Goal: Task Accomplishment & Management: Use online tool/utility

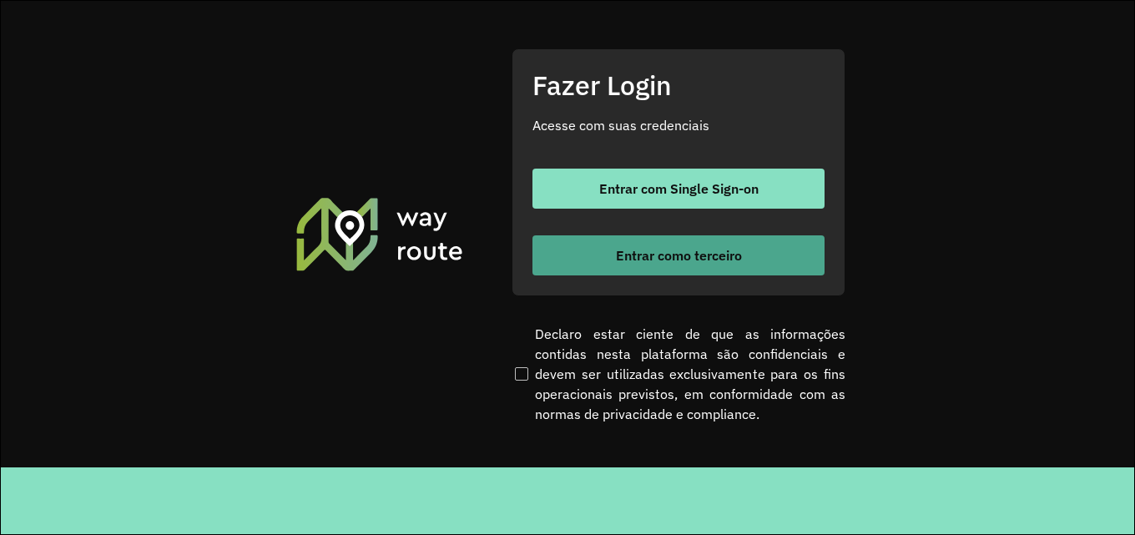
click at [724, 262] on span "Entrar como terceiro" at bounding box center [679, 255] width 126 height 13
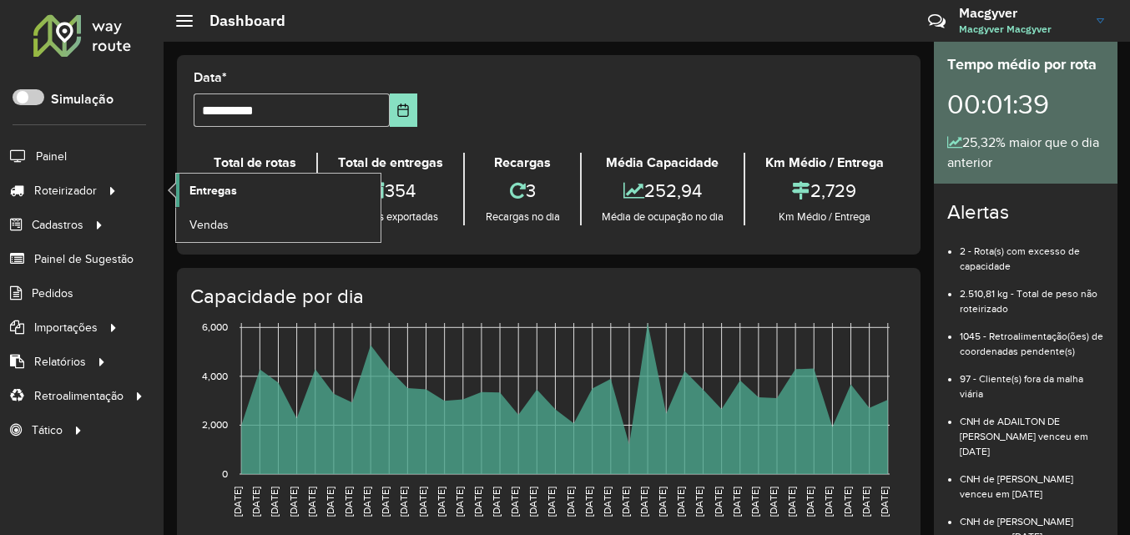
click at [211, 184] on span "Entregas" at bounding box center [213, 191] width 48 height 18
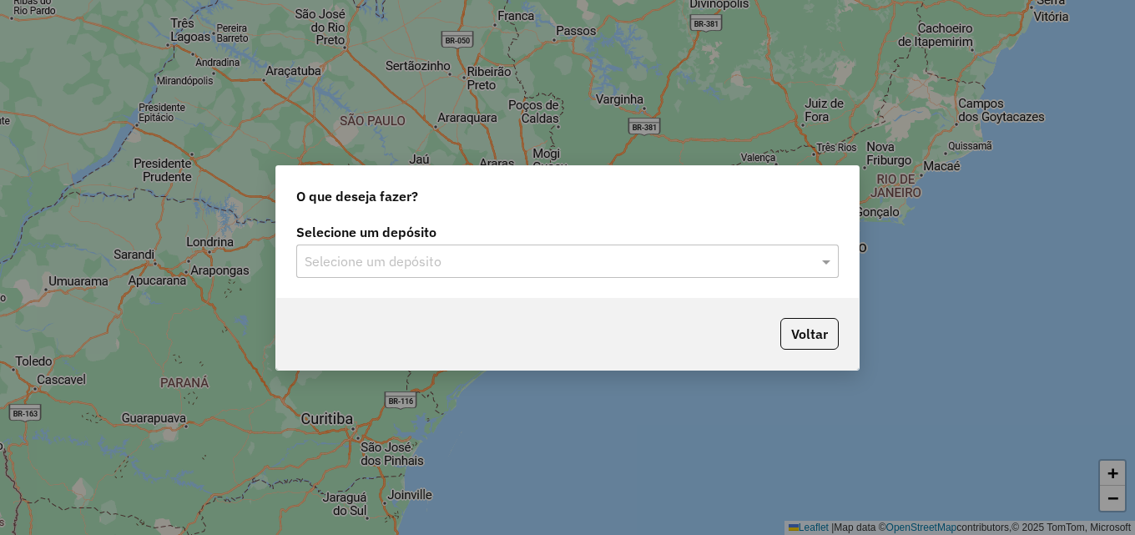
click at [438, 253] on input "text" at bounding box center [551, 262] width 492 height 20
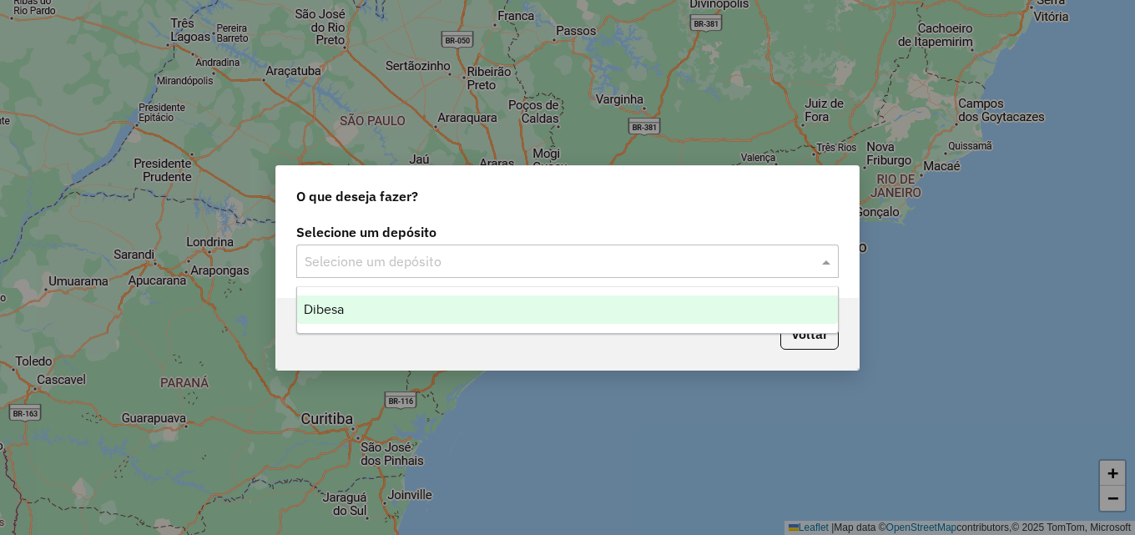
click at [403, 305] on div "Dibesa" at bounding box center [567, 309] width 541 height 28
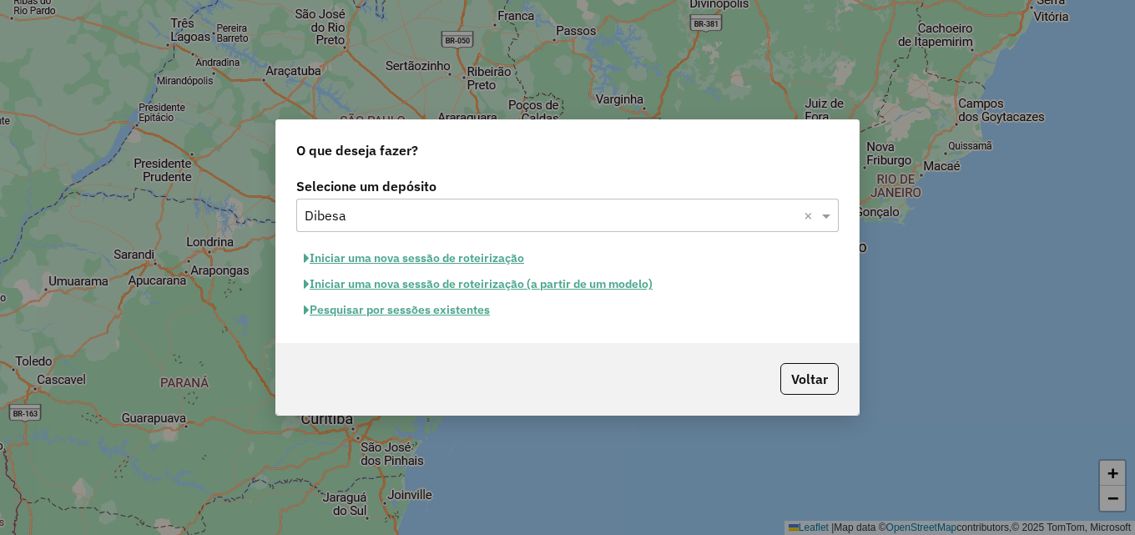
click at [414, 262] on button "Iniciar uma nova sessão de roteirização" at bounding box center [413, 258] width 235 height 26
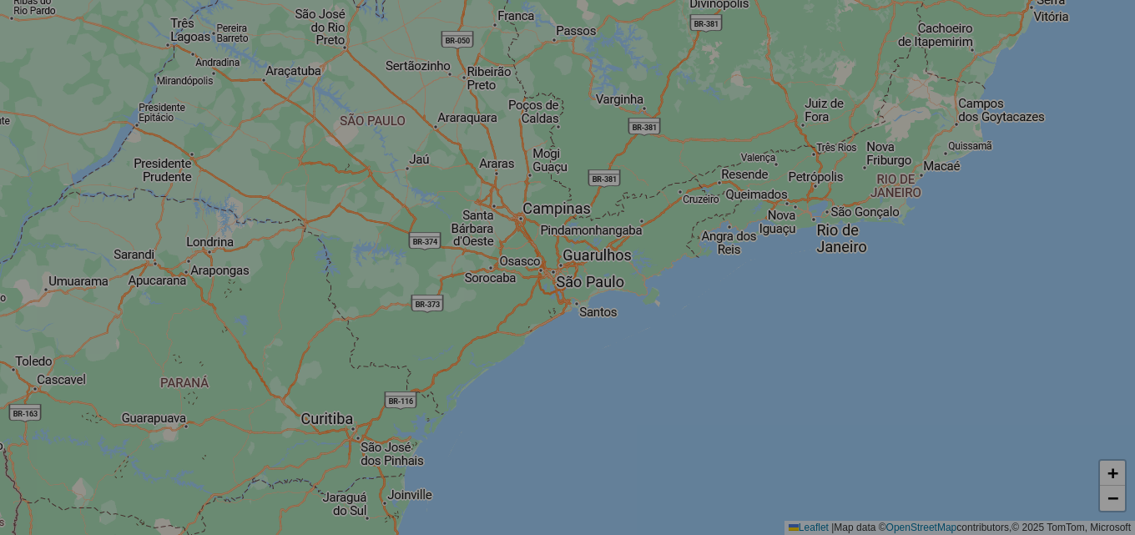
select select "*"
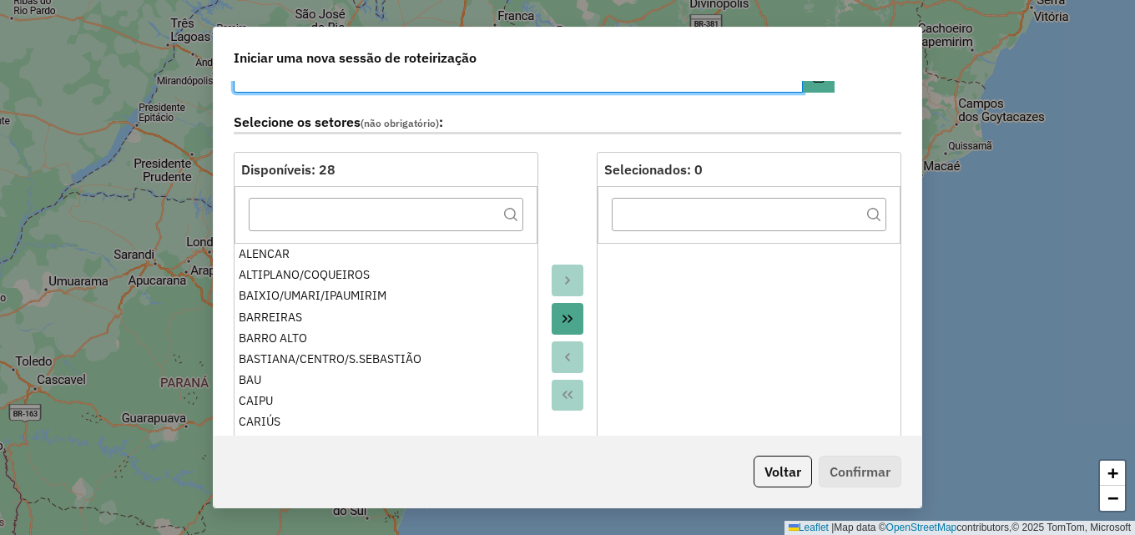
scroll to position [167, 0]
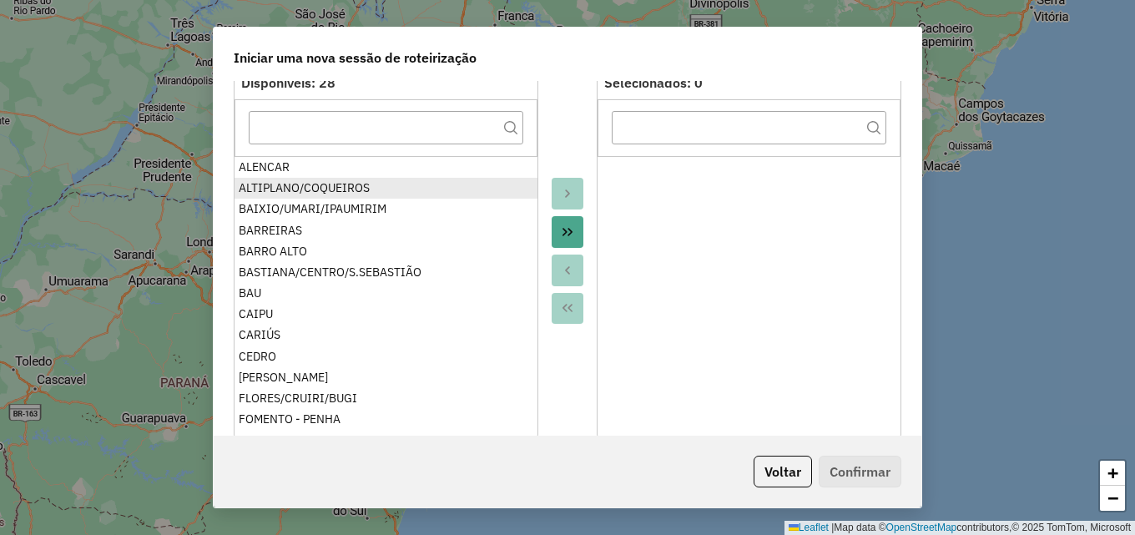
click at [387, 181] on div "ALTIPLANO/COQUEIROS" at bounding box center [386, 188] width 295 height 18
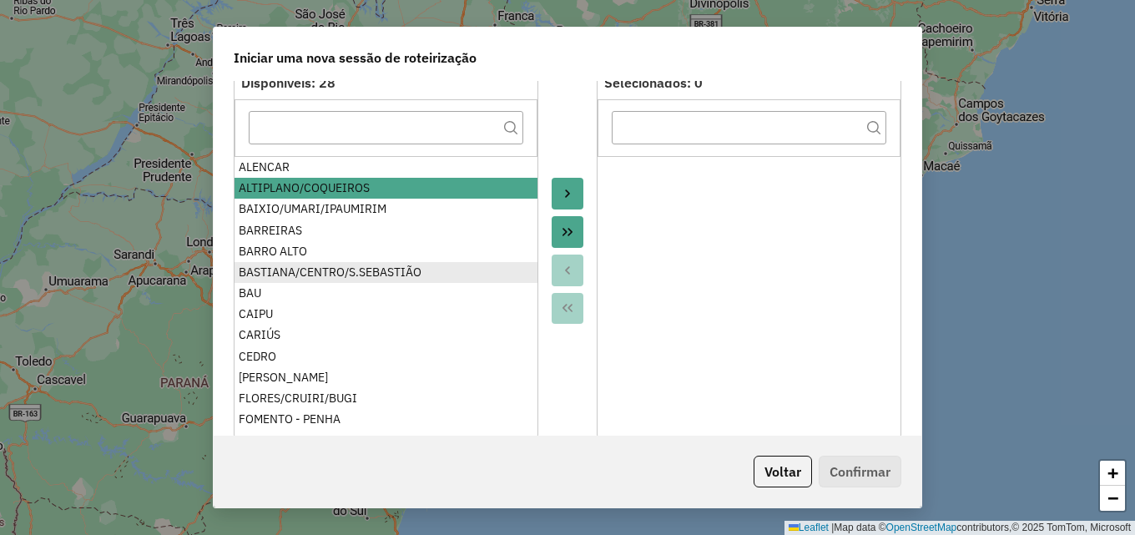
click at [325, 270] on div "BASTIANA/CENTRO/S.SEBASTIÃO" at bounding box center [386, 273] width 295 height 18
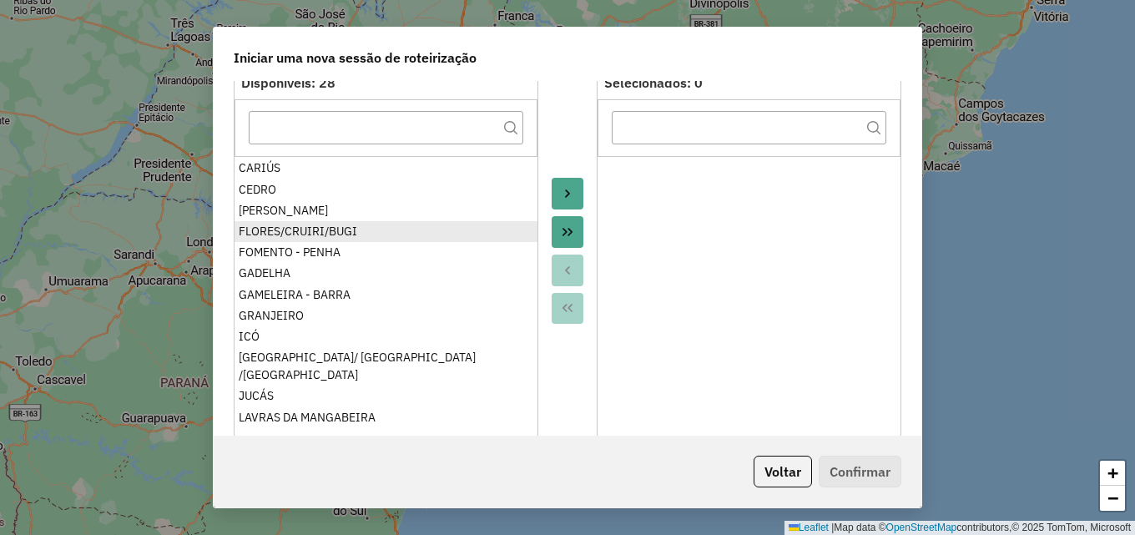
click at [305, 230] on div "FLORES/CRUIRI/BUGI" at bounding box center [386, 232] width 295 height 18
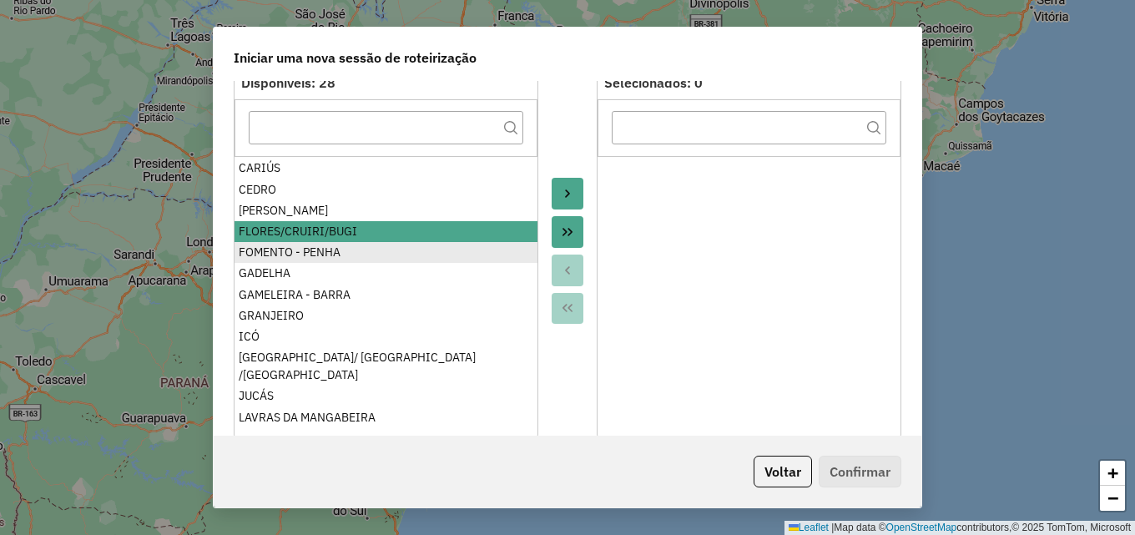
click at [300, 250] on div "FOMENTO - PENHA" at bounding box center [386, 253] width 295 height 18
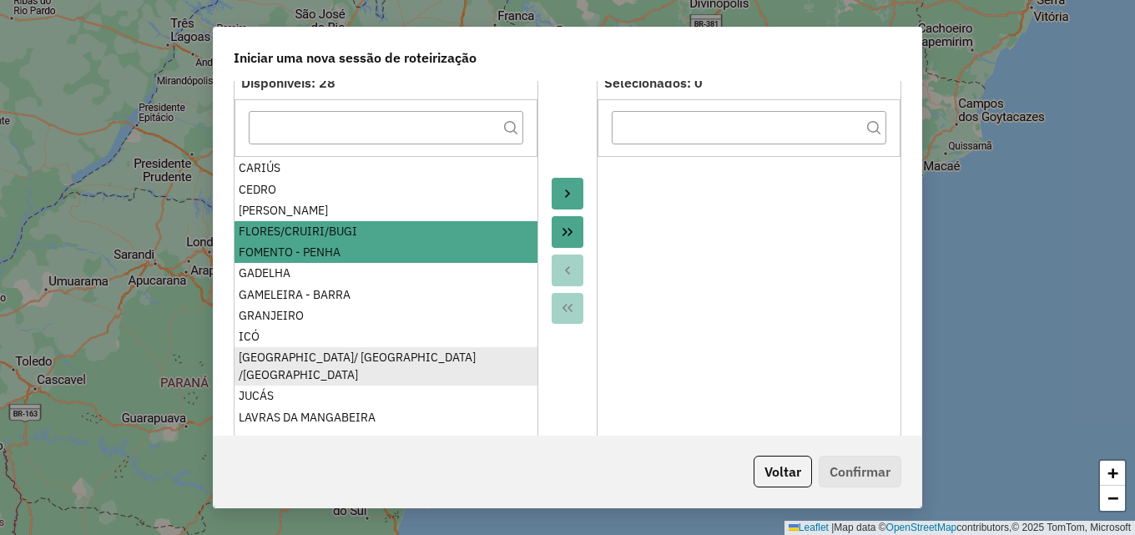
click at [310, 351] on div "[GEOGRAPHIC_DATA]/ [GEOGRAPHIC_DATA] /[GEOGRAPHIC_DATA]" at bounding box center [386, 366] width 295 height 35
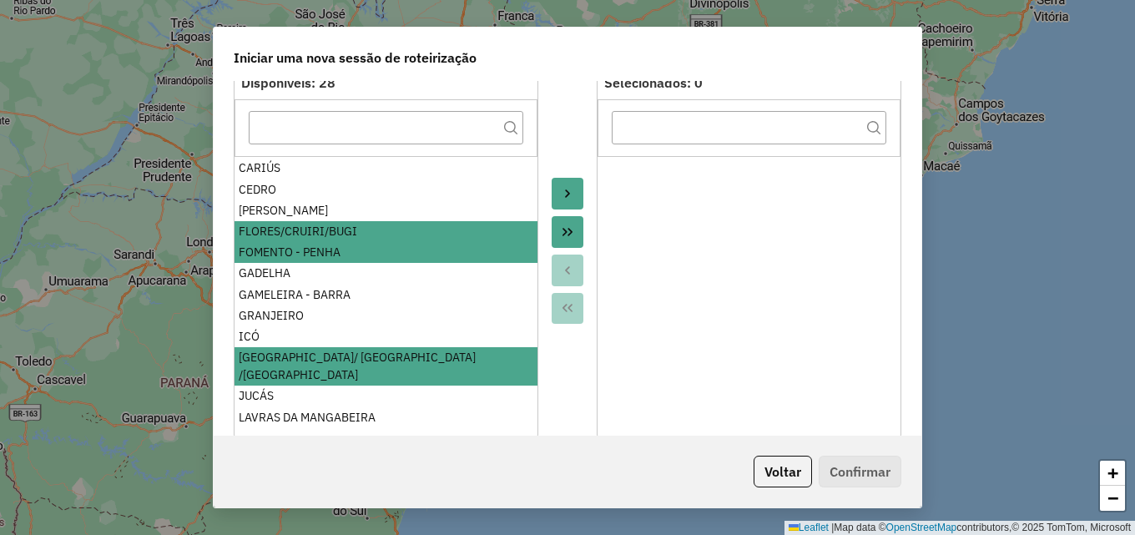
scroll to position [250, 0]
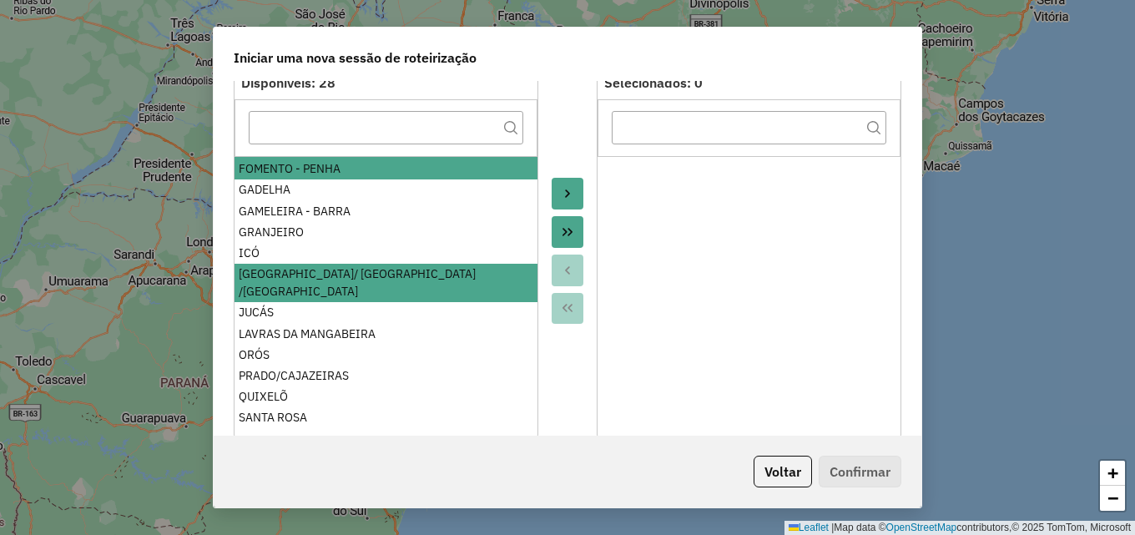
click at [310, 367] on div "PRADO/CAJAZEIRAS" at bounding box center [386, 376] width 295 height 18
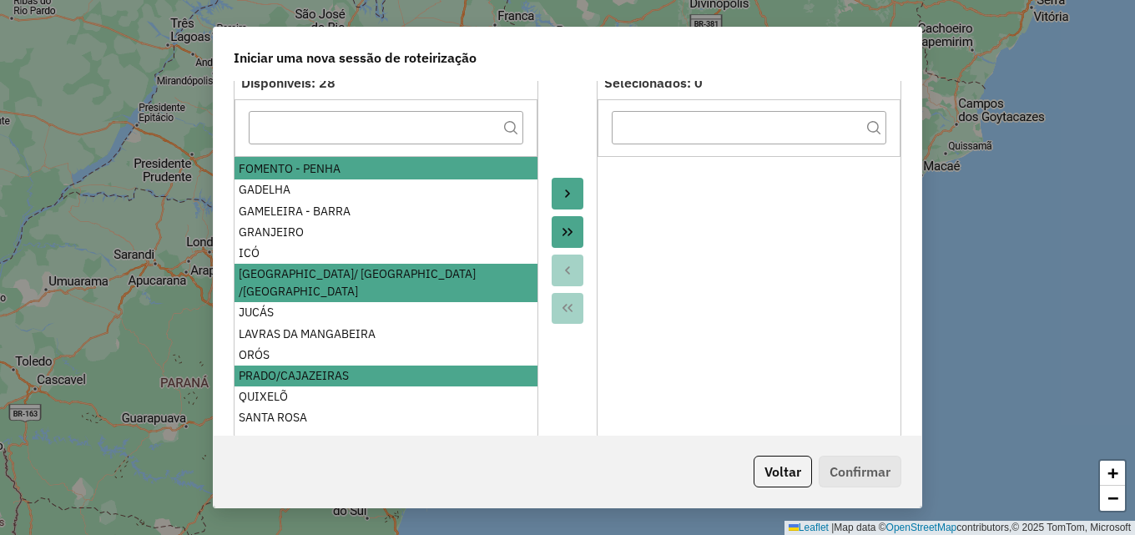
click at [557, 191] on button "Move to Target" at bounding box center [567, 194] width 32 height 32
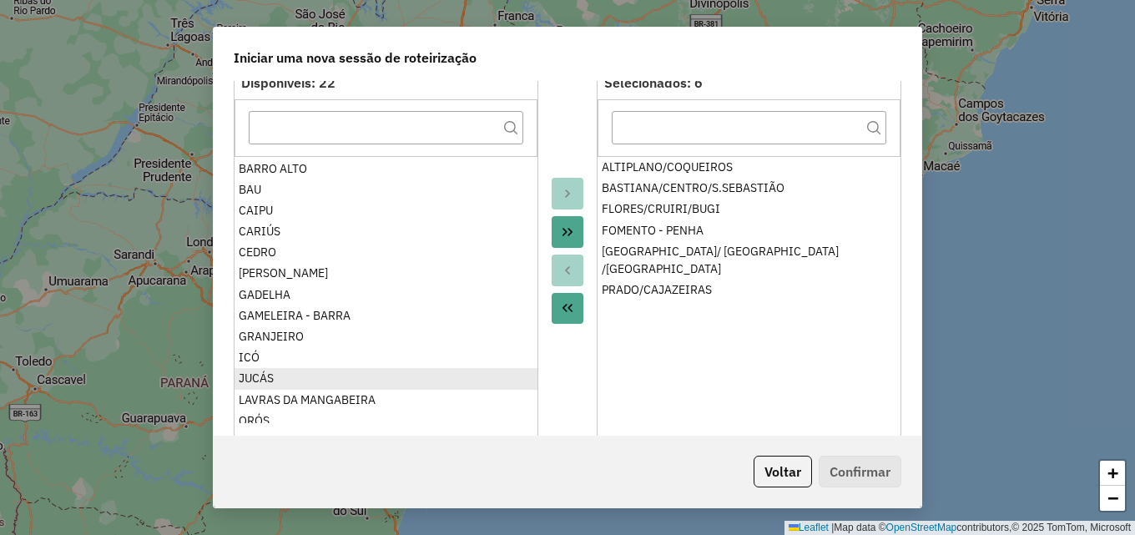
scroll to position [0, 0]
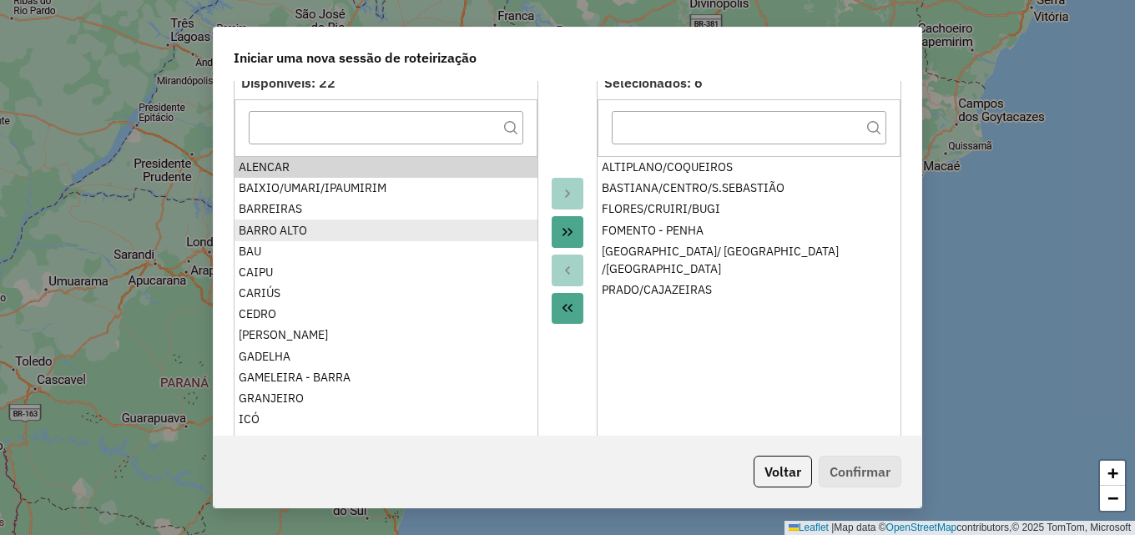
click at [325, 226] on div "BARRO ALTO" at bounding box center [386, 231] width 295 height 18
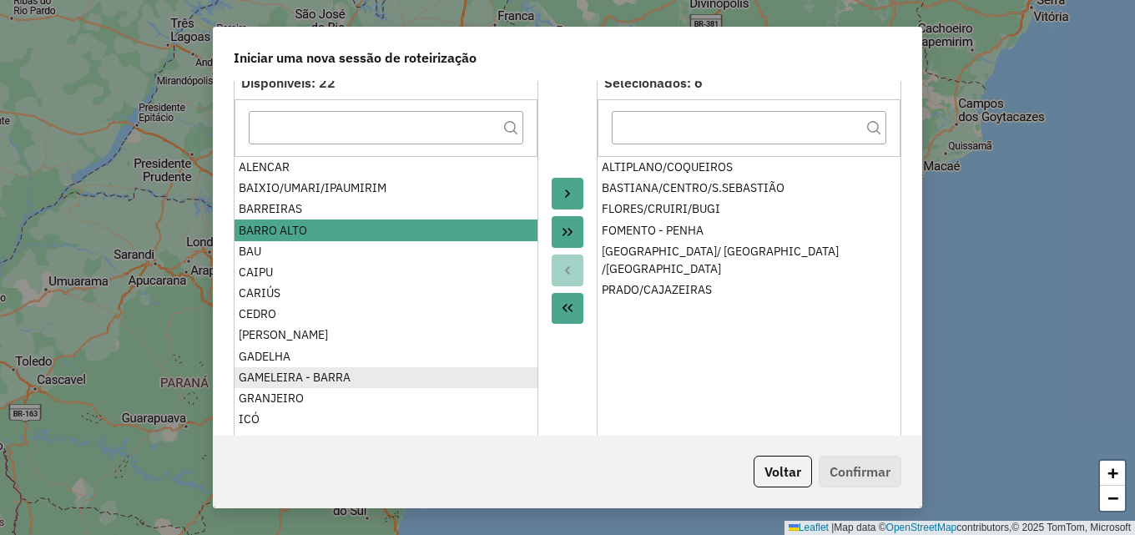
click at [304, 372] on div "GAMELEIRA - BARRA" at bounding box center [386, 378] width 295 height 18
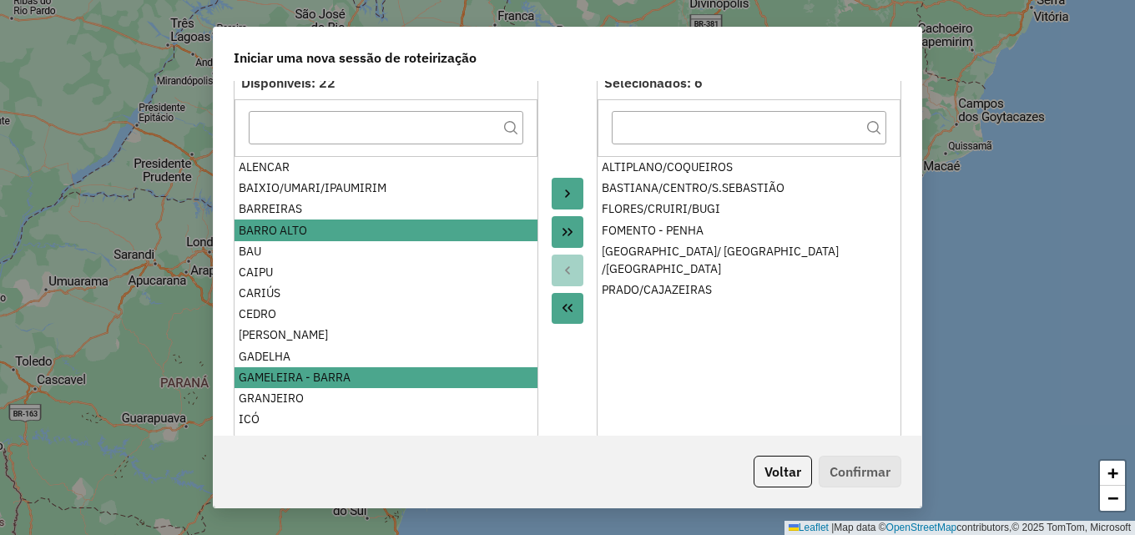
click at [562, 184] on button "Move to Target" at bounding box center [567, 194] width 32 height 32
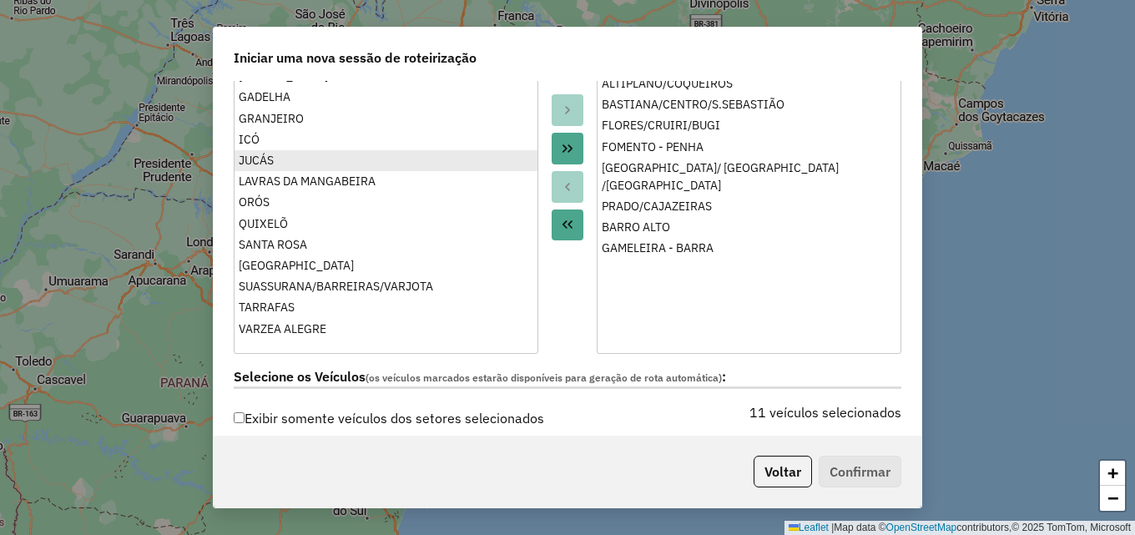
scroll to position [243, 0]
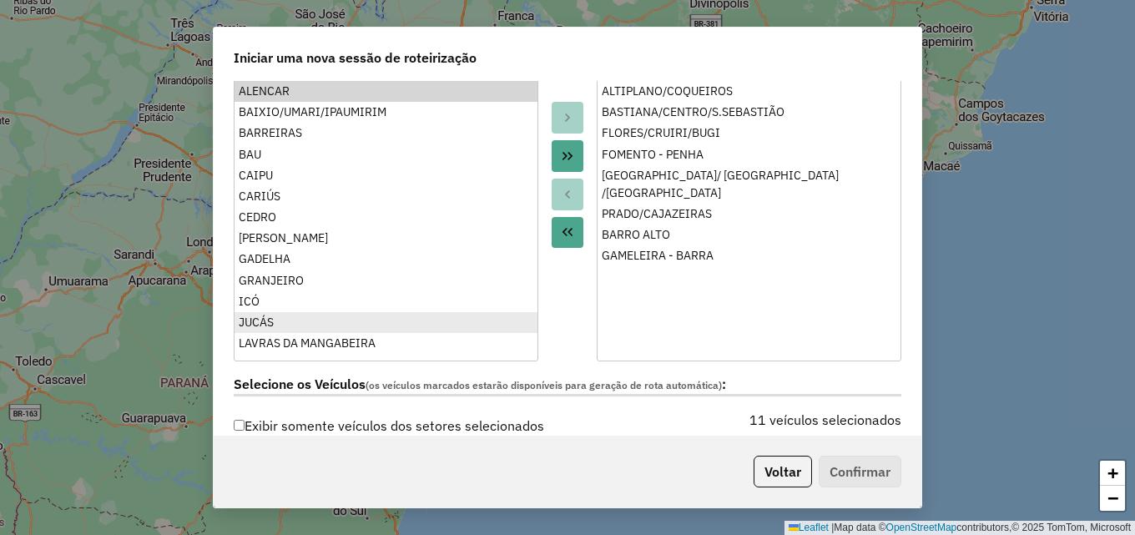
click at [274, 165] on ul "ALENCAR BAIXIO/UMARI/IPAUMIRIM BARREIRAS BAU CAIPU CARIÚS CEDRO FARIAS BRITO GA…" at bounding box center [385, 213] width 303 height 267
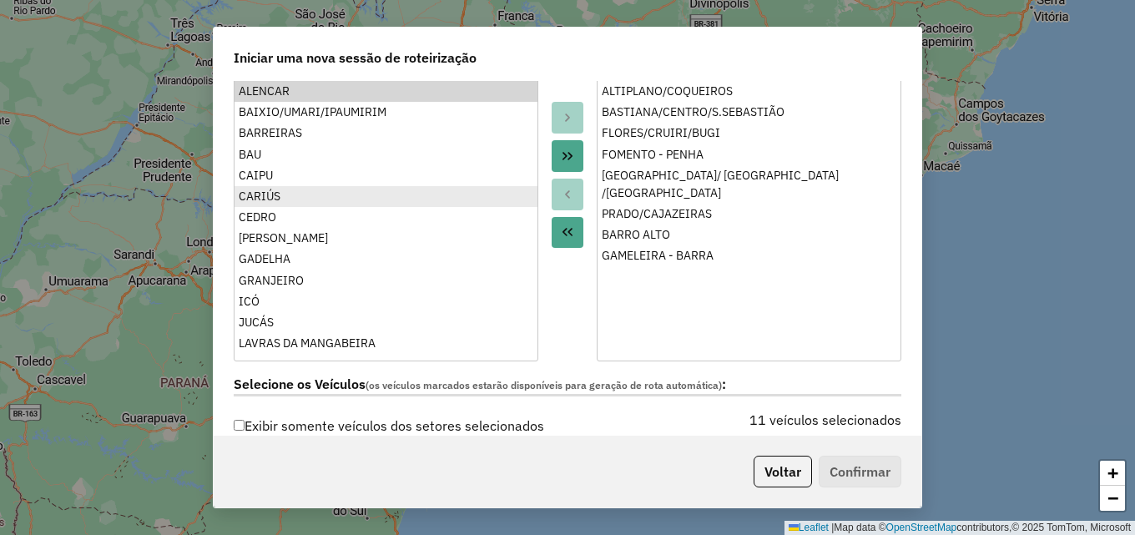
click at [269, 196] on div "CARIÚS" at bounding box center [386, 197] width 295 height 18
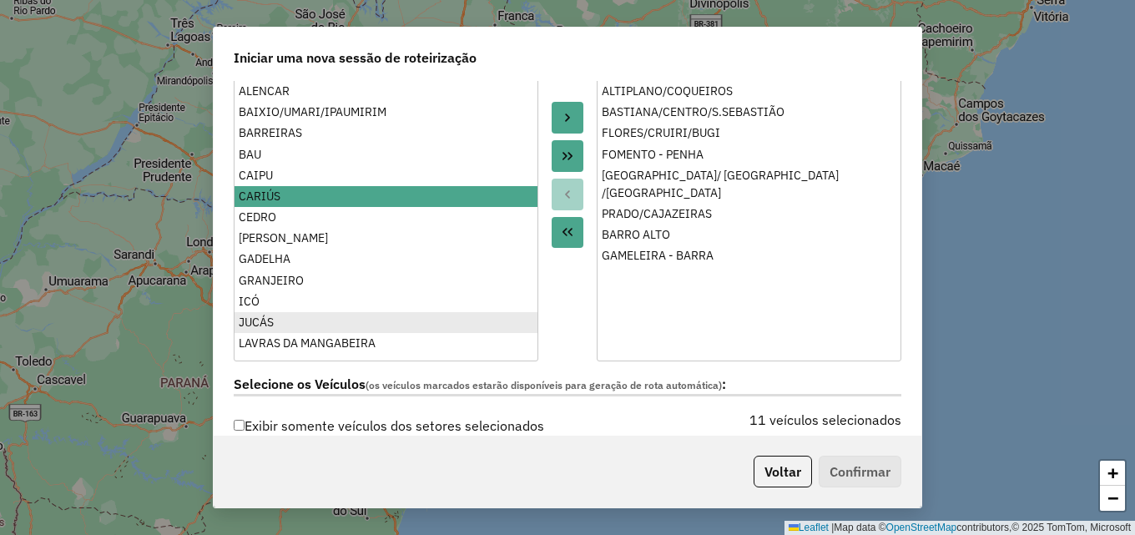
click at [270, 315] on div "JUCÁS" at bounding box center [386, 323] width 295 height 18
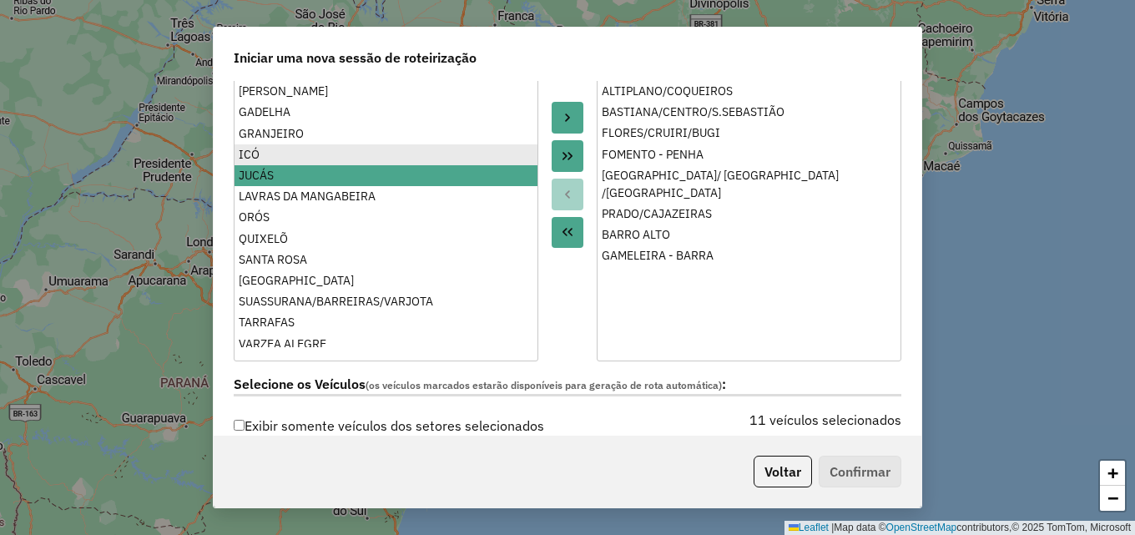
scroll to position [154, 0]
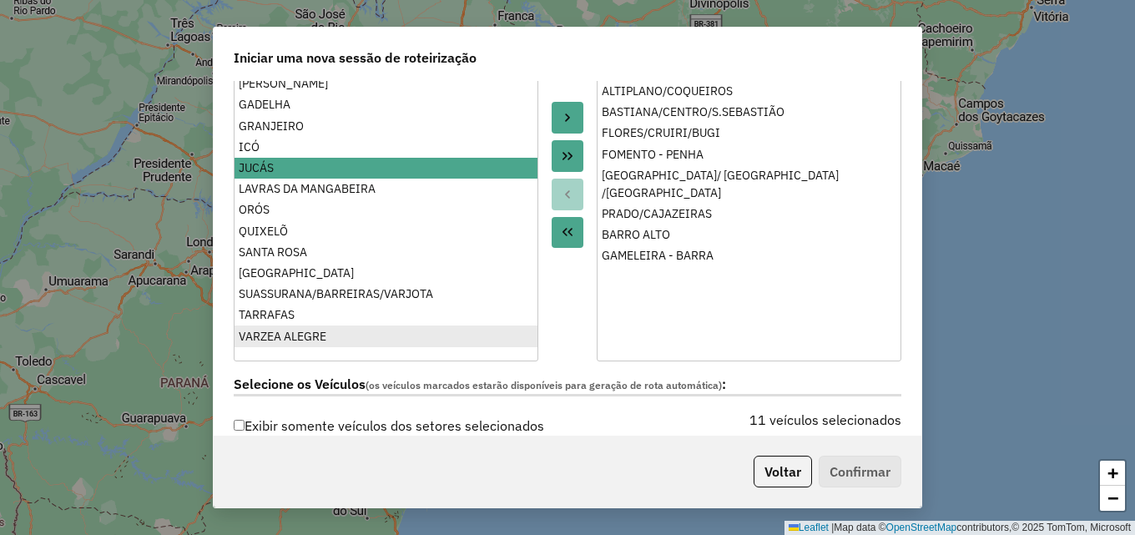
click at [285, 330] on div "VARZEA ALEGRE" at bounding box center [386, 337] width 295 height 18
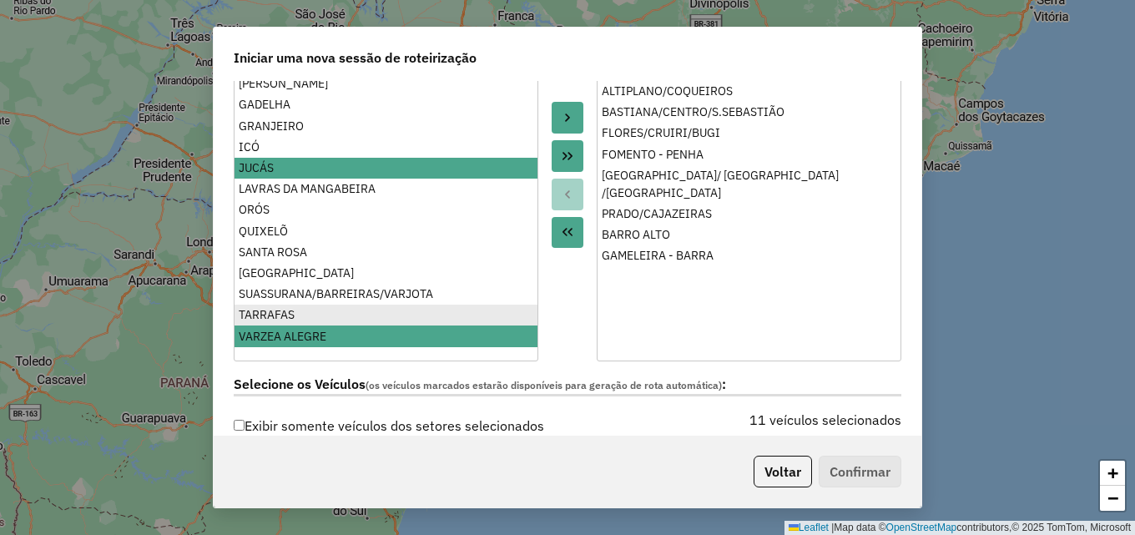
click at [284, 313] on div "TARRAFAS" at bounding box center [386, 315] width 295 height 18
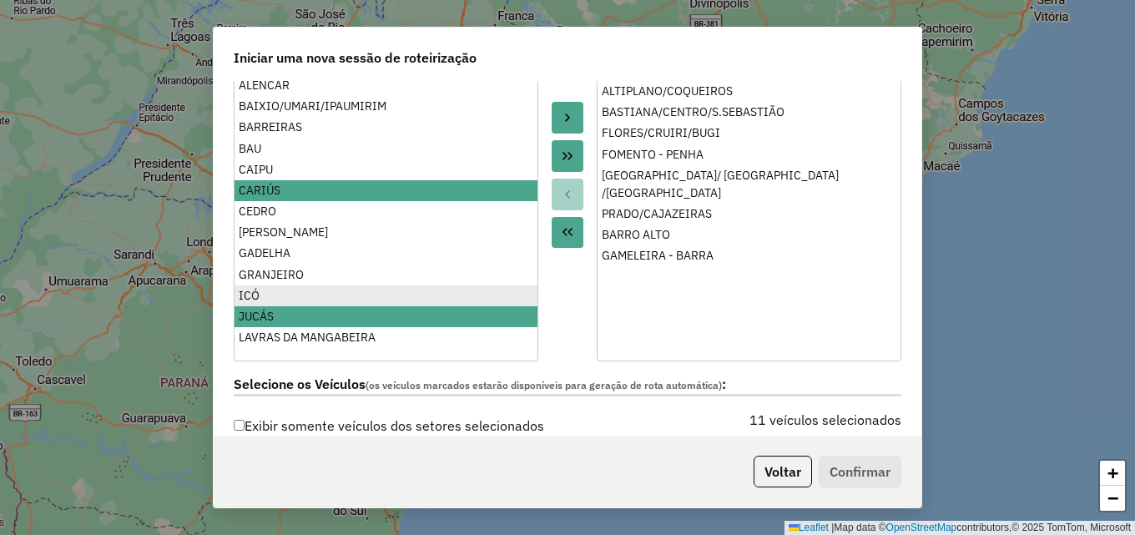
scroll to position [0, 0]
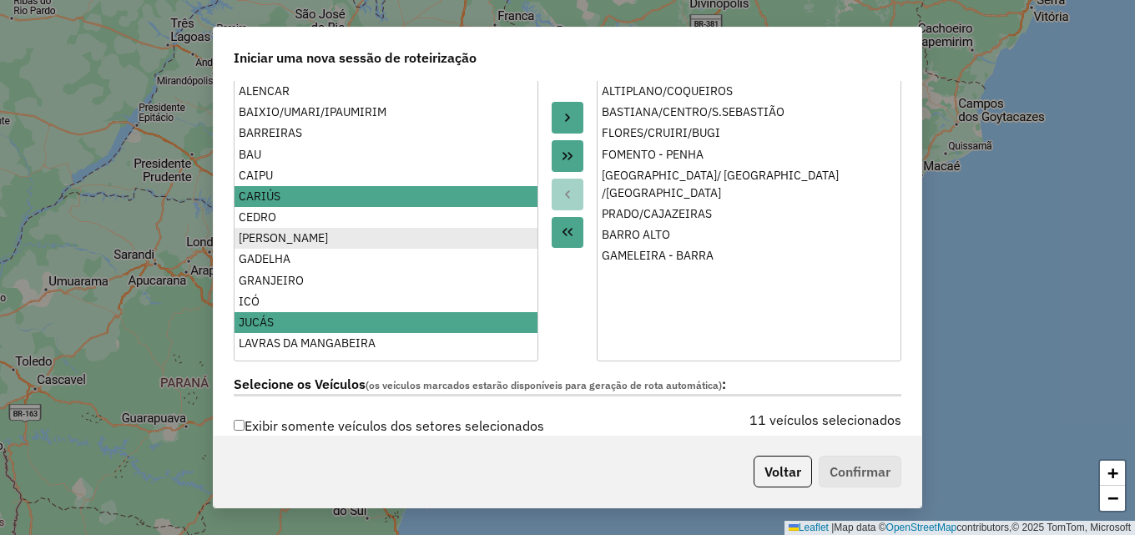
click at [286, 234] on div "[PERSON_NAME]" at bounding box center [386, 238] width 295 height 18
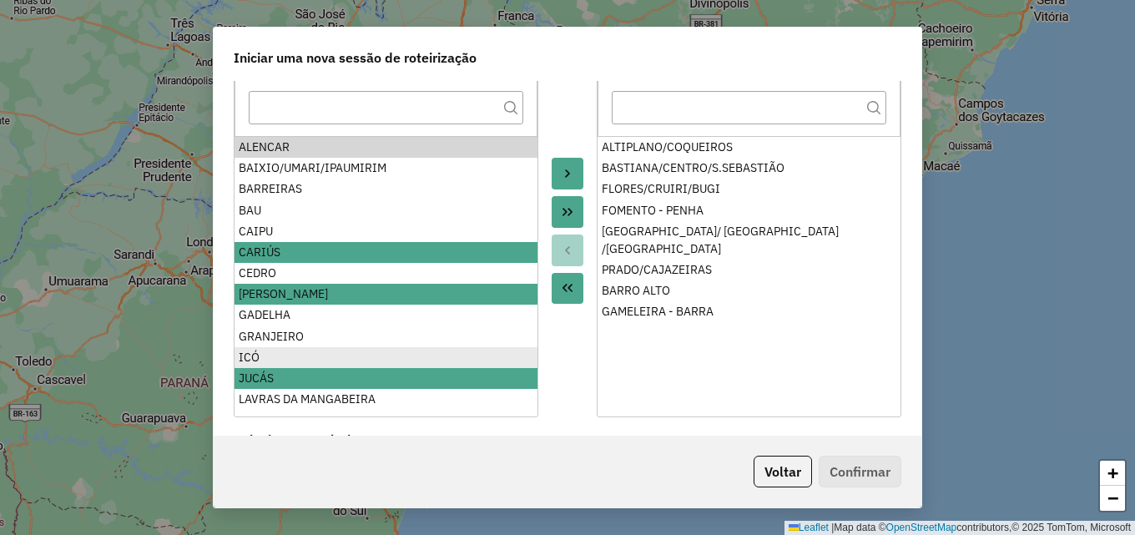
scroll to position [159, 0]
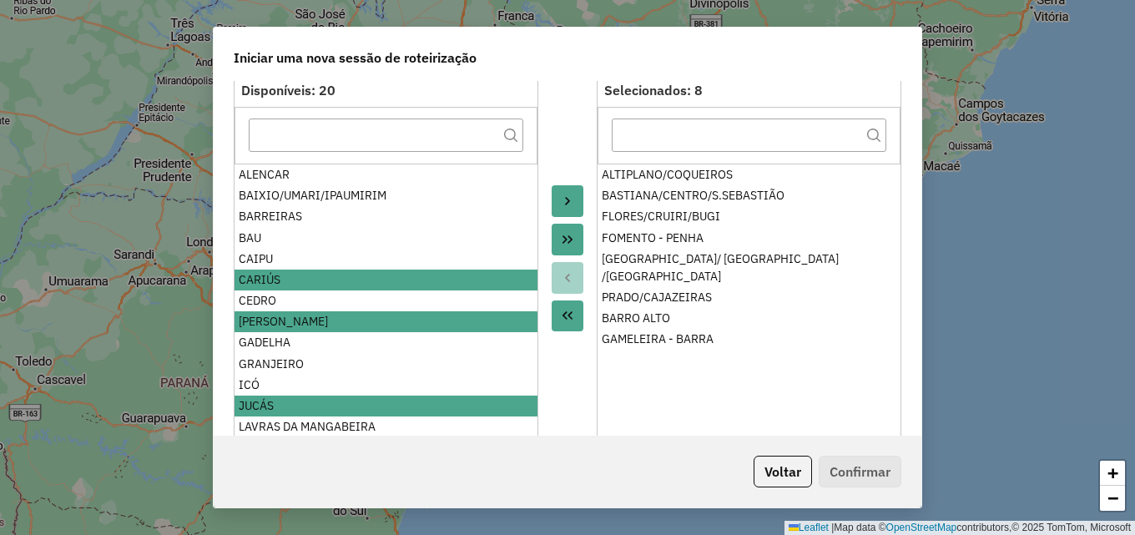
click at [567, 194] on button "Move to Target" at bounding box center [567, 201] width 32 height 32
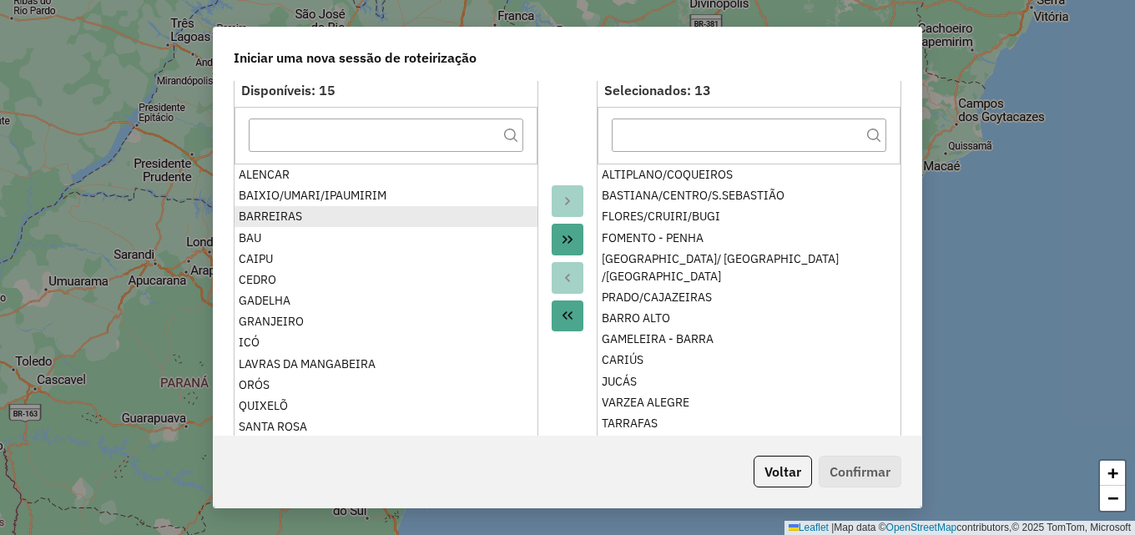
click at [311, 213] on div "BARREIRAS" at bounding box center [386, 217] width 295 height 18
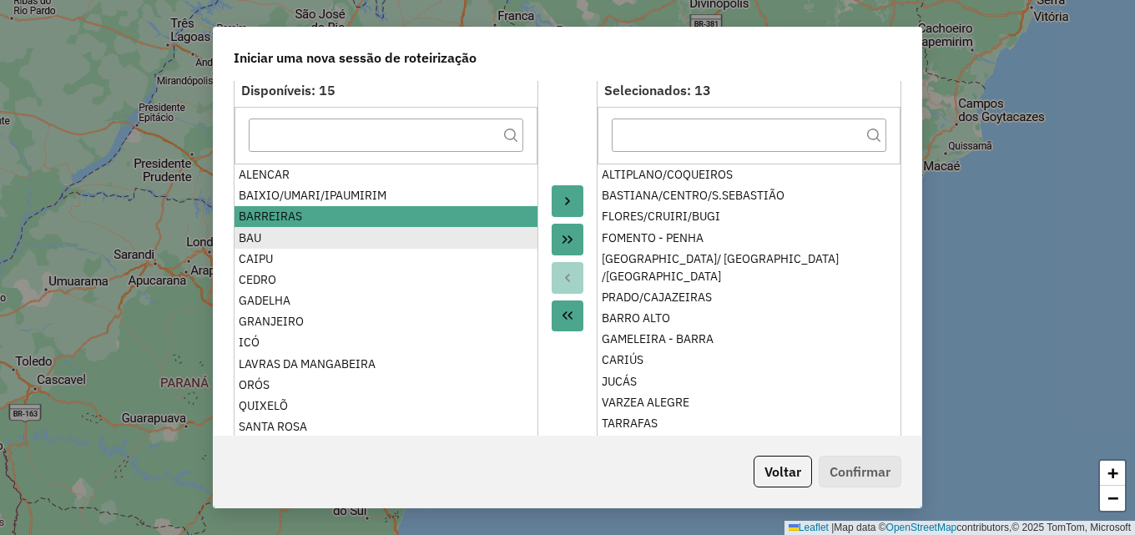
click at [278, 234] on div "BAU" at bounding box center [386, 238] width 295 height 18
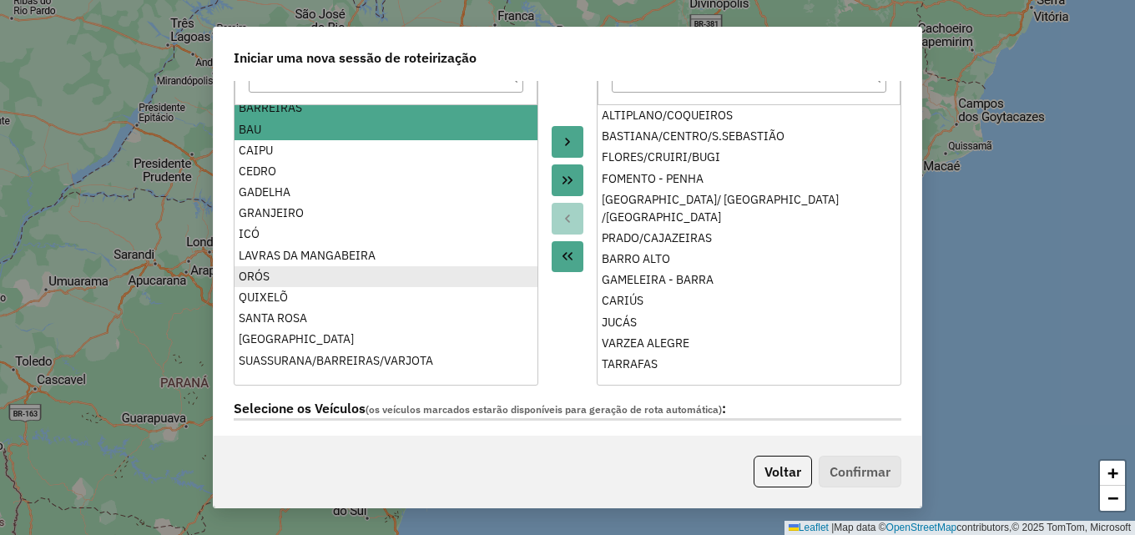
scroll to position [243, 0]
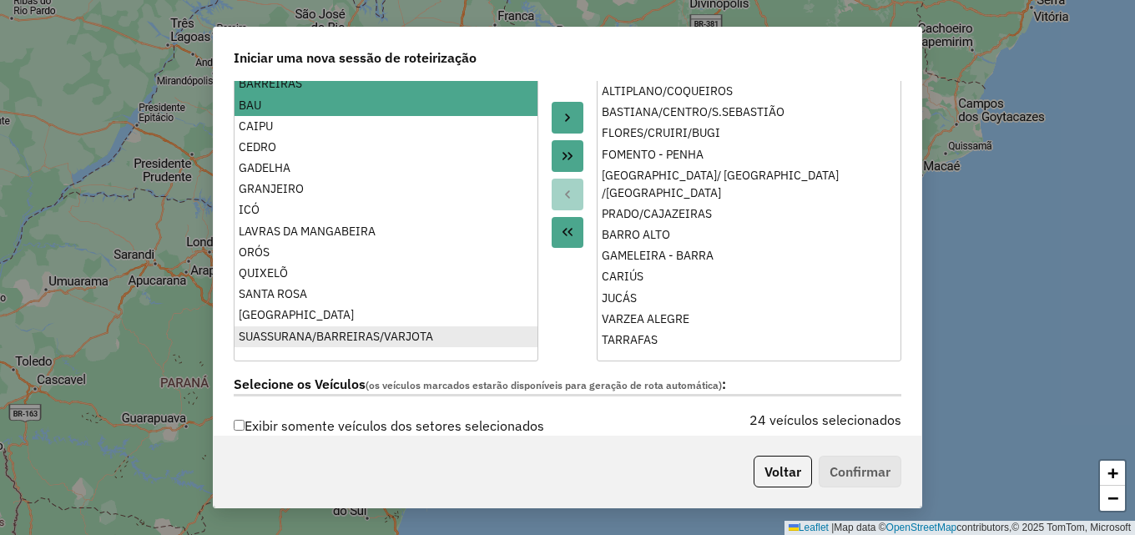
click at [400, 334] on div "SUASSURANA/BARREIRAS/VARJOTA" at bounding box center [386, 337] width 295 height 18
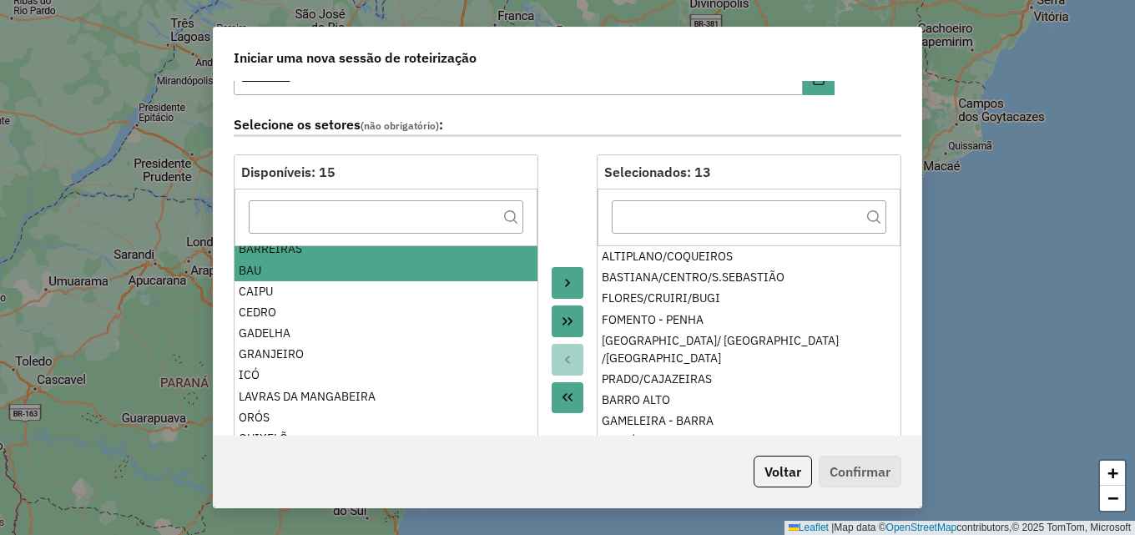
scroll to position [76, 0]
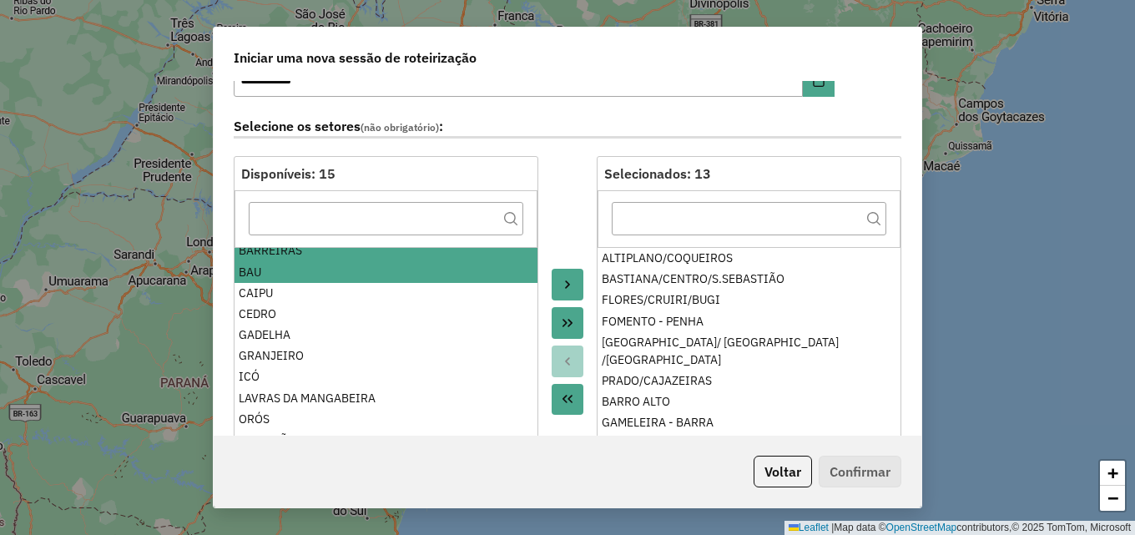
click at [561, 287] on icon "Move to Target" at bounding box center [567, 284] width 13 height 13
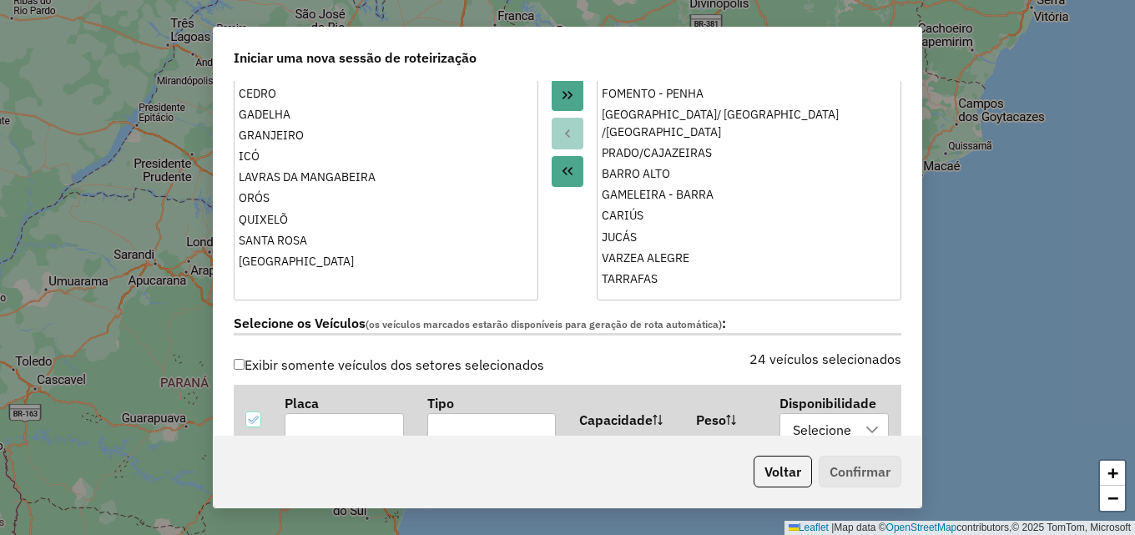
scroll to position [326, 0]
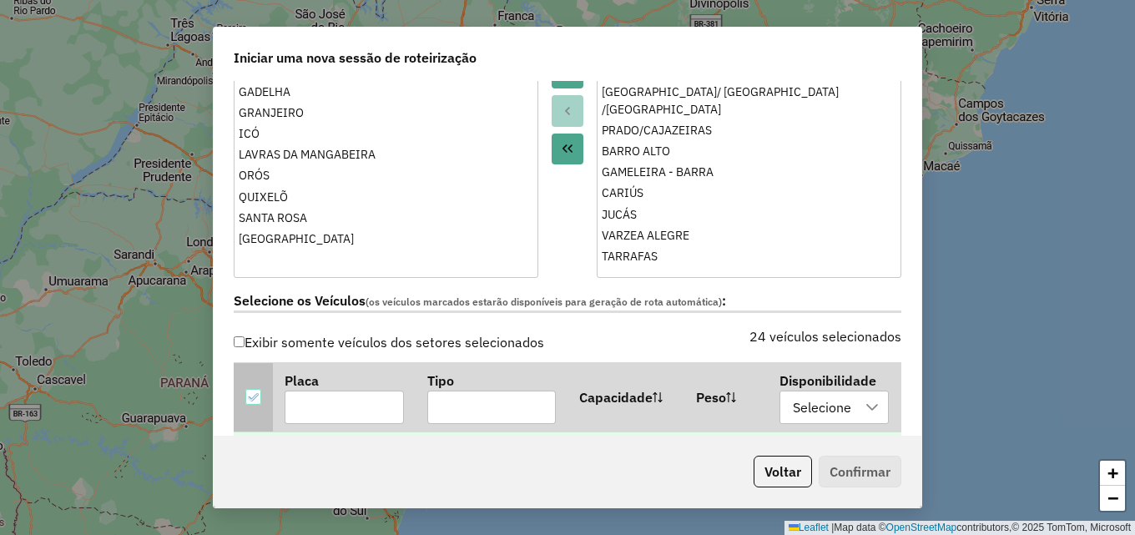
click at [251, 395] on icon at bounding box center [253, 397] width 12 height 12
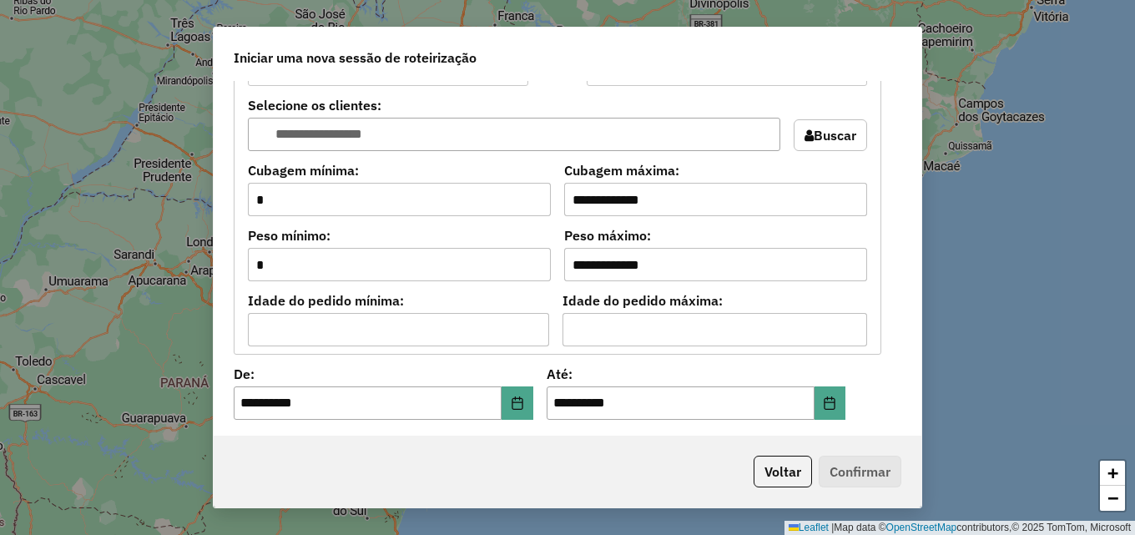
scroll to position [1494, 0]
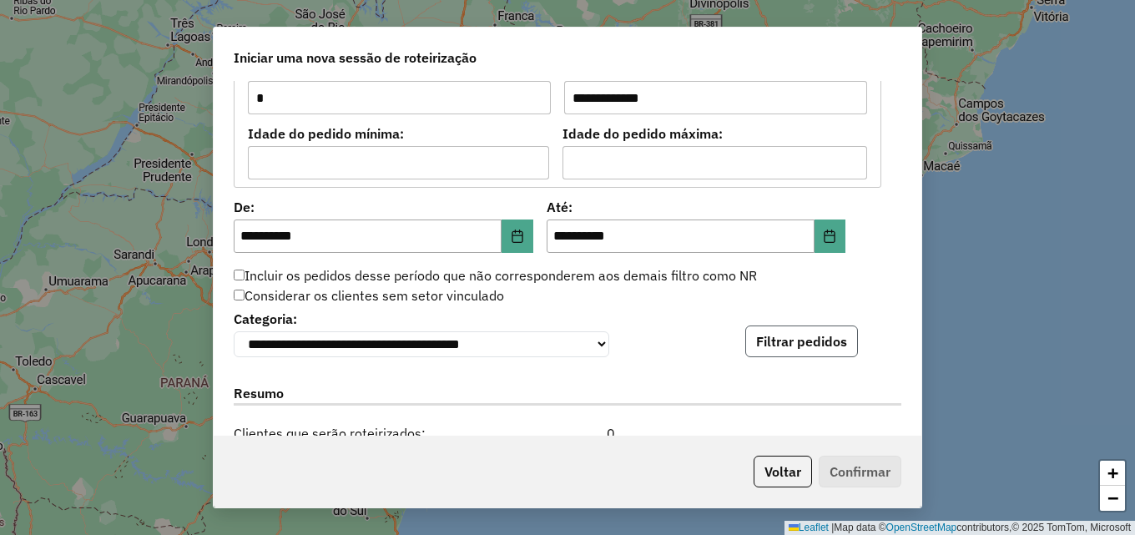
click at [778, 337] on button "Filtrar pedidos" at bounding box center [801, 341] width 113 height 32
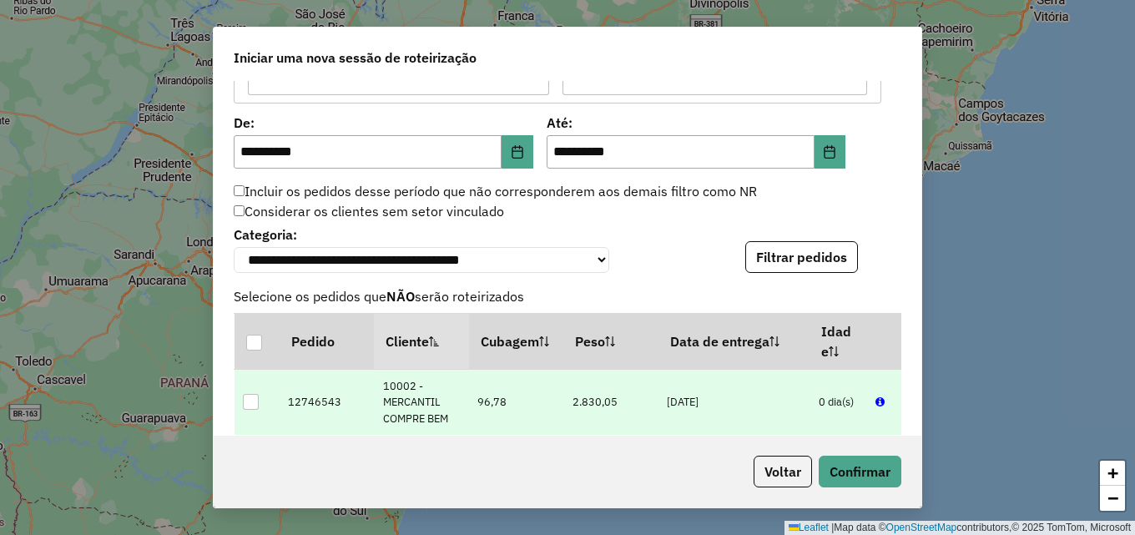
scroll to position [1661, 0]
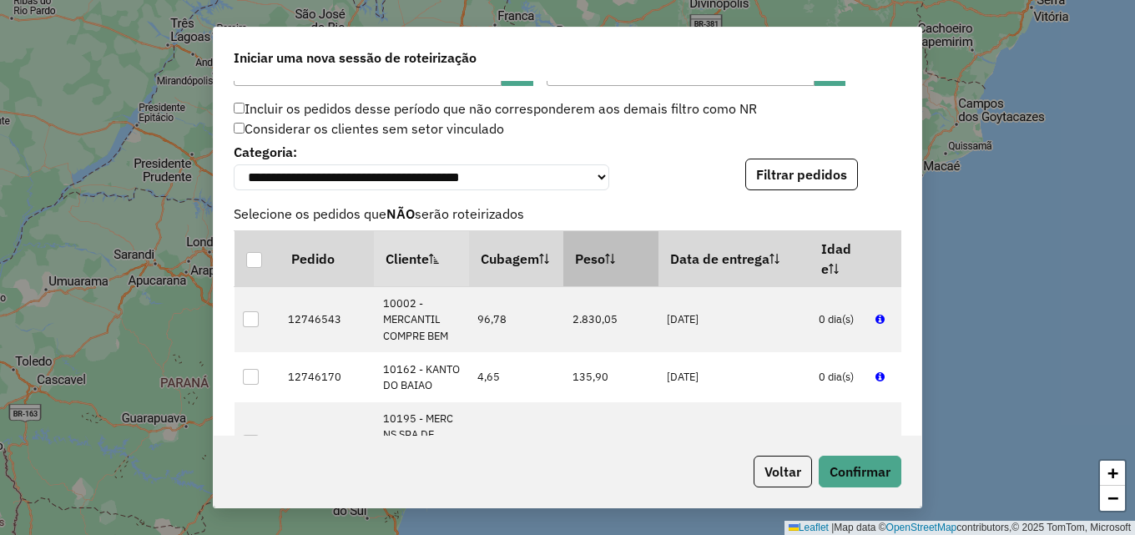
click at [609, 256] on sortalticon at bounding box center [610, 258] width 10 height 17
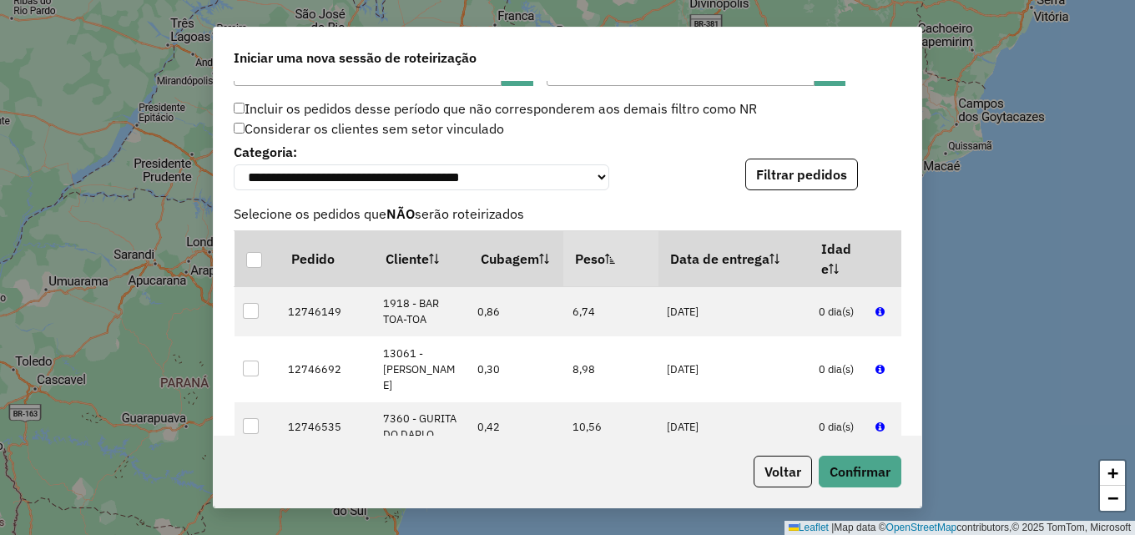
click at [609, 256] on sortamountupalticon at bounding box center [610, 258] width 10 height 17
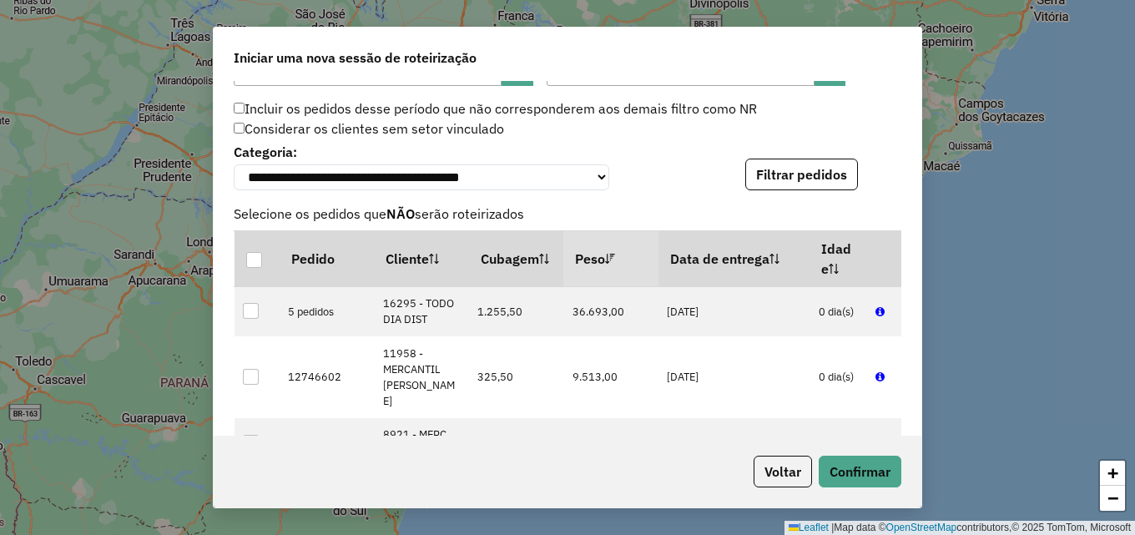
scroll to position [1828, 0]
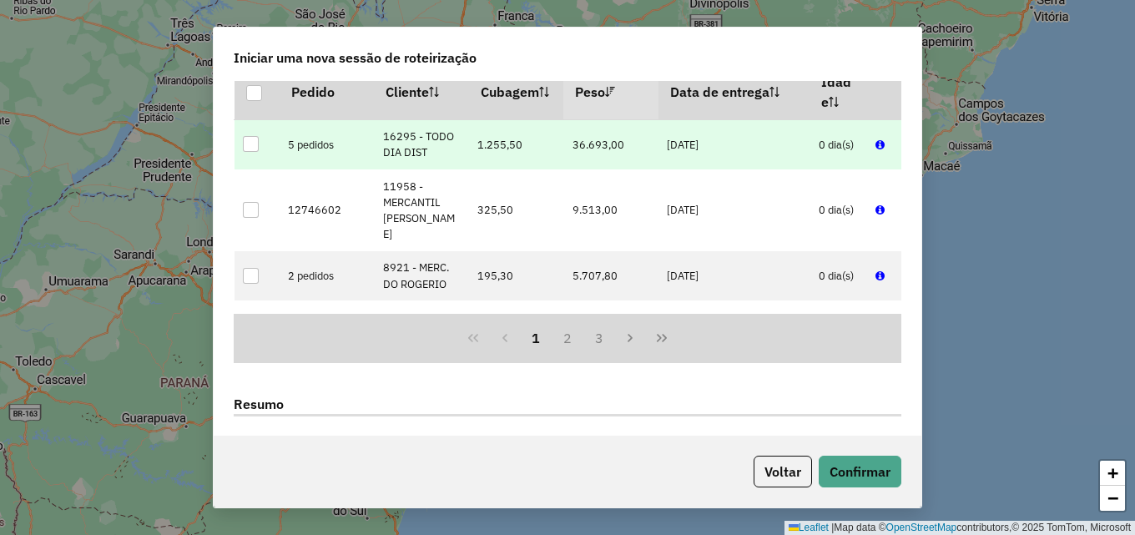
click at [253, 149] on div at bounding box center [251, 144] width 16 height 16
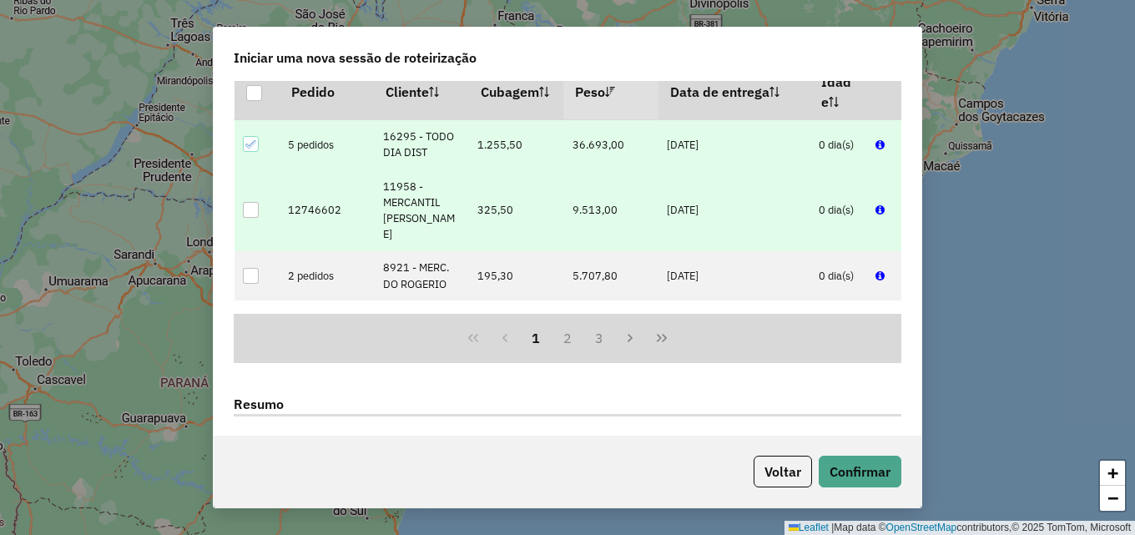
click at [251, 214] on div at bounding box center [251, 210] width 16 height 16
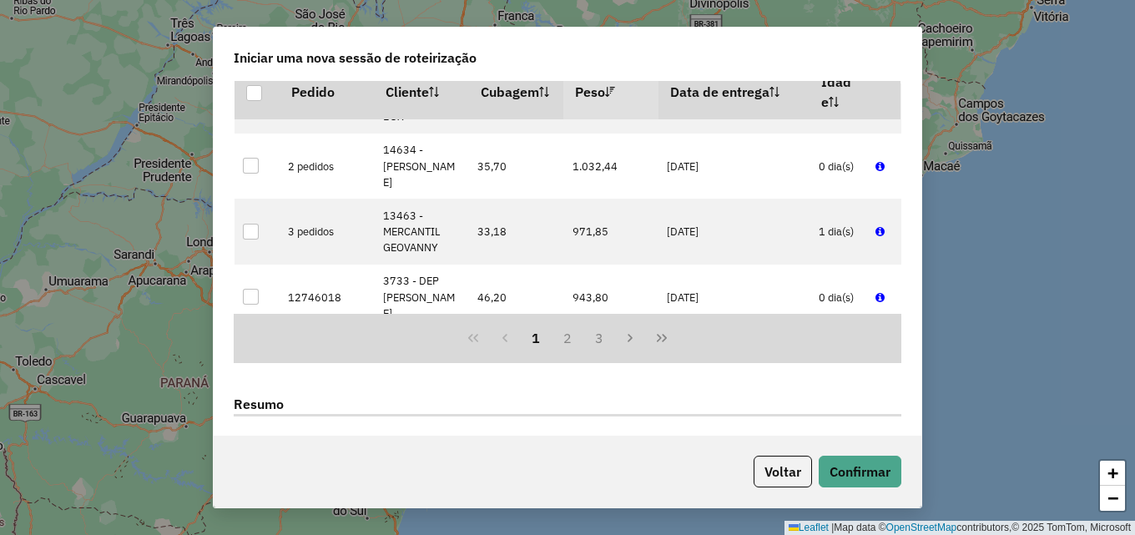
scroll to position [1919, 0]
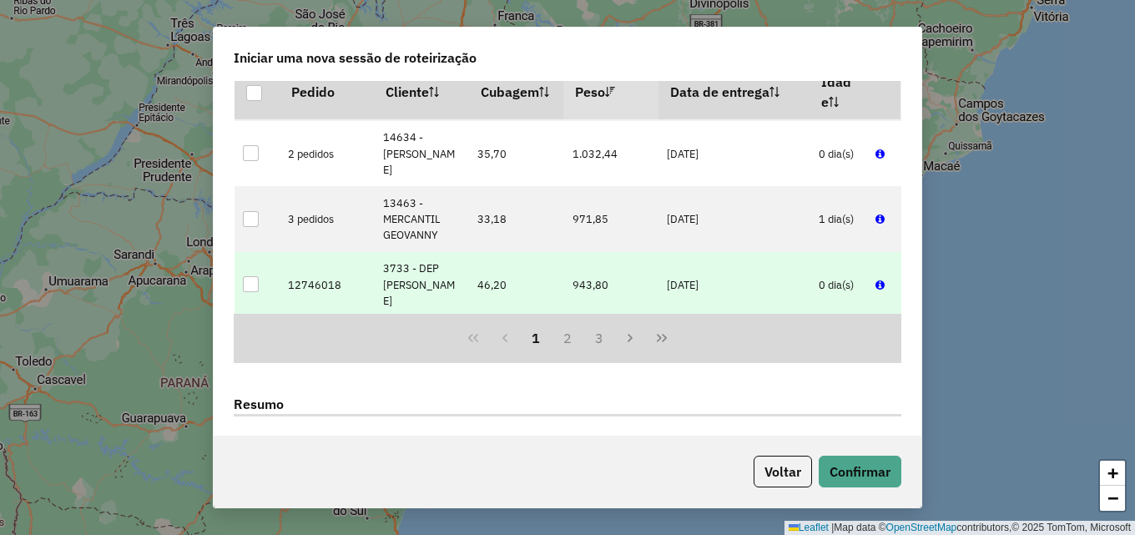
click at [254, 276] on div at bounding box center [251, 284] width 16 height 16
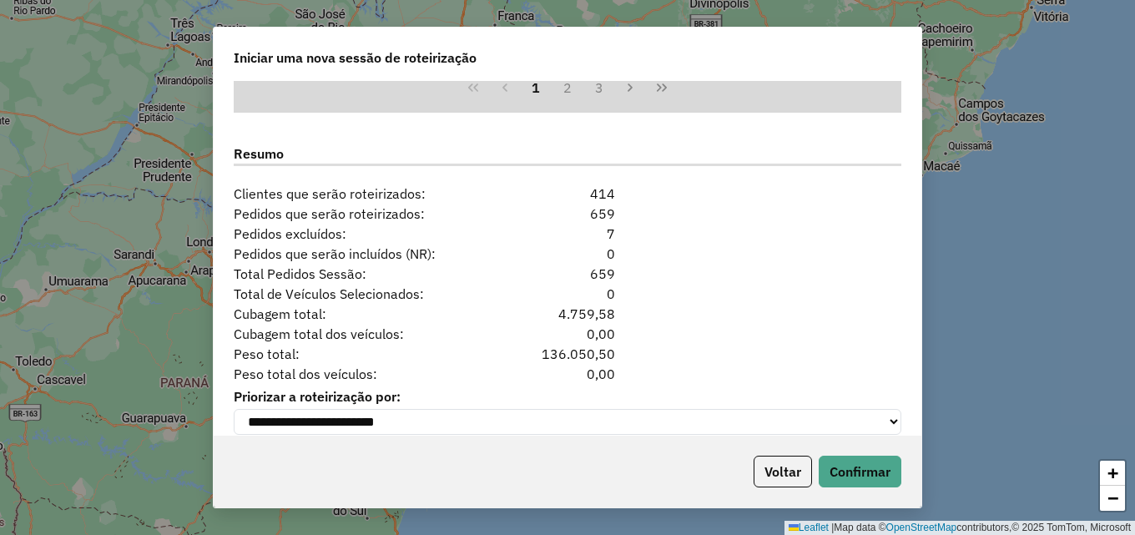
scroll to position [2106, 0]
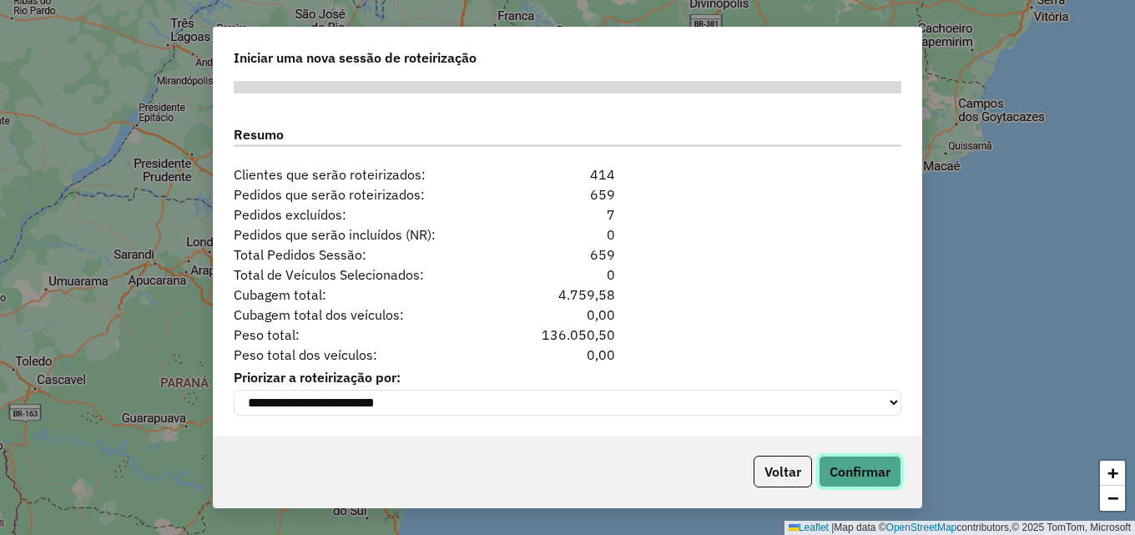
click at [855, 466] on button "Confirmar" at bounding box center [859, 472] width 83 height 32
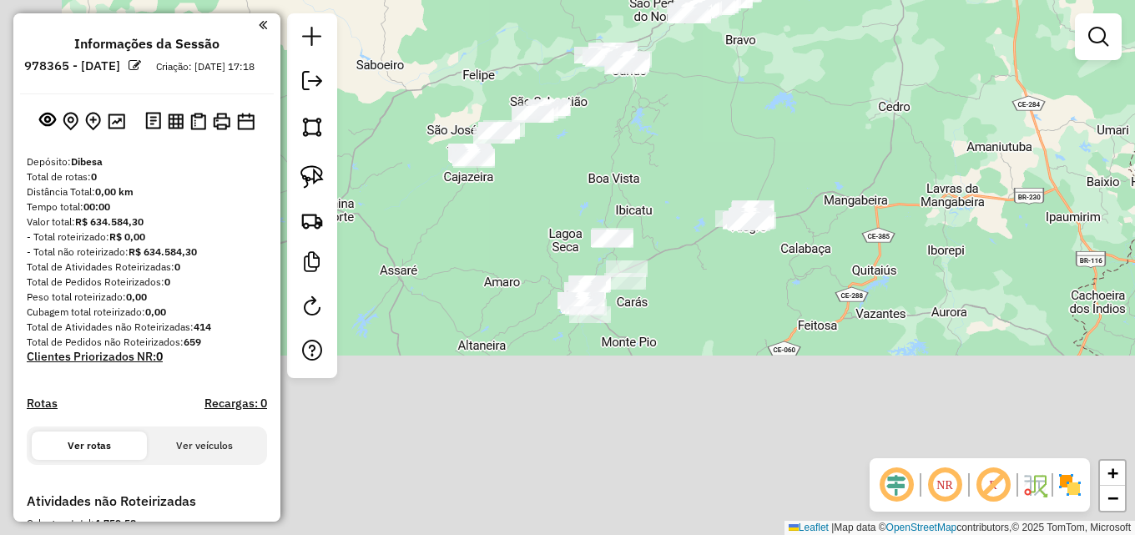
drag, startPoint x: 658, startPoint y: 304, endPoint x: 793, endPoint y: 52, distance: 285.5
click at [796, 41] on div "Janela de atendimento Grade de atendimento Capacidade Transportadoras Veículos …" at bounding box center [567, 267] width 1135 height 535
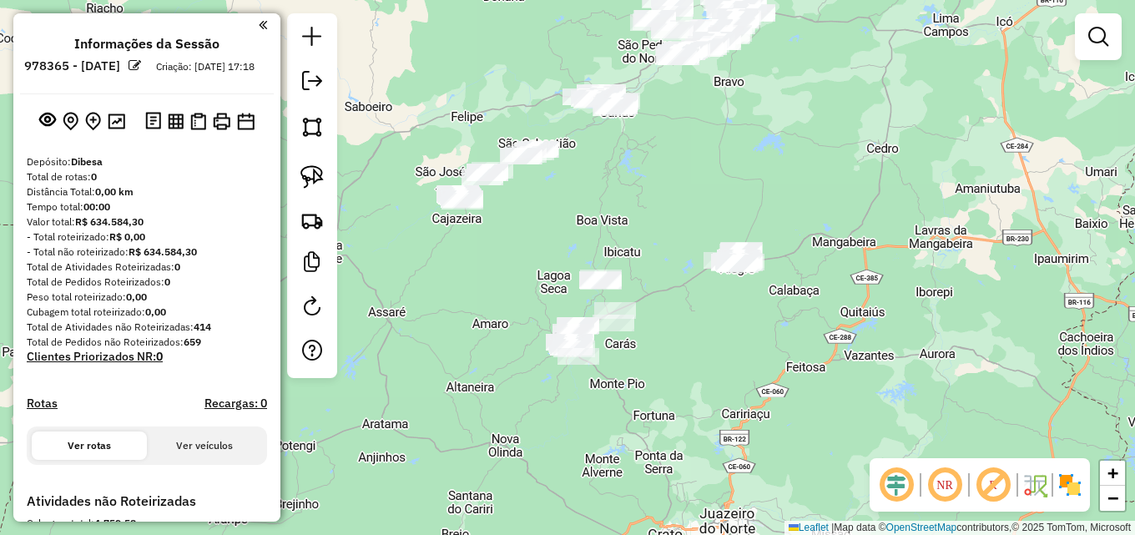
drag, startPoint x: 531, startPoint y: 173, endPoint x: 513, endPoint y: 252, distance: 81.2
click at [514, 251] on div "Janela de atendimento Grade de atendimento Capacidade Transportadoras Veículos …" at bounding box center [567, 267] width 1135 height 535
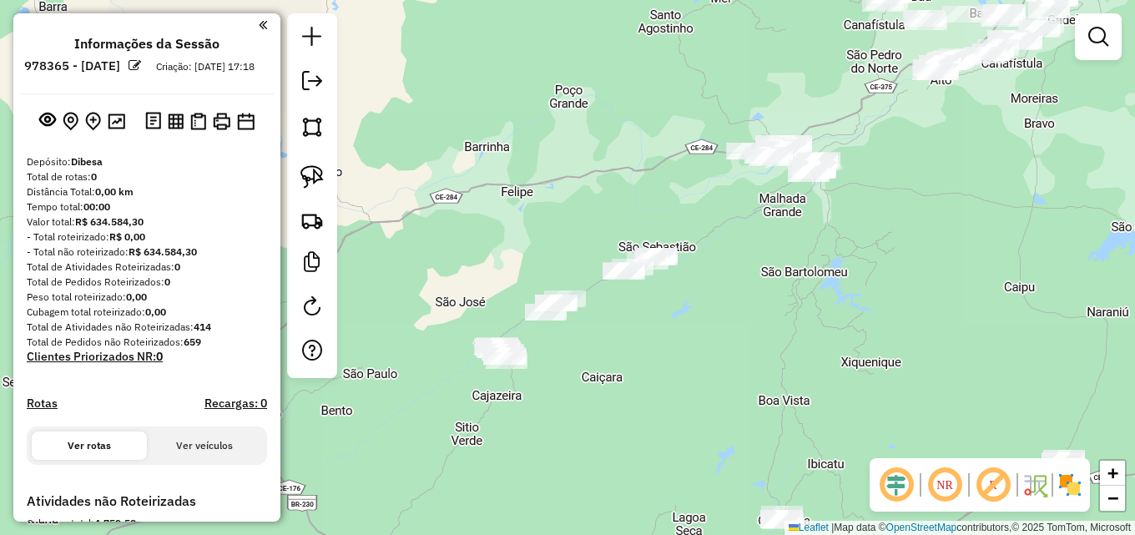
drag, startPoint x: 510, startPoint y: 236, endPoint x: 713, endPoint y: 329, distance: 222.9
click at [656, 358] on div "Janela de atendimento Grade de atendimento Capacidade Transportadoras Veículos …" at bounding box center [567, 267] width 1135 height 535
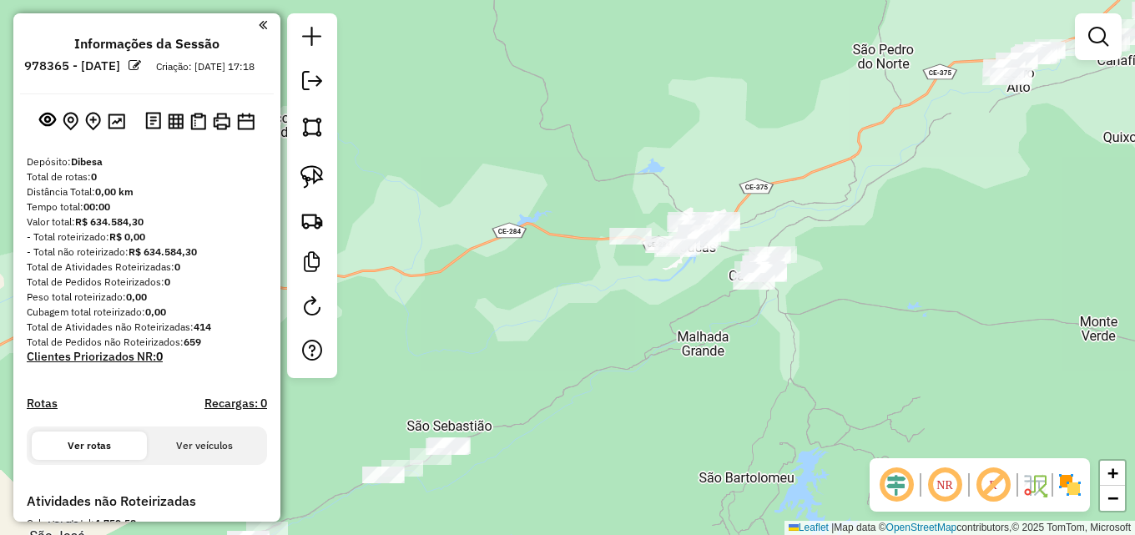
drag, startPoint x: 829, startPoint y: 161, endPoint x: 687, endPoint y: 299, distance: 198.3
click at [691, 340] on div "Janela de atendimento Grade de atendimento Capacidade Transportadoras Veículos …" at bounding box center [567, 267] width 1135 height 535
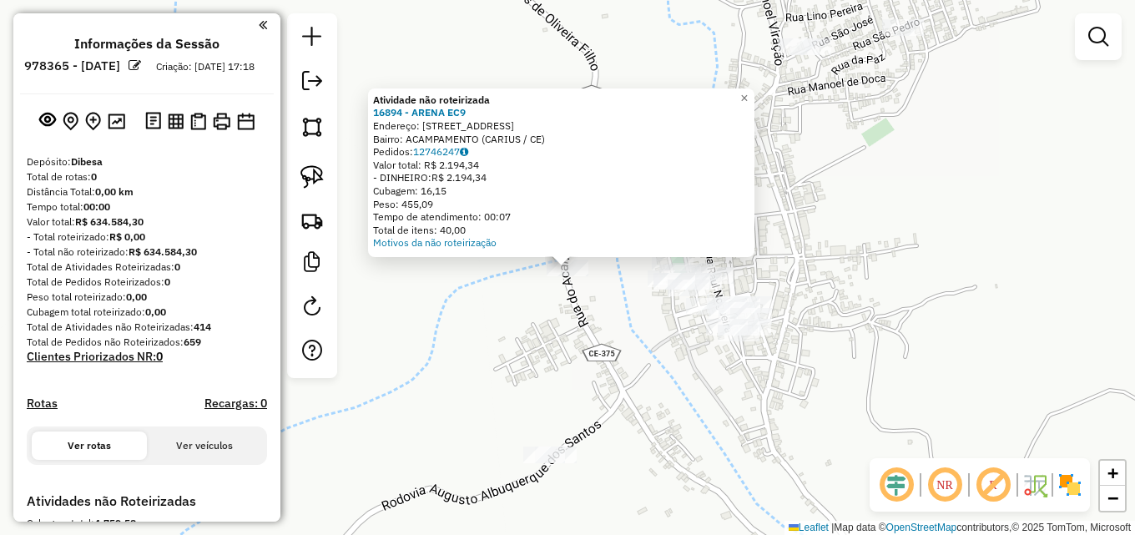
click at [625, 372] on div "Atividade não roteirizada 16894 - ARENA EC9 Endereço: Rua do Acampamento 14 Bai…" at bounding box center [567, 267] width 1135 height 535
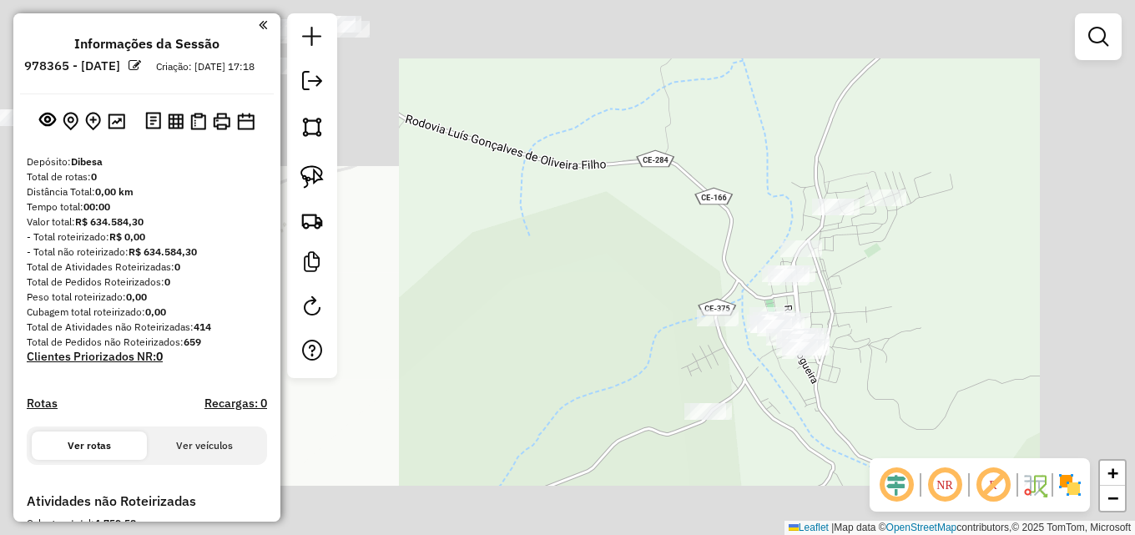
drag, startPoint x: 612, startPoint y: 351, endPoint x: 686, endPoint y: 340, distance: 75.2
click at [677, 344] on div "Janela de atendimento Grade de atendimento Capacidade Transportadoras Veículos …" at bounding box center [567, 267] width 1135 height 535
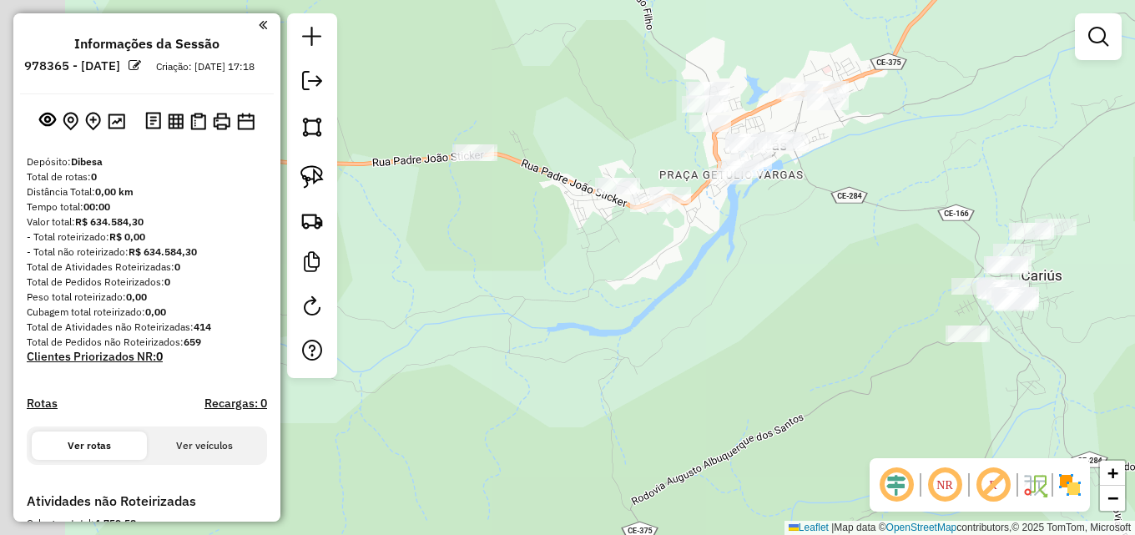
drag, startPoint x: 613, startPoint y: 332, endPoint x: 851, endPoint y: 294, distance: 240.9
click at [851, 294] on div "Janela de atendimento Grade de atendimento Capacidade Transportadoras Veículos …" at bounding box center [567, 267] width 1135 height 535
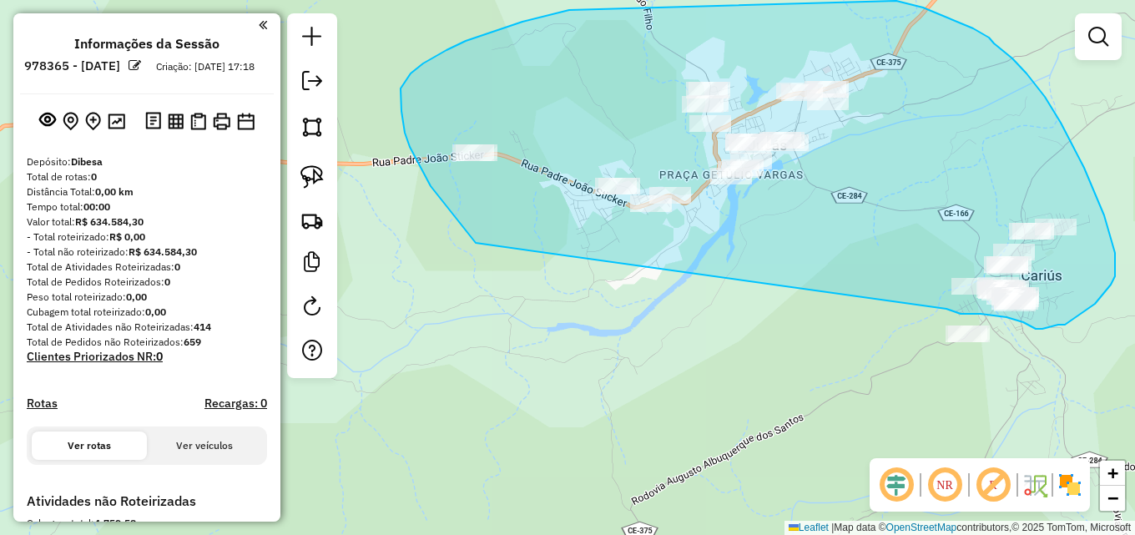
drag, startPoint x: 453, startPoint y: 214, endPoint x: 871, endPoint y: 295, distance: 425.8
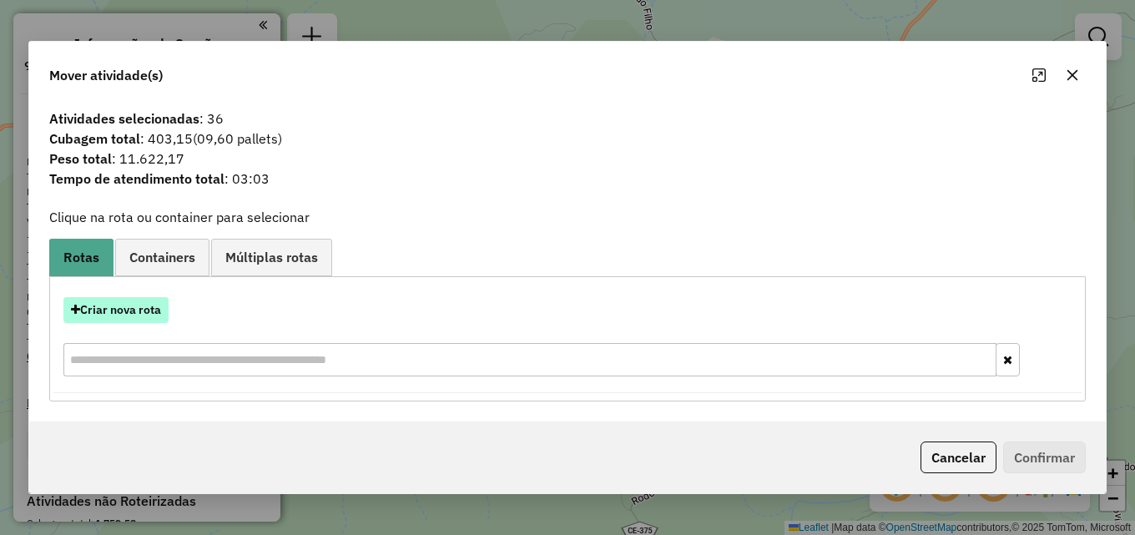
click at [128, 316] on button "Criar nova rota" at bounding box center [115, 310] width 105 height 26
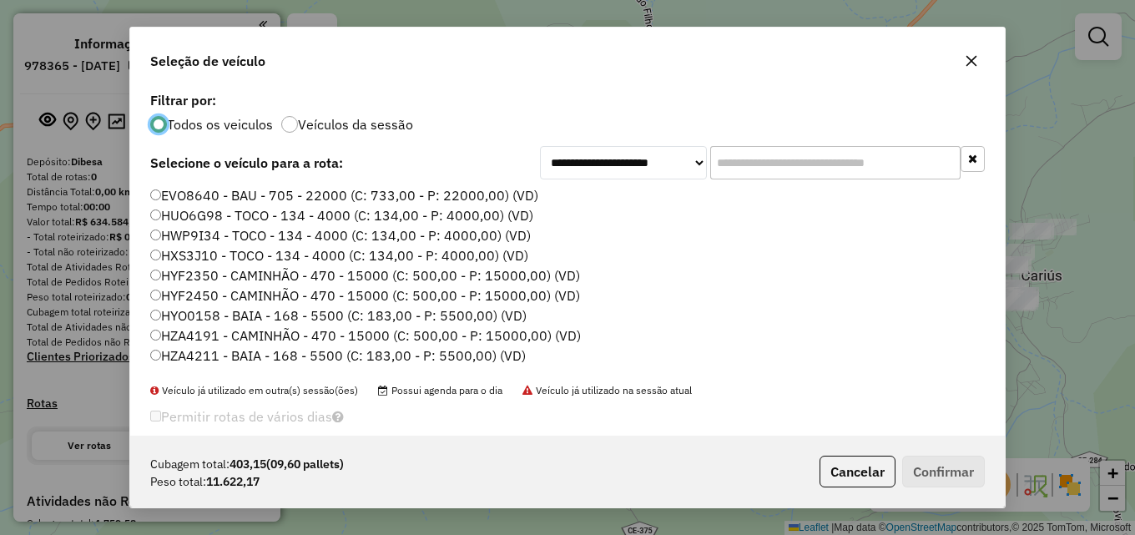
scroll to position [9, 5]
click at [758, 168] on input "text" at bounding box center [835, 162] width 250 height 33
type input "*"
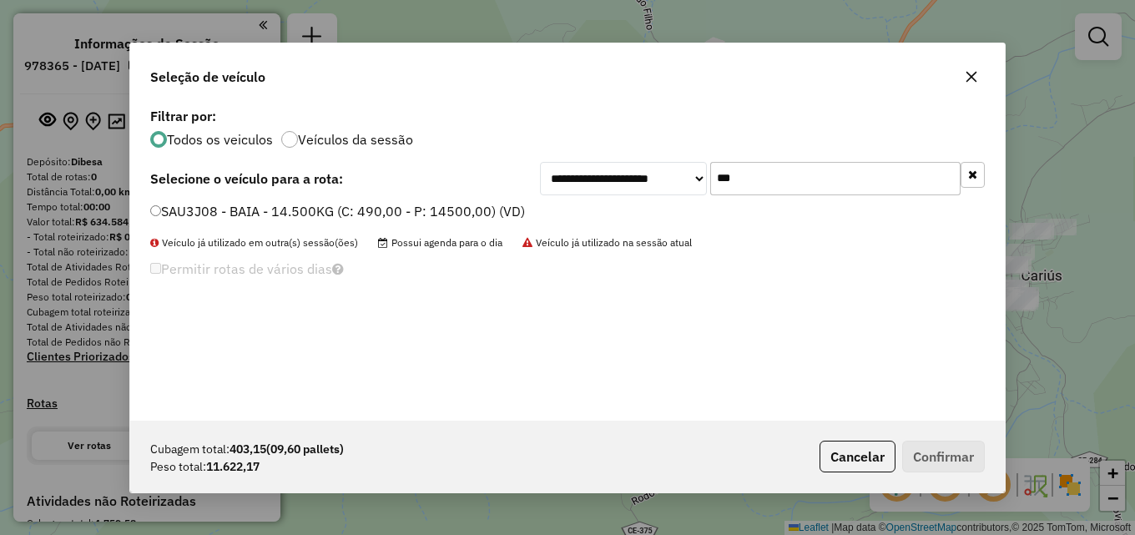
type input "***"
click at [436, 211] on label "SAU3J08 - BAIA - 14.500KG (C: 490,00 - P: 14500,00) (VD)" at bounding box center [337, 211] width 375 height 20
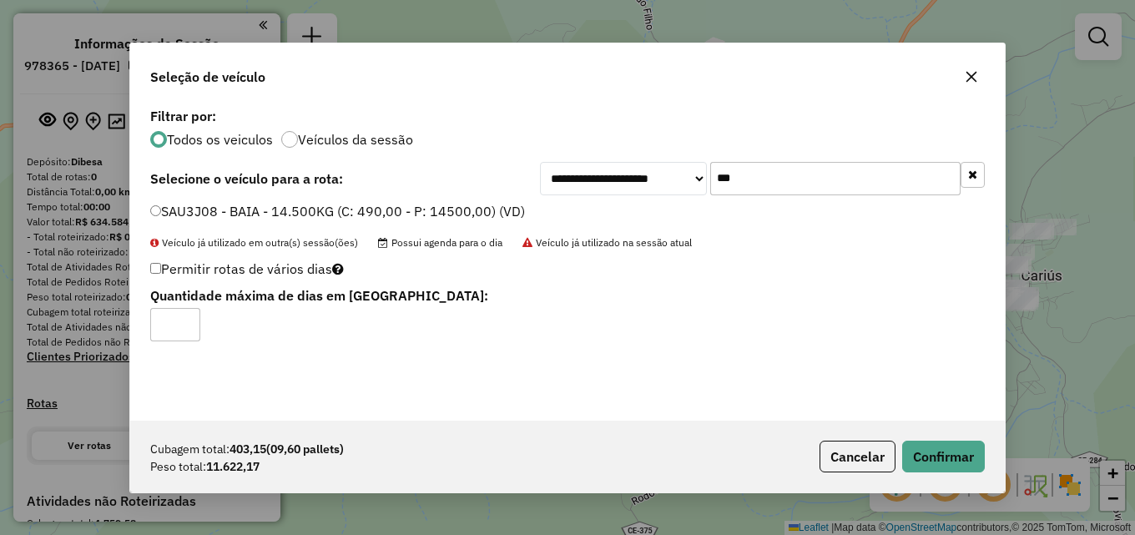
type input "*"
click at [944, 452] on button "Confirmar" at bounding box center [943, 457] width 83 height 32
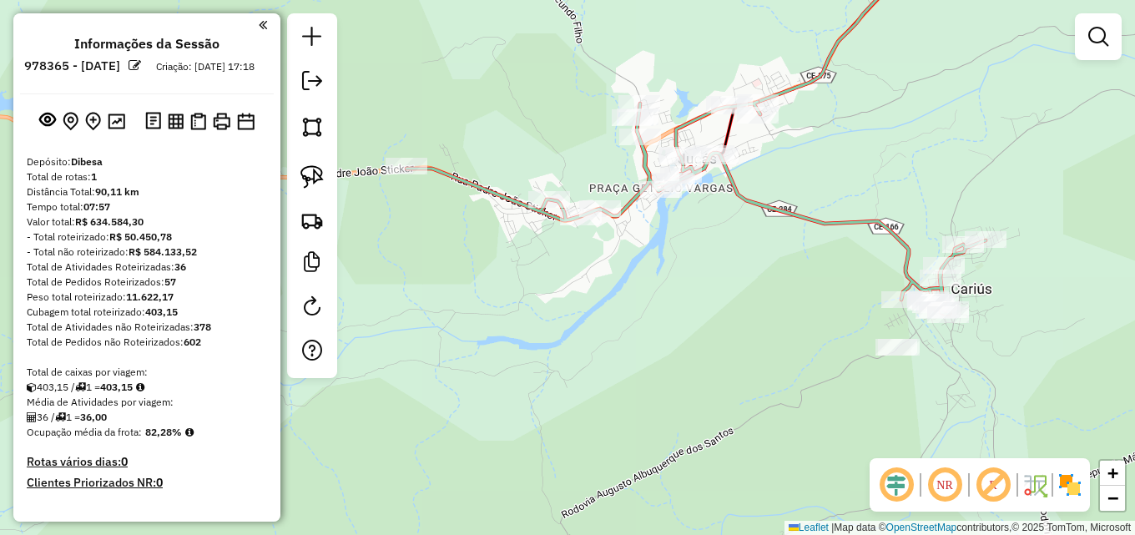
drag, startPoint x: 693, startPoint y: 277, endPoint x: 651, endPoint y: 285, distance: 43.4
click at [651, 285] on div "Janela de atendimento Grade de atendimento Capacidade Transportadoras Veículos …" at bounding box center [567, 267] width 1135 height 535
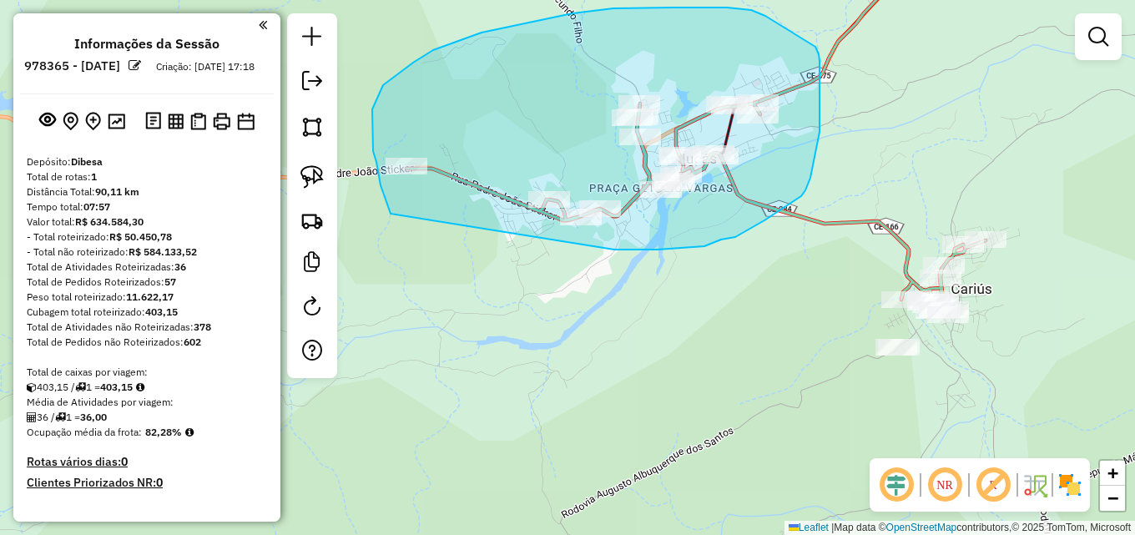
drag, startPoint x: 388, startPoint y: 206, endPoint x: 541, endPoint y: 249, distance: 159.5
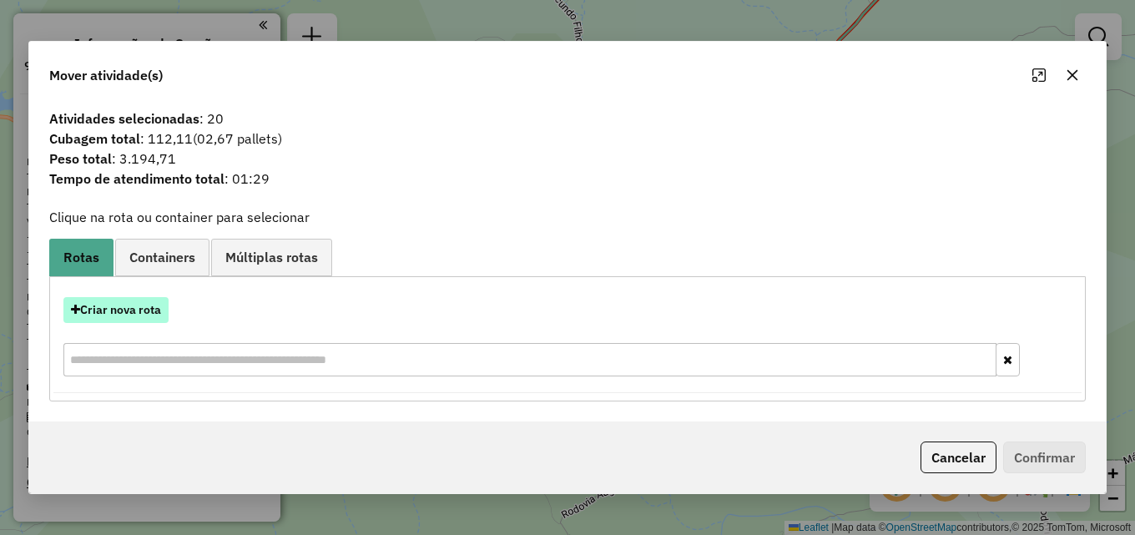
click at [129, 304] on button "Criar nova rota" at bounding box center [115, 310] width 105 height 26
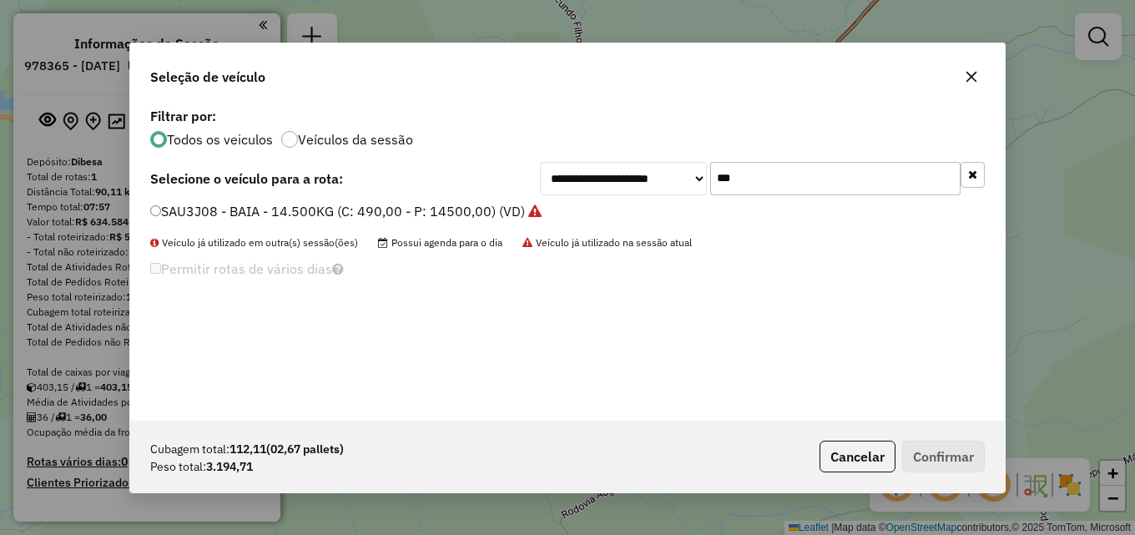
drag, startPoint x: 753, startPoint y: 185, endPoint x: 209, endPoint y: 199, distance: 545.0
click at [335, 185] on div "**********" at bounding box center [567, 178] width 834 height 33
type input "***"
drag, startPoint x: 210, startPoint y: 210, endPoint x: 218, endPoint y: 214, distance: 8.6
click at [212, 210] on label "HWP9I34 - TOCO - 134 - 4000 (C: 134,00 - P: 4000,00) (VD)" at bounding box center [340, 211] width 380 height 20
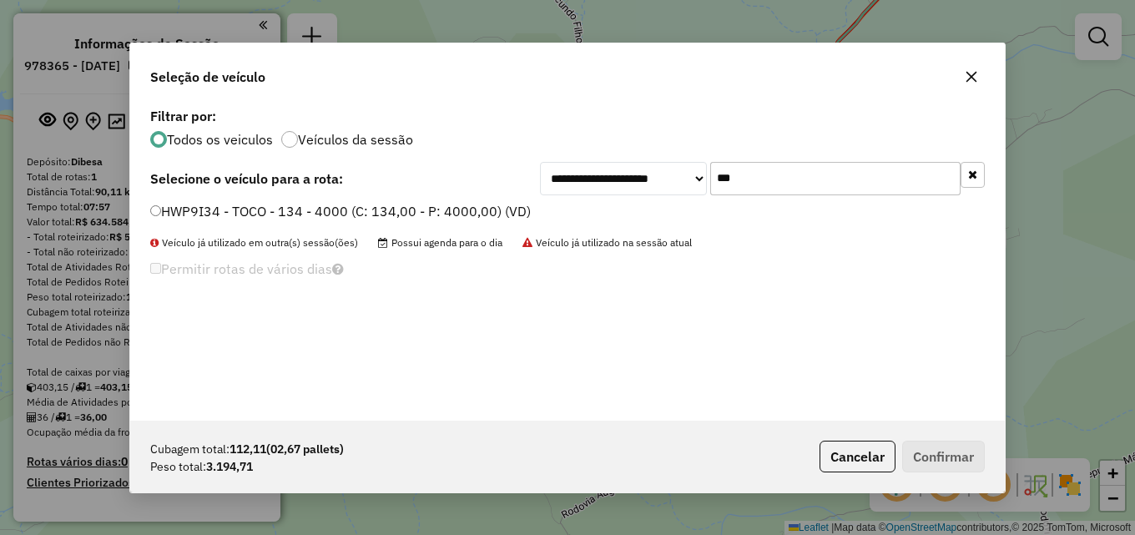
drag, startPoint x: 180, startPoint y: 206, endPoint x: 164, endPoint y: 211, distance: 16.6
click at [179, 206] on label "HWP9I34 - TOCO - 134 - 4000 (C: 134,00 - P: 4000,00) (VD)" at bounding box center [340, 211] width 380 height 20
click at [148, 211] on div "HWP9I34 - TOCO - 134 - 4000 (C: 134,00 - P: 4000,00) (VD)" at bounding box center [567, 218] width 854 height 33
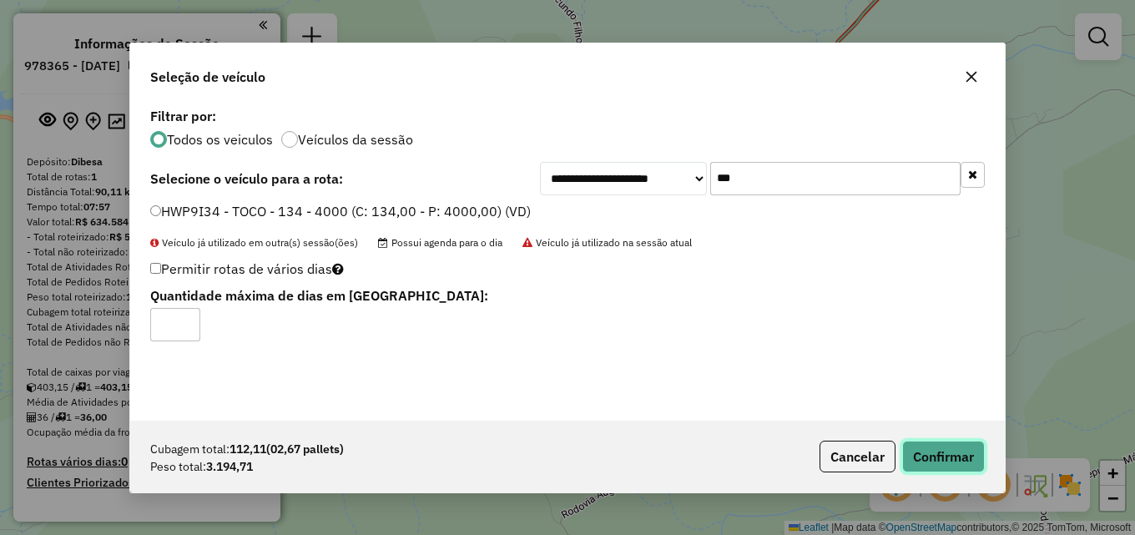
drag, startPoint x: 932, startPoint y: 446, endPoint x: 637, endPoint y: 278, distance: 339.6
click at [928, 442] on button "Confirmar" at bounding box center [943, 457] width 83 height 32
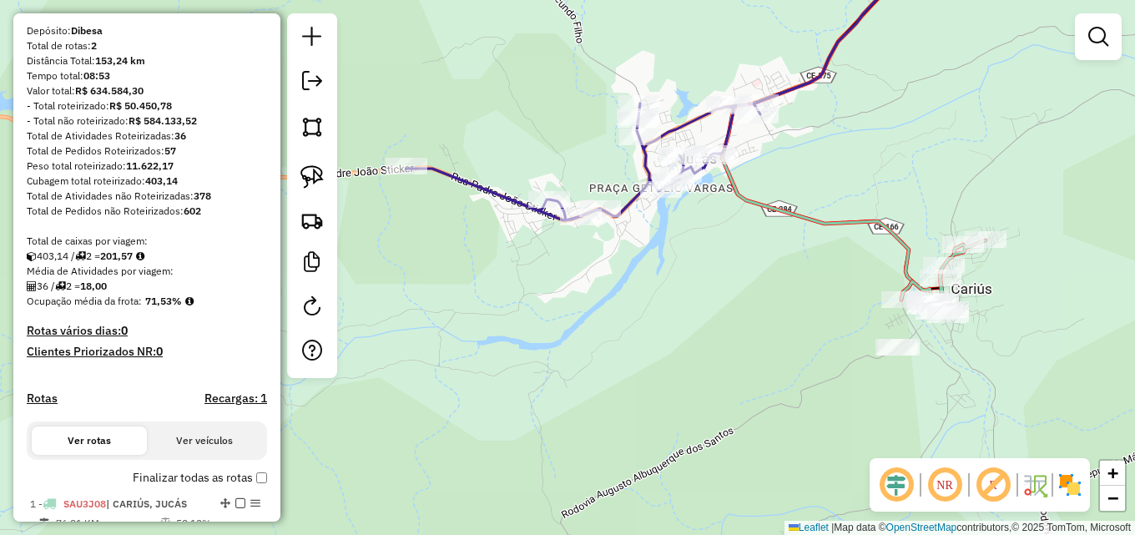
scroll to position [250, 0]
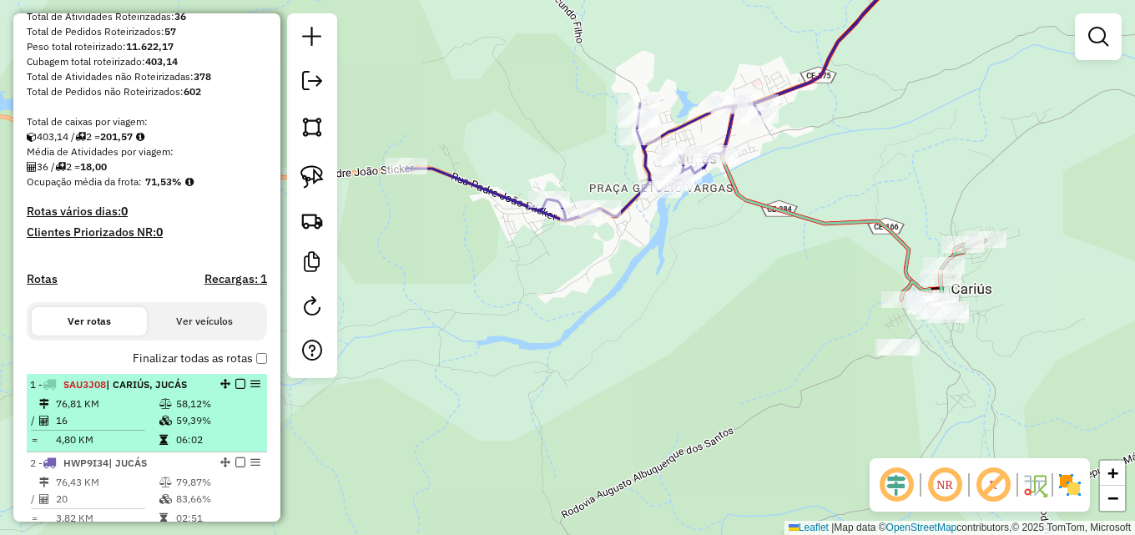
click at [175, 412] on td "58,12%" at bounding box center [217, 403] width 84 height 17
select select "**********"
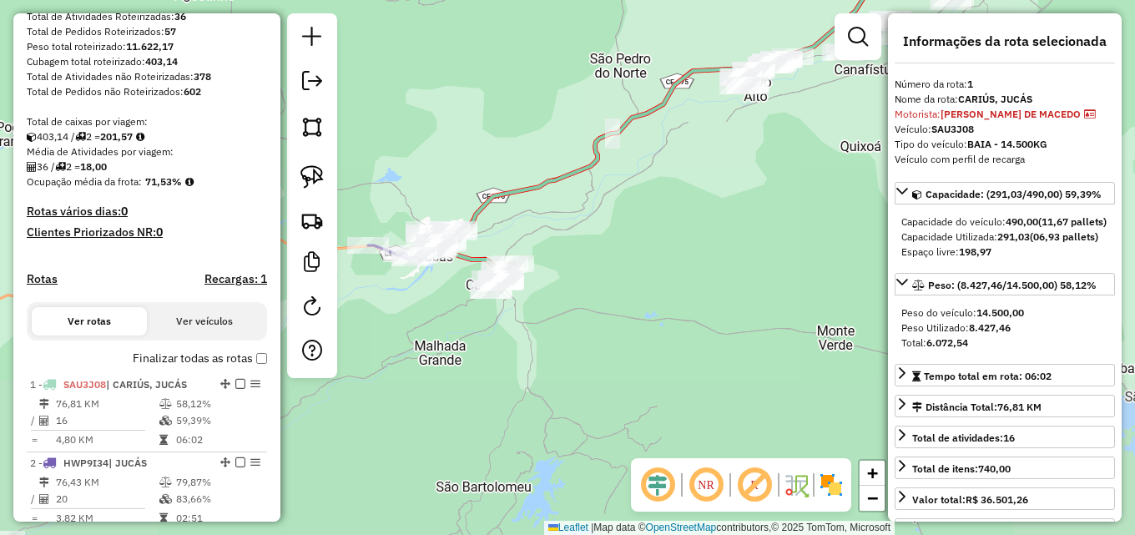
drag, startPoint x: 539, startPoint y: 381, endPoint x: 684, endPoint y: 183, distance: 246.0
click at [684, 183] on div "Janela de atendimento Grade de atendimento Capacidade Transportadoras Veículos …" at bounding box center [567, 267] width 1135 height 535
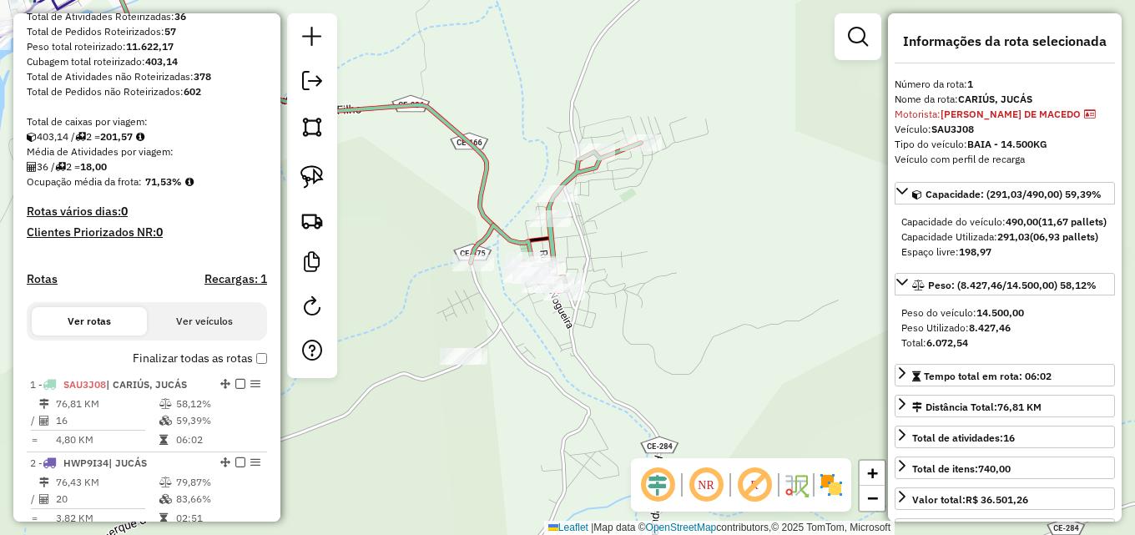
drag, startPoint x: 454, startPoint y: 262, endPoint x: 444, endPoint y: 193, distance: 70.0
click at [413, 184] on div "Janela de atendimento Grade de atendimento Capacidade Transportadoras Veículos …" at bounding box center [567, 267] width 1135 height 535
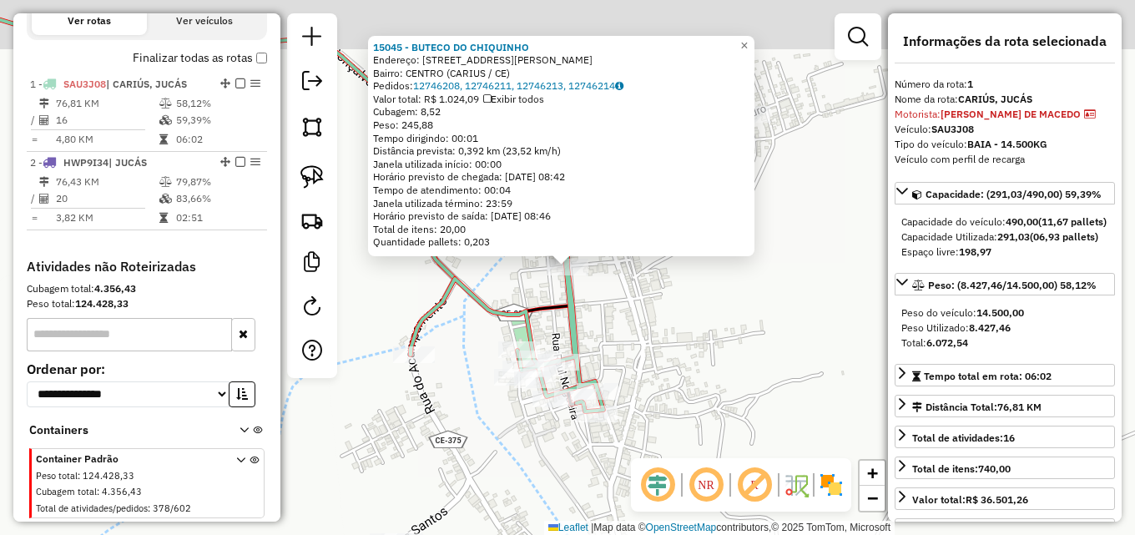
scroll to position [602, 0]
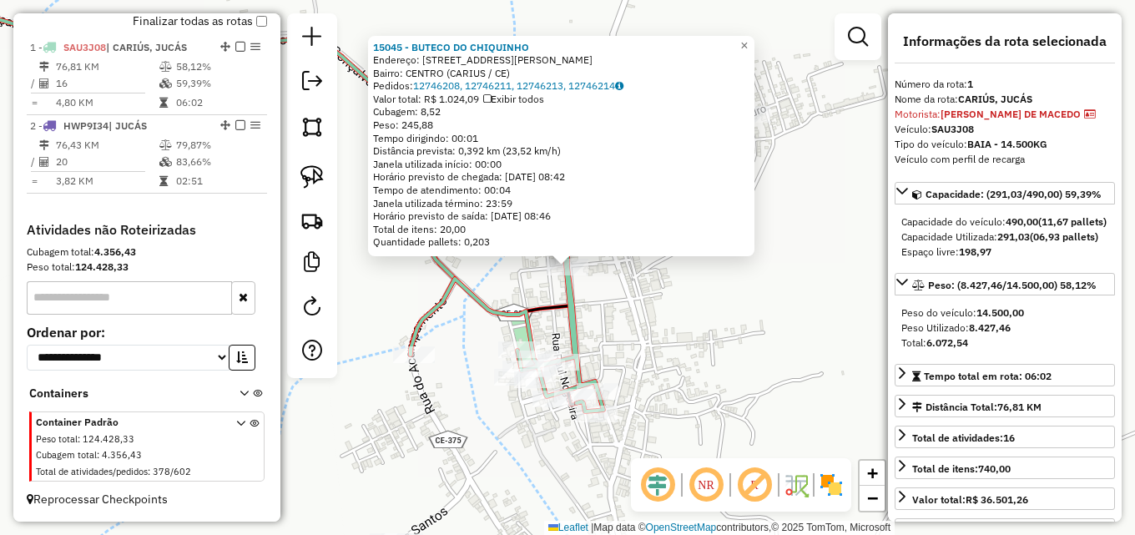
click at [618, 314] on div "15045 - BUTECO DO CHIQUINHO Endereço: RUA CORONEL BOAVENTURA 19 Bairro: CENTRO …" at bounding box center [567, 267] width 1135 height 535
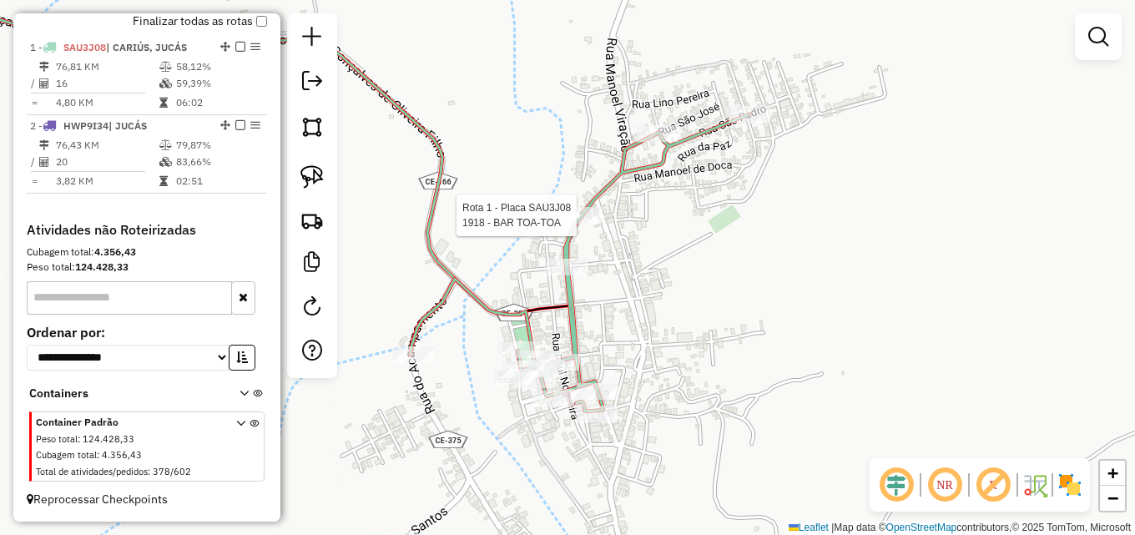
select select "**********"
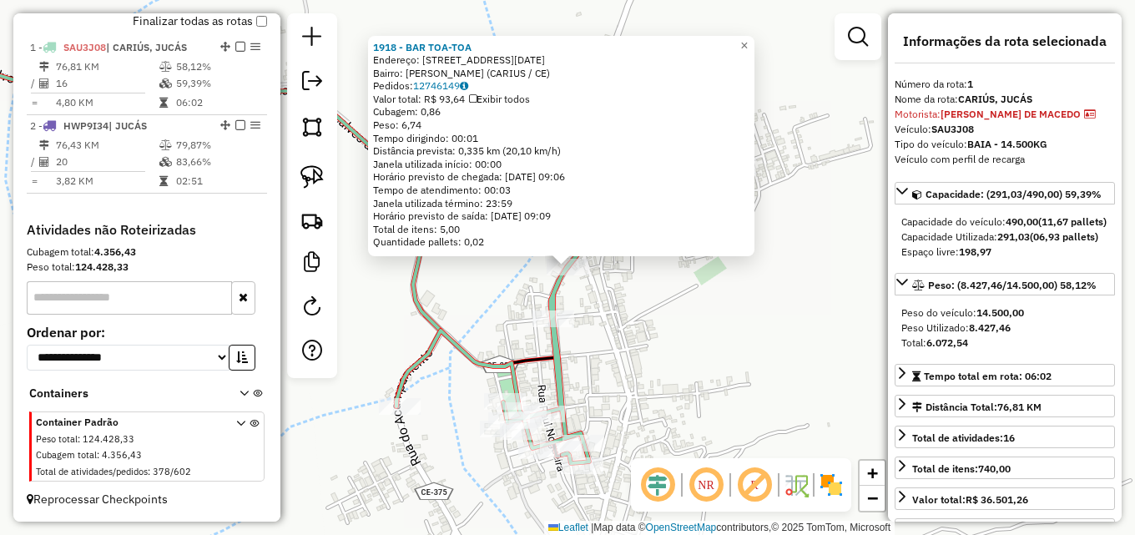
click at [647, 310] on div "1918 - BAR TOA-TOA Endereço: R 25 DE MARCO, 108 Bairro: SAO VICENTE (CARIUS / C…" at bounding box center [567, 267] width 1135 height 535
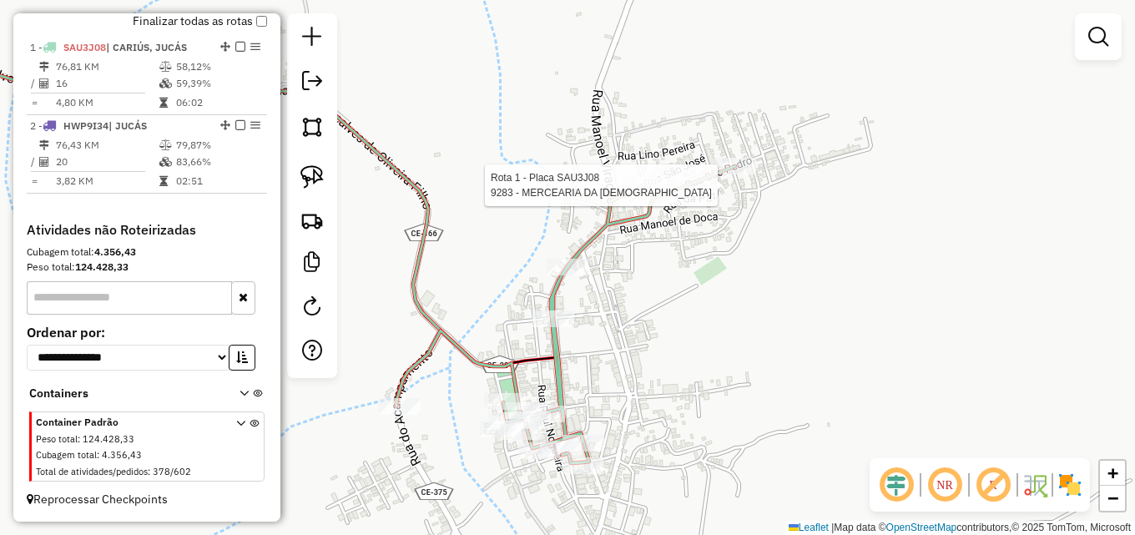
select select "**********"
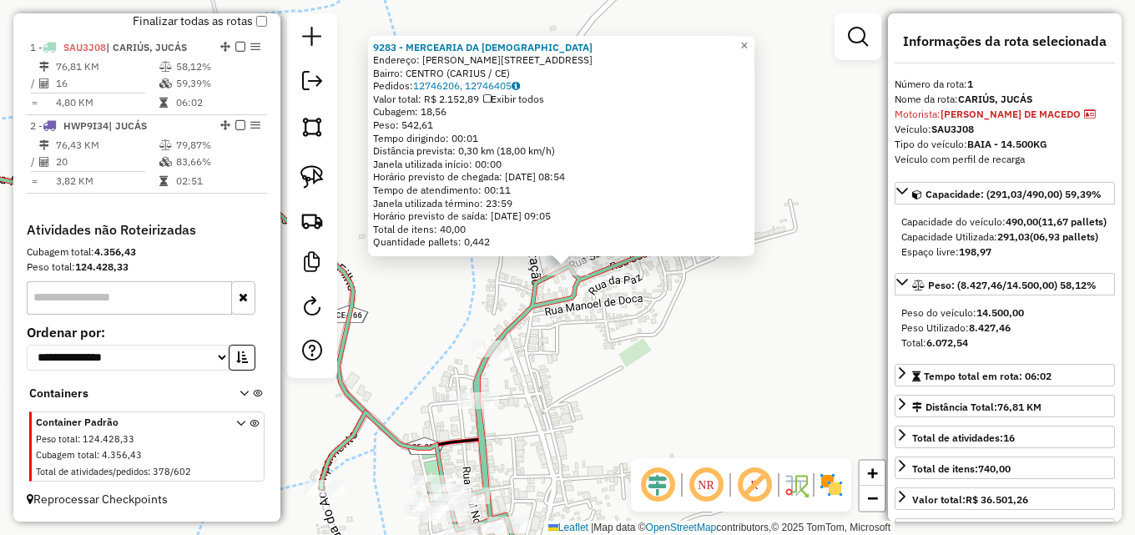
click at [678, 350] on div "9283 - MERCEARIA DA JESUS Endereço: R FRANCISCO FLOR, 61 Bairro: CENTRO (CARIUS…" at bounding box center [567, 267] width 1135 height 535
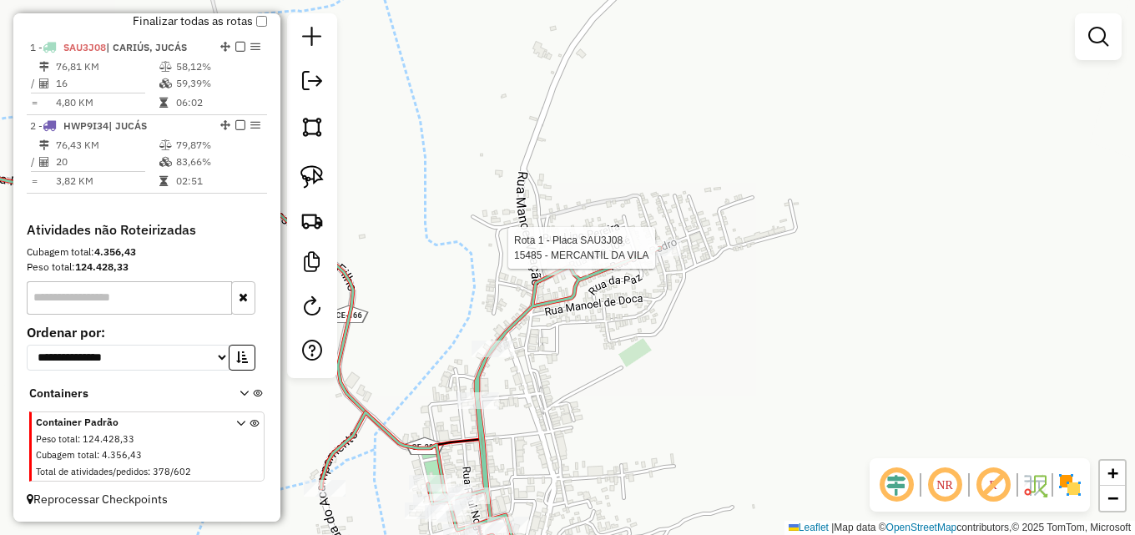
select select "**********"
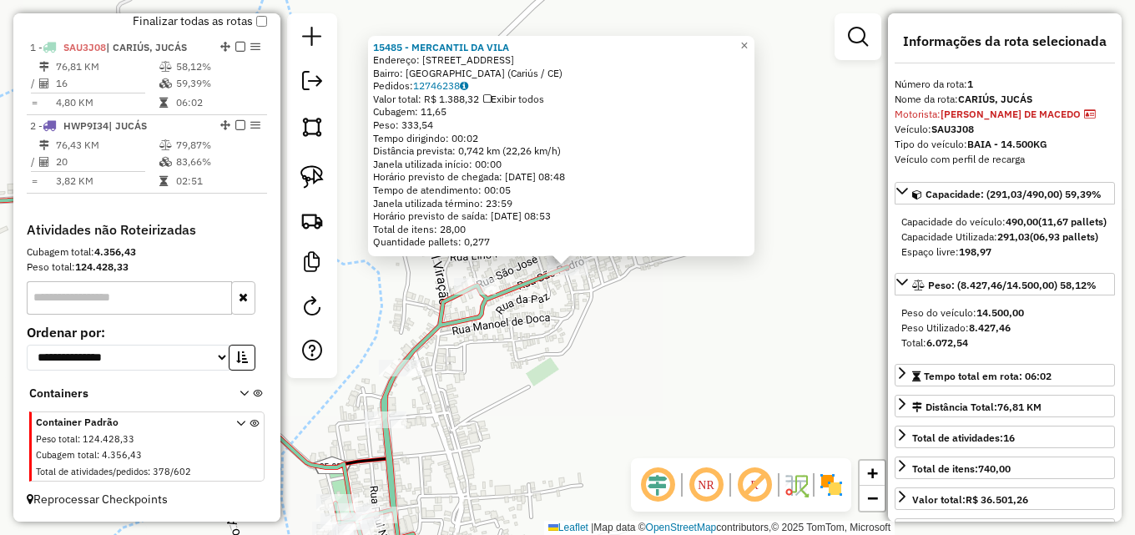
click at [671, 338] on div "15485 - MERCANTIL DA VILA Endereço: Rua São Pedro, 239 Bairro: Vila Nova (Cariú…" at bounding box center [567, 267] width 1135 height 535
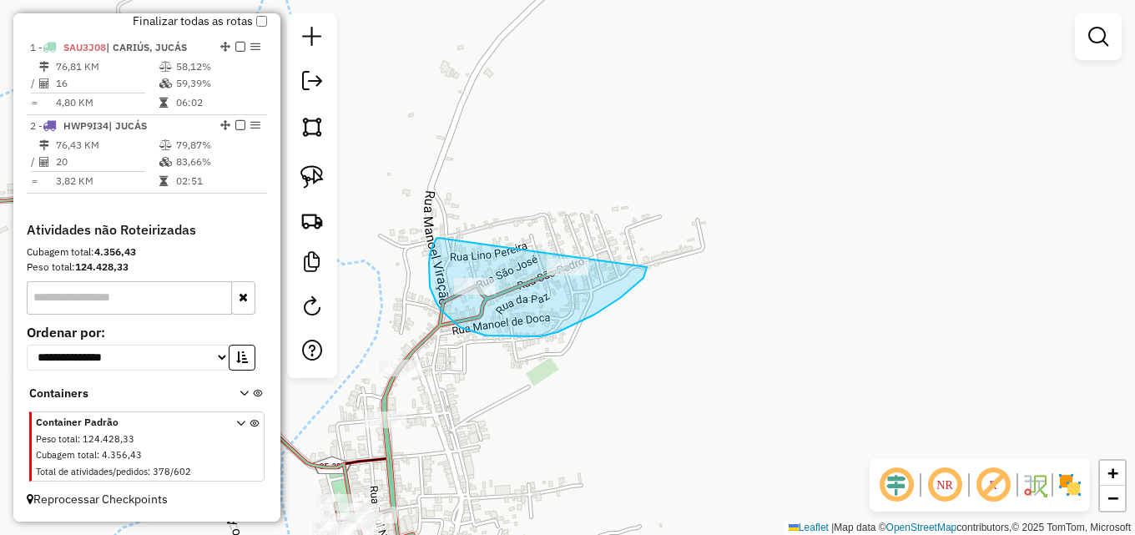
drag, startPoint x: 429, startPoint y: 271, endPoint x: 647, endPoint y: 259, distance: 218.9
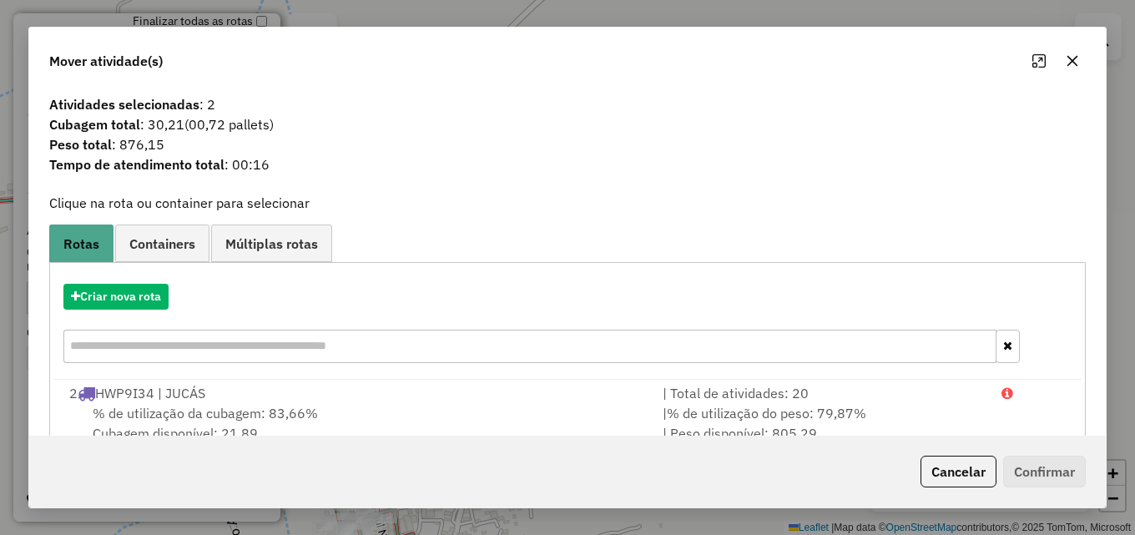
scroll to position [40, 0]
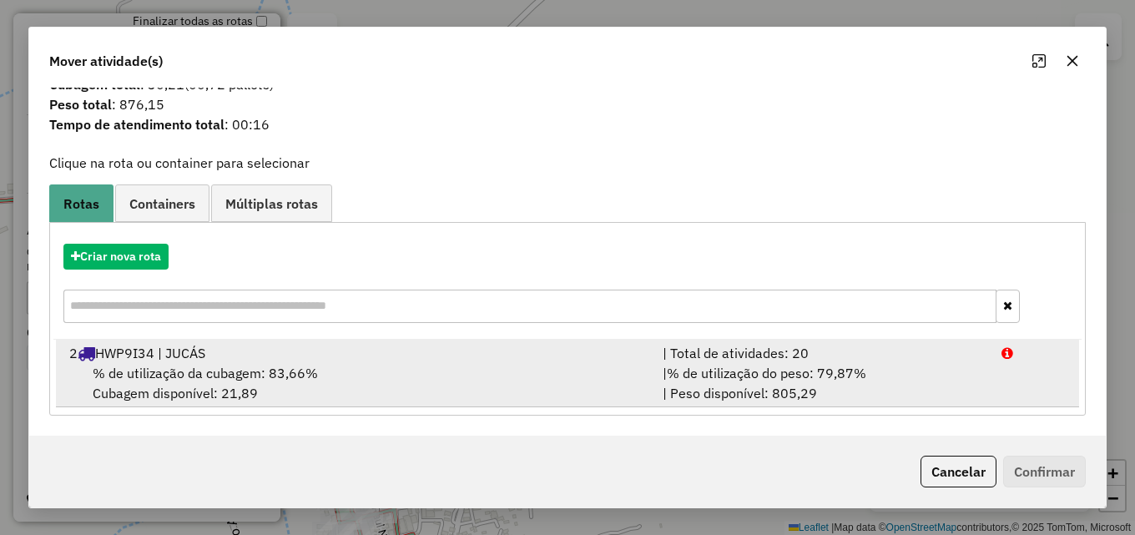
drag, startPoint x: 771, startPoint y: 374, endPoint x: 837, endPoint y: 379, distance: 66.1
click at [779, 374] on span "% de utilização do peso: 79,87%" at bounding box center [766, 373] width 199 height 17
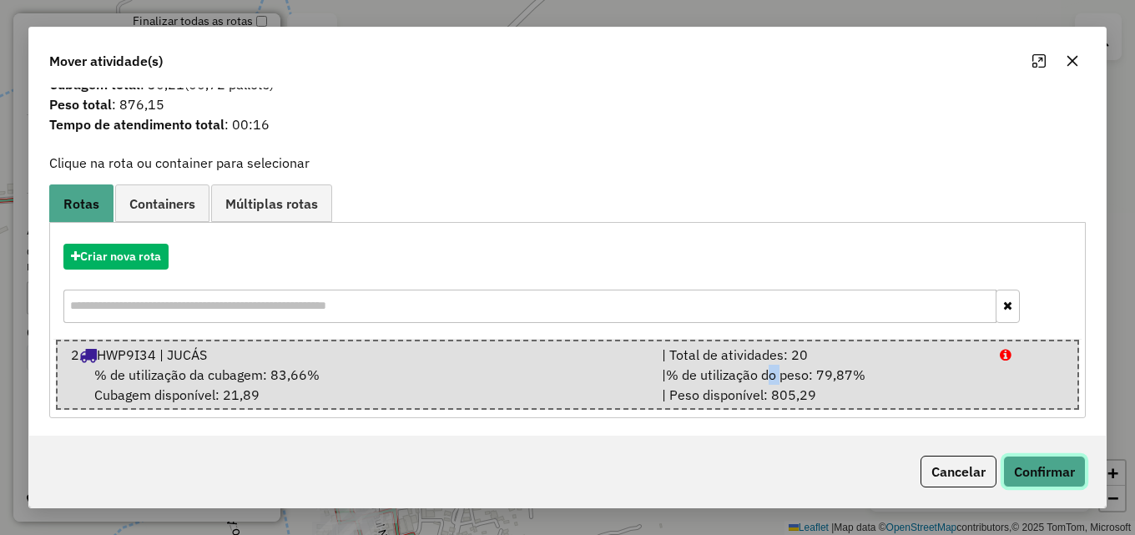
click at [1045, 462] on button "Confirmar" at bounding box center [1044, 472] width 83 height 32
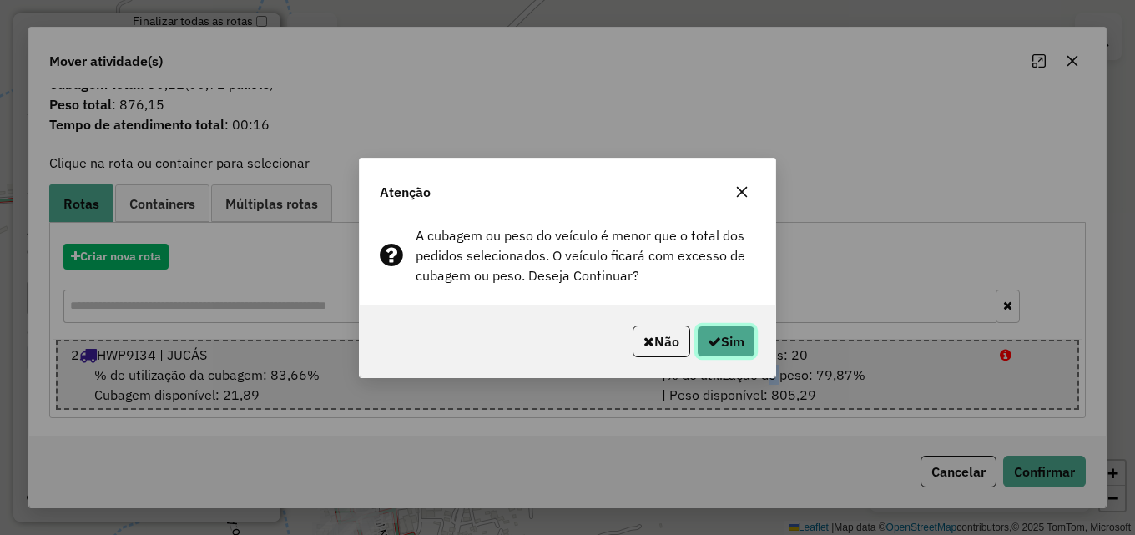
click at [739, 342] on button "Sim" at bounding box center [726, 341] width 58 height 32
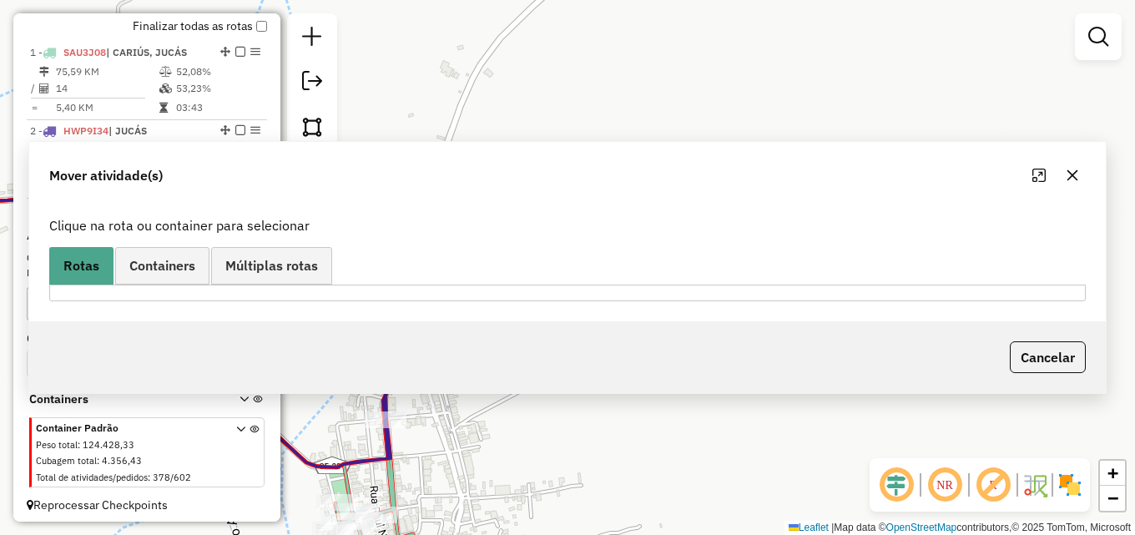
scroll to position [0, 0]
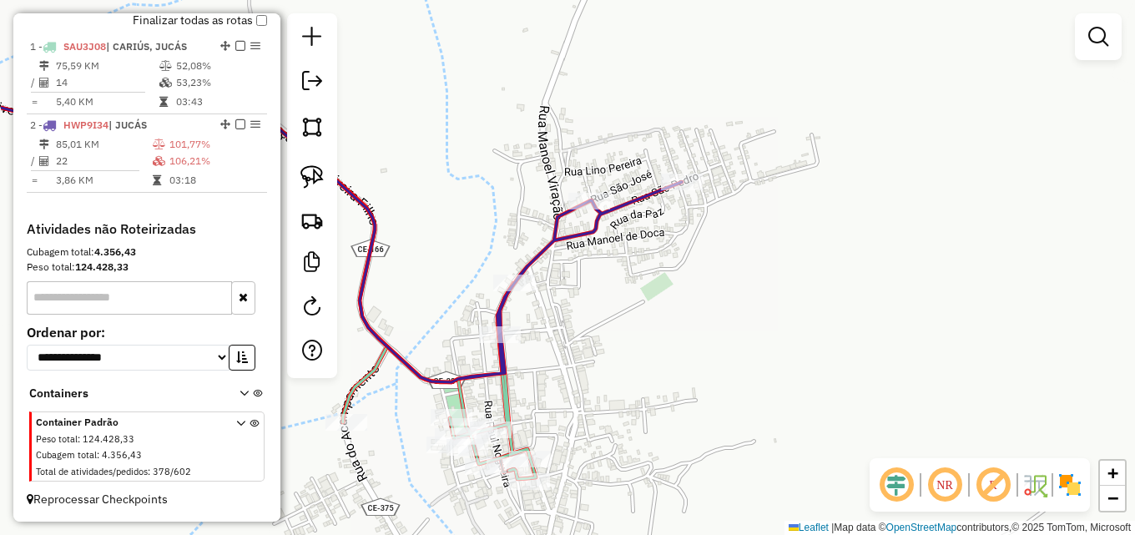
drag, startPoint x: 683, startPoint y: 353, endPoint x: 798, endPoint y: 268, distance: 142.5
click at [798, 268] on div "Janela de atendimento Grade de atendimento Capacidade Transportadoras Veículos …" at bounding box center [567, 267] width 1135 height 535
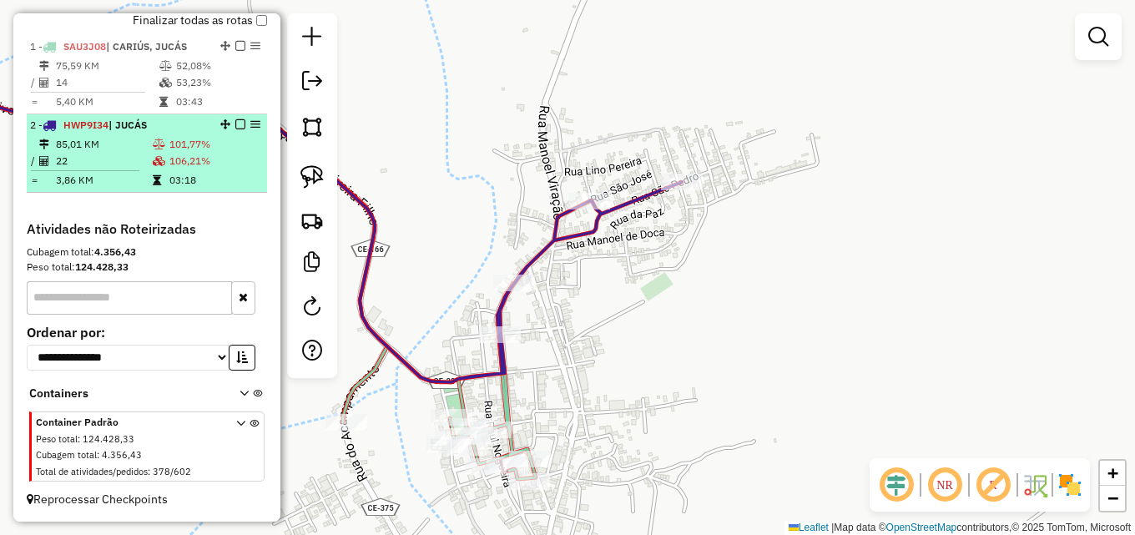
click at [169, 176] on td "03:18" at bounding box center [215, 180] width 92 height 17
select select "**********"
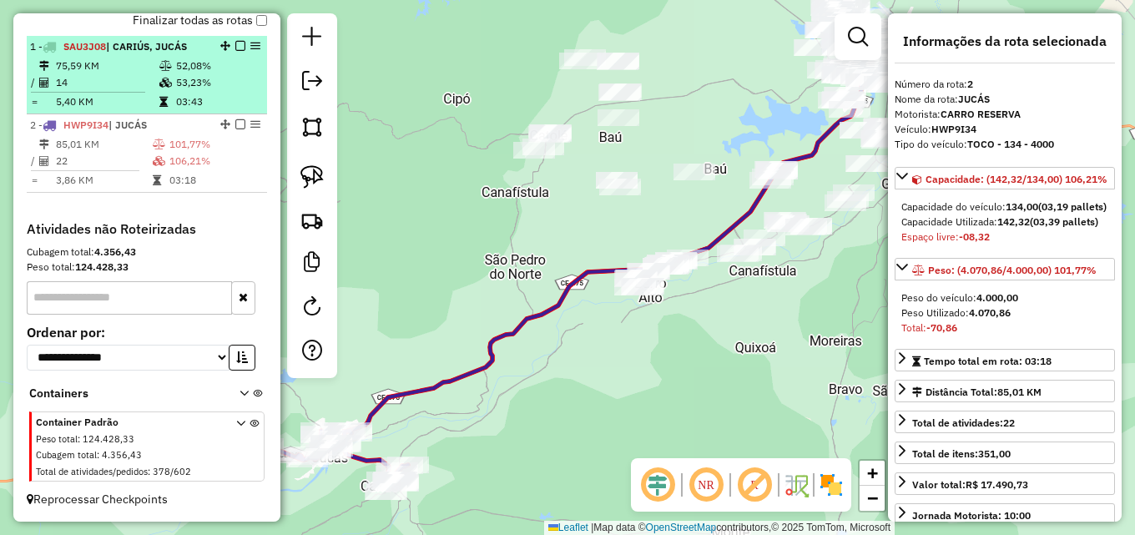
click at [178, 91] on td "53,23%" at bounding box center [217, 82] width 84 height 17
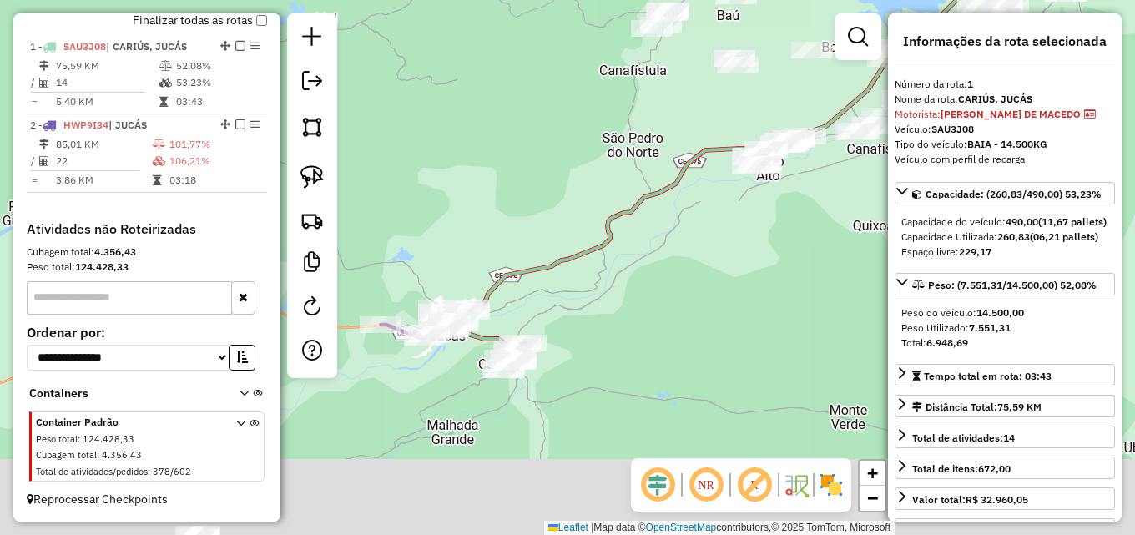
drag, startPoint x: 550, startPoint y: 412, endPoint x: 651, endPoint y: 324, distance: 134.2
click at [728, 279] on div "Janela de atendimento Grade de atendimento Capacidade Transportadoras Veículos …" at bounding box center [567, 267] width 1135 height 535
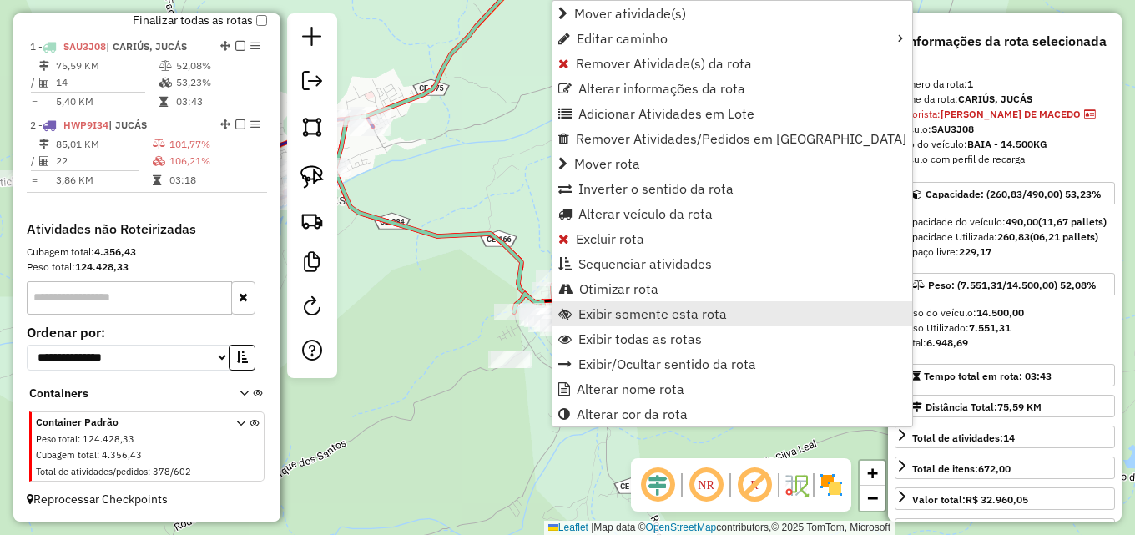
scroll to position [623, 0]
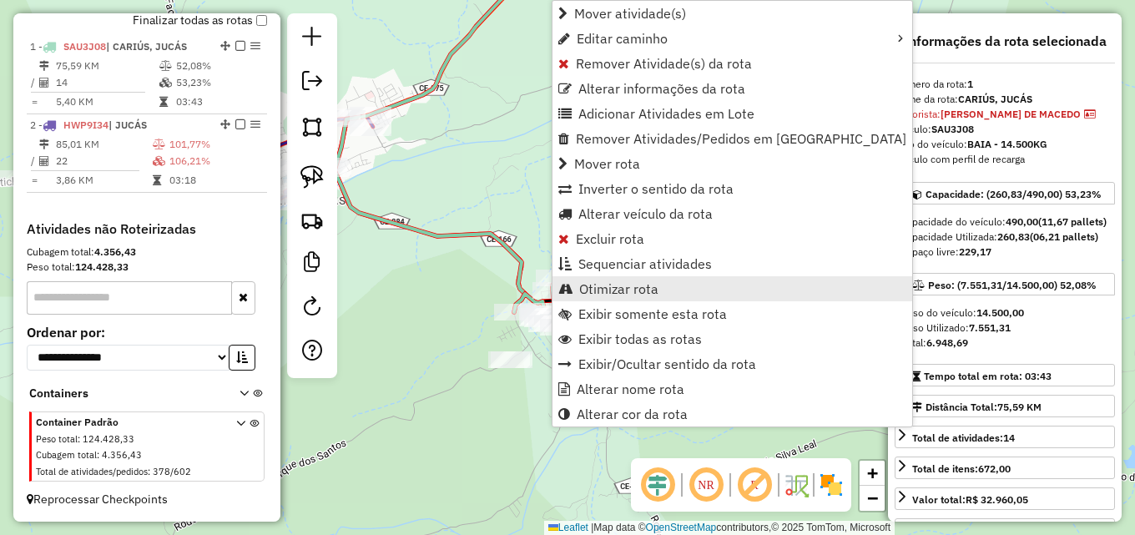
click at [592, 291] on span "Otimizar rota" at bounding box center [618, 288] width 79 height 13
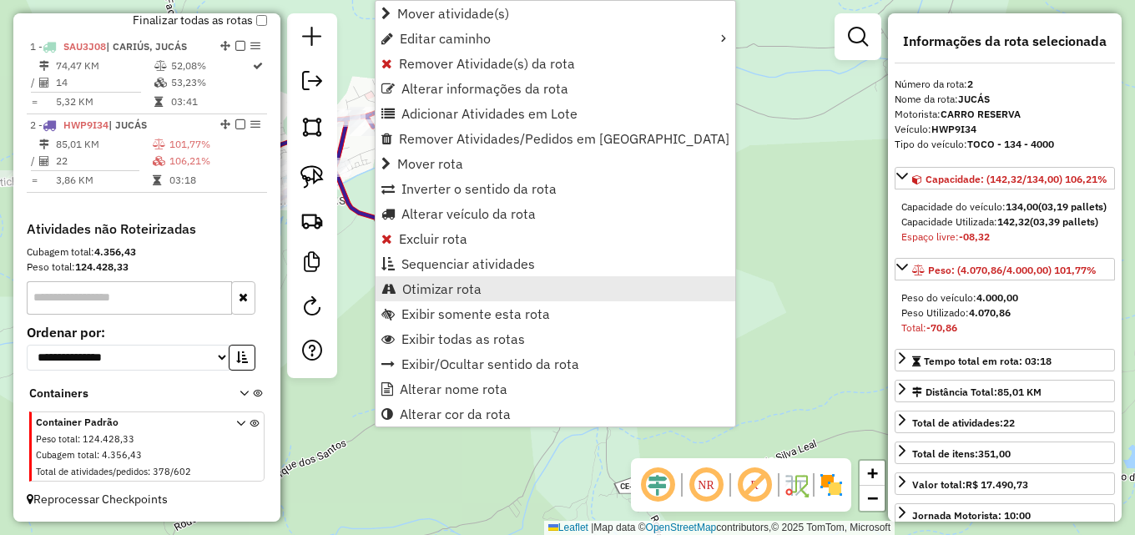
click at [466, 283] on span "Otimizar rota" at bounding box center [441, 288] width 79 height 13
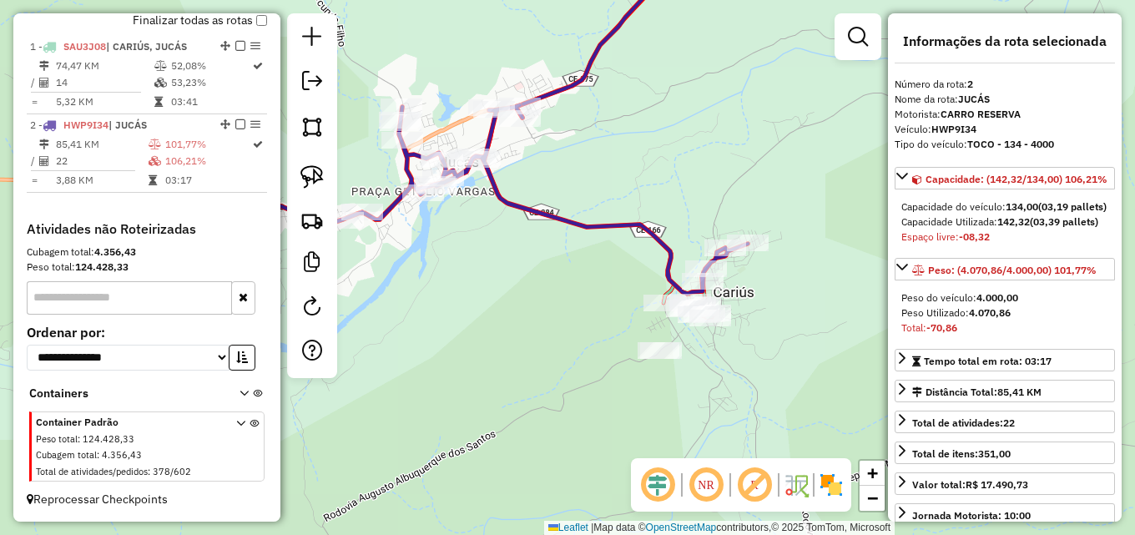
drag, startPoint x: 498, startPoint y: 194, endPoint x: 645, endPoint y: 185, distance: 147.1
click at [645, 185] on div "Janela de atendimento Grade de atendimento Capacidade Transportadoras Veículos …" at bounding box center [567, 267] width 1135 height 535
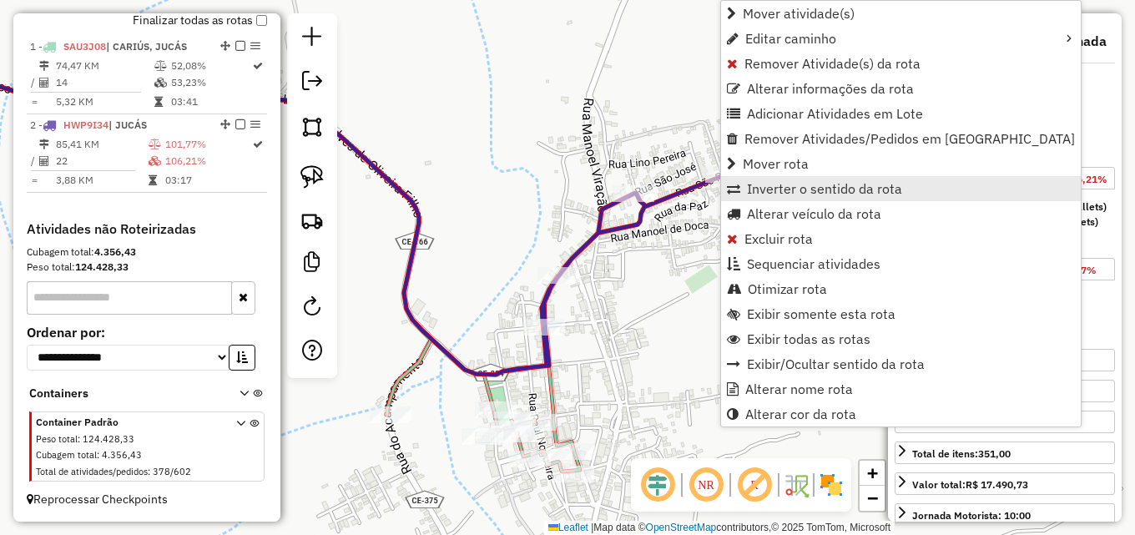
click at [811, 187] on span "Inverter o sentido da rota" at bounding box center [824, 188] width 155 height 13
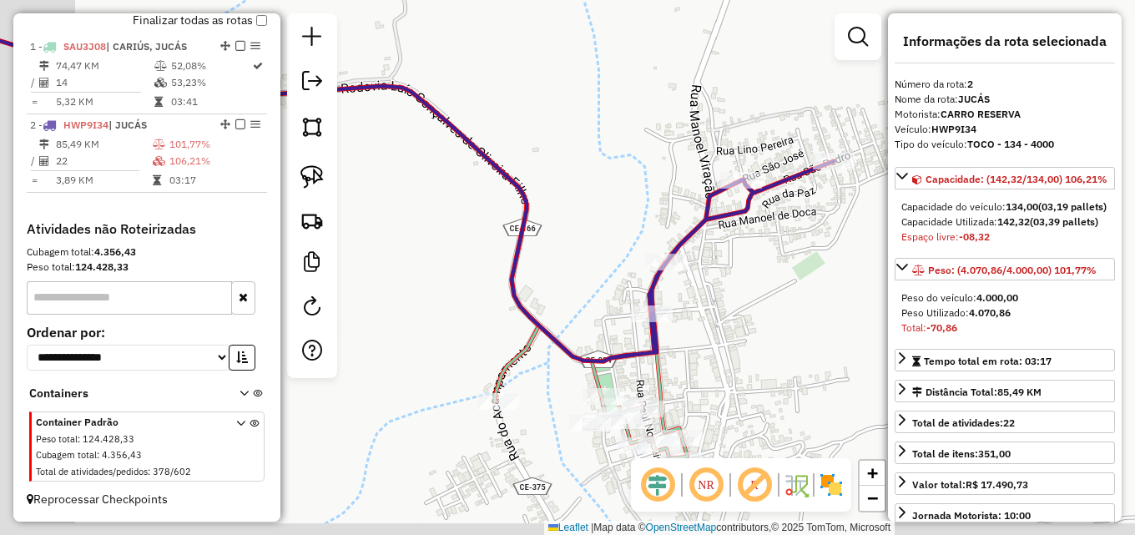
drag, startPoint x: 541, startPoint y: 111, endPoint x: 672, endPoint y: 104, distance: 132.0
click at [662, 98] on div "Janela de atendimento Grade de atendimento Capacidade Transportadoras Veículos …" at bounding box center [567, 267] width 1135 height 535
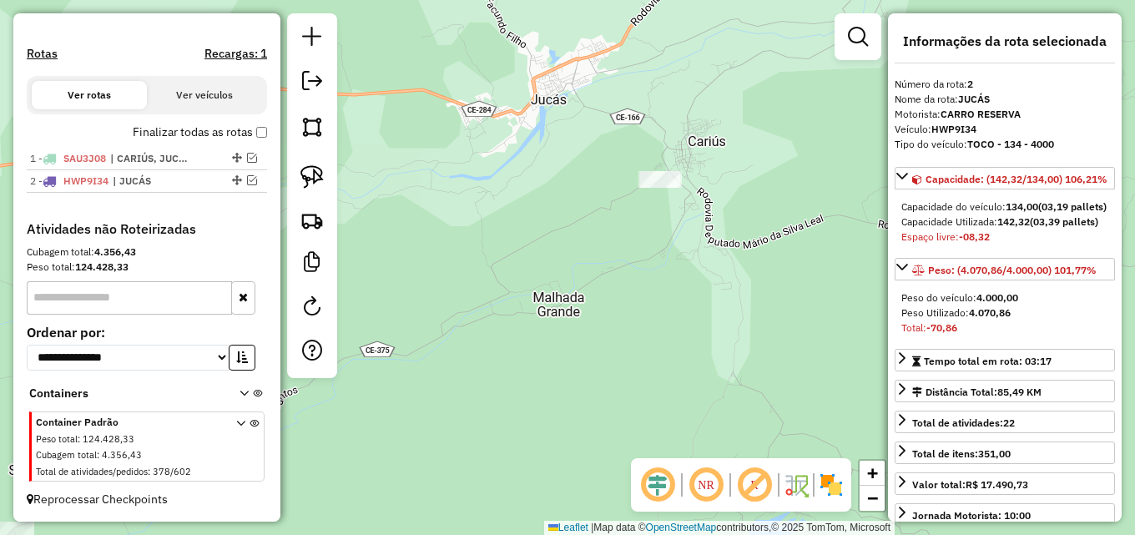
scroll to position [511, 0]
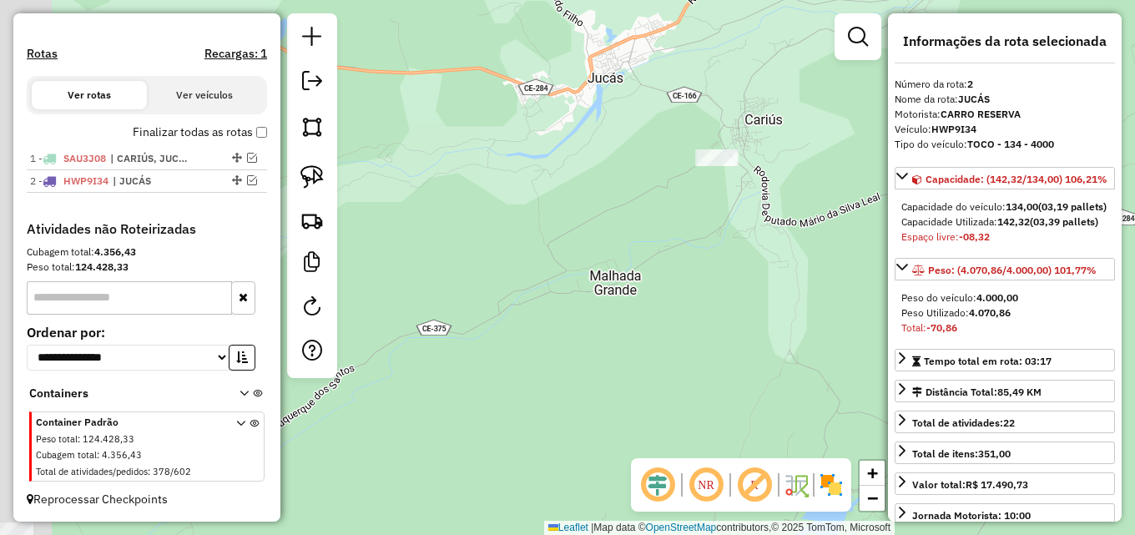
drag, startPoint x: 592, startPoint y: 259, endPoint x: 778, endPoint y: 200, distance: 195.3
click at [751, 204] on div "Janela de atendimento Grade de atendimento Capacidade Transportadoras Veículos …" at bounding box center [567, 267] width 1135 height 535
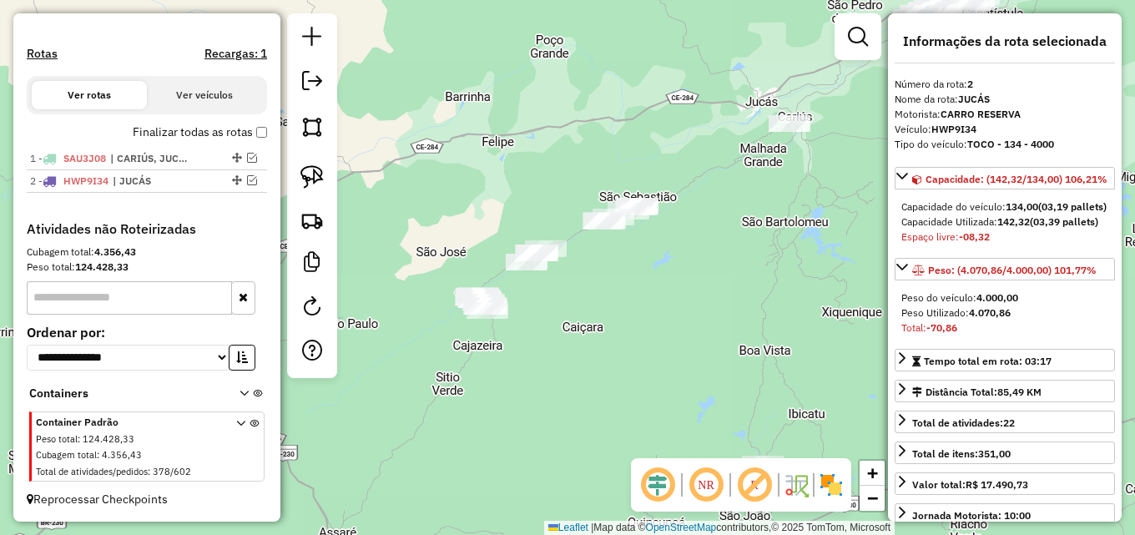
drag, startPoint x: 561, startPoint y: 345, endPoint x: 527, endPoint y: 315, distance: 44.9
click at [527, 315] on div "Janela de atendimento Grade de atendimento Capacidade Transportadoras Veículos …" at bounding box center [567, 267] width 1135 height 535
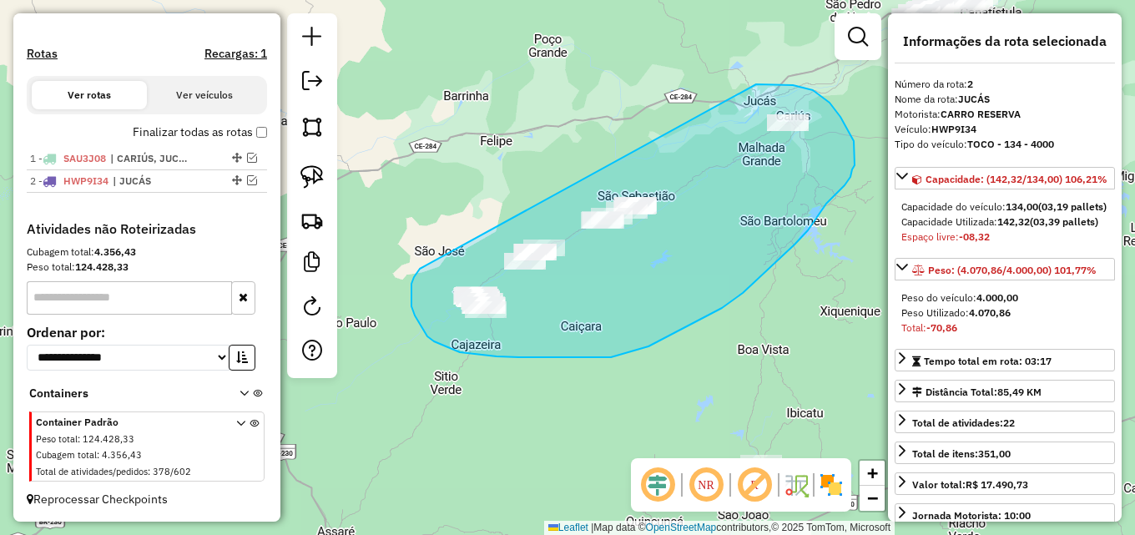
drag, startPoint x: 417, startPoint y: 271, endPoint x: 755, endPoint y: 84, distance: 386.1
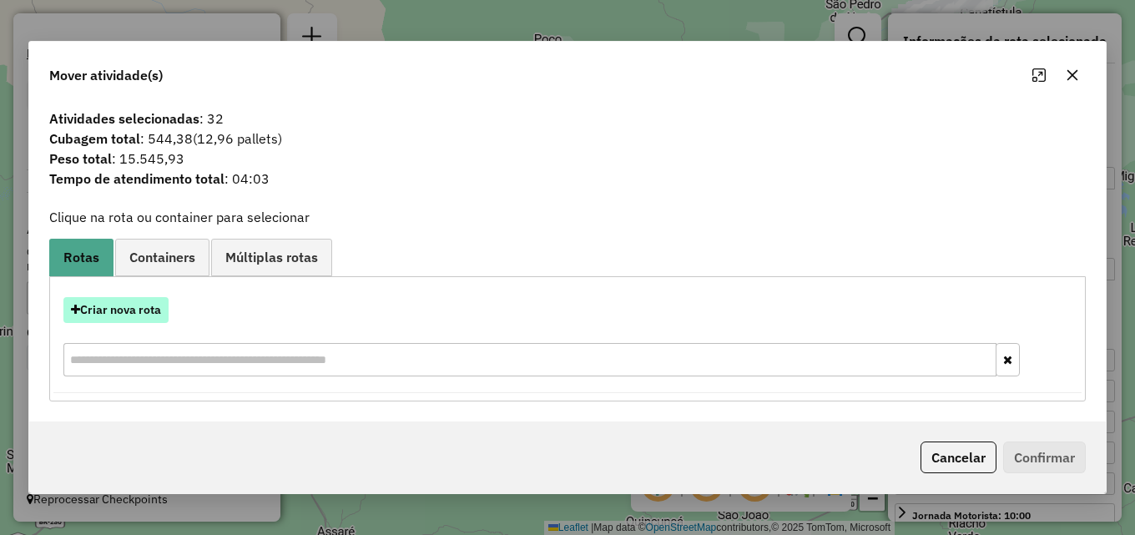
click at [143, 303] on button "Criar nova rota" at bounding box center [115, 310] width 105 height 26
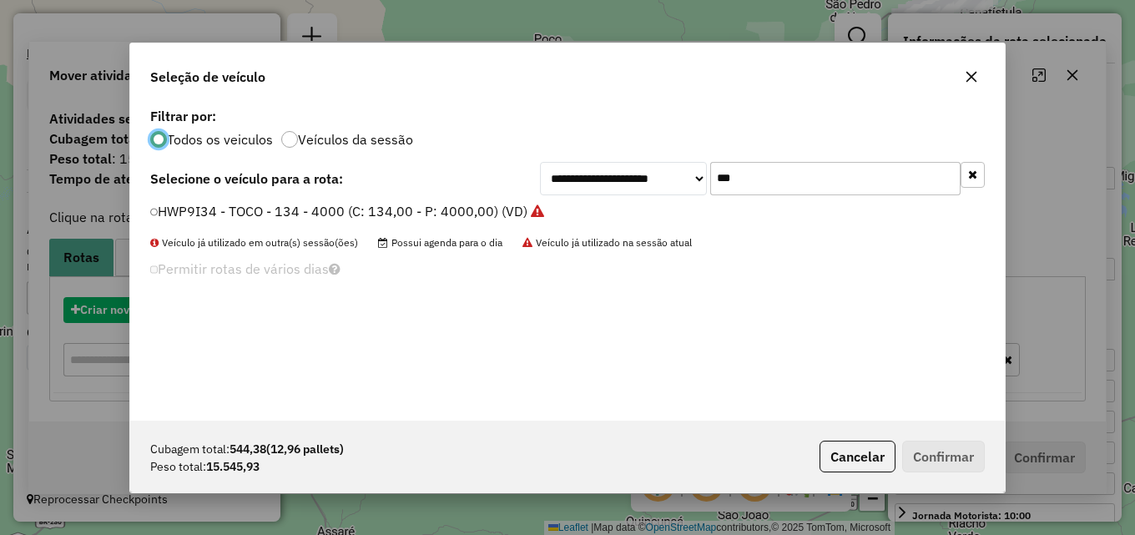
scroll to position [9, 5]
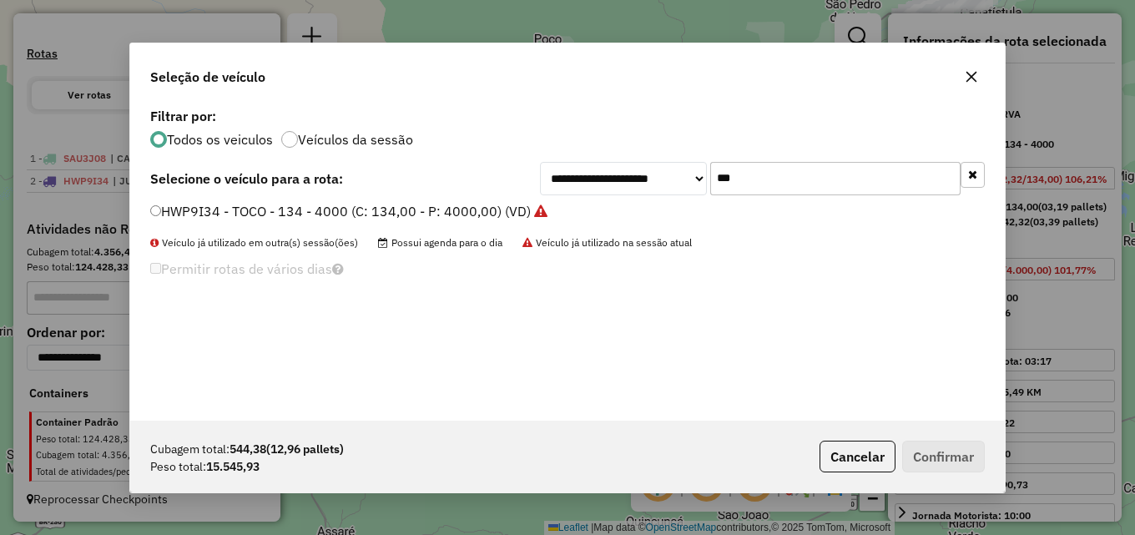
drag, startPoint x: 754, startPoint y: 174, endPoint x: 568, endPoint y: 181, distance: 186.2
click at [572, 181] on div "**********" at bounding box center [762, 178] width 445 height 33
type input "****"
click at [456, 209] on label "OSJ7802 - BAU - 705 - 22000 (C: 733,00 - P: 22000,00) (VD)" at bounding box center [343, 211] width 386 height 20
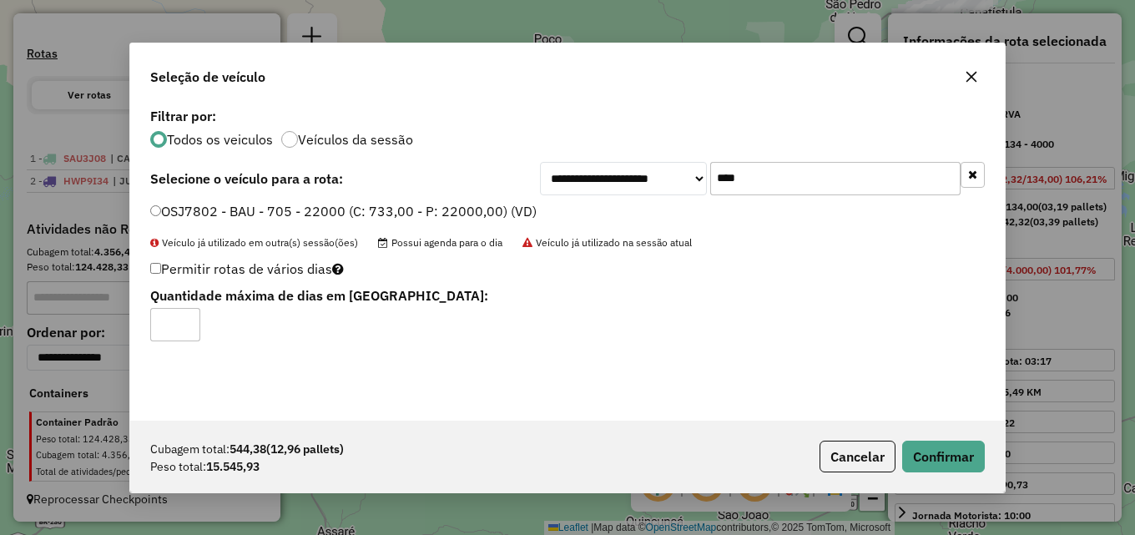
drag, startPoint x: 188, startPoint y: 319, endPoint x: 204, endPoint y: 324, distance: 16.6
type input "*"
click at [188, 320] on input "*" at bounding box center [175, 324] width 50 height 33
click at [939, 448] on button "Confirmar" at bounding box center [943, 457] width 83 height 32
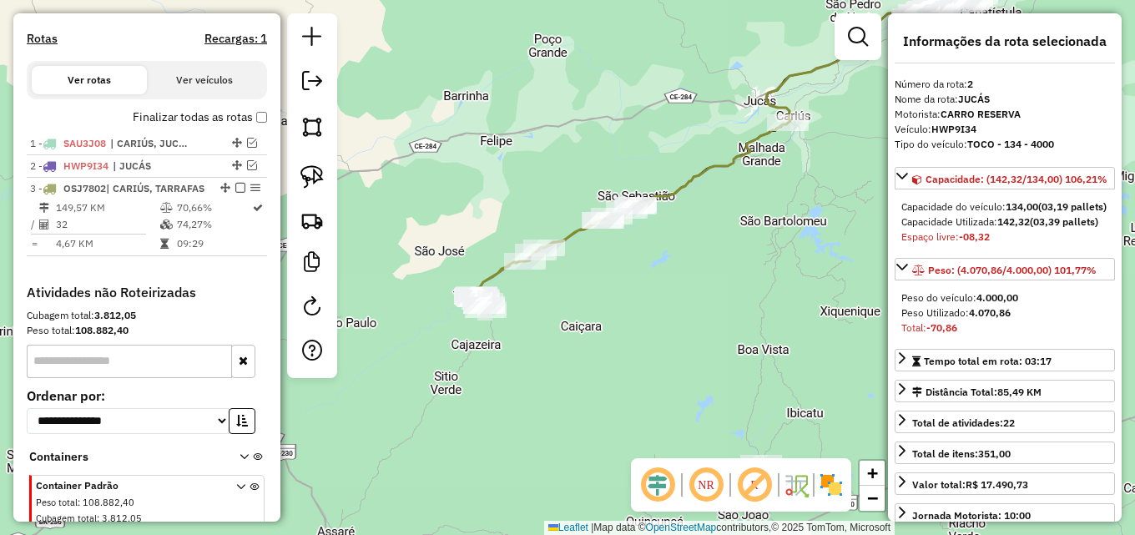
scroll to position [605, 0]
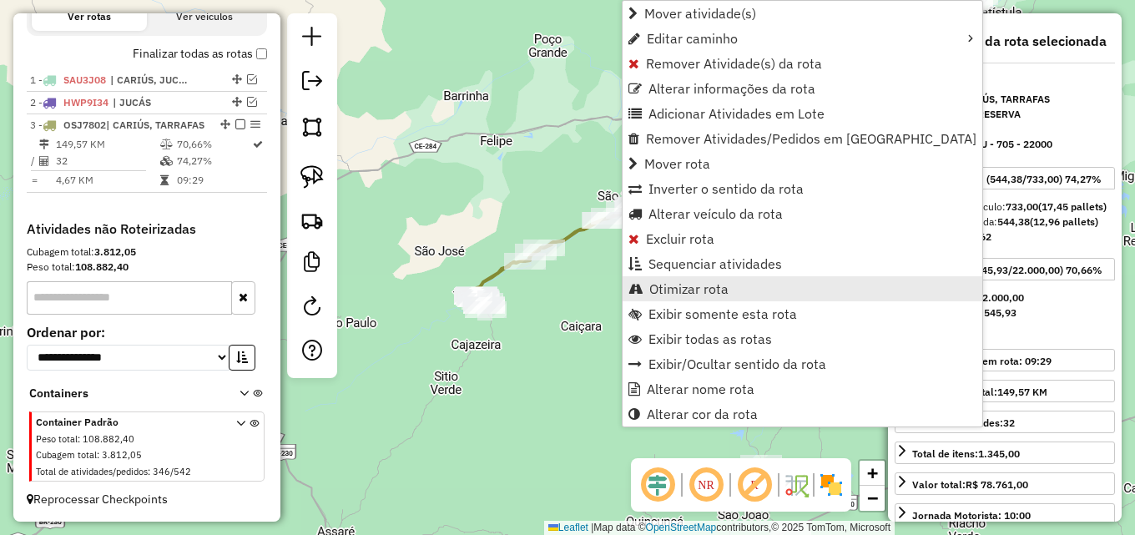
click at [684, 285] on span "Otimizar rota" at bounding box center [688, 288] width 79 height 13
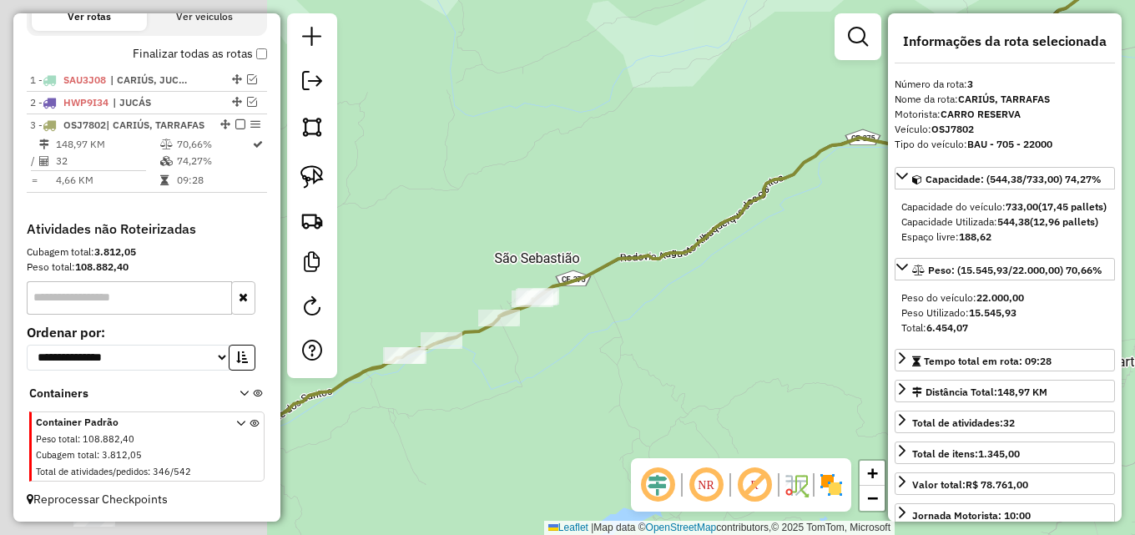
drag, startPoint x: 443, startPoint y: 238, endPoint x: 813, endPoint y: 81, distance: 402.3
click at [813, 81] on div "Janela de atendimento Grade de atendimento Capacidade Transportadoras Veículos …" at bounding box center [567, 267] width 1135 height 535
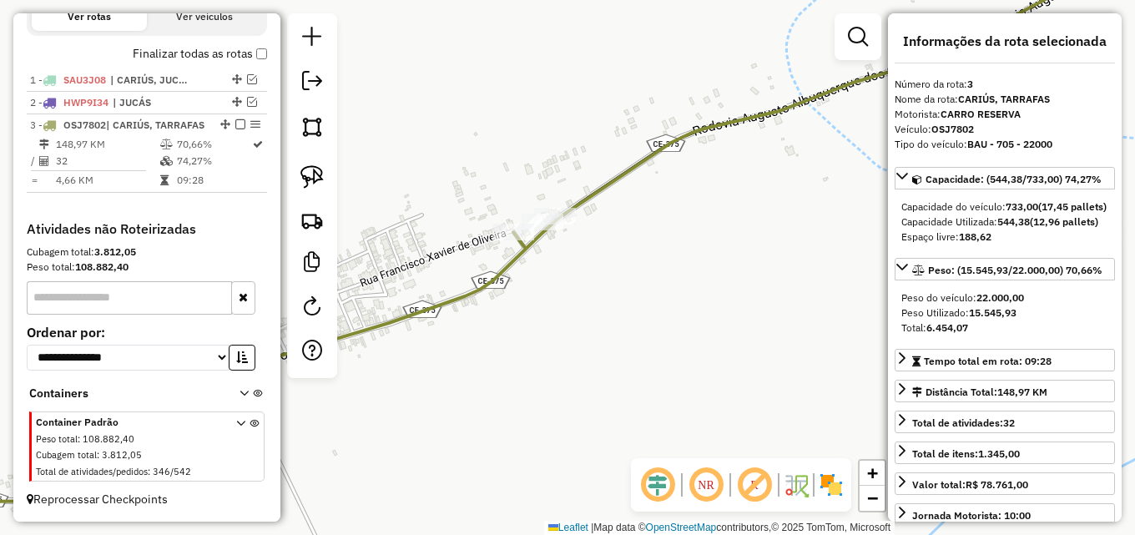
click at [686, 244] on div "Janela de atendimento Grade de atendimento Capacidade Transportadoras Veículos …" at bounding box center [567, 267] width 1135 height 535
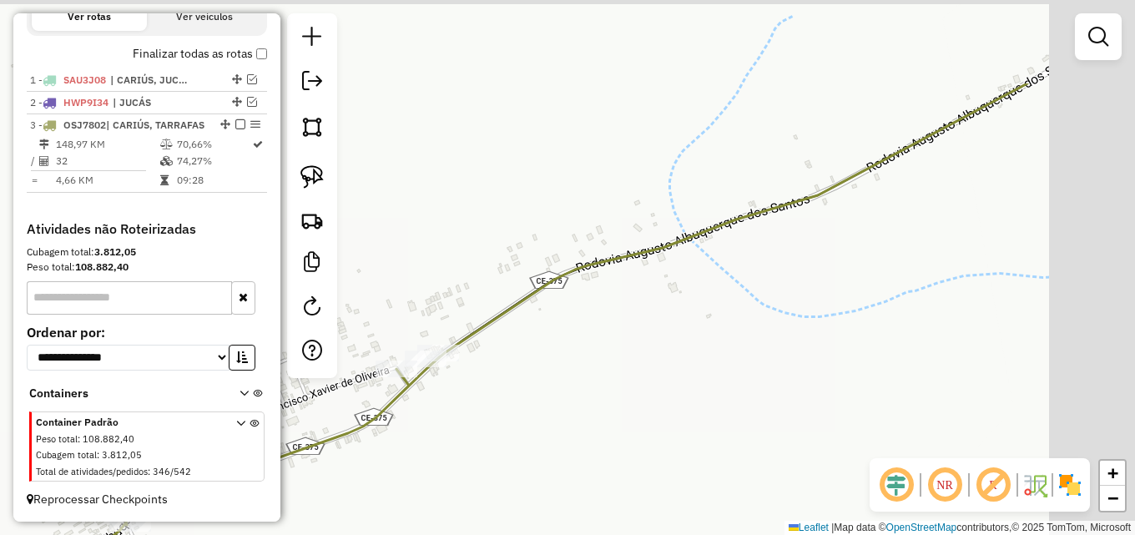
drag, startPoint x: 757, startPoint y: 231, endPoint x: 640, endPoint y: 365, distance: 178.0
click at [640, 365] on div "Janela de atendimento Grade de atendimento Capacidade Transportadoras Veículos …" at bounding box center [567, 267] width 1135 height 535
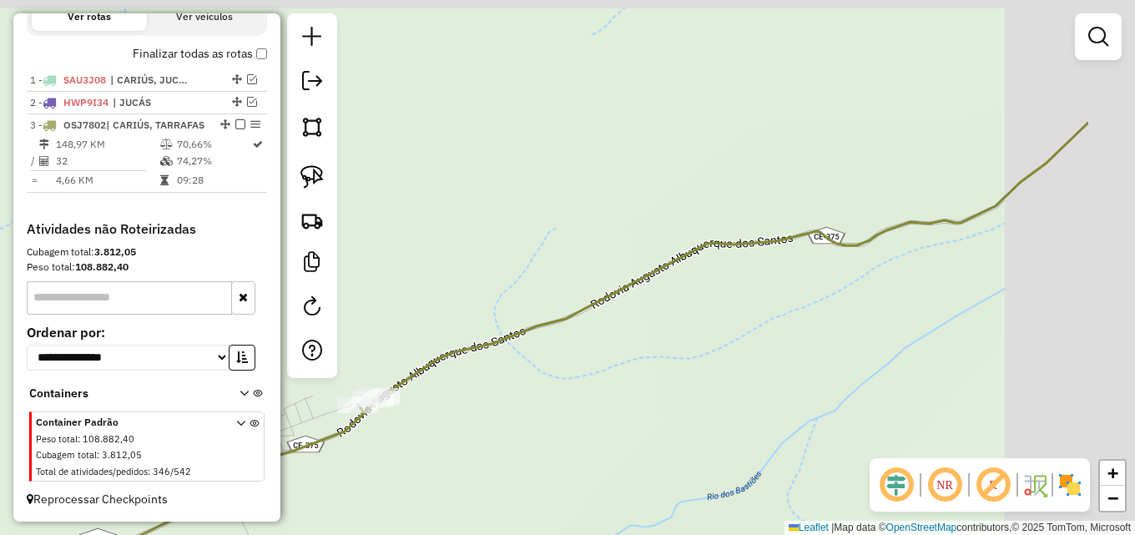
drag, startPoint x: 929, startPoint y: 348, endPoint x: 817, endPoint y: 354, distance: 112.0
click at [817, 354] on div "Janela de atendimento Grade de atendimento Capacidade Transportadoras Veículos …" at bounding box center [567, 267] width 1135 height 535
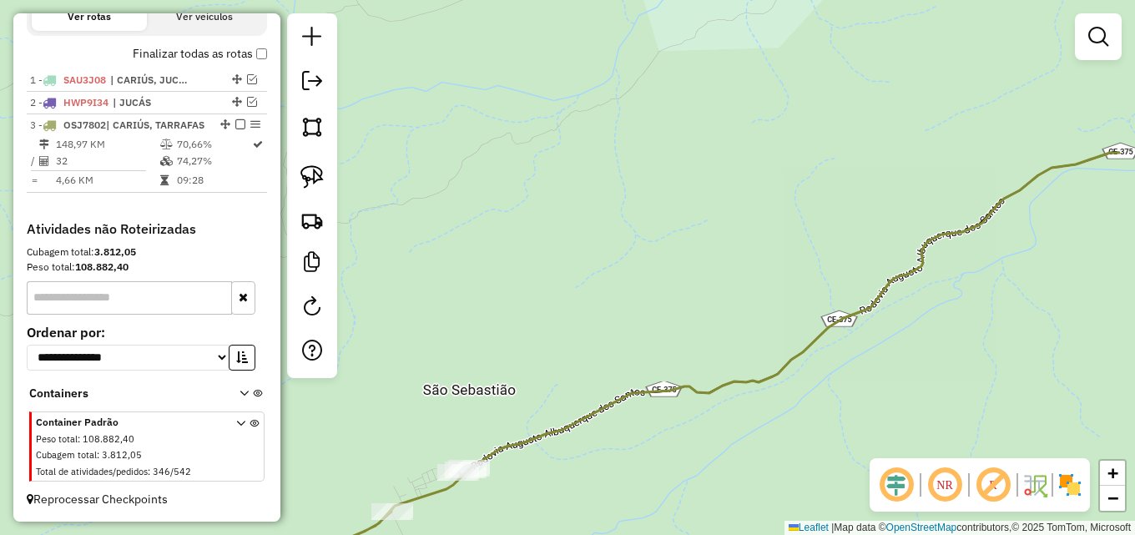
drag, startPoint x: 1039, startPoint y: 204, endPoint x: 902, endPoint y: 280, distance: 156.5
click at [904, 295] on div "Janela de atendimento Grade de atendimento Capacidade Transportadoras Veículos …" at bounding box center [567, 267] width 1135 height 535
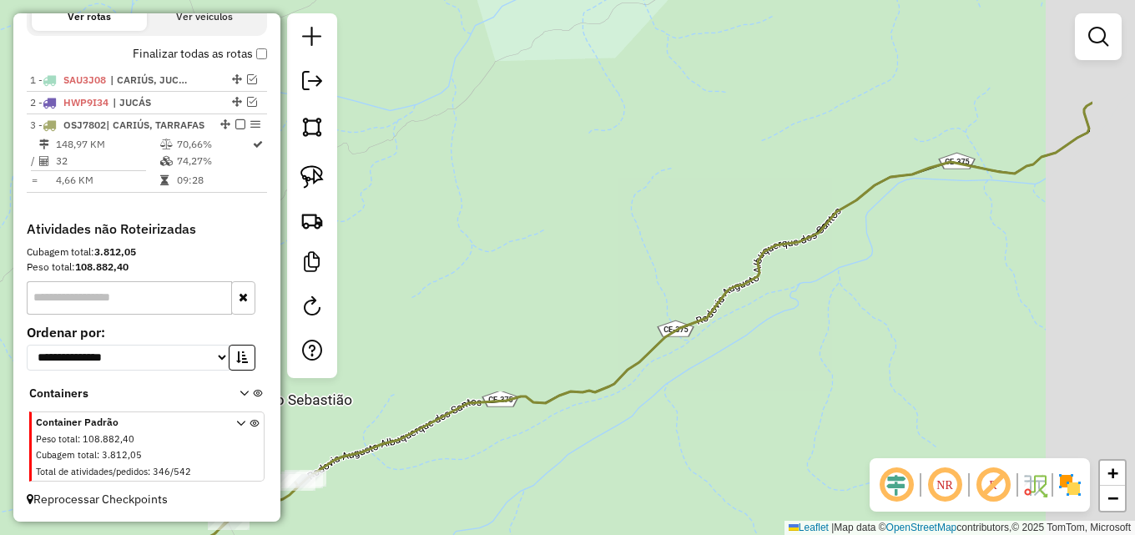
drag, startPoint x: 937, startPoint y: 275, endPoint x: 789, endPoint y: 280, distance: 147.7
click at [785, 283] on div "Janela de atendimento Grade de atendimento Capacidade Transportadoras Veículos …" at bounding box center [567, 267] width 1135 height 535
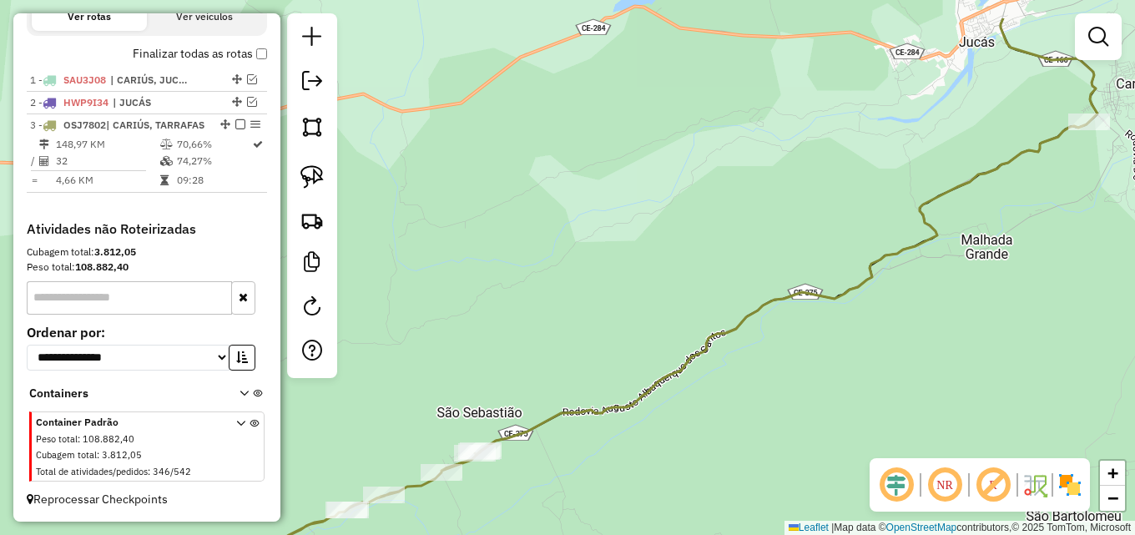
drag, startPoint x: 995, startPoint y: 196, endPoint x: 978, endPoint y: 212, distance: 23.6
click at [978, 212] on div "Janela de atendimento Grade de atendimento Capacidade Transportadoras Veículos …" at bounding box center [567, 267] width 1135 height 535
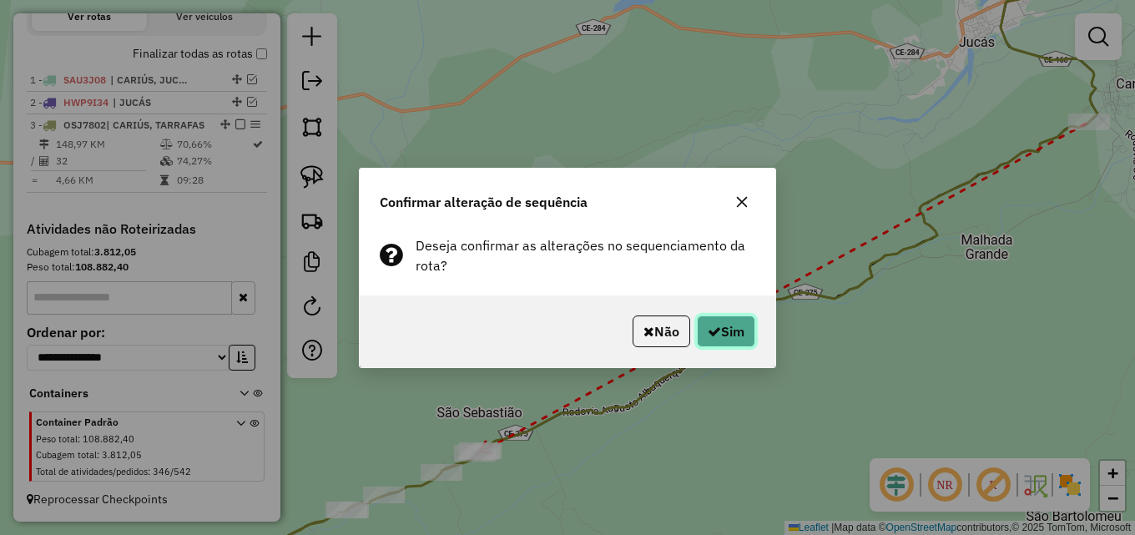
click at [732, 325] on button "Sim" at bounding box center [726, 331] width 58 height 32
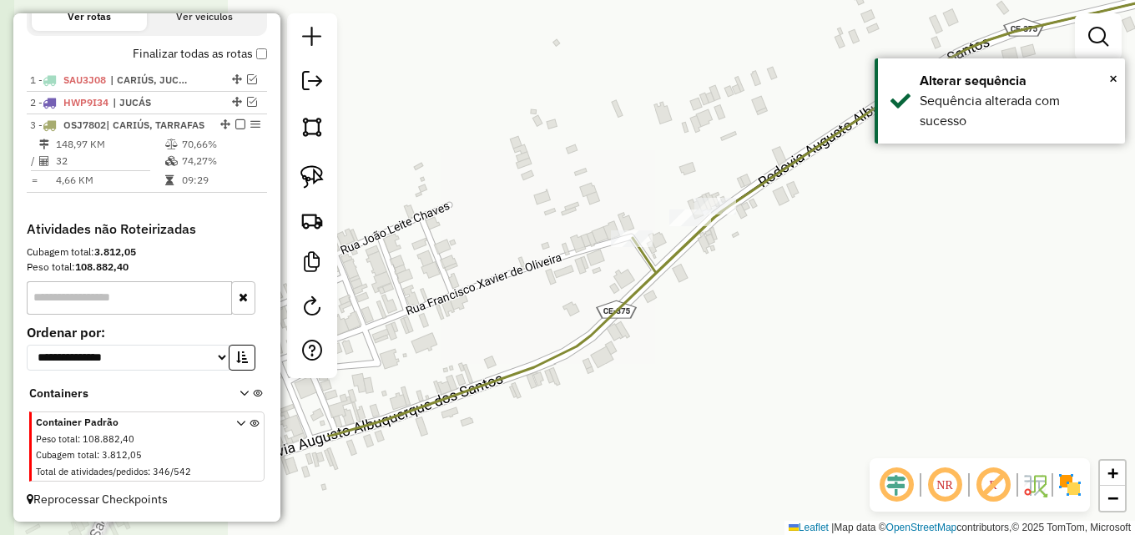
drag, startPoint x: 667, startPoint y: 352, endPoint x: 875, endPoint y: 264, distance: 225.5
click at [874, 264] on div "Janela de atendimento Grade de atendimento Capacidade Transportadoras Veículos …" at bounding box center [567, 267] width 1135 height 535
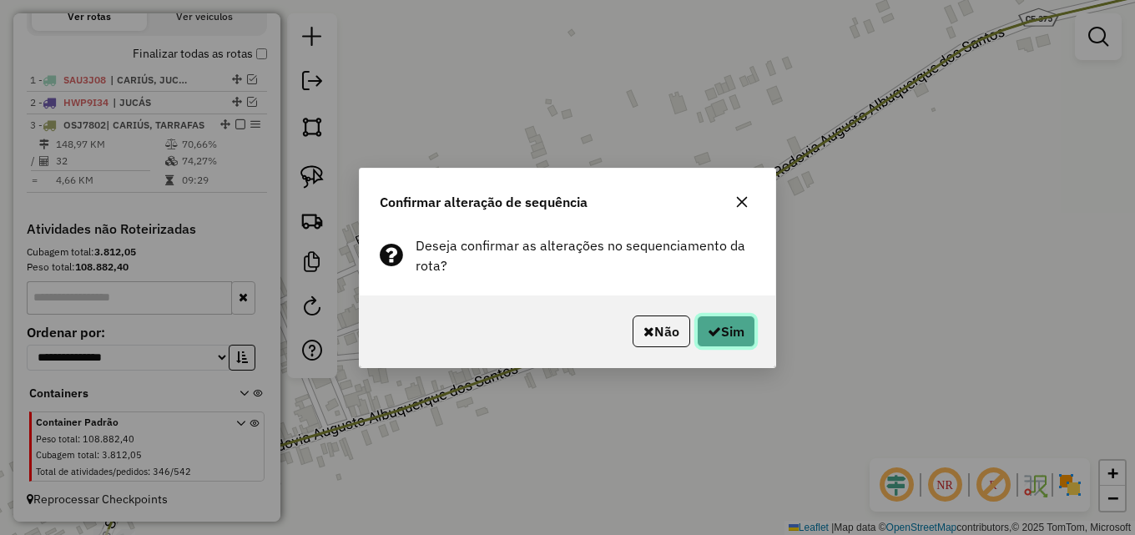
click at [720, 337] on button "Sim" at bounding box center [726, 331] width 58 height 32
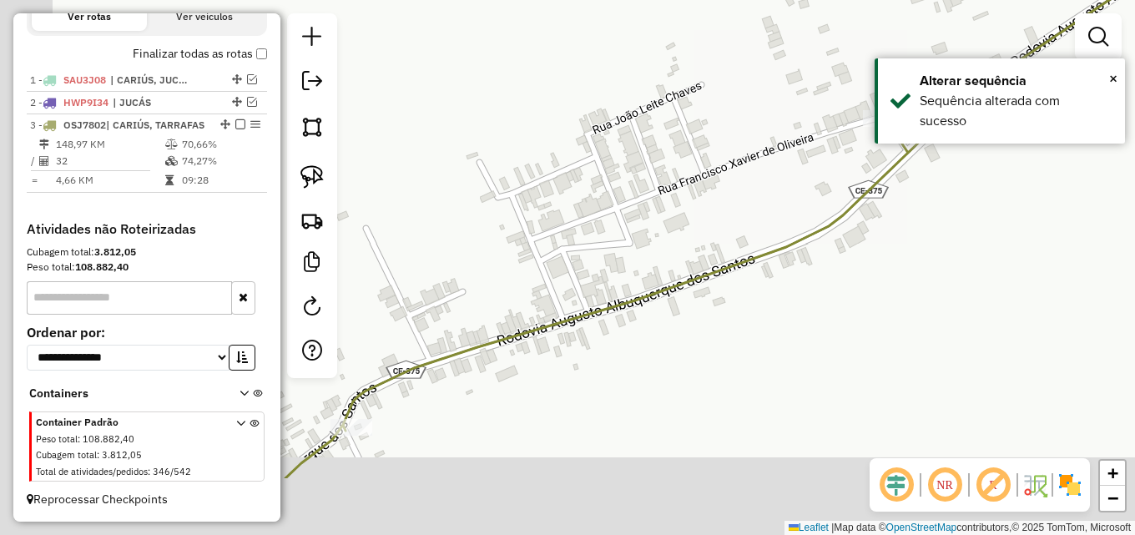
drag, startPoint x: 648, startPoint y: 385, endPoint x: 915, endPoint y: 262, distance: 294.2
click at [903, 268] on div "Janela de atendimento Grade de atendimento Capacidade Transportadoras Veículos …" at bounding box center [567, 267] width 1135 height 535
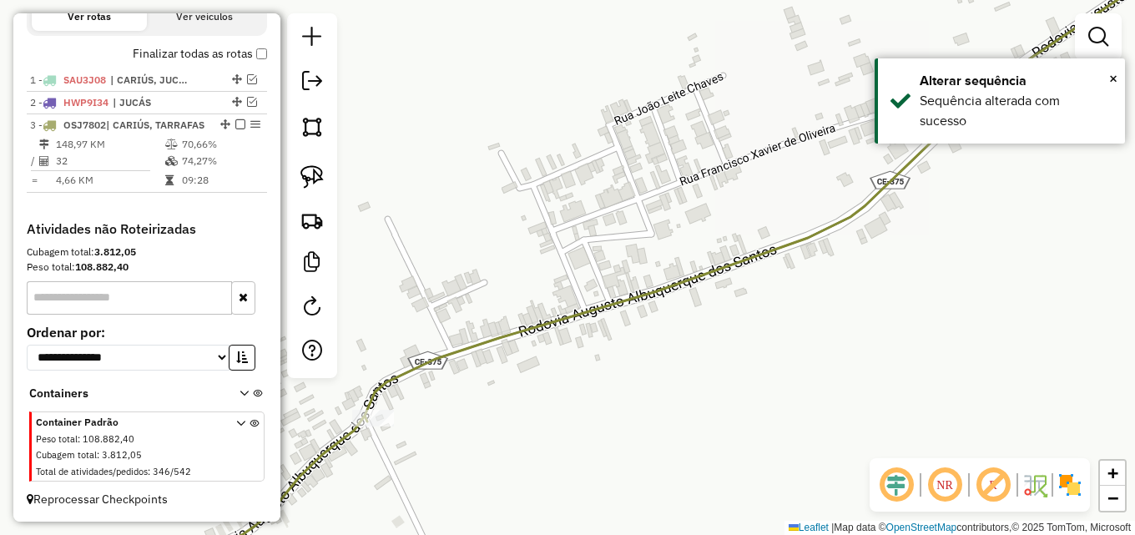
click at [912, 283] on div "Janela de atendimento Grade de atendimento Capacidade Transportadoras Veículos …" at bounding box center [567, 267] width 1135 height 535
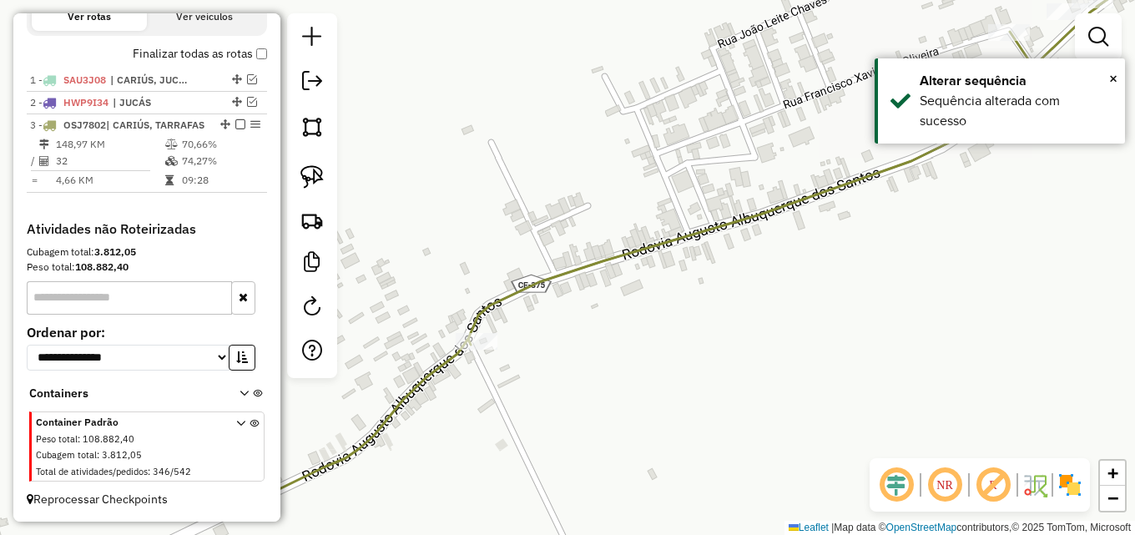
drag, startPoint x: 924, startPoint y: 269, endPoint x: 1027, endPoint y: 193, distance: 128.2
click at [1027, 193] on div "Janela de atendimento Grade de atendimento Capacidade Transportadoras Veículos …" at bounding box center [567, 267] width 1135 height 535
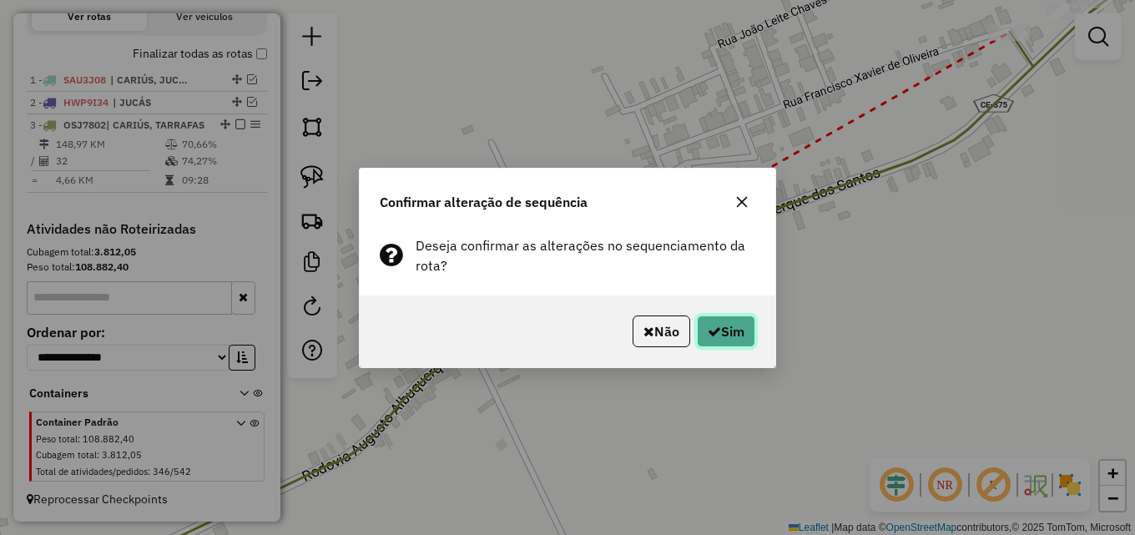
click at [710, 334] on icon "button" at bounding box center [714, 331] width 13 height 13
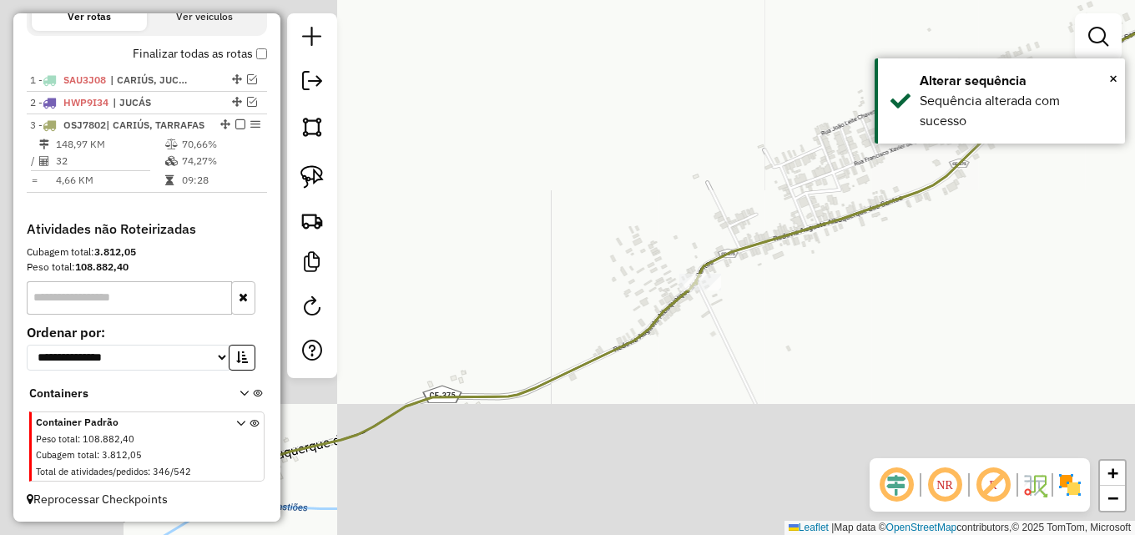
drag, startPoint x: 610, startPoint y: 394, endPoint x: 895, endPoint y: 247, distance: 320.9
click at [895, 247] on div "Janela de atendimento Grade de atendimento Capacidade Transportadoras Veículos …" at bounding box center [567, 267] width 1135 height 535
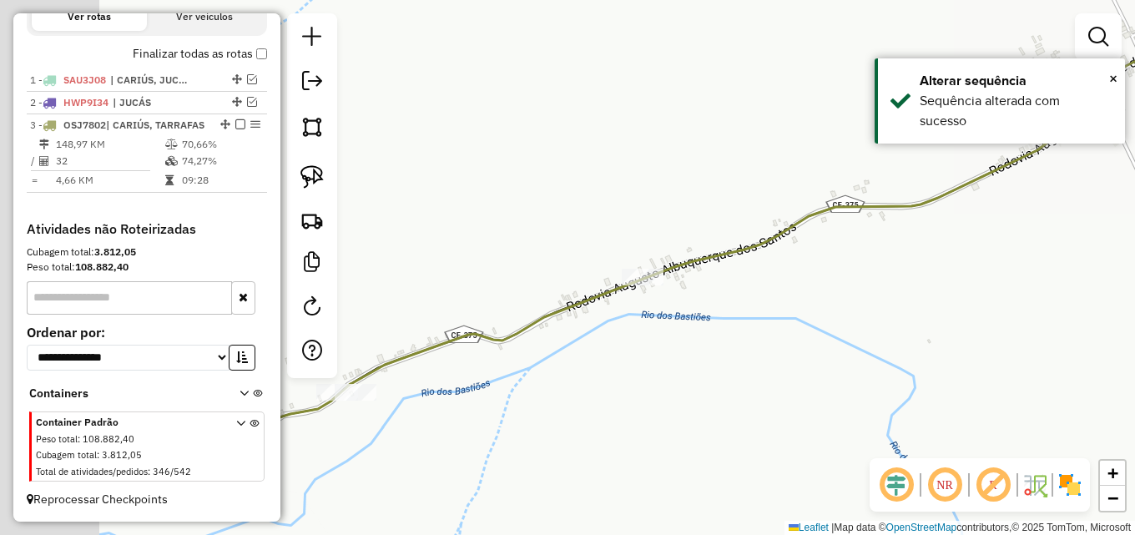
drag, startPoint x: 734, startPoint y: 344, endPoint x: 969, endPoint y: 249, distance: 253.8
click at [1007, 225] on div "Janela de atendimento Grade de atendimento Capacidade Transportadoras Veículos …" at bounding box center [567, 267] width 1135 height 535
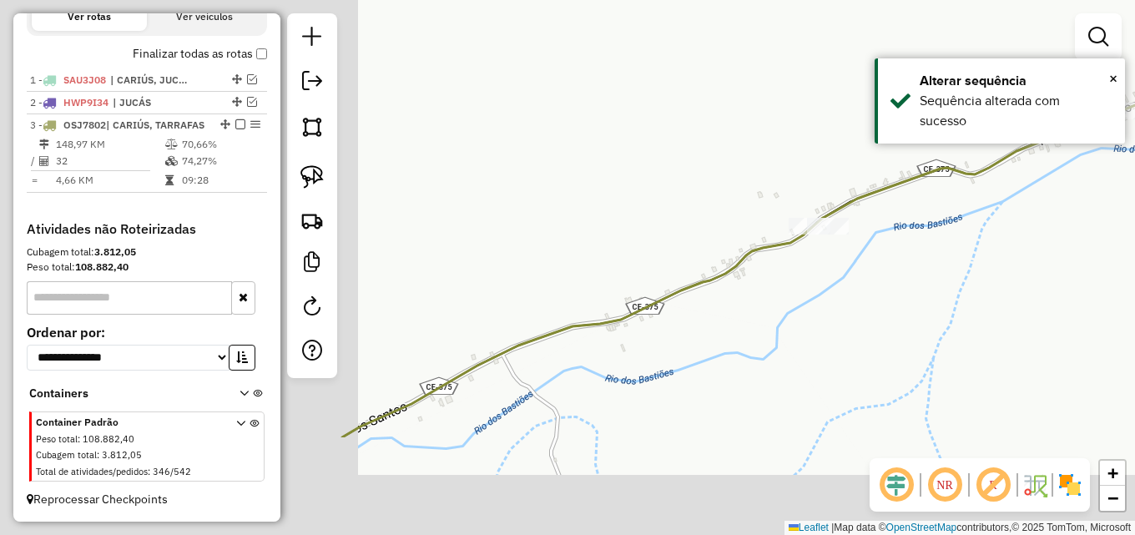
drag, startPoint x: 540, startPoint y: 410, endPoint x: 980, endPoint y: 259, distance: 465.7
click at [980, 259] on div "Janela de atendimento Grade de atendimento Capacidade Transportadoras Veículos …" at bounding box center [567, 267] width 1135 height 535
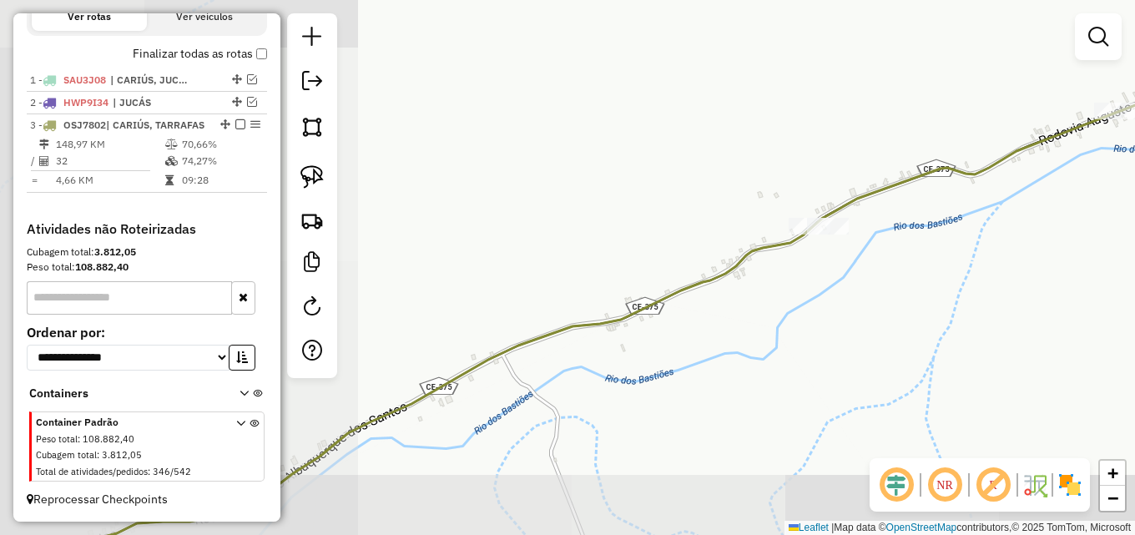
drag, startPoint x: 536, startPoint y: 436, endPoint x: 1020, endPoint y: 201, distance: 538.8
click at [1020, 201] on div "Janela de atendimento Grade de atendimento Capacidade Transportadoras Veículos …" at bounding box center [567, 267] width 1135 height 535
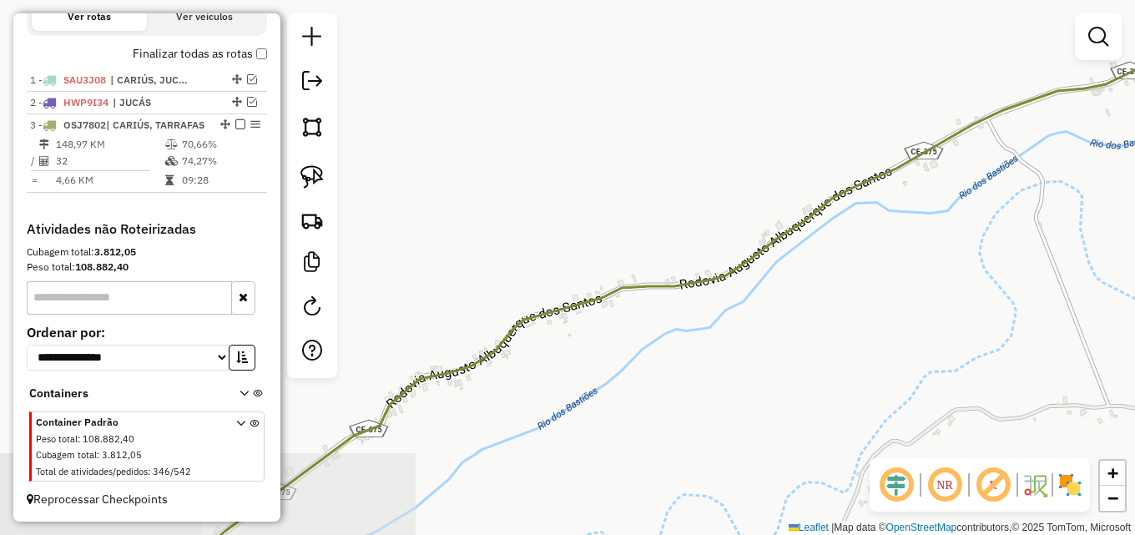
drag, startPoint x: 673, startPoint y: 326, endPoint x: 939, endPoint y: 173, distance: 306.5
click at [939, 173] on div "Janela de atendimento Grade de atendimento Capacidade Transportadoras Veículos …" at bounding box center [567, 267] width 1135 height 535
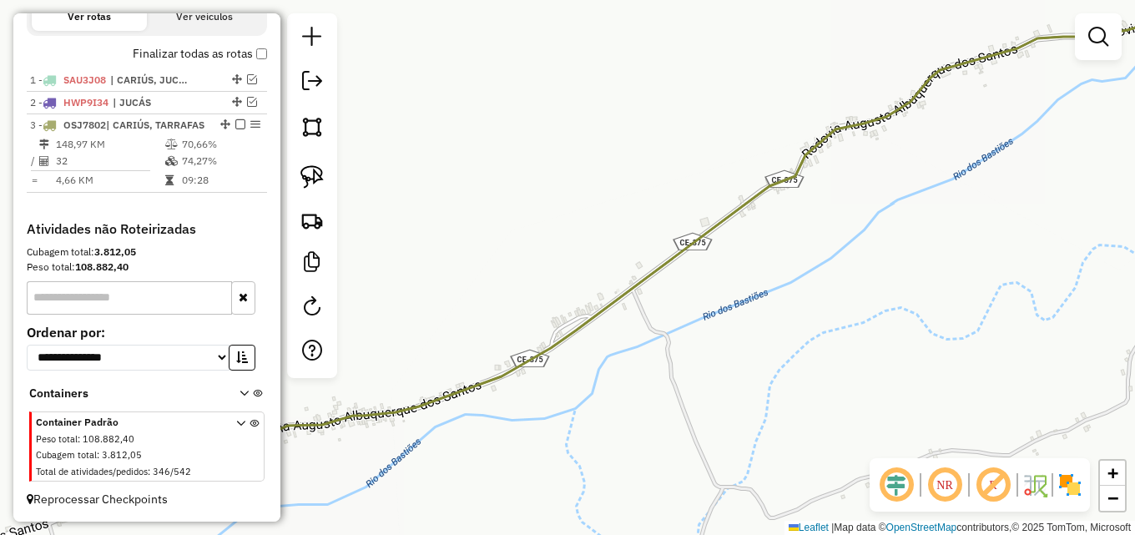
drag, startPoint x: 946, startPoint y: 229, endPoint x: 1080, endPoint y: 140, distance: 160.1
click at [1078, 141] on div "Janela de atendimento Grade de atendimento Capacidade Transportadoras Veículos …" at bounding box center [567, 267] width 1135 height 535
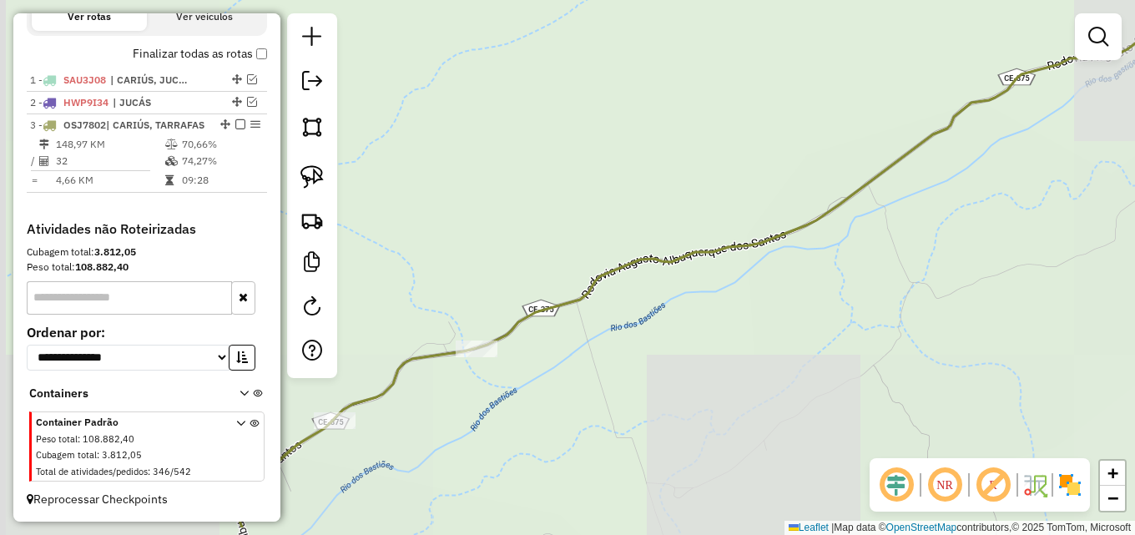
drag, startPoint x: 592, startPoint y: 395, endPoint x: 679, endPoint y: 331, distance: 107.5
click at [679, 331] on div "Janela de atendimento Grade de atendimento Capacidade Transportadoras Veículos …" at bounding box center [567, 267] width 1135 height 535
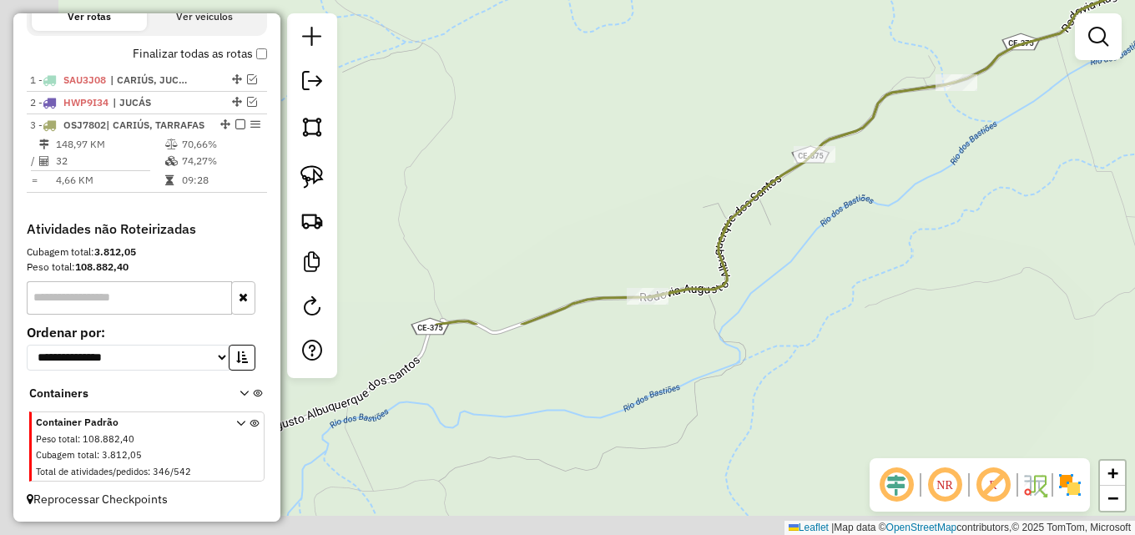
drag, startPoint x: 467, startPoint y: 417, endPoint x: 948, endPoint y: 151, distance: 549.4
click at [948, 151] on div "Janela de atendimento Grade de atendimento Capacidade Transportadoras Veículos …" at bounding box center [567, 267] width 1135 height 535
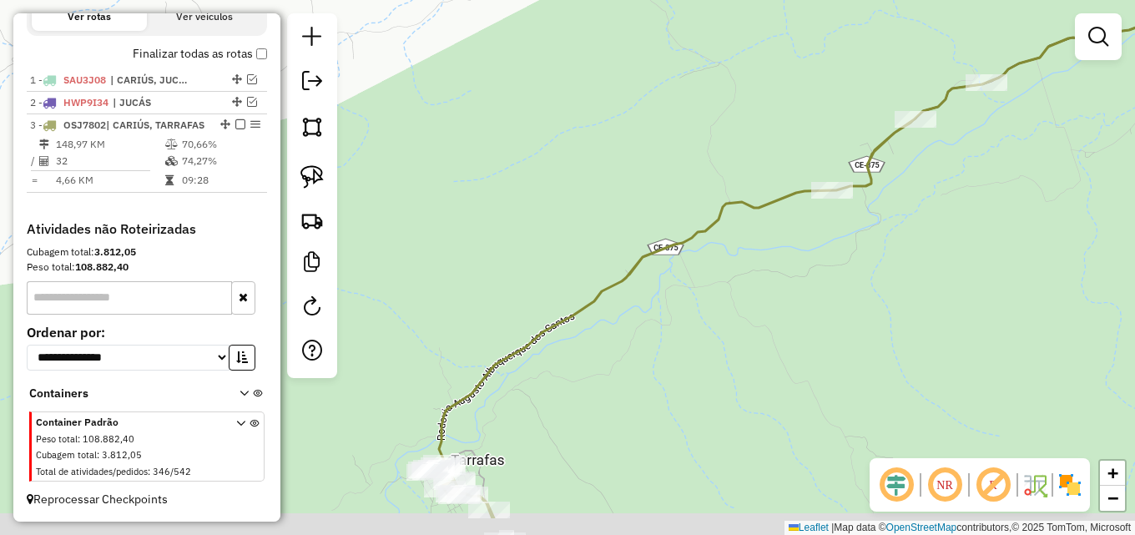
drag, startPoint x: 899, startPoint y: 229, endPoint x: 953, endPoint y: 155, distance: 91.5
click at [953, 155] on div "Janela de atendimento Grade de atendimento Capacidade Transportadoras Veículos …" at bounding box center [567, 267] width 1135 height 535
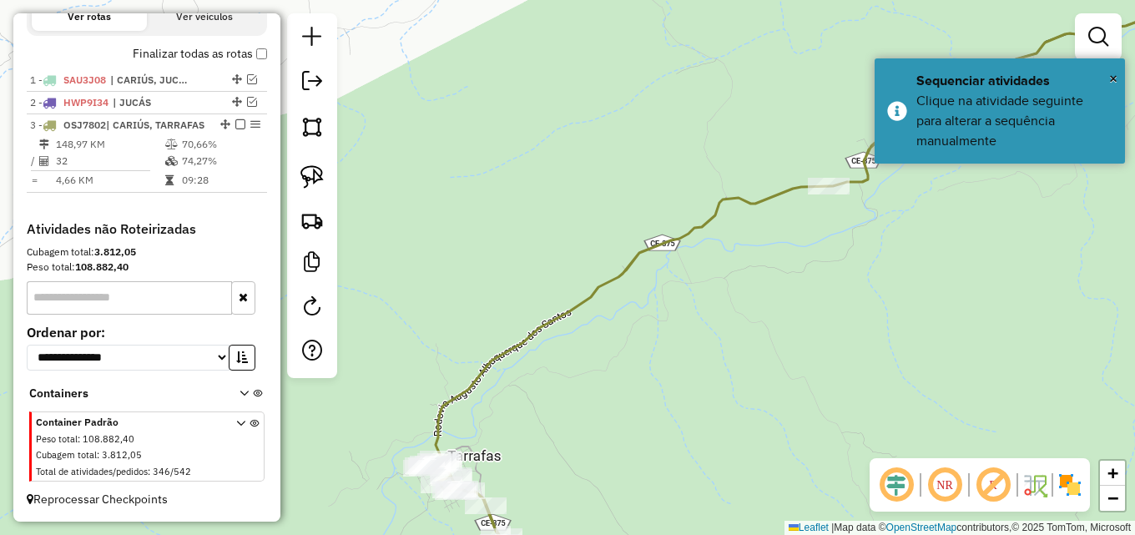
click at [847, 67] on div "Janela de atendimento Grade de atendimento Capacidade Transportadoras Veículos …" at bounding box center [567, 267] width 1135 height 535
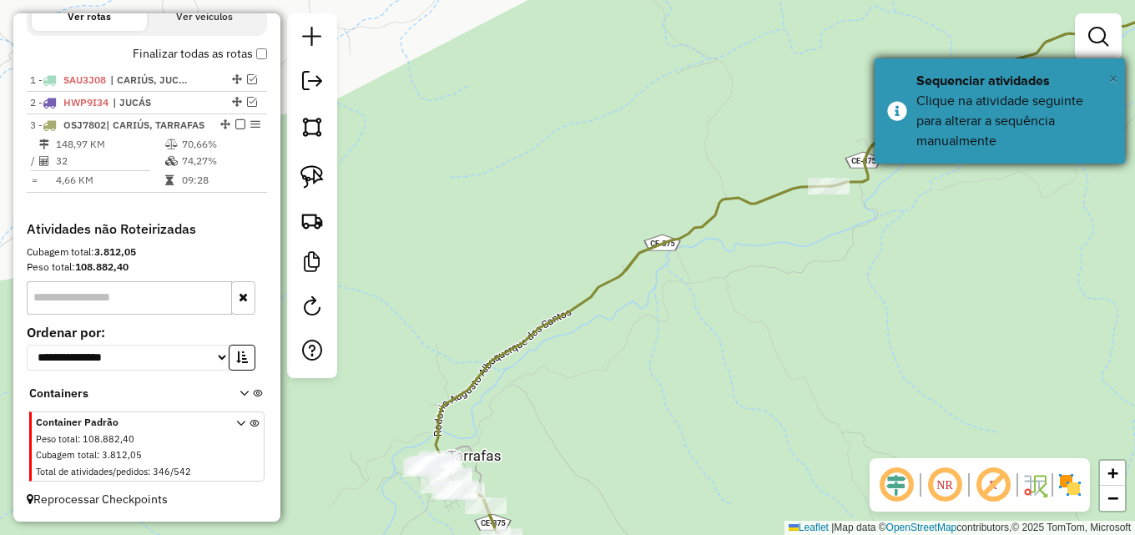
click at [1113, 79] on span "×" at bounding box center [1113, 78] width 8 height 18
click at [886, 121] on div "× Sequenciar atividades Clique na atividade seguinte para alterar a sequência m…" at bounding box center [999, 110] width 250 height 105
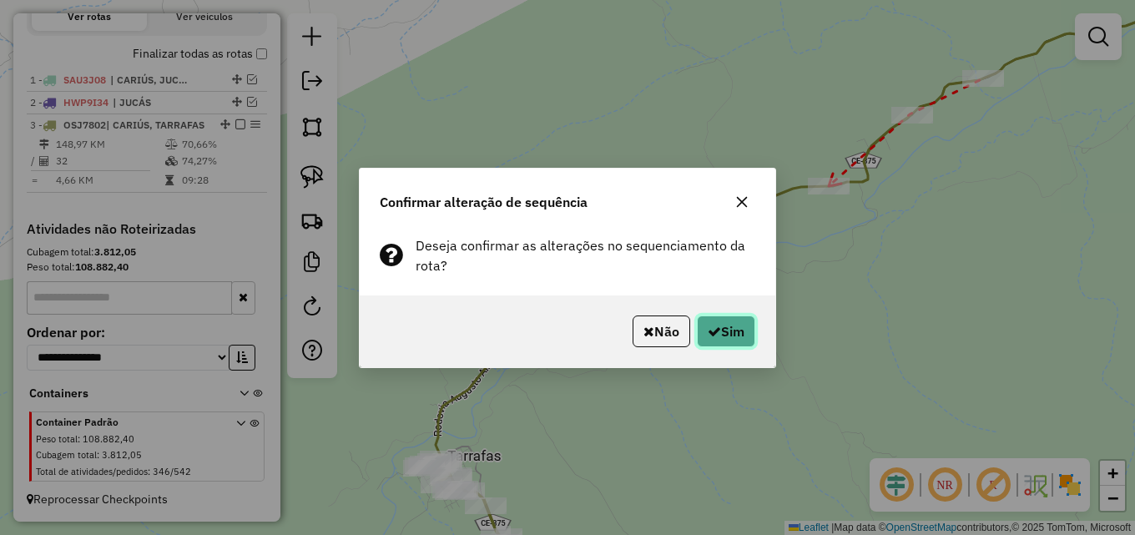
drag, startPoint x: 723, startPoint y: 341, endPoint x: 720, endPoint y: 331, distance: 10.3
click at [722, 335] on button "Sim" at bounding box center [726, 331] width 58 height 32
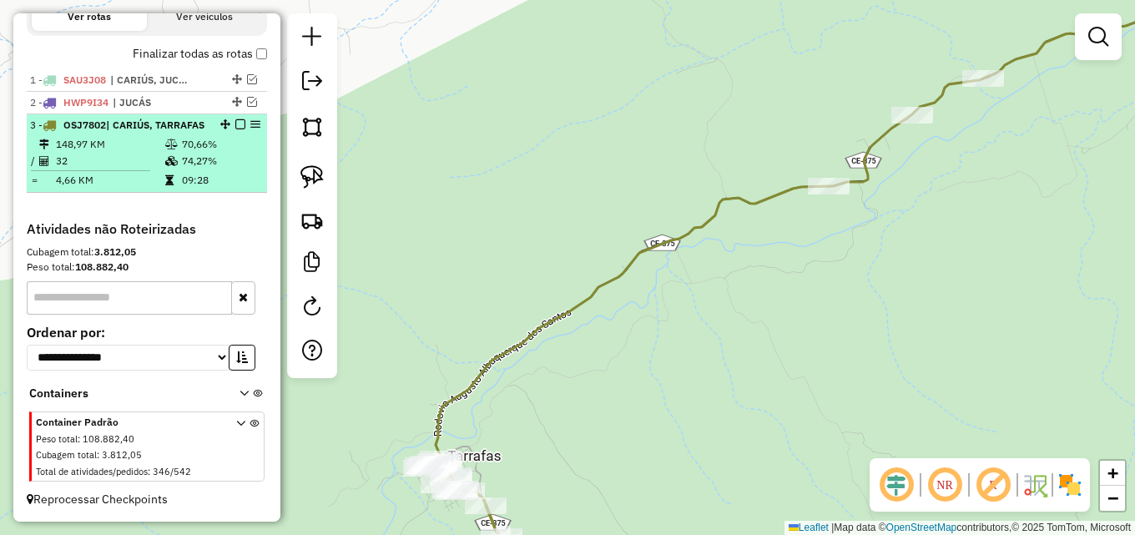
click at [235, 119] on em at bounding box center [240, 124] width 10 height 10
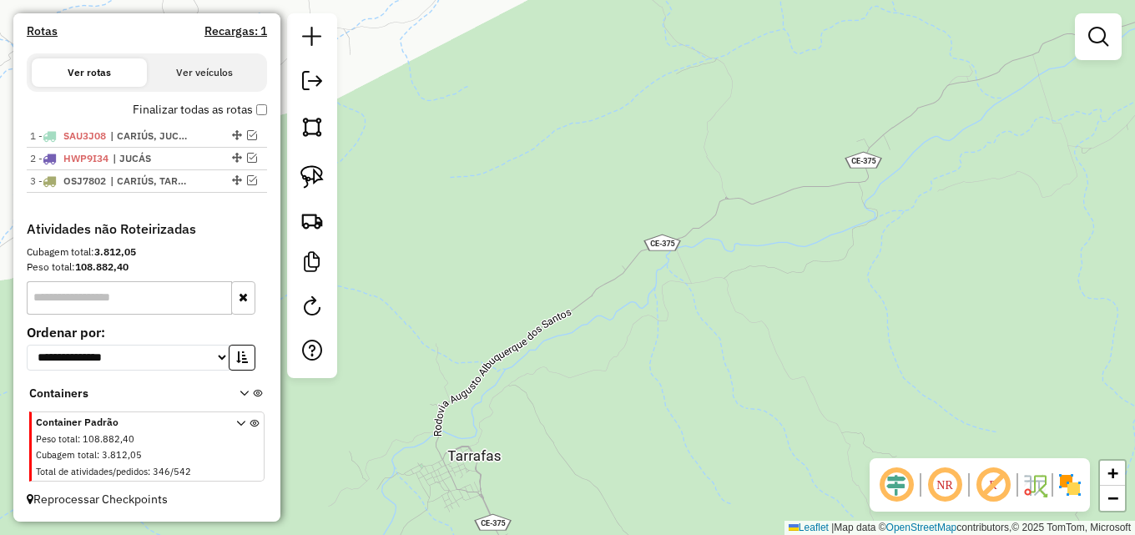
click at [738, 132] on div "Janela de atendimento Grade de atendimento Capacidade Transportadoras Veículos …" at bounding box center [567, 267] width 1135 height 535
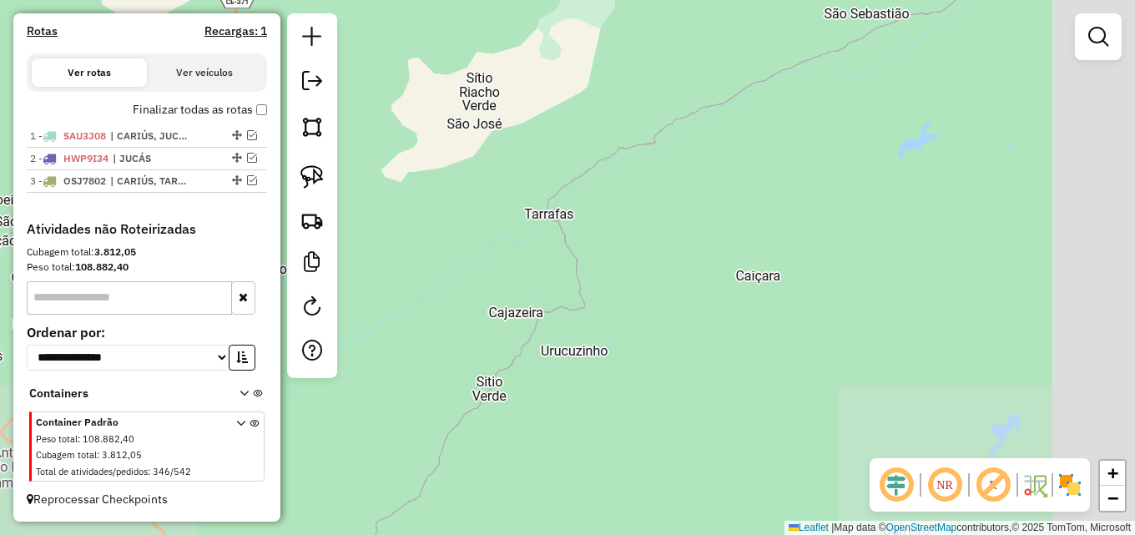
drag, startPoint x: 771, startPoint y: 184, endPoint x: 602, endPoint y: 164, distance: 170.6
click at [605, 166] on div "Janela de atendimento Grade de atendimento Capacidade Transportadoras Veículos …" at bounding box center [567, 267] width 1135 height 535
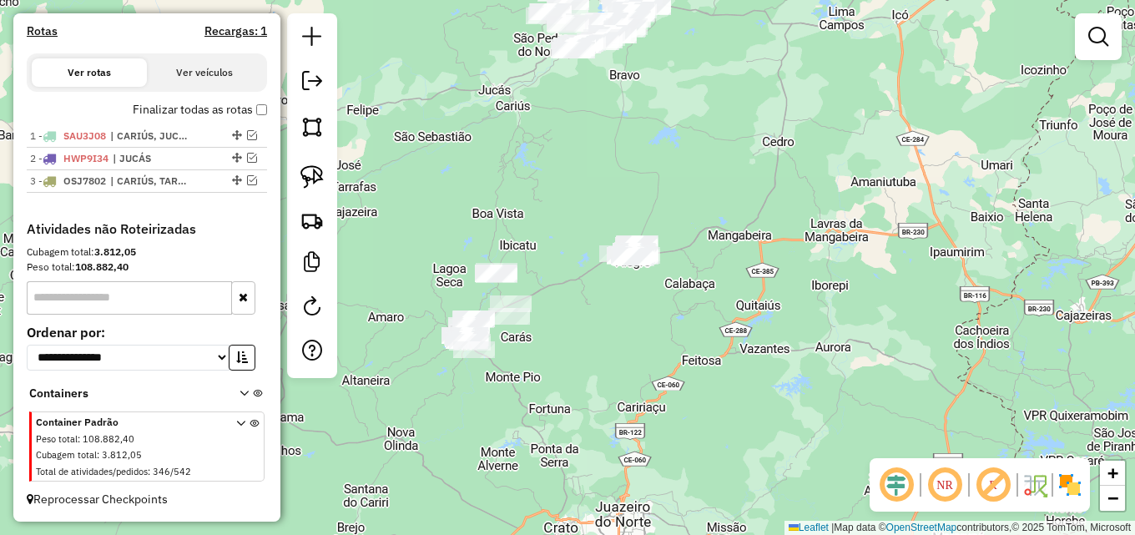
drag, startPoint x: 743, startPoint y: 194, endPoint x: 623, endPoint y: 178, distance: 120.5
click at [607, 178] on div "Janela de atendimento Grade de atendimento Capacidade Transportadoras Veículos …" at bounding box center [567, 267] width 1135 height 535
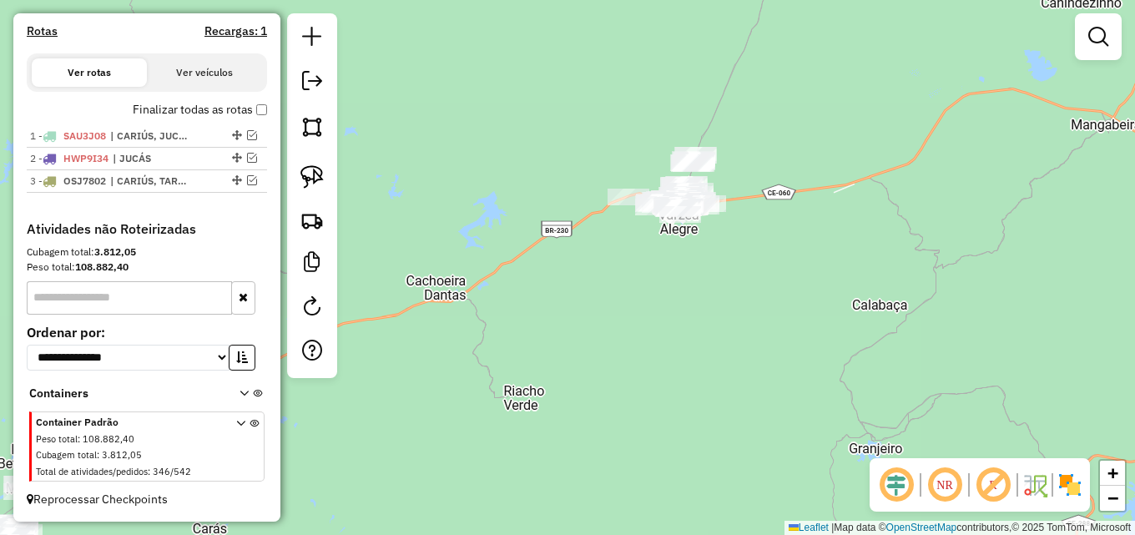
drag, startPoint x: 593, startPoint y: 242, endPoint x: 779, endPoint y: 192, distance: 192.7
click at [773, 195] on div "Janela de atendimento Grade de atendimento Capacidade Transportadoras Veículos …" at bounding box center [567, 267] width 1135 height 535
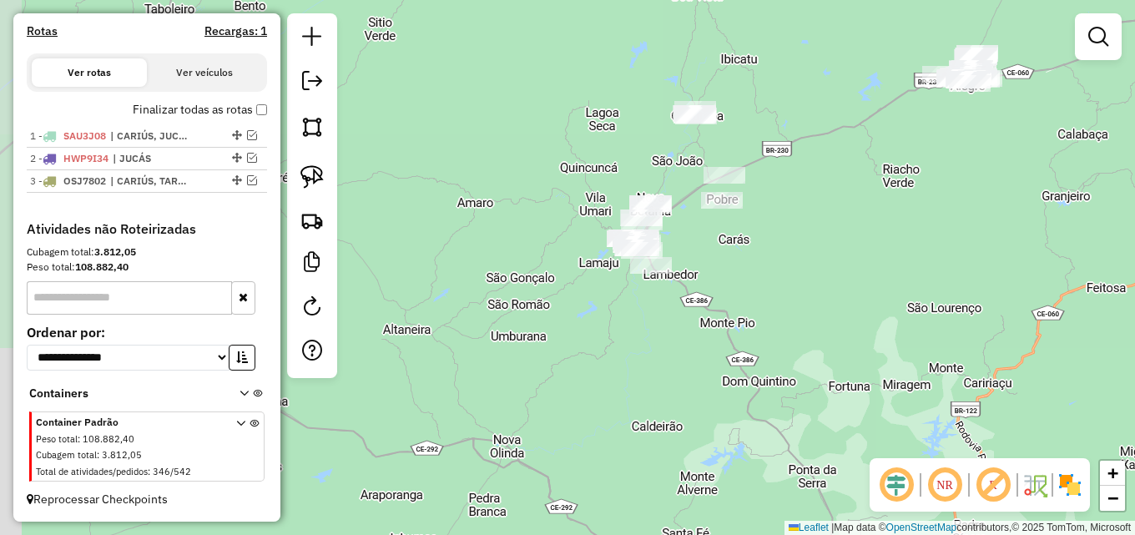
drag, startPoint x: 639, startPoint y: 278, endPoint x: 781, endPoint y: 182, distance: 171.2
click at [781, 182] on div "Janela de atendimento Grade de atendimento Capacidade Transportadoras Veículos …" at bounding box center [567, 267] width 1135 height 535
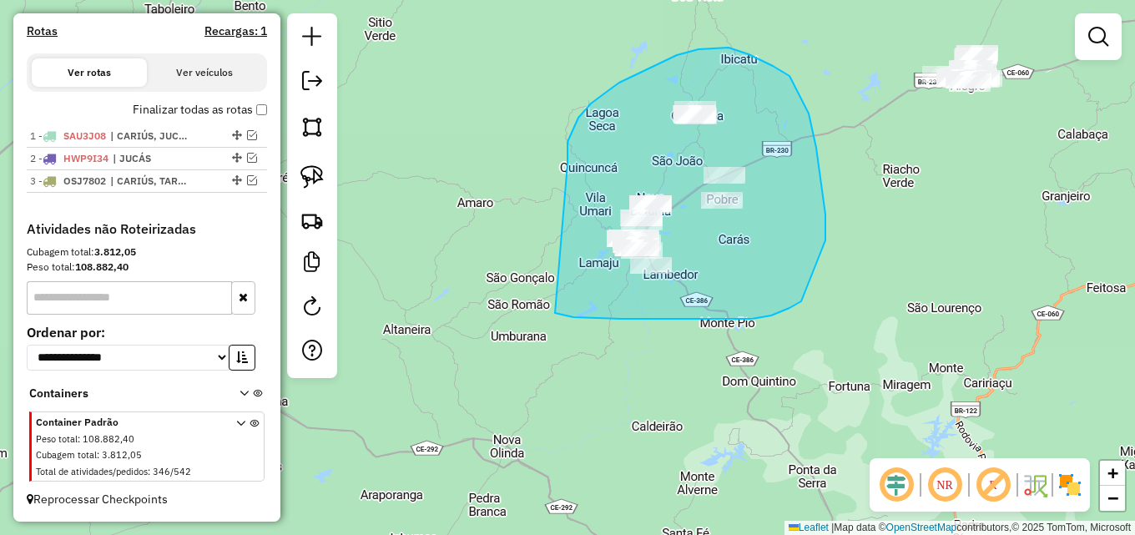
drag, startPoint x: 571, startPoint y: 135, endPoint x: 534, endPoint y: 307, distance: 175.7
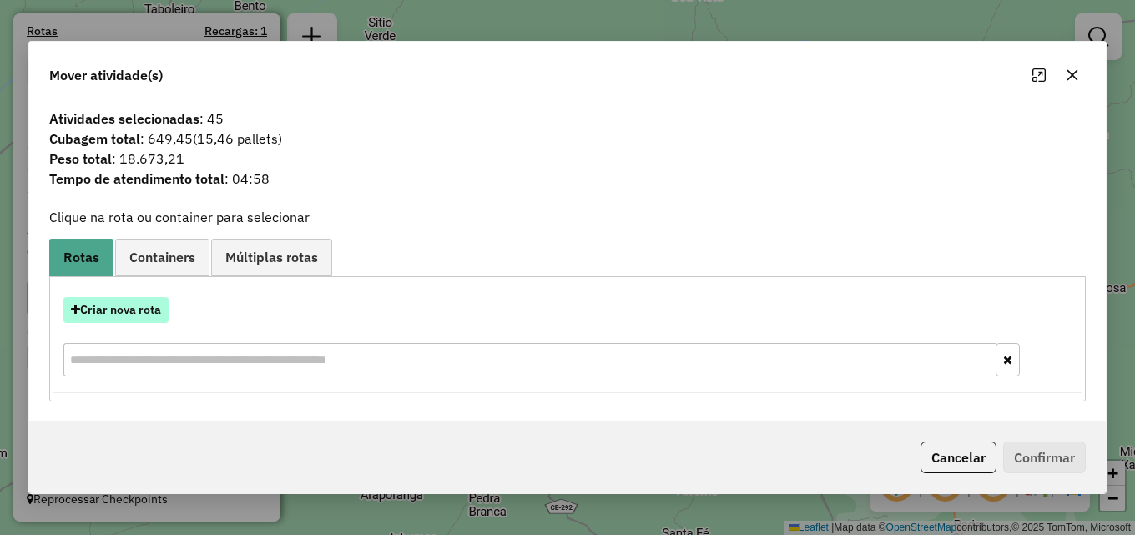
click at [131, 306] on button "Criar nova rota" at bounding box center [115, 310] width 105 height 26
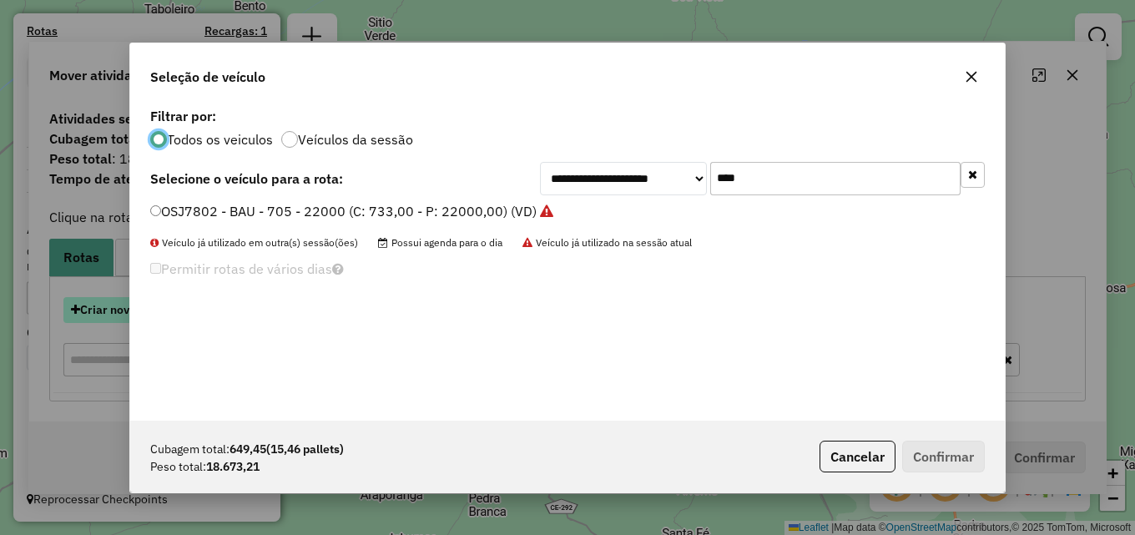
scroll to position [9, 5]
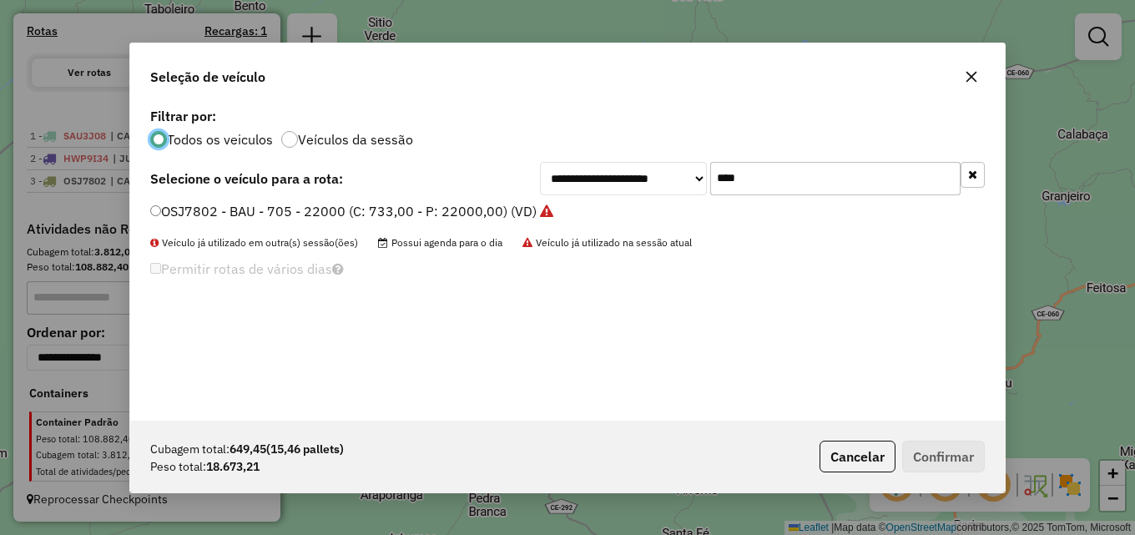
click at [486, 213] on label "OSJ7802 - BAU - 705 - 22000 (C: 733,00 - P: 22000,00) (VD)" at bounding box center [351, 211] width 403 height 20
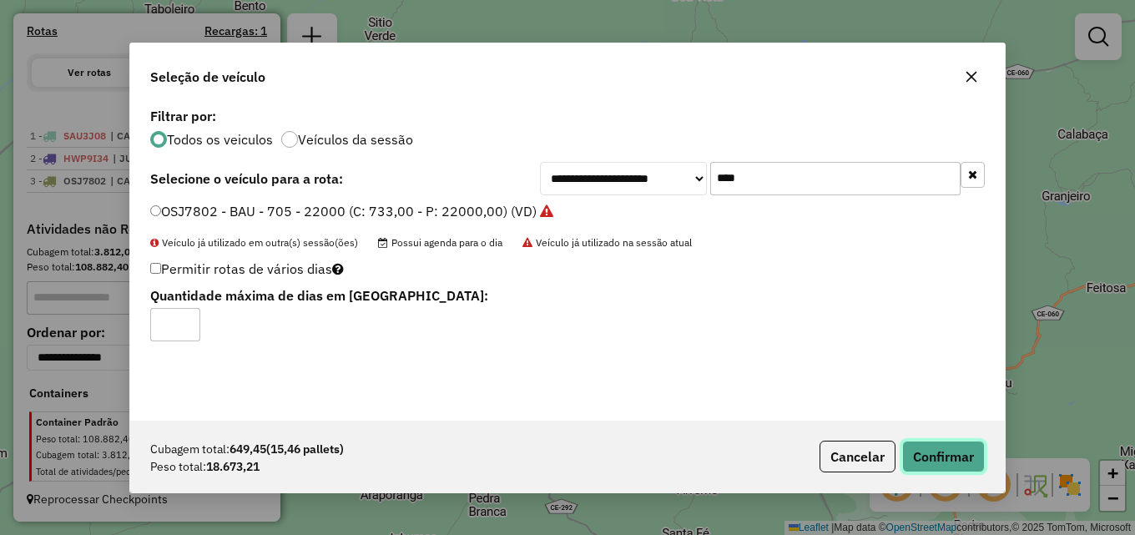
click at [920, 458] on button "Confirmar" at bounding box center [943, 457] width 83 height 32
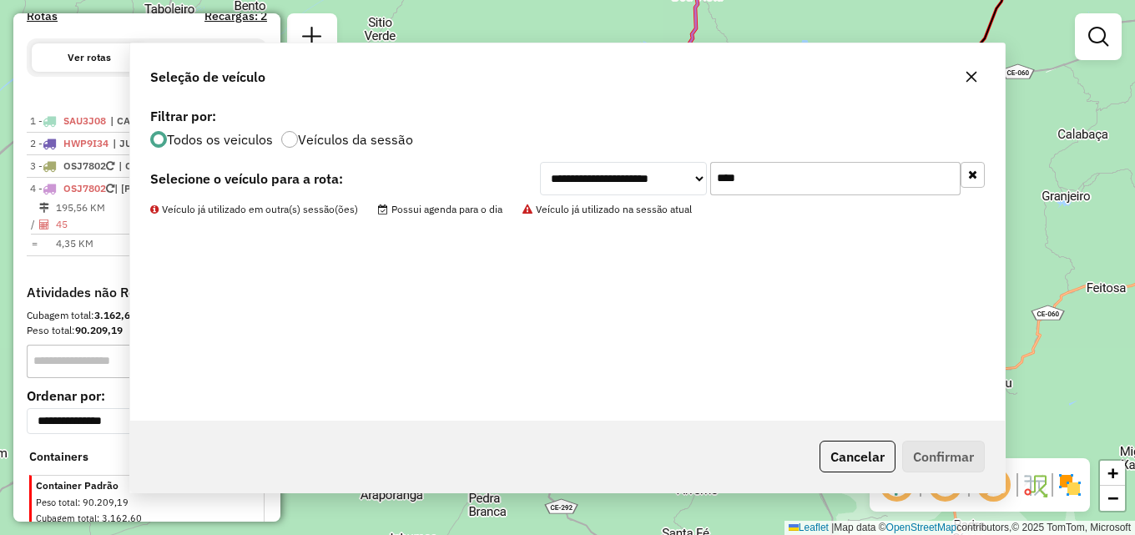
scroll to position [605, 0]
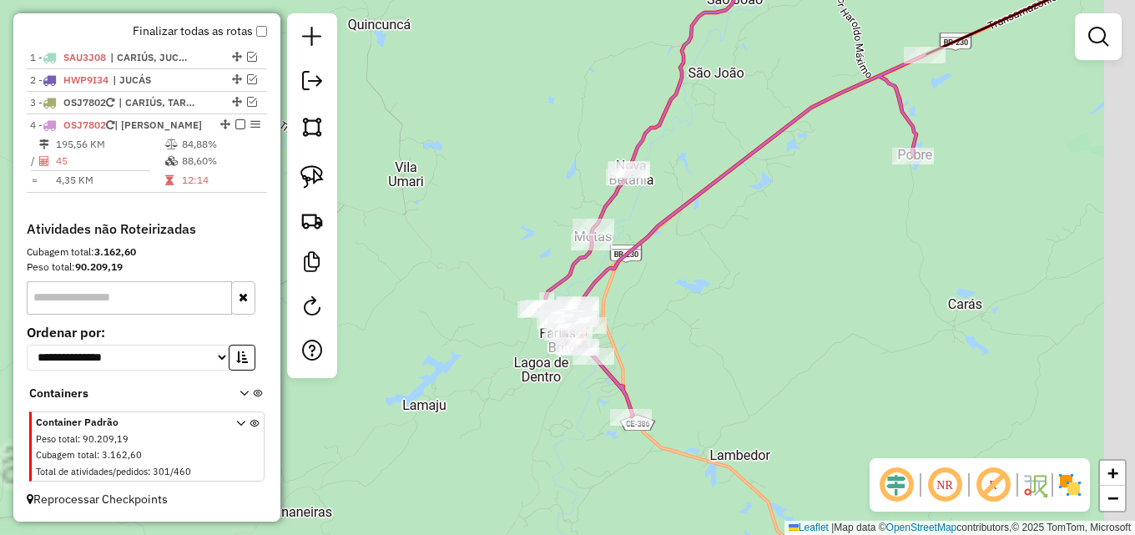
drag, startPoint x: 507, startPoint y: 180, endPoint x: 375, endPoint y: 224, distance: 139.6
click at [443, 229] on div "Janela de atendimento Grade de atendimento Capacidade Transportadoras Veículos …" at bounding box center [567, 267] width 1135 height 535
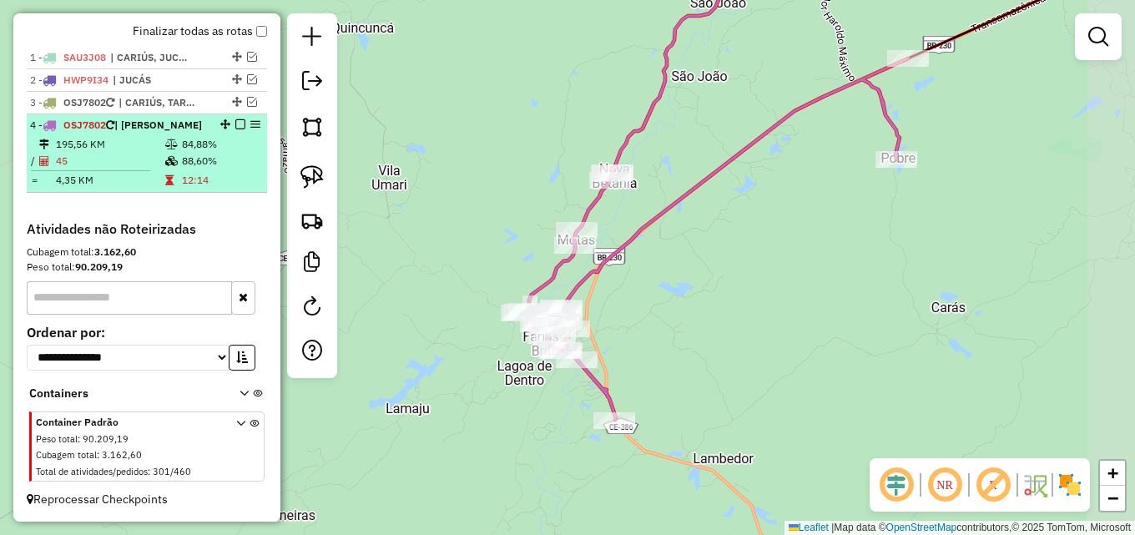
click at [199, 189] on td "12:14" at bounding box center [220, 180] width 79 height 17
select select "**********"
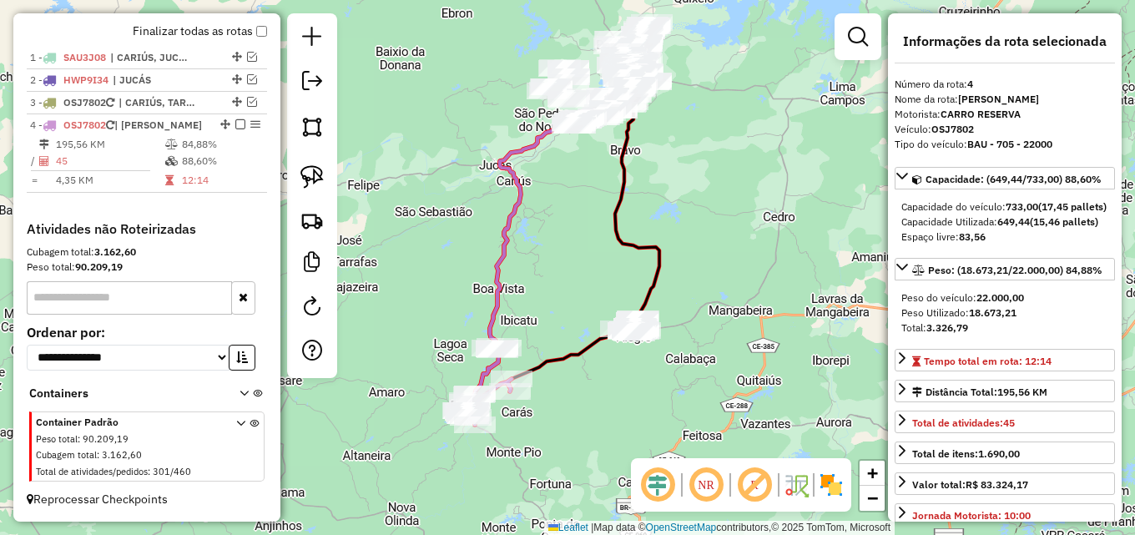
drag, startPoint x: 410, startPoint y: 188, endPoint x: 446, endPoint y: 204, distance: 38.5
click at [413, 163] on div "Janela de atendimento Grade de atendimento Capacidade Transportadoras Veículos …" at bounding box center [567, 267] width 1135 height 535
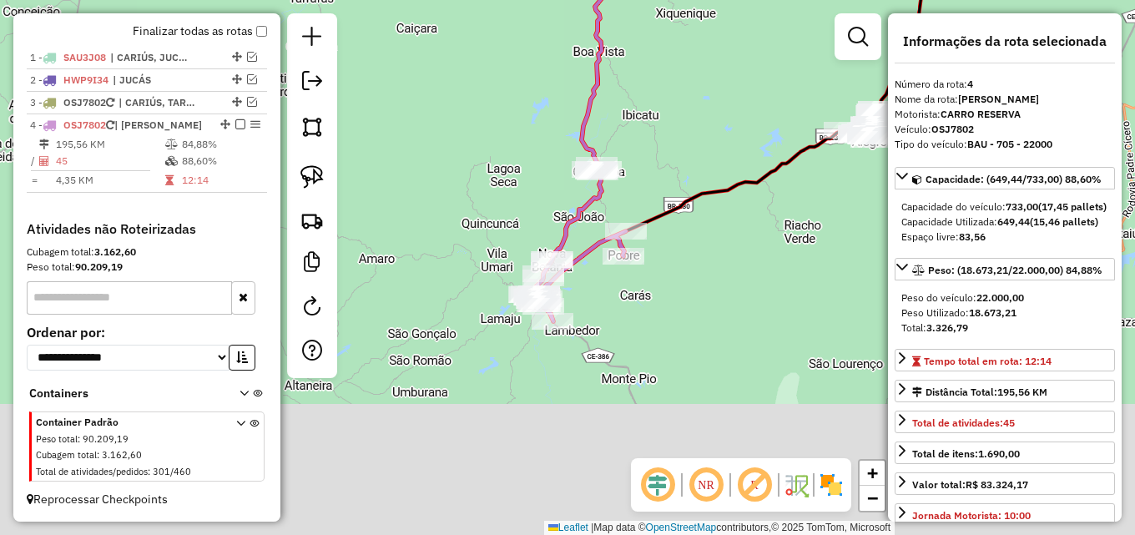
drag, startPoint x: 480, startPoint y: 285, endPoint x: 554, endPoint y: 126, distance: 175.1
click at [558, 58] on div "Janela de atendimento Grade de atendimento Capacidade Transportadoras Veículos …" at bounding box center [567, 267] width 1135 height 535
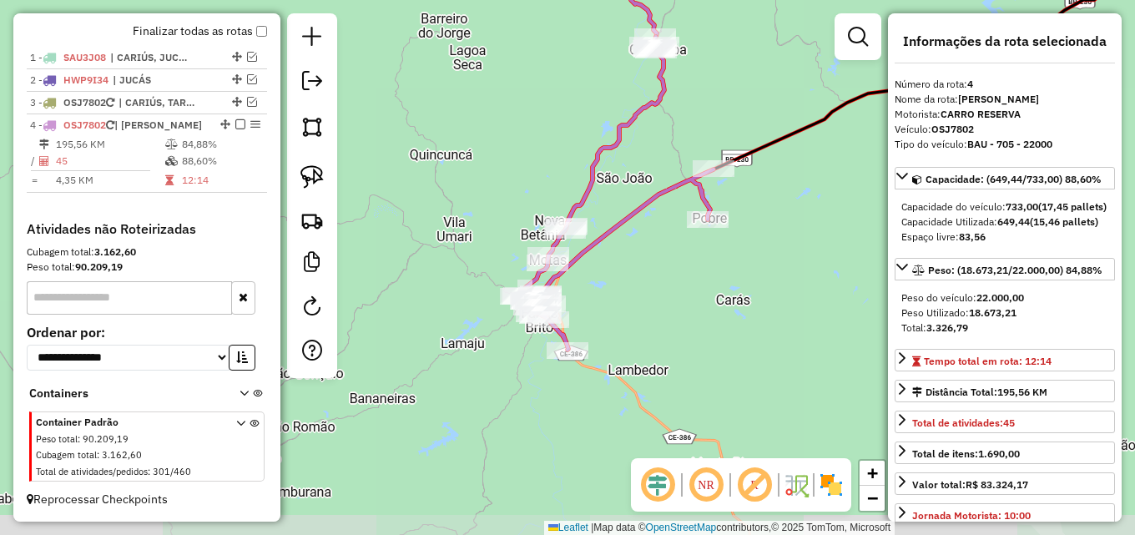
drag, startPoint x: 486, startPoint y: 186, endPoint x: 455, endPoint y: 111, distance: 81.2
click at [455, 111] on div "Janela de atendimento Grade de atendimento Capacidade Transportadoras Veículos …" at bounding box center [567, 267] width 1135 height 535
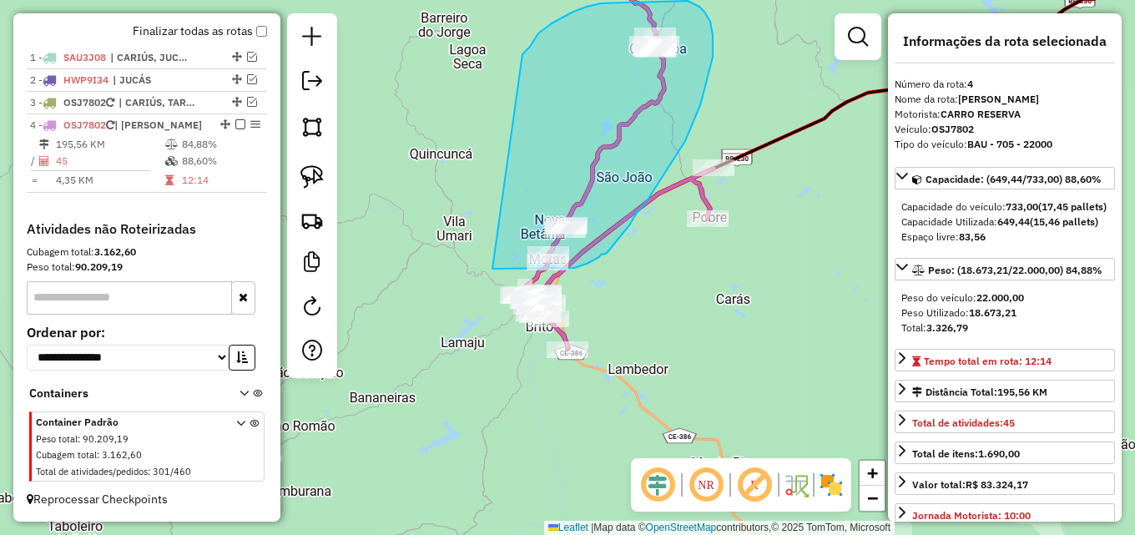
drag, startPoint x: 536, startPoint y: 36, endPoint x: 480, endPoint y: 266, distance: 237.2
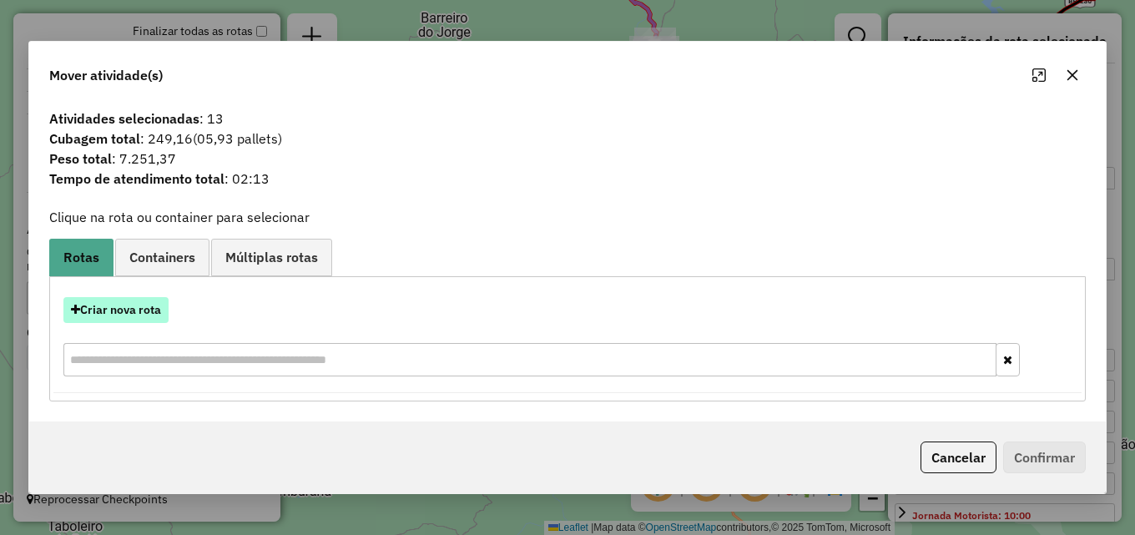
click at [116, 314] on button "Criar nova rota" at bounding box center [115, 310] width 105 height 26
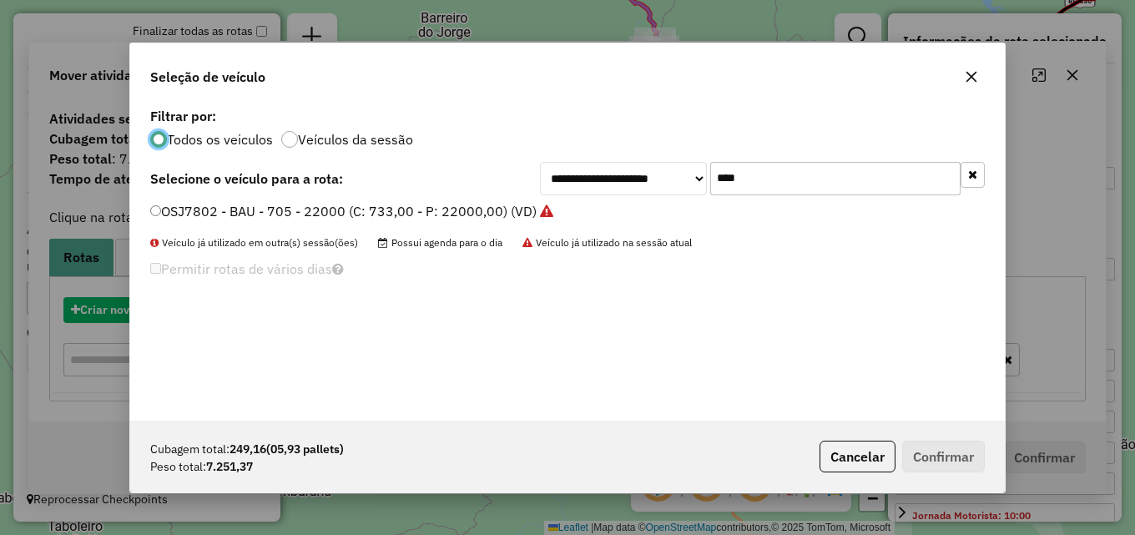
scroll to position [9, 5]
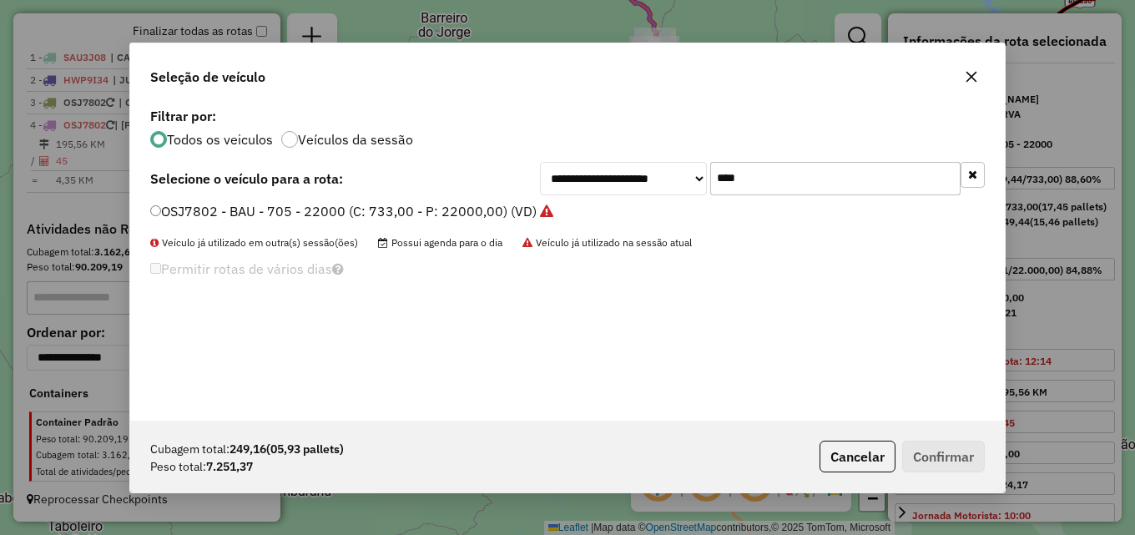
drag, startPoint x: 768, startPoint y: 179, endPoint x: 451, endPoint y: 155, distance: 317.1
click at [473, 162] on div "**********" at bounding box center [567, 178] width 834 height 33
type input "****"
click at [426, 209] on label "OSE2129 - BAU - 705 - 22000 (C: 733,00 - P: 22000,00) (VD)" at bounding box center [343, 211] width 387 height 20
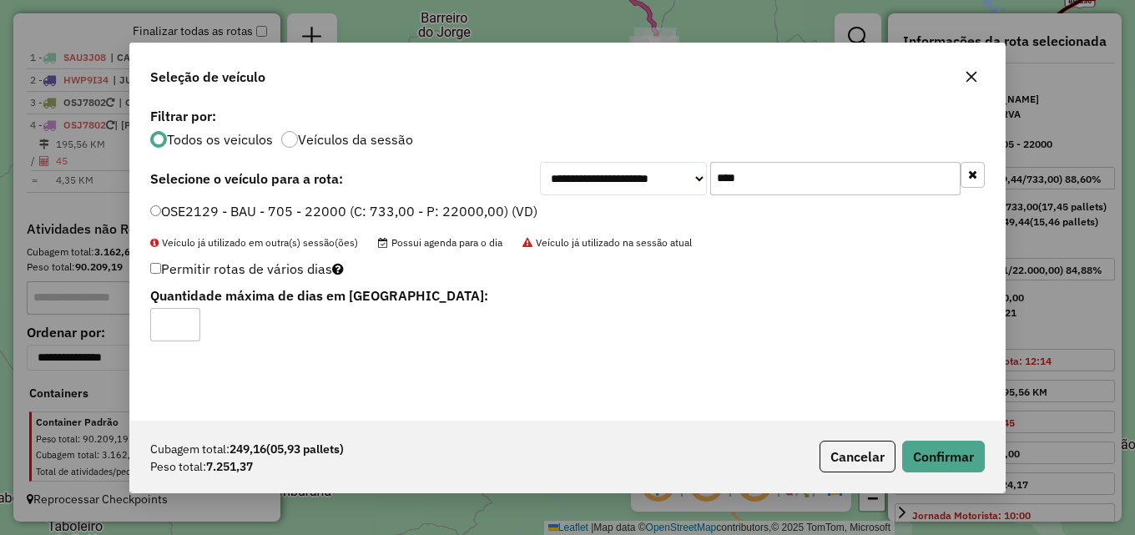
drag, startPoint x: 154, startPoint y: 274, endPoint x: 176, endPoint y: 285, distance: 25.4
click at [155, 274] on label "Permitir rotas de vários dias" at bounding box center [247, 269] width 194 height 32
click at [156, 273] on label "Permitir rotas de vários dias" at bounding box center [247, 269] width 194 height 32
type input "*"
click at [189, 322] on input "*" at bounding box center [175, 324] width 50 height 33
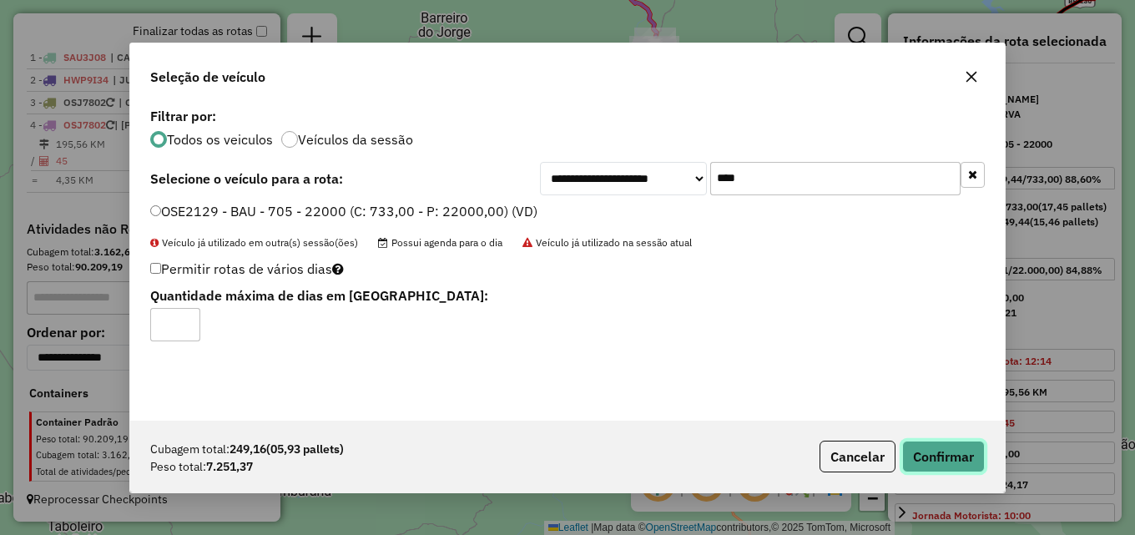
click at [938, 447] on button "Confirmar" at bounding box center [943, 457] width 83 height 32
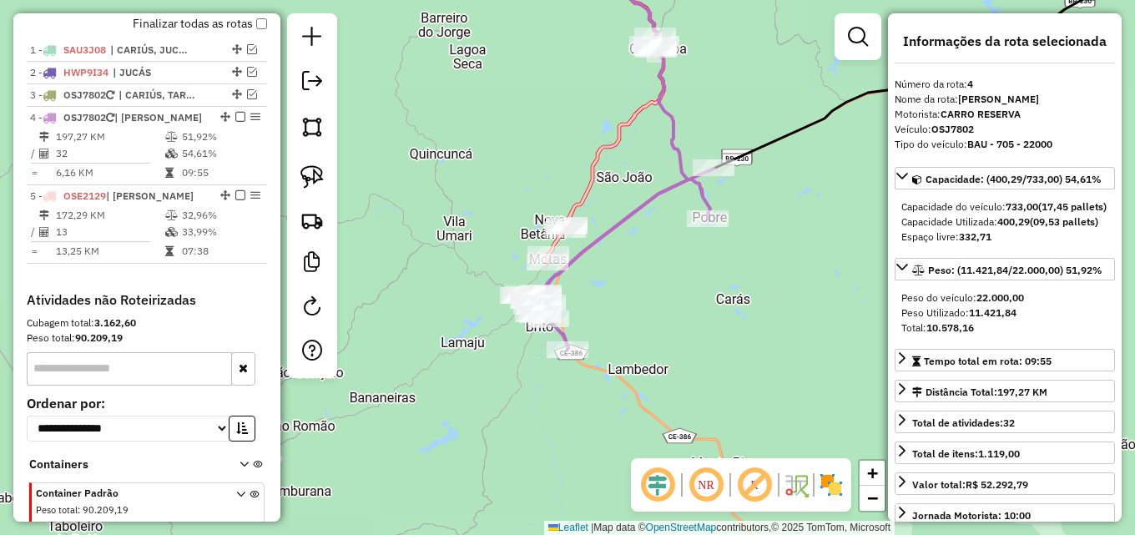
scroll to position [691, 0]
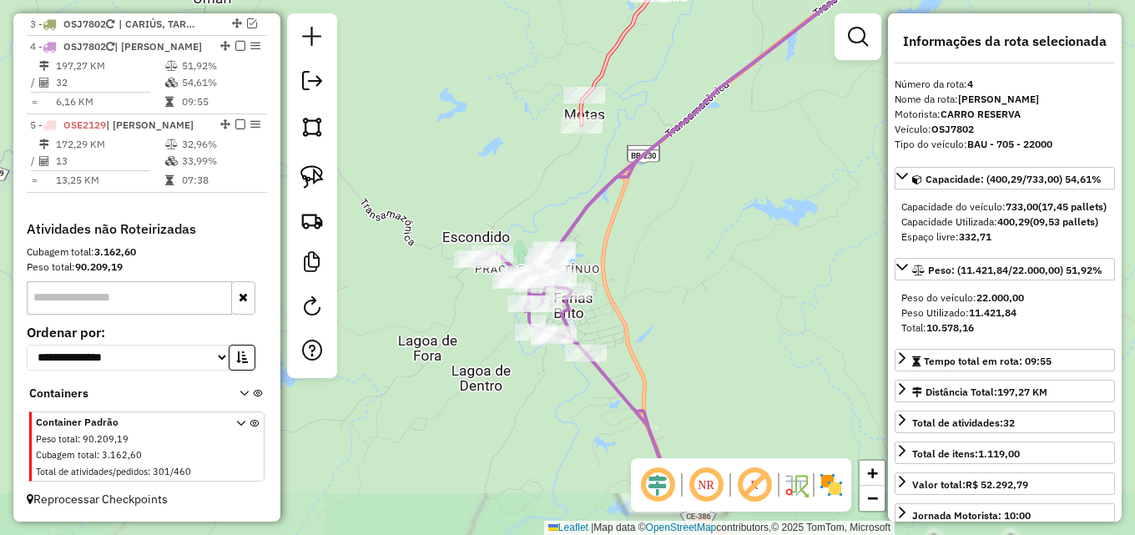
drag, startPoint x: 501, startPoint y: 269, endPoint x: 505, endPoint y: 195, distance: 73.5
click at [505, 195] on div "Janela de atendimento Grade de atendimento Capacidade Transportadoras Veículos …" at bounding box center [567, 267] width 1135 height 535
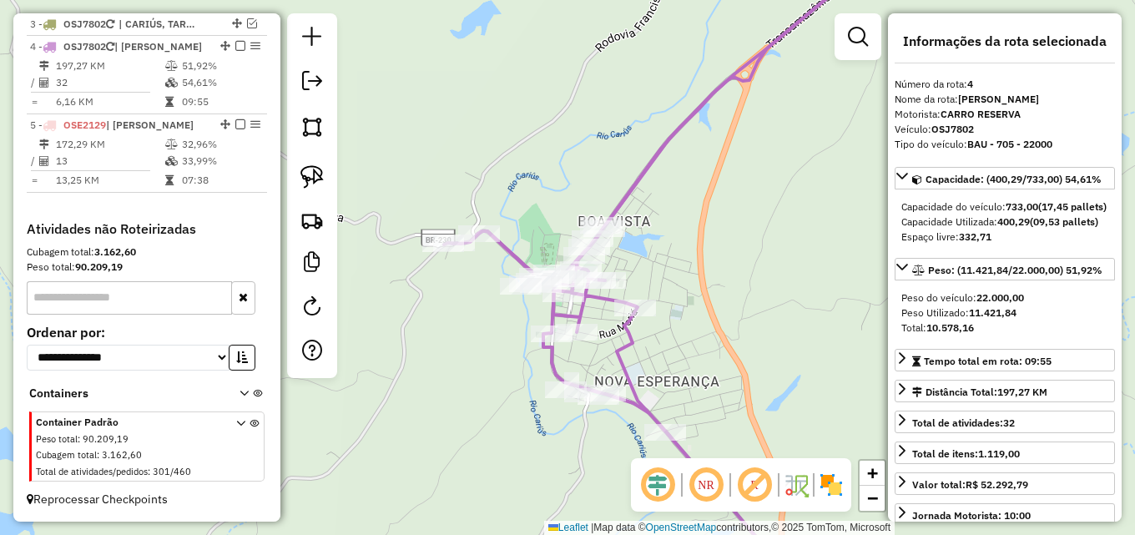
drag, startPoint x: 496, startPoint y: 231, endPoint x: 537, endPoint y: 206, distance: 47.9
click at [537, 206] on div "Janela de atendimento Grade de atendimento Capacidade Transportadoras Veículos …" at bounding box center [567, 267] width 1135 height 535
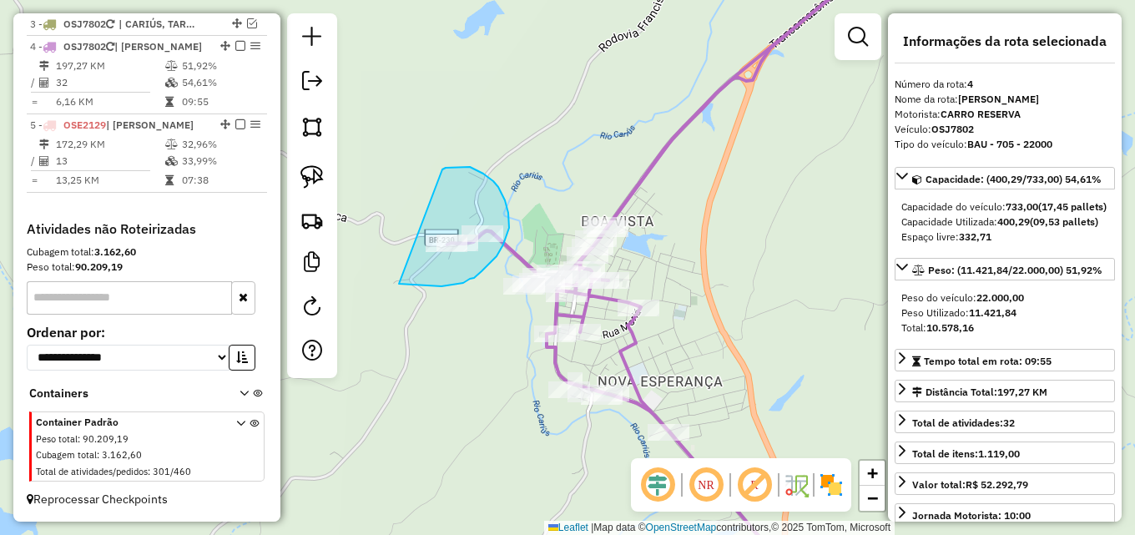
drag, startPoint x: 450, startPoint y: 168, endPoint x: 361, endPoint y: 276, distance: 139.9
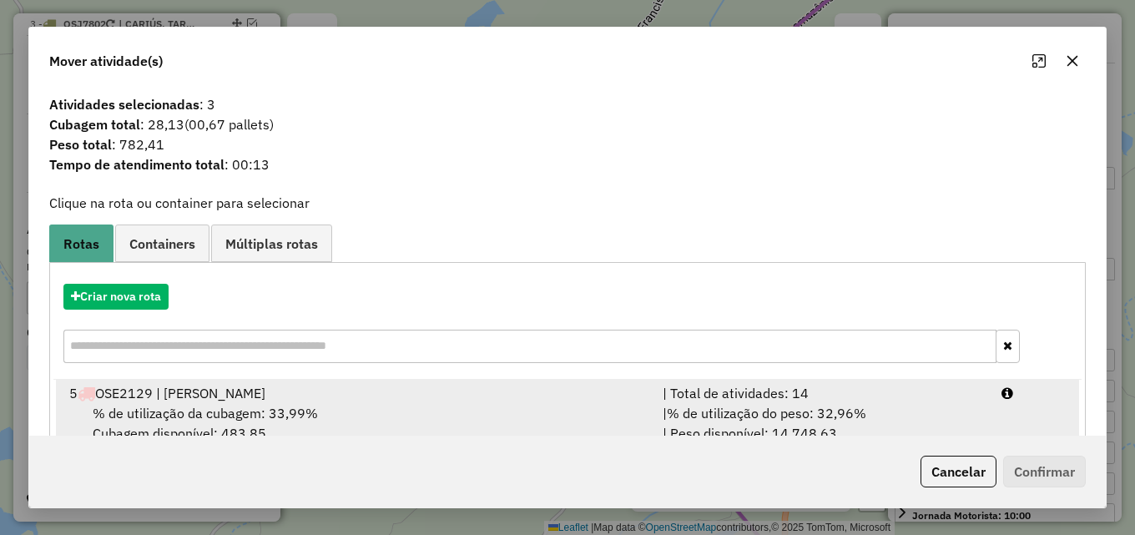
drag, startPoint x: 588, startPoint y: 406, endPoint x: 620, endPoint y: 406, distance: 31.7
click at [590, 406] on div "% de utilização da cubagem: 33,99% Cubagem disponível: 483,85" at bounding box center [355, 423] width 593 height 40
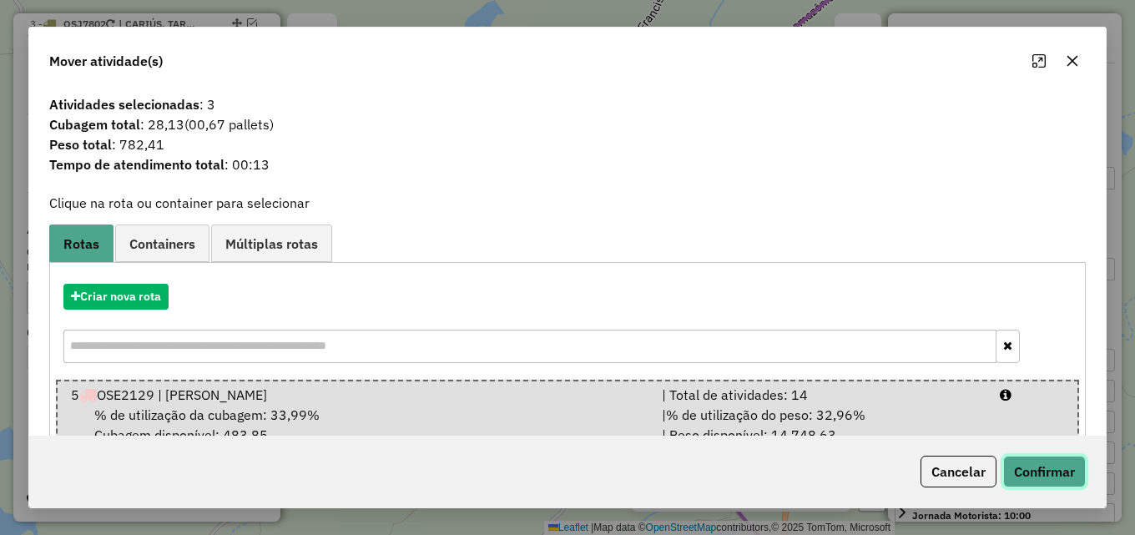
click at [1042, 464] on button "Confirmar" at bounding box center [1044, 472] width 83 height 32
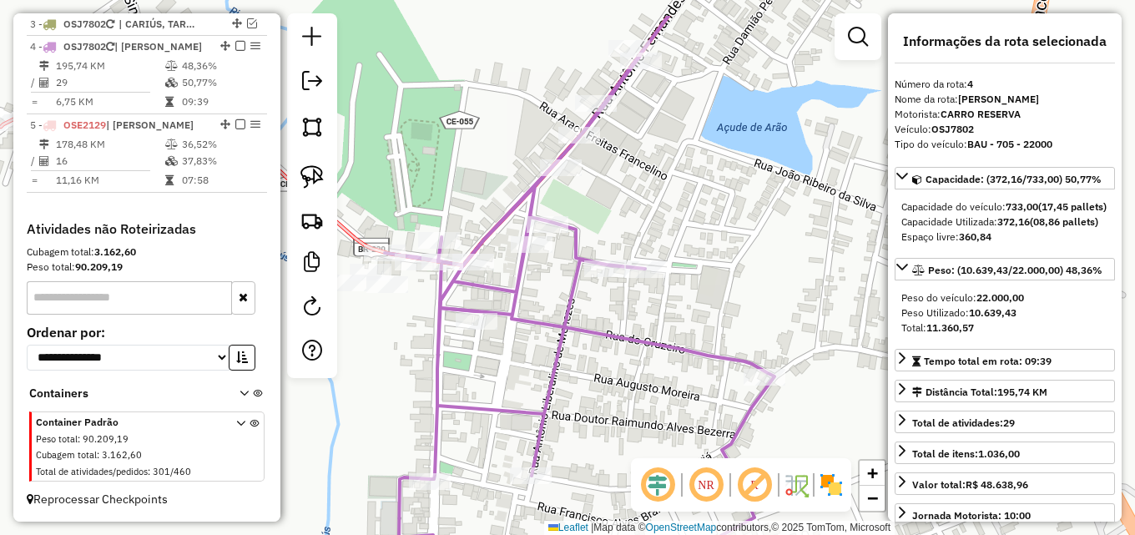
drag, startPoint x: 619, startPoint y: 115, endPoint x: 476, endPoint y: 207, distance: 170.3
click at [482, 202] on div "Janela de atendimento Grade de atendimento Capacidade Transportadoras Veículos …" at bounding box center [567, 267] width 1135 height 535
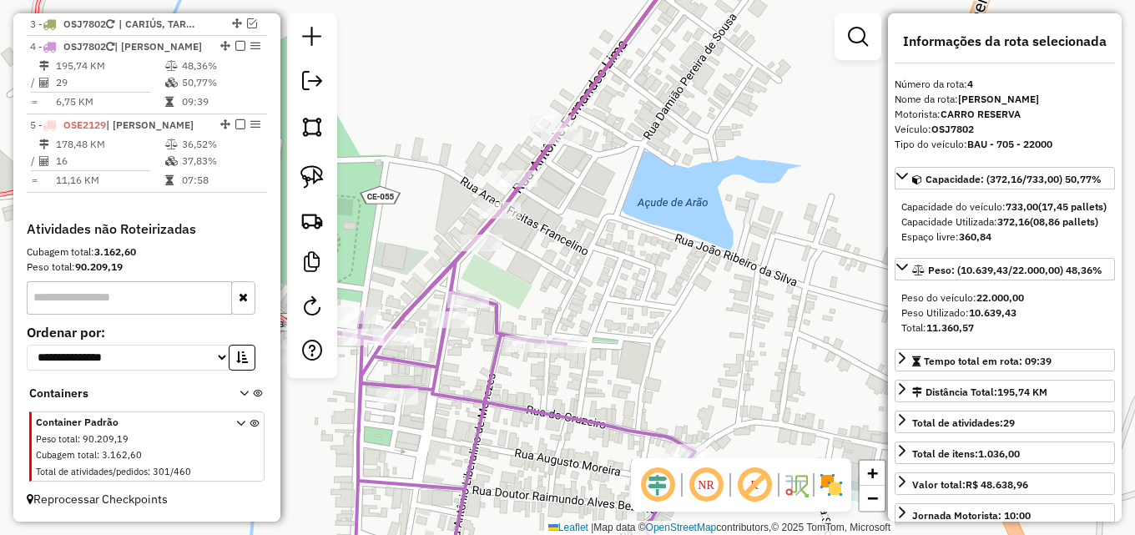
drag, startPoint x: 452, startPoint y: 138, endPoint x: 441, endPoint y: 182, distance: 45.7
click at [441, 182] on div "Janela de atendimento Grade de atendimento Capacidade Transportadoras Veículos …" at bounding box center [567, 267] width 1135 height 535
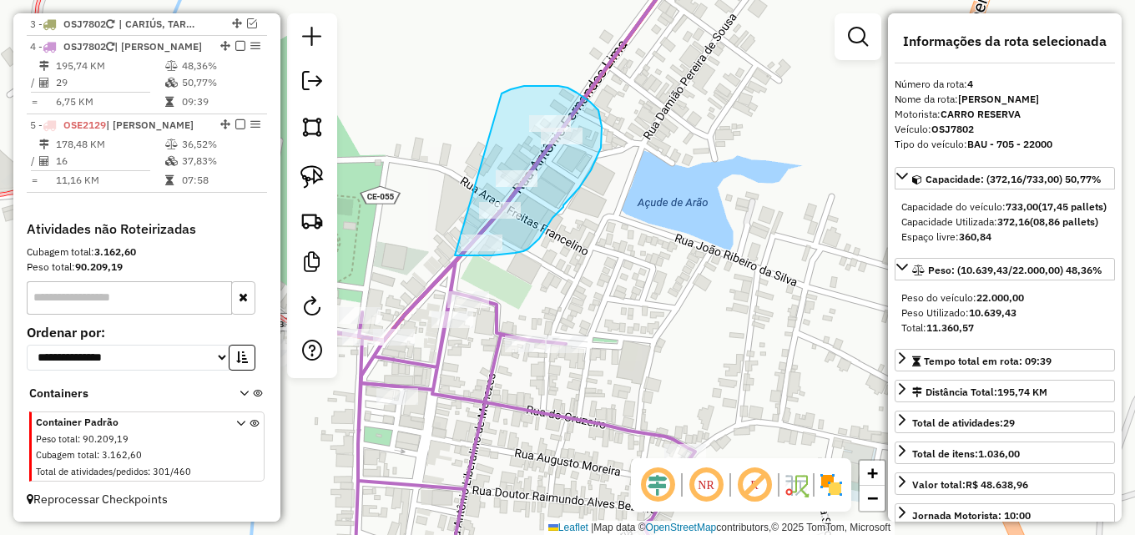
drag, startPoint x: 533, startPoint y: 86, endPoint x: 454, endPoint y: 255, distance: 187.0
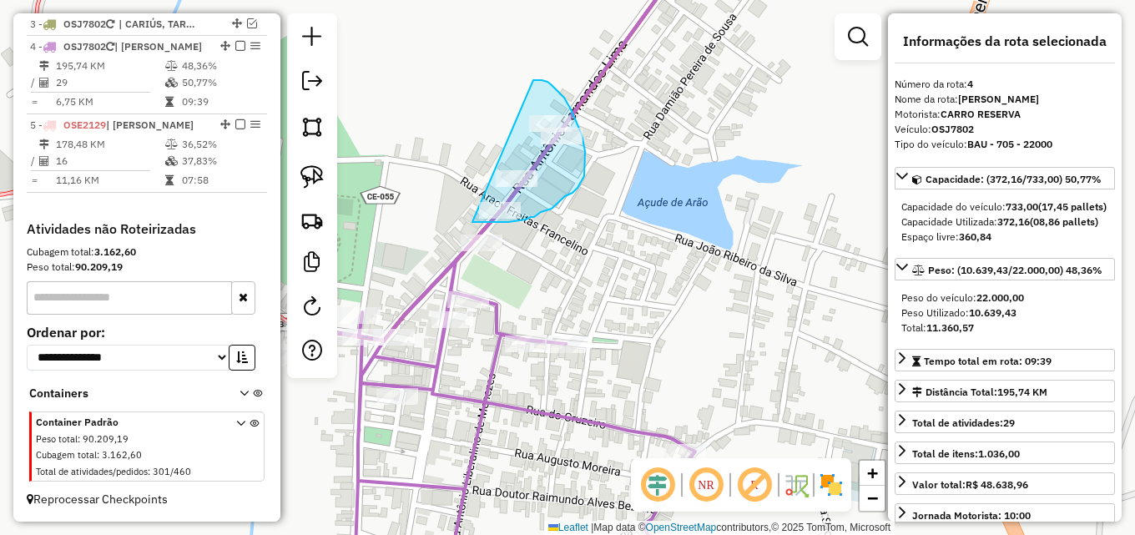
drag, startPoint x: 536, startPoint y: 80, endPoint x: 468, endPoint y: 222, distance: 157.5
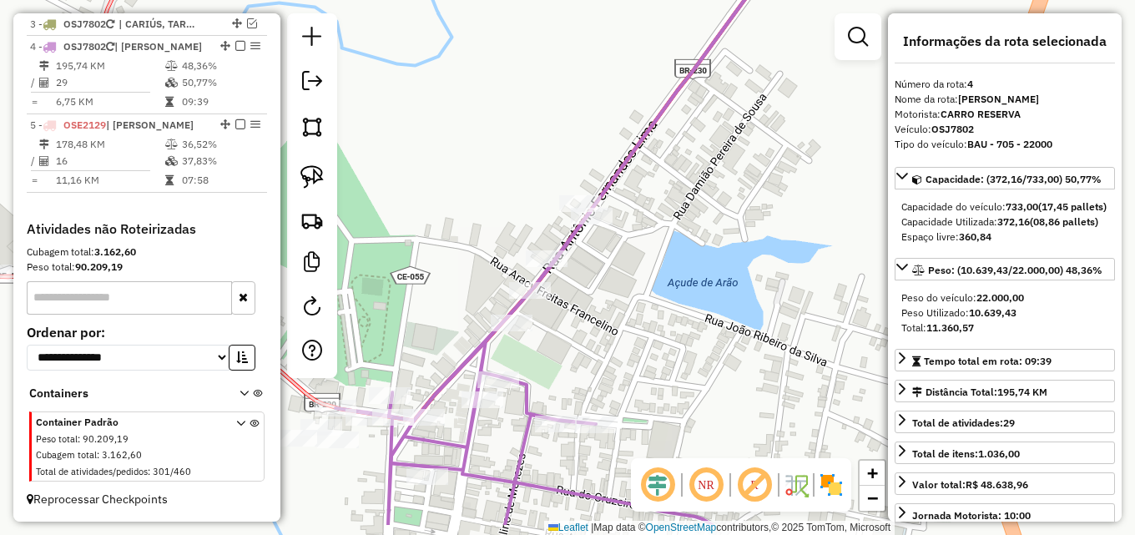
drag, startPoint x: 587, startPoint y: 332, endPoint x: 600, endPoint y: 269, distance: 64.6
click at [600, 269] on div "Janela de atendimento Grade de atendimento Capacidade Transportadoras Veículos …" at bounding box center [567, 267] width 1135 height 535
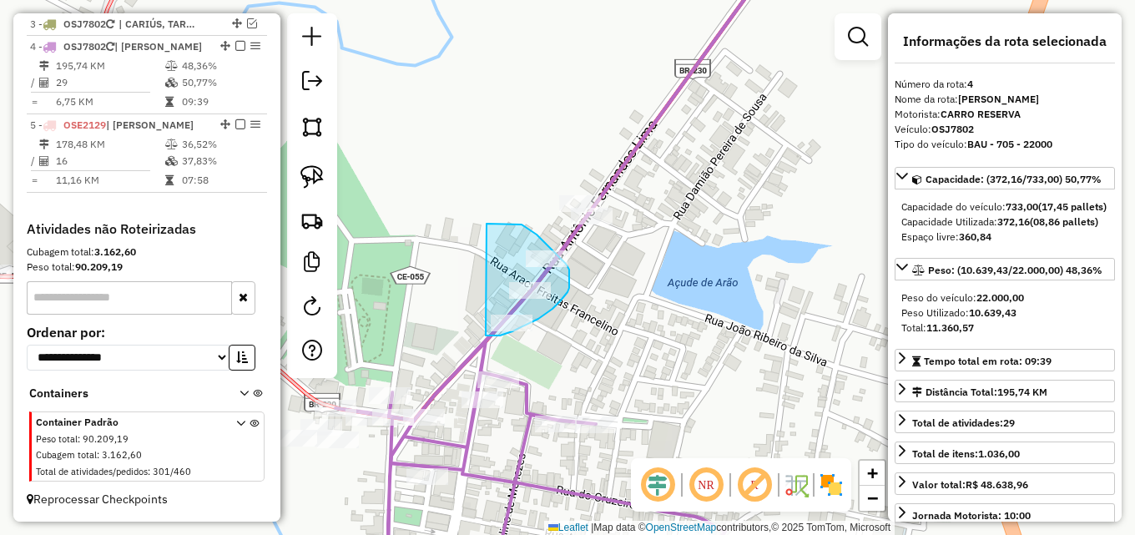
drag, startPoint x: 496, startPoint y: 224, endPoint x: 484, endPoint y: 335, distance: 112.4
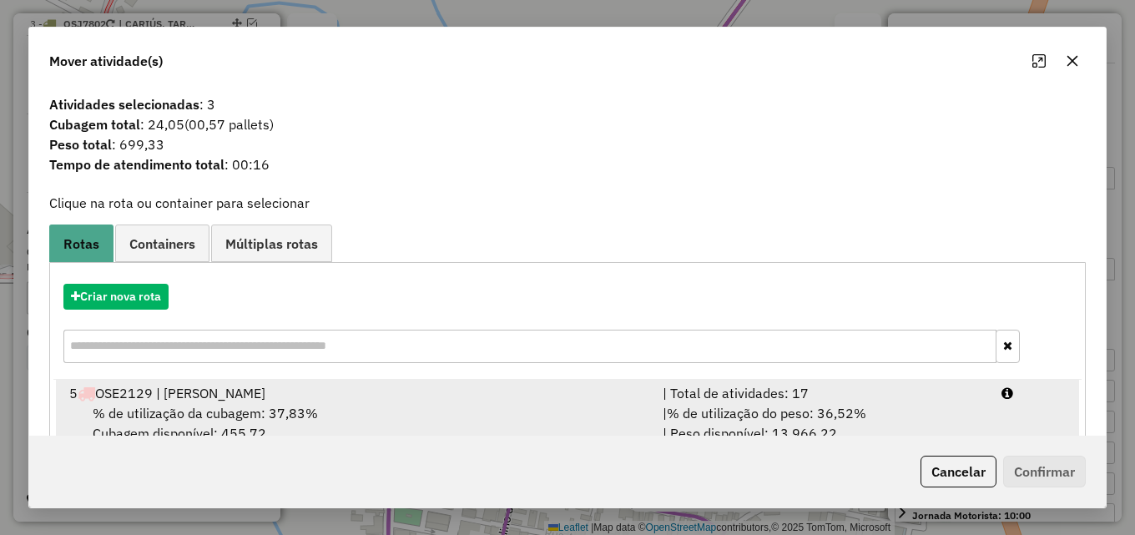
drag, startPoint x: 582, startPoint y: 415, endPoint x: 602, endPoint y: 415, distance: 20.0
click at [587, 415] on div "% de utilização da cubagem: 37,83% Cubagem disponível: 455,72" at bounding box center [355, 423] width 593 height 40
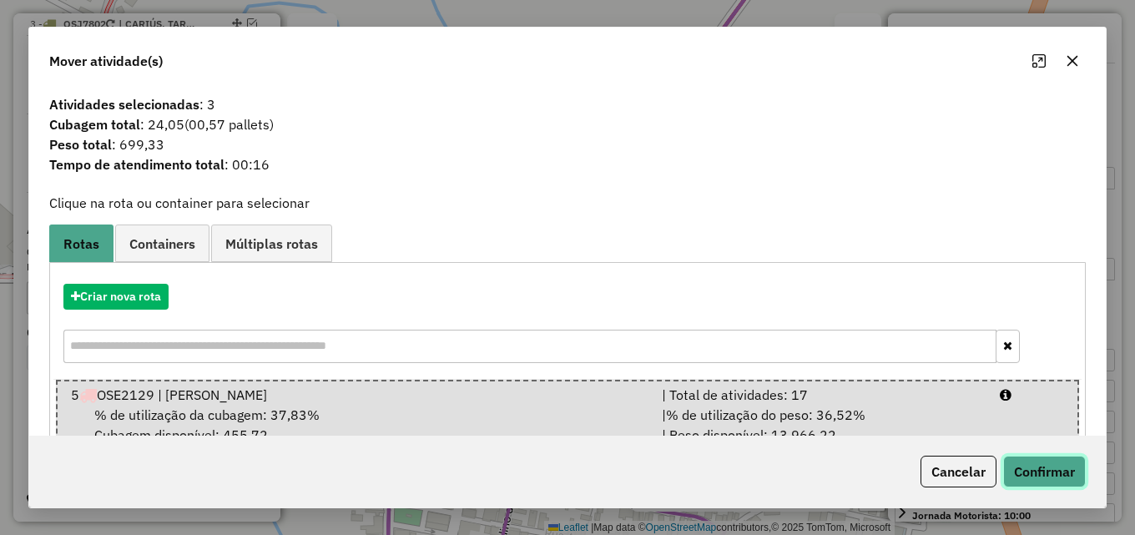
drag, startPoint x: 1036, startPoint y: 475, endPoint x: 1016, endPoint y: 452, distance: 30.1
click at [1037, 475] on button "Confirmar" at bounding box center [1044, 472] width 83 height 32
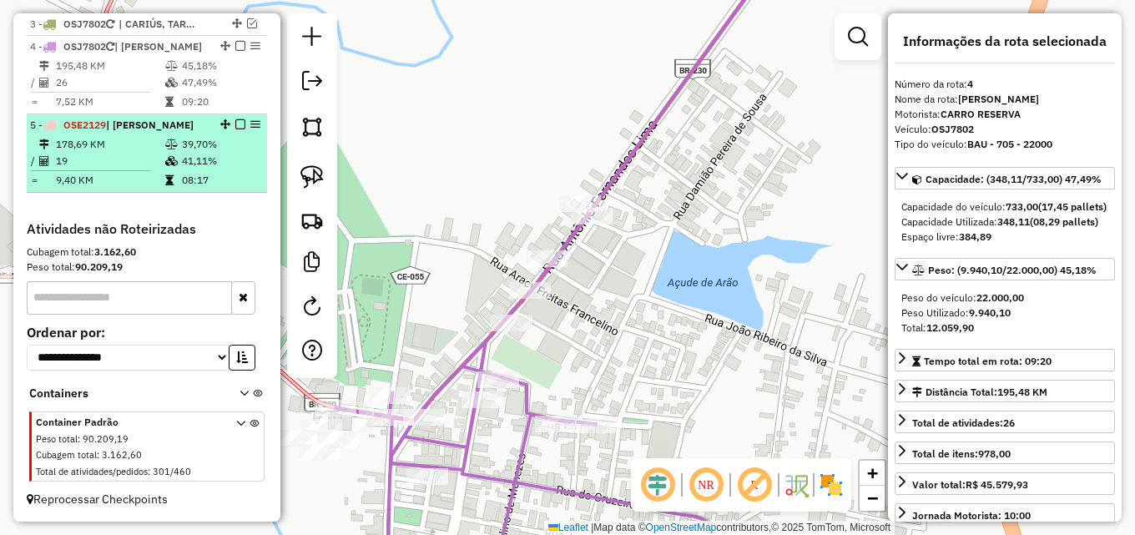
click at [181, 176] on td "08:17" at bounding box center [220, 180] width 79 height 17
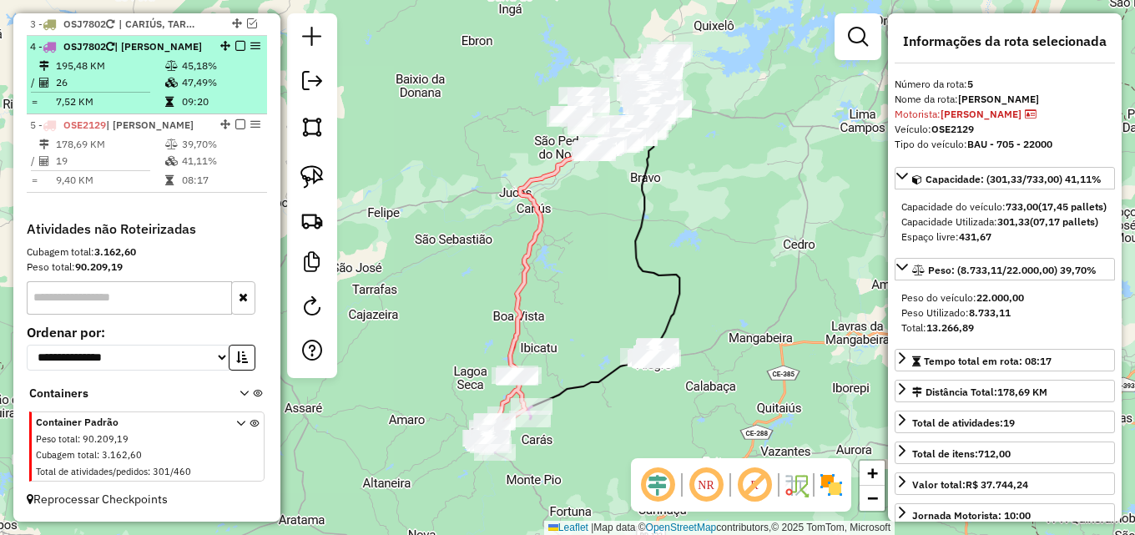
click at [171, 88] on td at bounding box center [172, 82] width 17 height 17
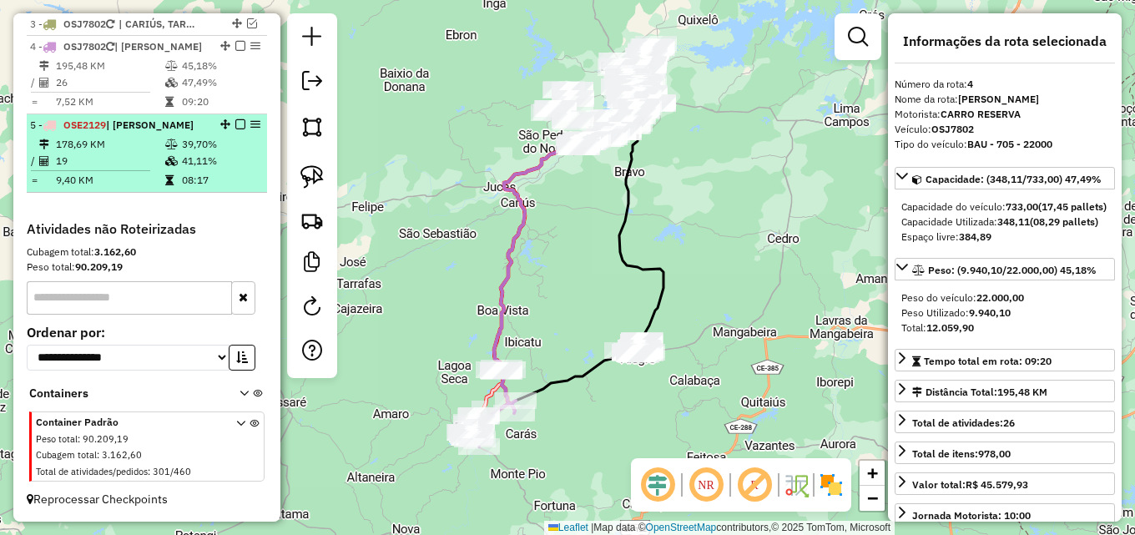
click at [173, 139] on icon at bounding box center [171, 144] width 13 height 10
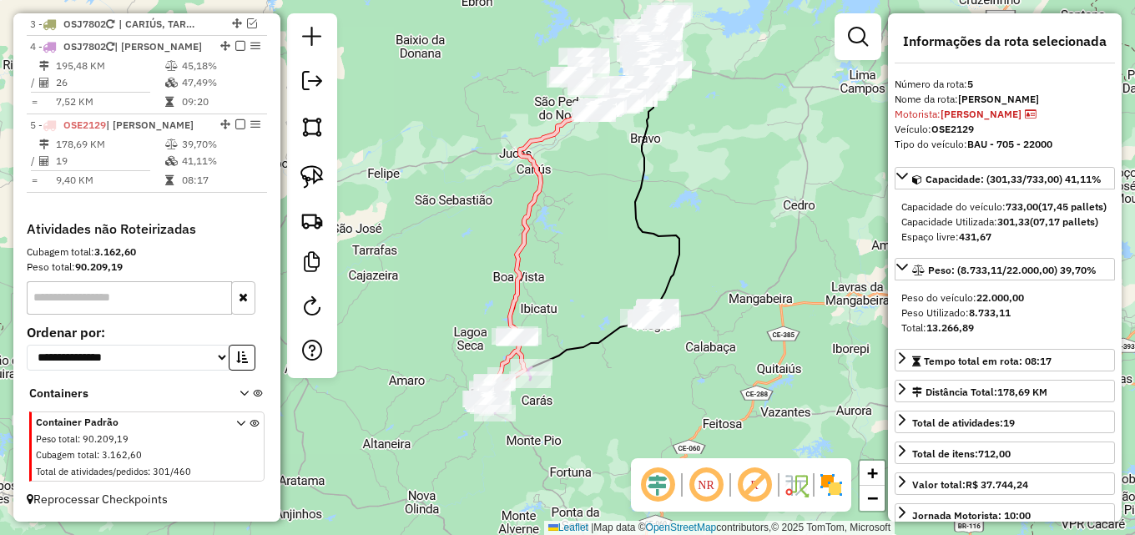
drag, startPoint x: 583, startPoint y: 329, endPoint x: 583, endPoint y: 156, distance: 172.7
click at [583, 156] on div "Janela de atendimento Grade de atendimento Capacidade Transportadoras Veículos …" at bounding box center [567, 267] width 1135 height 535
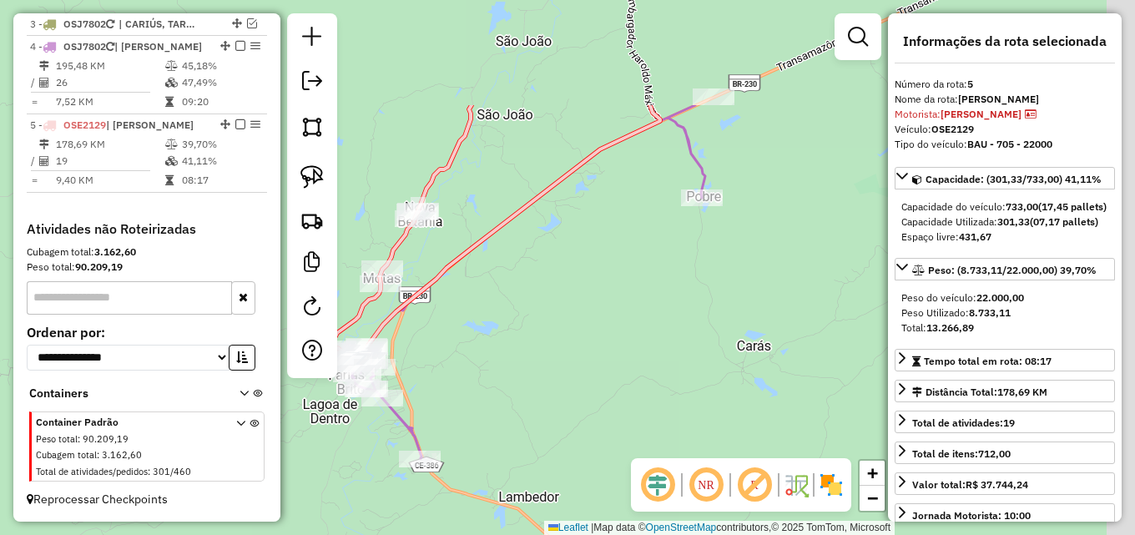
drag, startPoint x: 488, startPoint y: 187, endPoint x: 456, endPoint y: 345, distance: 161.7
click at [456, 345] on div "Janela de atendimento Grade de atendimento Capacidade Transportadoras Veículos …" at bounding box center [567, 267] width 1135 height 535
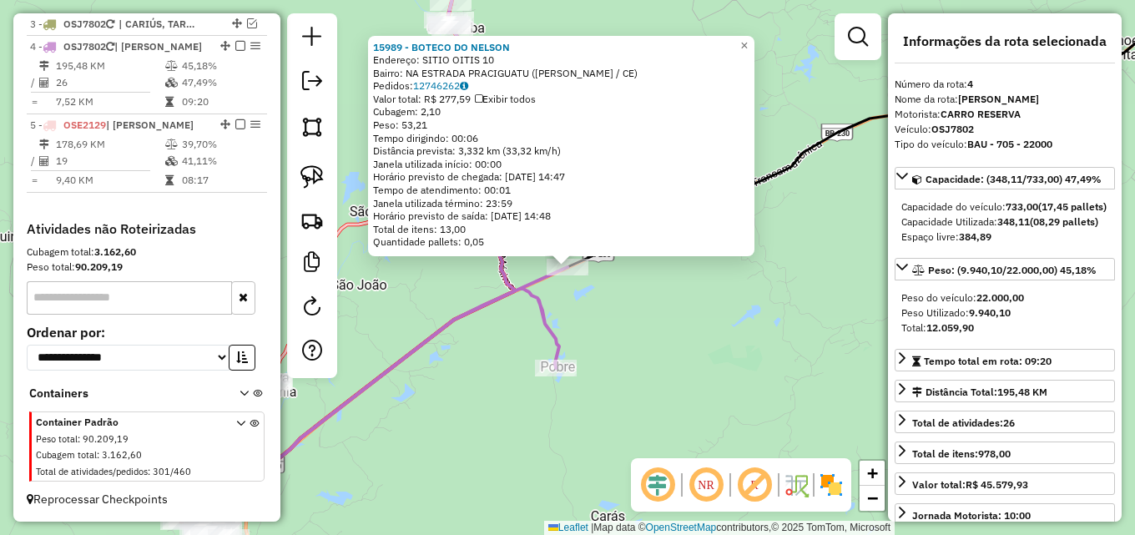
click at [707, 311] on div "15989 - BOTECO DO NELSON Endereço: SITIO OITIS 10 Bairro: NA ESTRADA PRACIGUATU…" at bounding box center [567, 267] width 1135 height 535
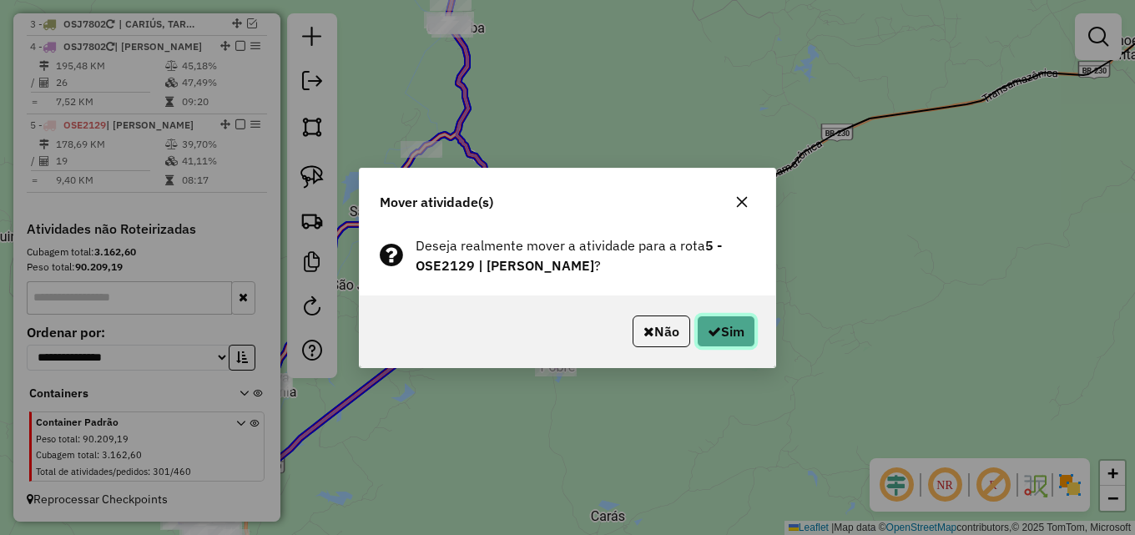
drag, startPoint x: 703, startPoint y: 324, endPoint x: 644, endPoint y: 258, distance: 88.6
click at [703, 321] on button "Sim" at bounding box center [726, 331] width 58 height 32
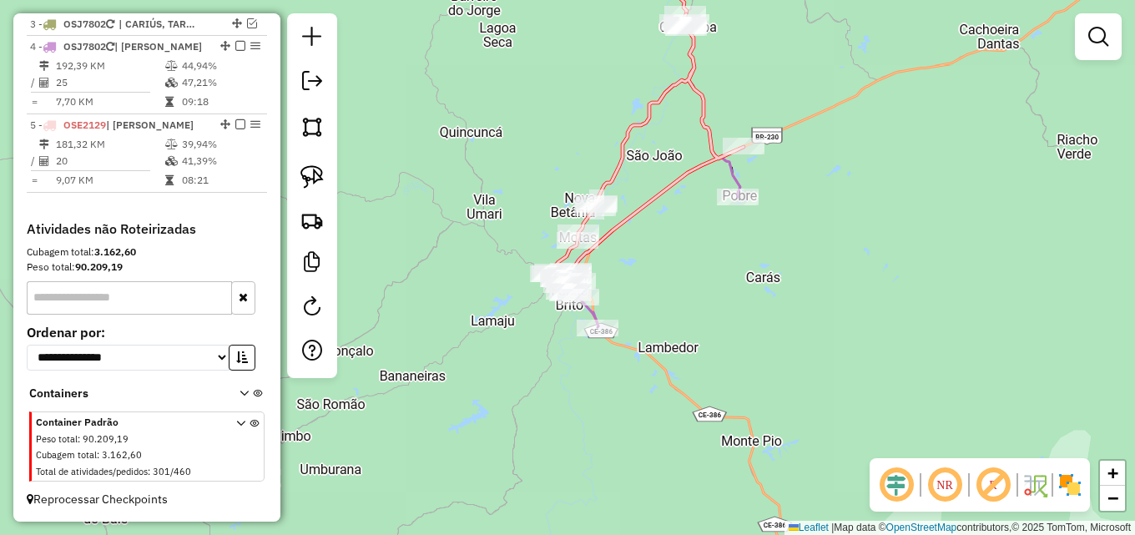
drag, startPoint x: 571, startPoint y: 332, endPoint x: 675, endPoint y: 248, distance: 134.1
click at [675, 248] on div "Janela de atendimento Grade de atendimento Capacidade Transportadoras Veículos …" at bounding box center [567, 267] width 1135 height 535
select select "**********"
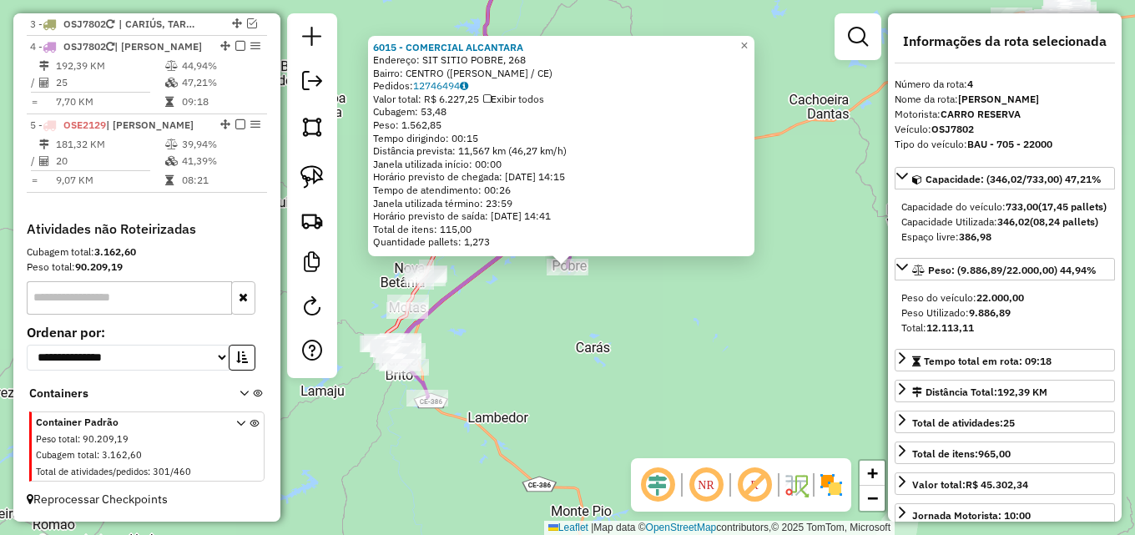
click at [682, 332] on div "6015 - COMERCIAL ALCANTARA Endereço: SIT SITIO POBRE, 268 Bairro: CENTRO (FARIA…" at bounding box center [567, 267] width 1135 height 535
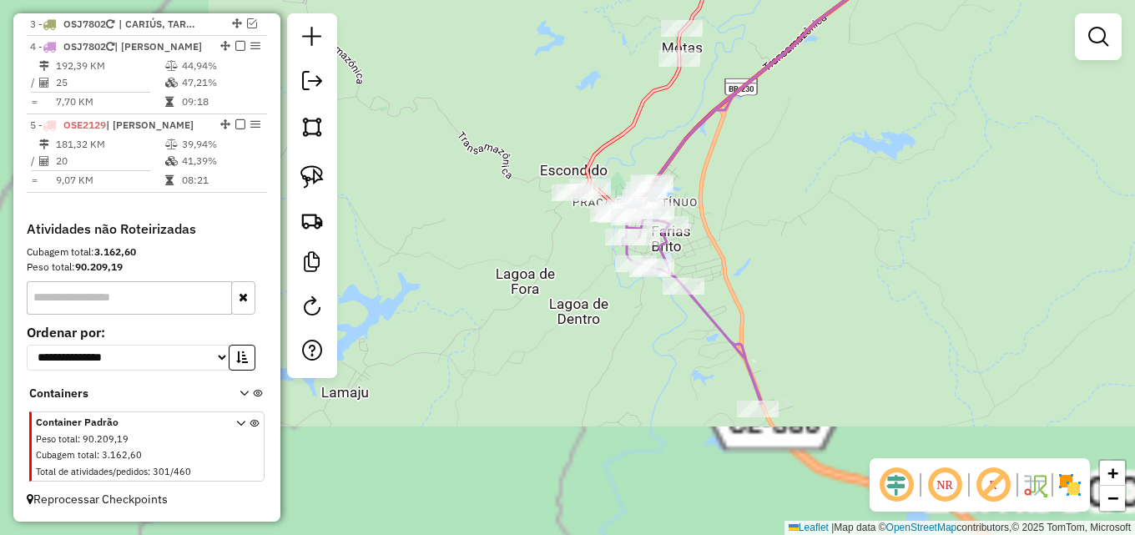
drag, startPoint x: 488, startPoint y: 335, endPoint x: 872, endPoint y: 157, distance: 422.9
click at [872, 157] on div "Janela de atendimento Grade de atendimento Capacidade Transportadoras Veículos …" at bounding box center [567, 267] width 1135 height 535
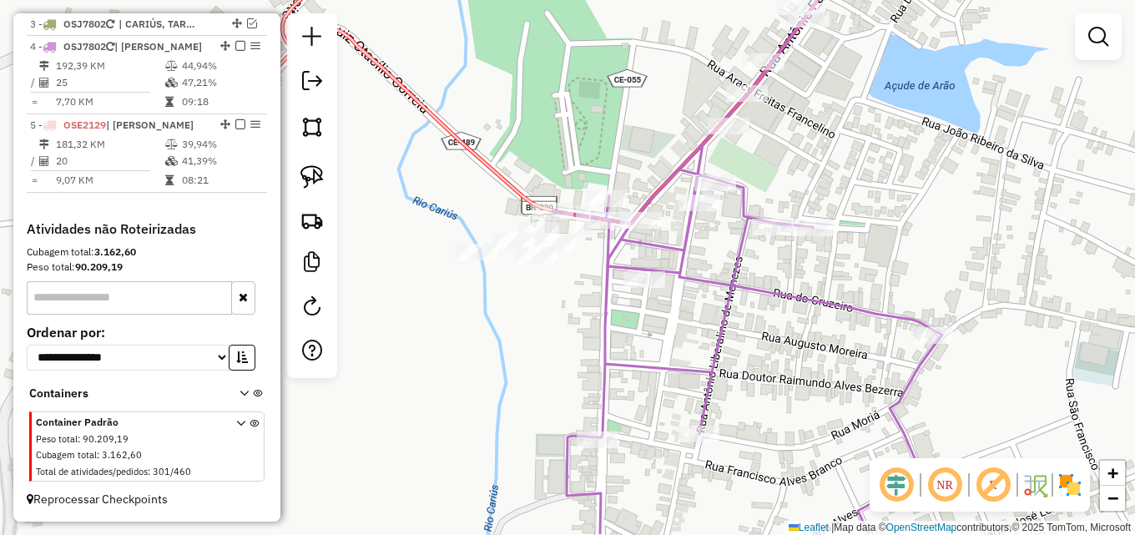
drag, startPoint x: 598, startPoint y: 204, endPoint x: 634, endPoint y: 159, distance: 56.9
click at [634, 159] on div "Janela de atendimento Grade de atendimento Capacidade Transportadoras Veículos …" at bounding box center [567, 267] width 1135 height 535
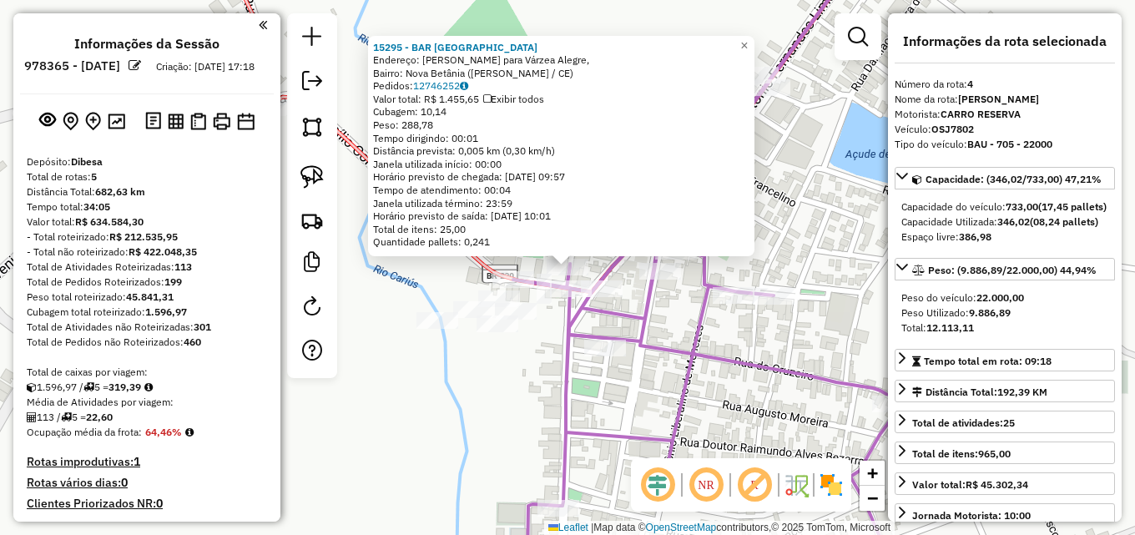
select select "**********"
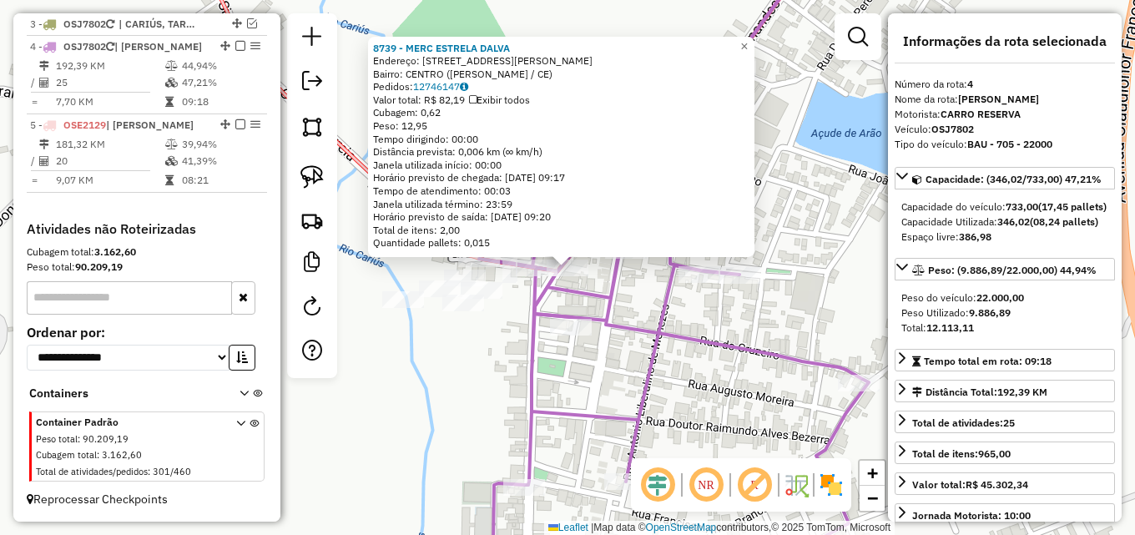
click at [637, 291] on div "8739 - MERC ESTRELA DALVA Endereço: R ANTONIO FERNANDES LIMA,66, 66 Bairro: CEN…" at bounding box center [567, 267] width 1135 height 535
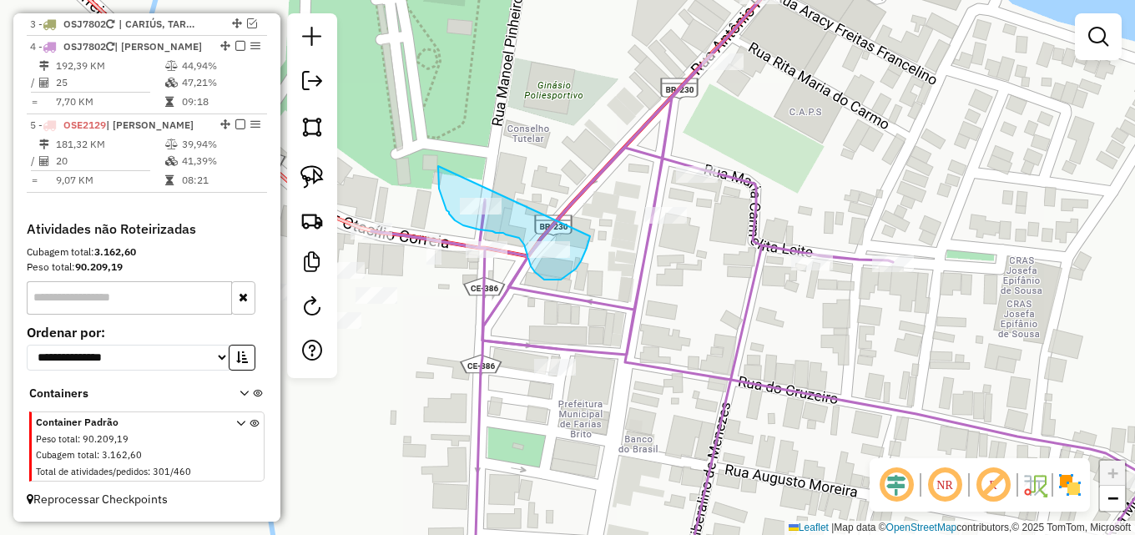
drag, startPoint x: 438, startPoint y: 166, endPoint x: 590, endPoint y: 234, distance: 166.5
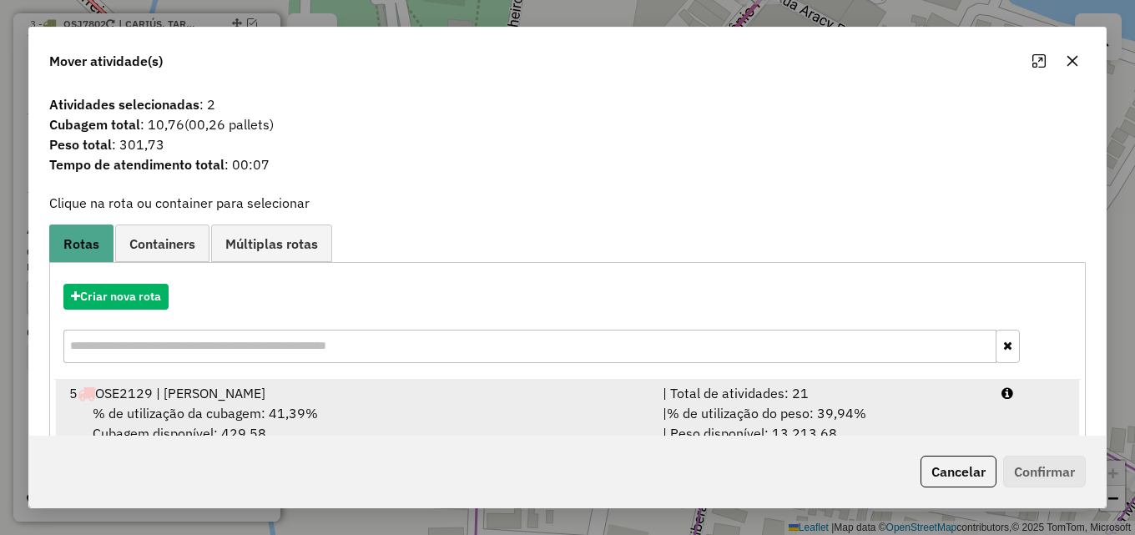
drag, startPoint x: 758, startPoint y: 412, endPoint x: 826, endPoint y: 414, distance: 67.6
click at [760, 411] on span "% de utilização do peso: 39,94%" at bounding box center [766, 413] width 199 height 17
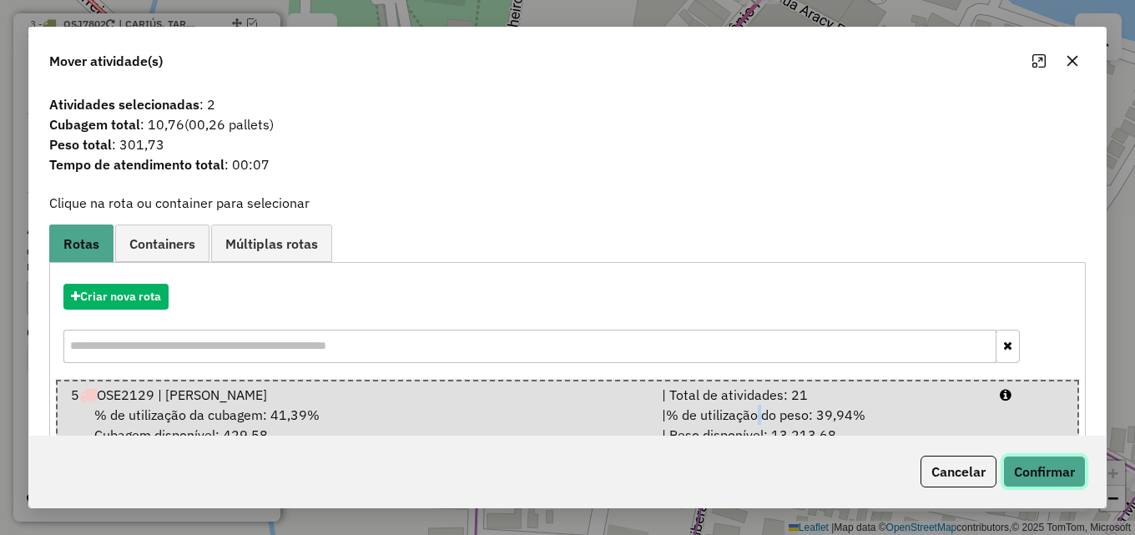
click at [1032, 470] on button "Confirmar" at bounding box center [1044, 472] width 83 height 32
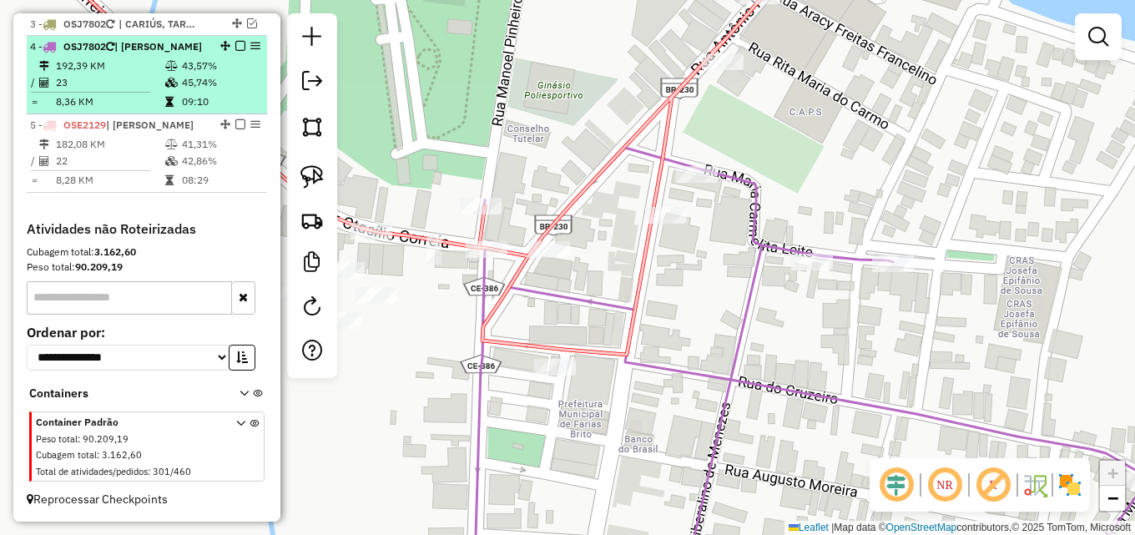
click at [181, 70] on td "43,57%" at bounding box center [220, 66] width 79 height 17
select select "**********"
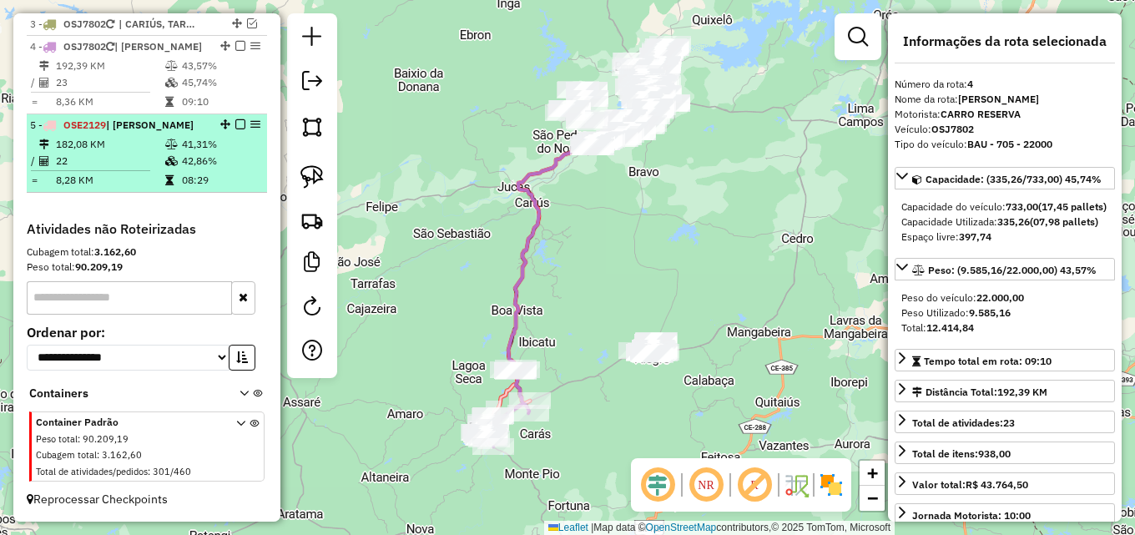
click at [165, 143] on icon at bounding box center [171, 144] width 13 height 10
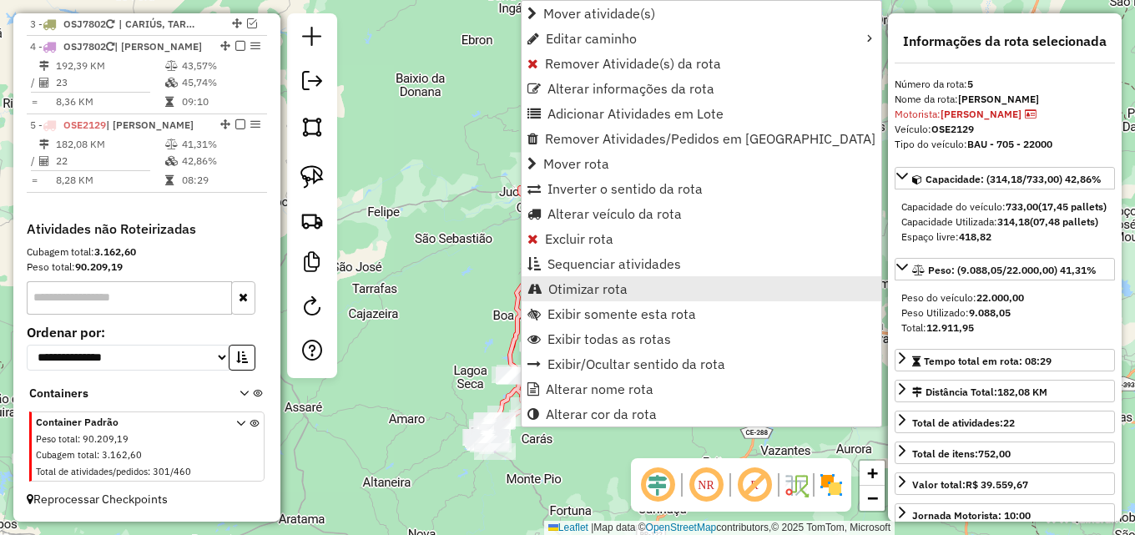
click at [574, 289] on span "Otimizar rota" at bounding box center [587, 288] width 79 height 13
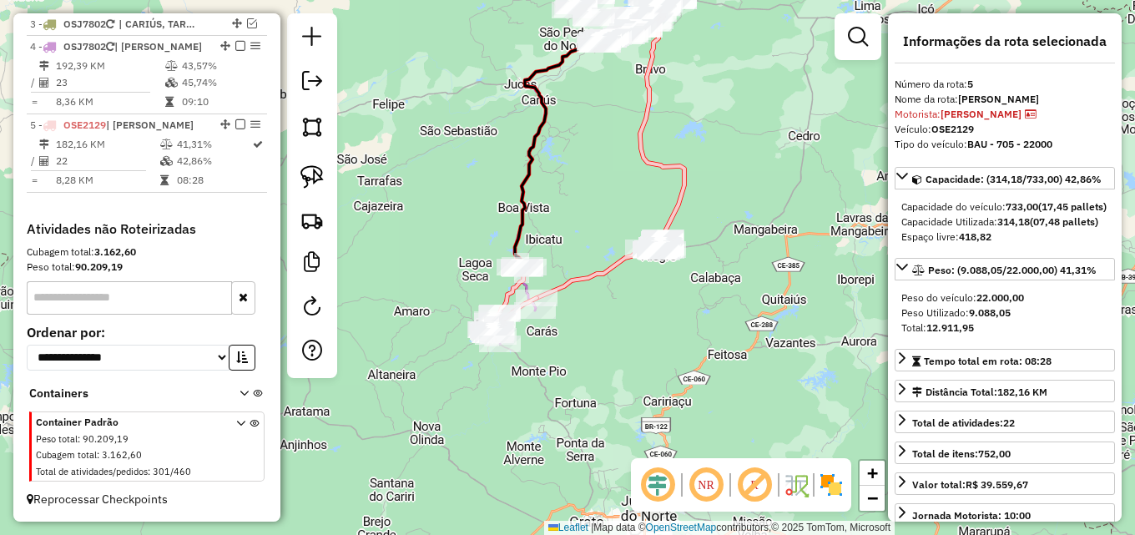
drag, startPoint x: 578, startPoint y: 209, endPoint x: 572, endPoint y: 223, distance: 14.9
click at [578, 199] on div "Janela de atendimento Grade de atendimento Capacidade Transportadoras Veículos …" at bounding box center [567, 267] width 1135 height 535
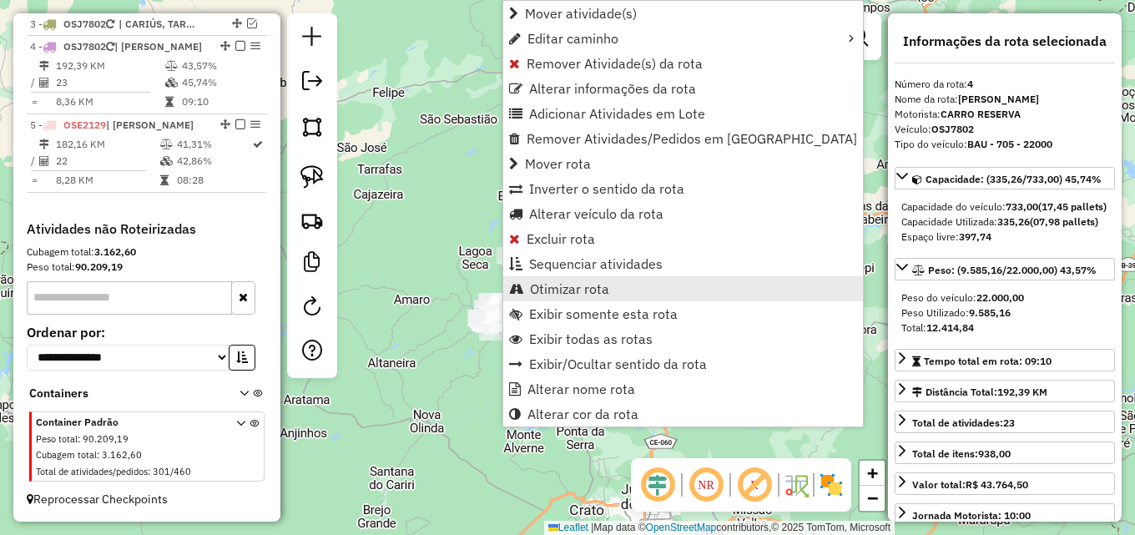
click at [528, 296] on link "Otimizar rota" at bounding box center [683, 288] width 360 height 25
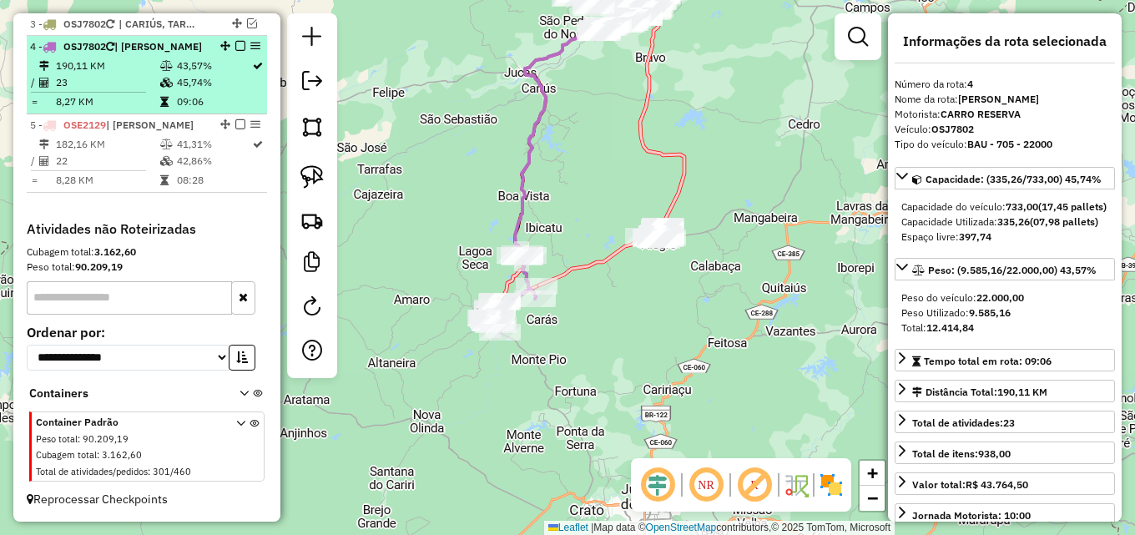
click at [237, 46] on em at bounding box center [240, 46] width 10 height 10
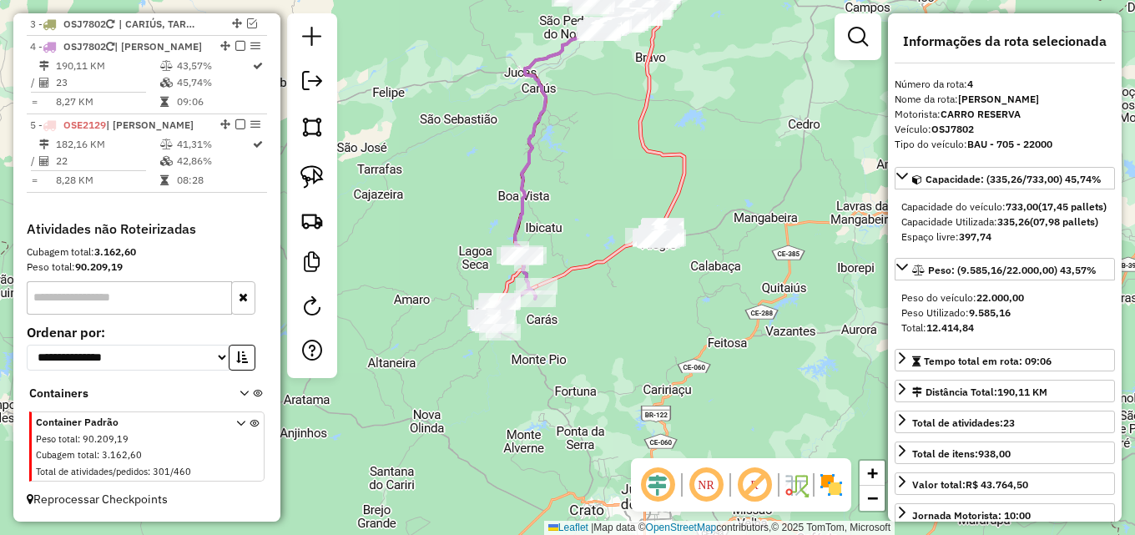
scroll to position [635, 0]
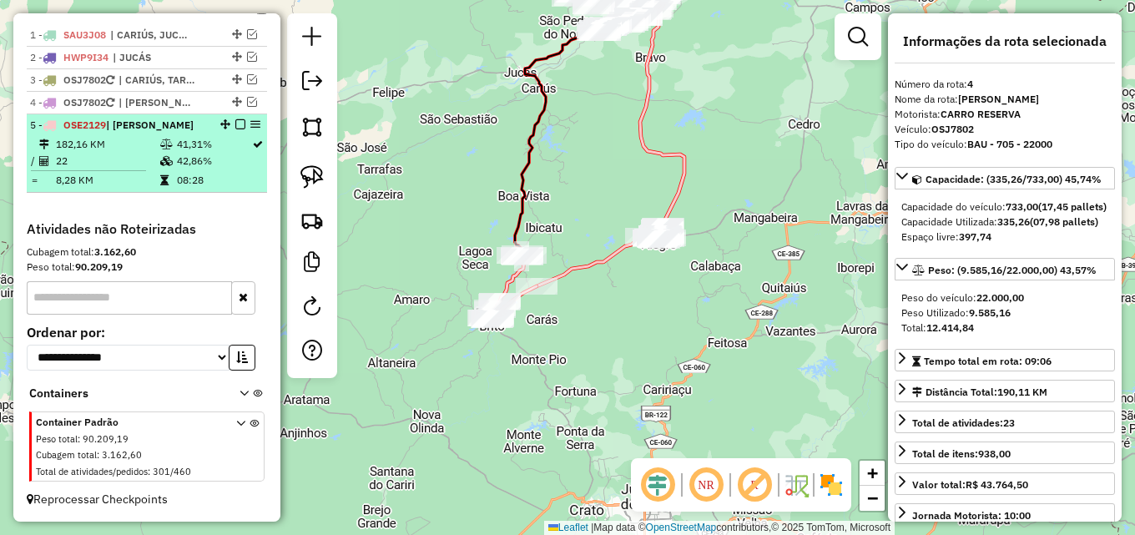
click at [237, 121] on em at bounding box center [240, 124] width 10 height 10
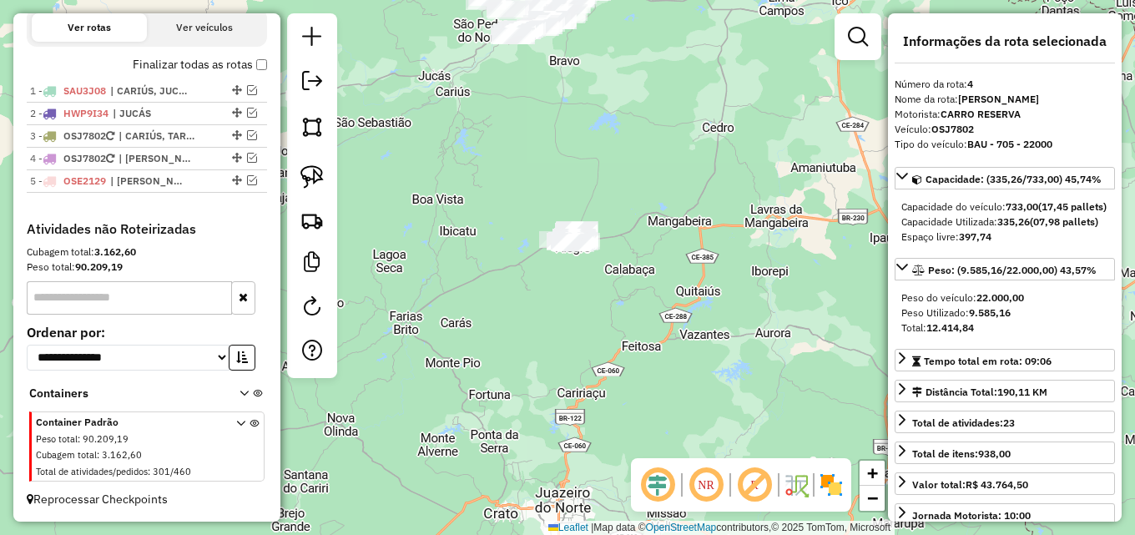
drag, startPoint x: 492, startPoint y: 194, endPoint x: 405, endPoint y: 204, distance: 88.3
click at [403, 199] on div "Janela de atendimento Grade de atendimento Capacidade Transportadoras Veículos …" at bounding box center [567, 267] width 1135 height 535
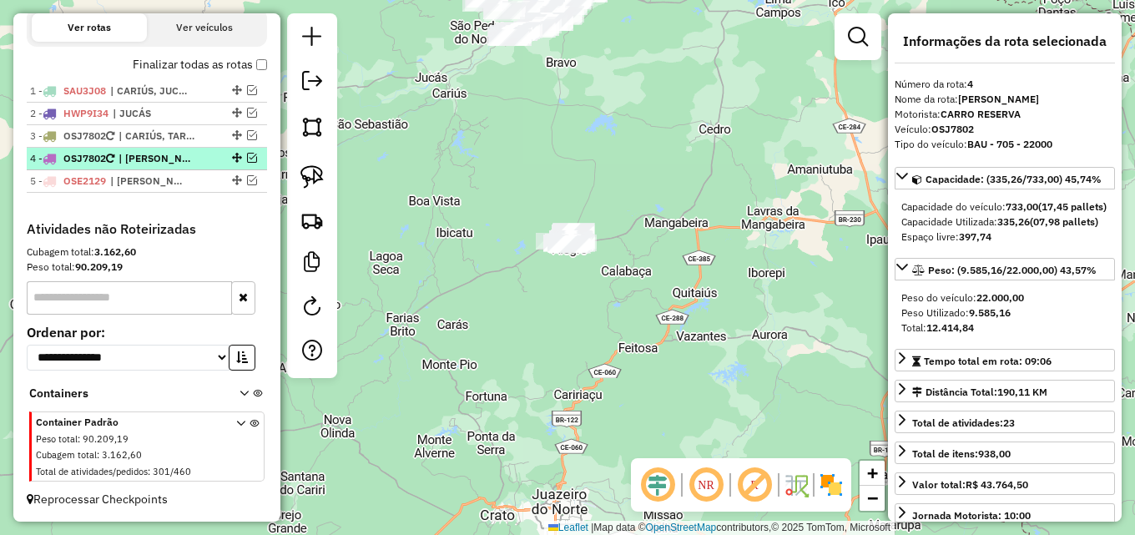
click at [247, 155] on em at bounding box center [252, 158] width 10 height 10
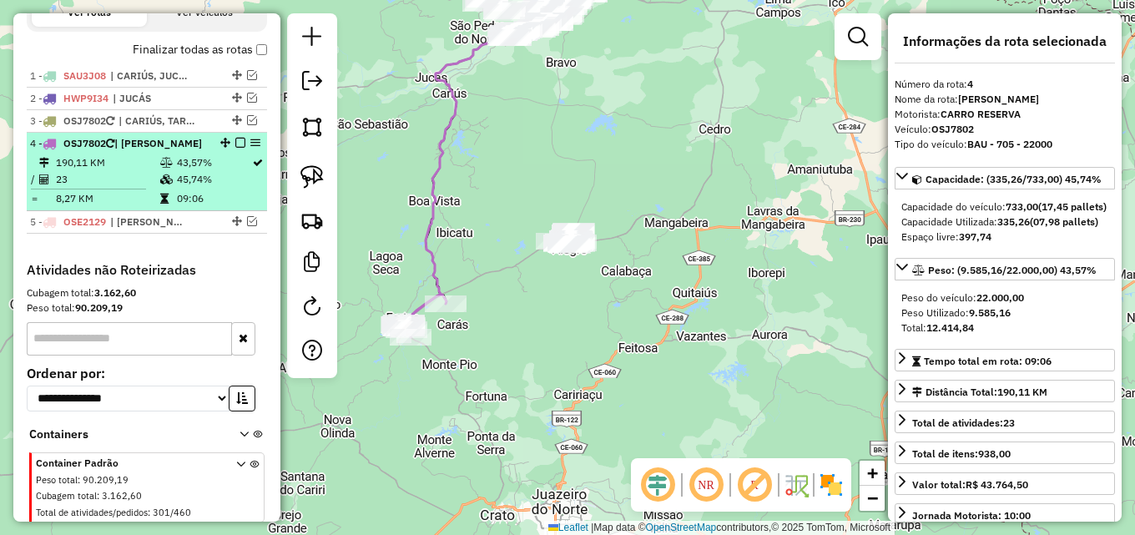
scroll to position [635, 0]
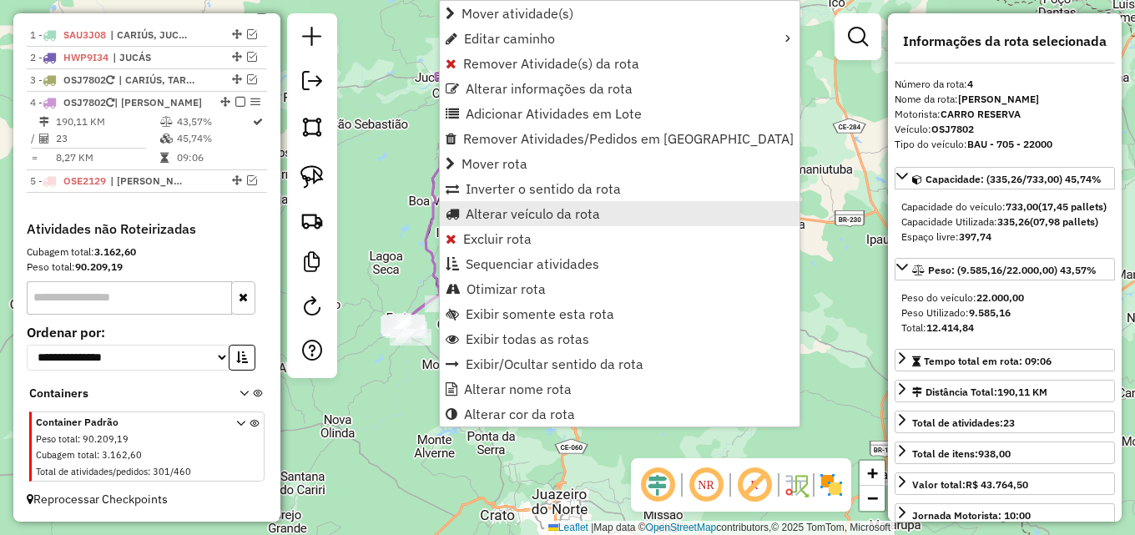
click at [564, 219] on span "Alterar veículo da rota" at bounding box center [533, 213] width 134 height 13
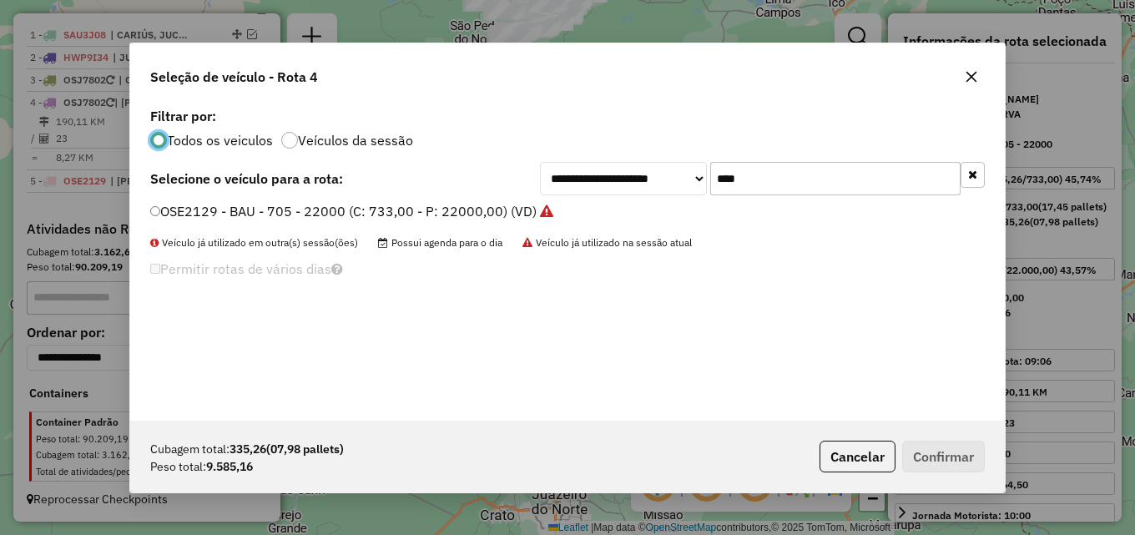
scroll to position [9, 5]
drag, startPoint x: 755, startPoint y: 173, endPoint x: 559, endPoint y: 187, distance: 196.6
click at [561, 187] on div "**********" at bounding box center [762, 178] width 445 height 33
type input "****"
click at [509, 213] on label "HYF2450 - CAMINHÃO - 470 - 15000 (C: 500,00 - P: 15000,00) (VD)" at bounding box center [365, 211] width 430 height 20
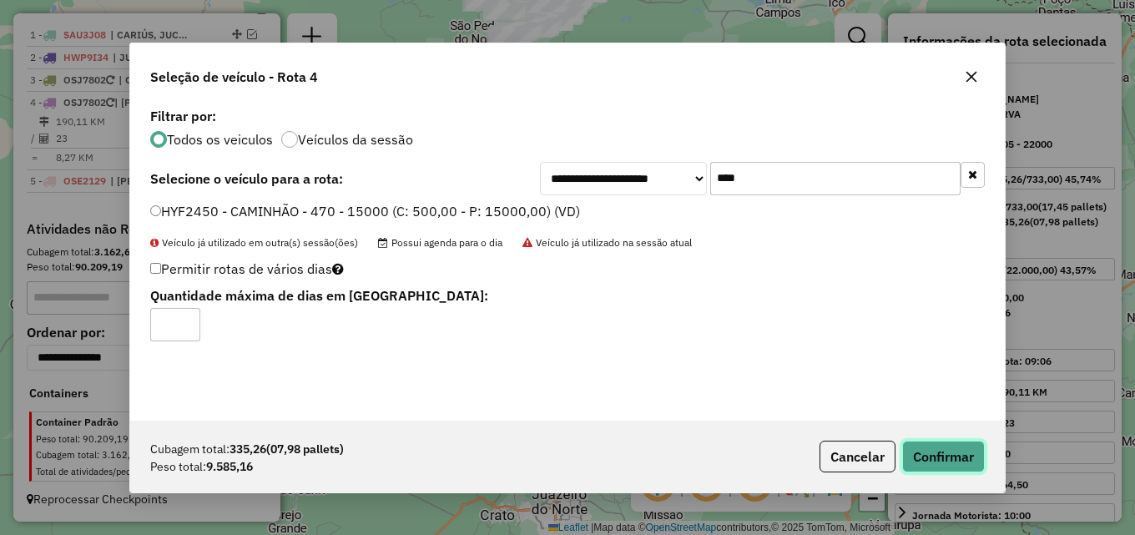
click at [924, 456] on button "Confirmar" at bounding box center [943, 457] width 83 height 32
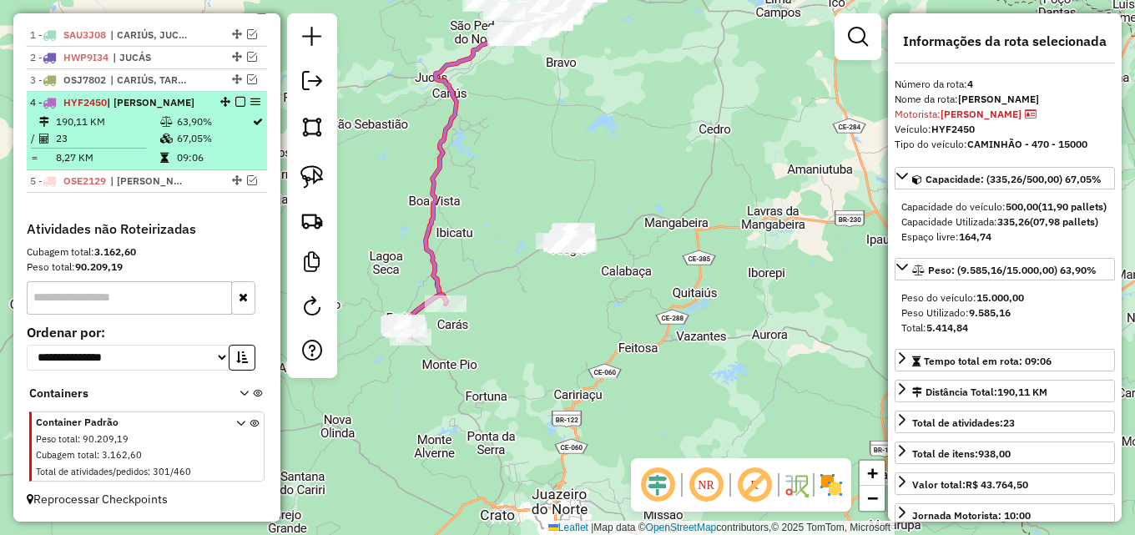
click at [235, 98] on em at bounding box center [240, 102] width 10 height 10
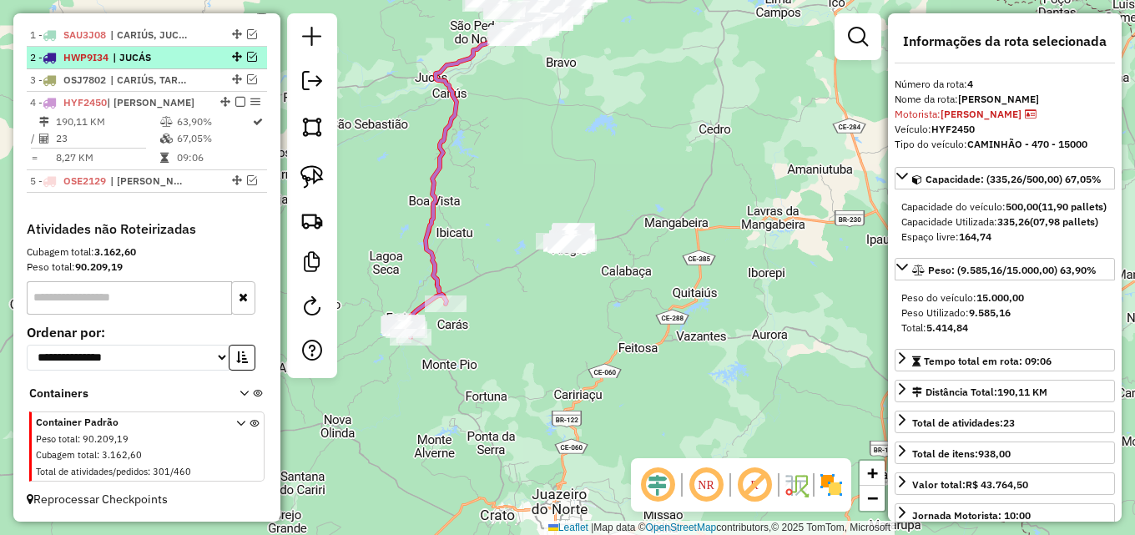
scroll to position [579, 0]
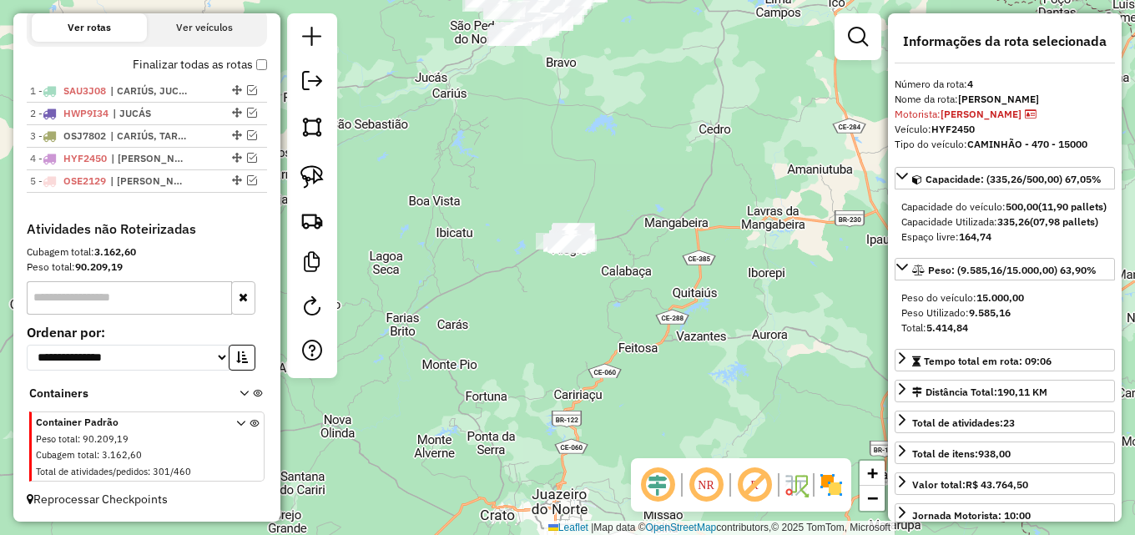
click at [416, 161] on div "Janela de atendimento Grade de atendimento Capacidade Transportadoras Veículos …" at bounding box center [567, 267] width 1135 height 535
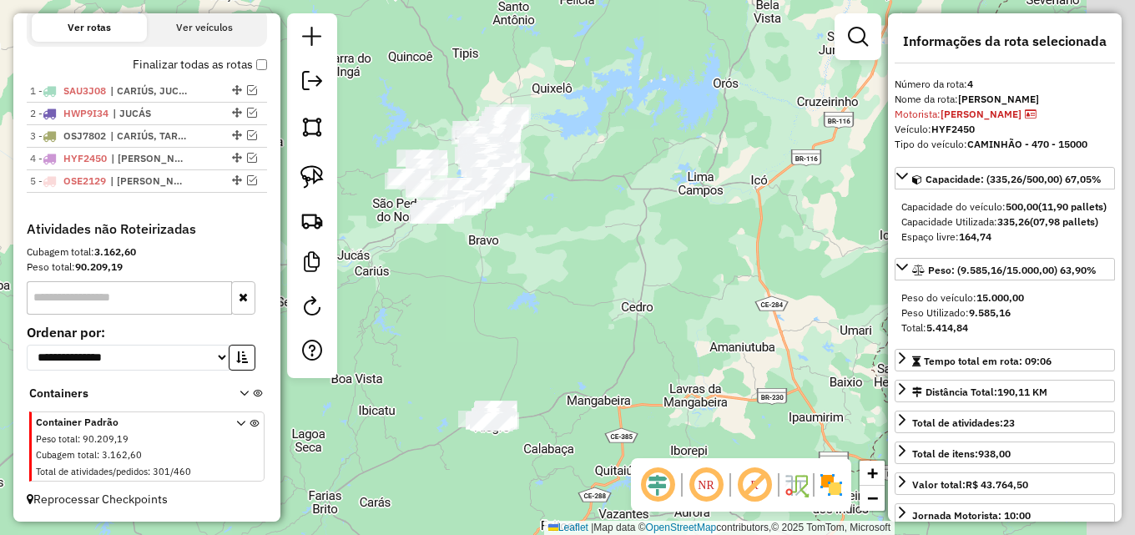
drag, startPoint x: 426, startPoint y: 159, endPoint x: 345, endPoint y: 342, distance: 199.8
click at [345, 342] on div "Janela de atendimento Grade de atendimento Capacidade Transportadoras Veículos …" at bounding box center [567, 267] width 1135 height 535
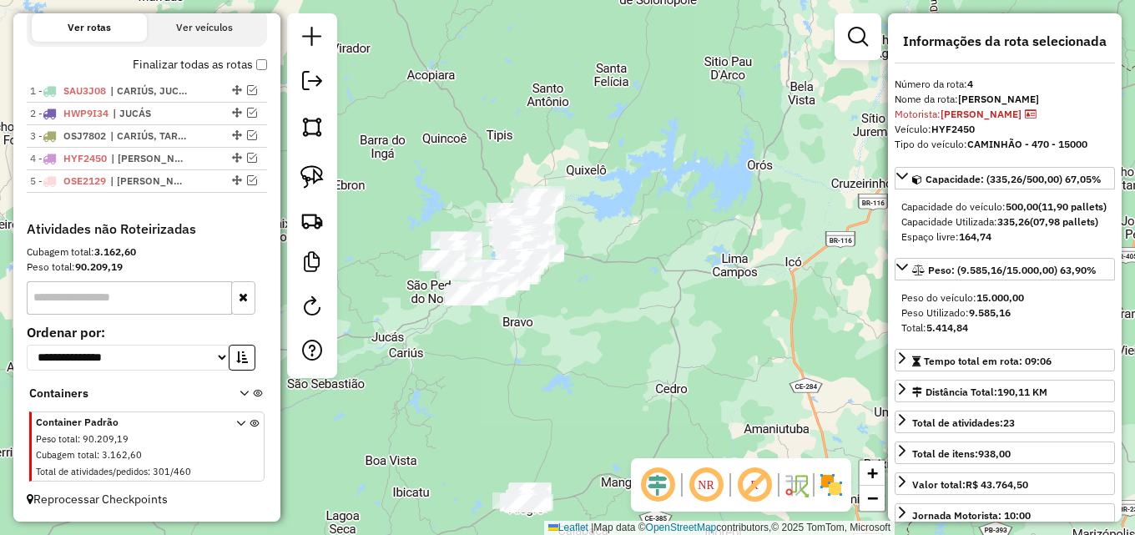
drag, startPoint x: 546, startPoint y: 280, endPoint x: 568, endPoint y: 327, distance: 52.3
click at [568, 327] on div "Janela de atendimento Grade de atendimento Capacidade Transportadoras Veículos …" at bounding box center [567, 267] width 1135 height 535
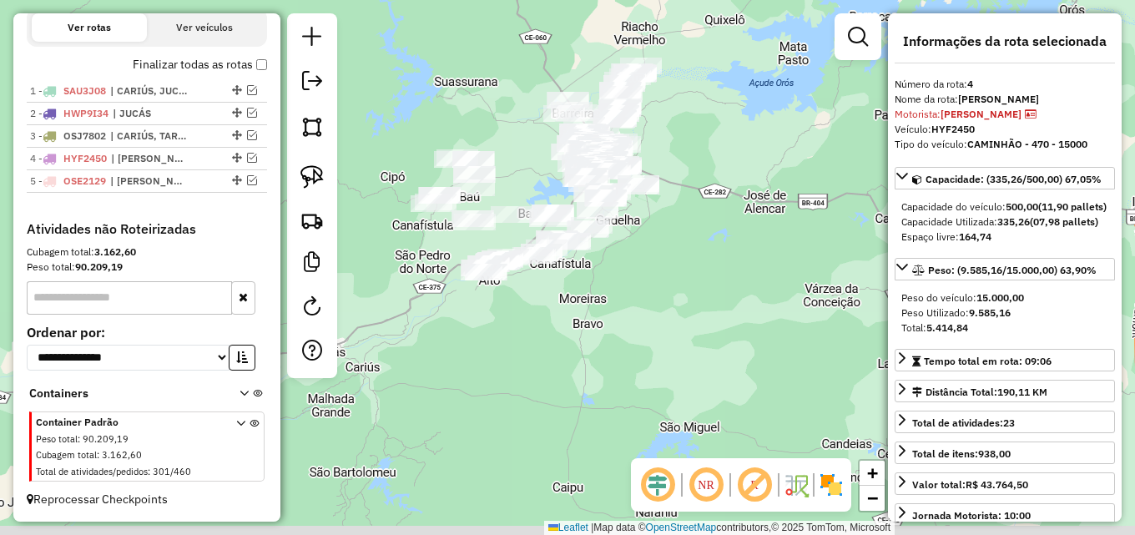
drag, startPoint x: 548, startPoint y: 358, endPoint x: 548, endPoint y: 120, distance: 237.8
click at [535, 122] on div "Janela de atendimento Grade de atendimento Capacidade Transportadoras Veículos …" at bounding box center [567, 267] width 1135 height 535
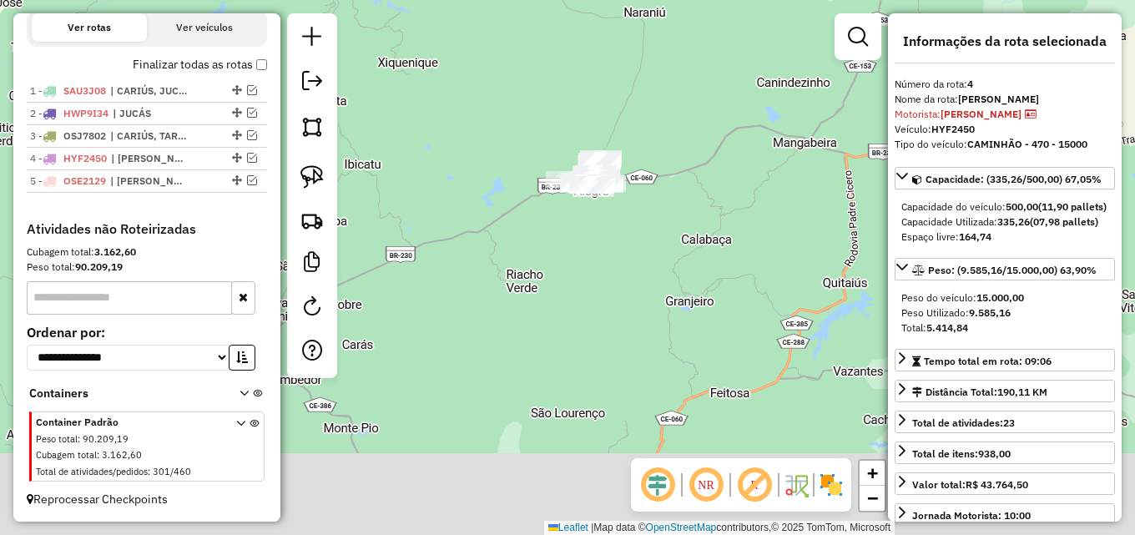
drag, startPoint x: 562, startPoint y: 194, endPoint x: 580, endPoint y: 34, distance: 161.1
click at [567, 34] on div "Janela de atendimento Grade de atendimento Capacidade Transportadoras Veículos …" at bounding box center [567, 267] width 1135 height 535
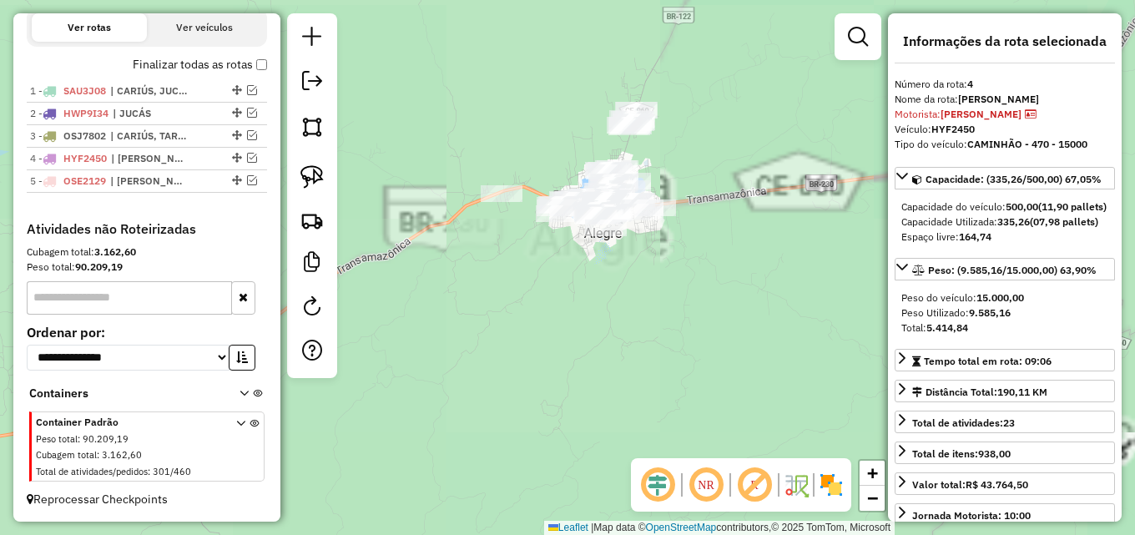
drag, startPoint x: 507, startPoint y: 93, endPoint x: 489, endPoint y: 78, distance: 23.7
click at [491, 78] on div "Janela de atendimento Grade de atendimento Capacidade Transportadoras Veículos …" at bounding box center [567, 267] width 1135 height 535
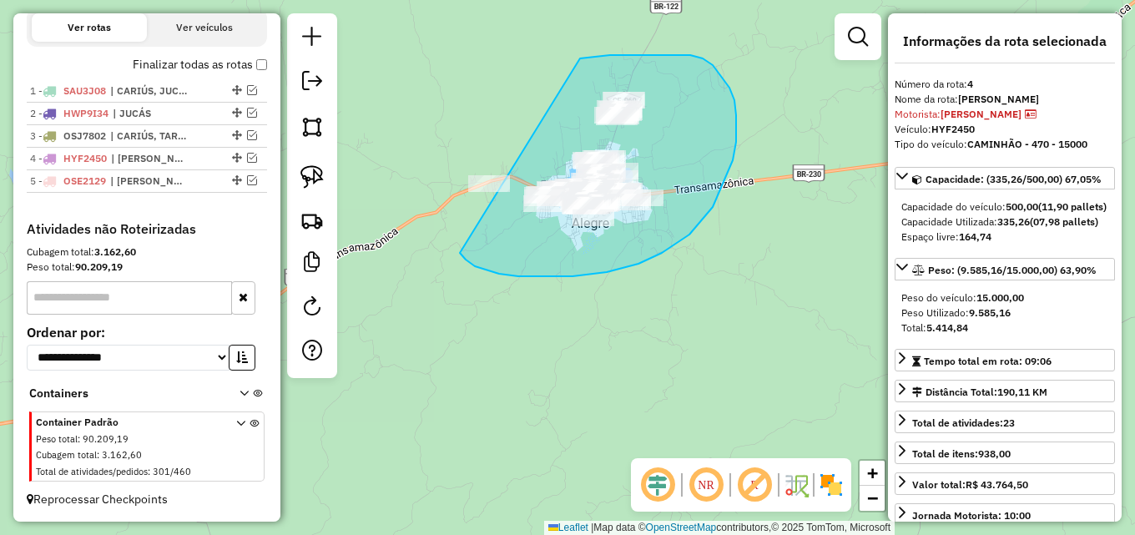
drag, startPoint x: 690, startPoint y: 55, endPoint x: 387, endPoint y: 138, distance: 313.9
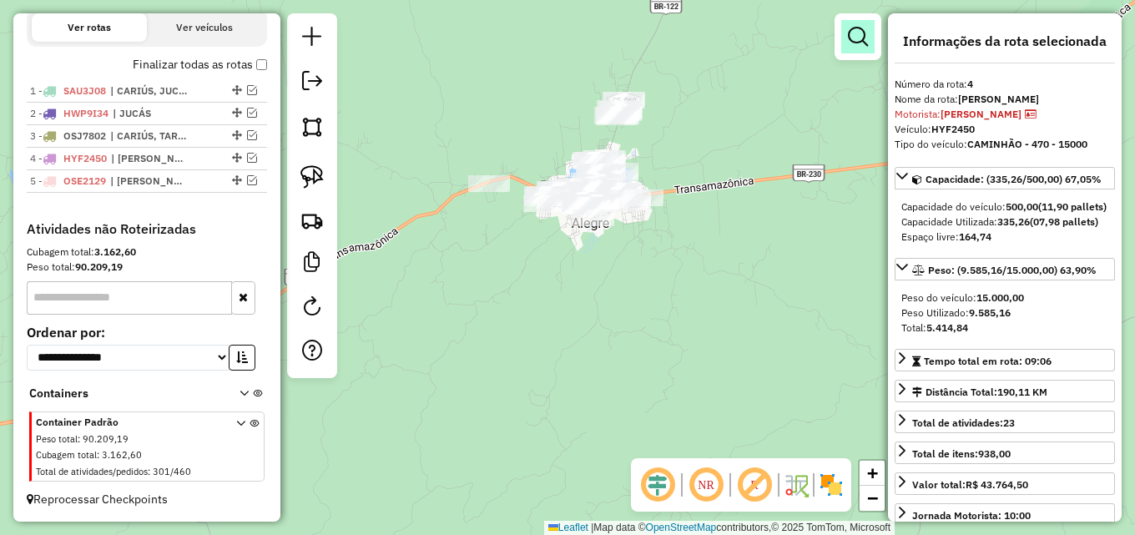
click at [846, 38] on link at bounding box center [857, 36] width 33 height 33
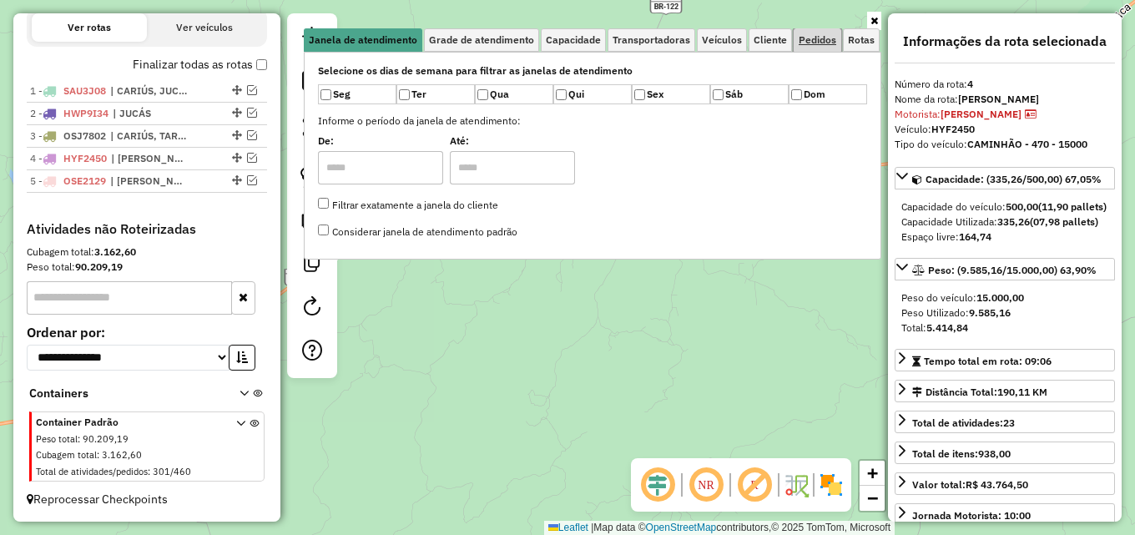
click at [827, 46] on link "Pedidos" at bounding box center [817, 39] width 48 height 23
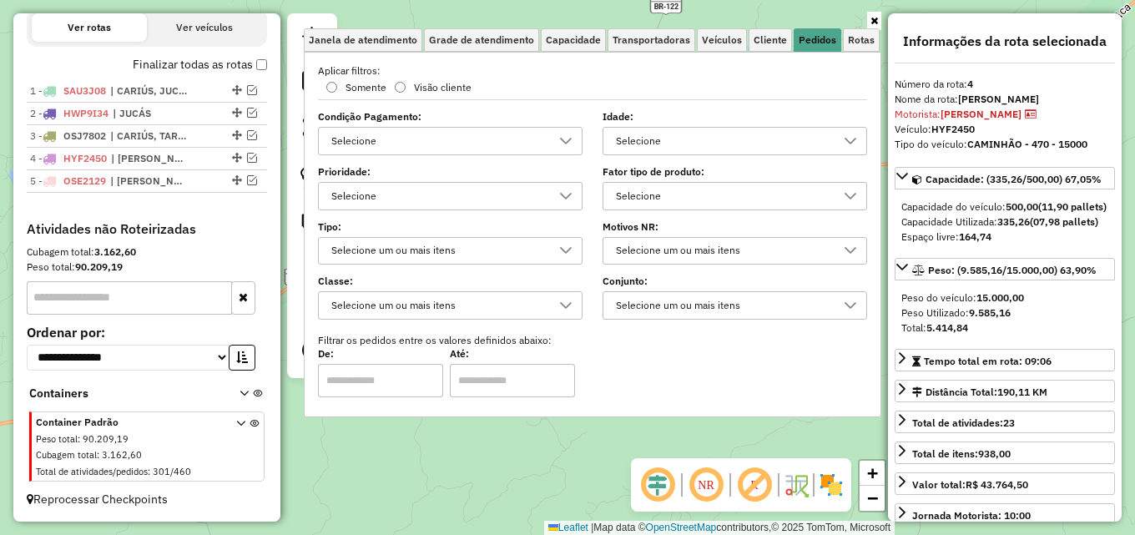
click at [770, 143] on div "Selecione" at bounding box center [722, 141] width 224 height 27
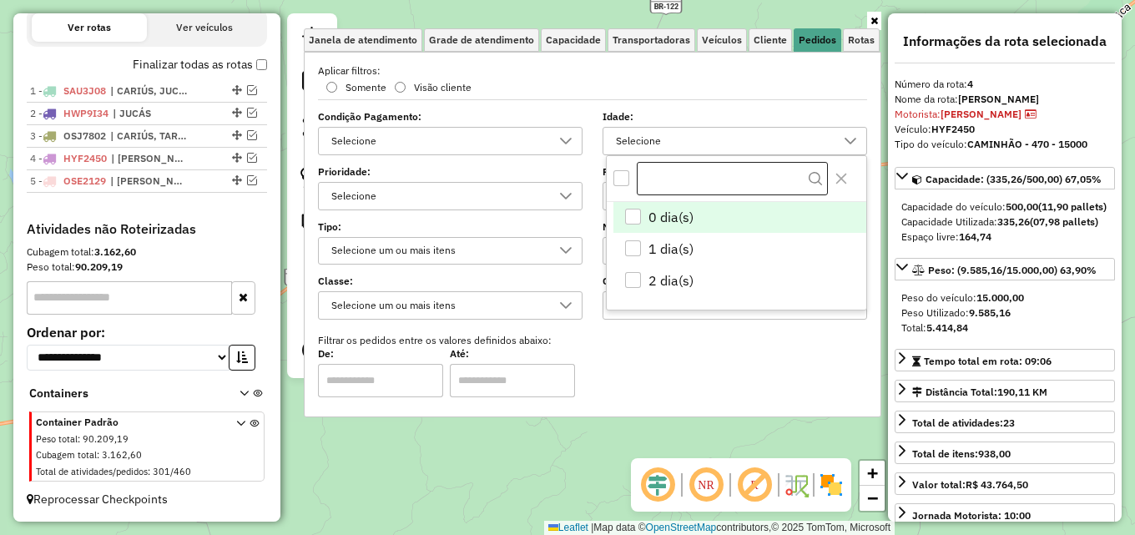
scroll to position [10, 58]
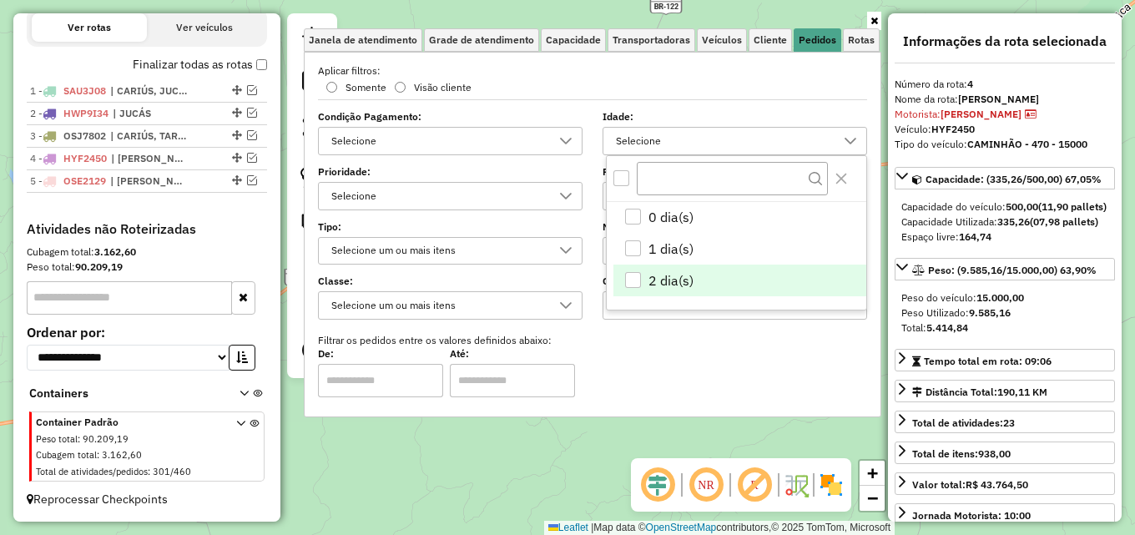
click at [677, 275] on span "2 dia(s)" at bounding box center [670, 280] width 45 height 20
click at [879, 25] on link at bounding box center [874, 21] width 14 height 18
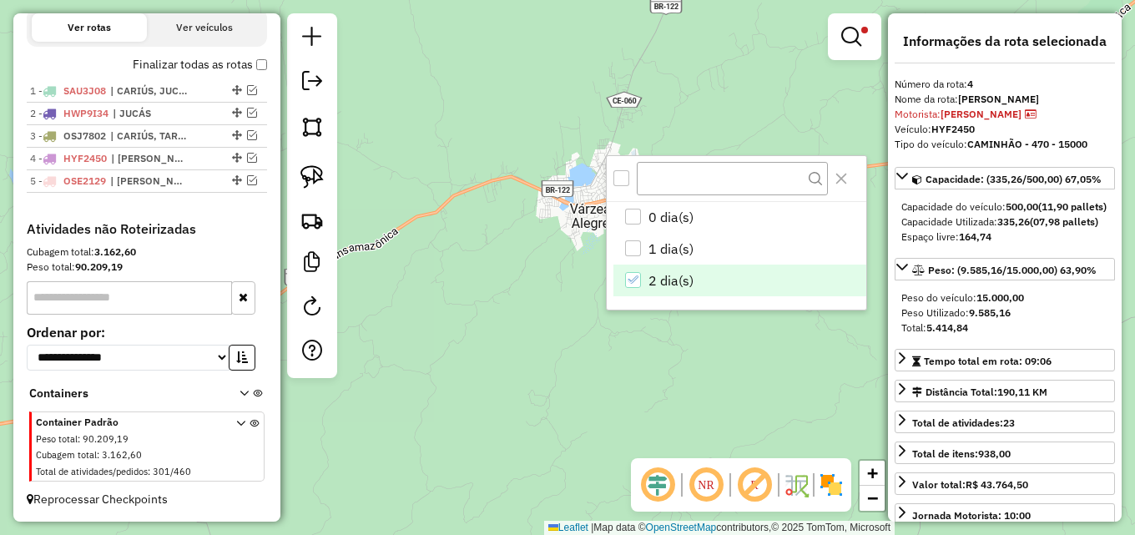
click at [681, 104] on div "Limpar filtros Janela de atendimento Grade de atendimento Capacidade Transporta…" at bounding box center [567, 267] width 1135 height 535
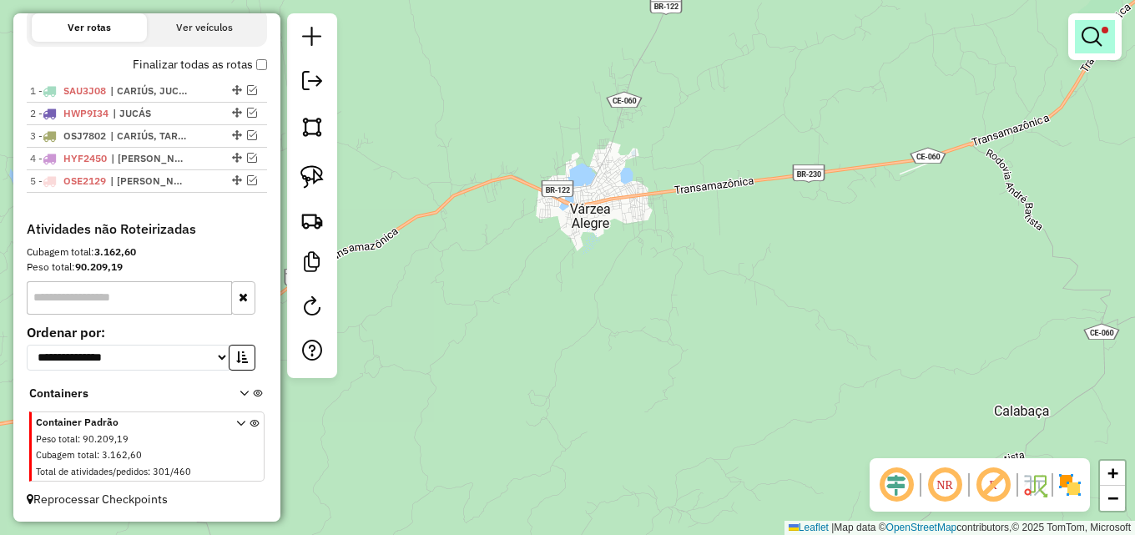
click at [1094, 48] on link at bounding box center [1095, 36] width 40 height 33
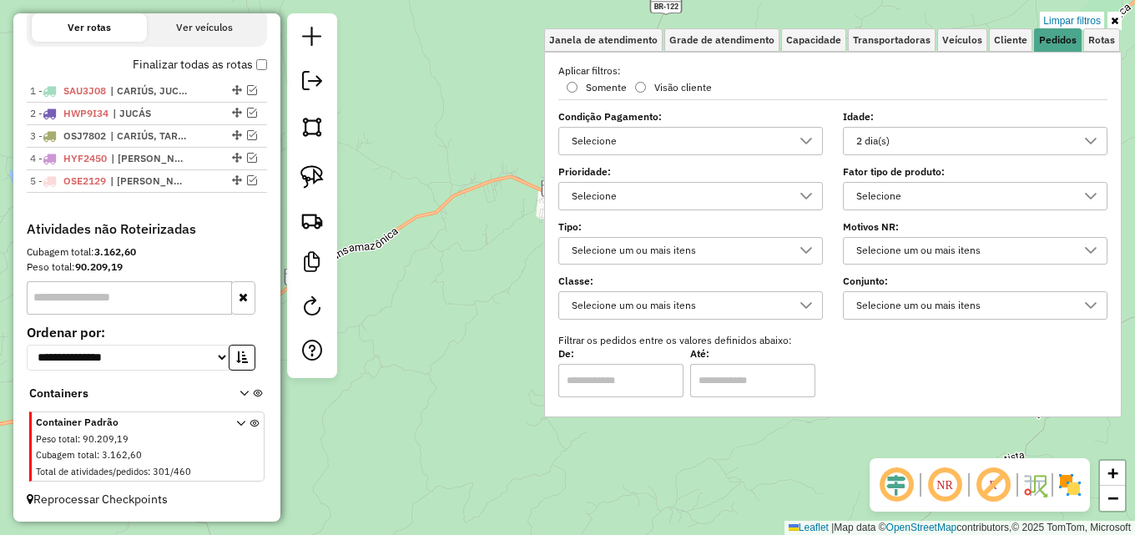
click at [964, 140] on div "2 dia(s)" at bounding box center [962, 141] width 224 height 27
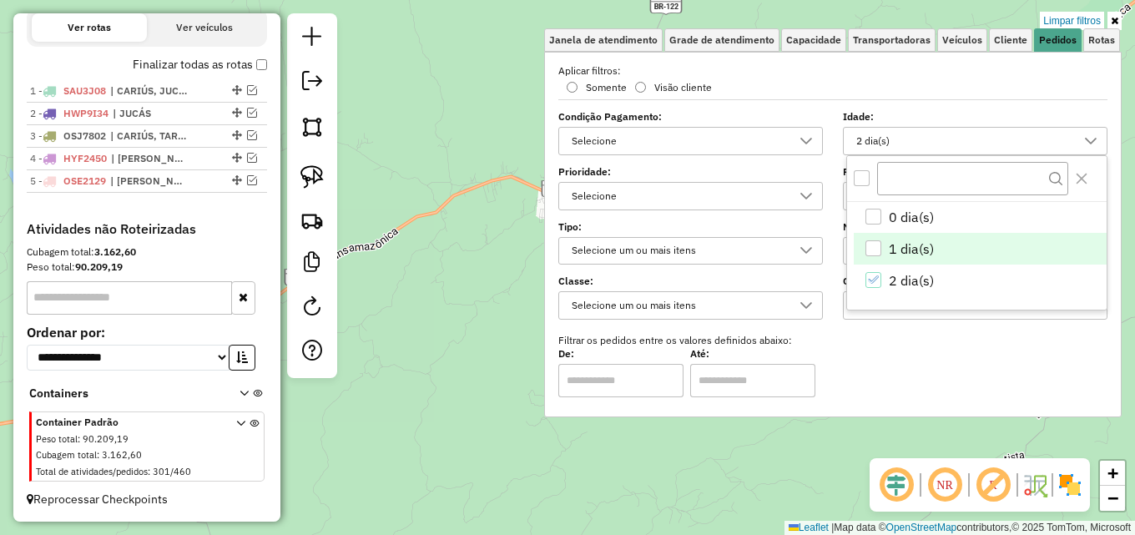
click at [877, 239] on li "1 dia(s)" at bounding box center [980, 249] width 253 height 32
click at [1110, 20] on icon at bounding box center [1114, 21] width 8 height 10
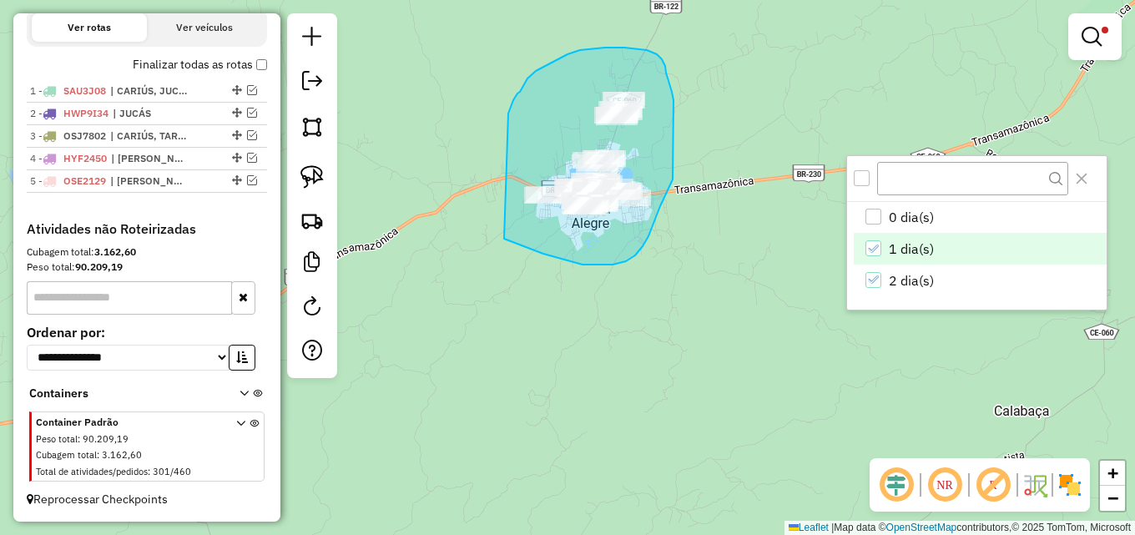
drag, startPoint x: 509, startPoint y: 110, endPoint x: 498, endPoint y: 236, distance: 126.5
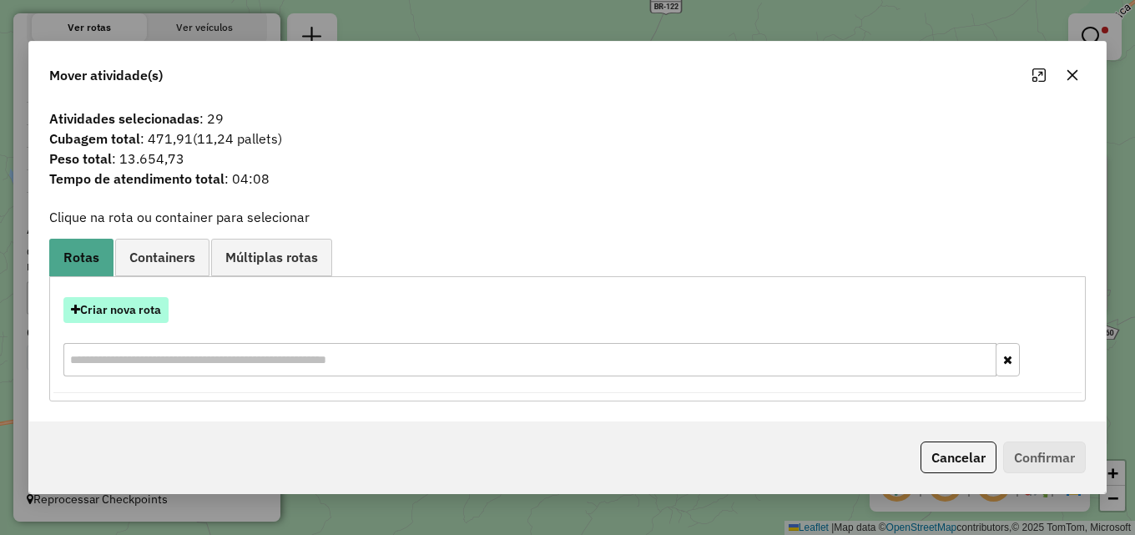
click at [131, 310] on button "Criar nova rota" at bounding box center [115, 310] width 105 height 26
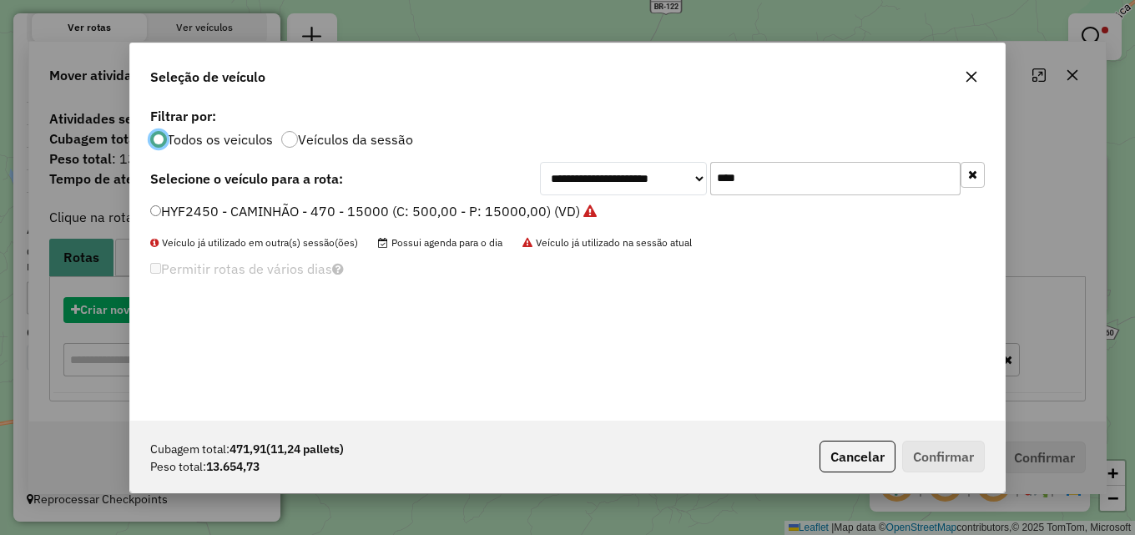
scroll to position [9, 5]
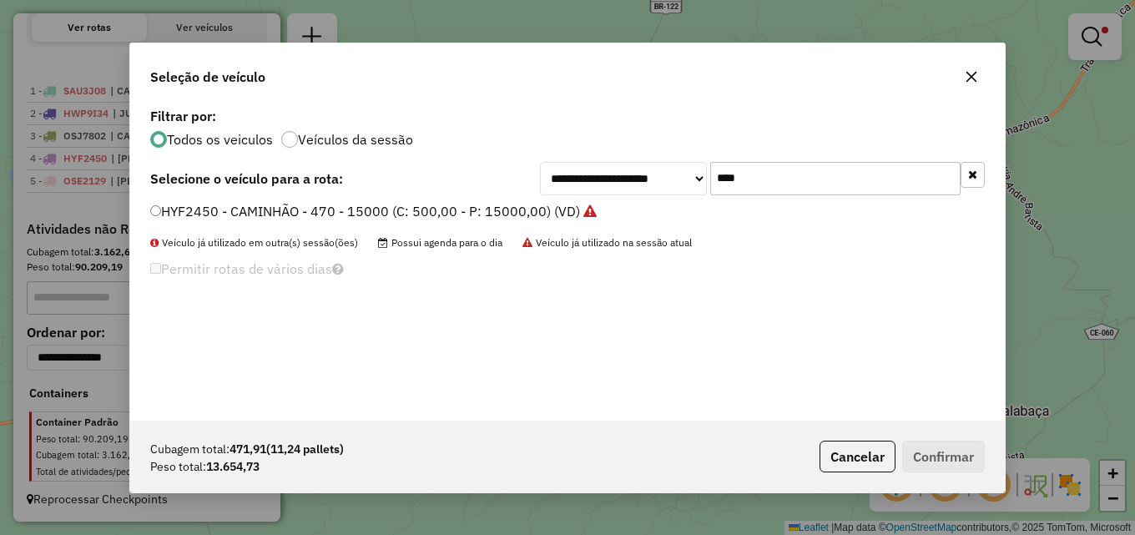
drag, startPoint x: 775, startPoint y: 174, endPoint x: 481, endPoint y: 175, distance: 294.5
click at [497, 174] on div "**********" at bounding box center [567, 178] width 834 height 33
type input "***"
click at [405, 209] on label "THT7C31 - CAMINHÃO - 470 - 15000 (C: 500,00 - P: 15000,00) (VD)" at bounding box center [365, 211] width 430 height 20
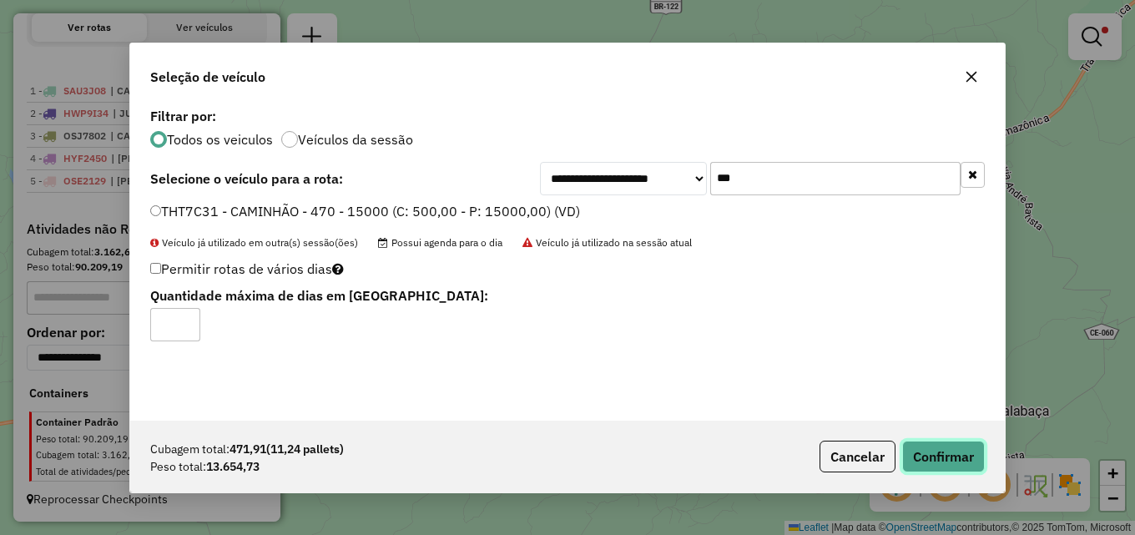
click at [943, 451] on button "Confirmar" at bounding box center [943, 457] width 83 height 32
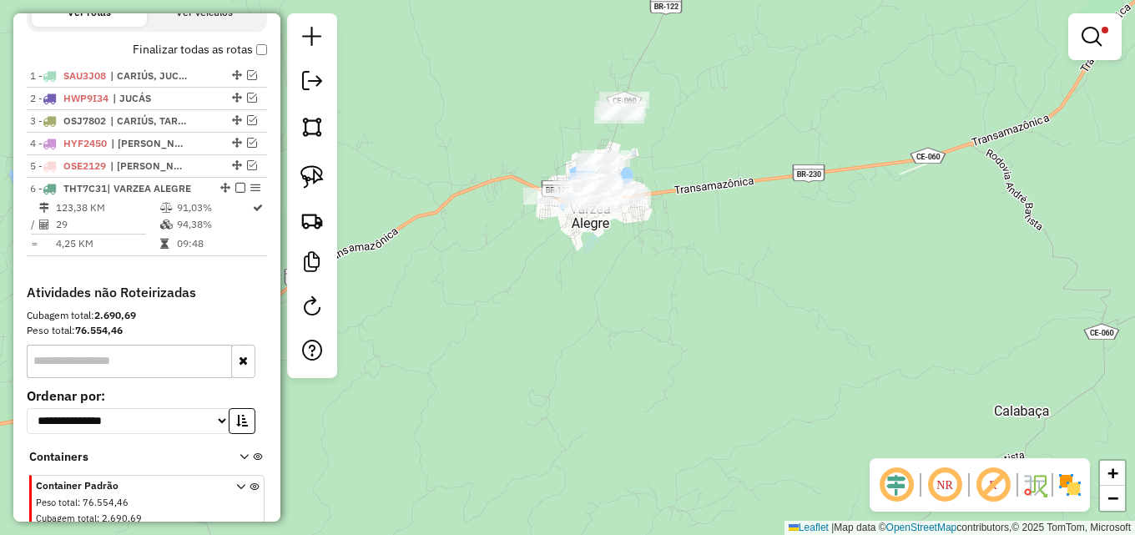
scroll to position [657, 0]
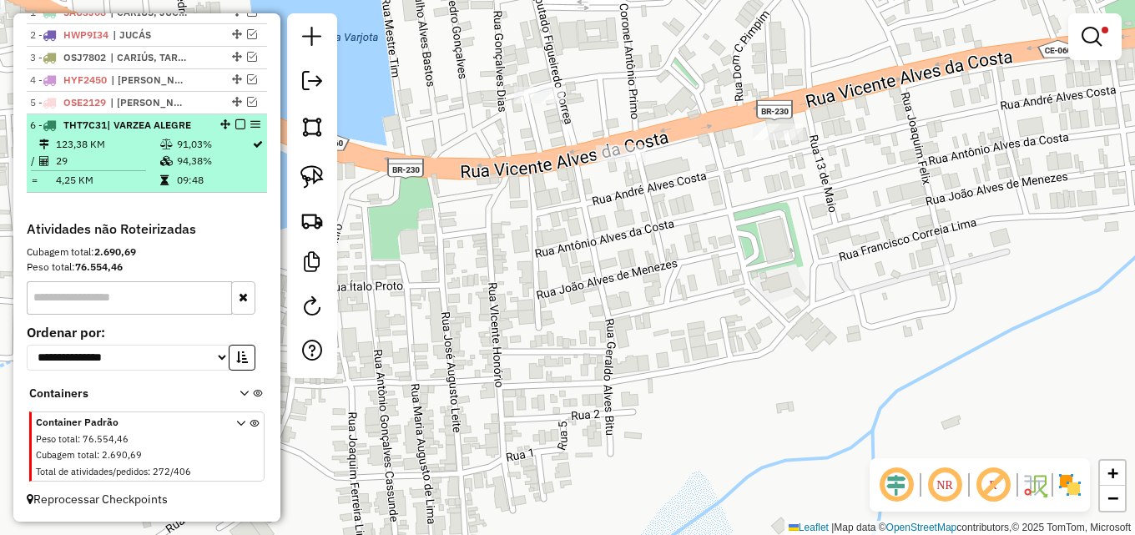
drag, startPoint x: 184, startPoint y: 159, endPoint x: 224, endPoint y: 158, distance: 40.1
click at [185, 160] on td "94,38%" at bounding box center [213, 161] width 75 height 17
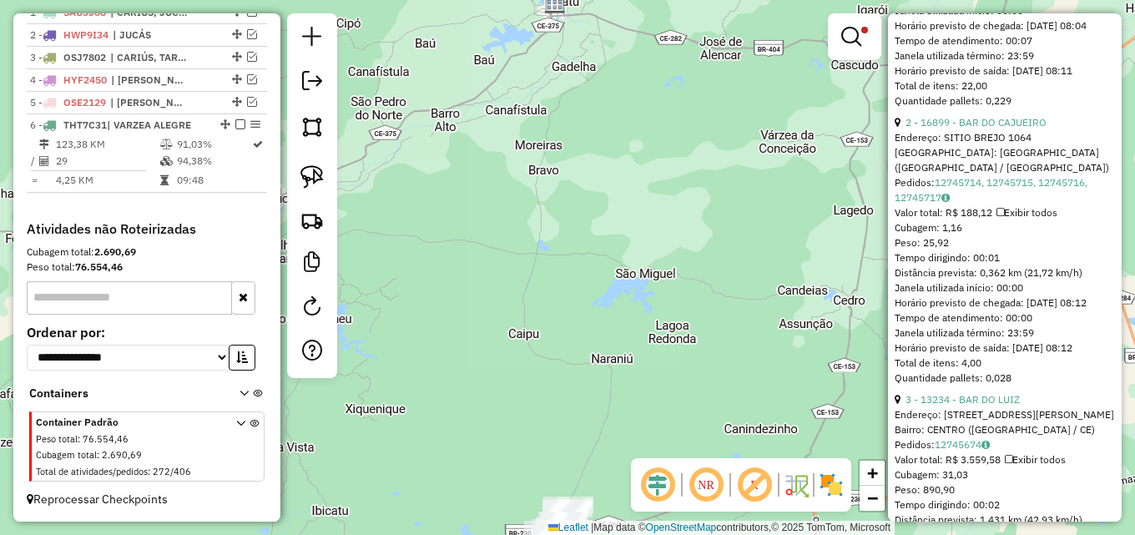
scroll to position [417, 0]
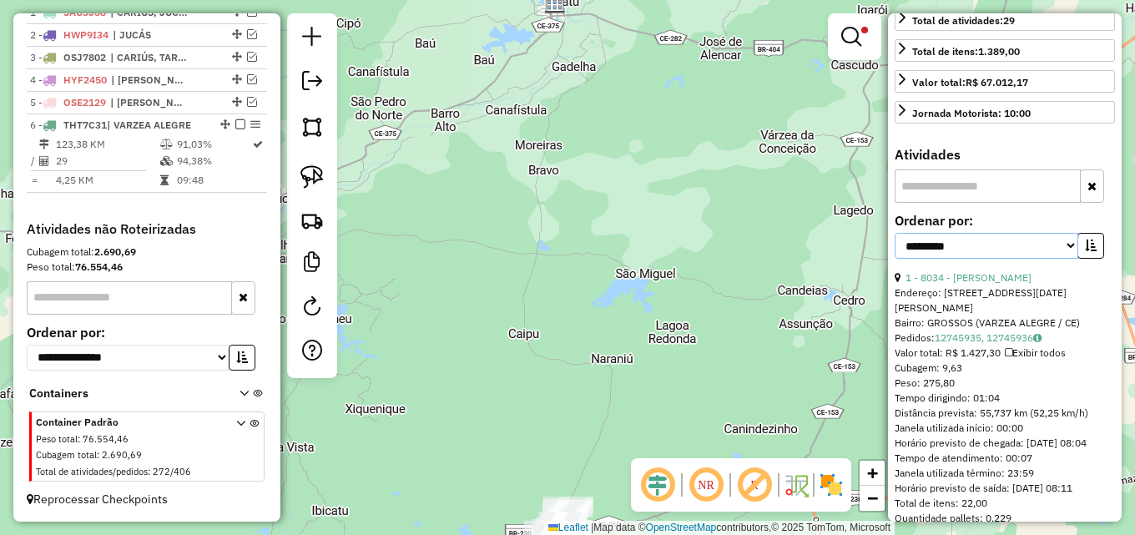
click at [1035, 259] on select "**********" at bounding box center [986, 246] width 184 height 26
select select "*********"
click at [894, 259] on select "**********" at bounding box center [986, 246] width 184 height 26
click at [1090, 251] on icon "button" at bounding box center [1091, 245] width 12 height 12
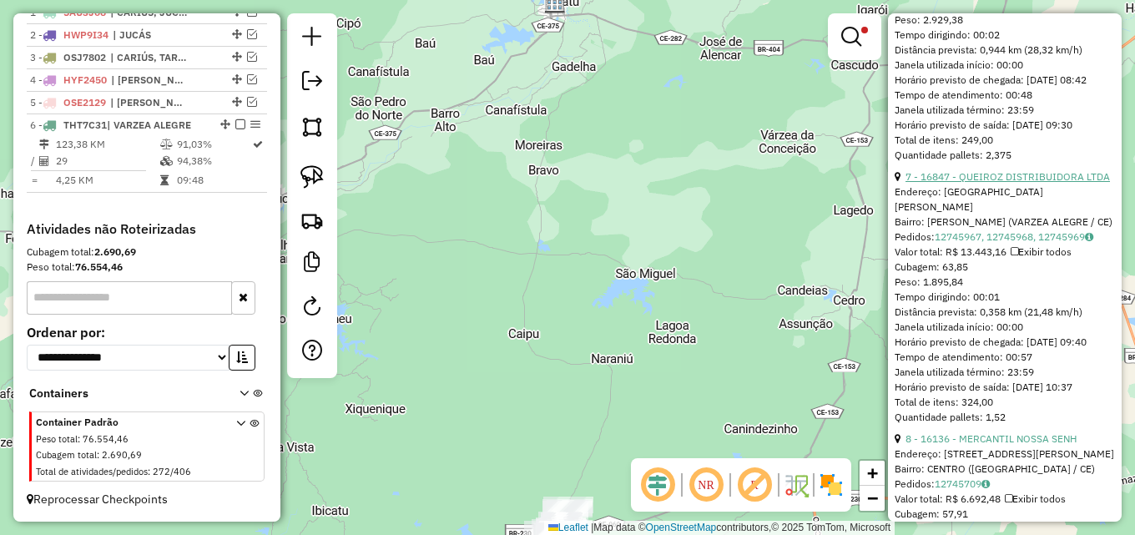
scroll to position [834, 0]
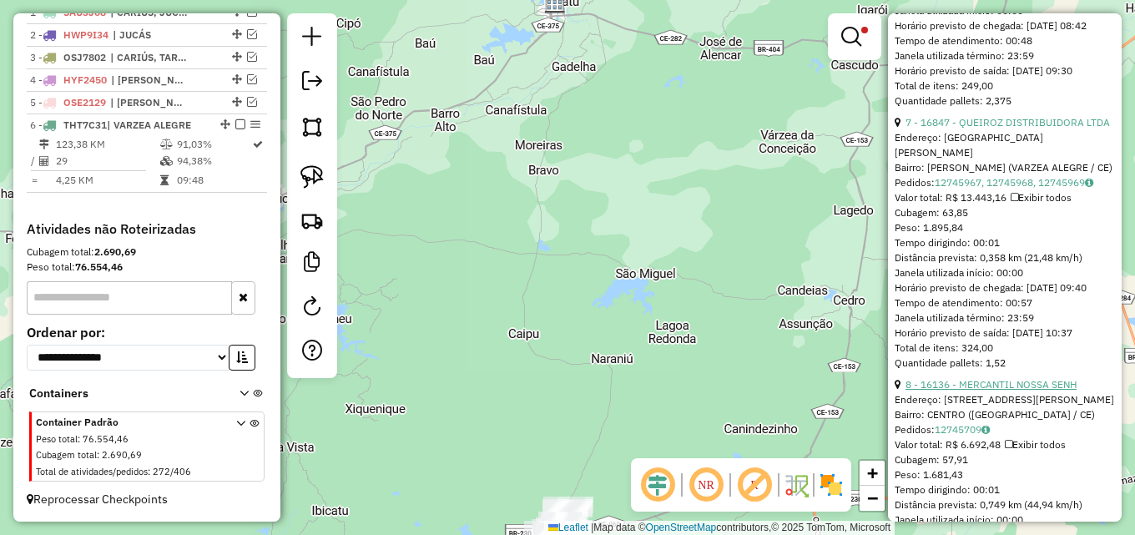
click at [980, 390] on link "8 - 16136 - MERCANTIL NOSSA SENH" at bounding box center [990, 384] width 171 height 13
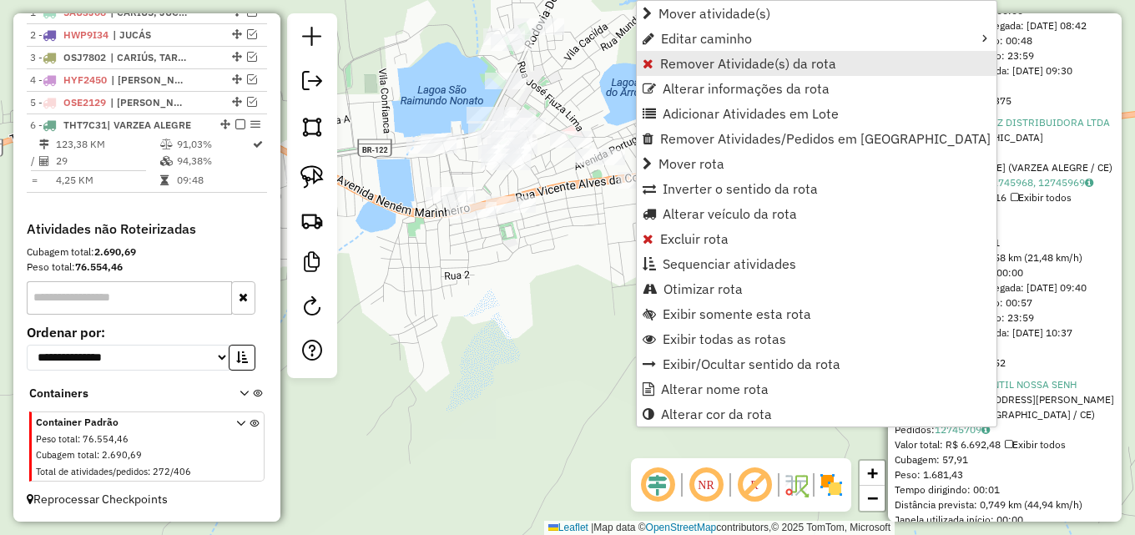
click at [716, 62] on span "Remover Atividade(s) da rota" at bounding box center [748, 63] width 176 height 13
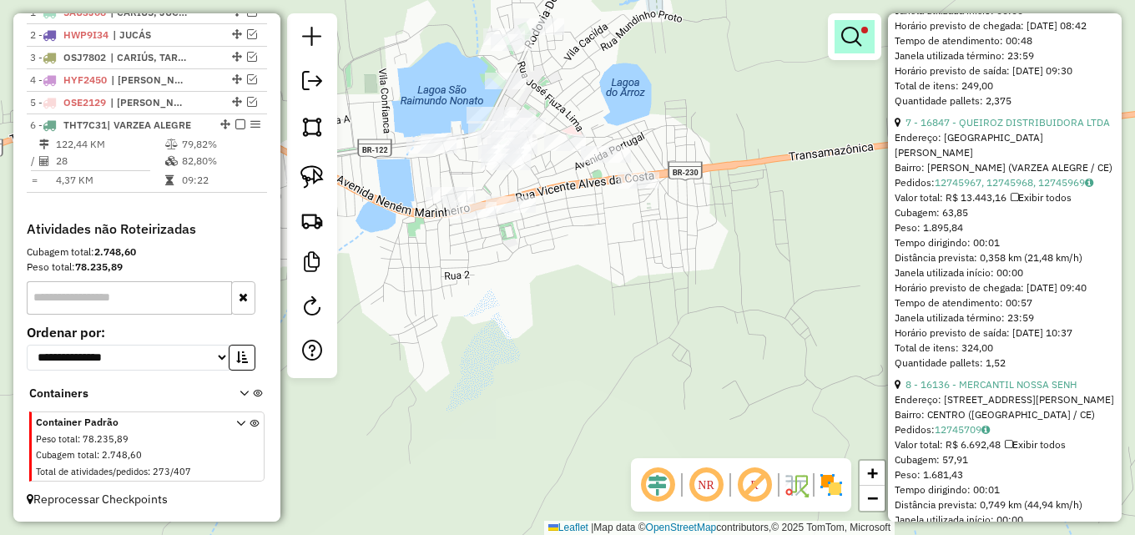
click at [859, 42] on em at bounding box center [851, 37] width 20 height 20
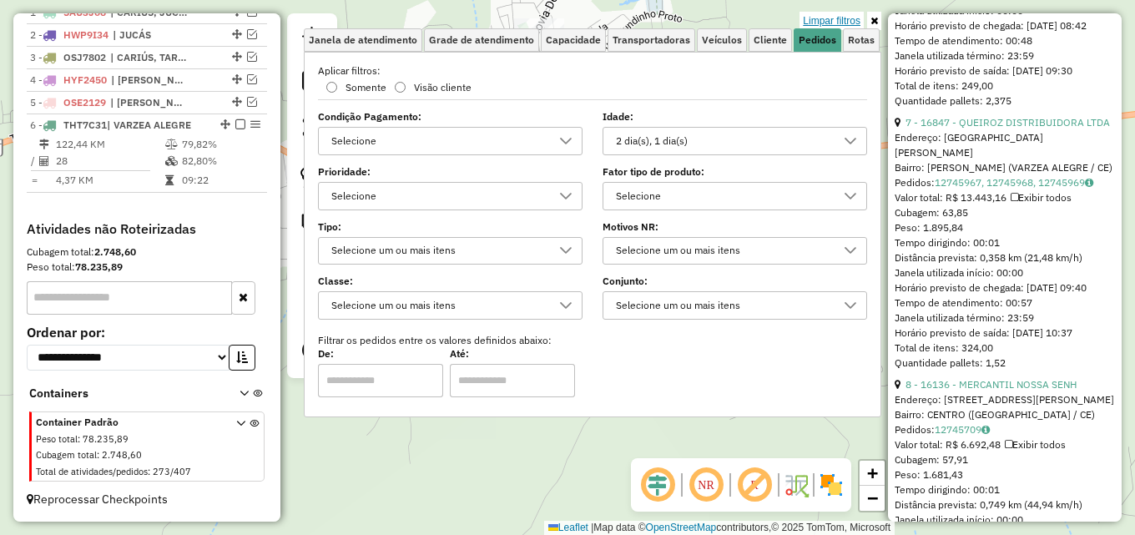
click at [856, 19] on link "Limpar filtros" at bounding box center [831, 21] width 64 height 18
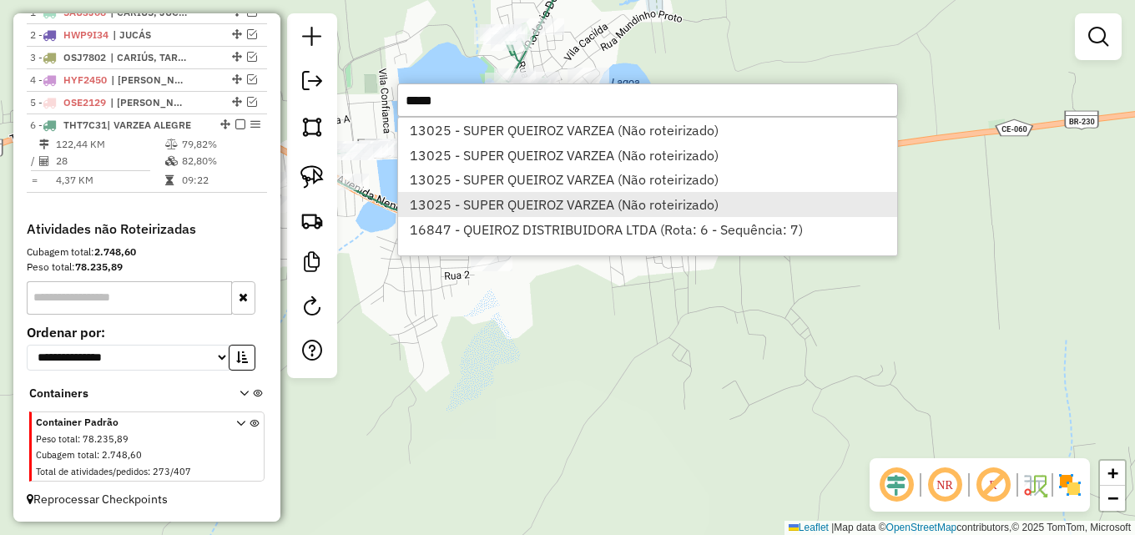
type input "*****"
click at [619, 199] on li "13025 - SUPER QUEIROZ VARZEA (Não roteirizado)" at bounding box center [647, 204] width 499 height 25
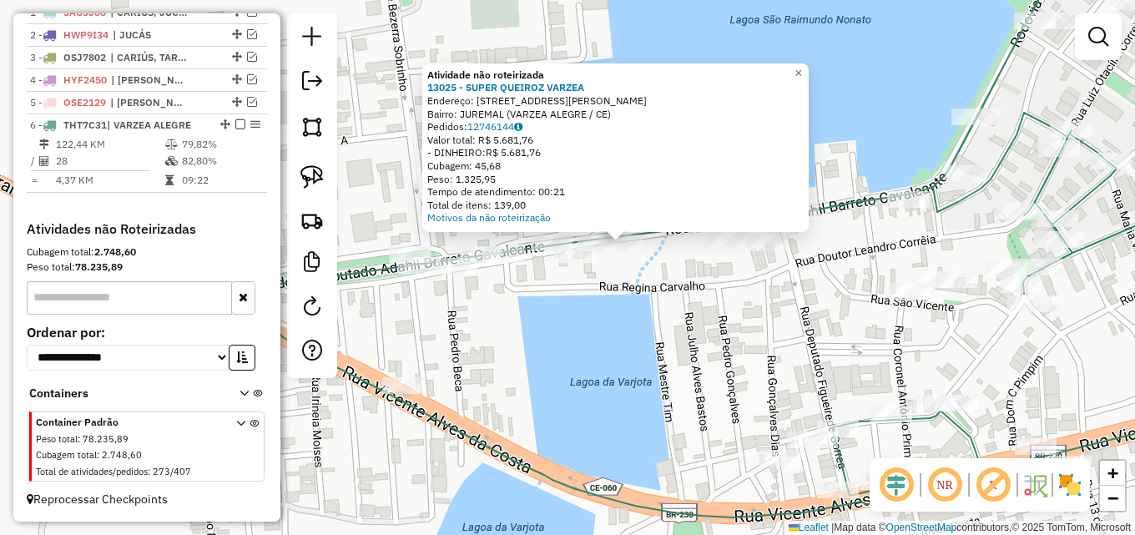
click at [551, 294] on div "Atividade não roteirizada 13025 - SUPER QUEIROZ VARZEA Endereço: R ANTONIO ALVE…" at bounding box center [567, 267] width 1135 height 535
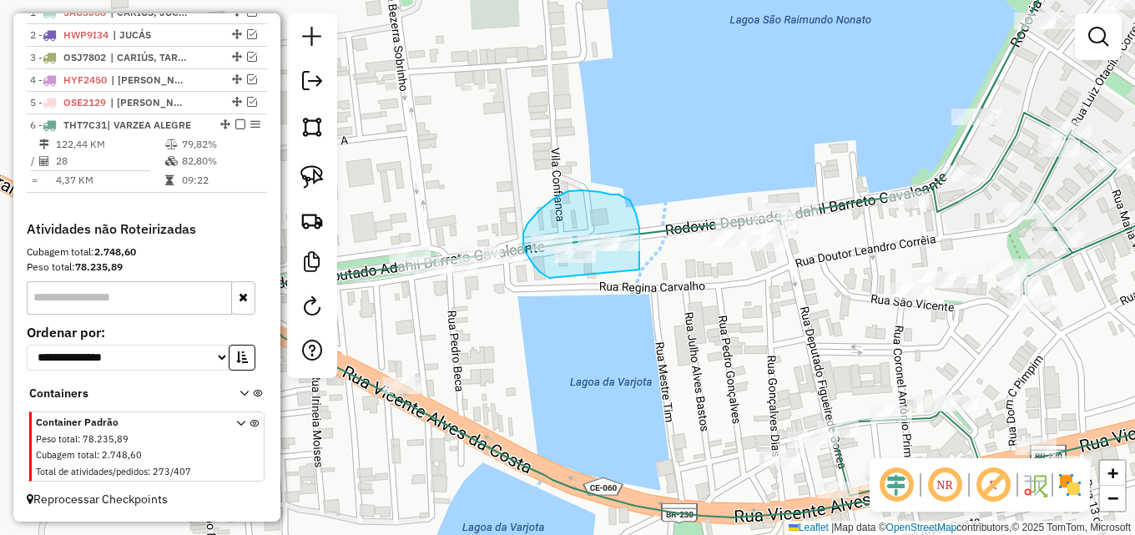
drag, startPoint x: 539, startPoint y: 270, endPoint x: 639, endPoint y: 269, distance: 100.1
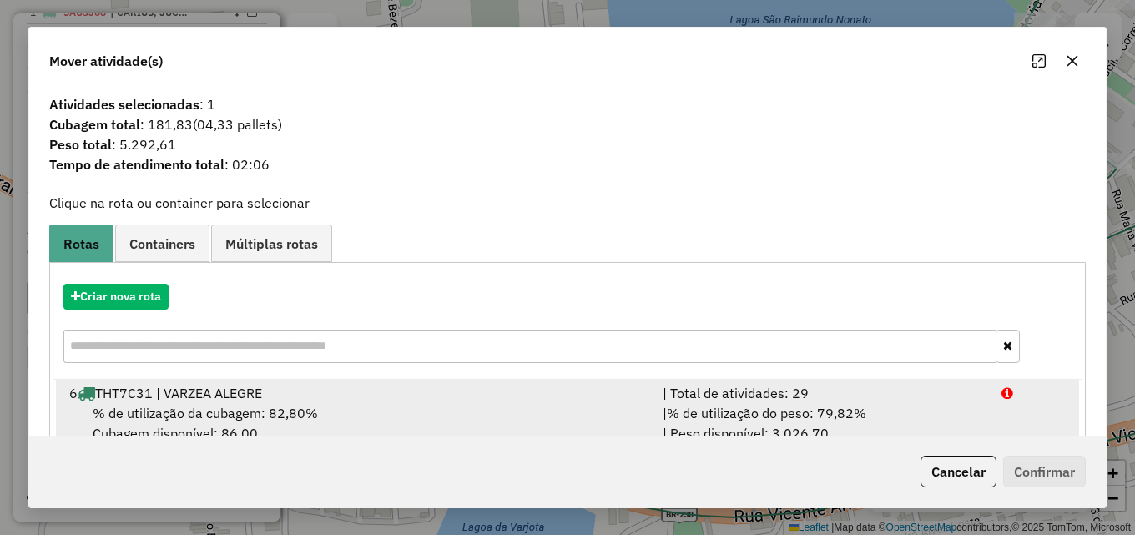
drag, startPoint x: 256, startPoint y: 403, endPoint x: 273, endPoint y: 401, distance: 16.8
click at [264, 401] on li "6 THT7C31 | VARZEA ALEGRE | Total de atividades: 29 % de utilização da cubagem:…" at bounding box center [567, 414] width 1023 height 68
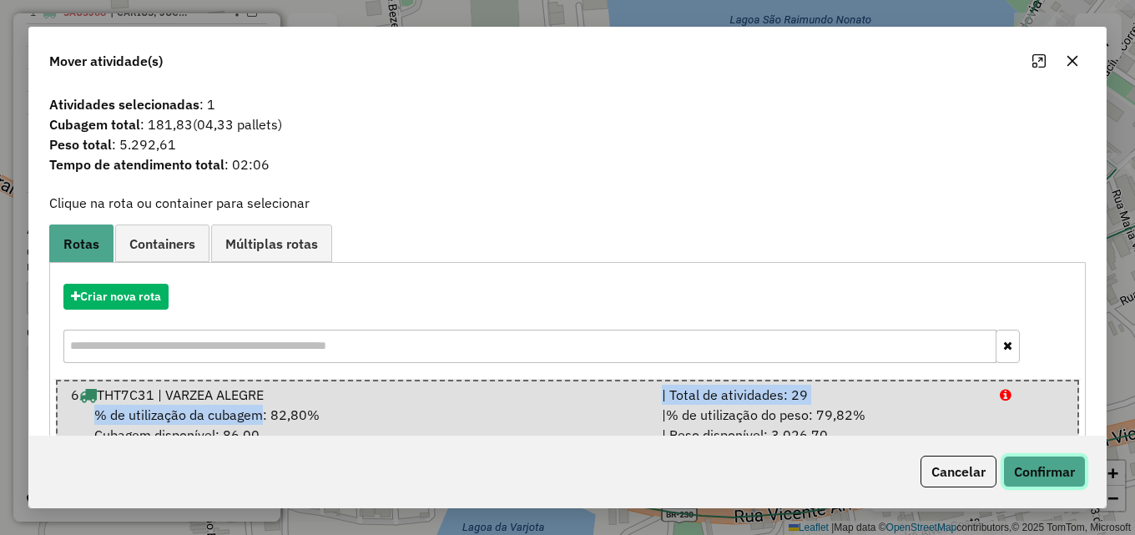
click at [1041, 468] on button "Confirmar" at bounding box center [1044, 472] width 83 height 32
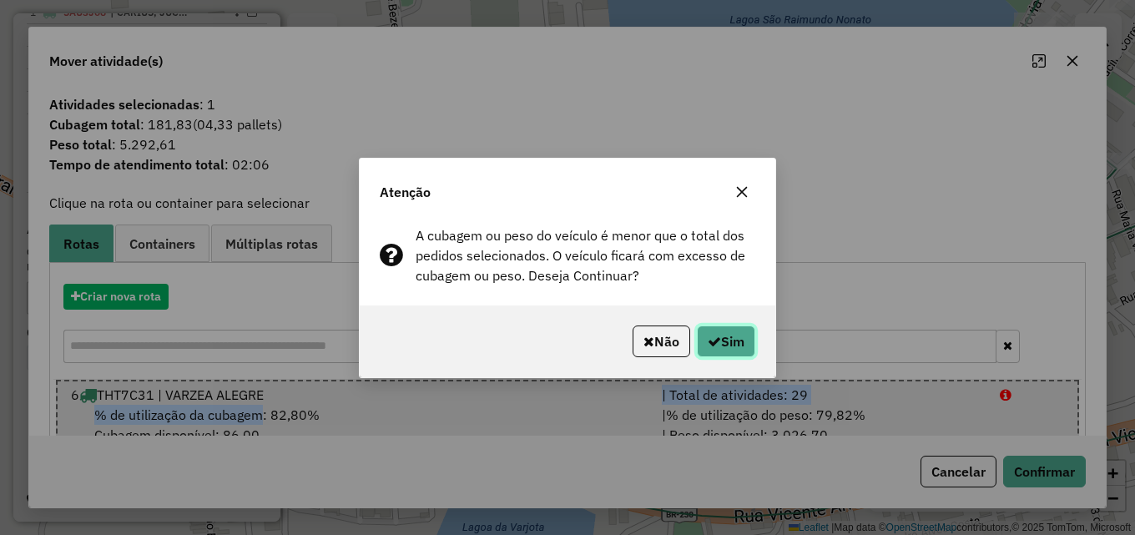
click at [718, 339] on button "Sim" at bounding box center [726, 341] width 58 height 32
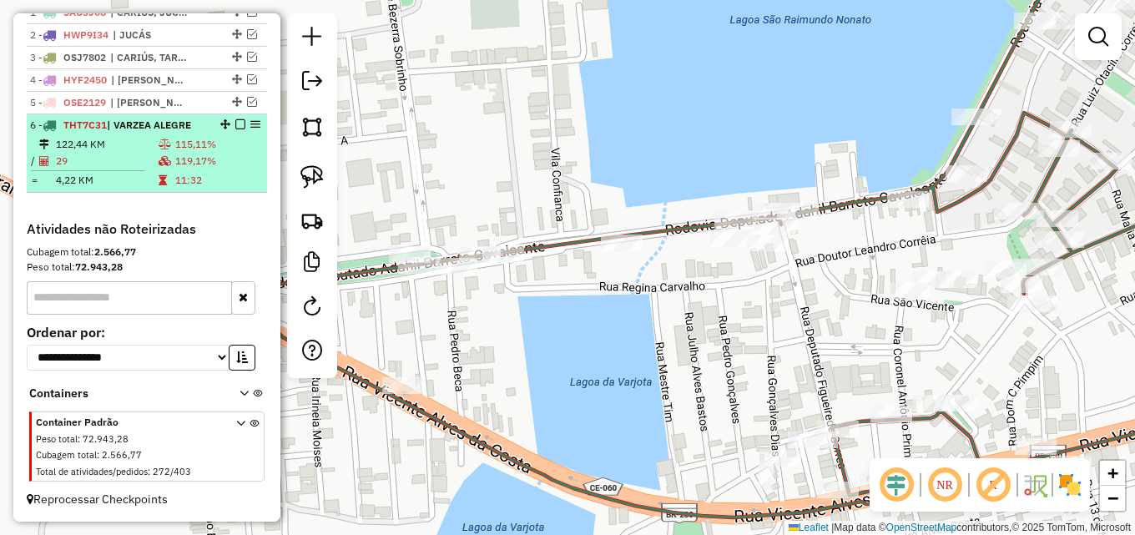
click at [184, 154] on td "119,17%" at bounding box center [217, 161] width 86 height 17
select select "*********"
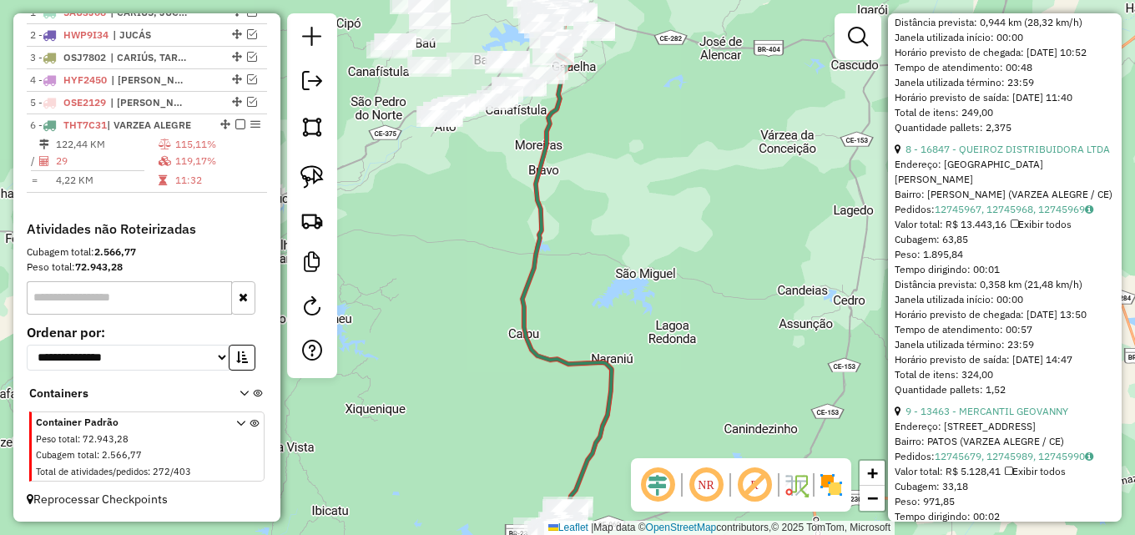
scroll to position [1168, 0]
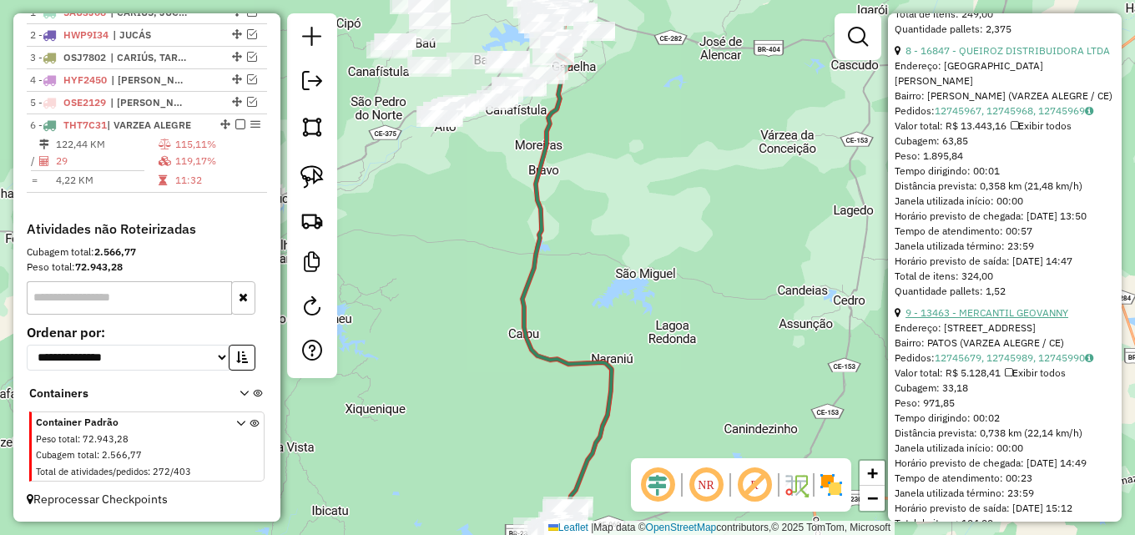
click at [1000, 319] on link "9 - 13463 - MERCANTIL GEOVANNY" at bounding box center [986, 312] width 163 height 13
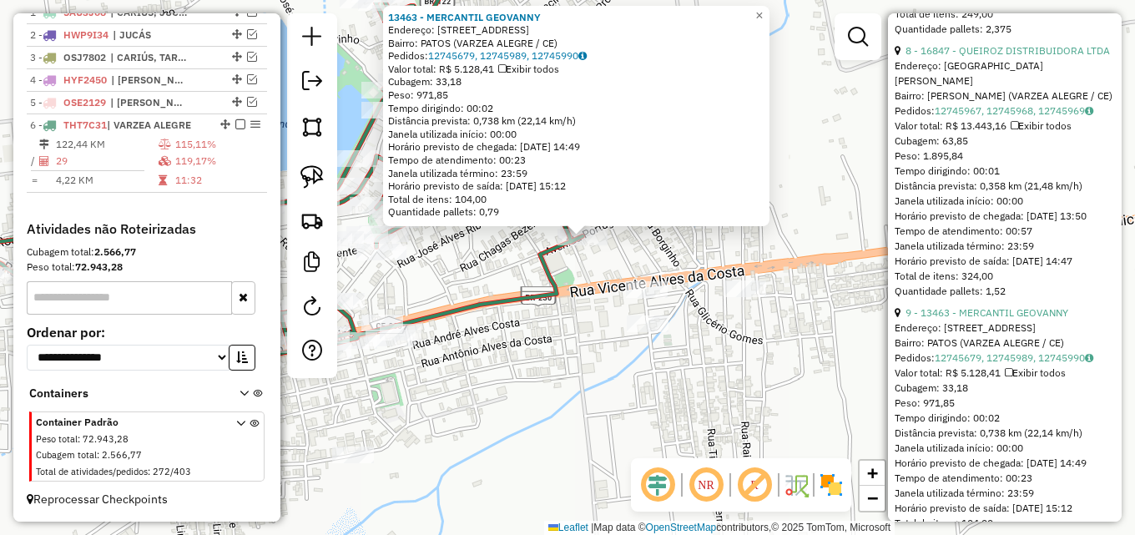
drag, startPoint x: 578, startPoint y: 230, endPoint x: 546, endPoint y: 241, distance: 34.3
click at [475, 242] on div "13463 - MERCANTIL GEOVANNY Endereço: AV PORTUGAL, 149 Bairro: PATOS (VARZEA ALE…" at bounding box center [567, 267] width 1135 height 535
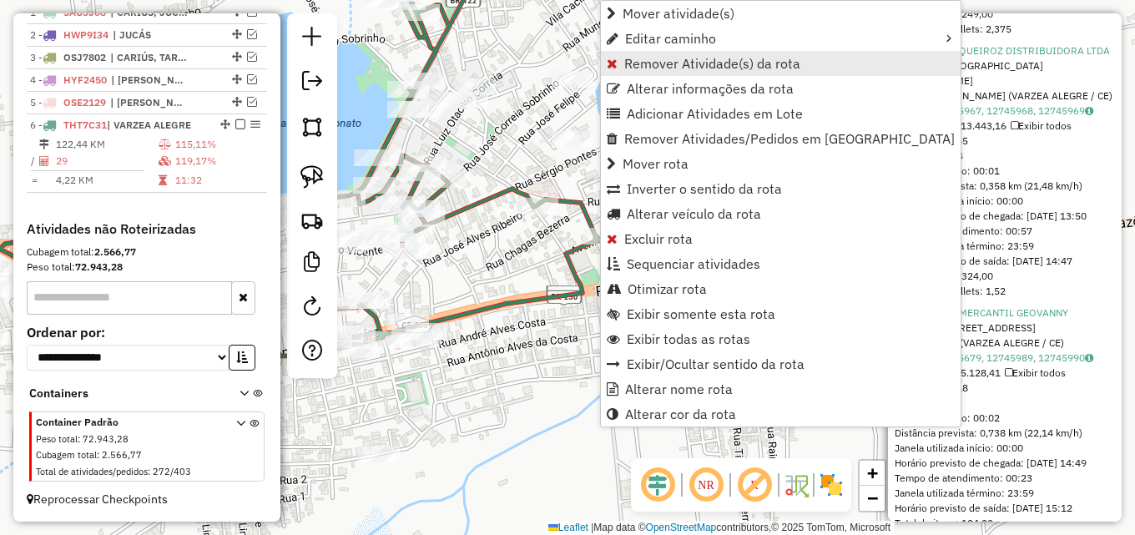
click at [681, 66] on span "Remover Atividade(s) da rota" at bounding box center [712, 63] width 176 height 13
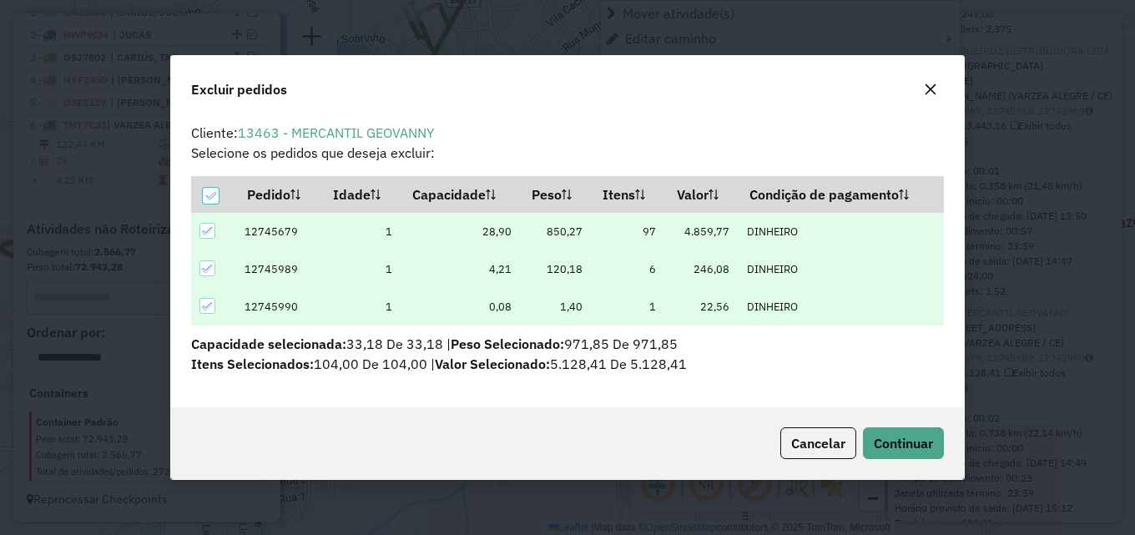
scroll to position [0, 0]
click at [900, 435] on span "Continuar" at bounding box center [903, 443] width 59 height 17
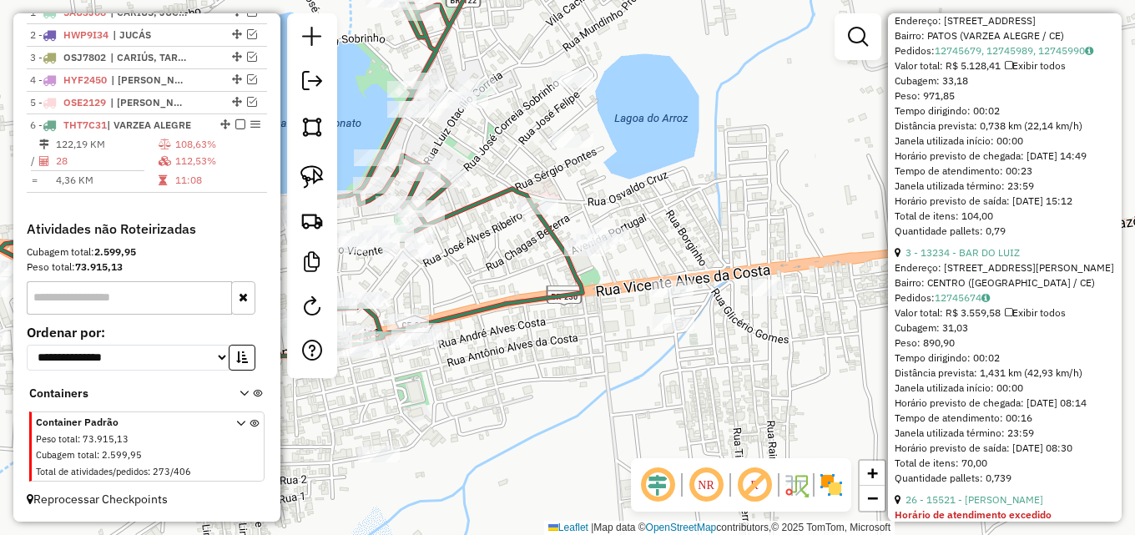
scroll to position [1502, 0]
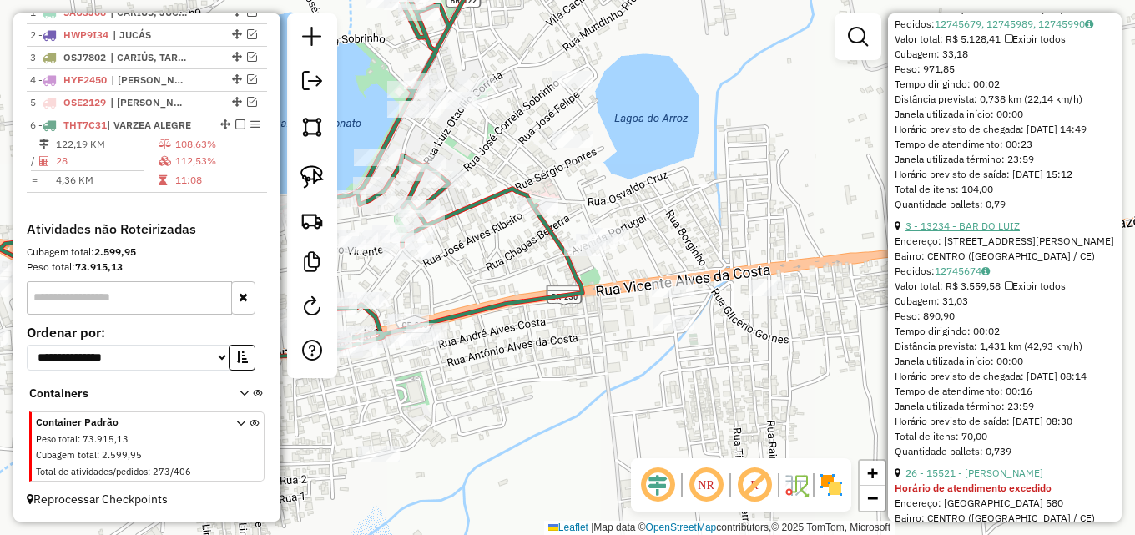
click at [984, 232] on link "3 - 13234 - BAR DO LUIZ" at bounding box center [962, 225] width 114 height 13
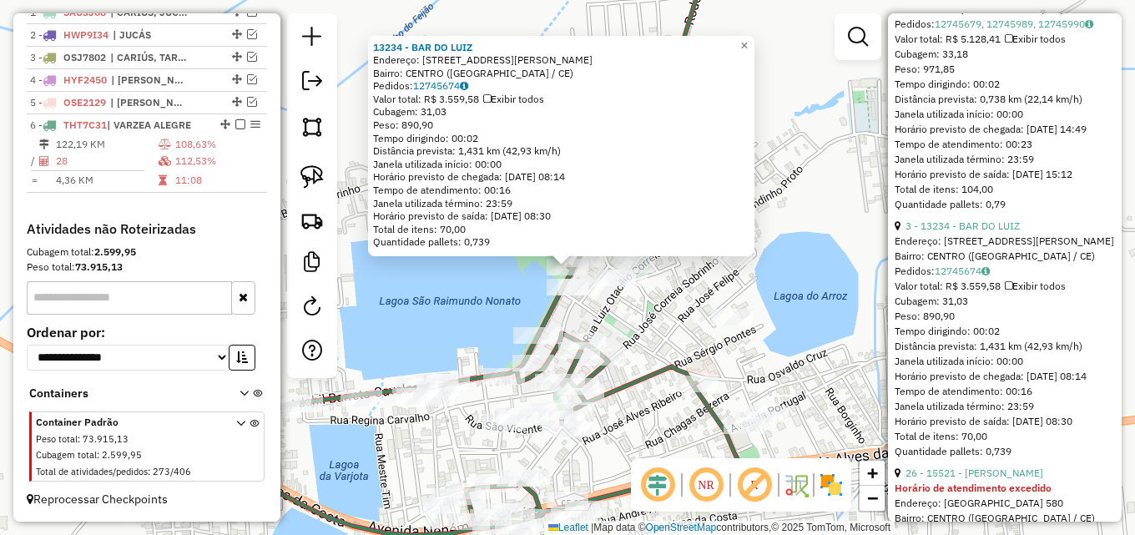
drag, startPoint x: 568, startPoint y: 260, endPoint x: 544, endPoint y: 269, distance: 25.6
click at [526, 269] on div "13234 - BAR DO LUIZ Endereço: R MARIA LUIZA CORREIA, 43 Bairro: CENTRO (VARZEA …" at bounding box center [567, 267] width 1135 height 535
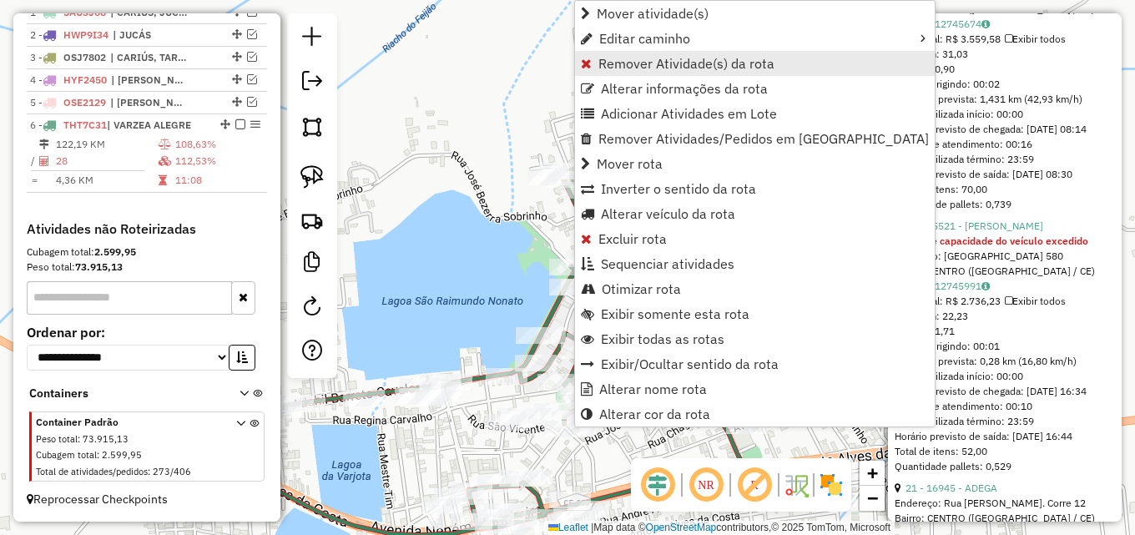
click at [666, 60] on span "Remover Atividade(s) da rota" at bounding box center [686, 63] width 176 height 13
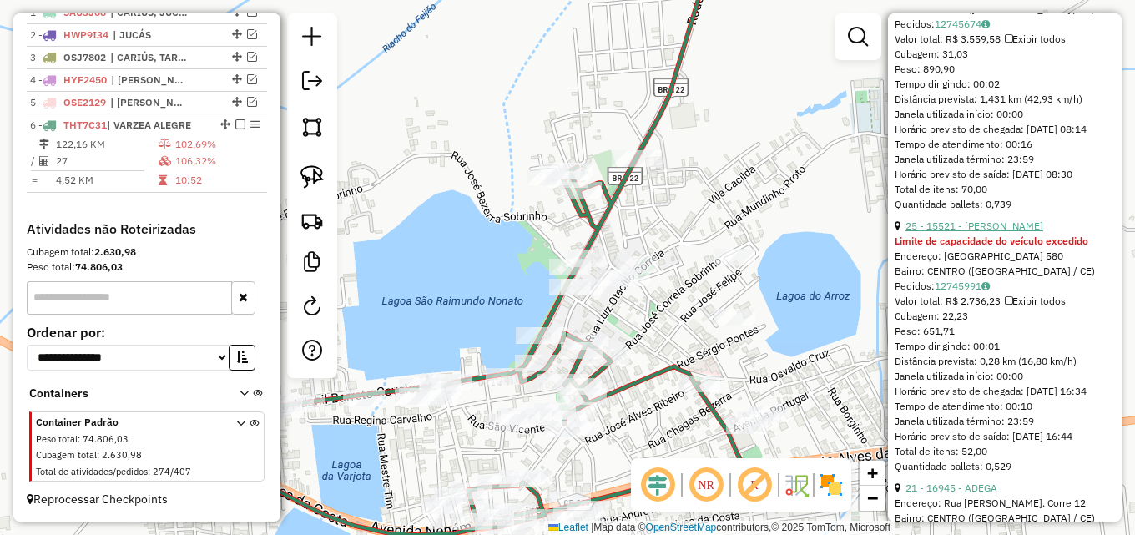
click at [947, 232] on link "25 - 15521 - FELIPE BAR" at bounding box center [974, 225] width 138 height 13
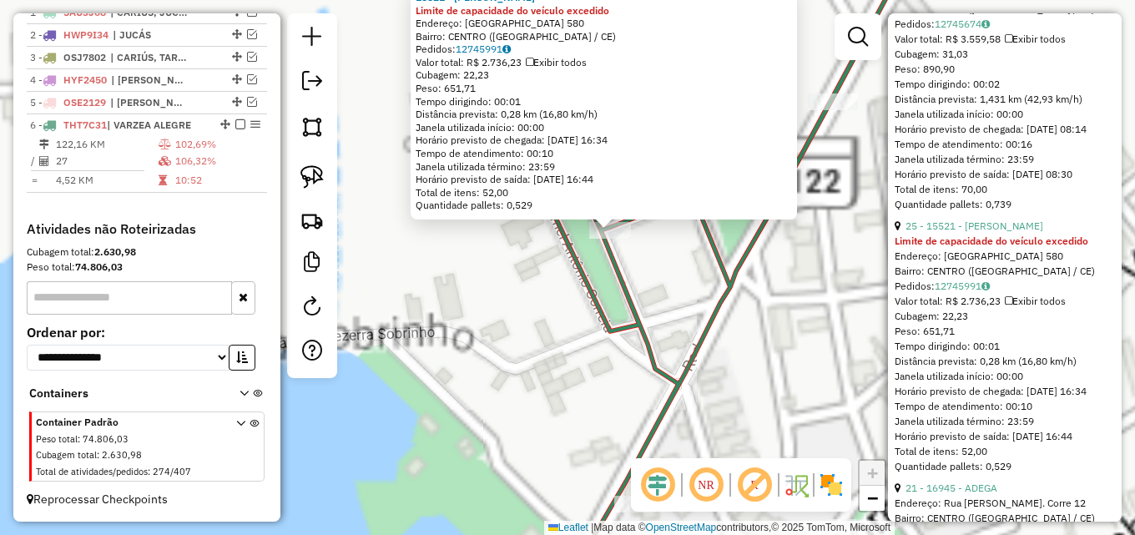
click at [513, 263] on div "15521 - FELIPE BAR Limite de capacidade do veículo excedido Endereço: VILA NARA…" at bounding box center [567, 267] width 1135 height 535
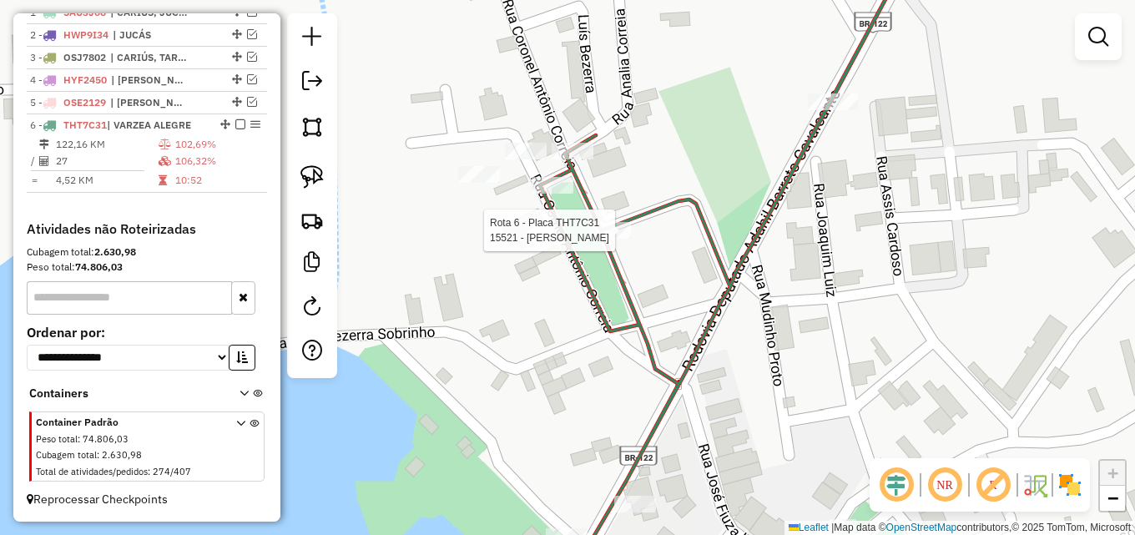
select select "*********"
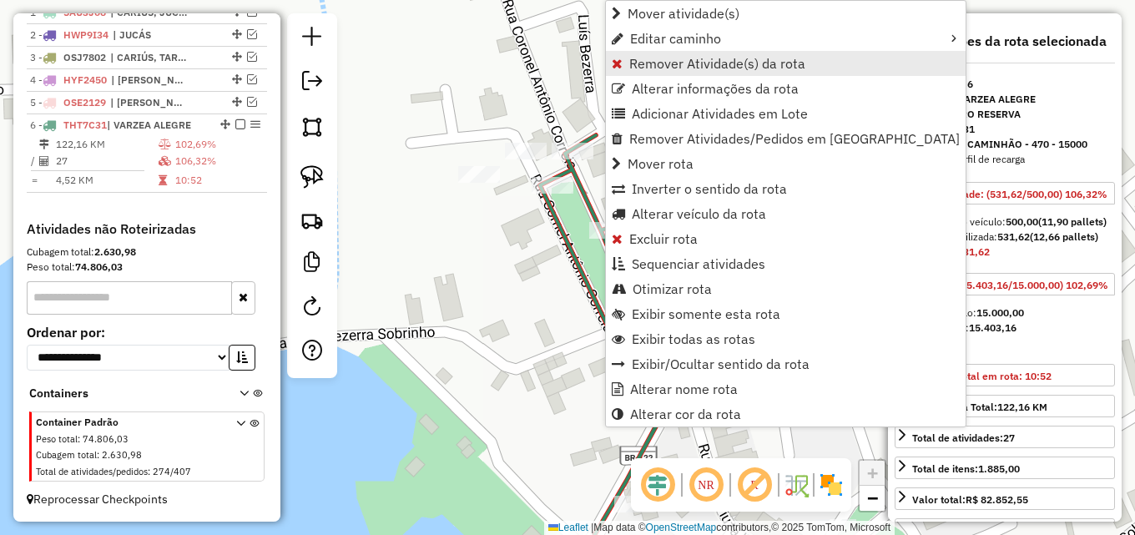
click at [690, 62] on span "Remover Atividade(s) da rota" at bounding box center [717, 63] width 176 height 13
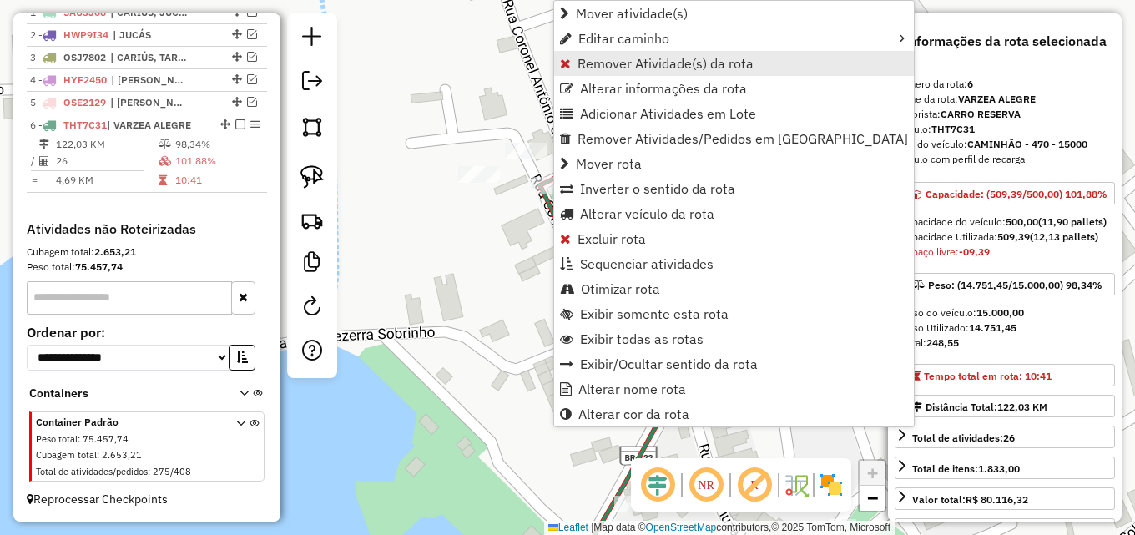
click at [723, 62] on span "Remover Atividade(s) da rota" at bounding box center [665, 63] width 176 height 13
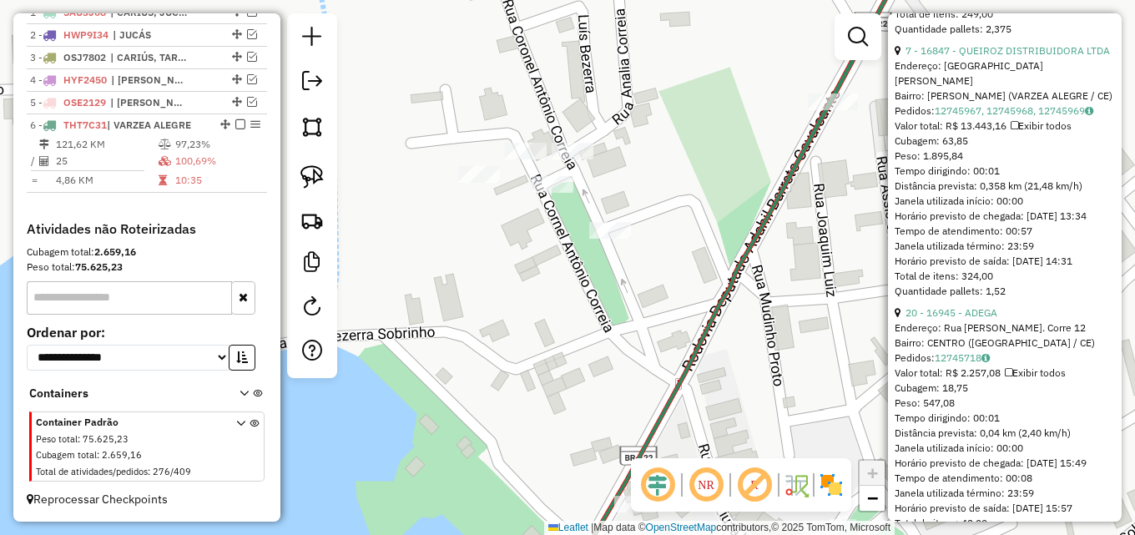
scroll to position [1252, 0]
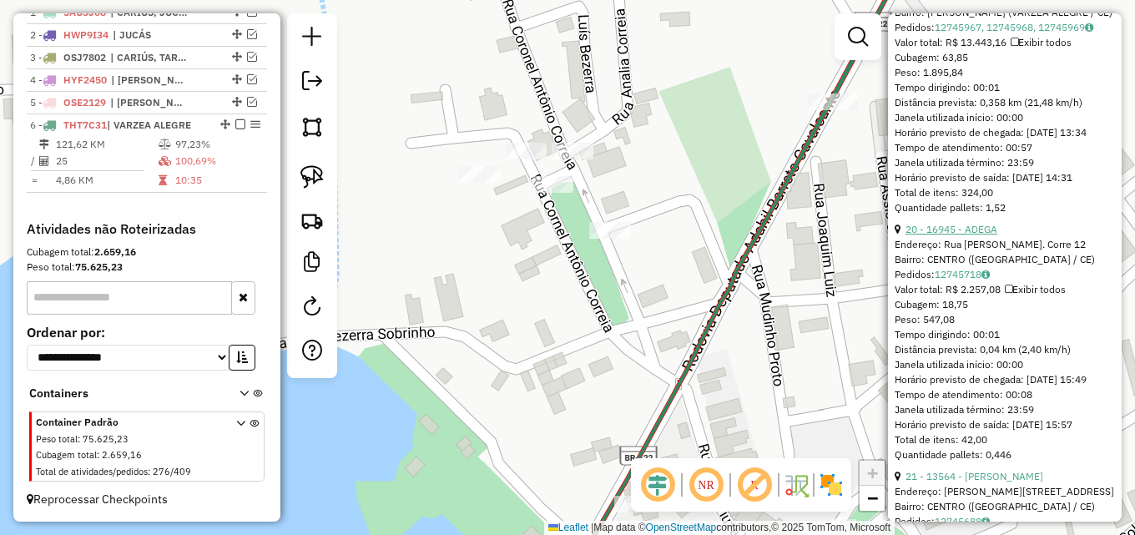
click at [963, 235] on link "20 - 16945 - ADEGA" at bounding box center [951, 229] width 92 height 13
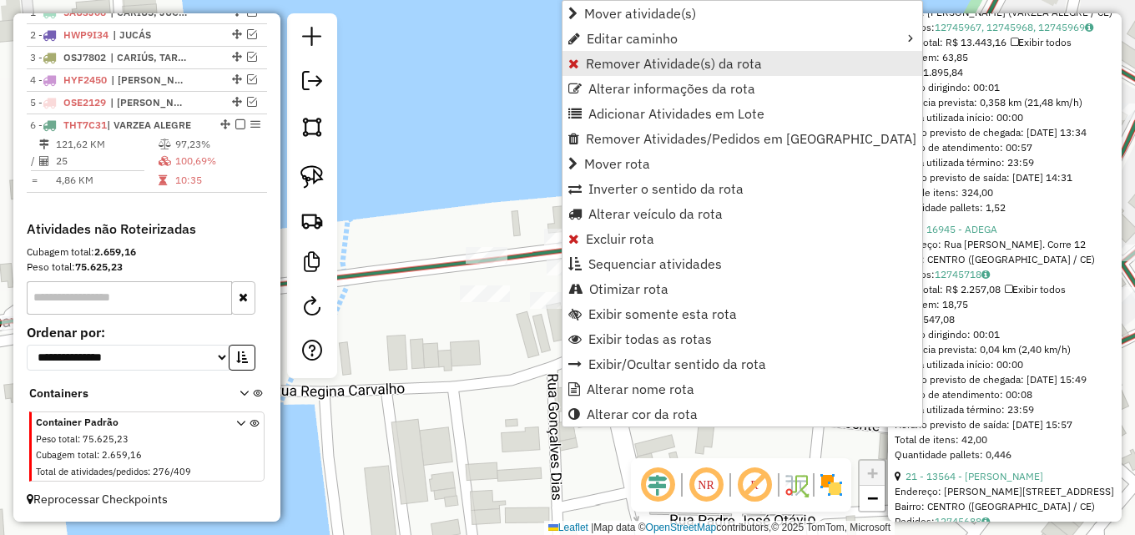
drag, startPoint x: 637, startPoint y: 63, endPoint x: 655, endPoint y: 81, distance: 25.4
click at [637, 64] on span "Remover Atividade(s) da rota" at bounding box center [674, 63] width 176 height 13
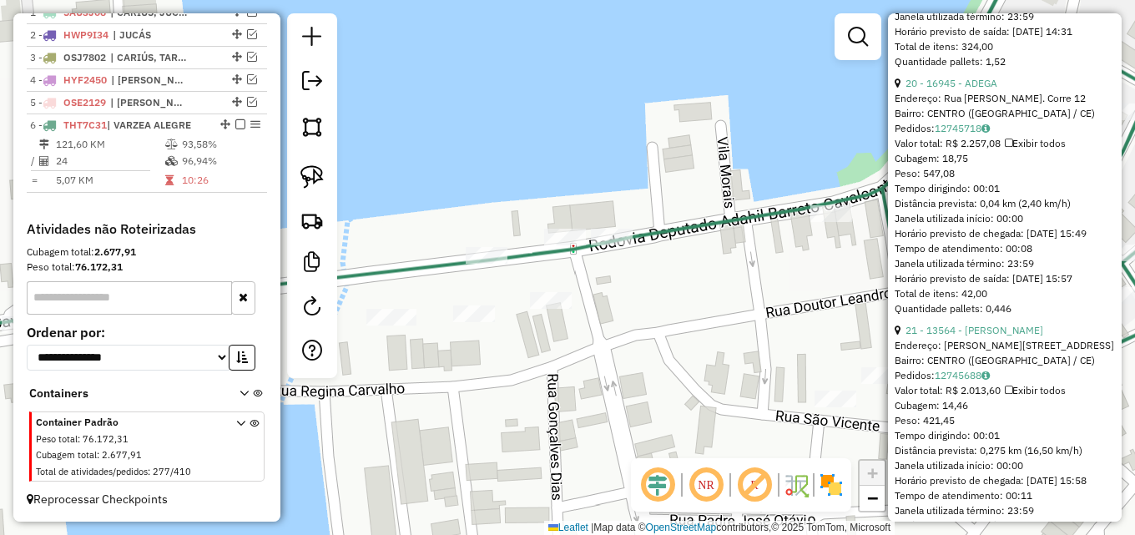
scroll to position [1403, 0]
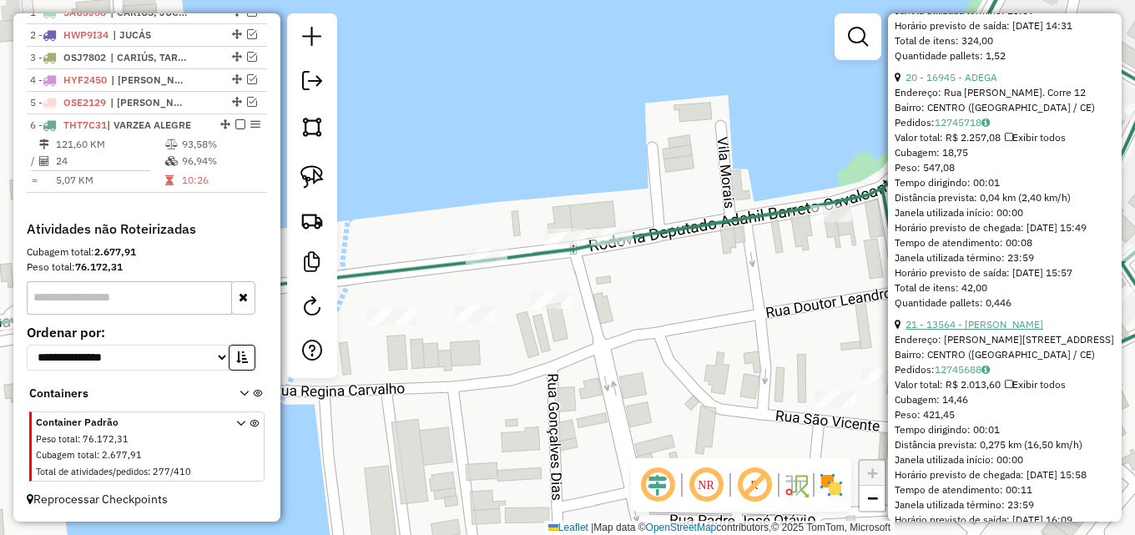
click at [994, 330] on link "21 - 13564 - GREGORIO CHURRAS" at bounding box center [974, 324] width 138 height 13
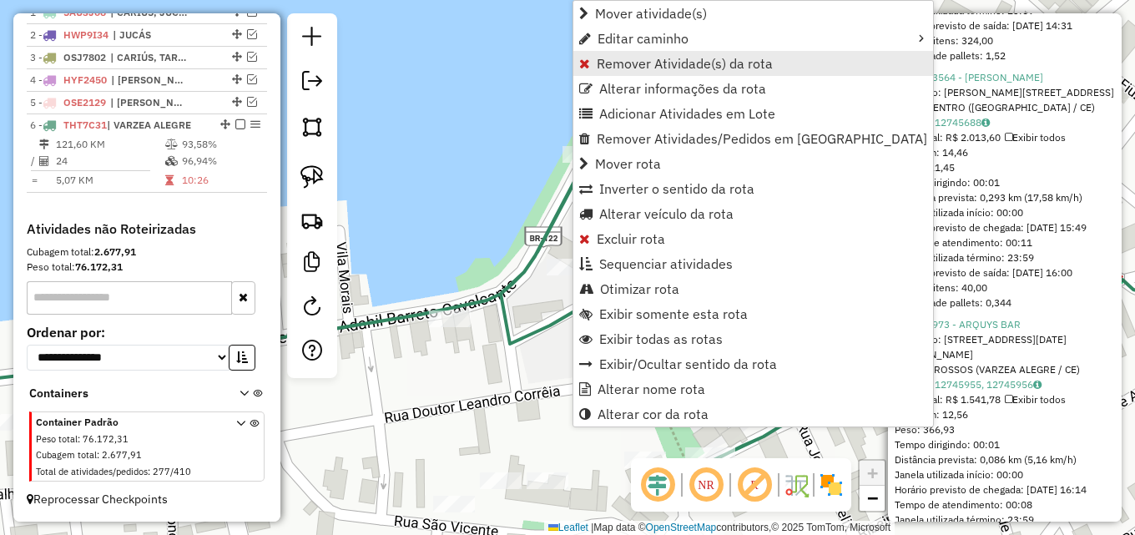
click at [649, 58] on span "Remover Atividade(s) da rota" at bounding box center [685, 63] width 176 height 13
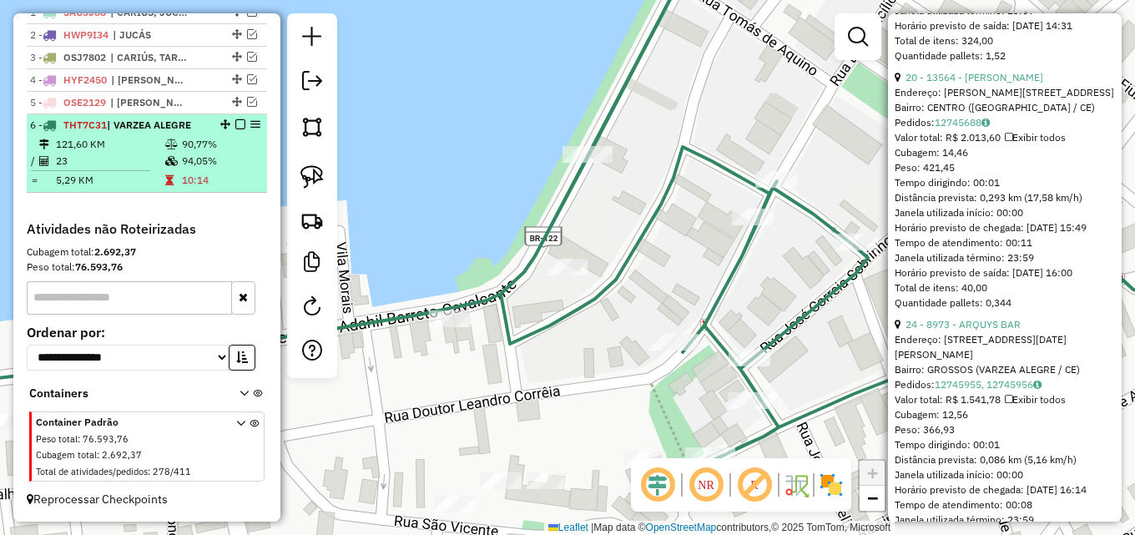
click at [174, 159] on icon at bounding box center [171, 161] width 13 height 10
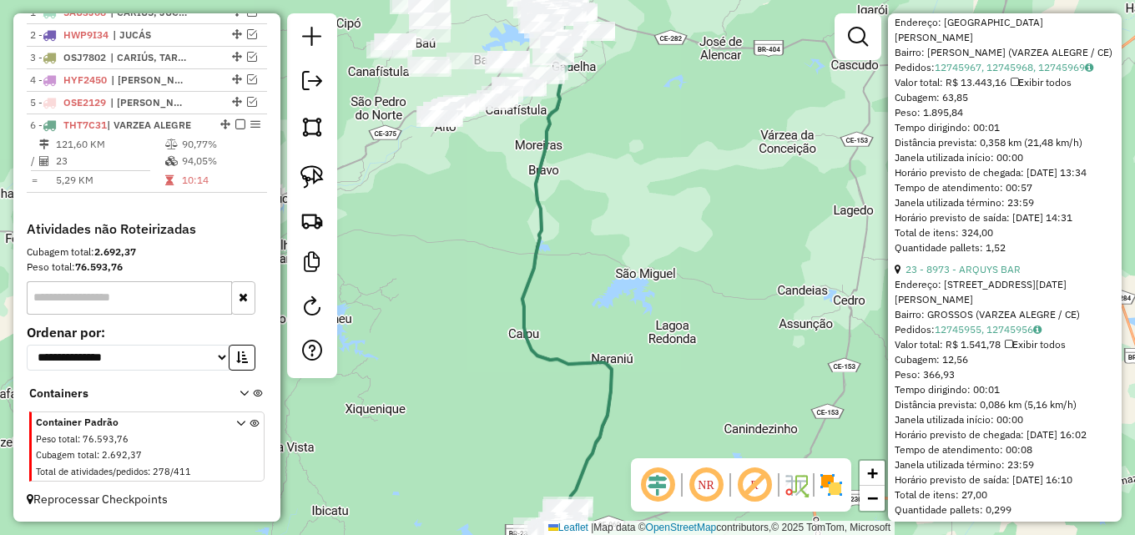
scroll to position [1236, 0]
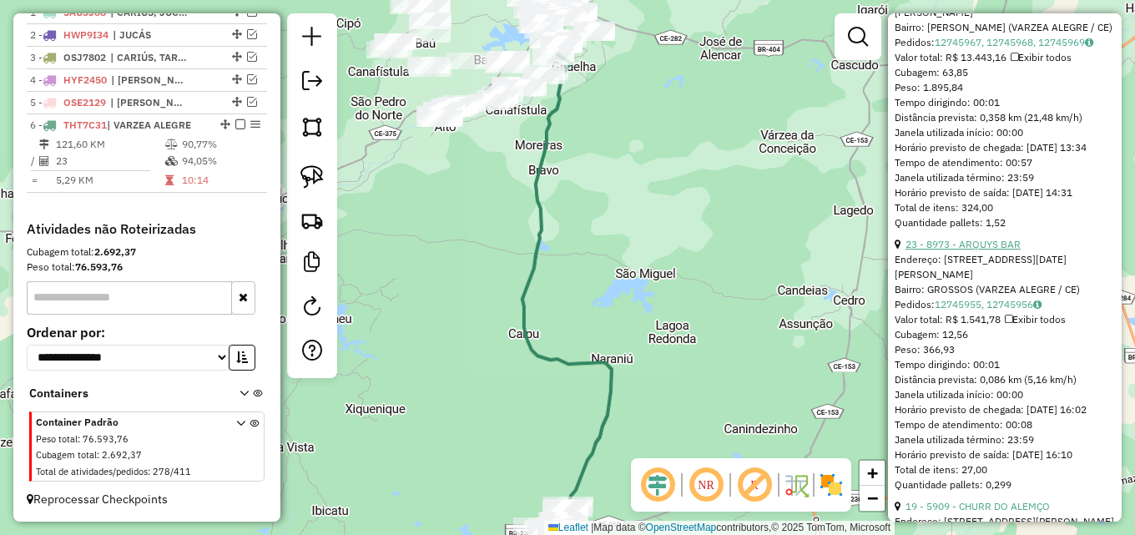
click at [971, 250] on link "23 - 8973 - ARQUYS BAR" at bounding box center [962, 244] width 115 height 13
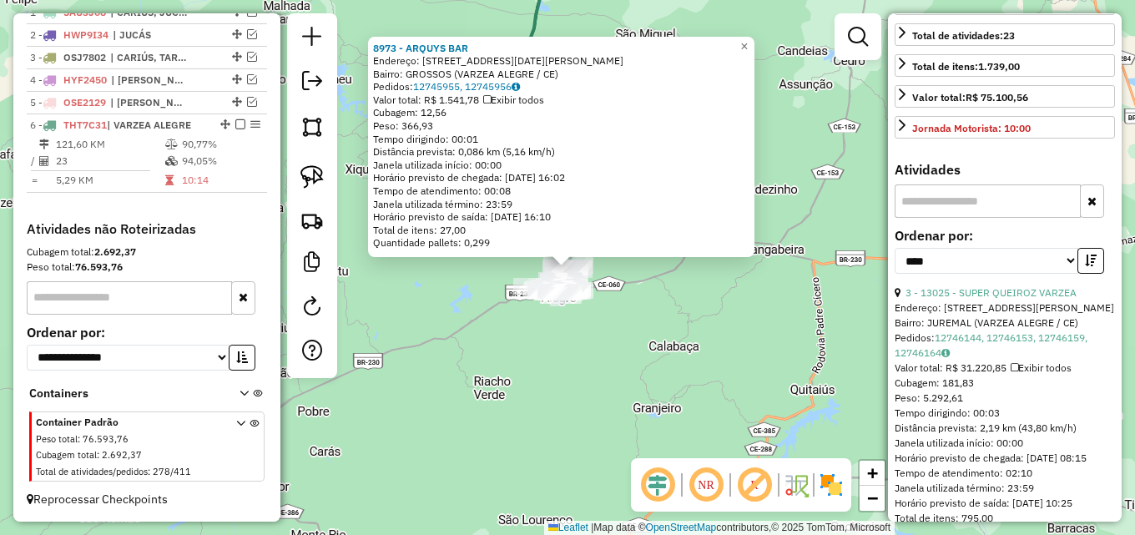
scroll to position [0, 0]
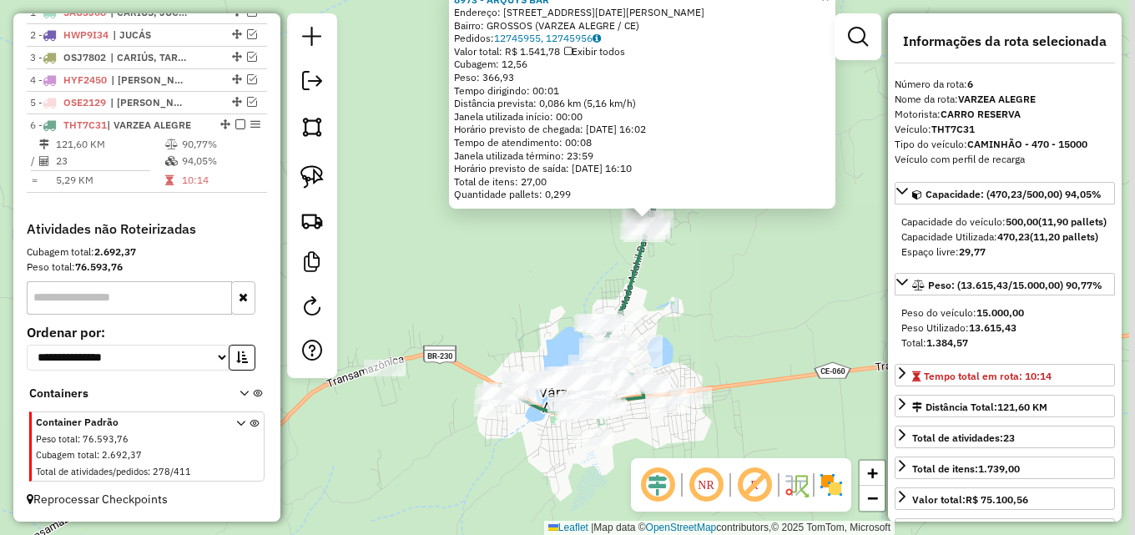
drag, startPoint x: 661, startPoint y: 219, endPoint x: 652, endPoint y: 273, distance: 54.9
click at [652, 273] on div "8973 - ARQUYS BAR Endereço: AV LUCIA CORREIA,2260, 2260 Bairro: GROSSOS (VARZEA…" at bounding box center [567, 267] width 1135 height 535
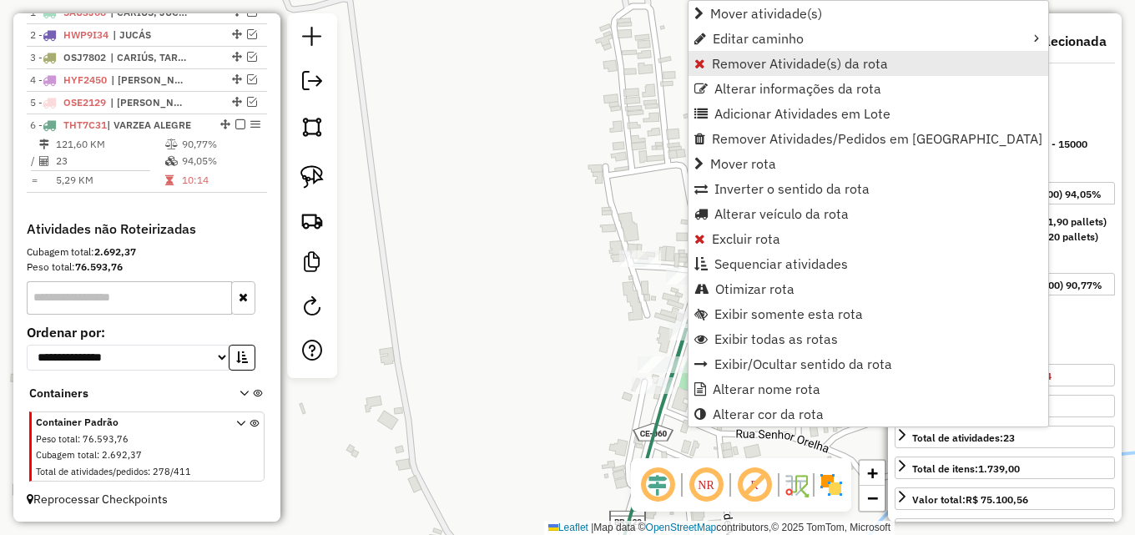
click at [793, 66] on span "Remover Atividade(s) da rota" at bounding box center [800, 63] width 176 height 13
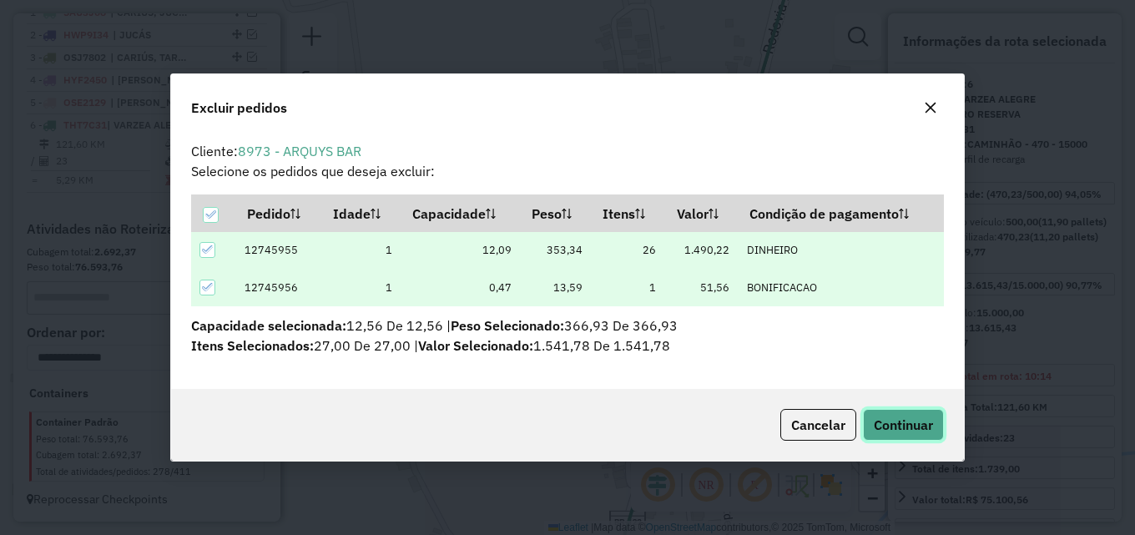
click at [894, 414] on button "Continuar" at bounding box center [903, 425] width 81 height 32
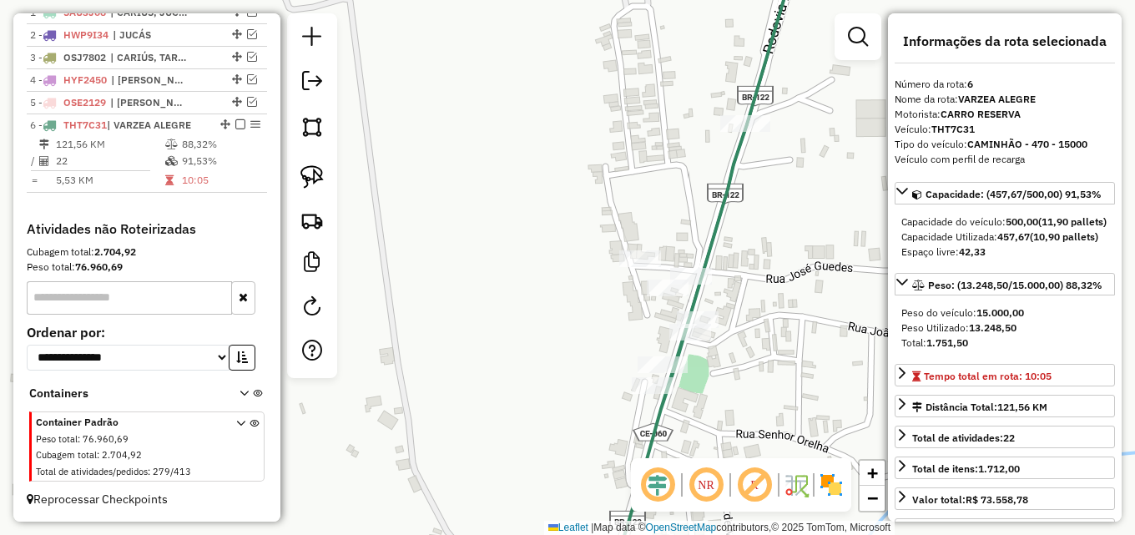
drag, startPoint x: 401, startPoint y: 204, endPoint x: 456, endPoint y: 65, distance: 149.5
click at [442, 79] on div "Janela de atendimento Grade de atendimento Capacidade Transportadoras Veículos …" at bounding box center [567, 267] width 1135 height 535
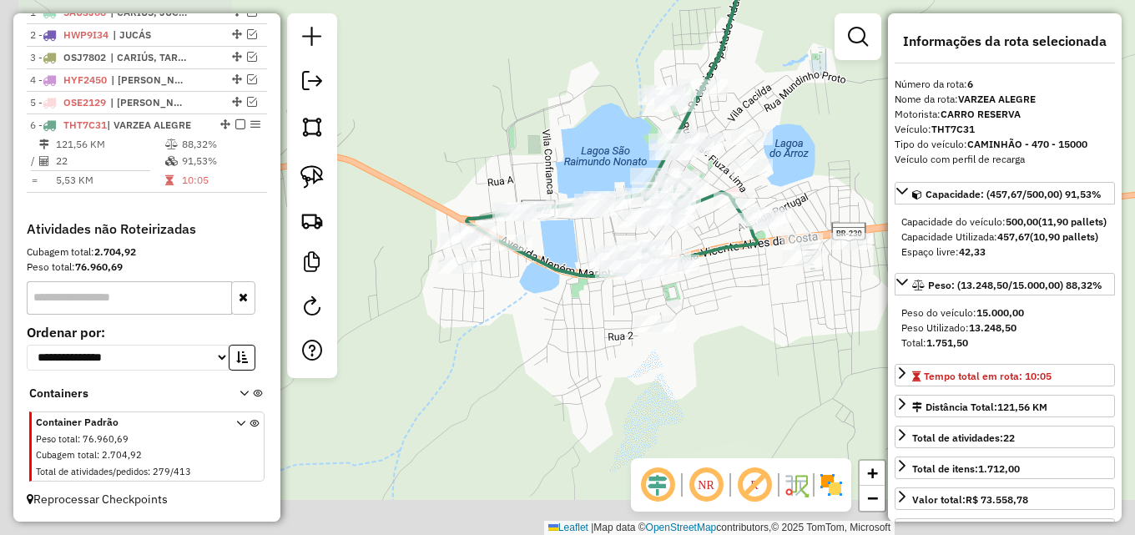
drag, startPoint x: 632, startPoint y: 249, endPoint x: 794, endPoint y: 117, distance: 209.4
click at [794, 117] on div "Janela de atendimento Grade de atendimento Capacidade Transportadoras Veículos …" at bounding box center [567, 267] width 1135 height 535
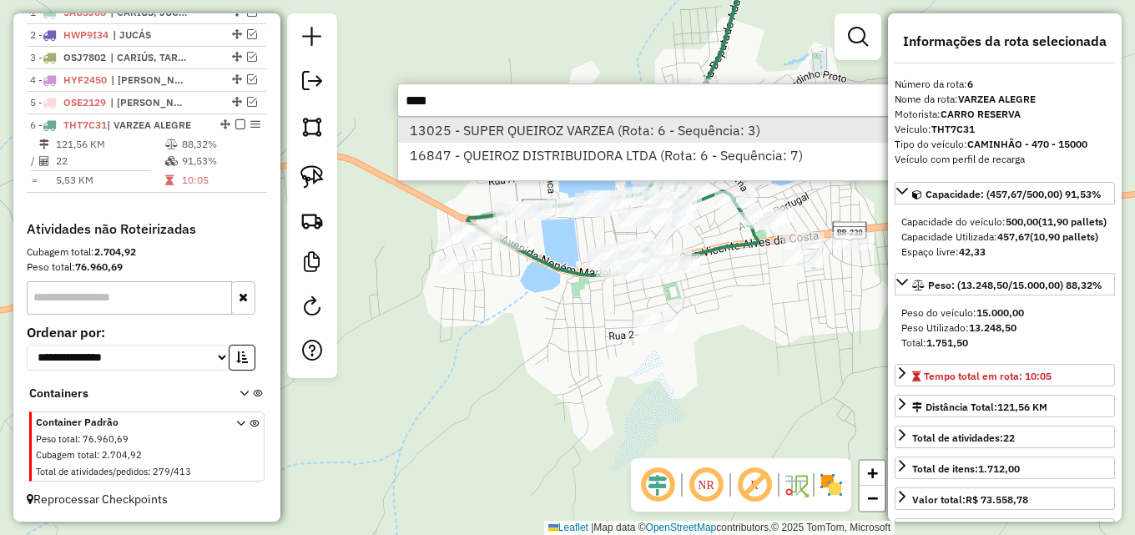
type input "****"
click at [643, 135] on li "13025 - SUPER QUEIROZ VARZEA (Rota: 6 - Sequência: 3)" at bounding box center [647, 130] width 499 height 25
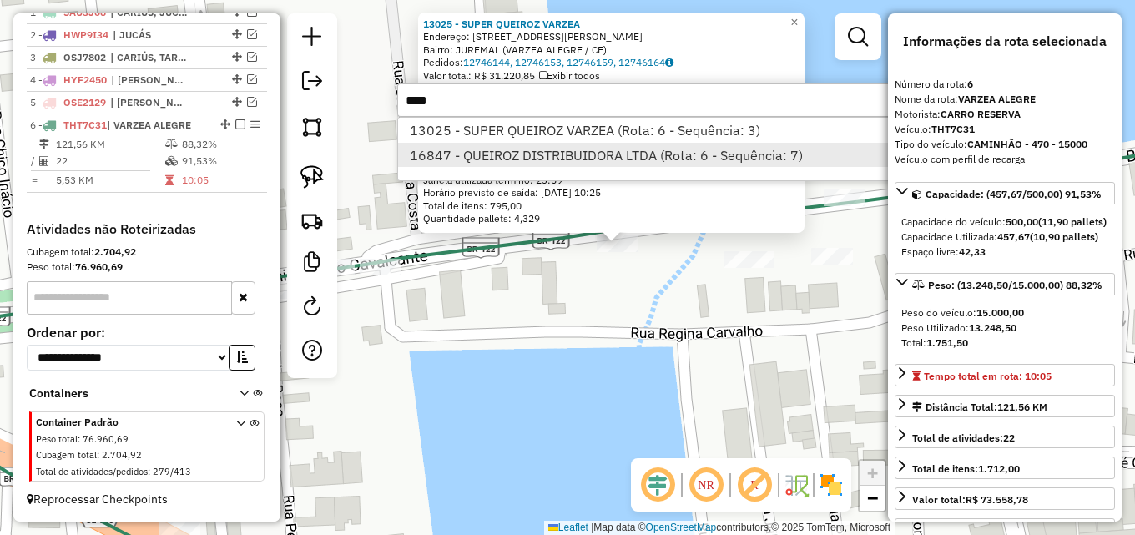
type input "****"
click at [606, 165] on li "16847 - QUEIROZ DISTRIBUIDORA LTDA (Rota: 6 - Sequência: 7)" at bounding box center [647, 155] width 499 height 25
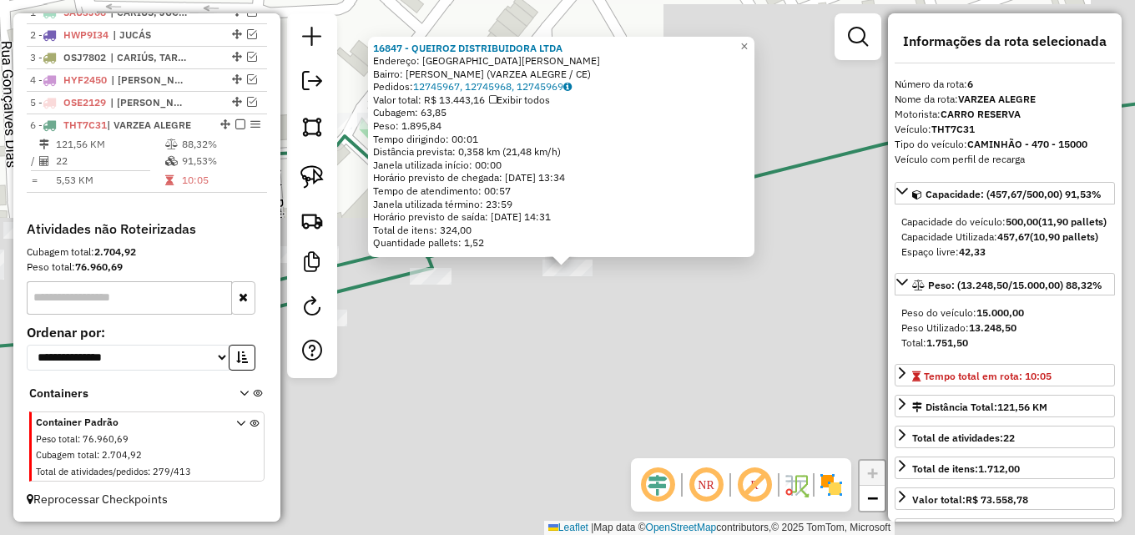
click at [616, 329] on div "16847 - QUEIROZ DISTRIBUIDORA LTDA Endereço: Avenida Vicente Alves Costa Bairro…" at bounding box center [567, 267] width 1135 height 535
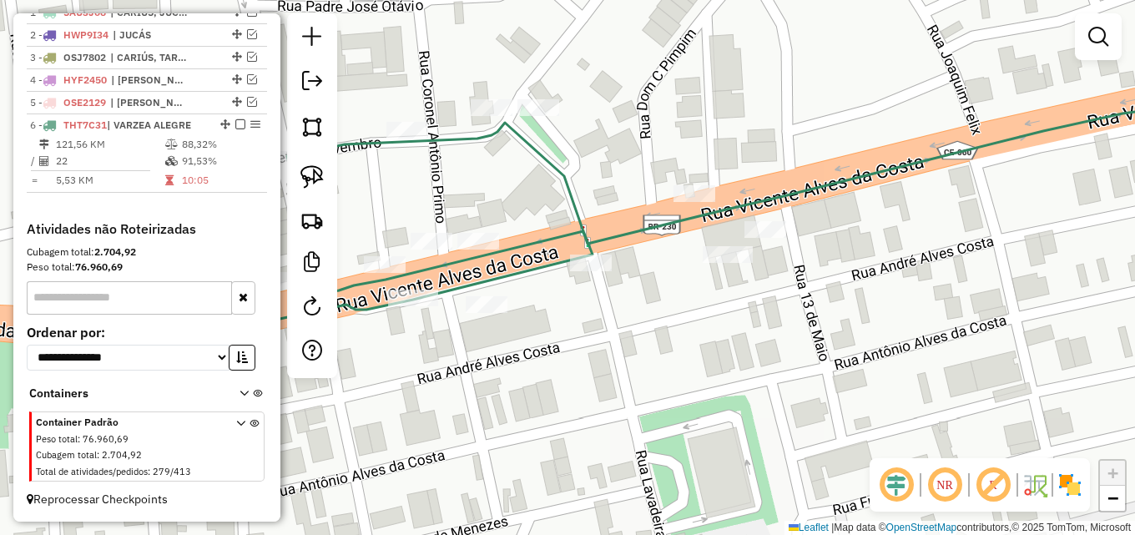
drag, startPoint x: 551, startPoint y: 345, endPoint x: 762, endPoint y: 313, distance: 212.8
click at [759, 313] on div "Janela de atendimento Grade de atendimento Capacidade Transportadoras Veículos …" at bounding box center [567, 267] width 1135 height 535
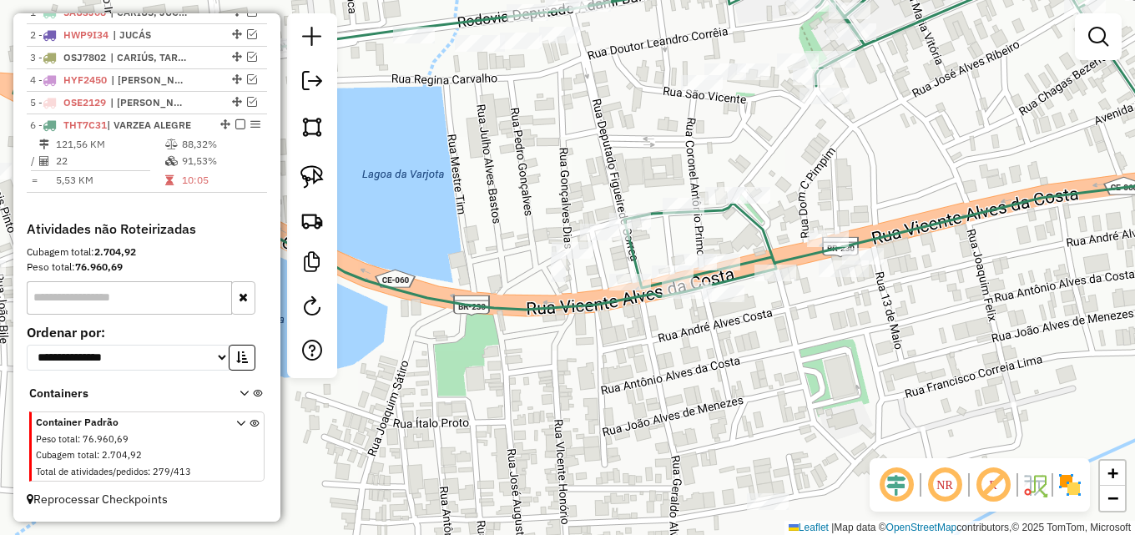
drag, startPoint x: 739, startPoint y: 335, endPoint x: 808, endPoint y: 335, distance: 68.4
click at [807, 335] on div "Janela de atendimento Grade de atendimento Capacidade Transportadoras Veículos …" at bounding box center [567, 267] width 1135 height 535
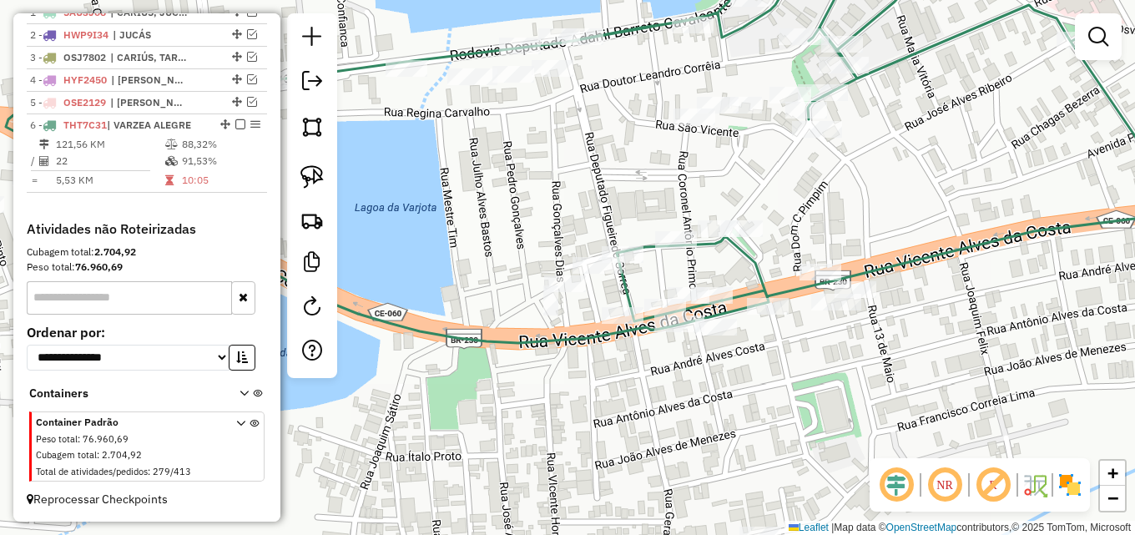
drag, startPoint x: 804, startPoint y: 349, endPoint x: 796, endPoint y: 373, distance: 25.6
click at [796, 373] on div "Janela de atendimento Grade de atendimento Capacidade Transportadoras Veículos …" at bounding box center [567, 267] width 1135 height 535
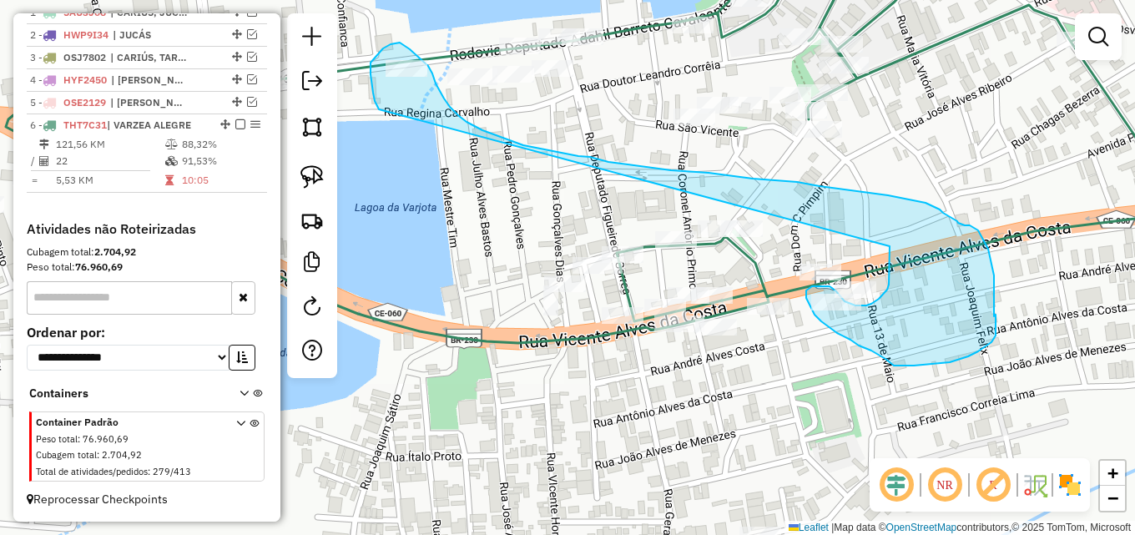
drag, startPoint x: 375, startPoint y: 101, endPoint x: 889, endPoint y: 246, distance: 534.9
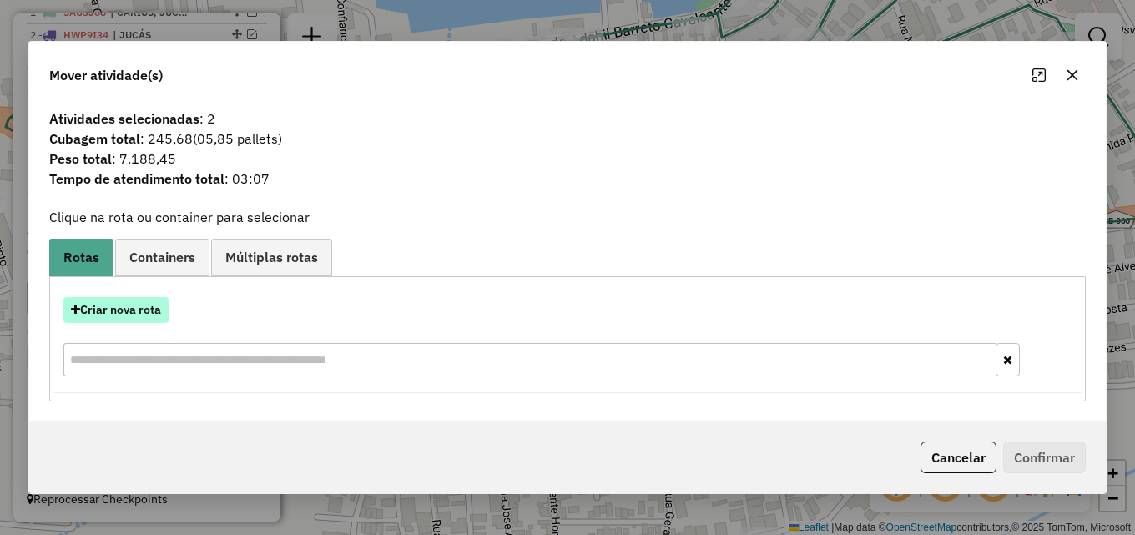
click at [137, 304] on button "Criar nova rota" at bounding box center [115, 310] width 105 height 26
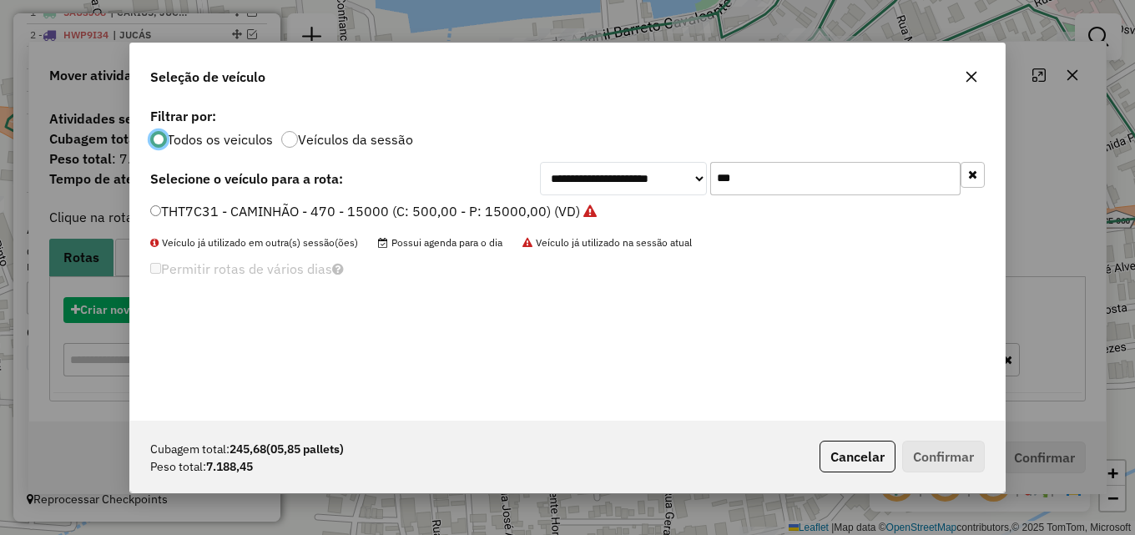
scroll to position [9, 5]
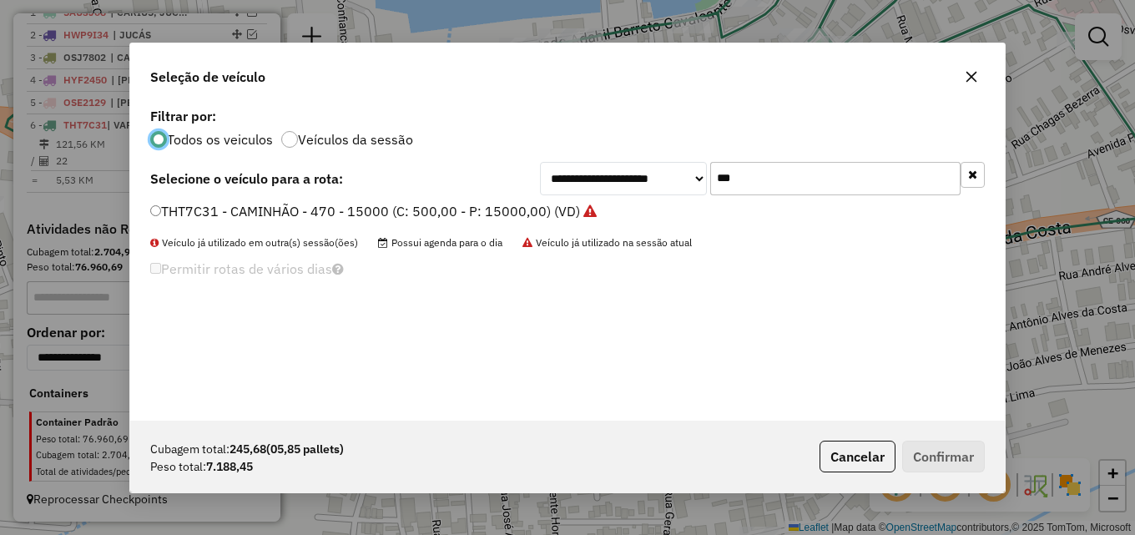
click at [476, 211] on label "THT7C31 - CAMINHÃO - 470 - 15000 (C: 500,00 - P: 15000,00) (VD)" at bounding box center [373, 211] width 446 height 20
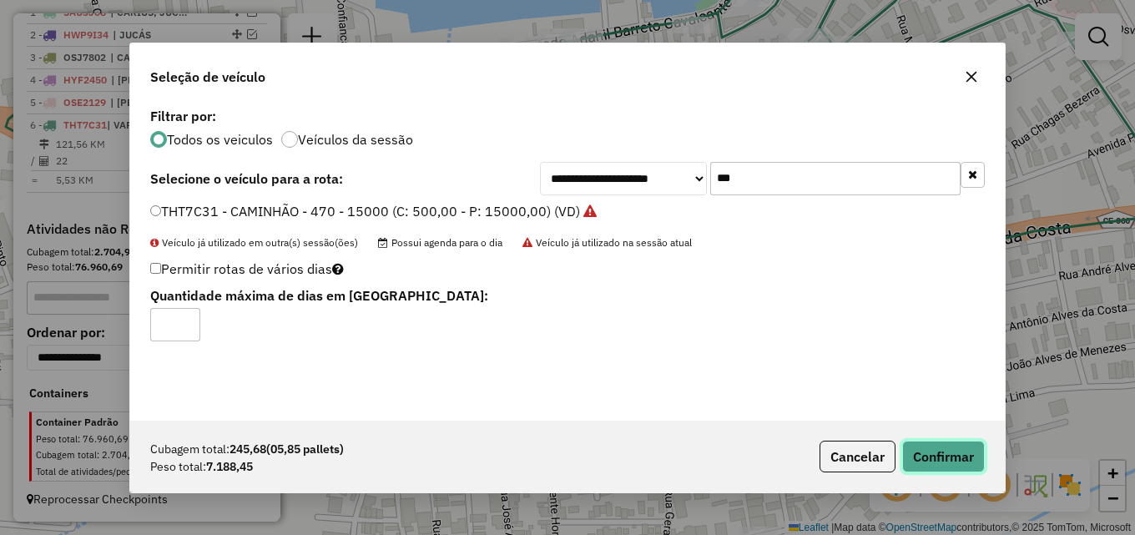
click at [929, 452] on button "Confirmar" at bounding box center [943, 457] width 83 height 32
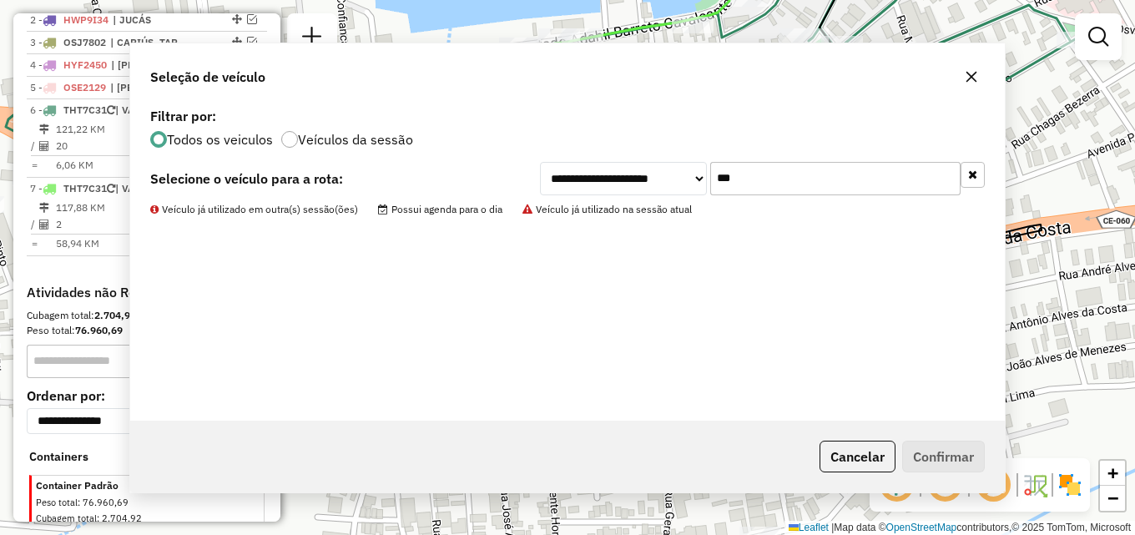
scroll to position [691, 0]
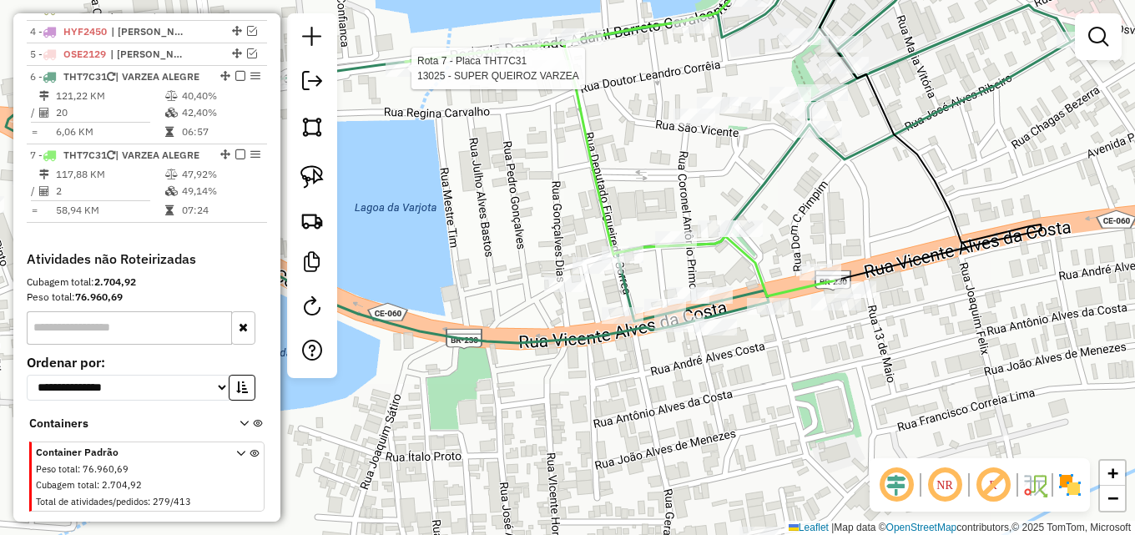
select select "*********"
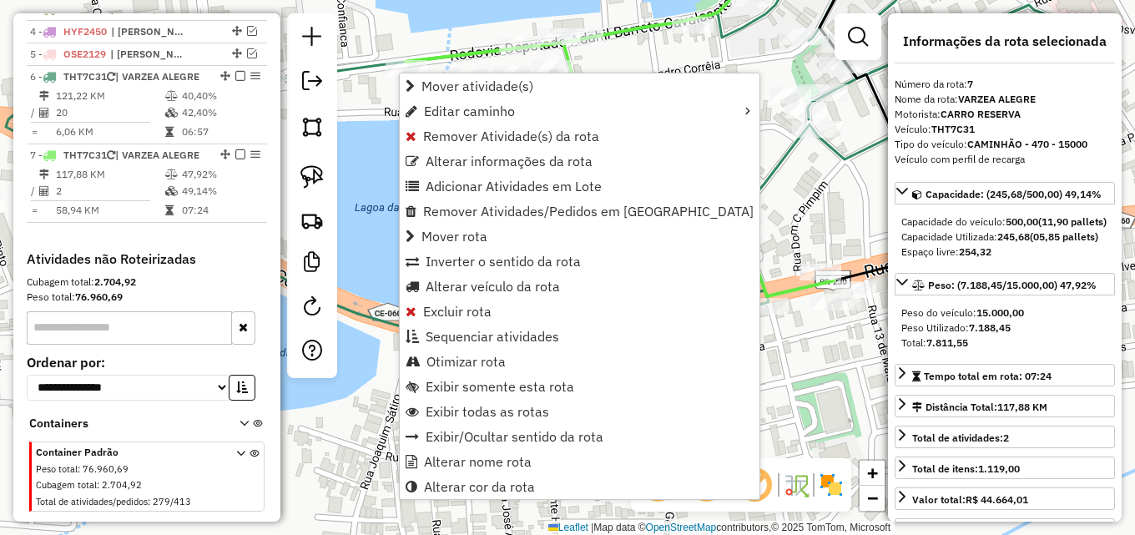
scroll to position [766, 0]
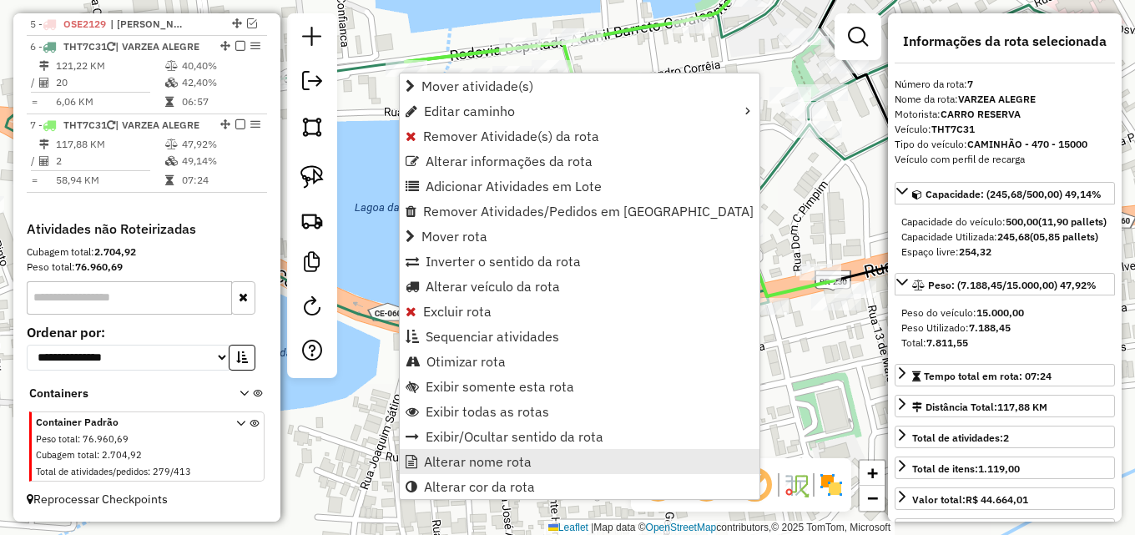
click at [486, 466] on span "Alterar nome rota" at bounding box center [478, 461] width 108 height 13
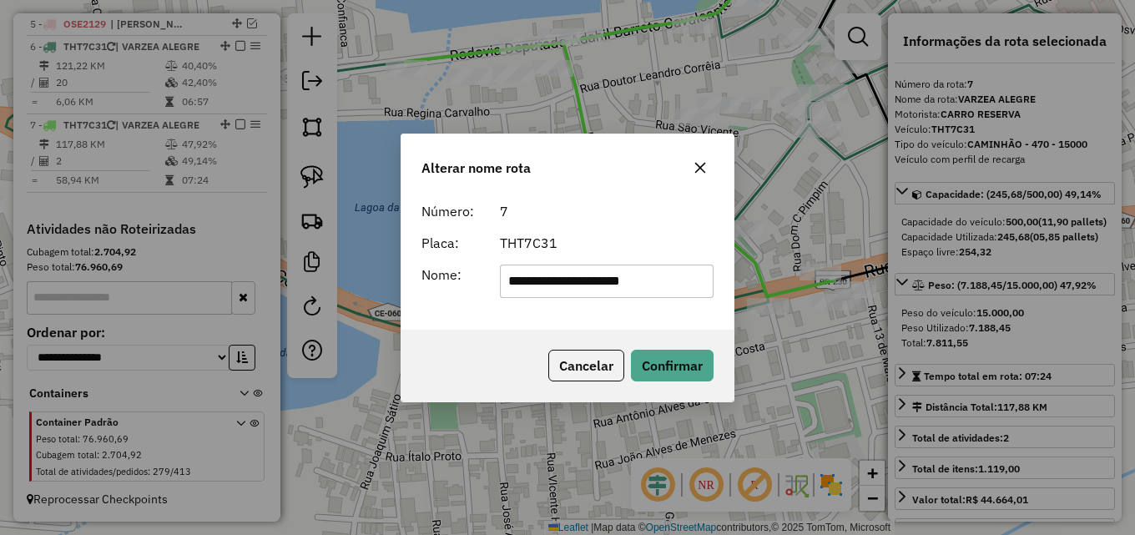
type input "**********"
drag, startPoint x: 654, startPoint y: 347, endPoint x: 663, endPoint y: 358, distance: 14.2
click at [661, 356] on div "Cancelar Confirmar" at bounding box center [567, 366] width 332 height 72
click at [663, 358] on button "Confirmar" at bounding box center [672, 366] width 83 height 32
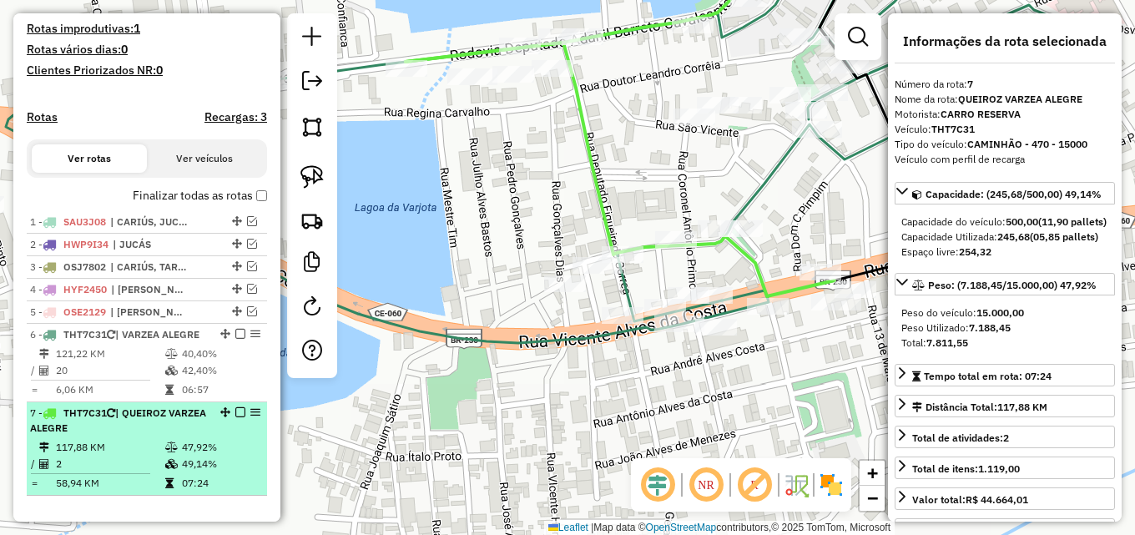
scroll to position [432, 0]
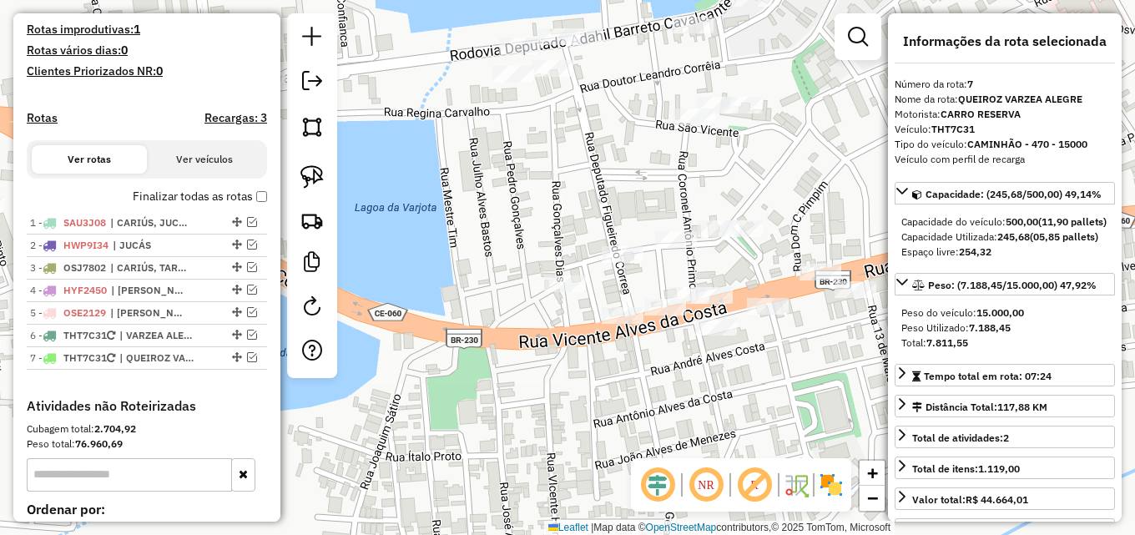
click at [436, 233] on div "Janela de atendimento Grade de atendimento Capacidade Transportadoras Veículos …" at bounding box center [567, 267] width 1135 height 535
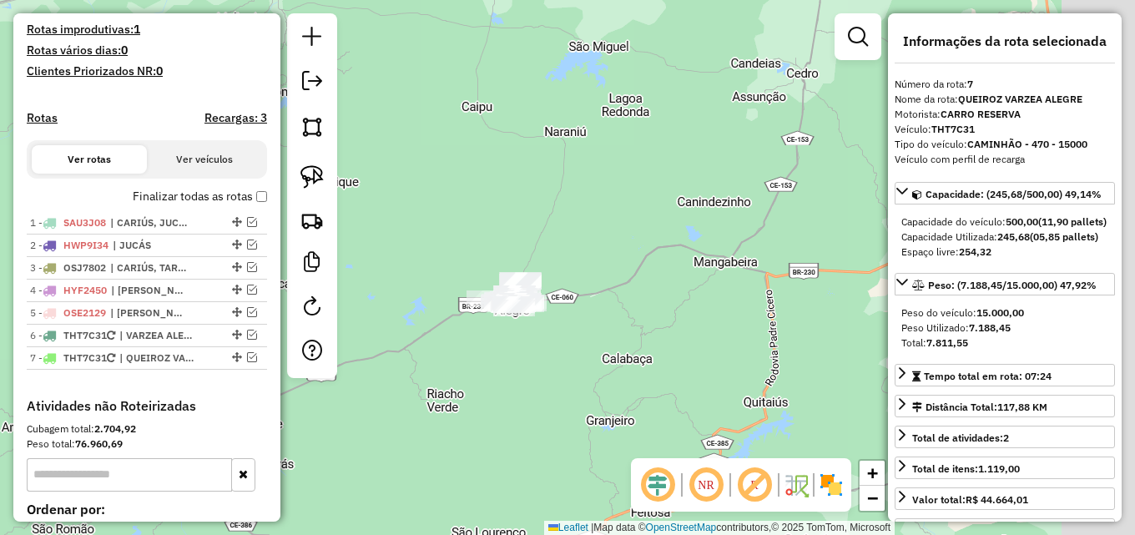
drag, startPoint x: 656, startPoint y: 176, endPoint x: 582, endPoint y: 274, distance: 122.7
click at [582, 274] on div "Janela de atendimento Grade de atendimento Capacidade Transportadoras Veículos …" at bounding box center [567, 267] width 1135 height 535
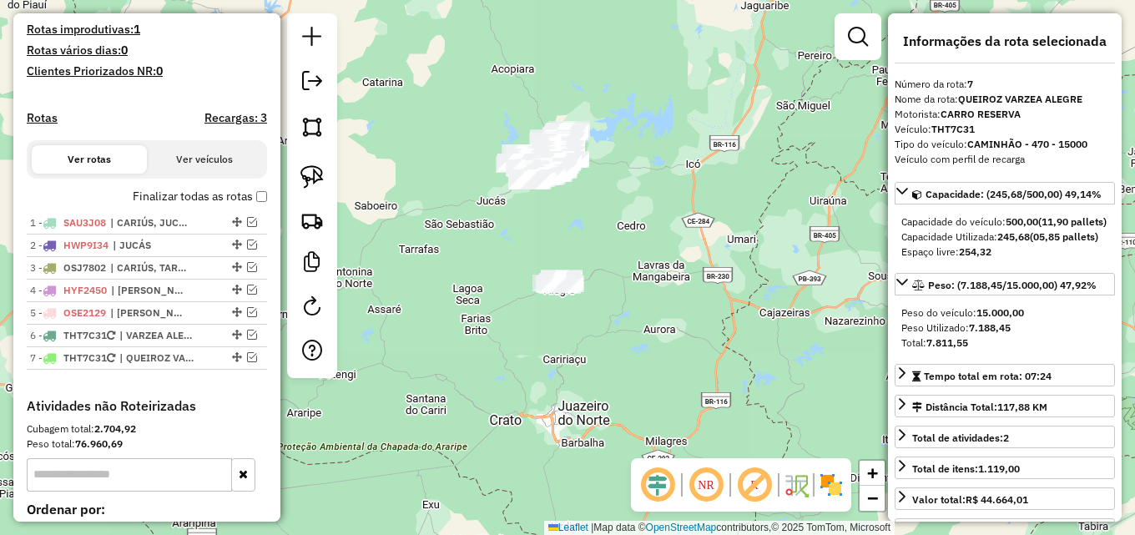
drag, startPoint x: 573, startPoint y: 209, endPoint x: 582, endPoint y: 266, distance: 57.3
click at [582, 266] on div "Janela de atendimento Grade de atendimento Capacidade Transportadoras Veículos …" at bounding box center [567, 267] width 1135 height 535
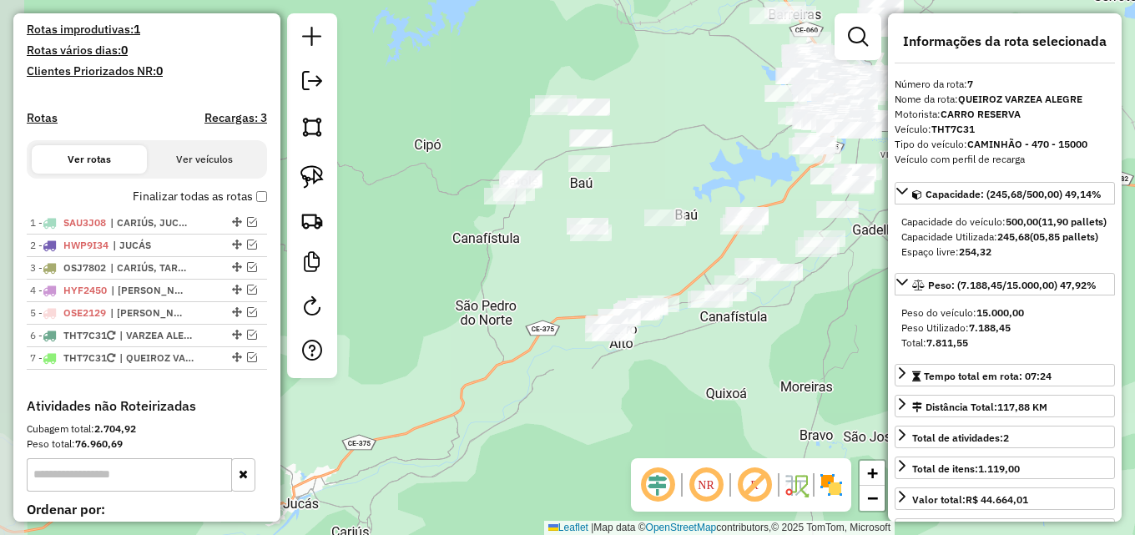
drag, startPoint x: 514, startPoint y: 288, endPoint x: 562, endPoint y: 284, distance: 47.7
click at [562, 284] on div "Janela de atendimento Grade de atendimento Capacidade Transportadoras Veículos …" at bounding box center [567, 267] width 1135 height 535
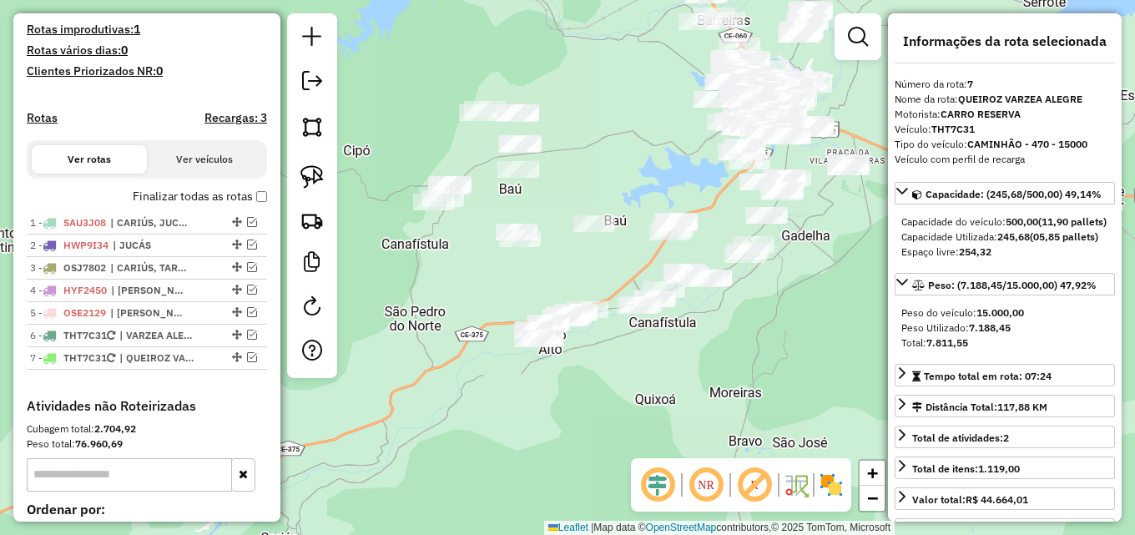
drag, startPoint x: 538, startPoint y: 268, endPoint x: 465, endPoint y: 273, distance: 73.6
click at [465, 273] on div "Janela de atendimento Grade de atendimento Capacidade Transportadoras Veículos …" at bounding box center [567, 267] width 1135 height 535
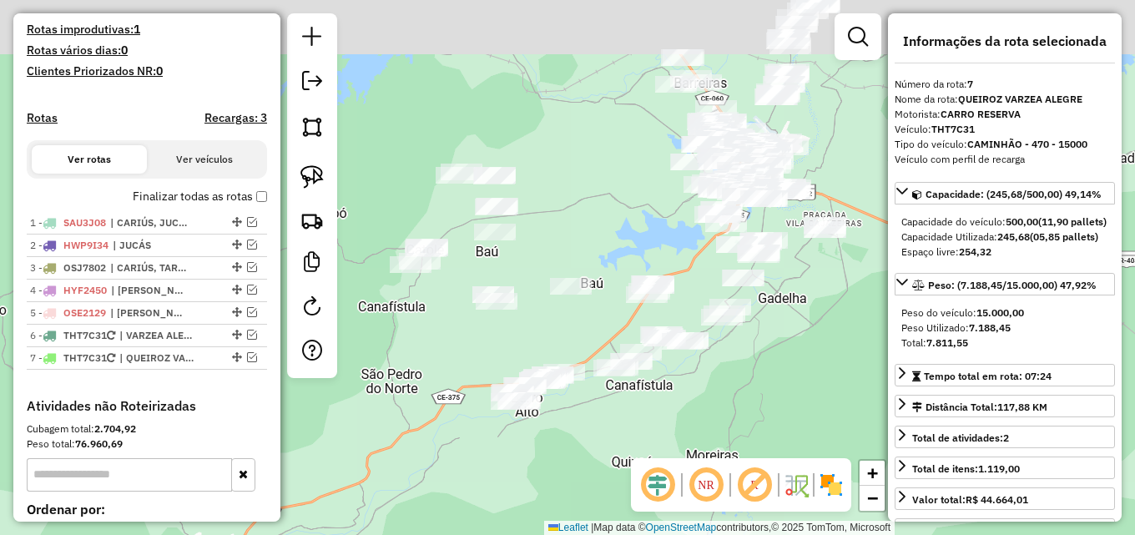
drag, startPoint x: 801, startPoint y: 194, endPoint x: 782, endPoint y: 268, distance: 75.9
click at [782, 268] on div "Janela de atendimento Grade de atendimento Capacidade Transportadoras Veículos …" at bounding box center [567, 267] width 1135 height 535
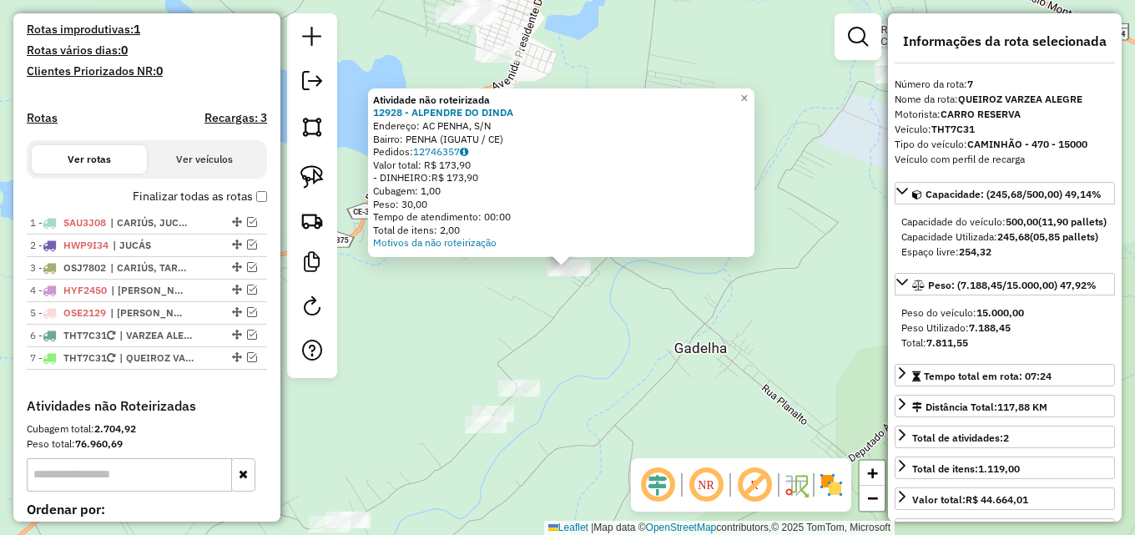
click at [627, 357] on div "Atividade não roteirizada 12928 - ALPENDRE DO DINDA Endereço: AC PENHA, S/N Bai…" at bounding box center [567, 267] width 1135 height 535
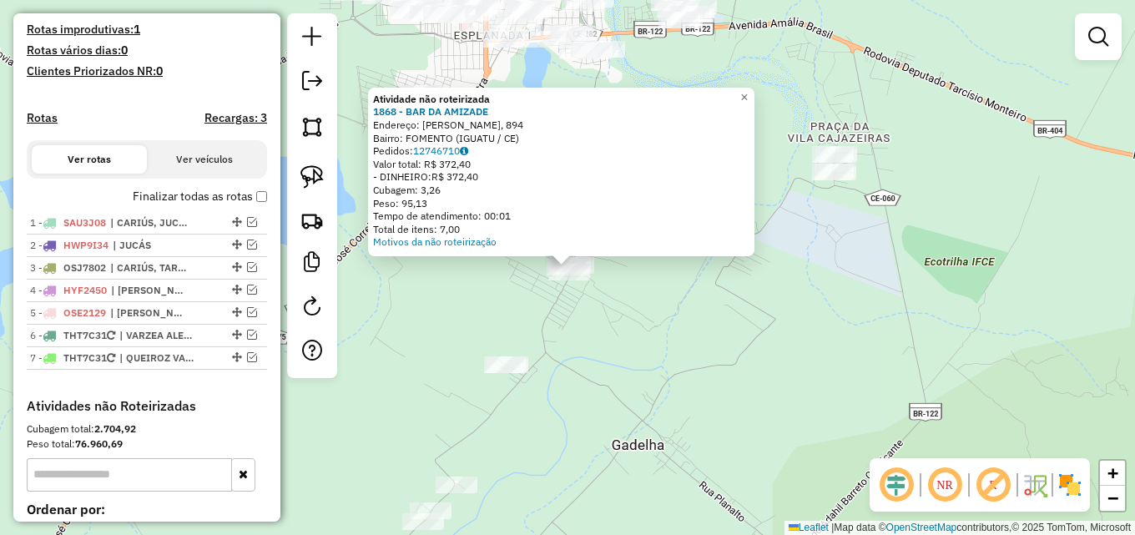
click at [672, 345] on div "Atividade não roteirizada 1868 - BAR DA AMIZADE Endereço: ROD CEL ADIL MENDONCA…" at bounding box center [567, 267] width 1135 height 535
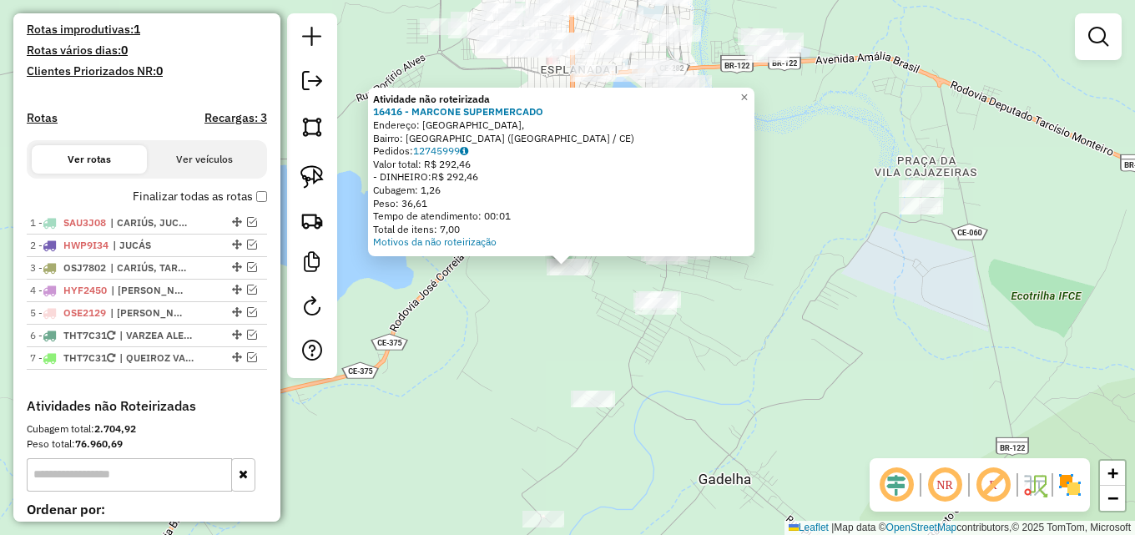
click at [761, 319] on div "Atividade não roteirizada 16416 - MARCONE SUPERMERCADO Endereço: Rua Parque Flo…" at bounding box center [567, 267] width 1135 height 535
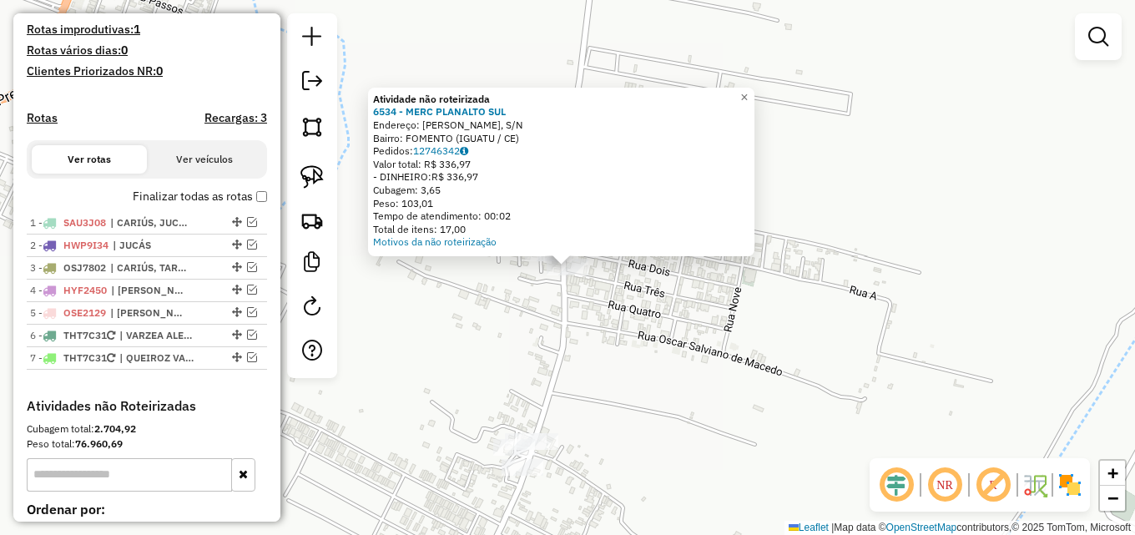
click at [657, 319] on div "Atividade não roteirizada 6534 - MERC PLANALTO SUL Endereço: ROD ANTONIO ADIL M…" at bounding box center [567, 267] width 1135 height 535
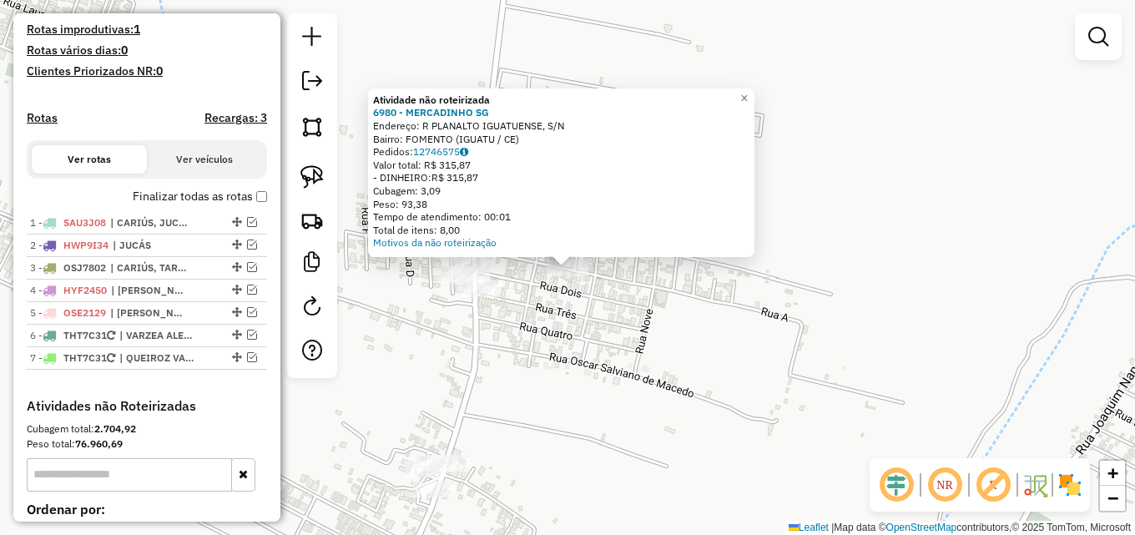
click at [619, 318] on div "Atividade não roteirizada 6980 - MERCADINHO SG Endereço: R PLANALTO IGUATUENSE,…" at bounding box center [567, 267] width 1135 height 535
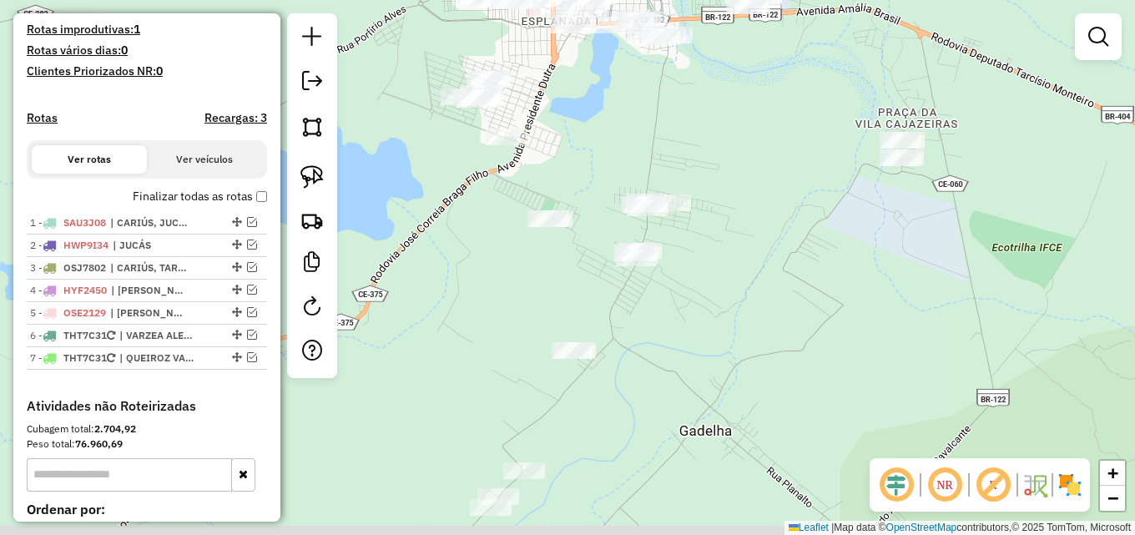
drag, startPoint x: 627, startPoint y: 355, endPoint x: 711, endPoint y: 209, distance: 168.6
click at [706, 213] on div "Janela de atendimento Grade de atendimento Capacidade Transportadoras Veículos …" at bounding box center [567, 267] width 1135 height 535
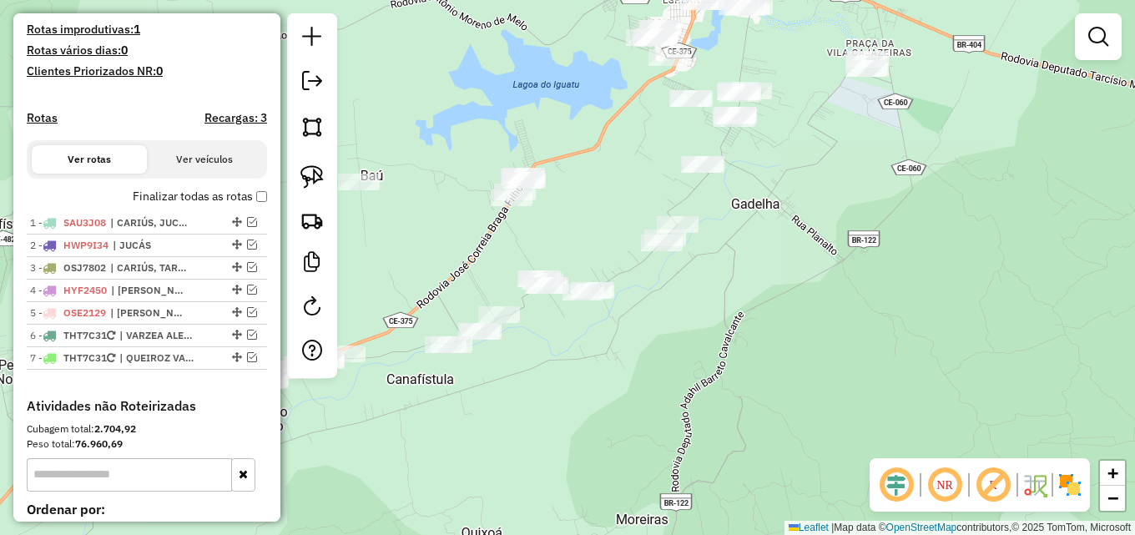
drag, startPoint x: 723, startPoint y: 265, endPoint x: 818, endPoint y: 102, distance: 189.6
click at [818, 102] on div "Janela de atendimento Grade de atendimento Capacidade Transportadoras Veículos …" at bounding box center [567, 267] width 1135 height 535
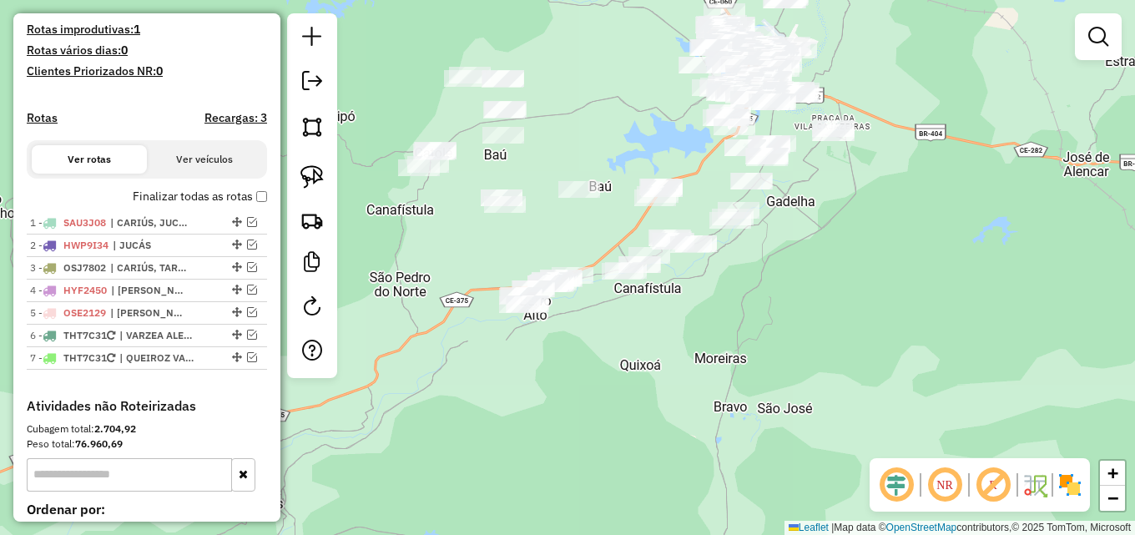
drag, startPoint x: 651, startPoint y: 315, endPoint x: 644, endPoint y: 355, distance: 39.8
click at [644, 355] on div "Janela de atendimento Grade de atendimento Capacidade Transportadoras Veículos …" at bounding box center [567, 267] width 1135 height 535
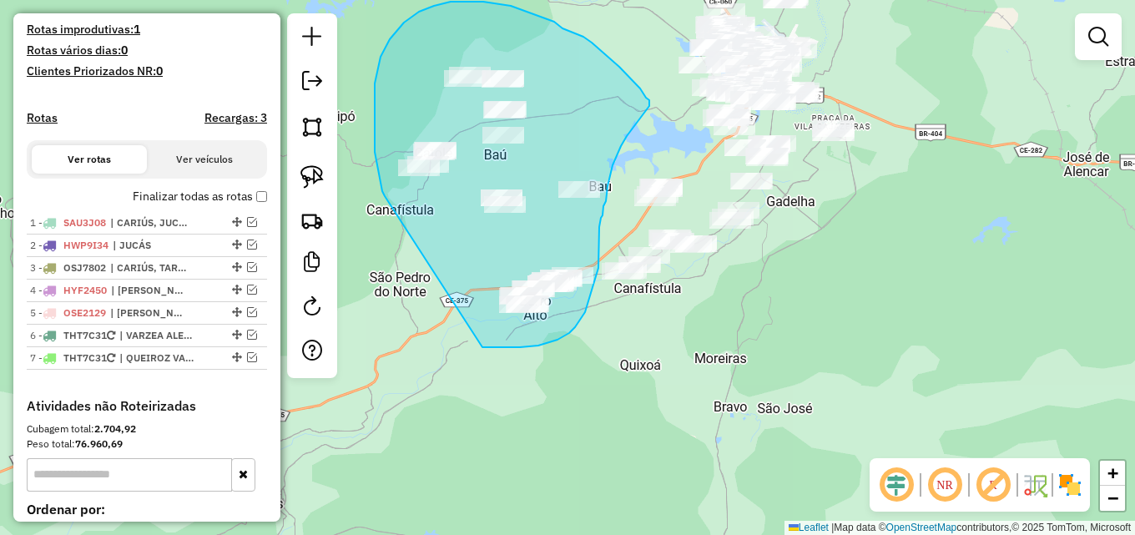
drag, startPoint x: 382, startPoint y: 191, endPoint x: 481, endPoint y: 345, distance: 183.5
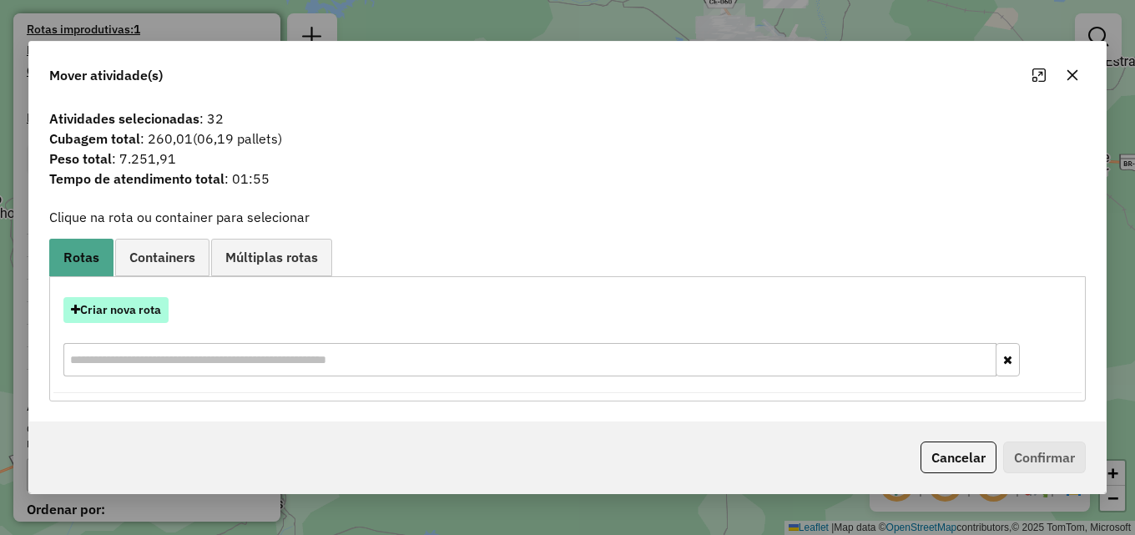
click at [129, 299] on button "Criar nova rota" at bounding box center [115, 310] width 105 height 26
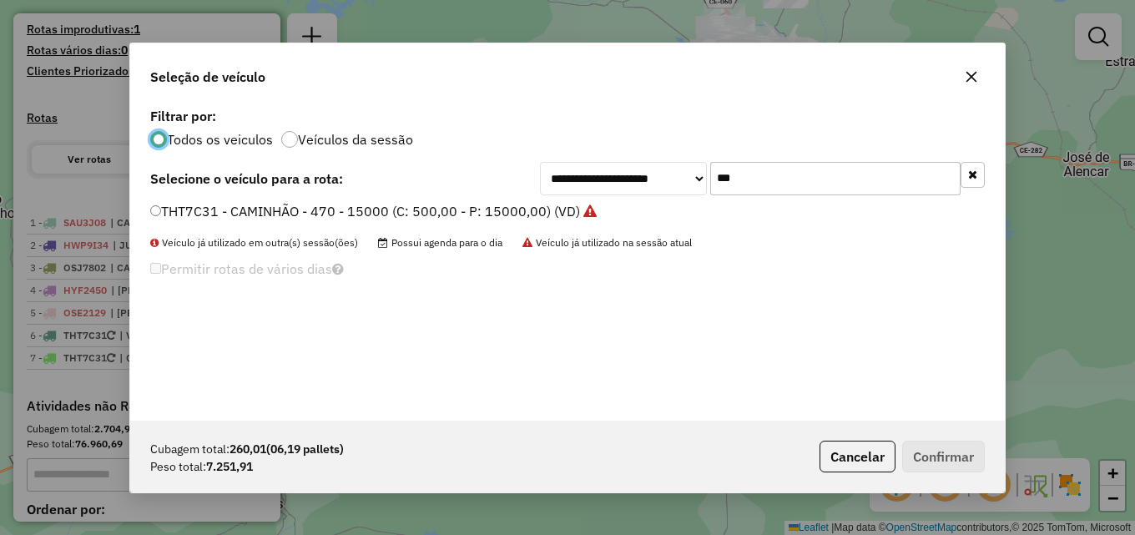
scroll to position [9, 5]
drag, startPoint x: 733, startPoint y: 182, endPoint x: 532, endPoint y: 173, distance: 200.5
click at [543, 179] on div "**********" at bounding box center [762, 178] width 445 height 33
type input "****"
click at [448, 217] on label "NRE5521 - BAIA - 168 - 5500 (C: 183,00 - P: 5500,00) (VD)" at bounding box center [337, 211] width 375 height 20
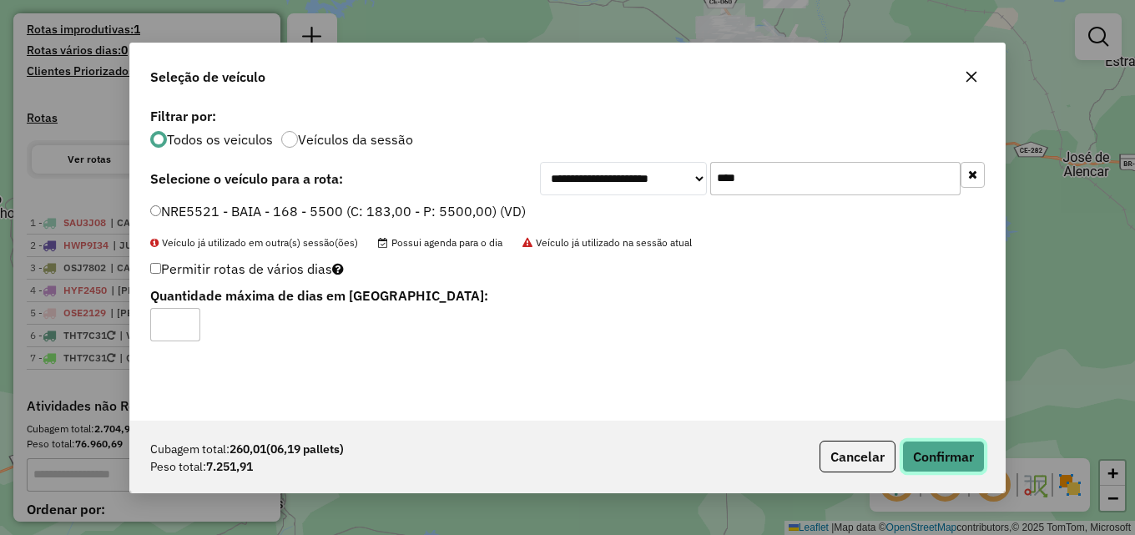
click at [956, 451] on button "Confirmar" at bounding box center [943, 457] width 83 height 32
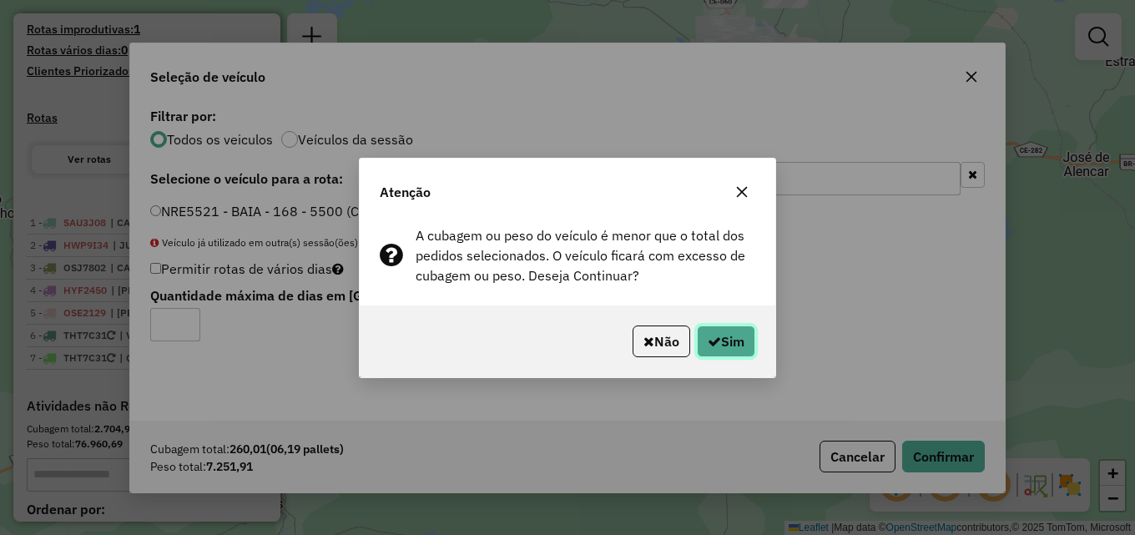
click at [737, 345] on button "Sim" at bounding box center [726, 341] width 58 height 32
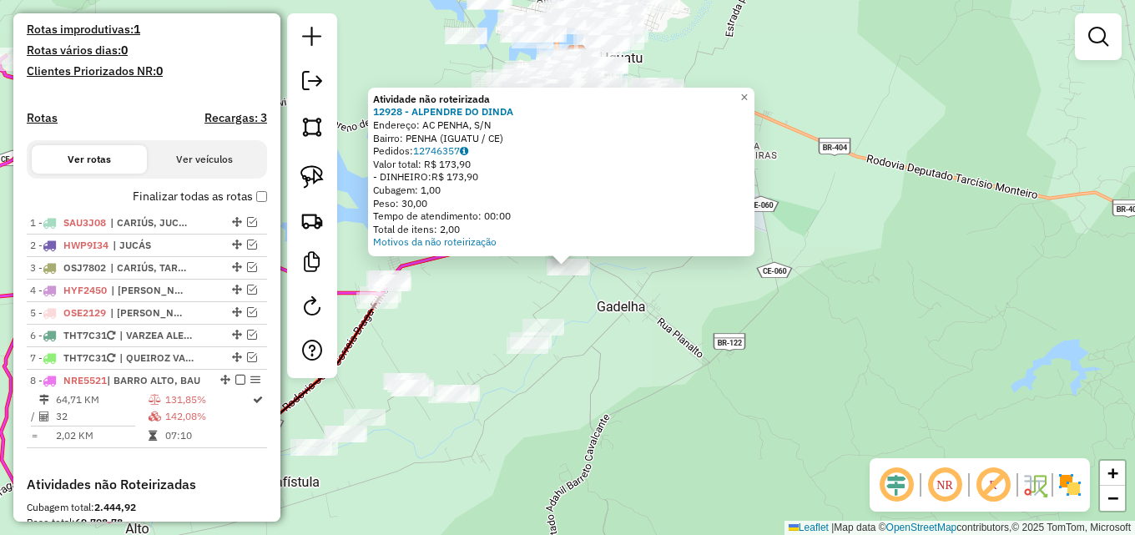
click at [648, 316] on div "Atividade não roteirizada 12928 - ALPENDRE DO DINDA Endereço: AC PENHA, S/N Bai…" at bounding box center [567, 267] width 1135 height 535
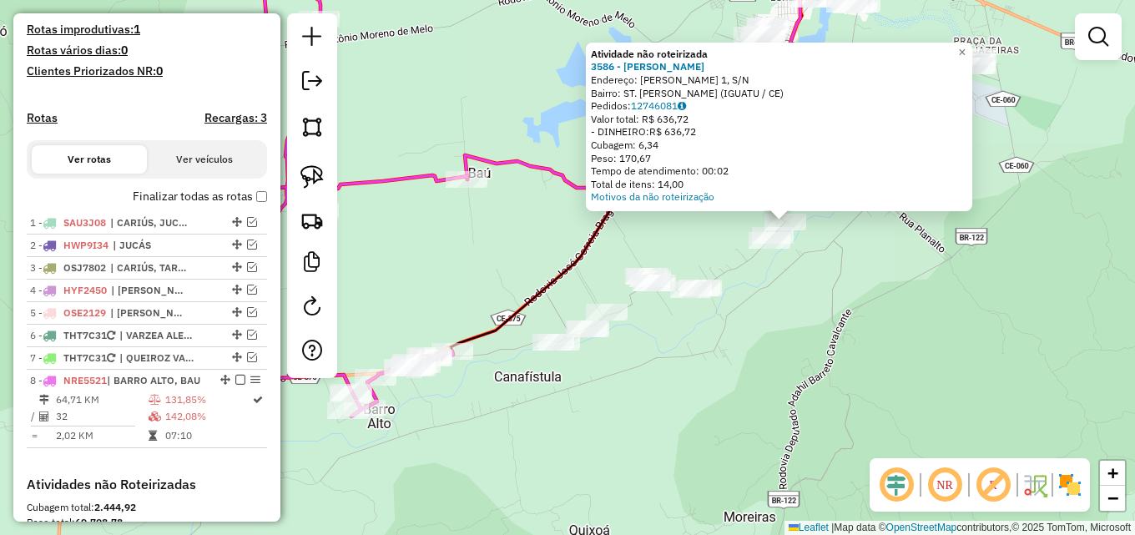
drag, startPoint x: 549, startPoint y: 335, endPoint x: 777, endPoint y: 287, distance: 232.9
click at [777, 287] on div "Atividade não roteirizada 3586 - ZENILDO GOMES DA SIL Endereço: R CARDOSO 1, S/…" at bounding box center [567, 267] width 1135 height 535
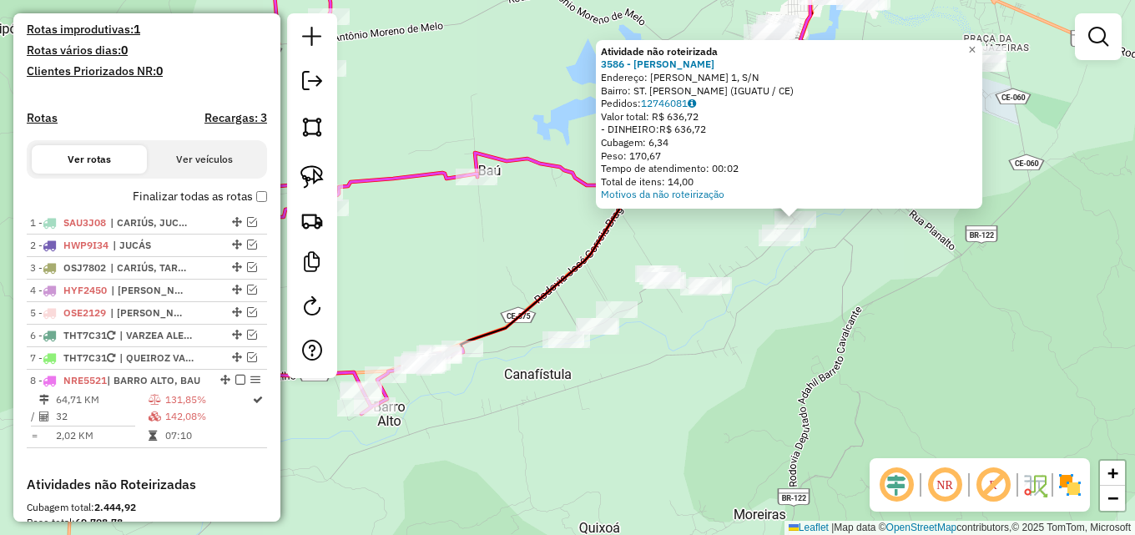
click at [777, 295] on div "Atividade não roteirizada 3586 - ZENILDO GOMES DA SIL Endereço: R CARDOSO 1, S/…" at bounding box center [567, 267] width 1135 height 535
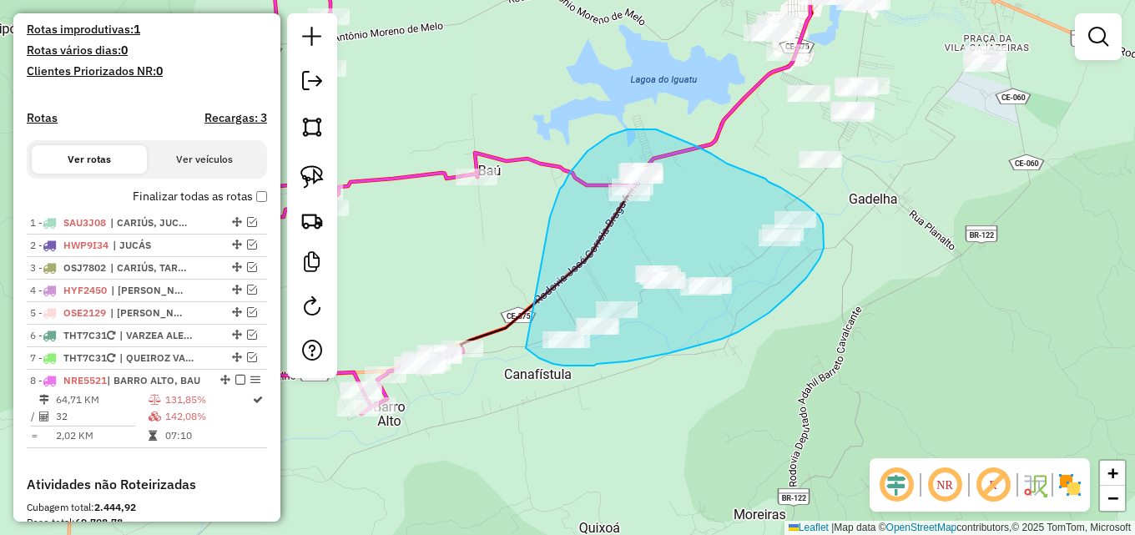
drag, startPoint x: 552, startPoint y: 208, endPoint x: 526, endPoint y: 348, distance: 142.7
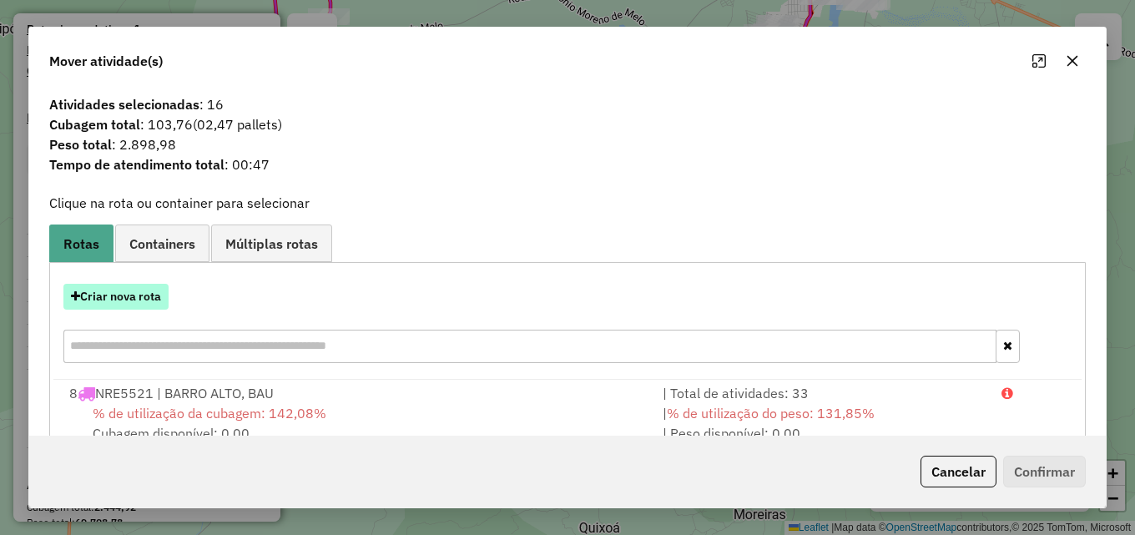
click at [143, 301] on button "Criar nova rota" at bounding box center [115, 297] width 105 height 26
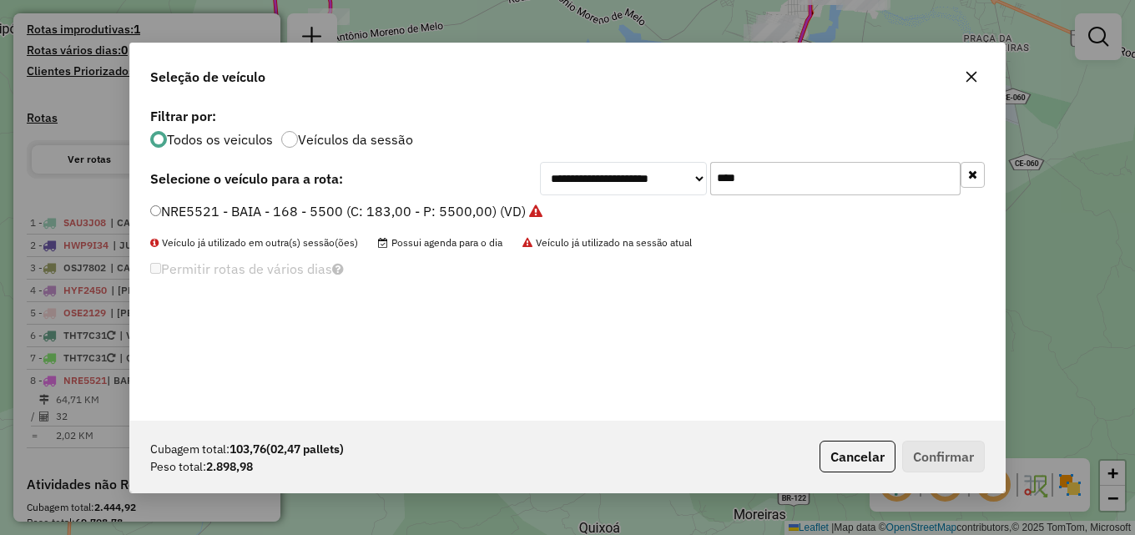
drag, startPoint x: 754, startPoint y: 180, endPoint x: 194, endPoint y: 169, distance: 560.8
click at [241, 175] on div "**********" at bounding box center [567, 178] width 834 height 33
type input "****"
click at [254, 219] on label "OCQ2231 - BAIA - 168 - 5500 (C: 183,00 - P: 5500,00) (VD)" at bounding box center [338, 211] width 377 height 20
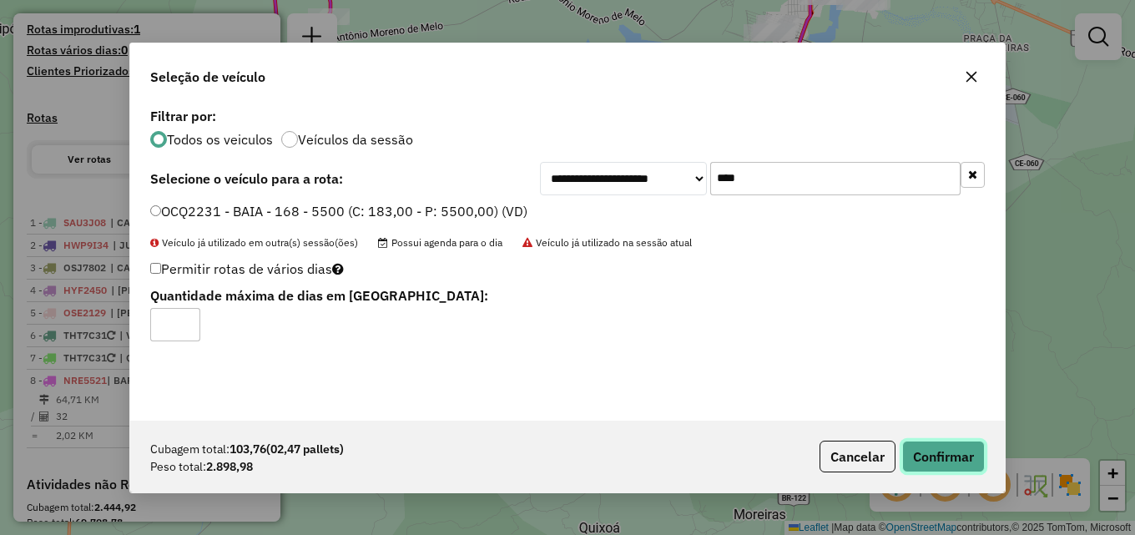
click at [954, 452] on button "Confirmar" at bounding box center [943, 457] width 83 height 32
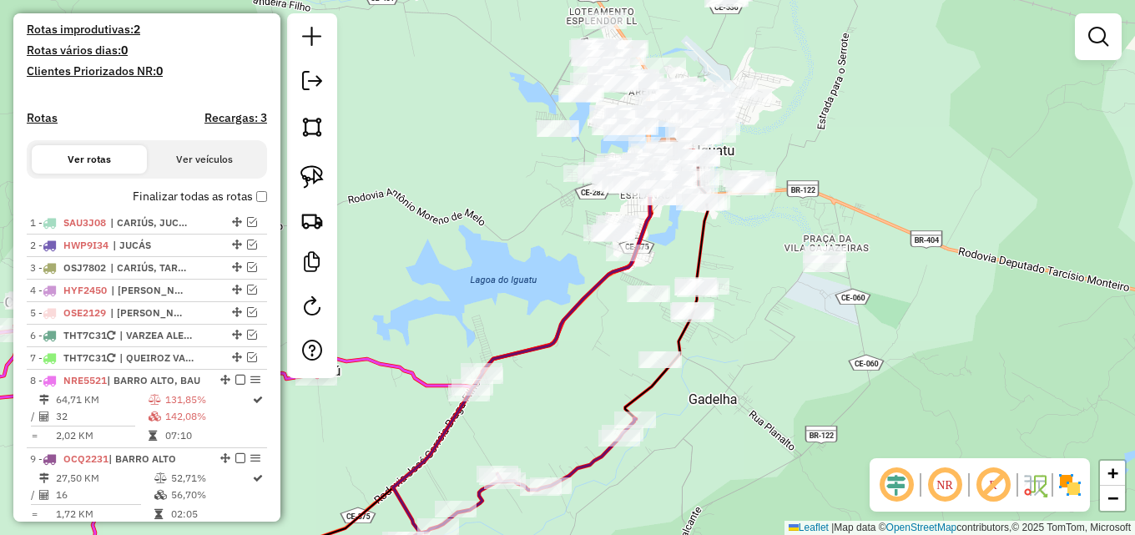
drag, startPoint x: 880, startPoint y: 234, endPoint x: 680, endPoint y: 436, distance: 285.0
click at [692, 442] on div "Janela de atendimento Grade de atendimento Capacidade Transportadoras Veículos …" at bounding box center [567, 267] width 1135 height 535
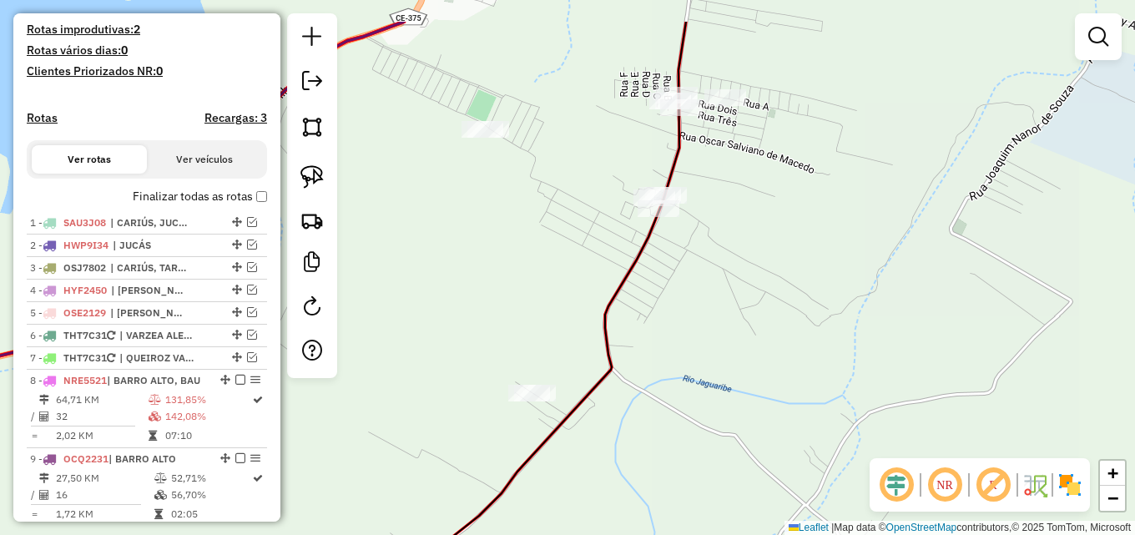
drag, startPoint x: 707, startPoint y: 331, endPoint x: 669, endPoint y: 408, distance: 85.4
click at [669, 408] on div "Janela de atendimento Grade de atendimento Capacidade Transportadoras Veículos …" at bounding box center [567, 267] width 1135 height 535
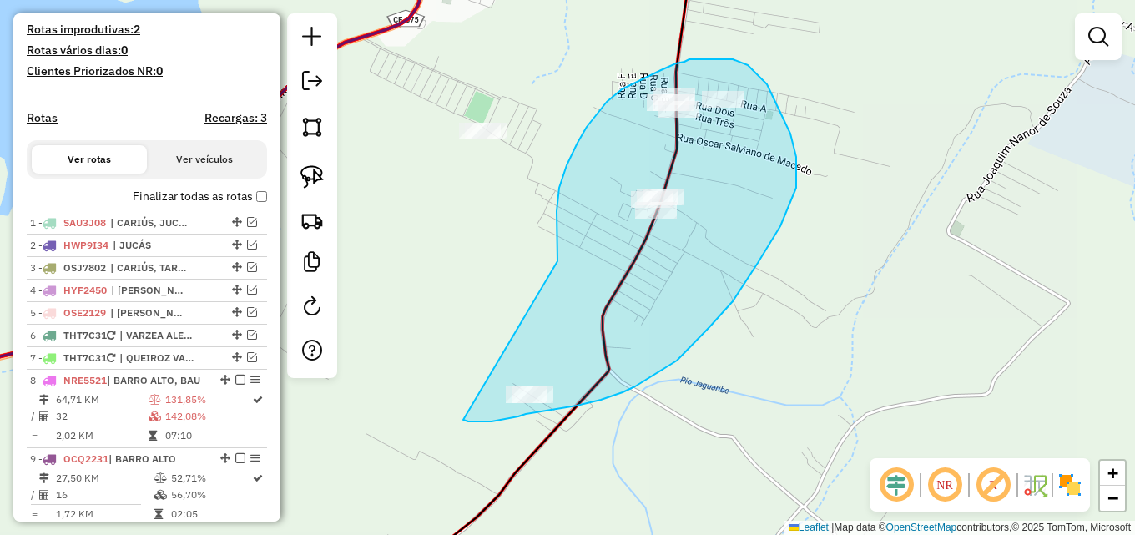
drag, startPoint x: 557, startPoint y: 259, endPoint x: 459, endPoint y: 415, distance: 184.8
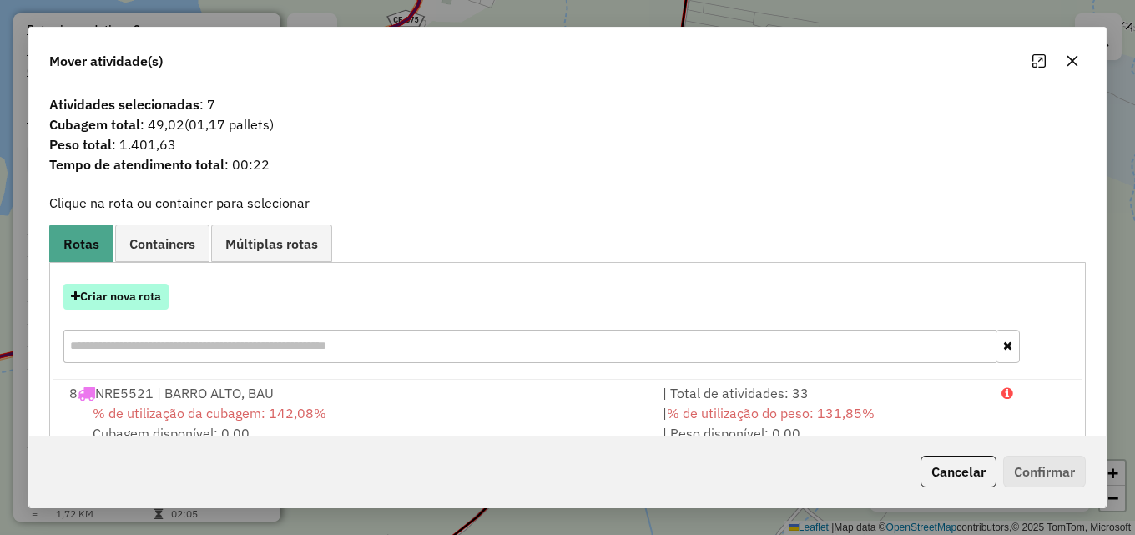
click at [100, 300] on button "Criar nova rota" at bounding box center [115, 297] width 105 height 26
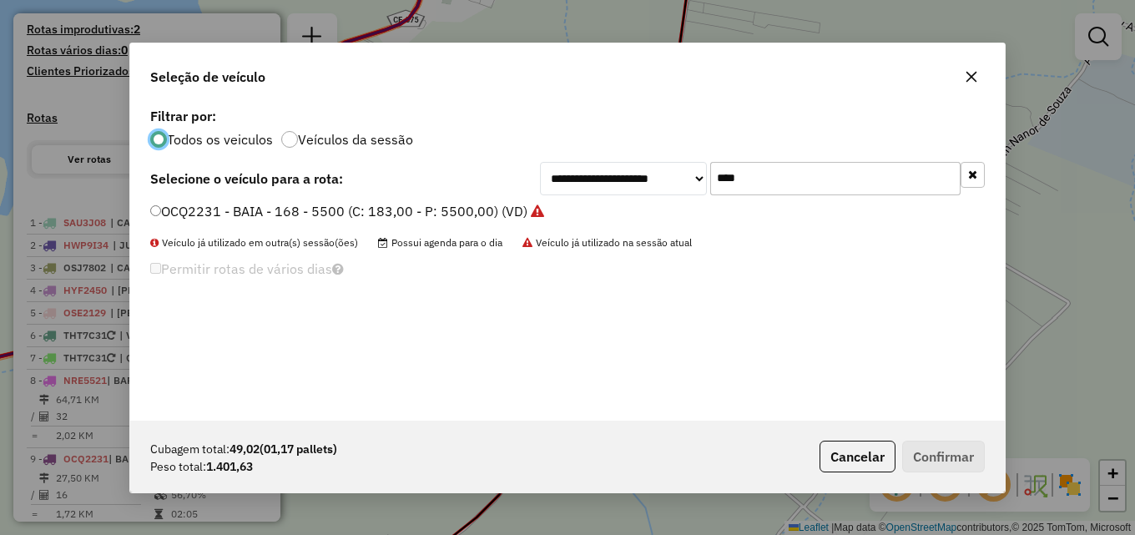
click at [330, 216] on label "OCQ2231 - BAIA - 168 - 5500 (C: 183,00 - P: 5500,00) (VD)" at bounding box center [347, 211] width 394 height 20
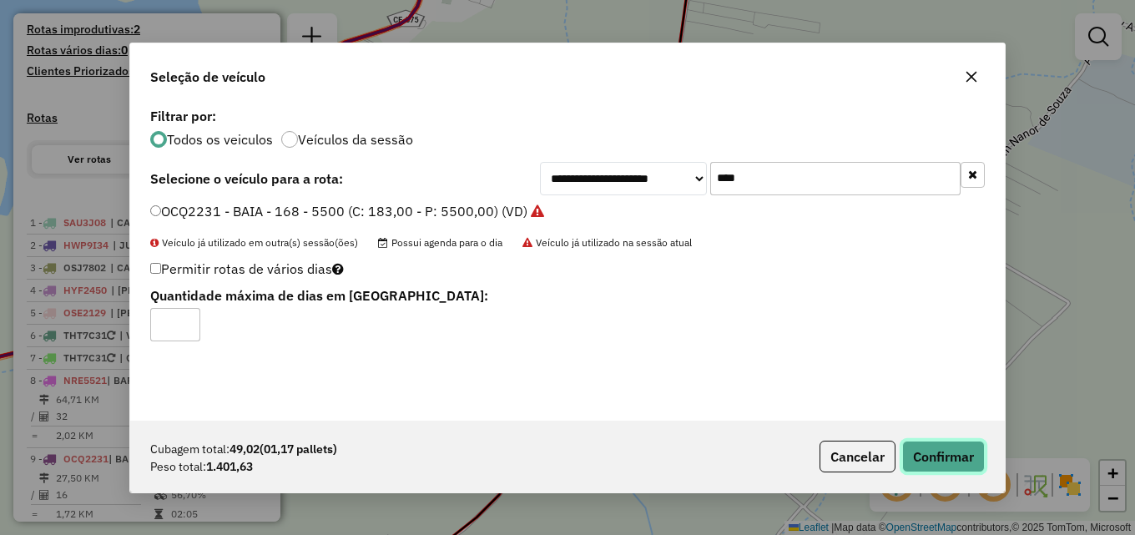
click at [956, 442] on button "Confirmar" at bounding box center [943, 457] width 83 height 32
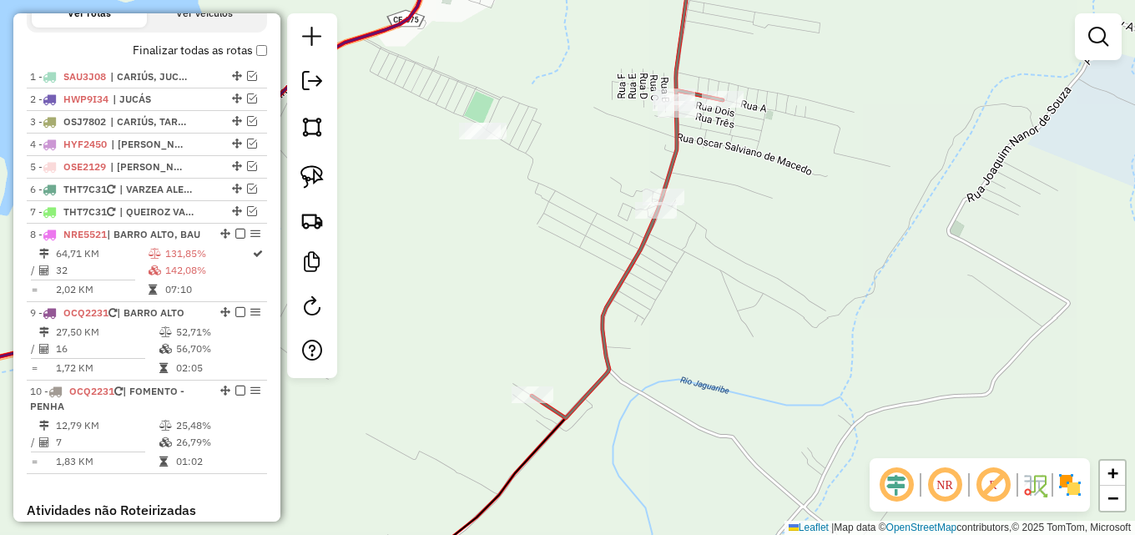
scroll to position [849, 0]
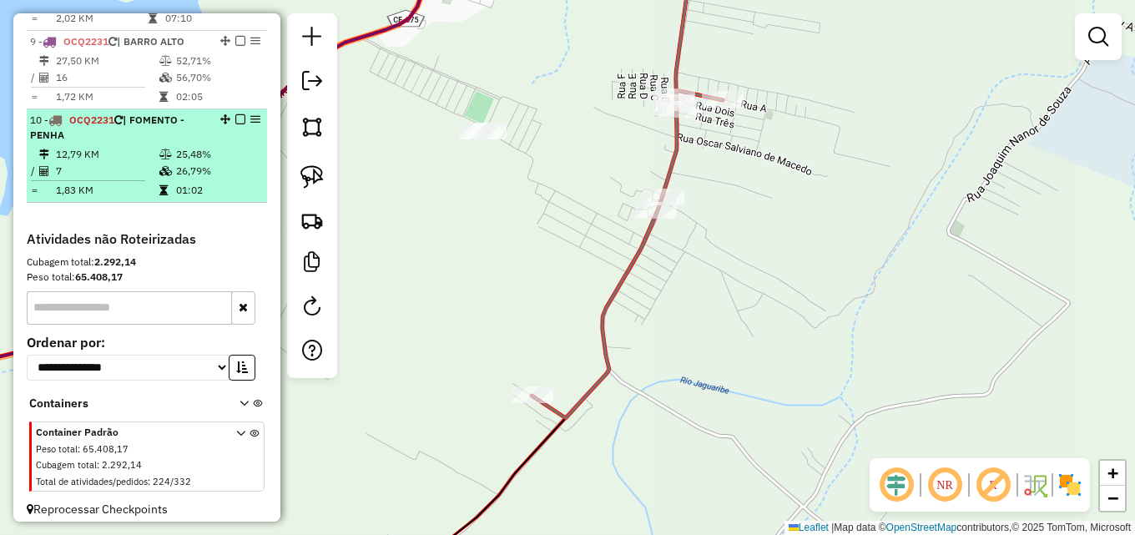
click at [144, 179] on td "7" at bounding box center [106, 171] width 103 height 17
select select "*********"
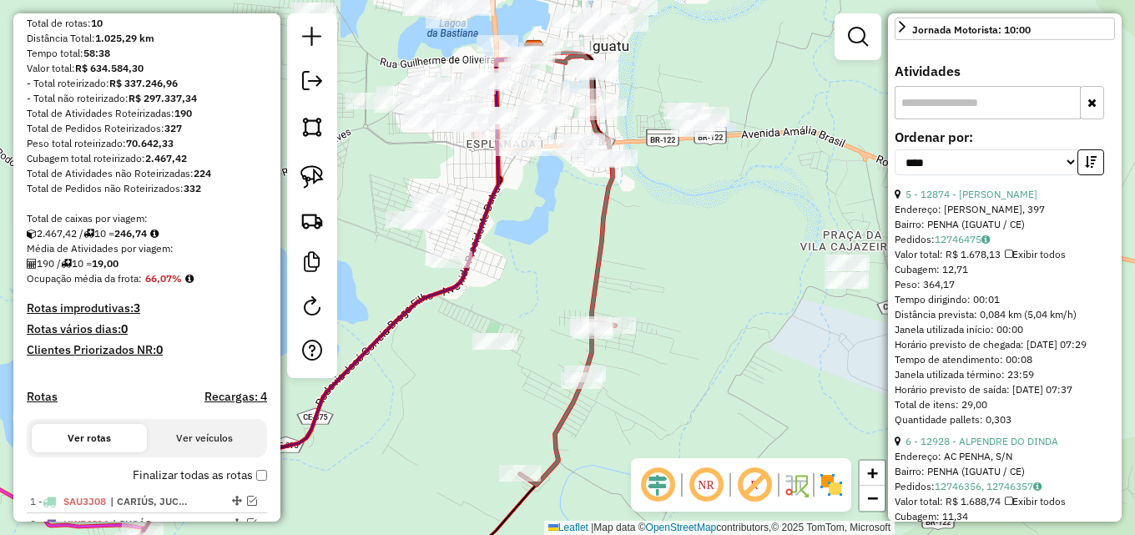
scroll to position [15, 0]
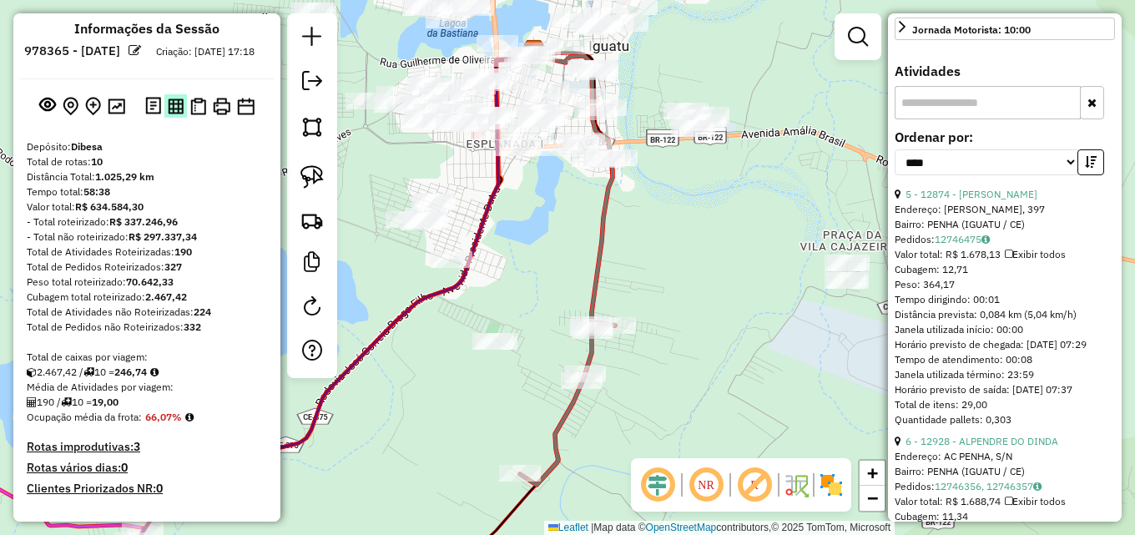
click at [173, 114] on img at bounding box center [176, 106] width 16 height 16
click at [197, 115] on img at bounding box center [198, 107] width 16 height 18
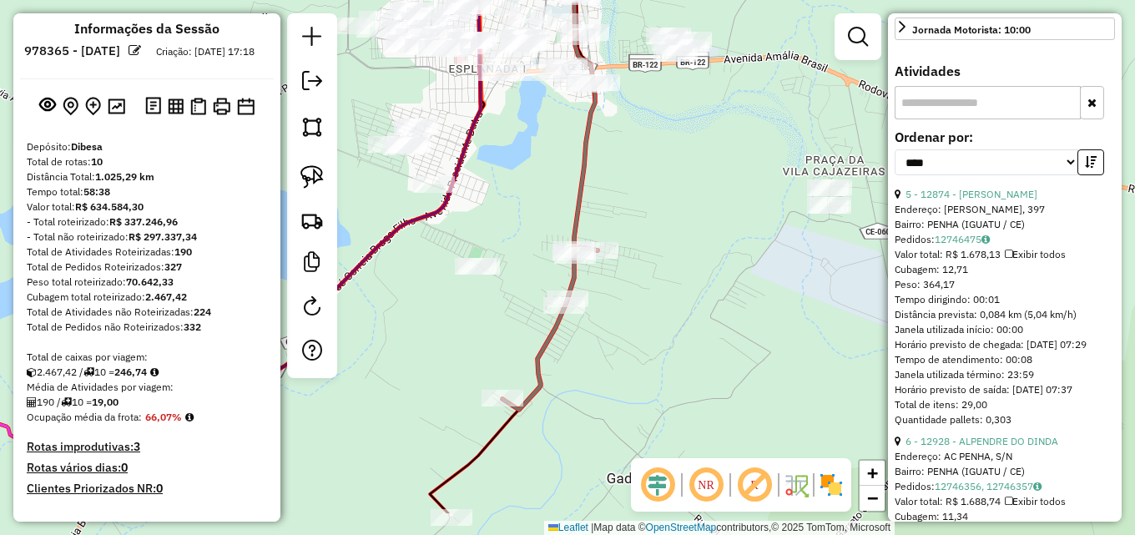
drag, startPoint x: 737, startPoint y: 166, endPoint x: 732, endPoint y: 145, distance: 21.5
click at [732, 145] on div "Janela de atendimento Grade de atendimento Capacidade Transportadoras Veículos …" at bounding box center [567, 267] width 1135 height 535
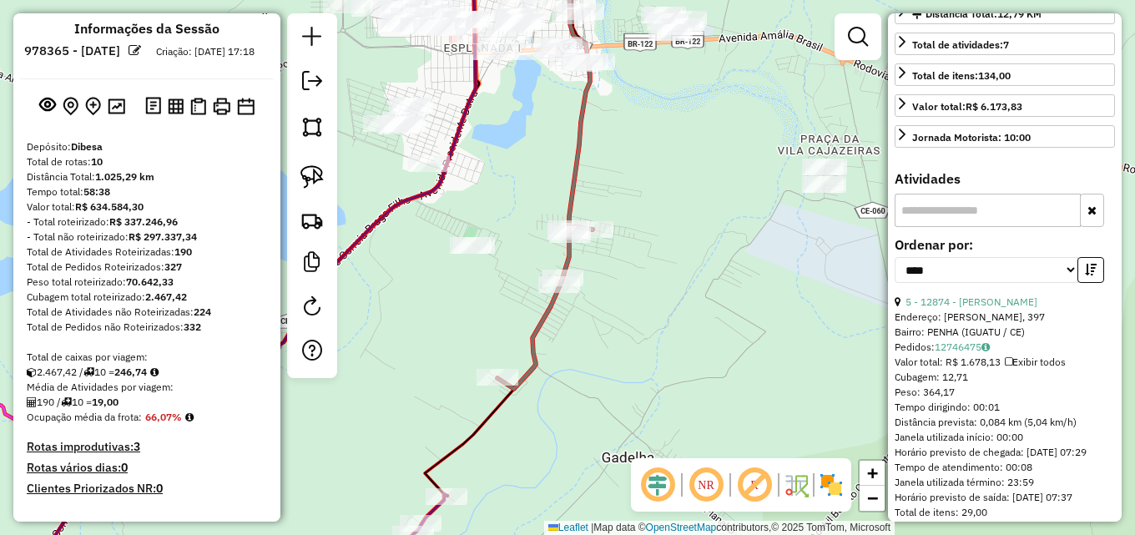
scroll to position [186, 0]
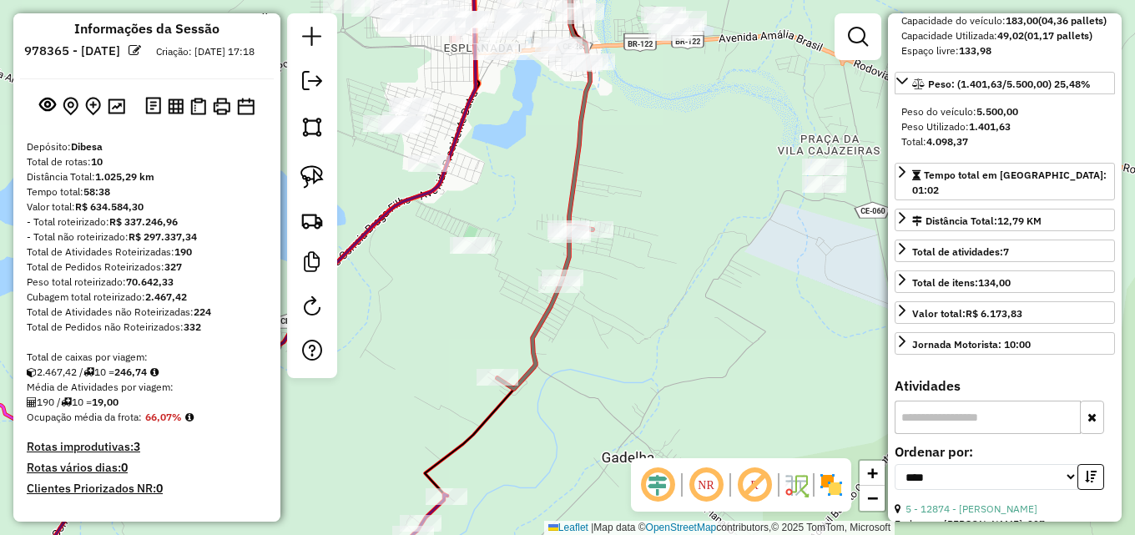
click at [1006, 133] on strong "1.401,63" at bounding box center [990, 126] width 42 height 13
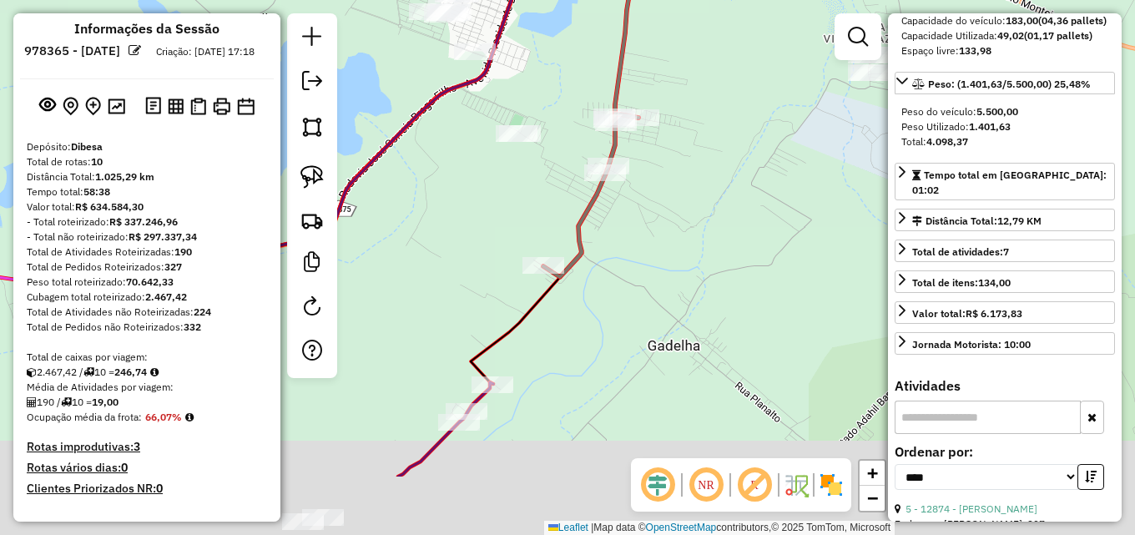
drag, startPoint x: 742, startPoint y: 325, endPoint x: 859, endPoint y: 178, distance: 188.8
click at [884, 154] on div "Janela de atendimento Grade de atendimento Capacidade Transportadoras Veículos …" at bounding box center [567, 267] width 1135 height 535
click at [808, 163] on div "Janela de atendimento Grade de atendimento Capacidade Transportadoras Veículos …" at bounding box center [567, 267] width 1135 height 535
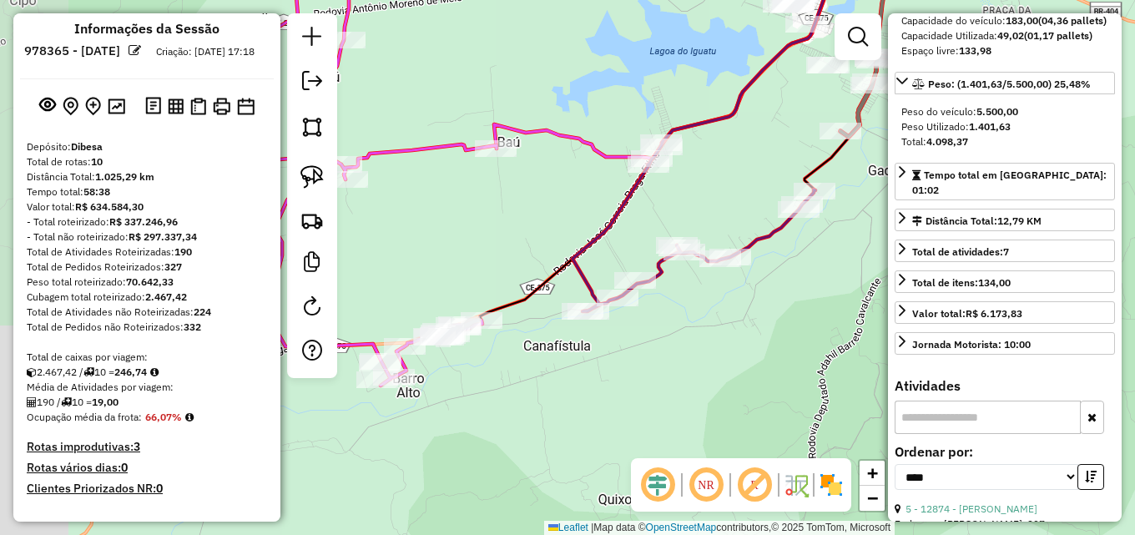
drag, startPoint x: 580, startPoint y: 405, endPoint x: 671, endPoint y: 345, distance: 108.5
click at [671, 345] on div "Janela de atendimento Grade de atendimento Capacidade Transportadoras Veículos …" at bounding box center [567, 267] width 1135 height 535
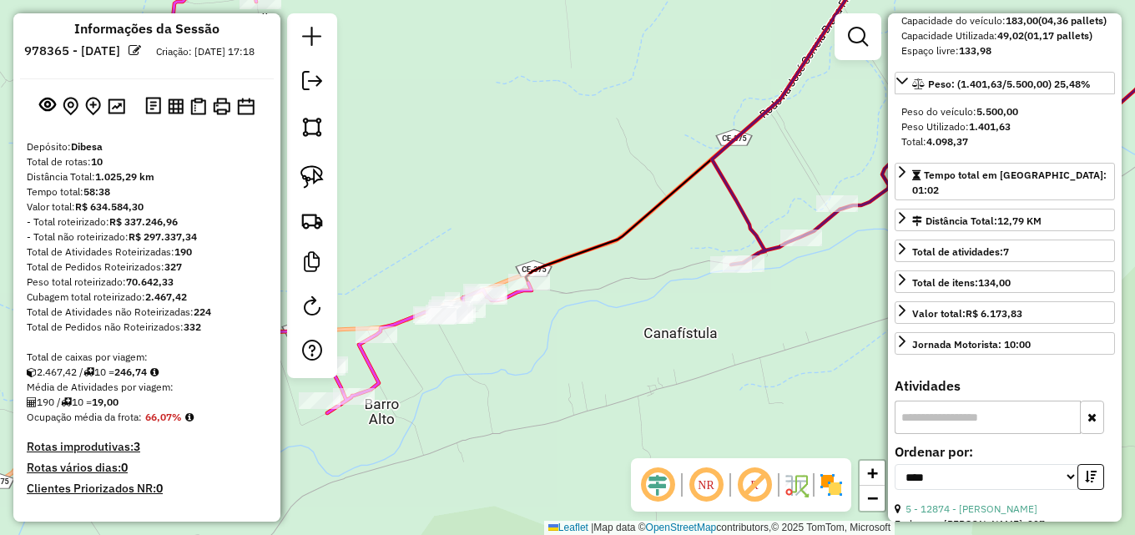
drag, startPoint x: 451, startPoint y: 375, endPoint x: 501, endPoint y: 346, distance: 58.7
click at [501, 346] on div "Janela de atendimento Grade de atendimento Capacidade Transportadoras Veículos …" at bounding box center [567, 267] width 1135 height 535
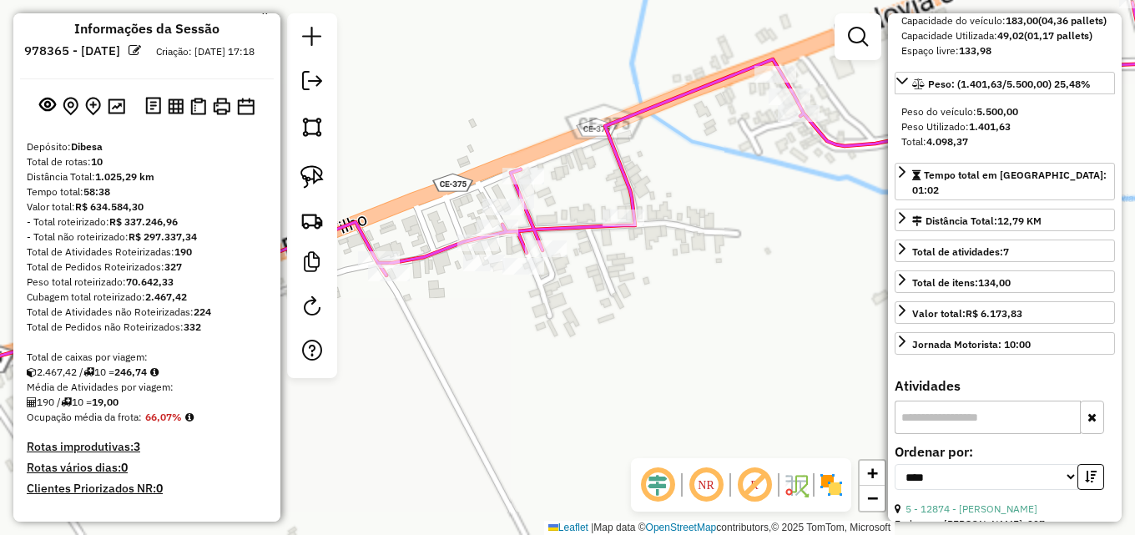
click at [676, 312] on div "Janela de atendimento Grade de atendimento Capacidade Transportadoras Veículos …" at bounding box center [567, 267] width 1135 height 535
click at [516, 370] on div "Janela de atendimento Grade de atendimento Capacidade Transportadoras Veículos …" at bounding box center [567, 267] width 1135 height 535
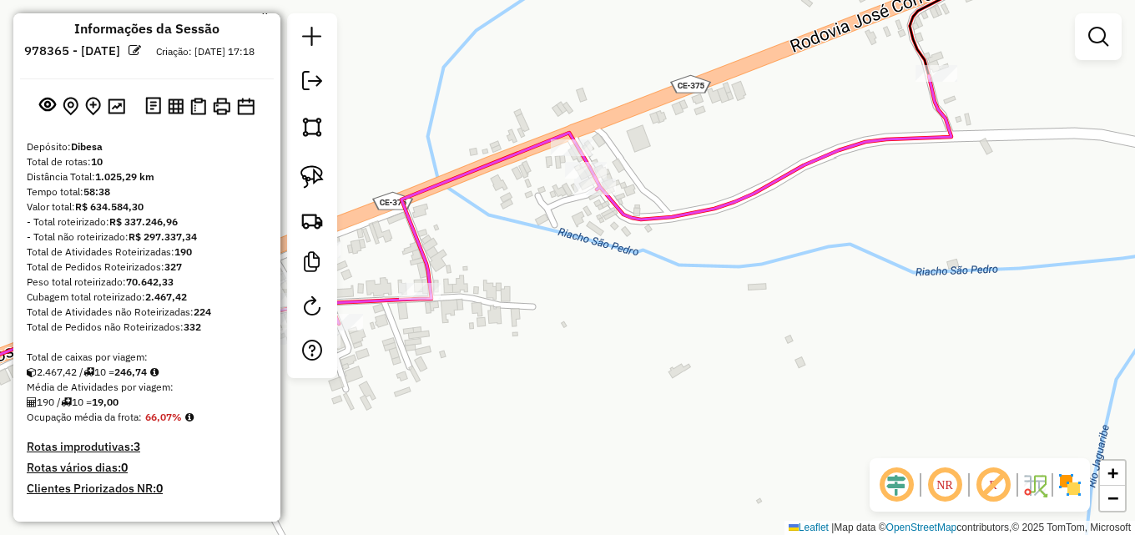
drag, startPoint x: 672, startPoint y: 307, endPoint x: 666, endPoint y: 320, distance: 14.6
click at [666, 320] on div "Janela de atendimento Grade de atendimento Capacidade Transportadoras Veículos …" at bounding box center [567, 267] width 1135 height 535
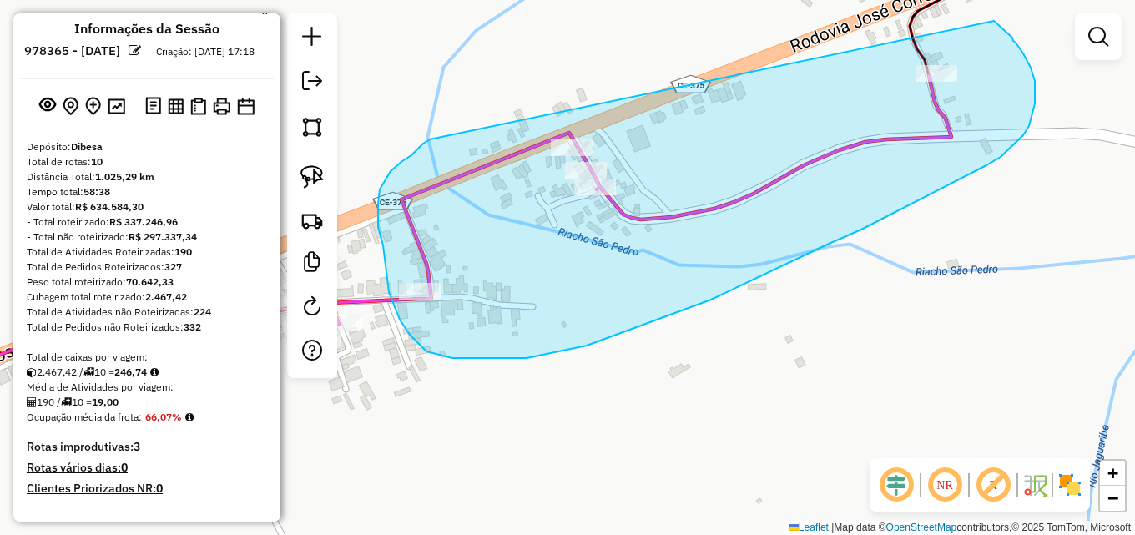
drag, startPoint x: 422, startPoint y: 144, endPoint x: 994, endPoint y: 21, distance: 584.7
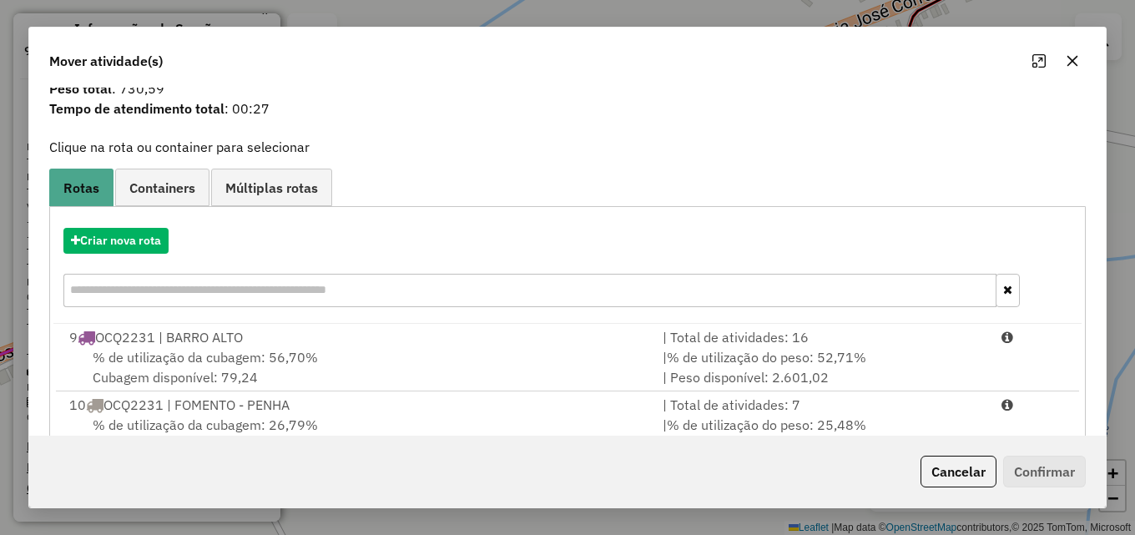
scroll to position [108, 0]
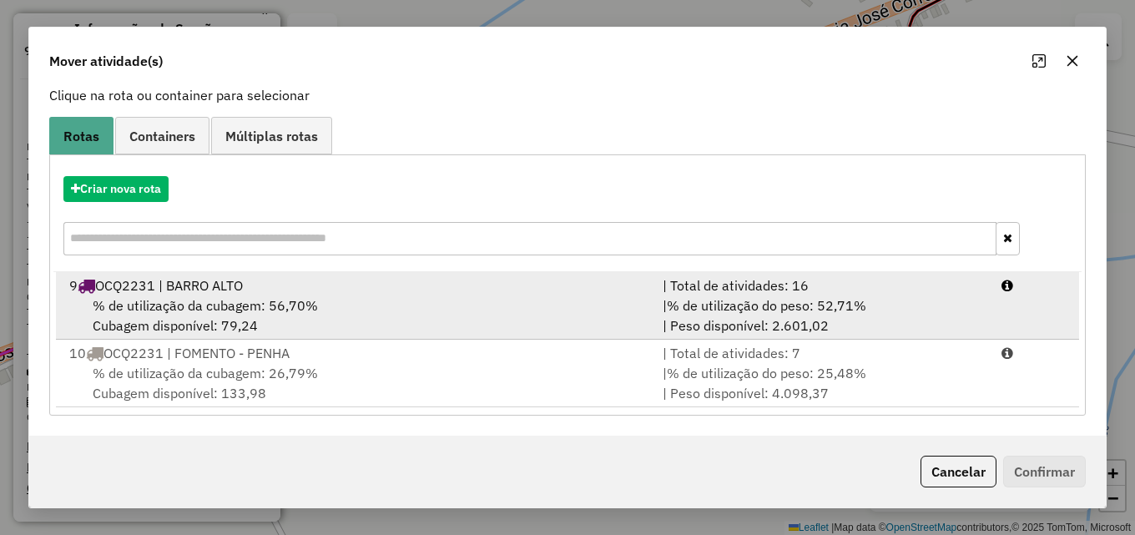
click at [790, 305] on span "% de utilização do peso: 52,71%" at bounding box center [766, 305] width 199 height 17
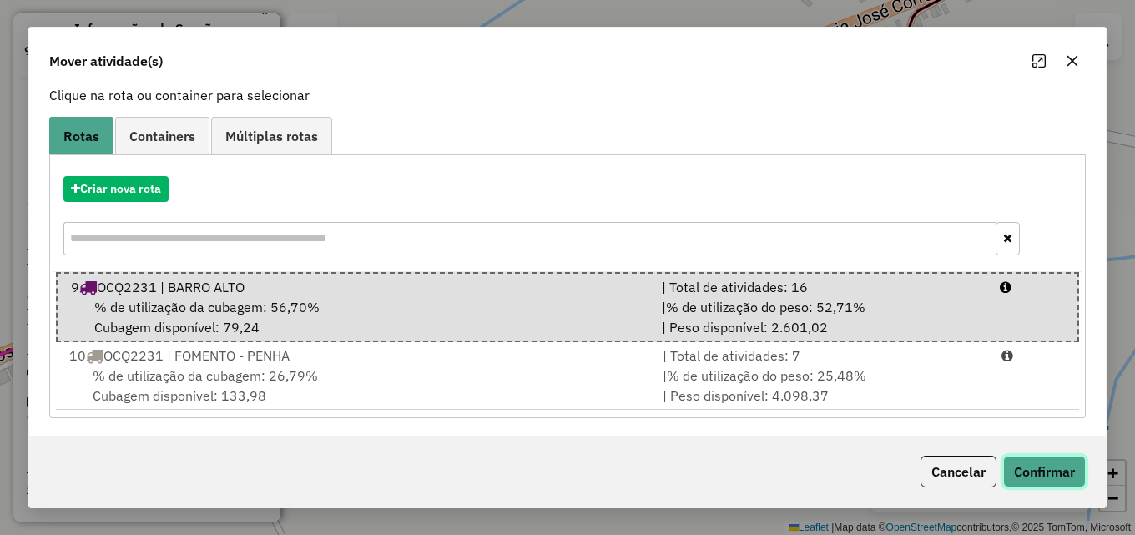
click at [1040, 469] on button "Confirmar" at bounding box center [1044, 472] width 83 height 32
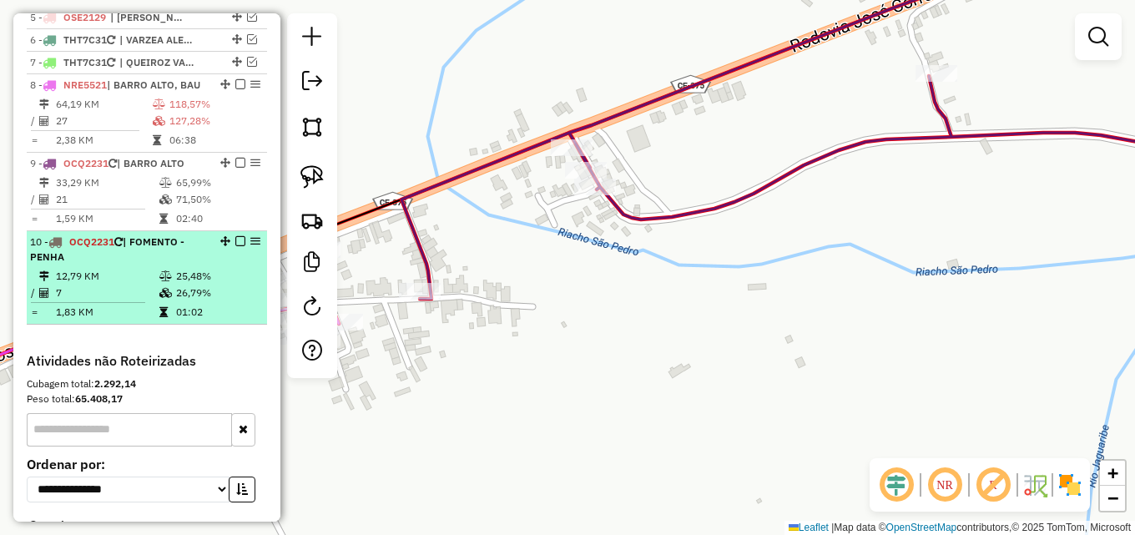
scroll to position [766, 0]
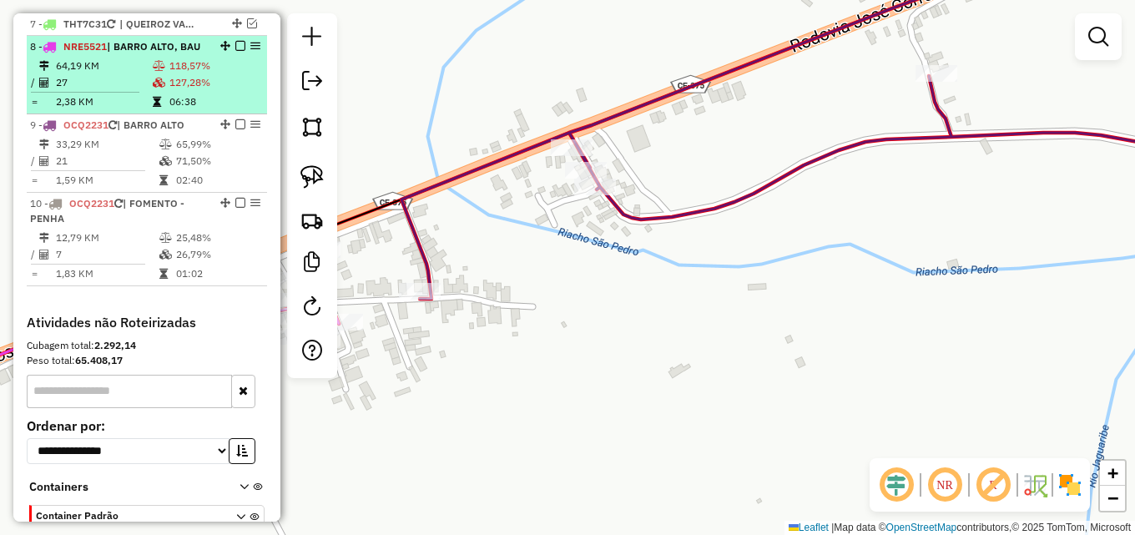
click at [206, 91] on td "127,28%" at bounding box center [215, 82] width 92 height 17
select select "*********"
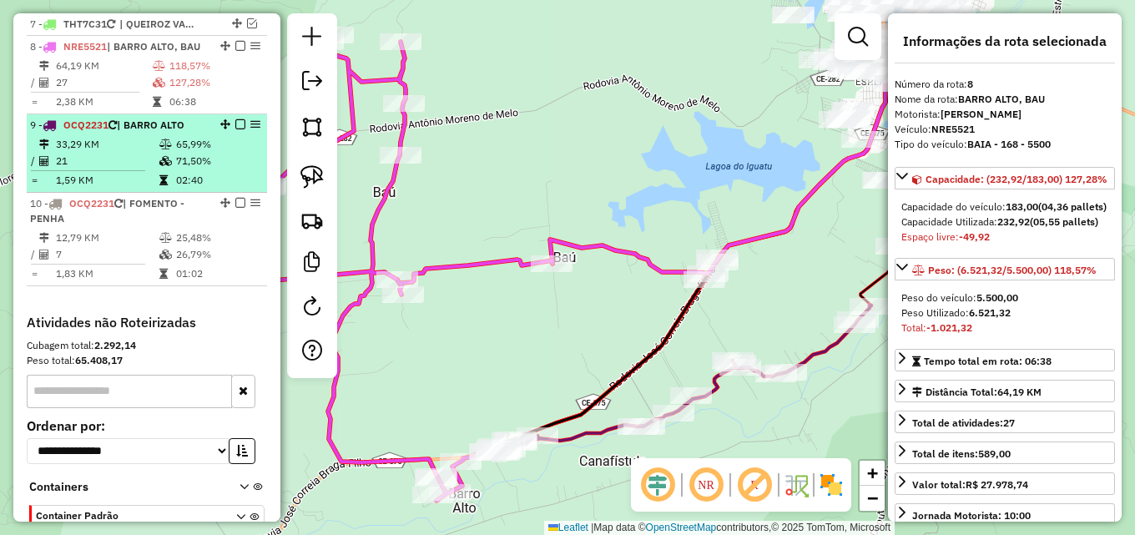
click at [175, 169] on td "71,50%" at bounding box center [217, 161] width 84 height 17
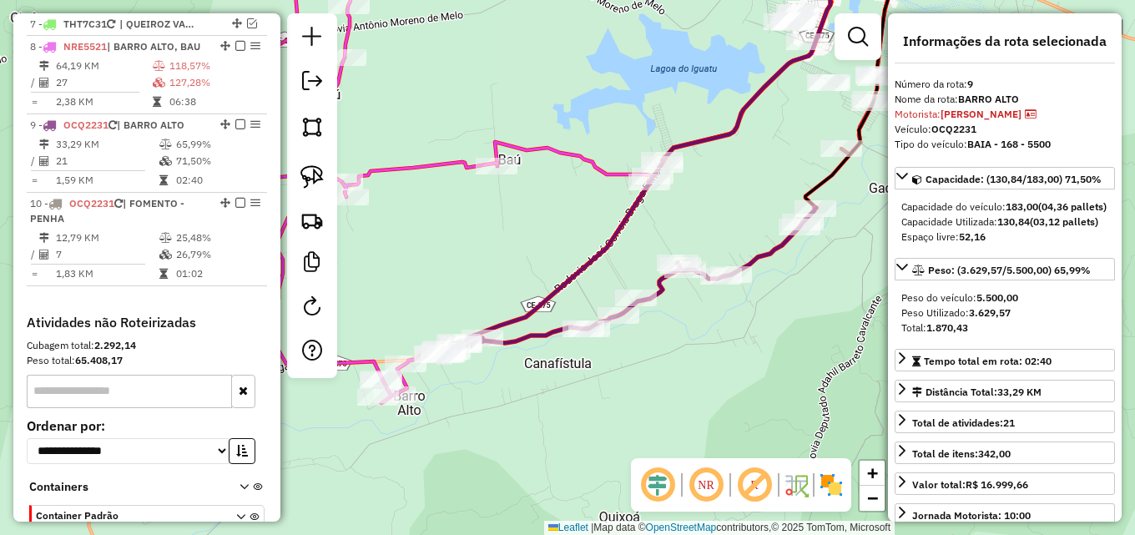
drag, startPoint x: 376, startPoint y: 363, endPoint x: 525, endPoint y: 226, distance: 201.9
click at [524, 199] on div "Janela de atendimento Grade de atendimento Capacidade Transportadoras Veículos …" at bounding box center [567, 267] width 1135 height 535
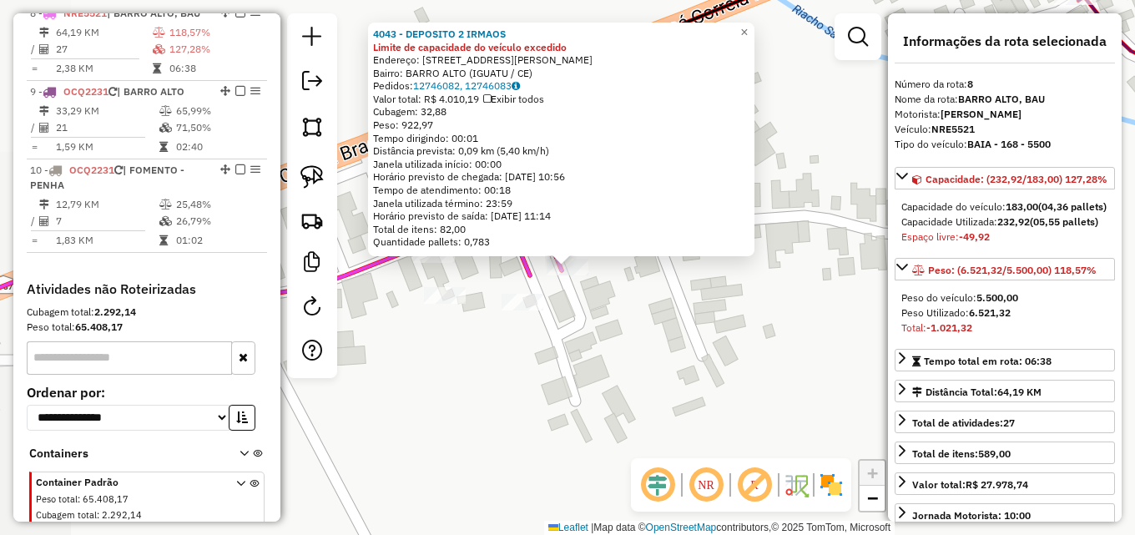
scroll to position [803, 0]
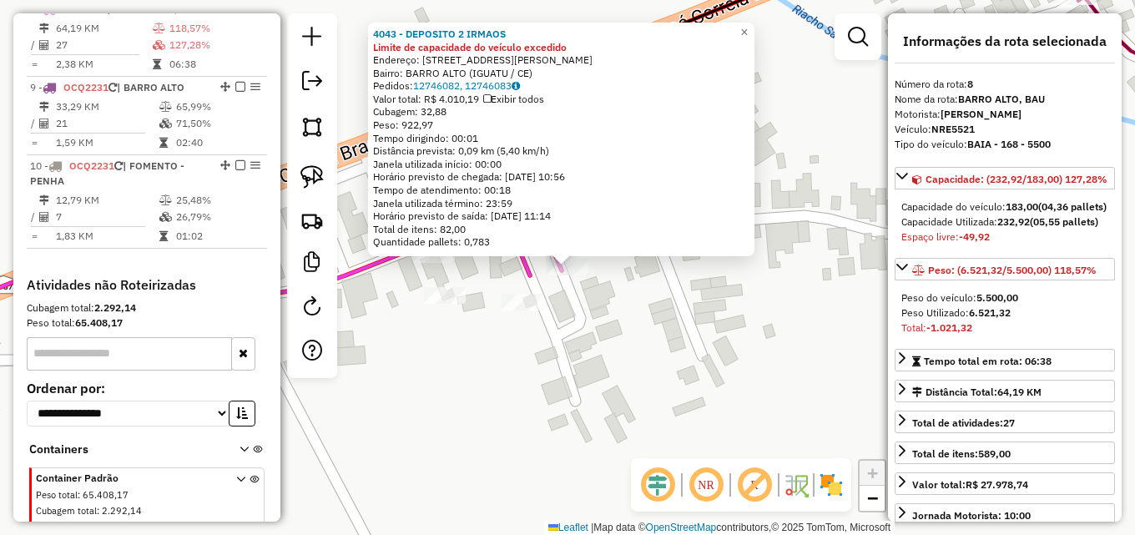
click at [580, 315] on div "4043 - DEPOSITO 2 IRMAOS Limite de capacidade do veículo excedido Endereço: R A…" at bounding box center [567, 267] width 1135 height 535
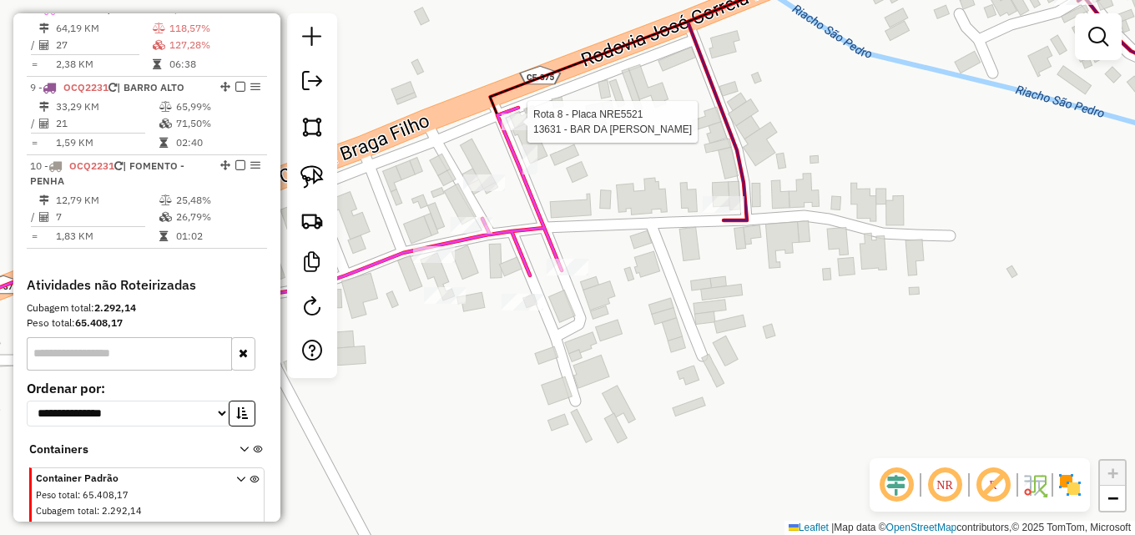
select select "*********"
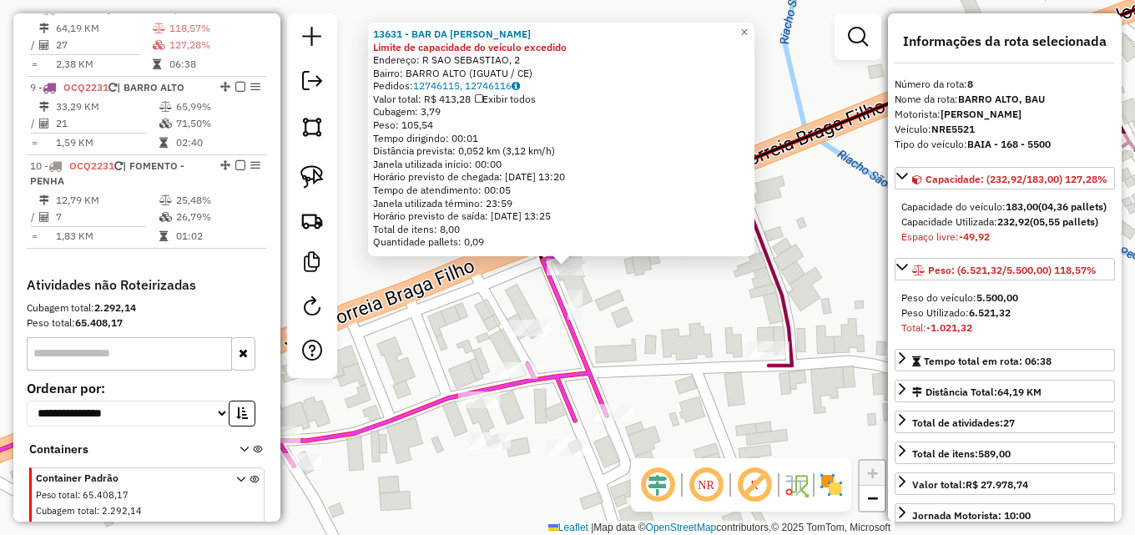
click at [612, 358] on div "13631 - BAR DA SANDRA Limite de capacidade do veículo excedido Endereço: R SAO …" at bounding box center [567, 267] width 1135 height 535
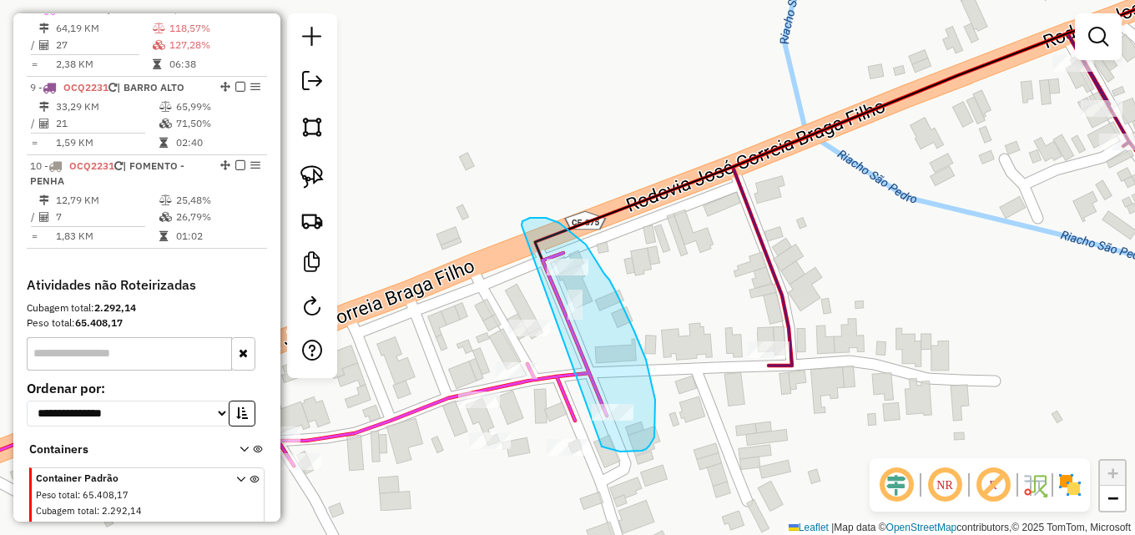
drag, startPoint x: 521, startPoint y: 225, endPoint x: 602, endPoint y: 446, distance: 235.2
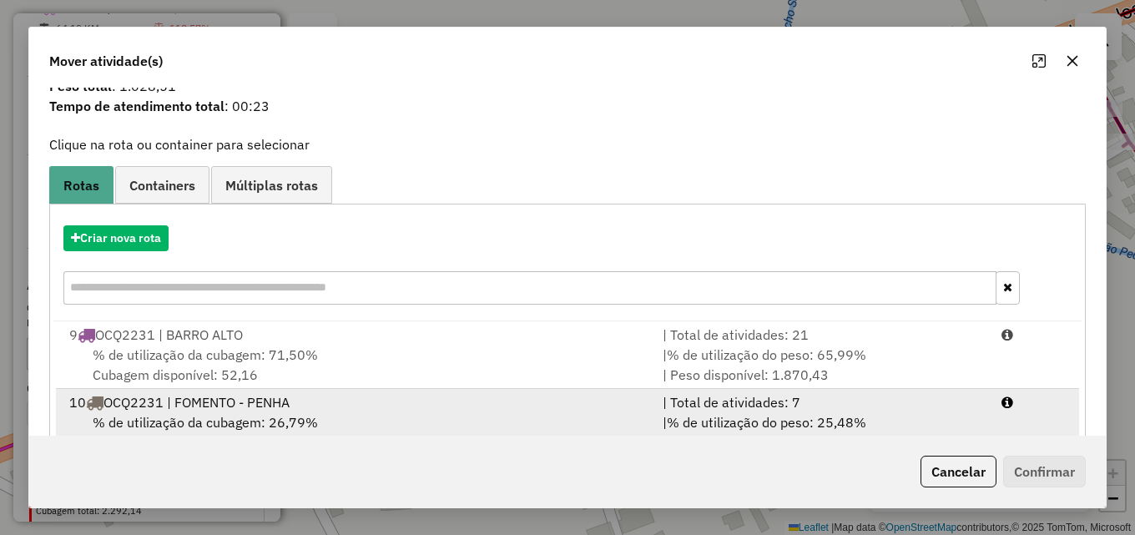
scroll to position [108, 0]
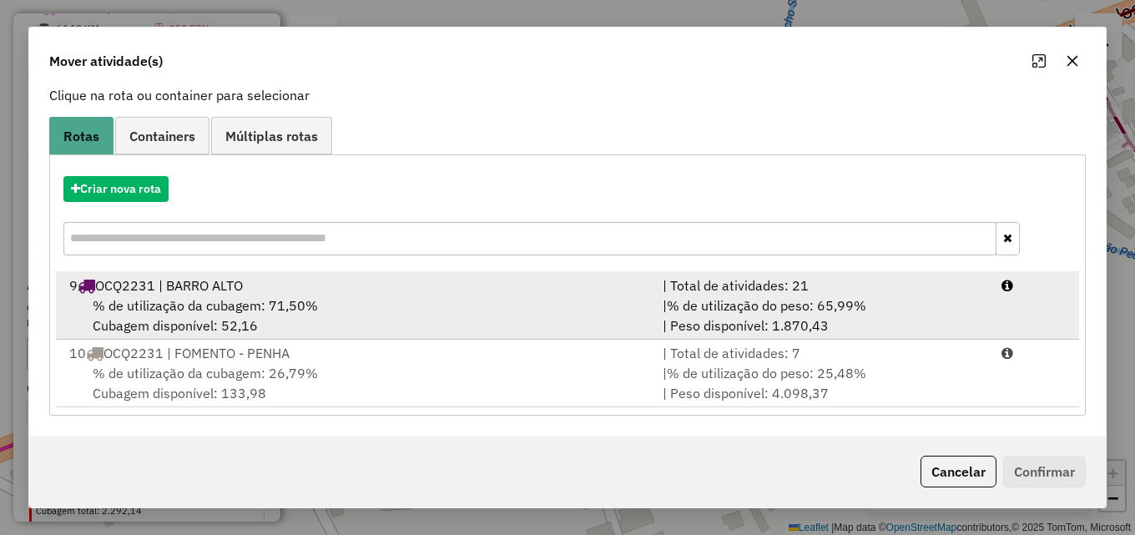
click at [500, 289] on div "9 OCQ2231 | BARRO ALTO" at bounding box center [355, 285] width 593 height 20
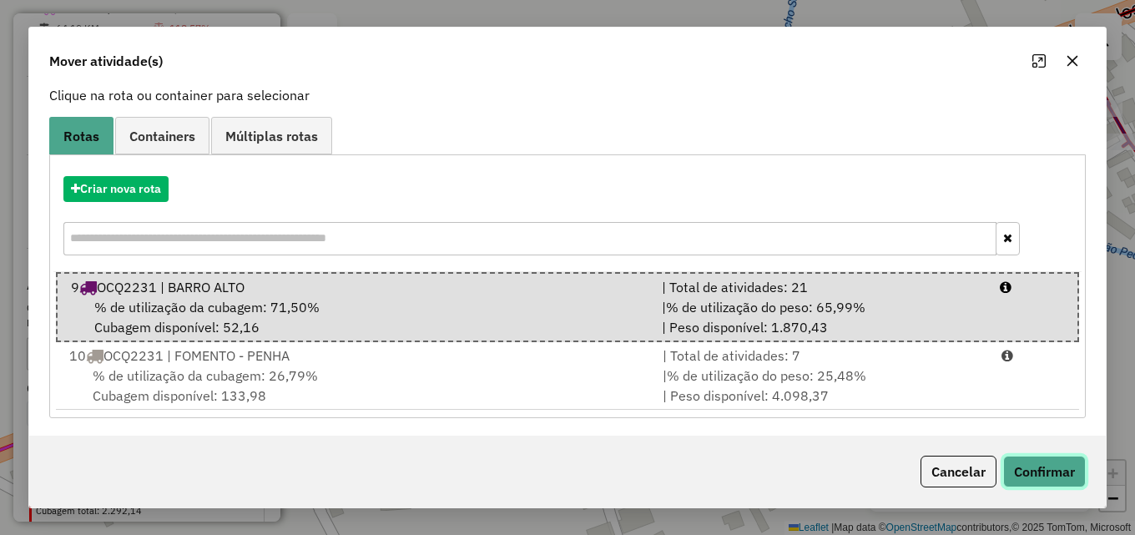
click at [1067, 471] on button "Confirmar" at bounding box center [1044, 472] width 83 height 32
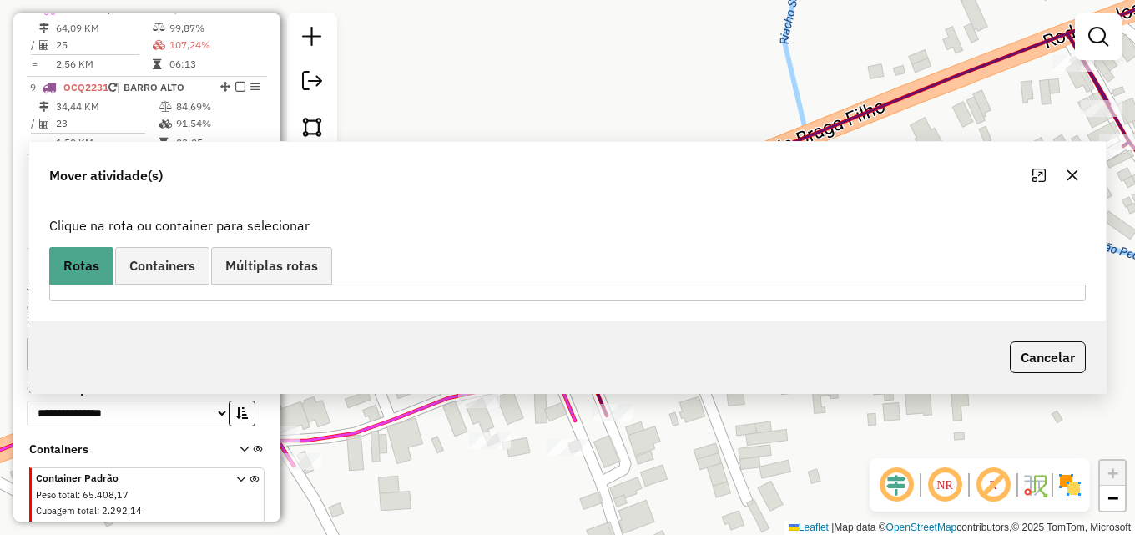
scroll to position [0, 0]
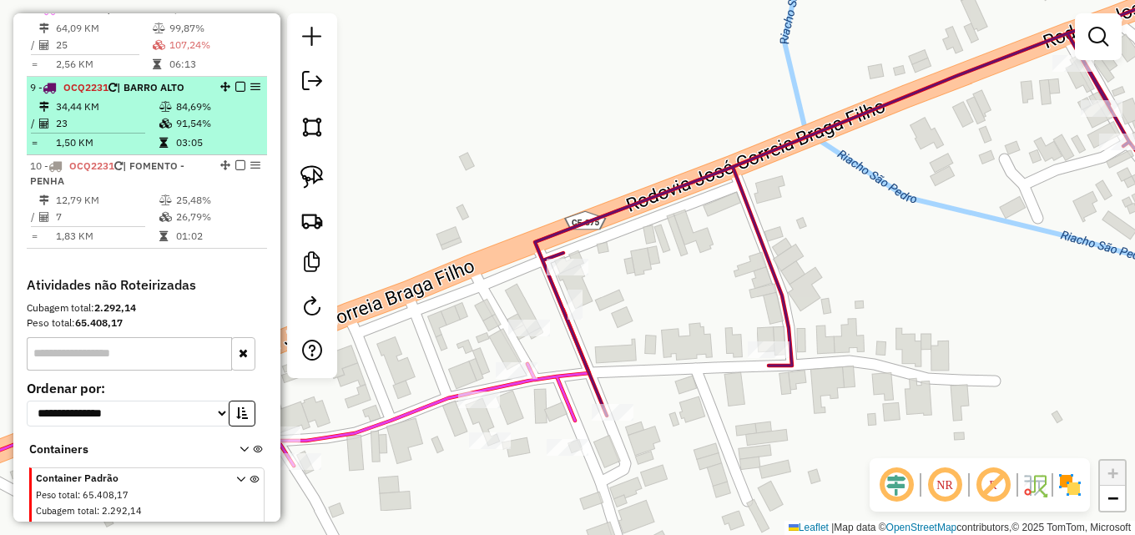
click at [159, 132] on td at bounding box center [167, 123] width 17 height 17
select select "*********"
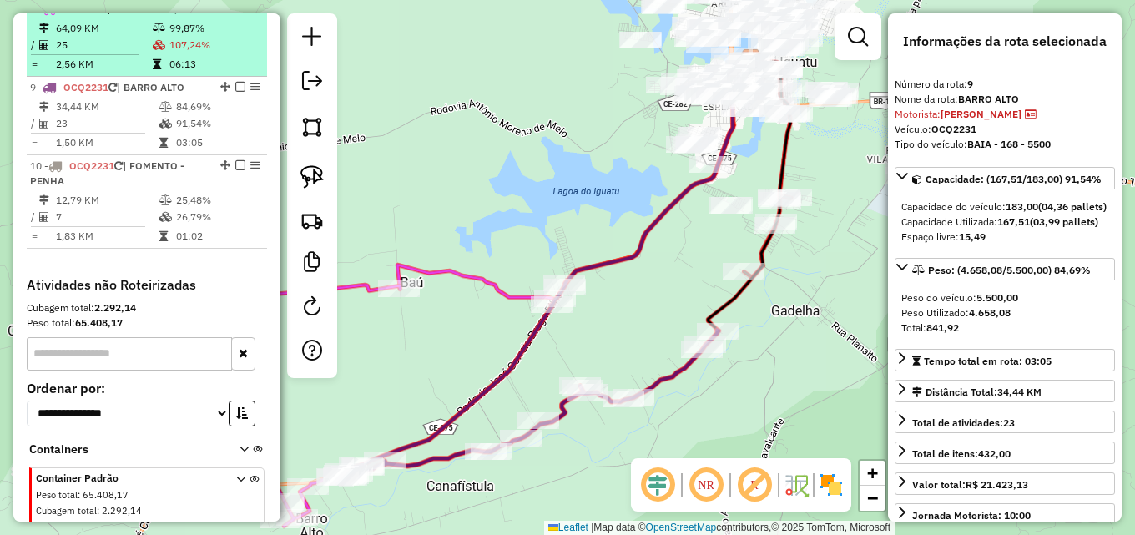
click at [169, 53] on td "107,24%" at bounding box center [215, 45] width 92 height 17
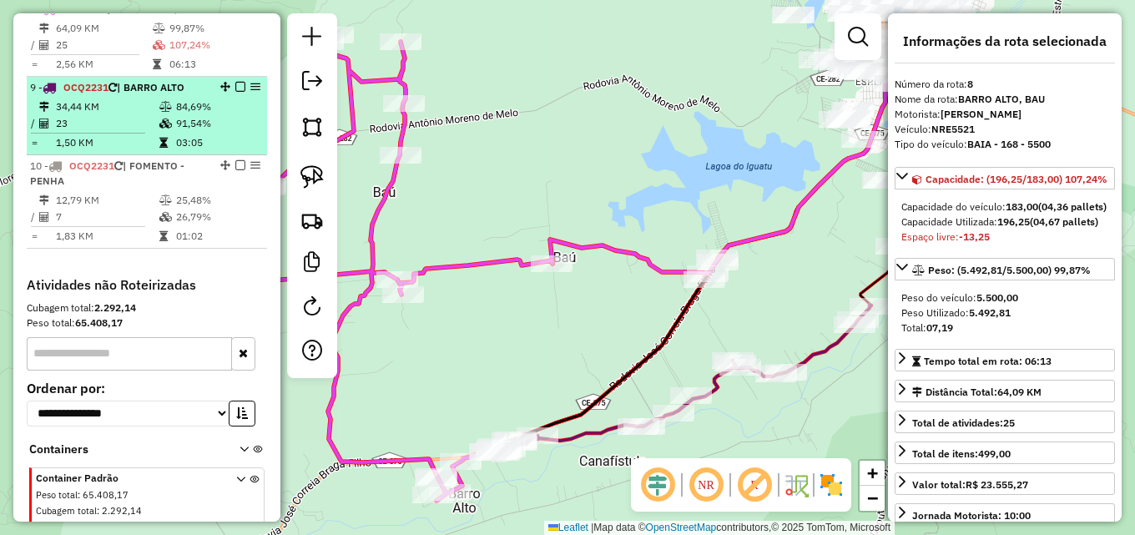
scroll to position [720, 0]
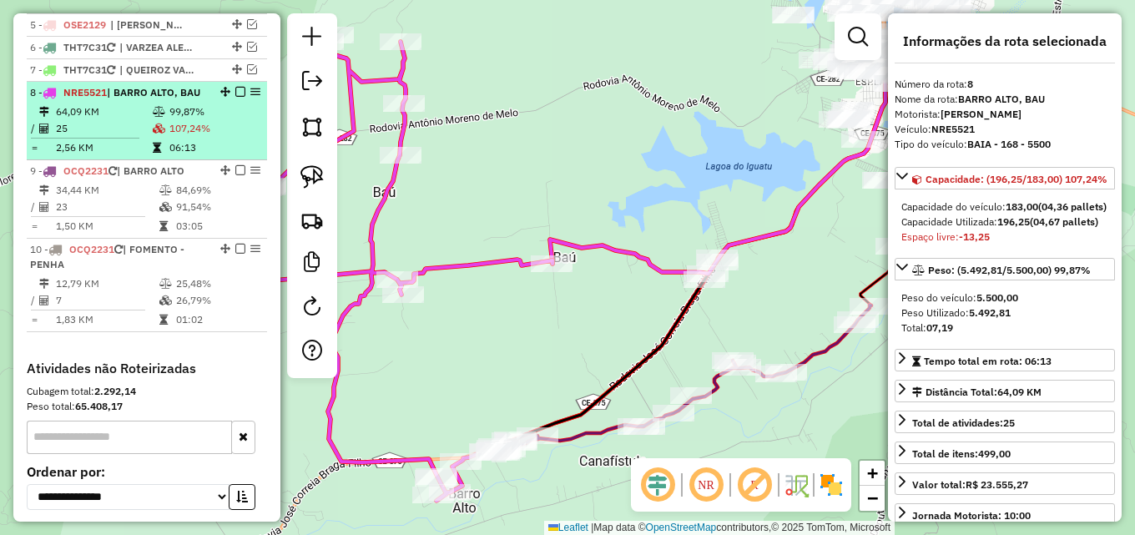
click at [239, 97] on em at bounding box center [240, 92] width 10 height 10
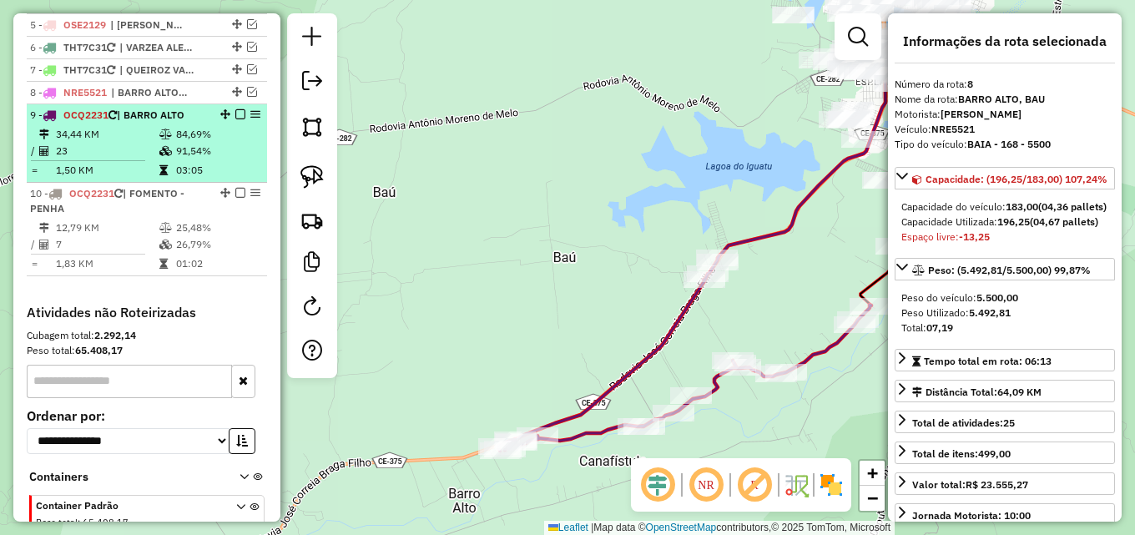
click at [235, 119] on em at bounding box center [240, 114] width 10 height 10
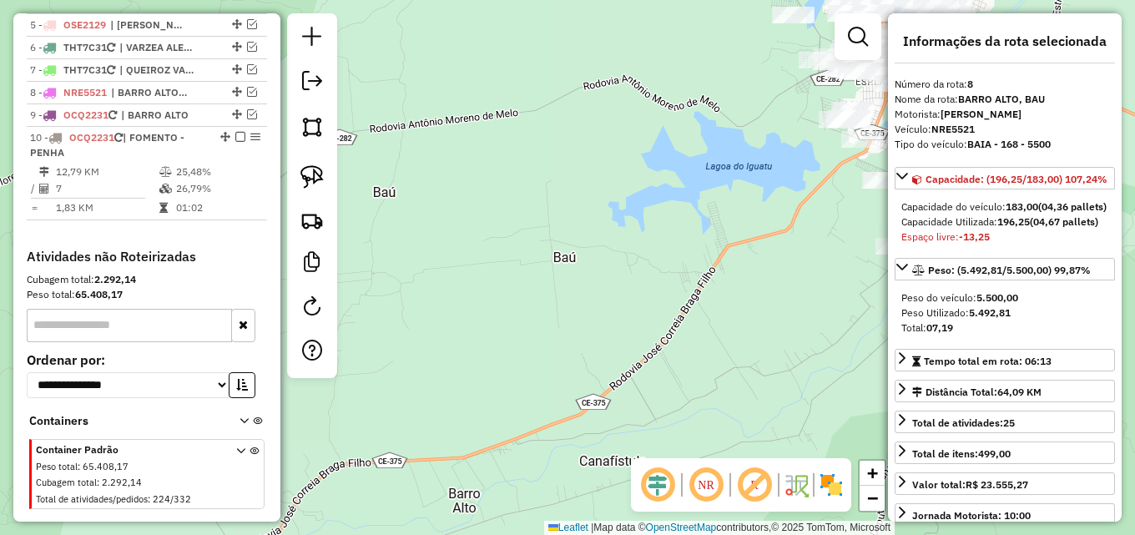
drag, startPoint x: 627, startPoint y: 305, endPoint x: 441, endPoint y: 277, distance: 188.2
click at [441, 277] on div "Janela de atendimento Grade de atendimento Capacidade Transportadoras Veículos …" at bounding box center [567, 267] width 1135 height 535
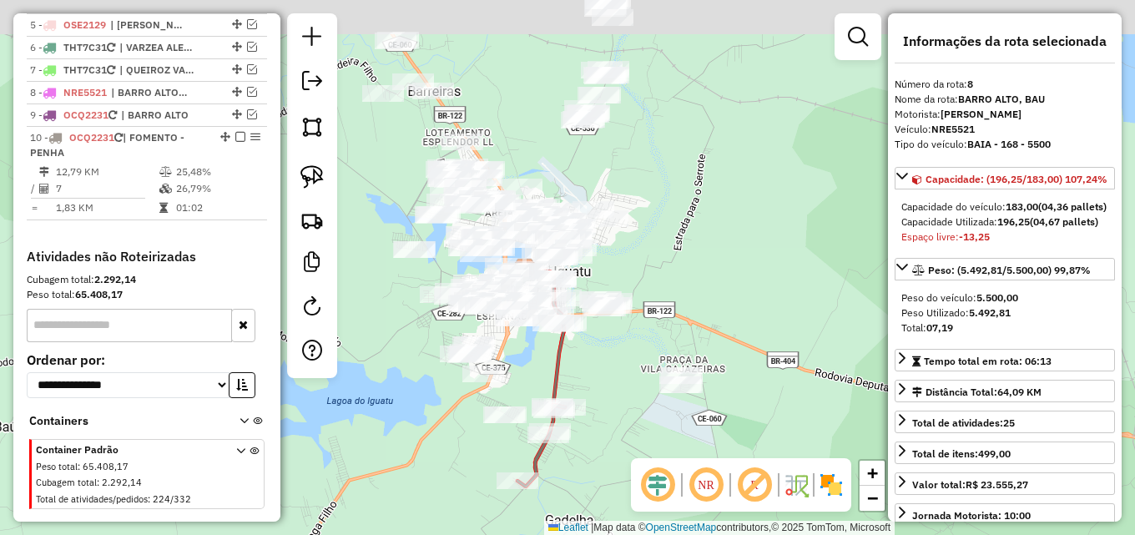
drag, startPoint x: 508, startPoint y: 254, endPoint x: 316, endPoint y: 517, distance: 326.1
click at [316, 517] on div "Janela de atendimento Grade de atendimento Capacidade Transportadoras Veículos …" at bounding box center [567, 267] width 1135 height 535
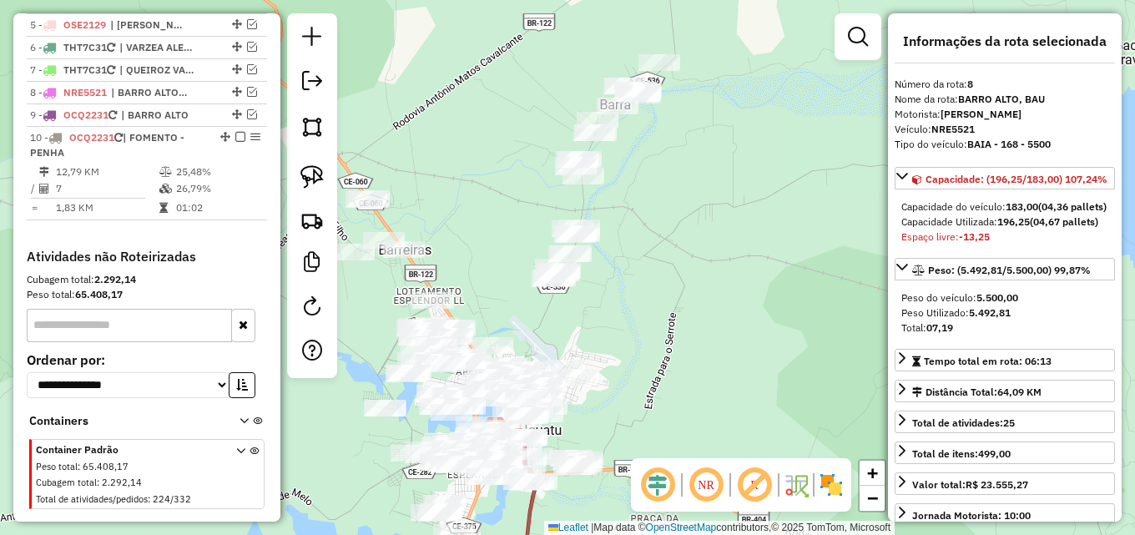
drag, startPoint x: 705, startPoint y: 191, endPoint x: 676, endPoint y: 350, distance: 161.2
click at [676, 350] on div "Janela de atendimento Grade de atendimento Capacidade Transportadoras Veículos …" at bounding box center [567, 267] width 1135 height 535
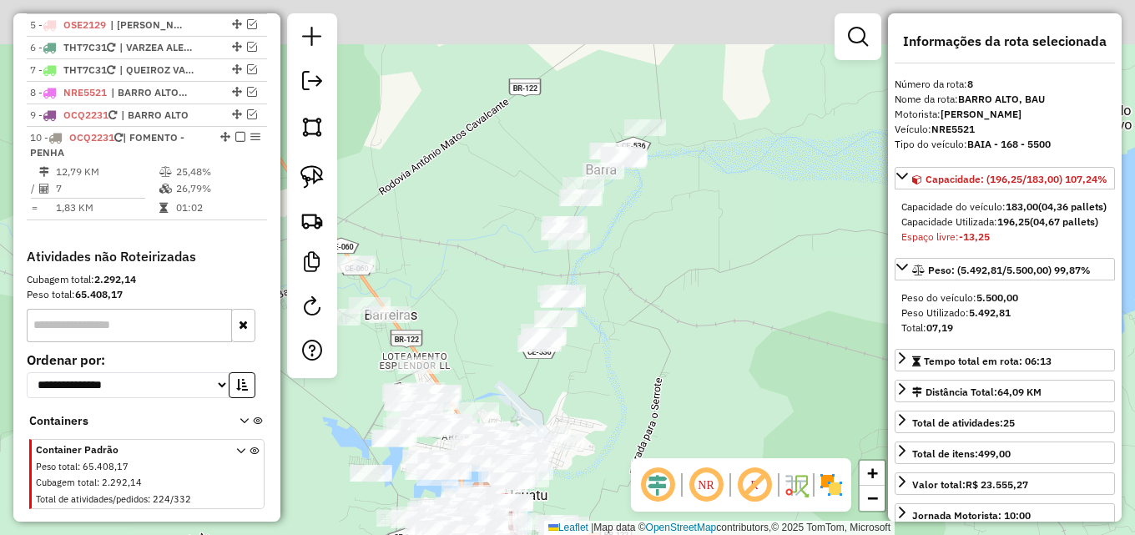
drag, startPoint x: 464, startPoint y: 174, endPoint x: 450, endPoint y: 239, distance: 66.6
click at [450, 239] on div "Janela de atendimento Grade de atendimento Capacidade Transportadoras Veículos …" at bounding box center [567, 267] width 1135 height 535
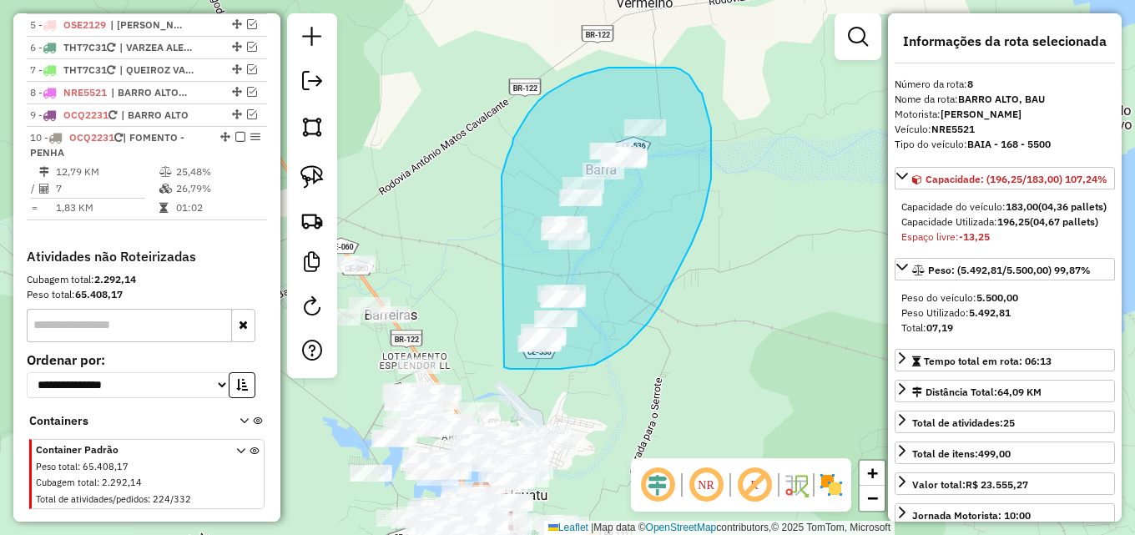
drag, startPoint x: 507, startPoint y: 156, endPoint x: 501, endPoint y: 365, distance: 209.5
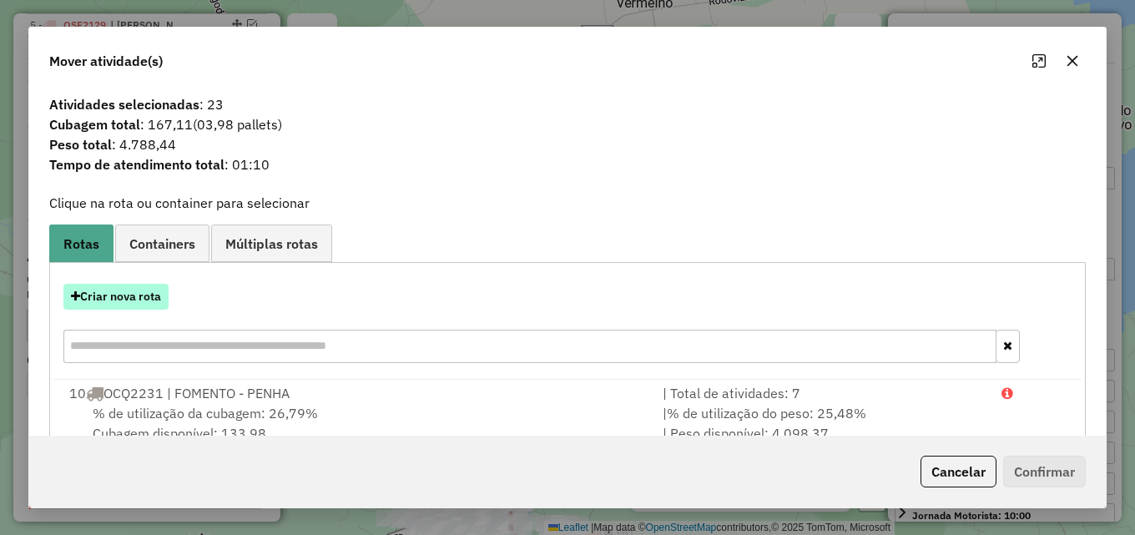
click at [102, 294] on button "Criar nova rota" at bounding box center [115, 297] width 105 height 26
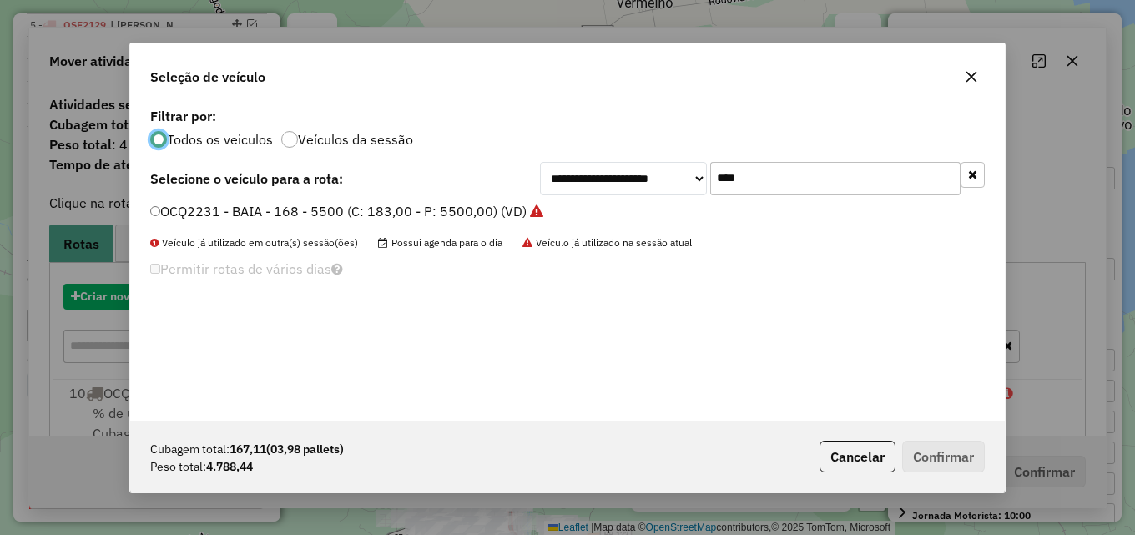
scroll to position [9, 5]
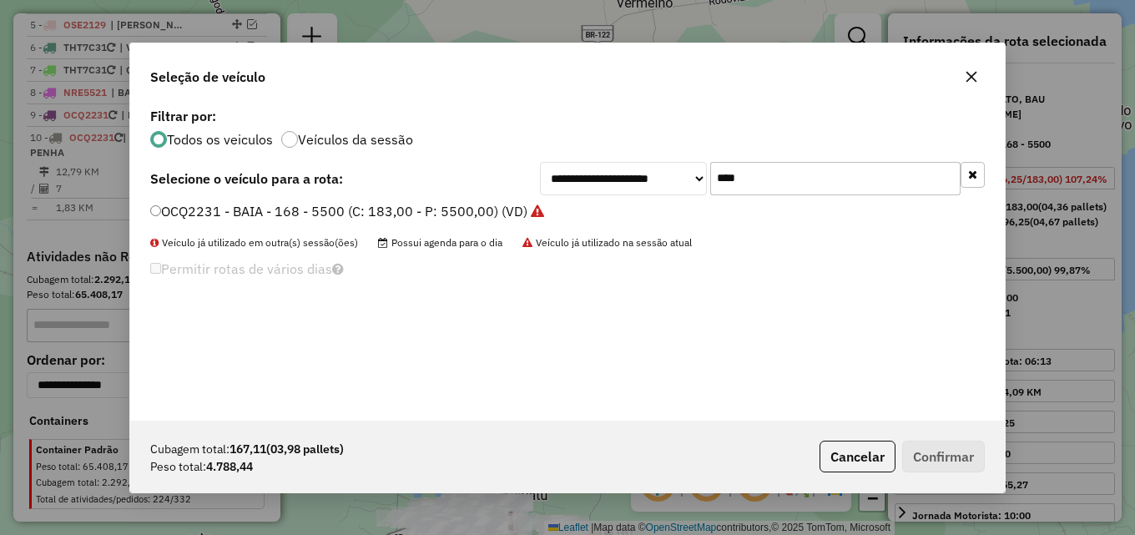
drag, startPoint x: 770, startPoint y: 177, endPoint x: 583, endPoint y: 179, distance: 186.9
click at [603, 179] on div "**********" at bounding box center [762, 178] width 445 height 33
type input "****"
click at [476, 210] on label "OSF2034 - BAIA - 168 - 5500 (C: 183,00 - P: 5500,00) (VD)" at bounding box center [337, 211] width 375 height 20
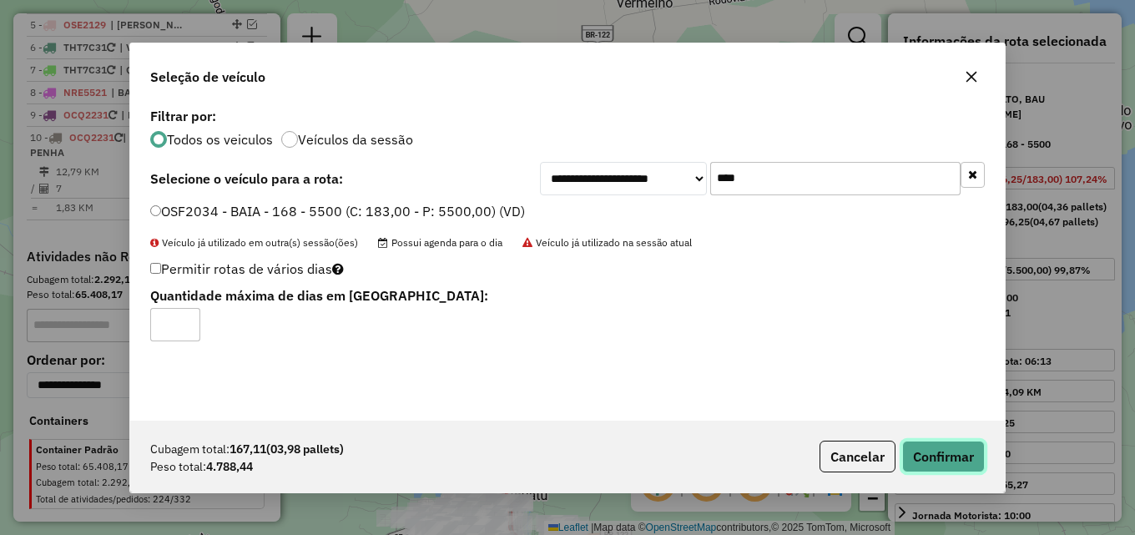
click at [944, 462] on button "Confirmar" at bounding box center [943, 457] width 83 height 32
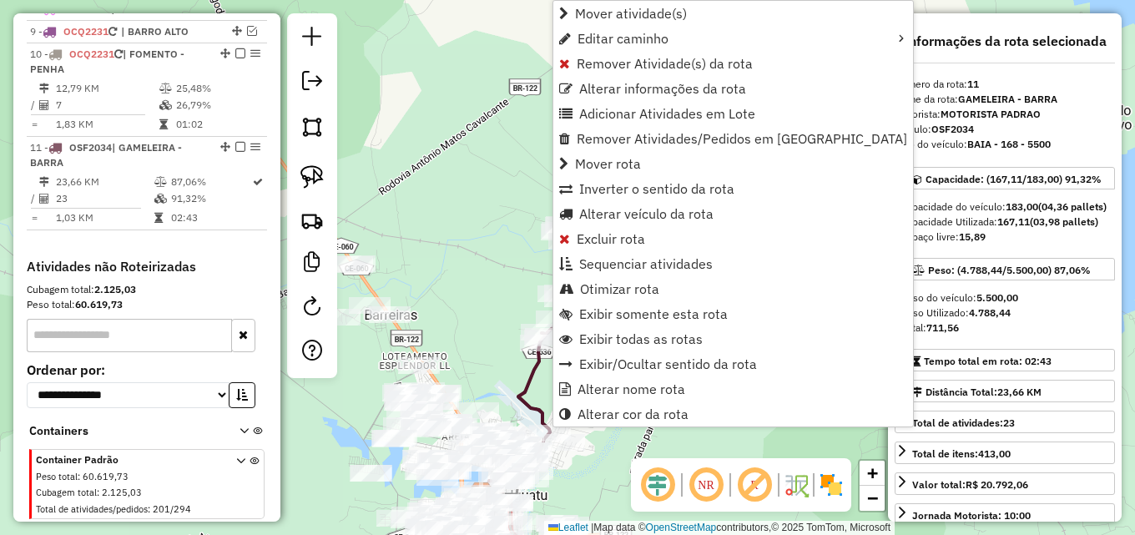
scroll to position [856, 0]
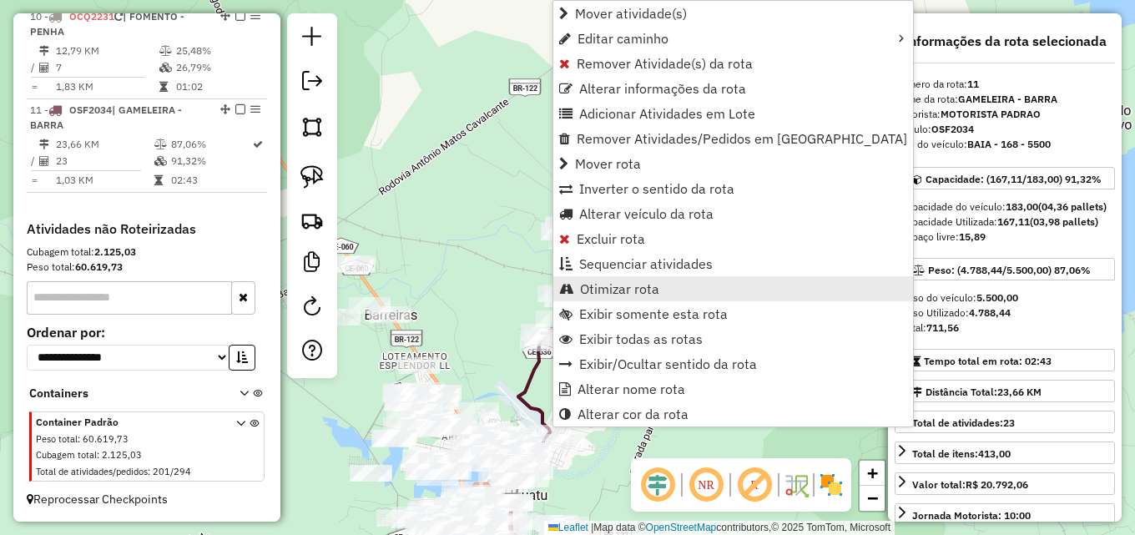
click at [597, 284] on span "Otimizar rota" at bounding box center [619, 288] width 79 height 13
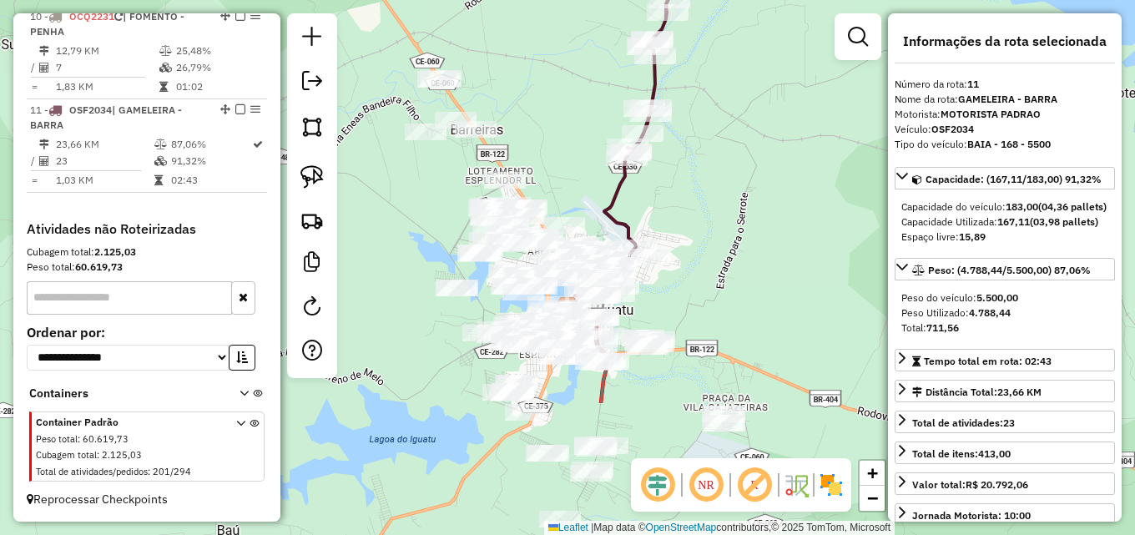
drag, startPoint x: 602, startPoint y: 283, endPoint x: 675, endPoint y: 92, distance: 204.4
click at [677, 92] on div "Janela de atendimento Grade de atendimento Capacidade Transportadoras Veículos …" at bounding box center [567, 267] width 1135 height 535
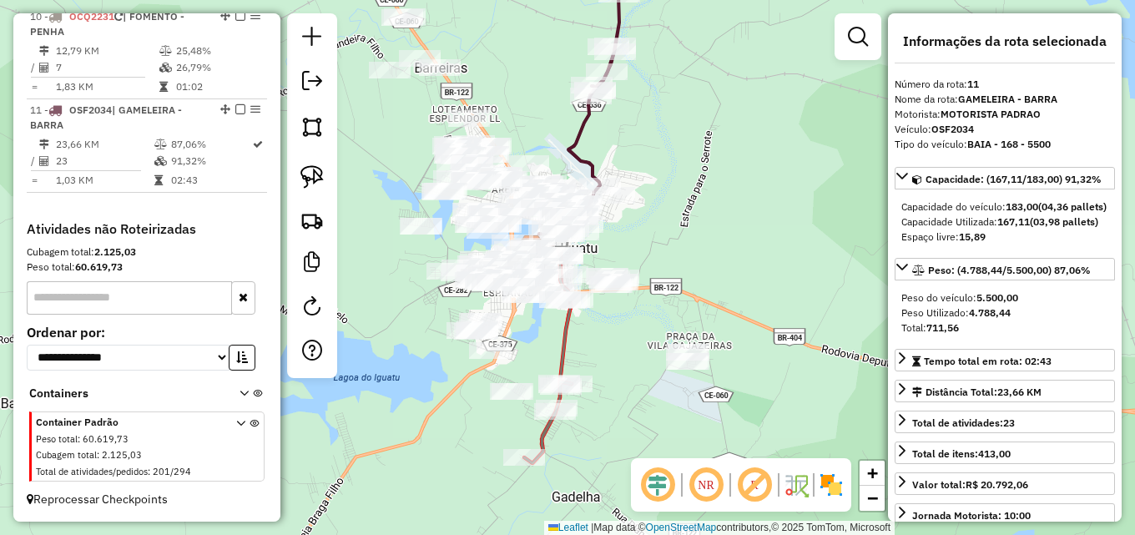
drag, startPoint x: 716, startPoint y: 347, endPoint x: 691, endPoint y: 290, distance: 62.8
click at [691, 290] on div "Janela de atendimento Grade de atendimento Capacidade Transportadoras Veículos …" at bounding box center [567, 267] width 1135 height 535
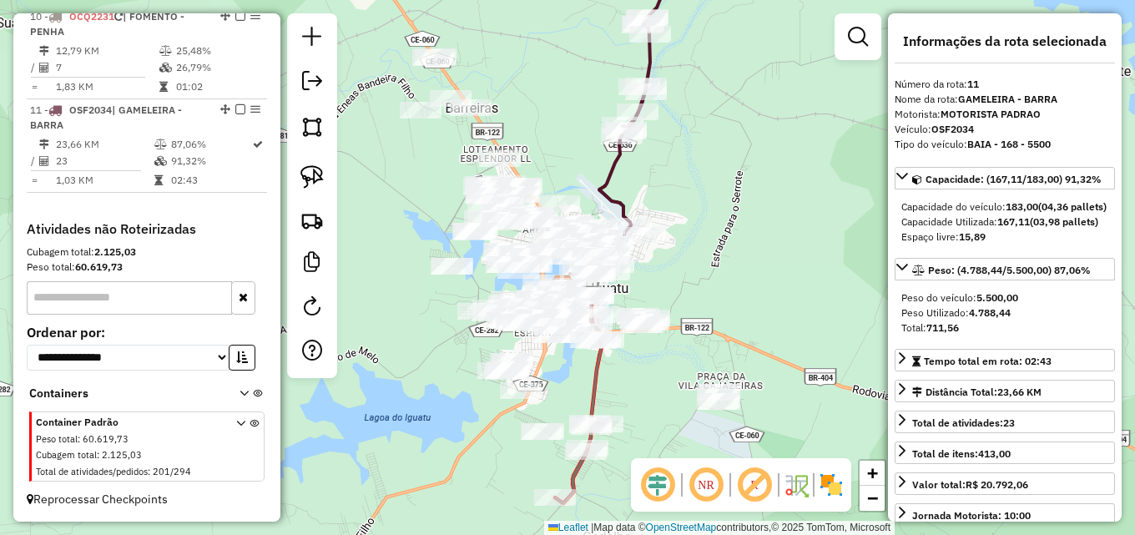
drag, startPoint x: 557, startPoint y: 344, endPoint x: 590, endPoint y: 386, distance: 54.1
click at [590, 386] on icon at bounding box center [582, 354] width 40 height 138
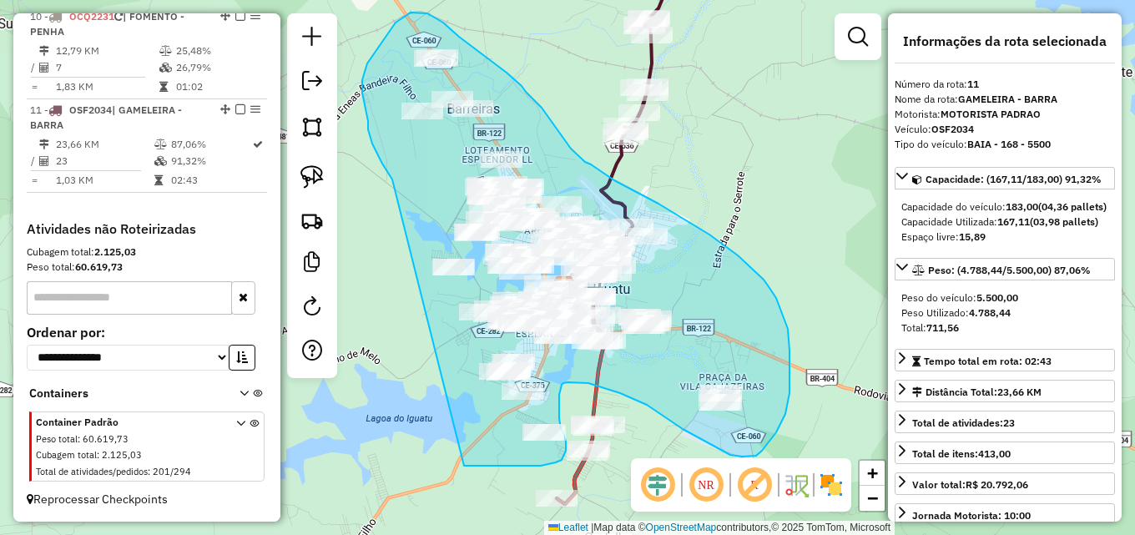
drag, startPoint x: 378, startPoint y: 155, endPoint x: 451, endPoint y: 462, distance: 315.7
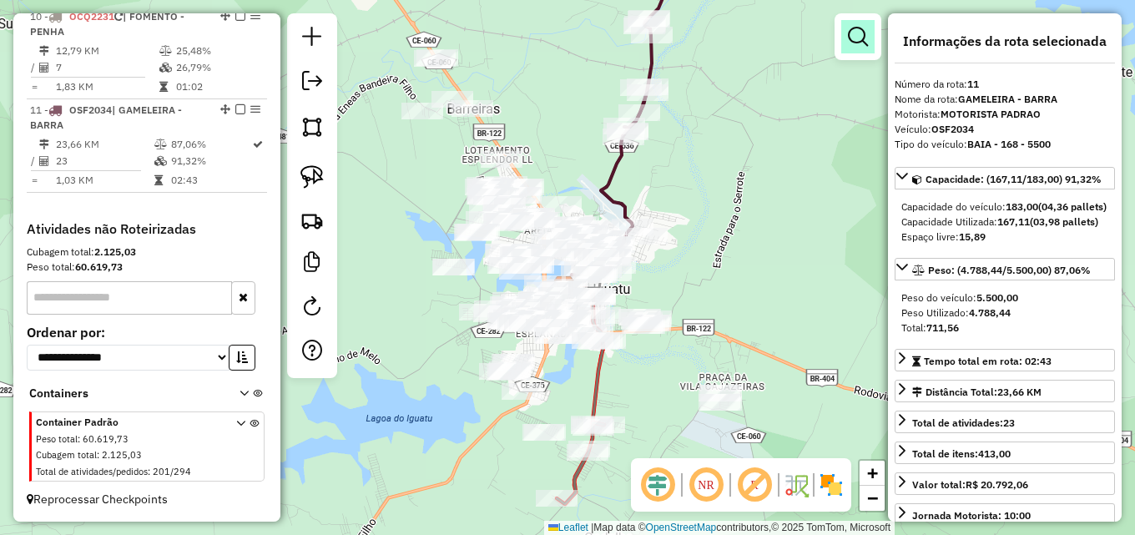
click at [844, 50] on link at bounding box center [857, 36] width 33 height 33
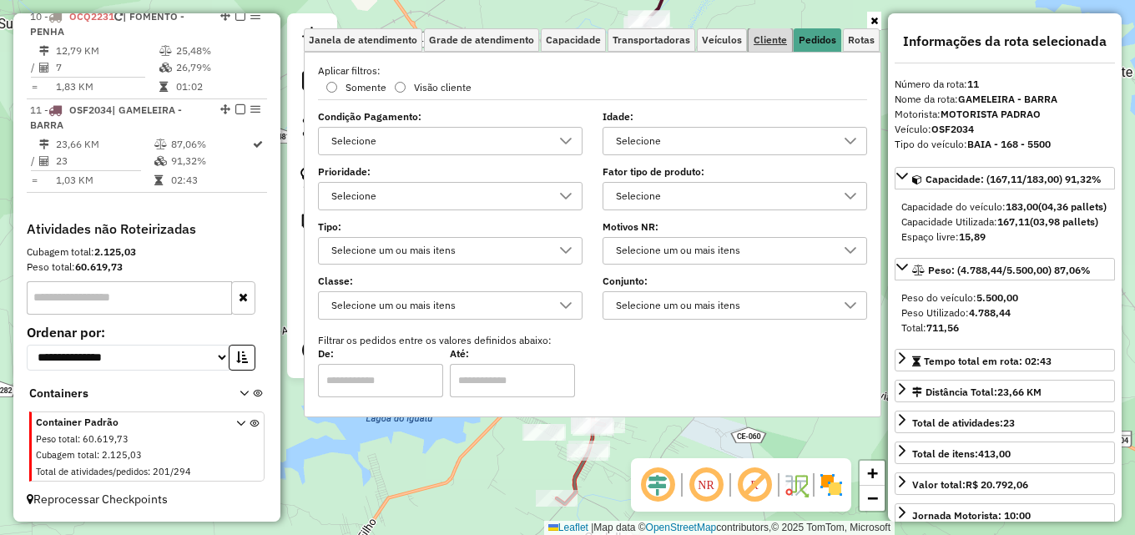
click at [768, 39] on span "Cliente" at bounding box center [769, 40] width 33 height 10
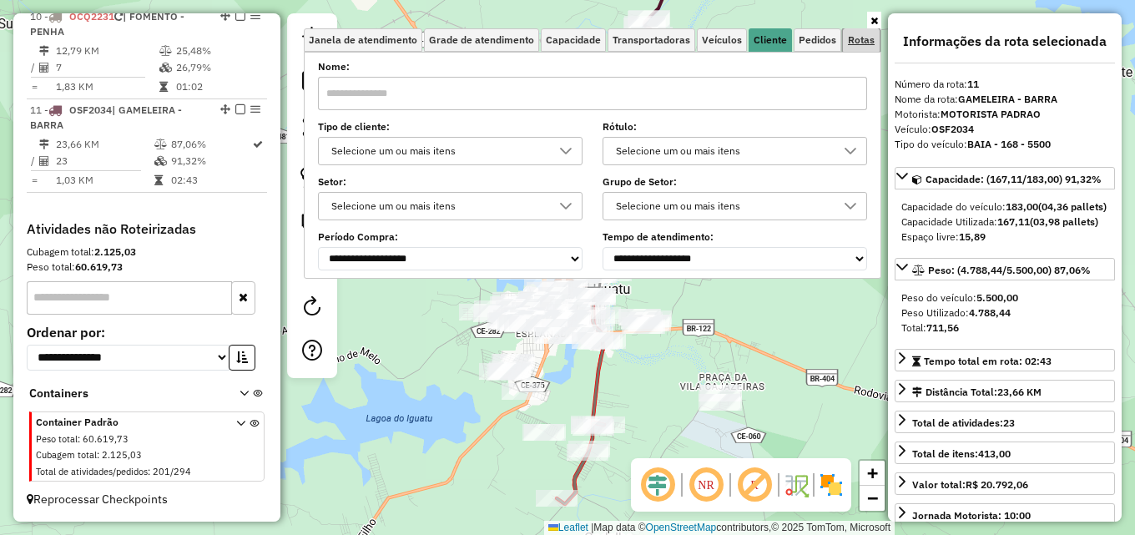
click at [854, 37] on span "Rotas" at bounding box center [861, 40] width 27 height 10
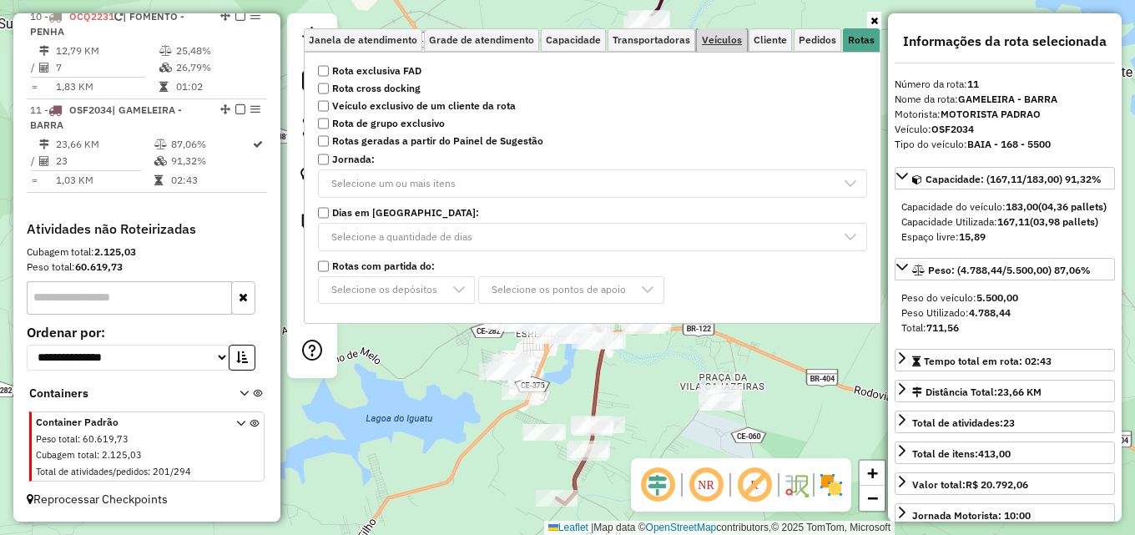
click at [728, 41] on span "Veículos" at bounding box center [722, 40] width 40 height 10
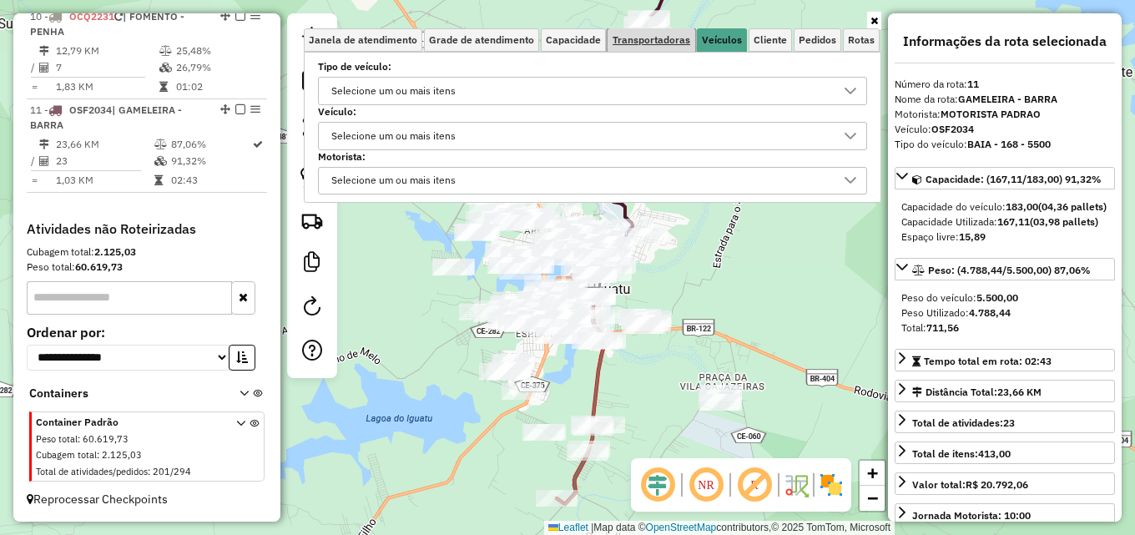
click at [660, 40] on span "Transportadoras" at bounding box center [651, 40] width 78 height 10
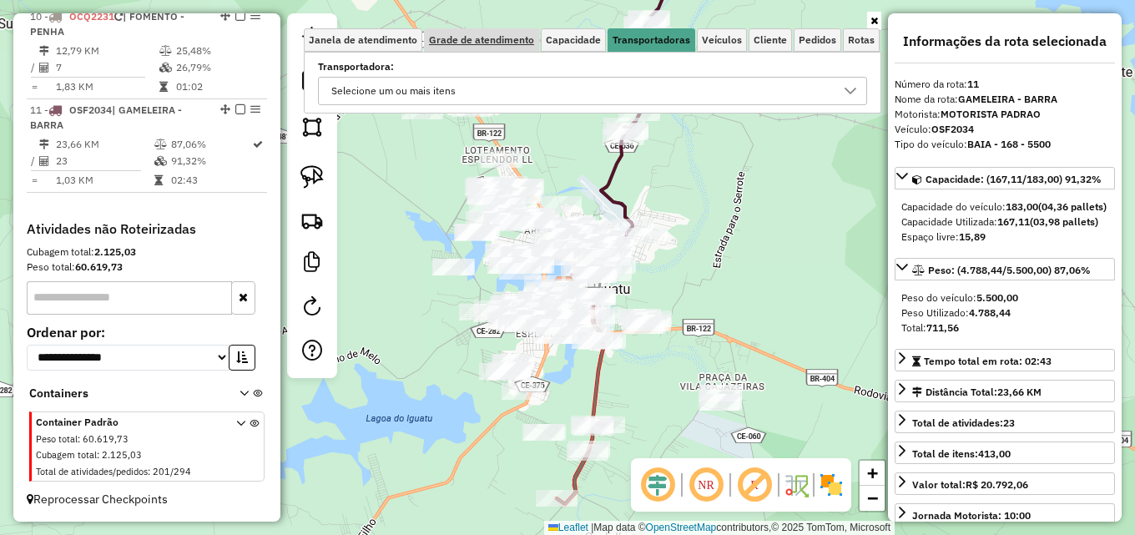
click at [452, 51] on div "Janela de atendimento Grade de atendimento Capacidade Transportadoras Veículos …" at bounding box center [592, 70] width 577 height 85
click at [460, 45] on span "Grade de atendimento" at bounding box center [481, 40] width 105 height 10
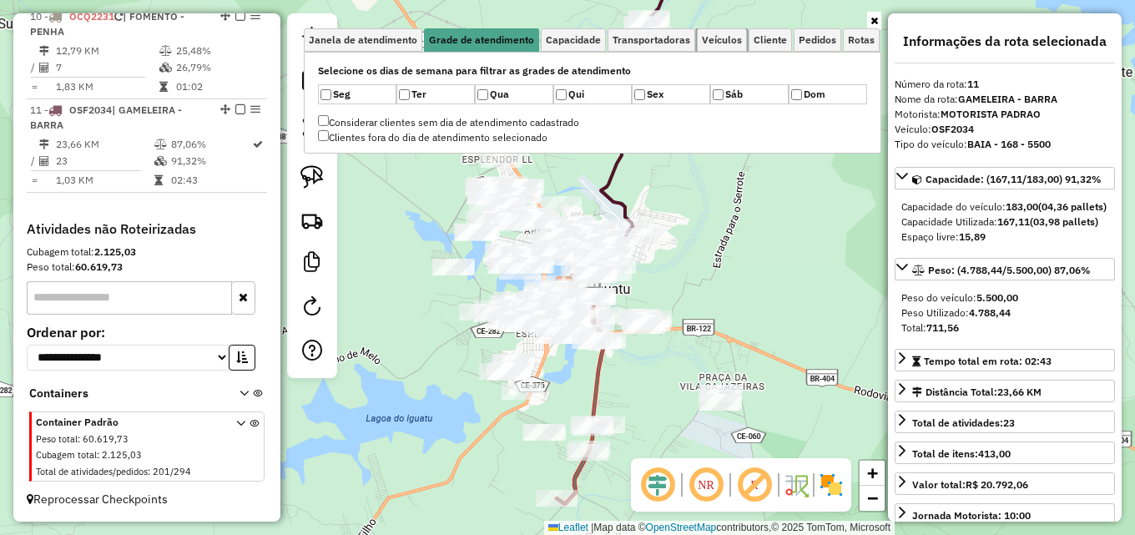
drag, startPoint x: 724, startPoint y: 38, endPoint x: 748, endPoint y: 38, distance: 24.2
click at [727, 38] on span "Veículos" at bounding box center [722, 40] width 40 height 10
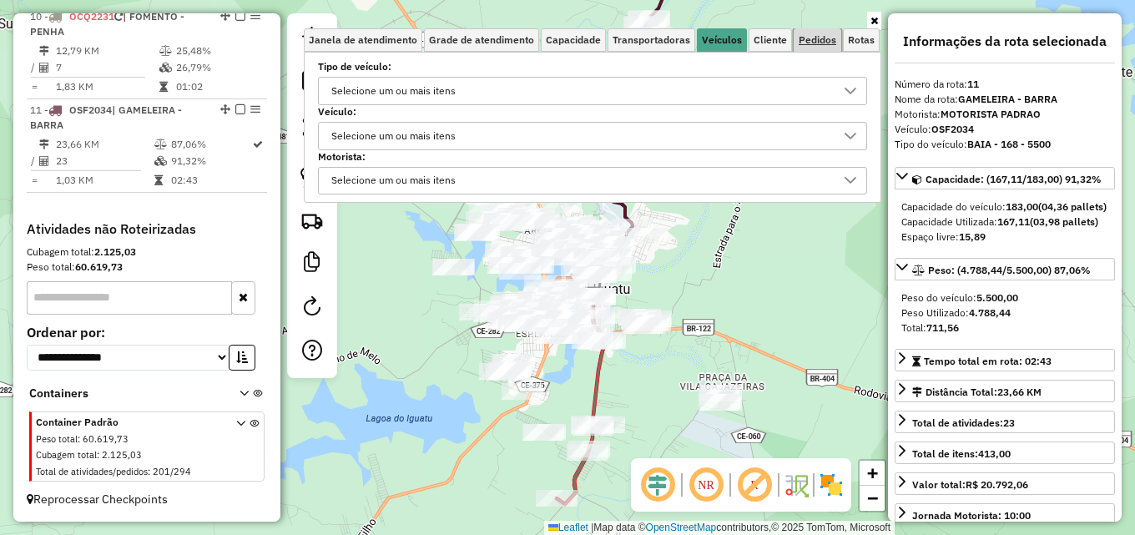
click at [825, 35] on span "Pedidos" at bounding box center [817, 40] width 38 height 10
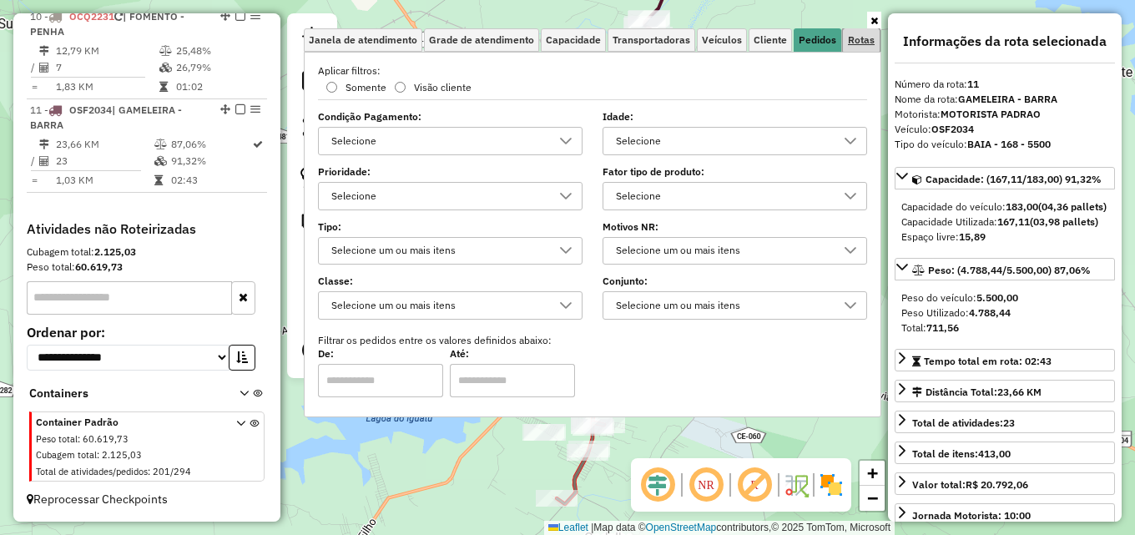
click at [854, 39] on span "Rotas" at bounding box center [861, 40] width 27 height 10
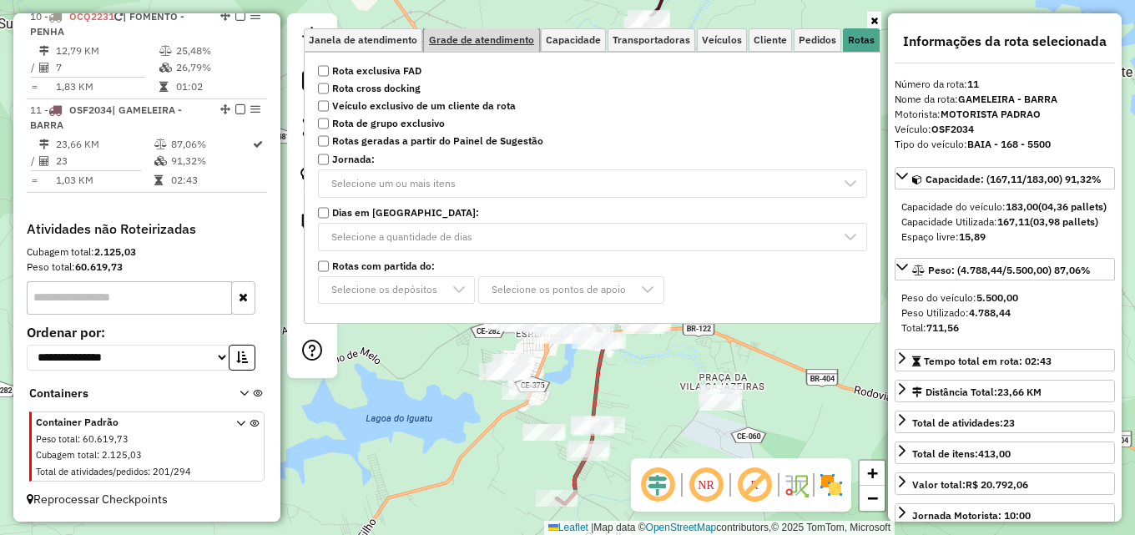
click at [434, 37] on span "Grade de atendimento" at bounding box center [481, 40] width 105 height 10
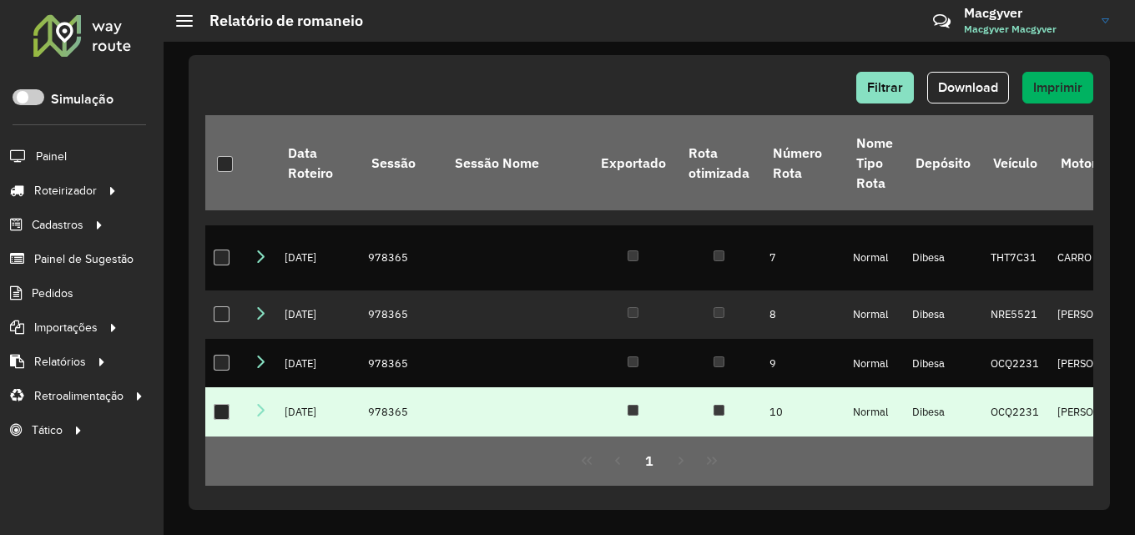
scroll to position [410, 0]
click at [226, 404] on div at bounding box center [222, 412] width 16 height 16
click at [1058, 79] on button "Imprimir" at bounding box center [1057, 88] width 71 height 32
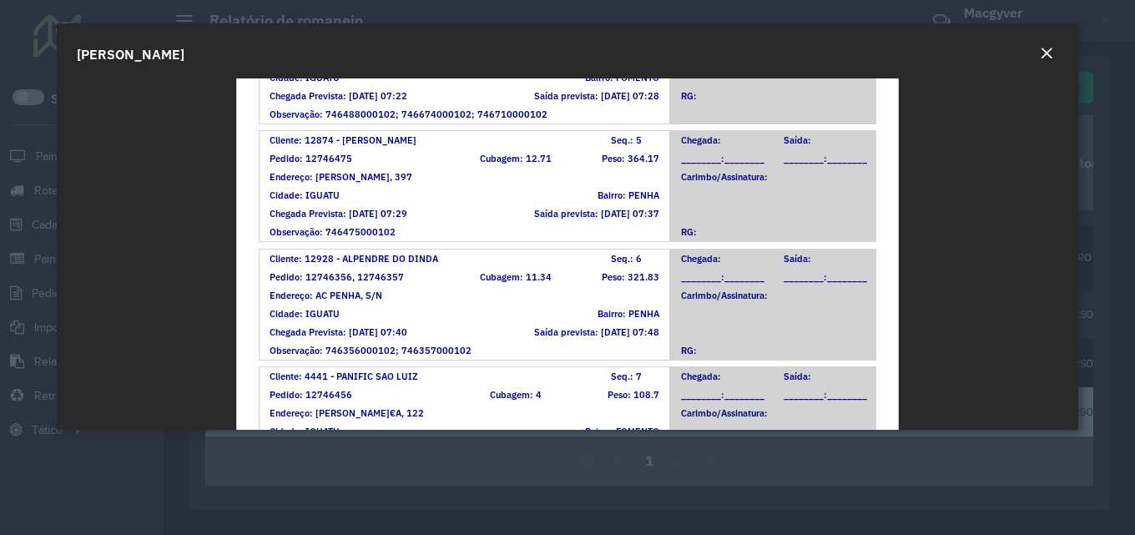
scroll to position [748, 0]
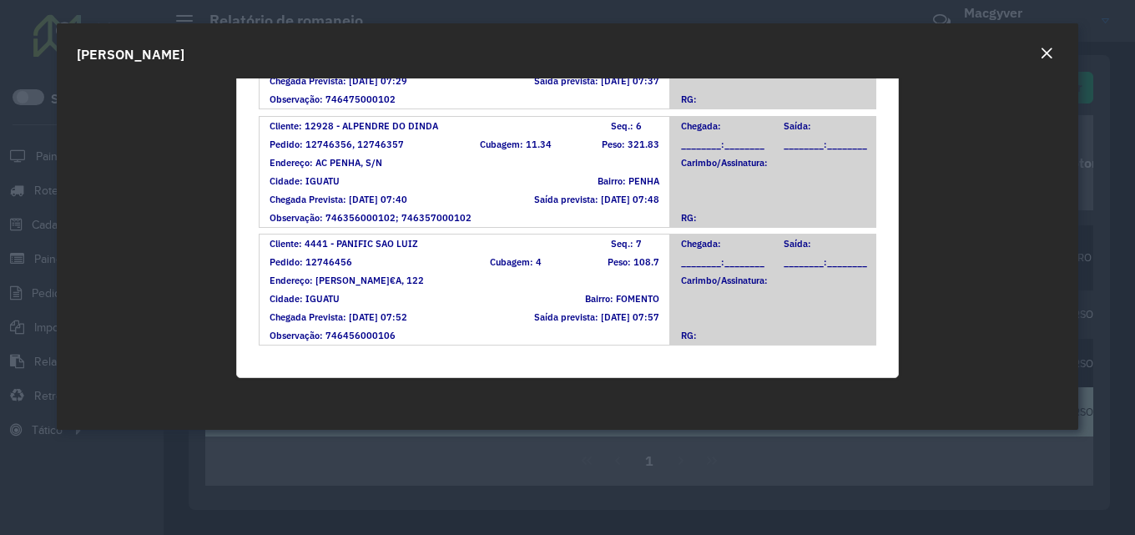
click at [1038, 50] on button "Close" at bounding box center [1046, 54] width 23 height 22
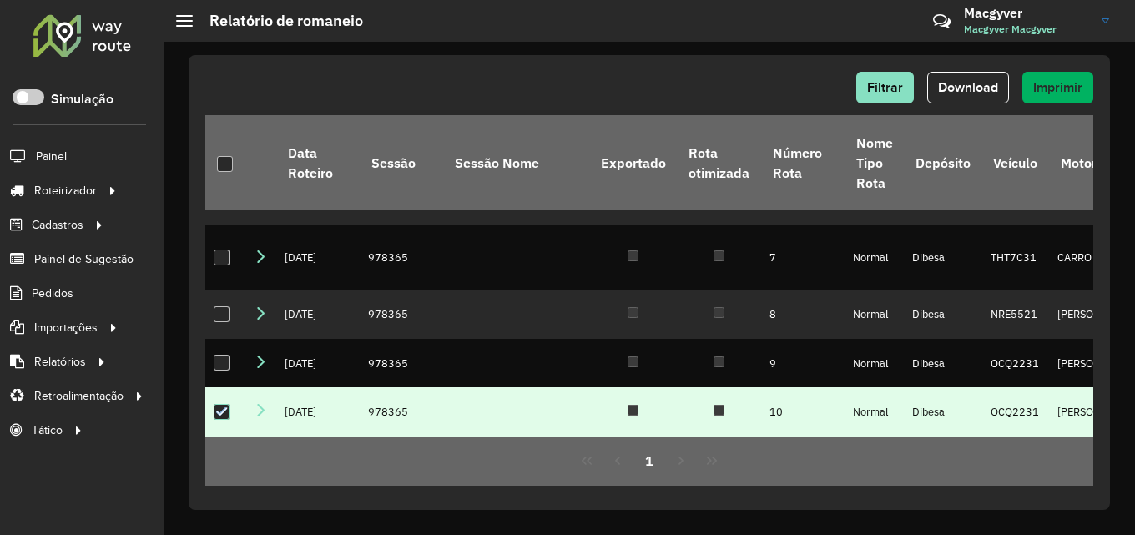
click at [629, 402] on td at bounding box center [633, 411] width 88 height 48
click at [904, 401] on td "Dibesa" at bounding box center [943, 411] width 78 height 48
click at [964, 84] on span "Download" at bounding box center [968, 87] width 60 height 14
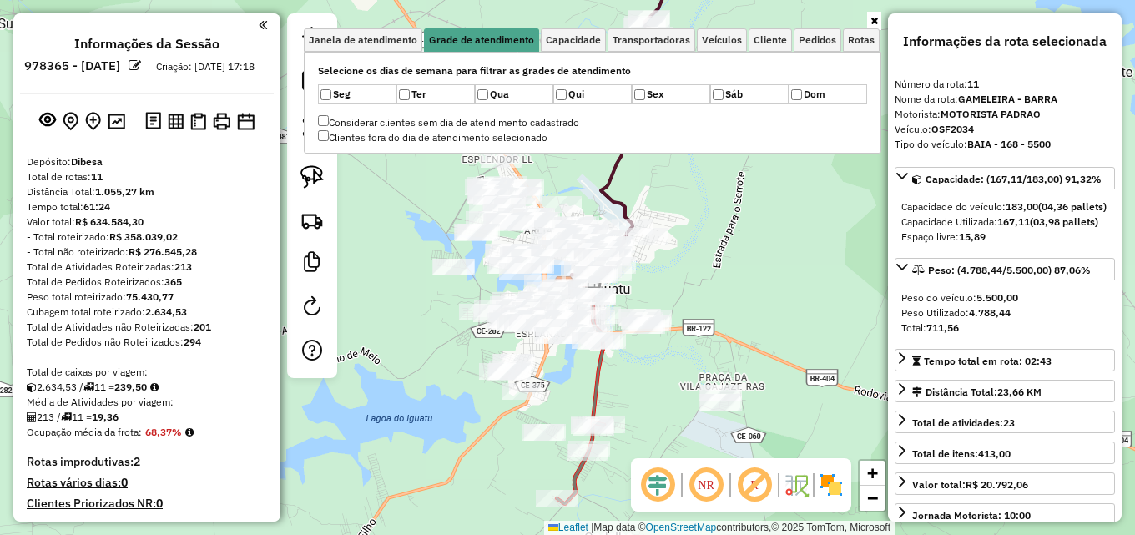
select select "*********"
click at [350, 44] on span "Janela de atendimento" at bounding box center [363, 40] width 108 height 10
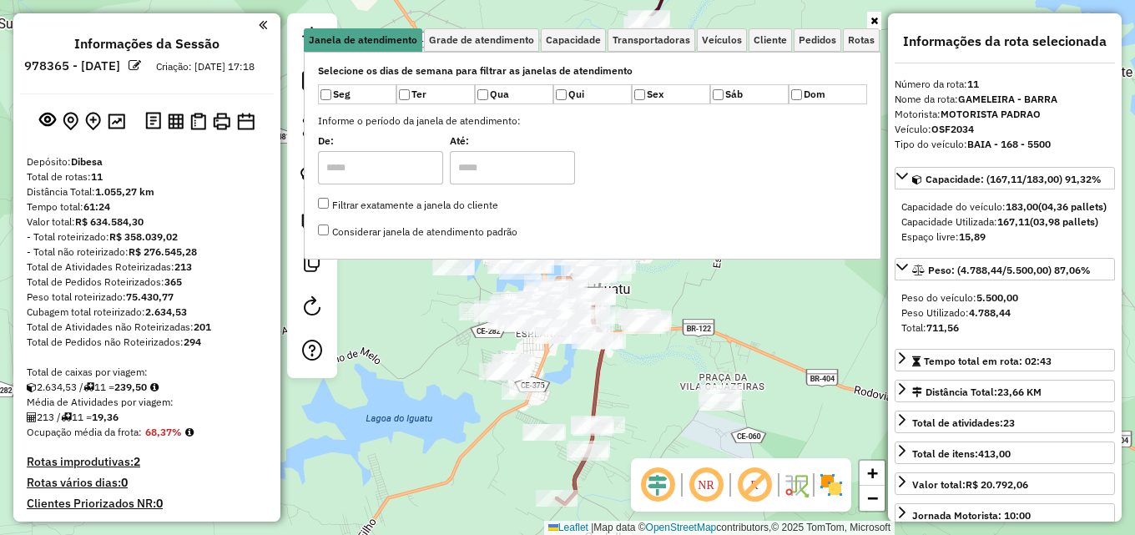
scroll to position [856, 0]
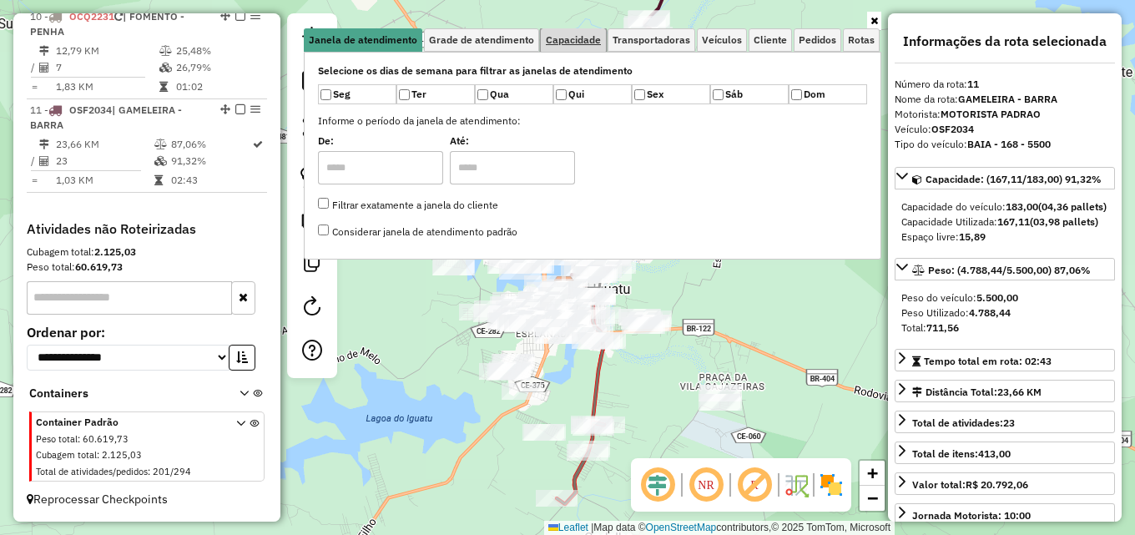
click at [567, 43] on span "Capacidade" at bounding box center [573, 40] width 55 height 10
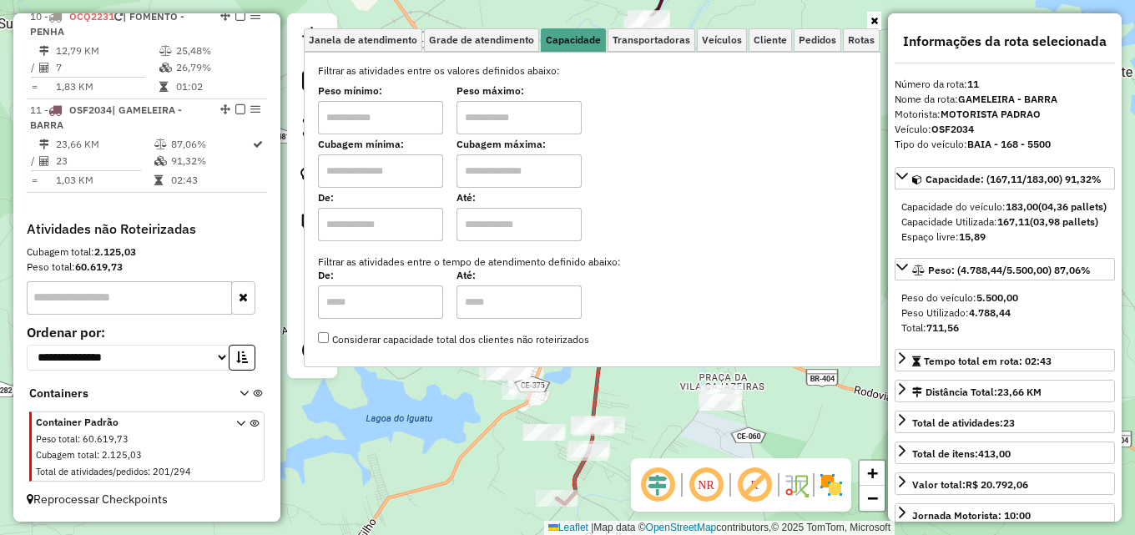
click at [383, 115] on input "text" at bounding box center [380, 117] width 125 height 33
type input "******"
click at [545, 114] on input "text" at bounding box center [518, 117] width 125 height 33
type input "********"
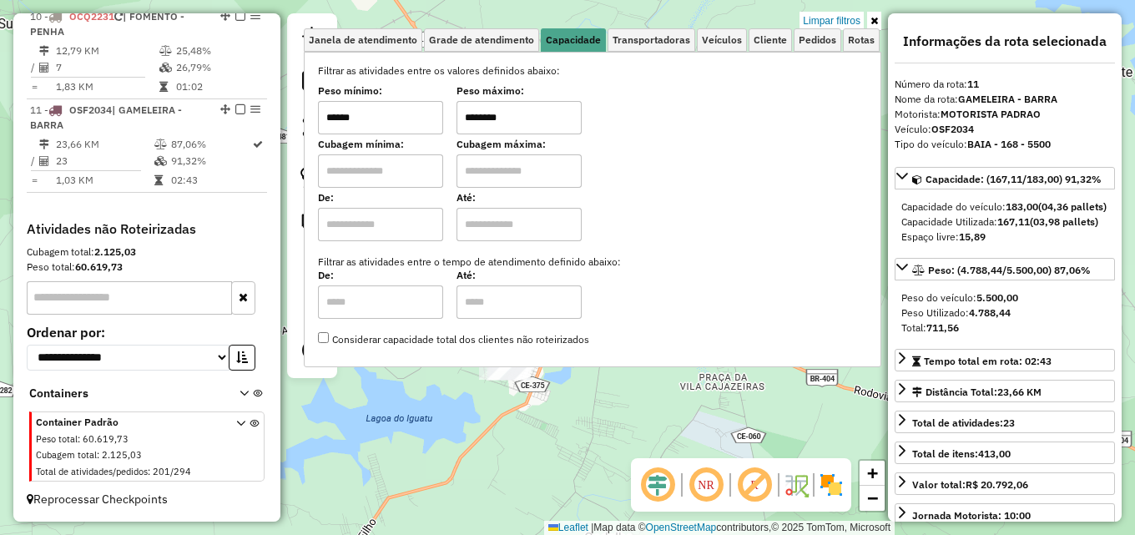
click at [871, 17] on icon at bounding box center [874, 21] width 8 height 10
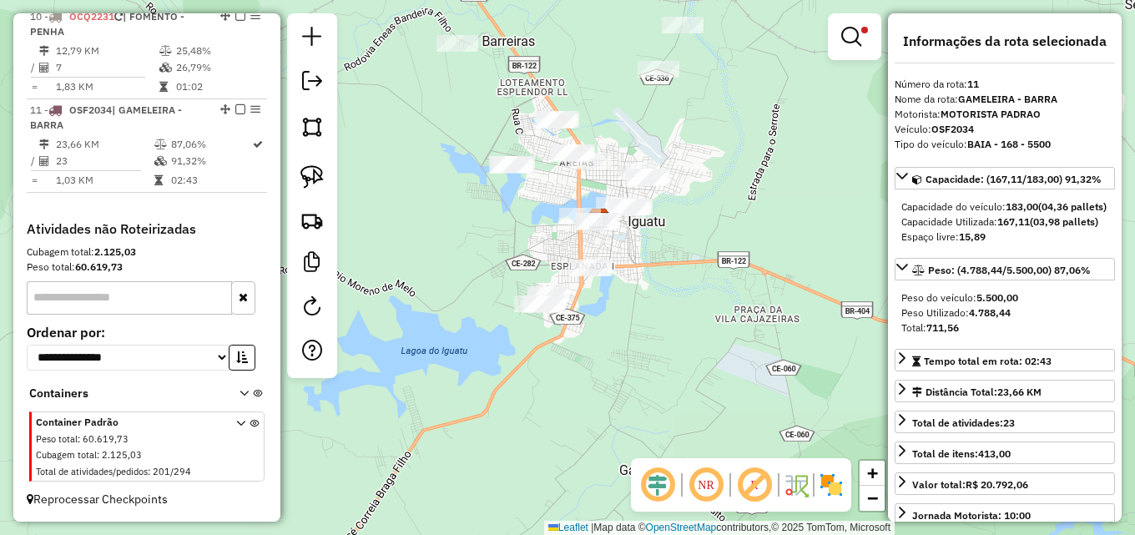
drag, startPoint x: 701, startPoint y: 281, endPoint x: 736, endPoint y: 214, distance: 76.1
click at [736, 214] on div "Limpar filtros Janela de atendimento Grade de atendimento Capacidade Transporta…" at bounding box center [567, 267] width 1135 height 535
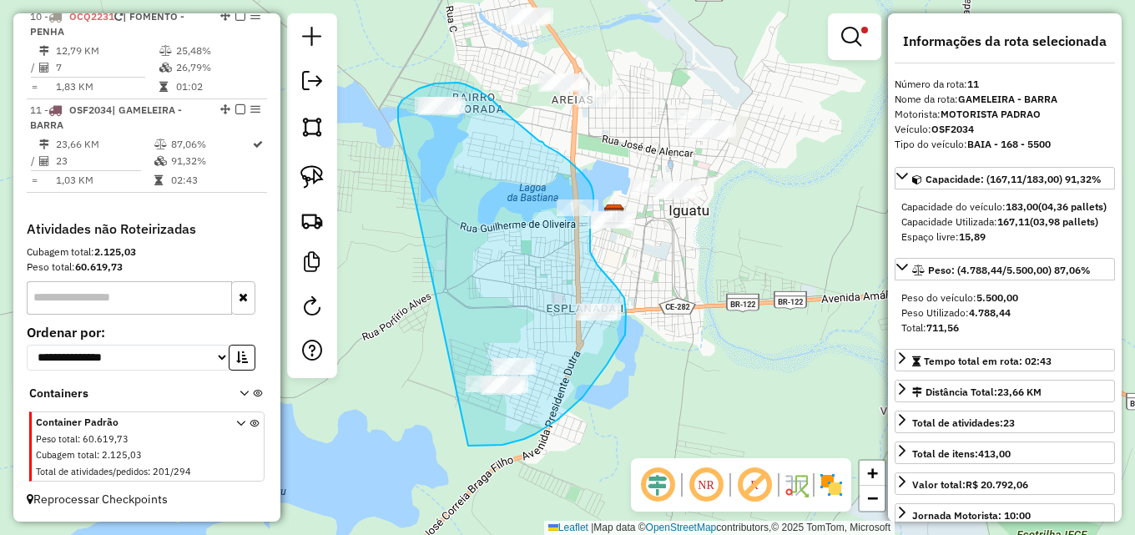
drag, startPoint x: 398, startPoint y: 119, endPoint x: 466, endPoint y: 442, distance: 329.9
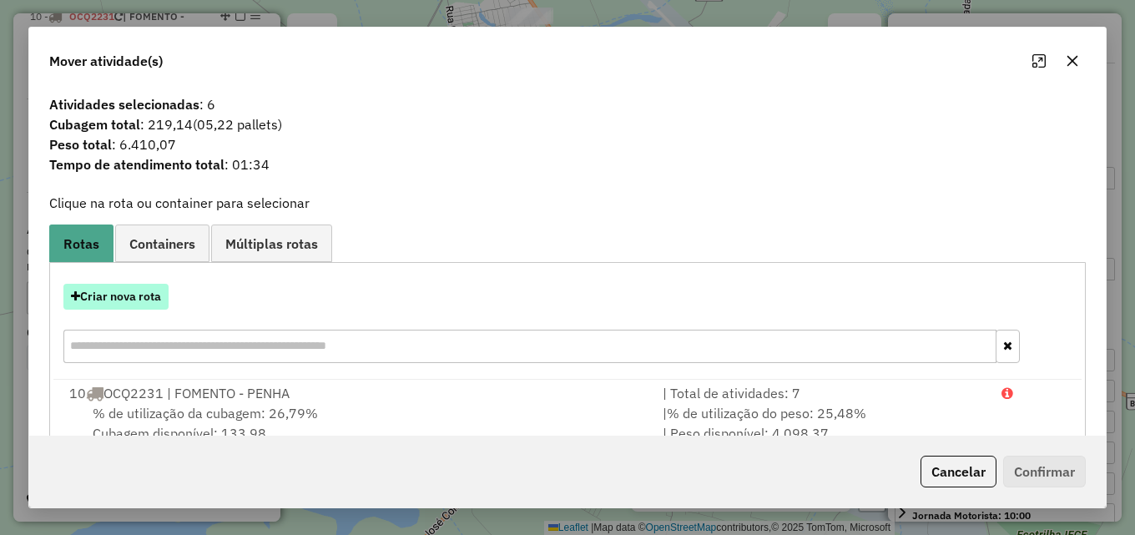
click at [144, 291] on button "Criar nova rota" at bounding box center [115, 297] width 105 height 26
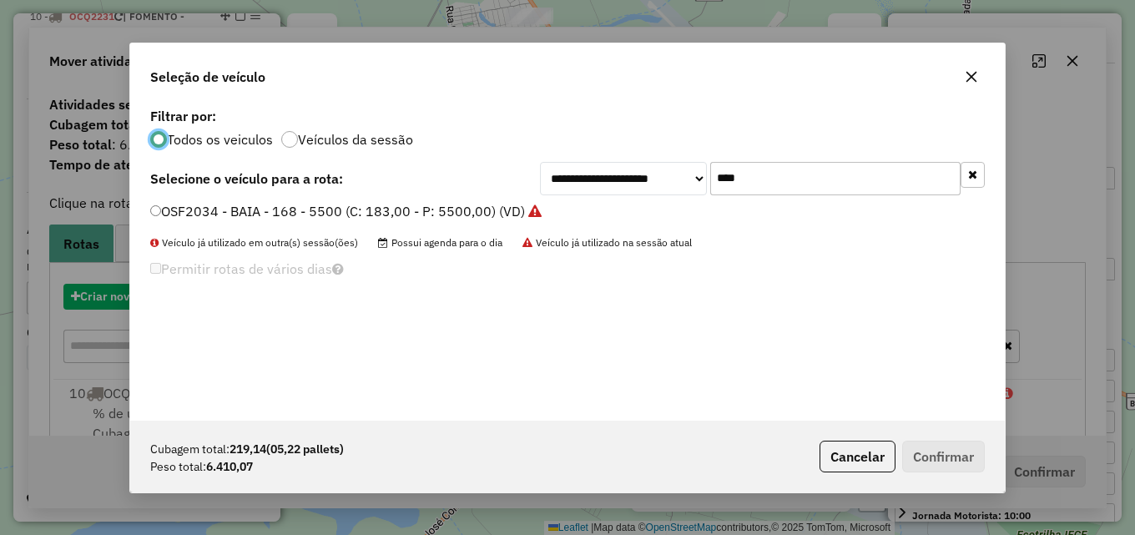
scroll to position [9, 5]
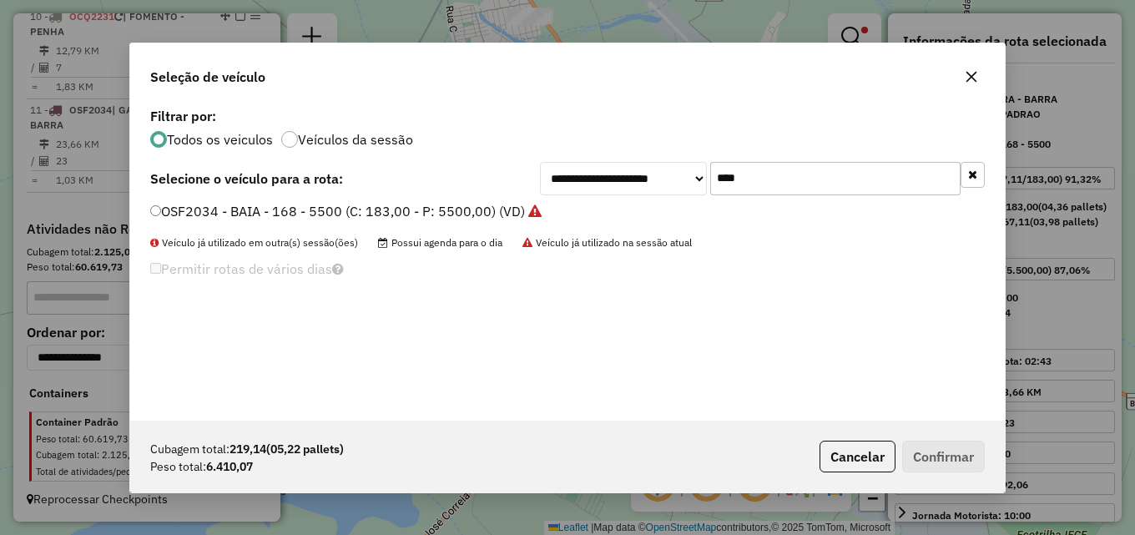
drag, startPoint x: 698, startPoint y: 174, endPoint x: 202, endPoint y: 197, distance: 496.1
click at [255, 194] on div "**********" at bounding box center [567, 178] width 834 height 33
type input "***"
click at [207, 218] on label "OIF5776 - BAU - 705 - 22000 (C: 733,00 - P: 22000,00) (VD)" at bounding box center [342, 211] width 385 height 20
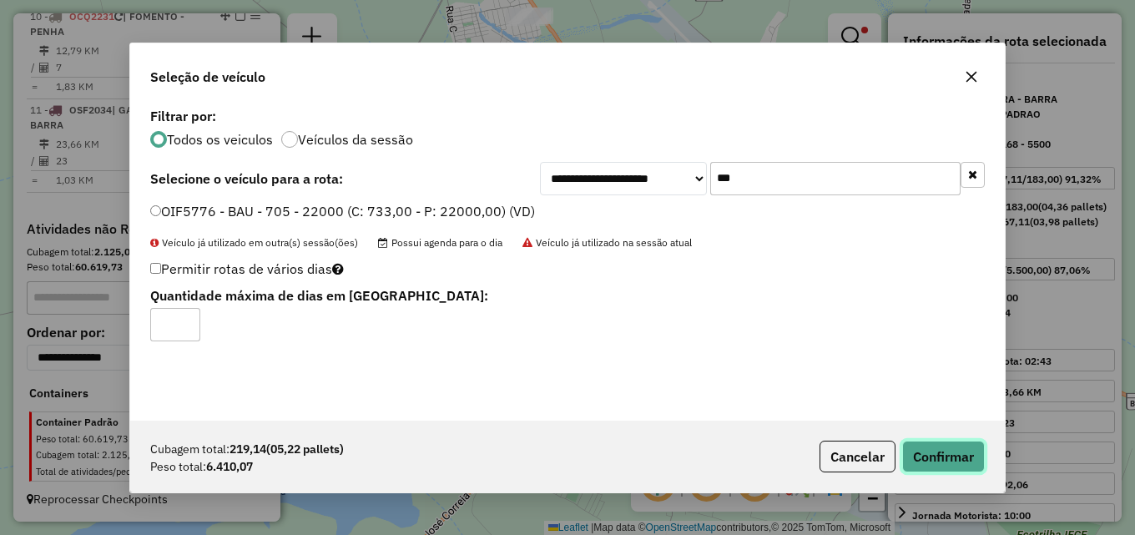
click at [919, 446] on button "Confirmar" at bounding box center [943, 457] width 83 height 32
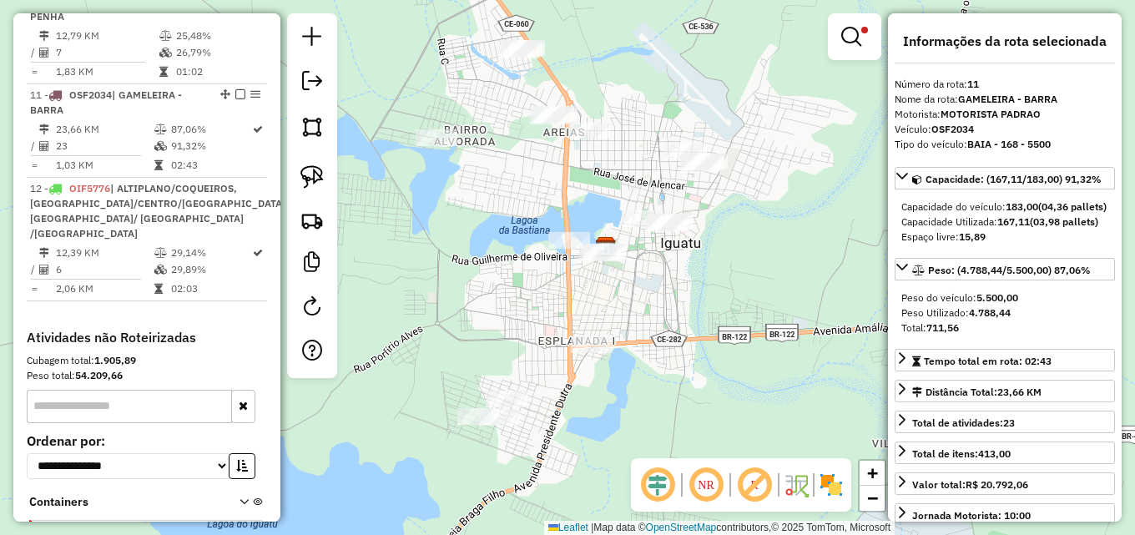
drag, startPoint x: 618, startPoint y: 114, endPoint x: 566, endPoint y: 196, distance: 97.2
click at [567, 198] on div "Limpar filtros Janela de atendimento Grade de atendimento Capacidade Transporta…" at bounding box center [567, 267] width 1135 height 535
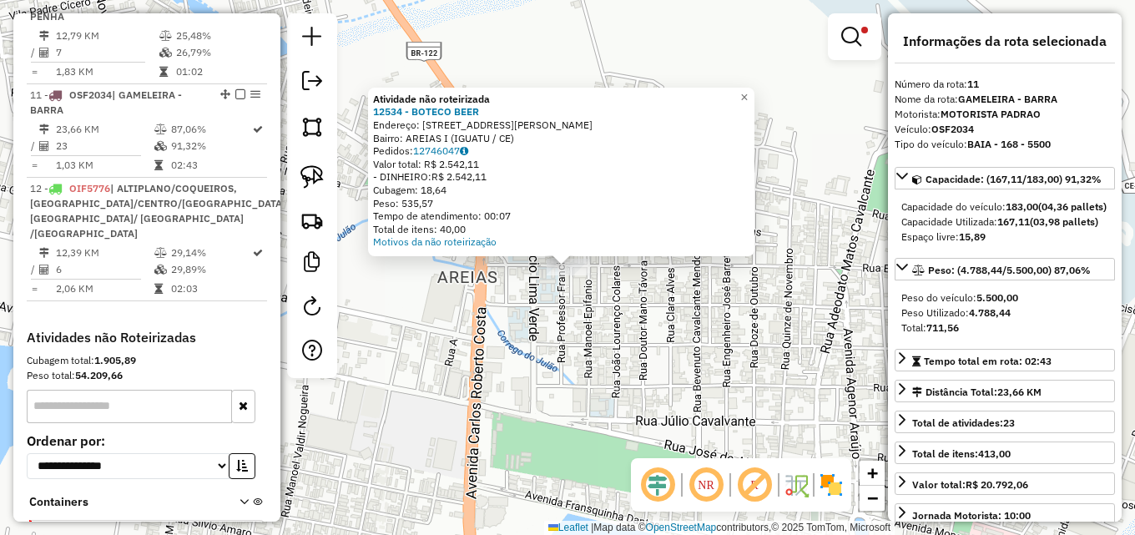
click at [569, 307] on div "Atividade não roteirizada 12534 - BOTECO BEER Endereço: R JOSE MARCIO NOGUEIRA,…" at bounding box center [567, 267] width 1135 height 535
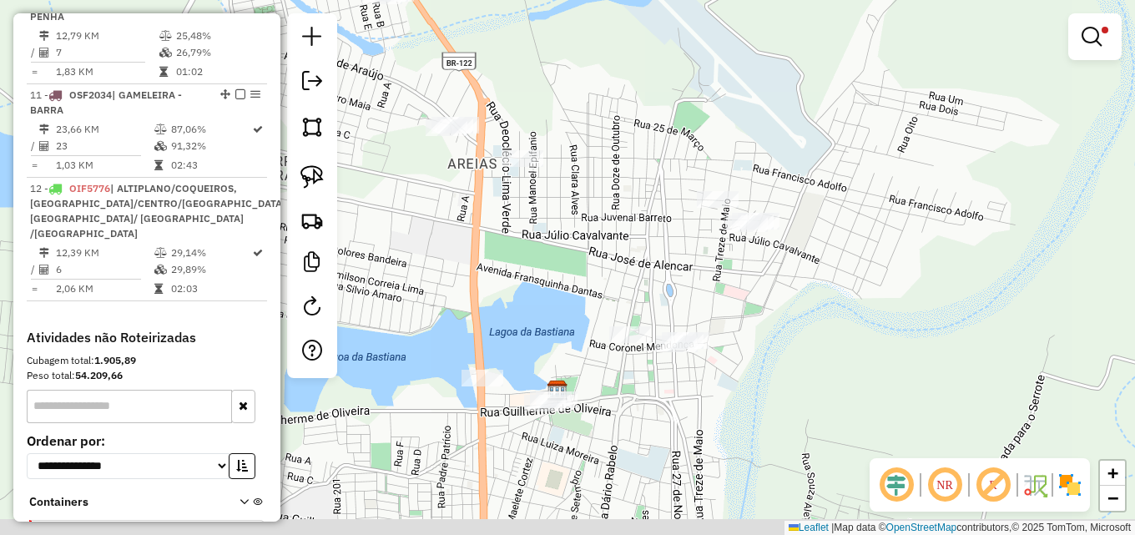
drag, startPoint x: 557, startPoint y: 324, endPoint x: 538, endPoint y: 212, distance: 113.4
click at [529, 207] on div "Limpar filtros Janela de atendimento Grade de atendimento Capacidade Transporta…" at bounding box center [567, 267] width 1135 height 535
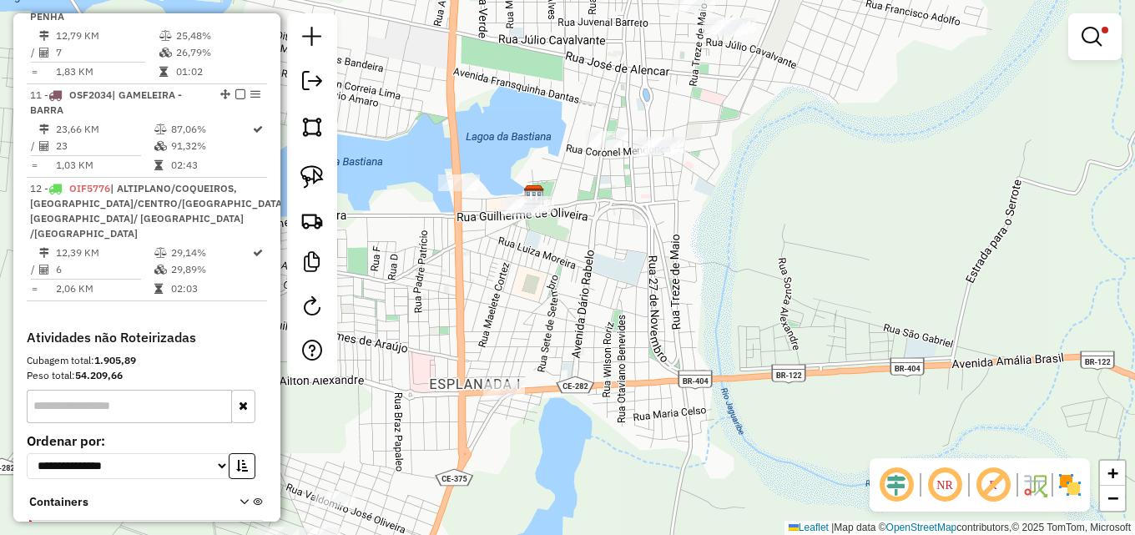
drag, startPoint x: 528, startPoint y: 329, endPoint x: 507, endPoint y: 120, distance: 209.6
click at [497, 122] on div "Limpar filtros Janela de atendimento Grade de atendimento Capacidade Transporta…" at bounding box center [567, 267] width 1135 height 535
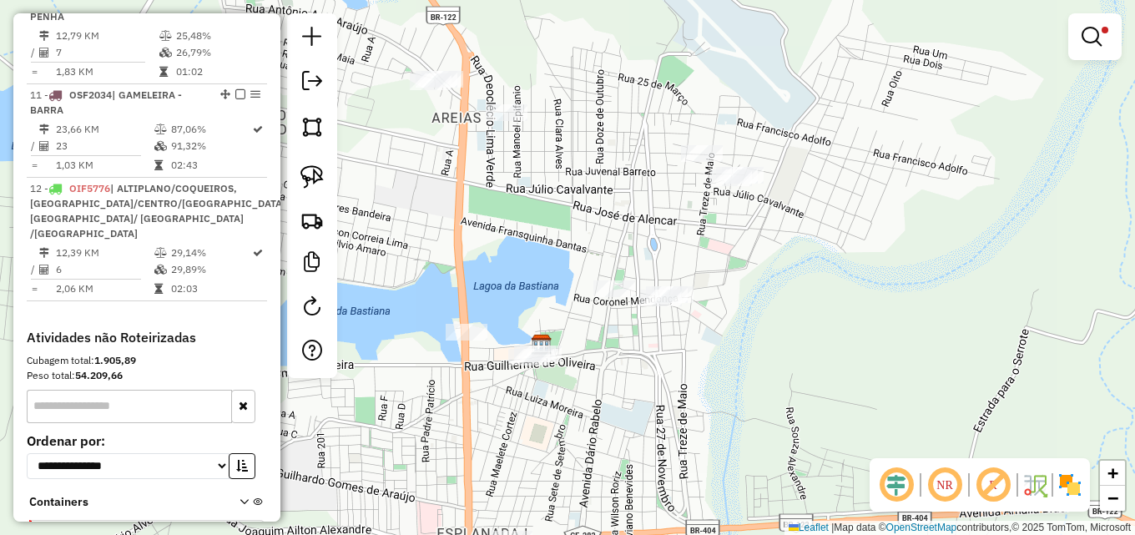
drag, startPoint x: 518, startPoint y: 154, endPoint x: 521, endPoint y: 284, distance: 129.3
click at [524, 309] on div "Limpar filtros Janela de atendimento Grade de atendimento Capacidade Transporta…" at bounding box center [567, 267] width 1135 height 535
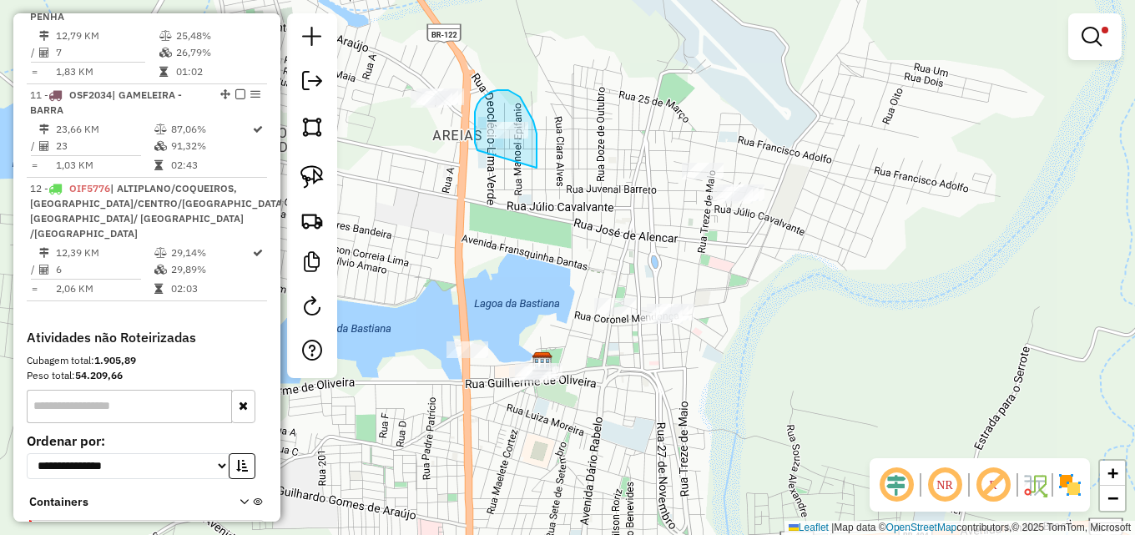
drag, startPoint x: 475, startPoint y: 143, endPoint x: 531, endPoint y: 179, distance: 66.4
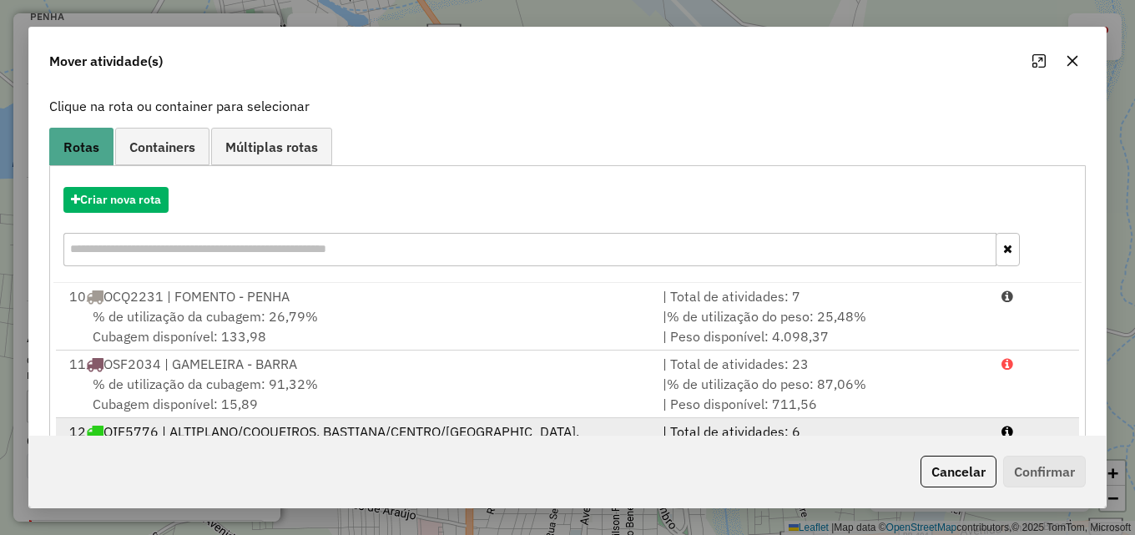
scroll to position [195, 0]
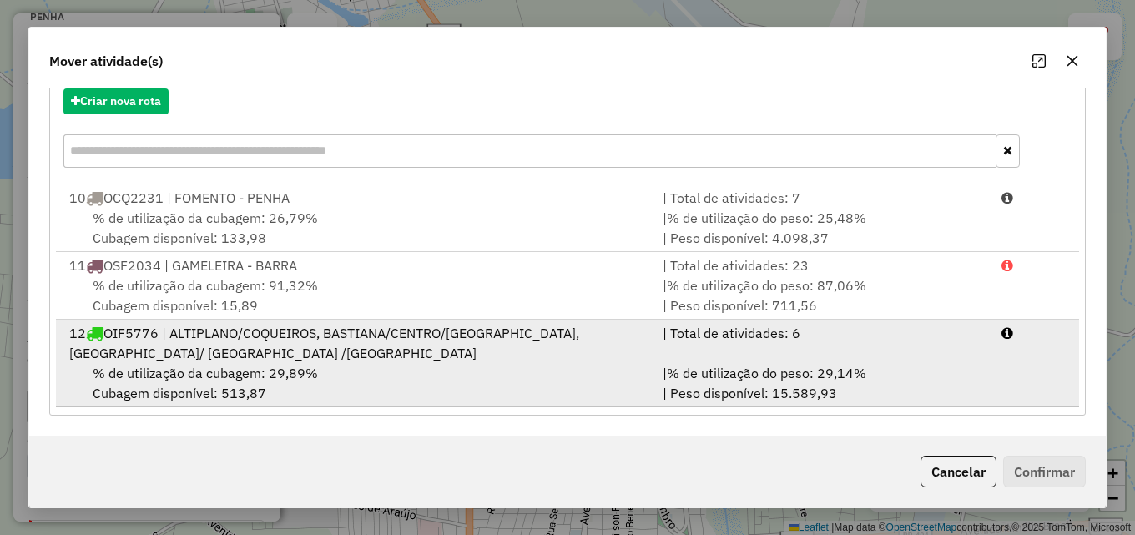
click at [597, 375] on div "% de utilização da cubagem: 29,89% Cubagem disponível: 513,87" at bounding box center [355, 383] width 593 height 40
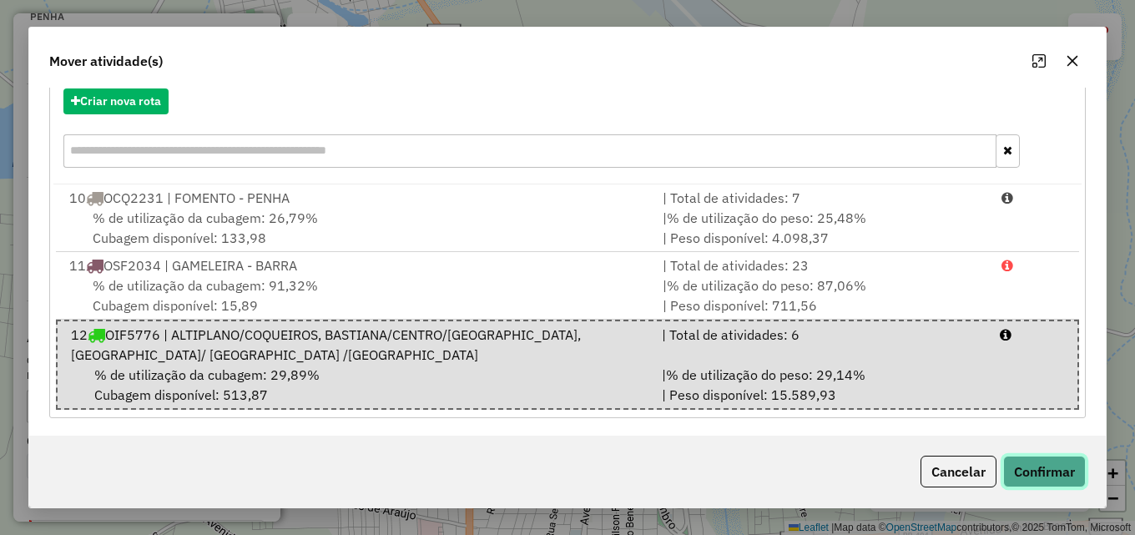
click at [1037, 467] on button "Confirmar" at bounding box center [1044, 472] width 83 height 32
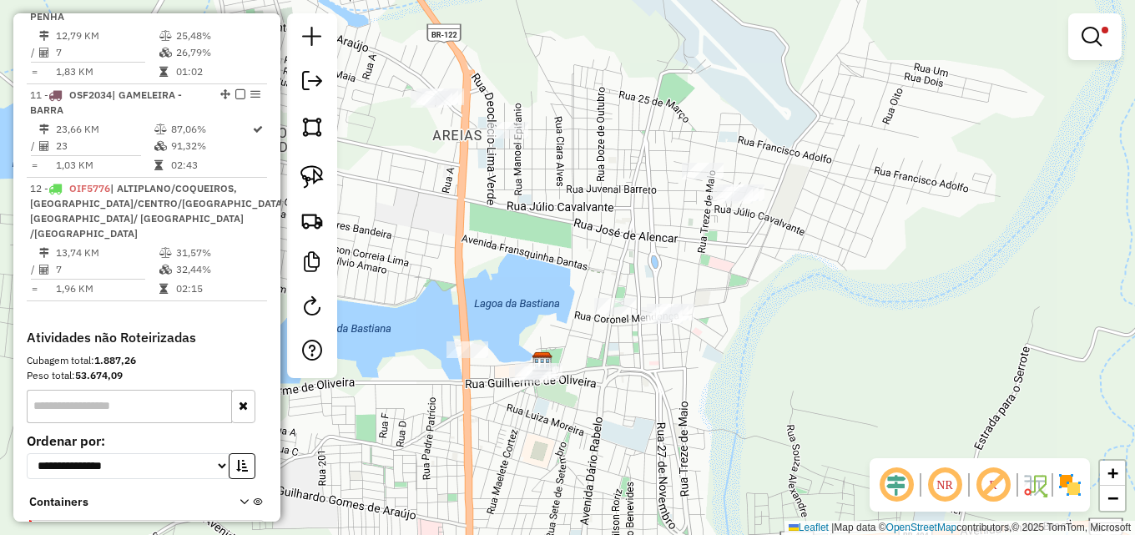
scroll to position [0, 0]
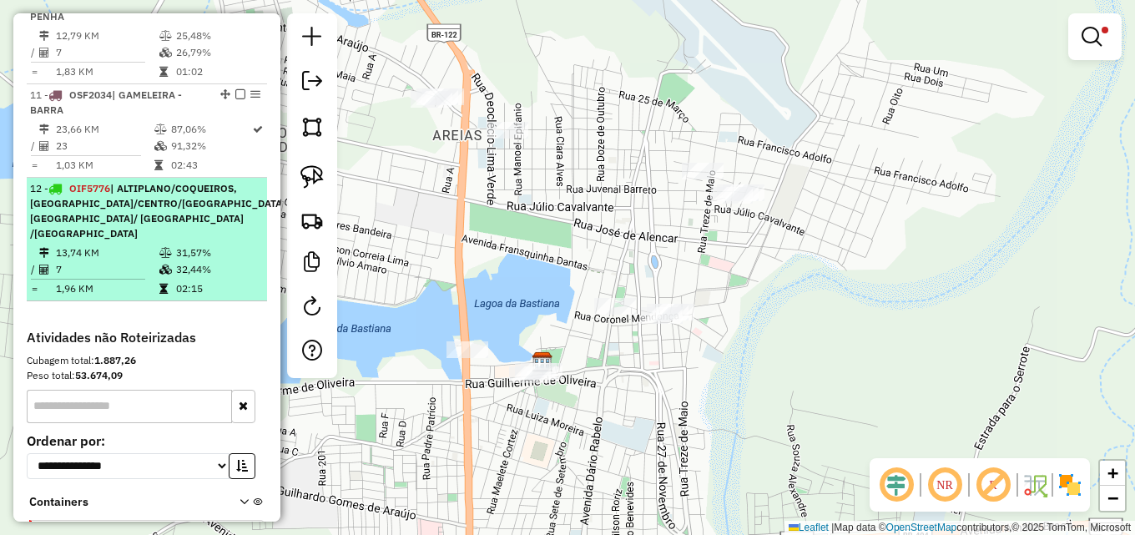
click at [199, 241] on div "12 - OIF5776 | ALTIPLANO/COQUEIROS, BASTIANA/CENTRO/S.SEBASTIÃO, JARDIM OASIS/ …" at bounding box center [159, 211] width 259 height 60
select select "*********"
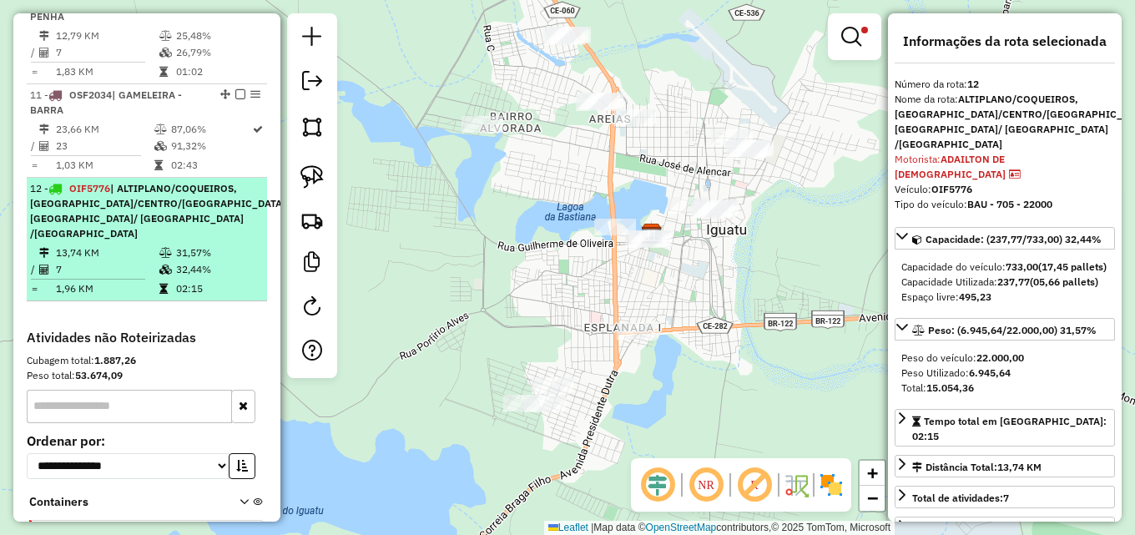
click at [307, 193] on em at bounding box center [312, 188] width 10 height 10
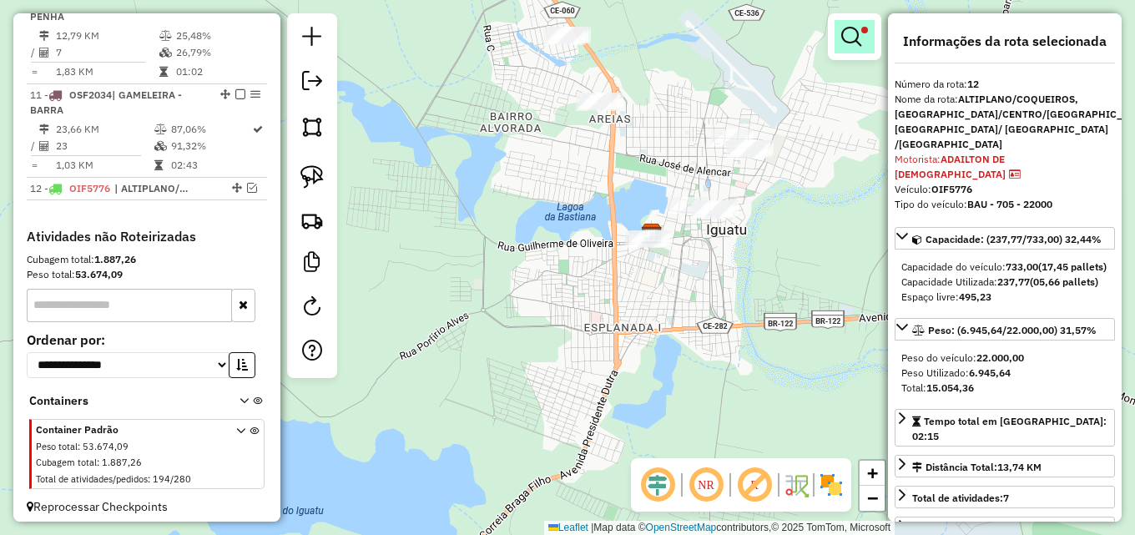
click at [861, 31] on span at bounding box center [864, 30] width 7 height 7
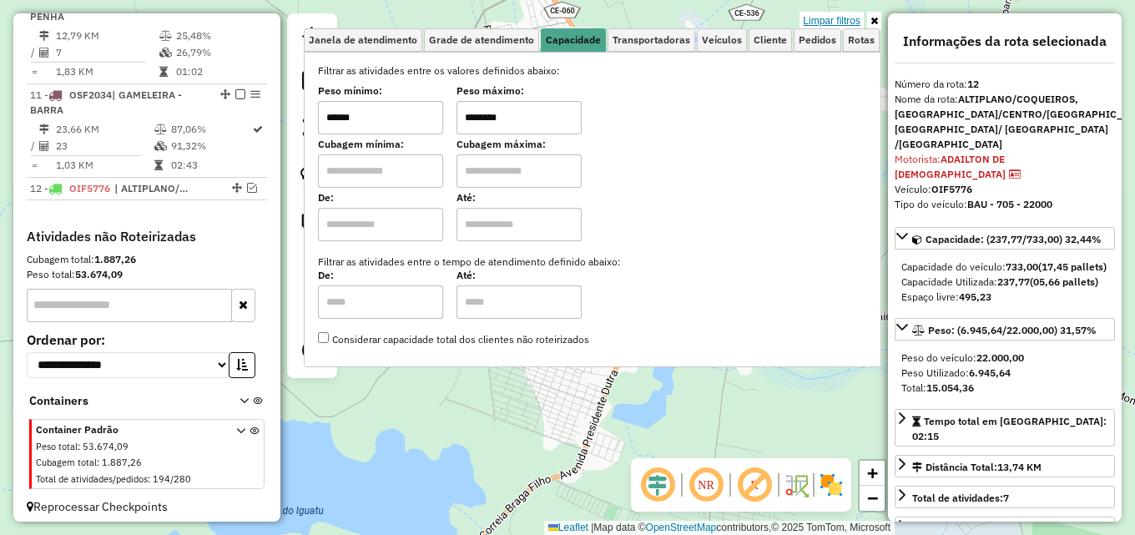
click at [842, 18] on link "Limpar filtros" at bounding box center [831, 21] width 64 height 18
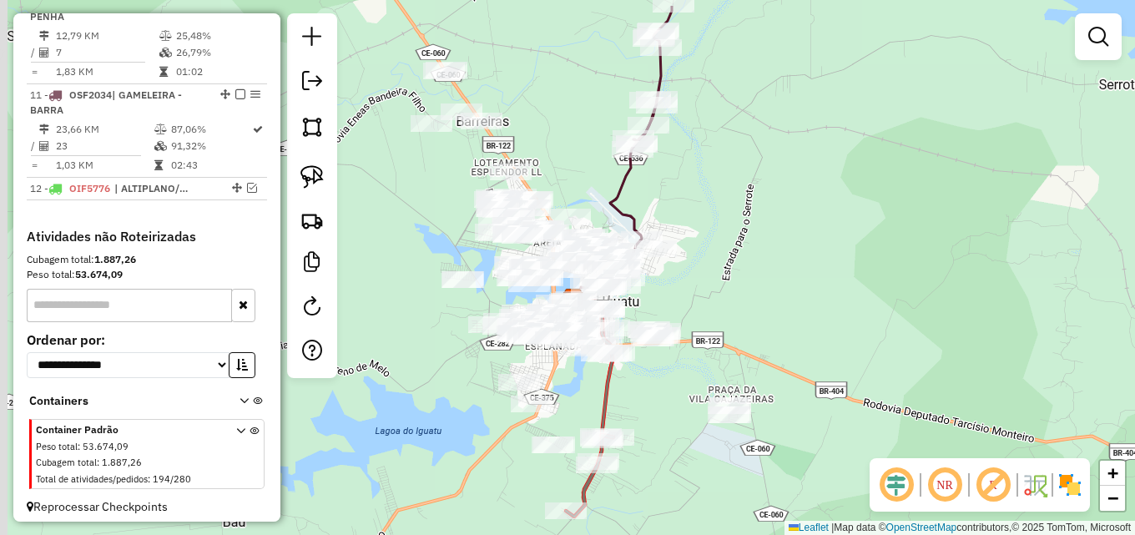
drag, startPoint x: 413, startPoint y: 252, endPoint x: 454, endPoint y: 311, distance: 72.0
click at [454, 311] on div "Janela de atendimento Grade de atendimento Capacidade Transportadoras Veículos …" at bounding box center [567, 267] width 1135 height 535
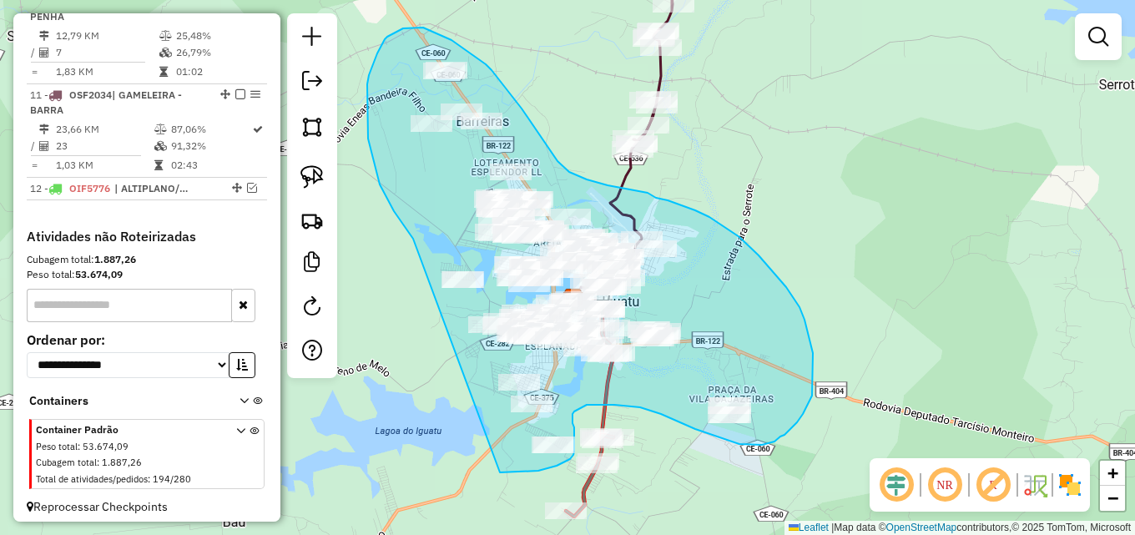
drag, startPoint x: 394, startPoint y: 211, endPoint x: 464, endPoint y: 471, distance: 268.8
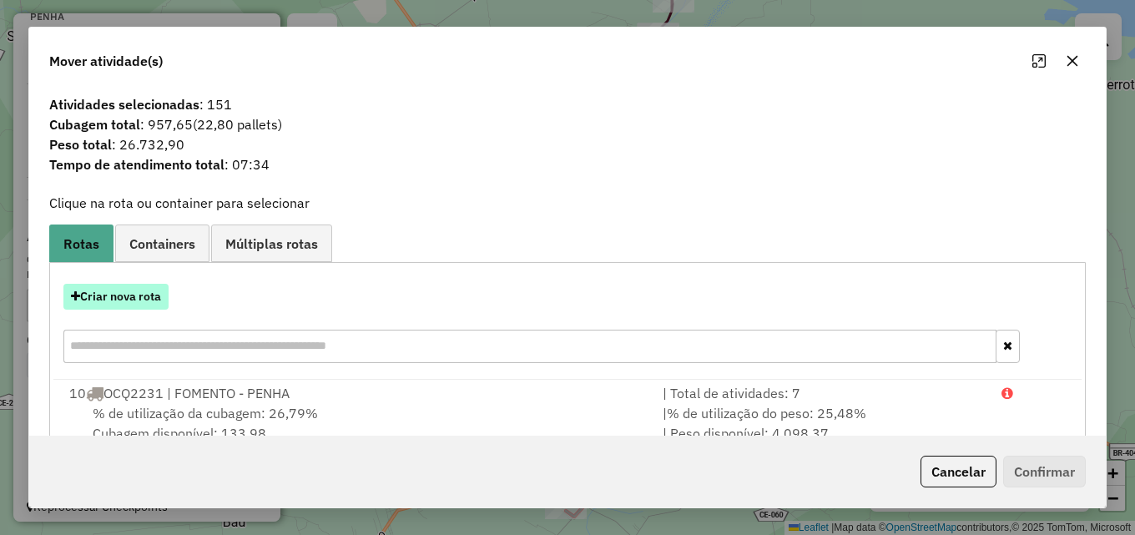
click at [132, 291] on button "Criar nova rota" at bounding box center [115, 297] width 105 height 26
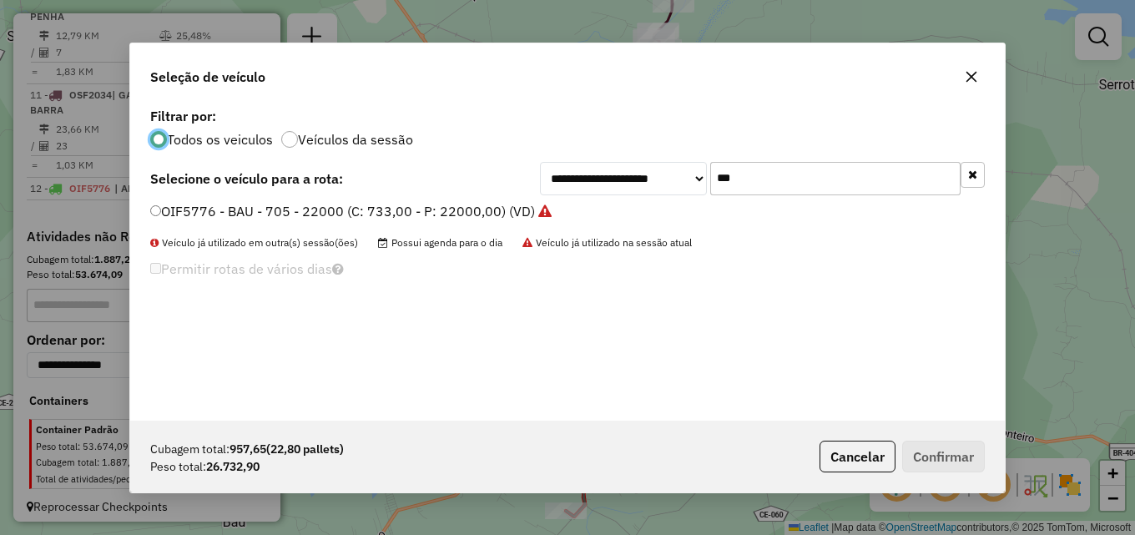
scroll to position [9, 5]
drag, startPoint x: 791, startPoint y: 182, endPoint x: 471, endPoint y: 169, distance: 319.8
click at [479, 170] on div "**********" at bounding box center [567, 178] width 834 height 33
type input "****"
click at [455, 211] on label "HZA4211 - BAIA - 168 - 5500 (C: 183,00 - P: 5500,00) (VD)" at bounding box center [337, 211] width 375 height 20
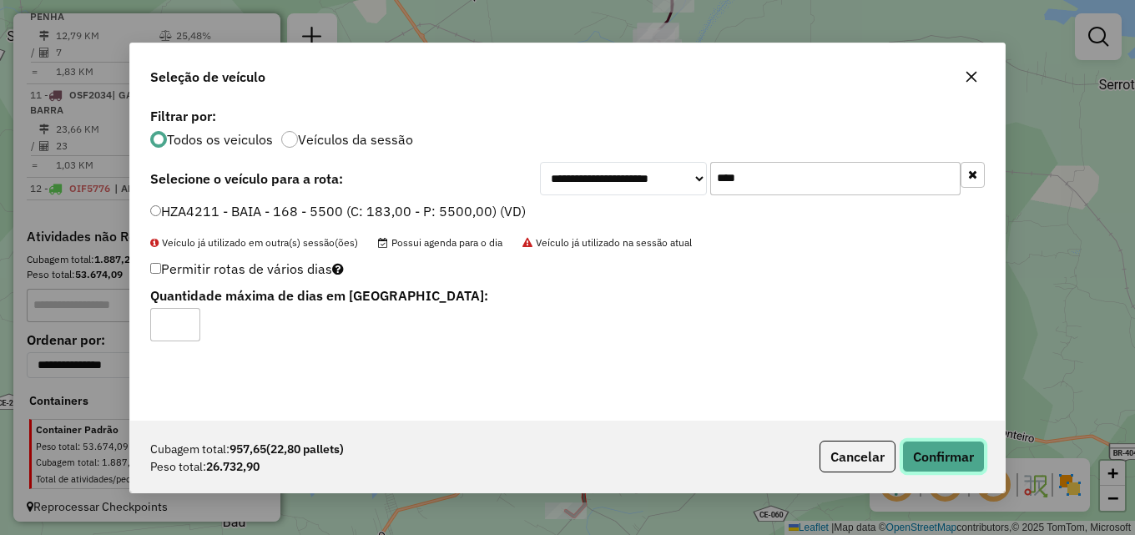
click at [908, 457] on button "Confirmar" at bounding box center [943, 457] width 83 height 32
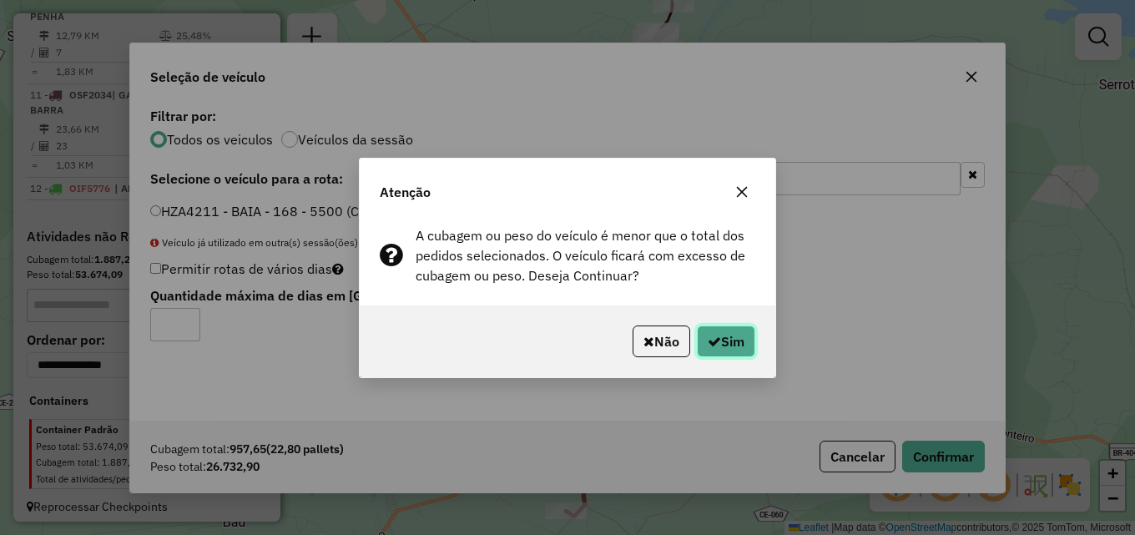
click at [742, 345] on button "Sim" at bounding box center [726, 341] width 58 height 32
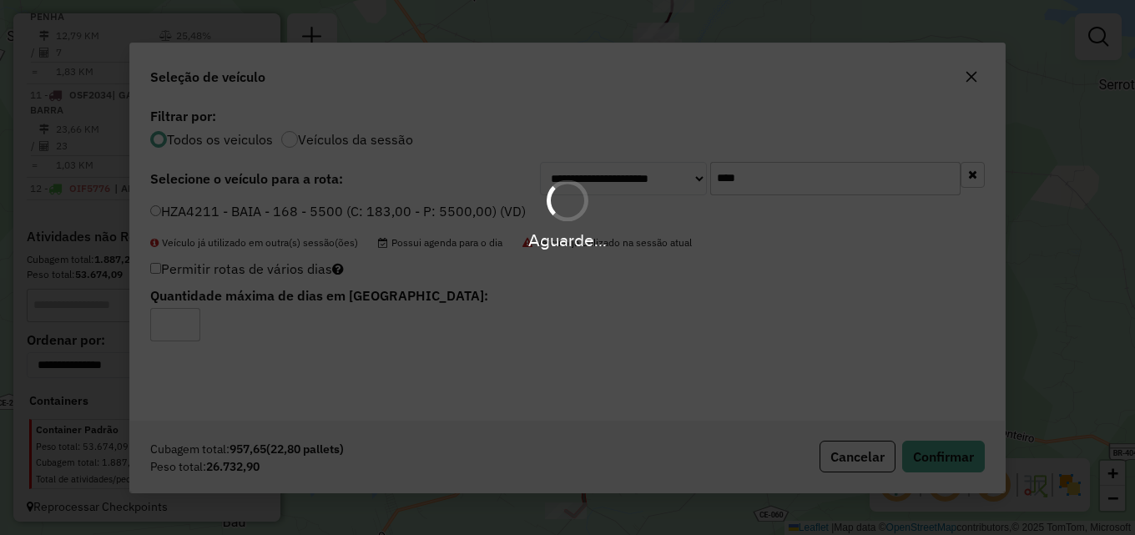
click at [449, 376] on div "Aguarde..." at bounding box center [567, 267] width 1135 height 535
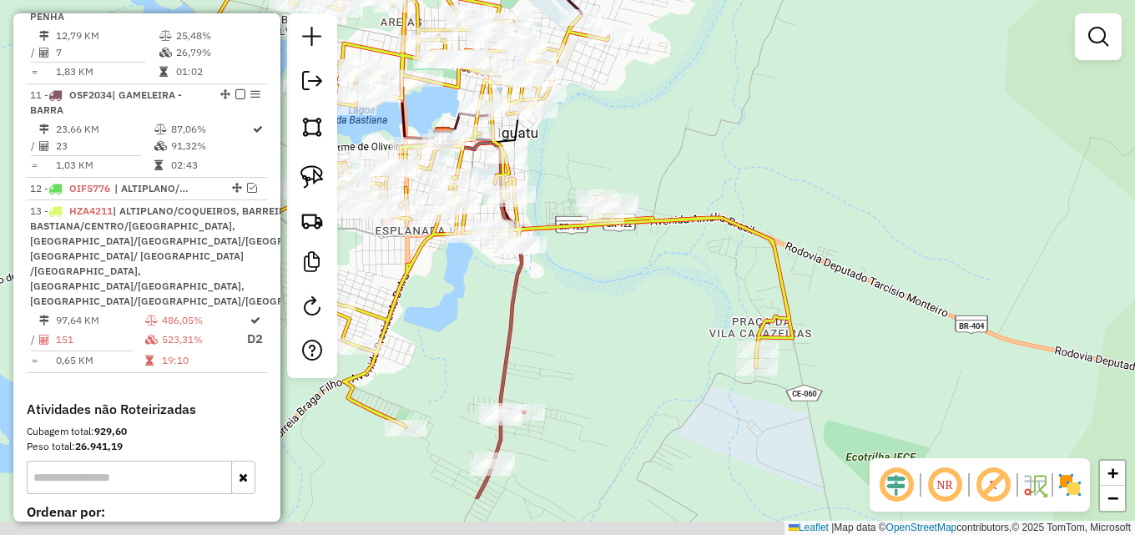
drag, startPoint x: 723, startPoint y: 381, endPoint x: 594, endPoint y: 290, distance: 157.9
click at [612, 290] on div "Janela de atendimento Grade de atendimento Capacidade Transportadoras Veículos …" at bounding box center [567, 267] width 1135 height 535
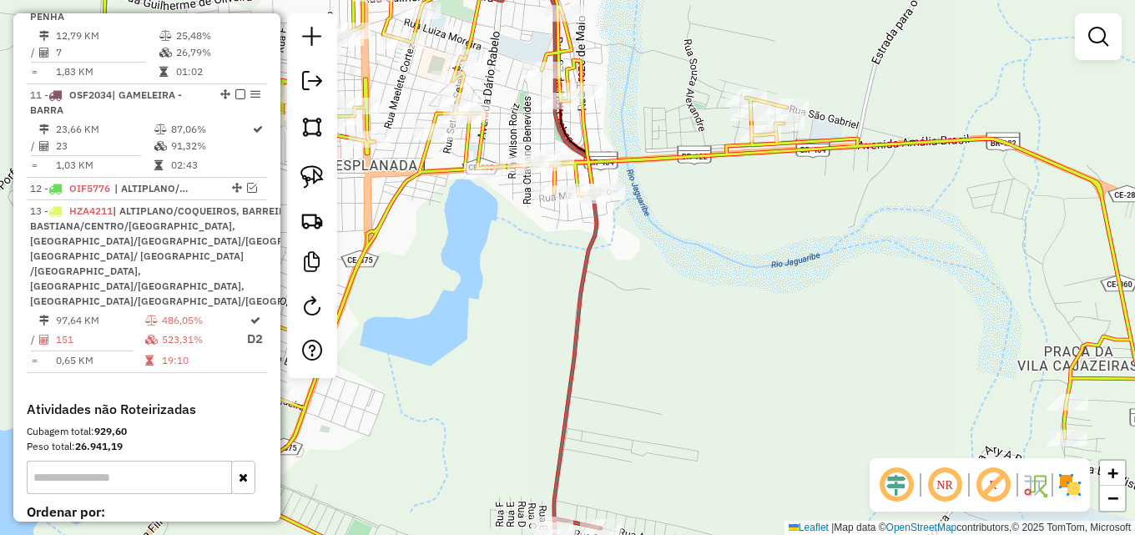
click at [446, 294] on div "Janela de atendimento Grade de atendimento Capacidade Transportadoras Veículos …" at bounding box center [567, 267] width 1135 height 535
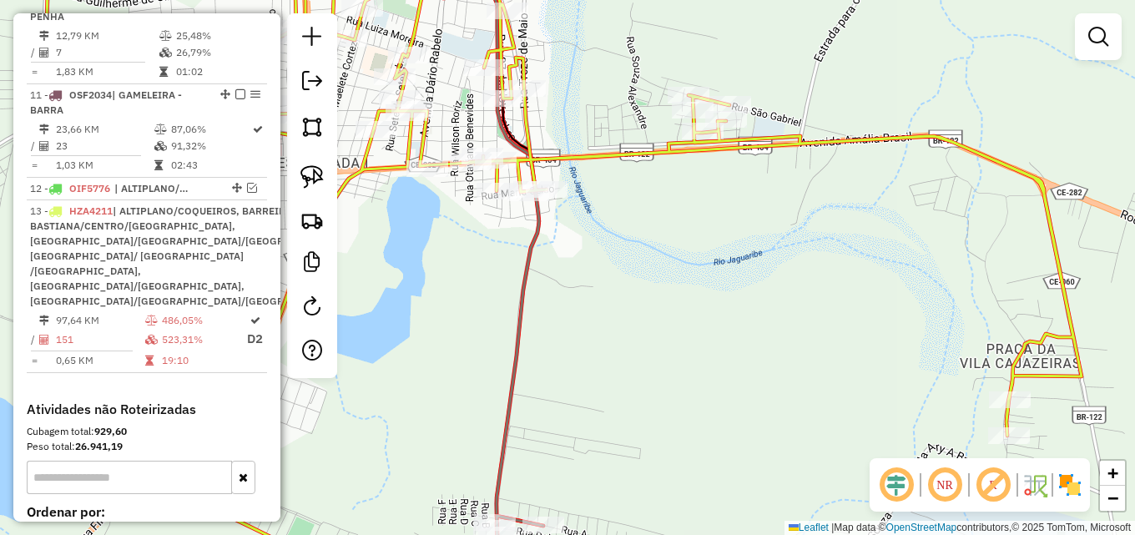
drag, startPoint x: 421, startPoint y: 304, endPoint x: 388, endPoint y: 294, distance: 34.0
click at [388, 294] on div "Janela de atendimento Grade de atendimento Capacidade Transportadoras Veículos …" at bounding box center [567, 267] width 1135 height 535
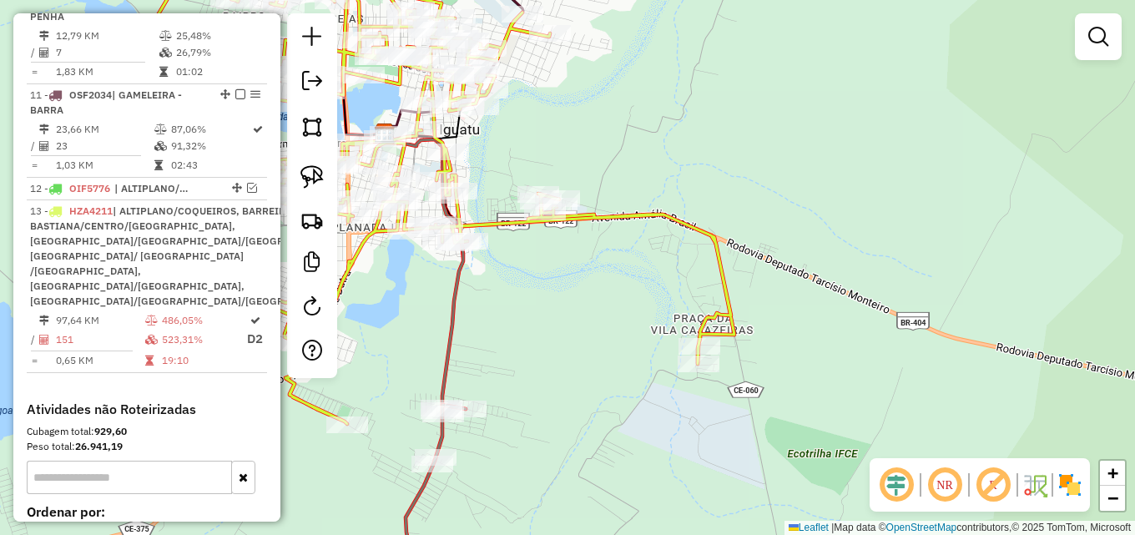
click at [503, 156] on div "Janela de atendimento Grade de atendimento Capacidade Transportadoras Veículos …" at bounding box center [567, 267] width 1135 height 535
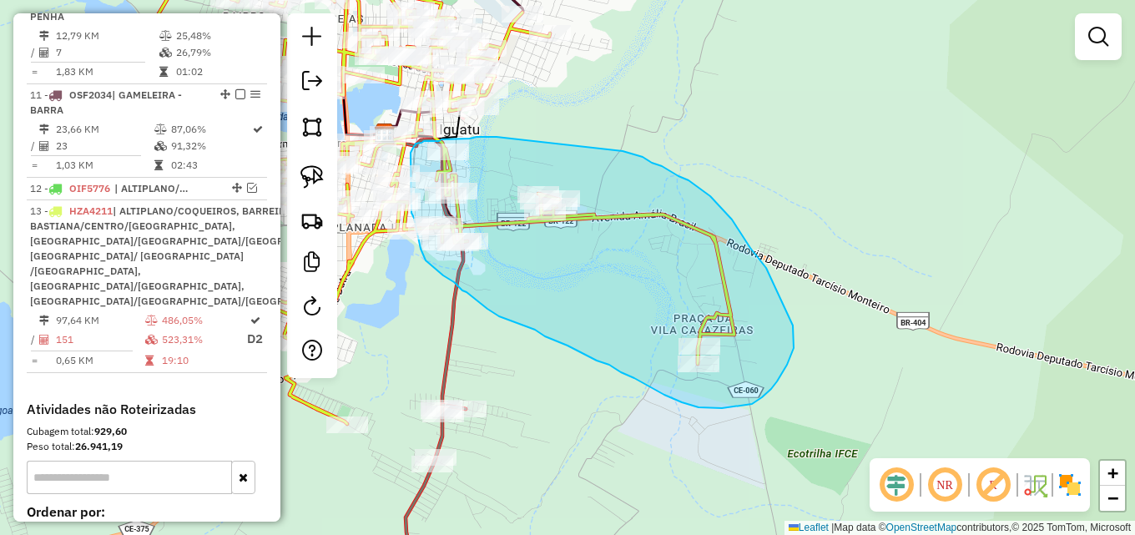
drag, startPoint x: 632, startPoint y: 154, endPoint x: 496, endPoint y: 137, distance: 136.3
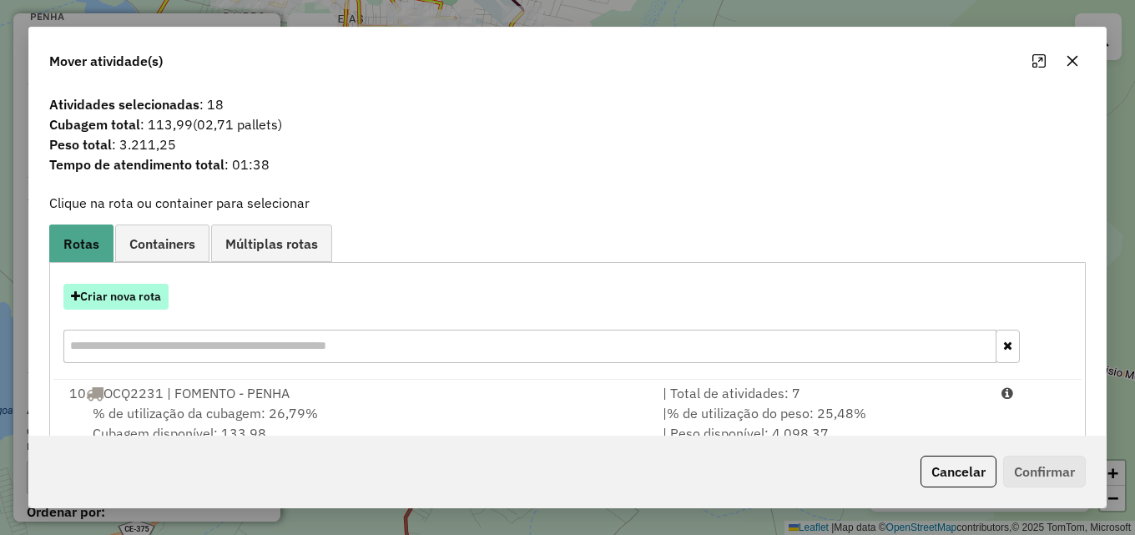
click at [133, 294] on button "Criar nova rota" at bounding box center [115, 297] width 105 height 26
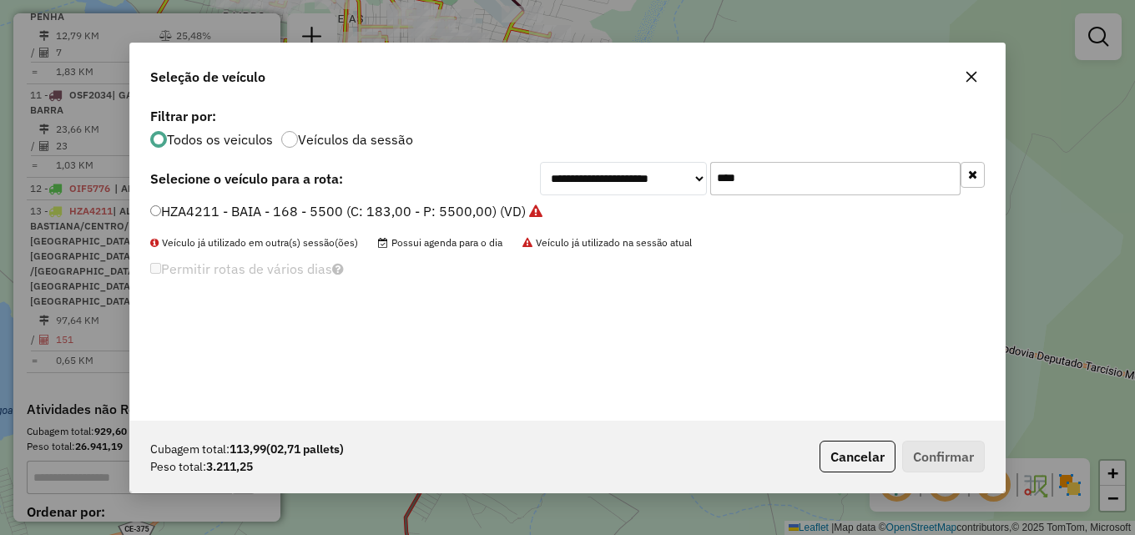
drag, startPoint x: 778, startPoint y: 174, endPoint x: 529, endPoint y: 180, distance: 249.5
click at [532, 180] on div "**********" at bounding box center [567, 178] width 834 height 33
type input "****"
click at [458, 208] on label "HYO0158 - BAIA - 168 - 5500 (C: 183,00 - P: 5500,00) (VD)" at bounding box center [338, 211] width 376 height 20
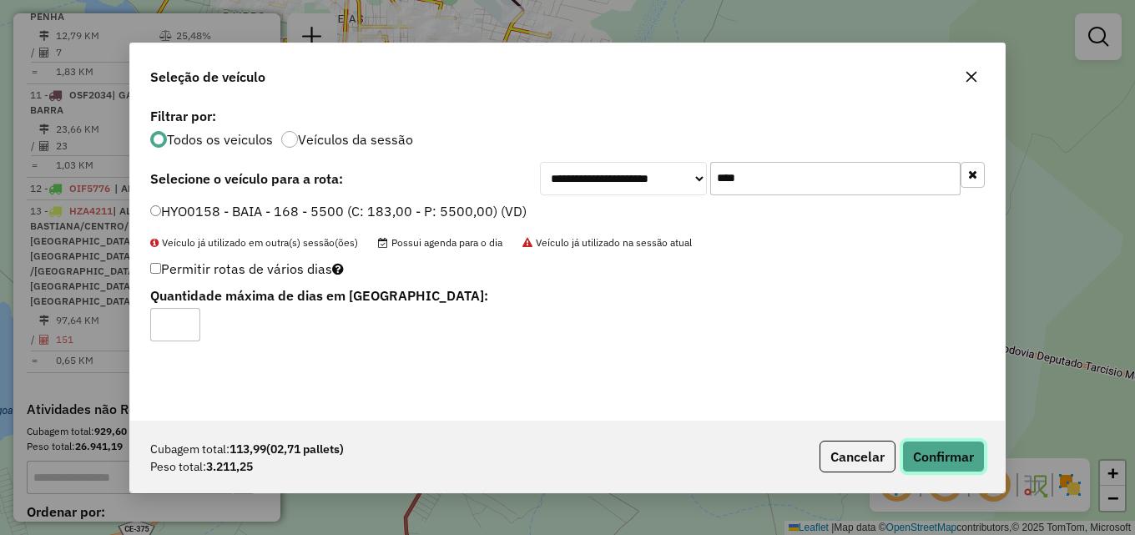
click at [929, 445] on button "Confirmar" at bounding box center [943, 457] width 83 height 32
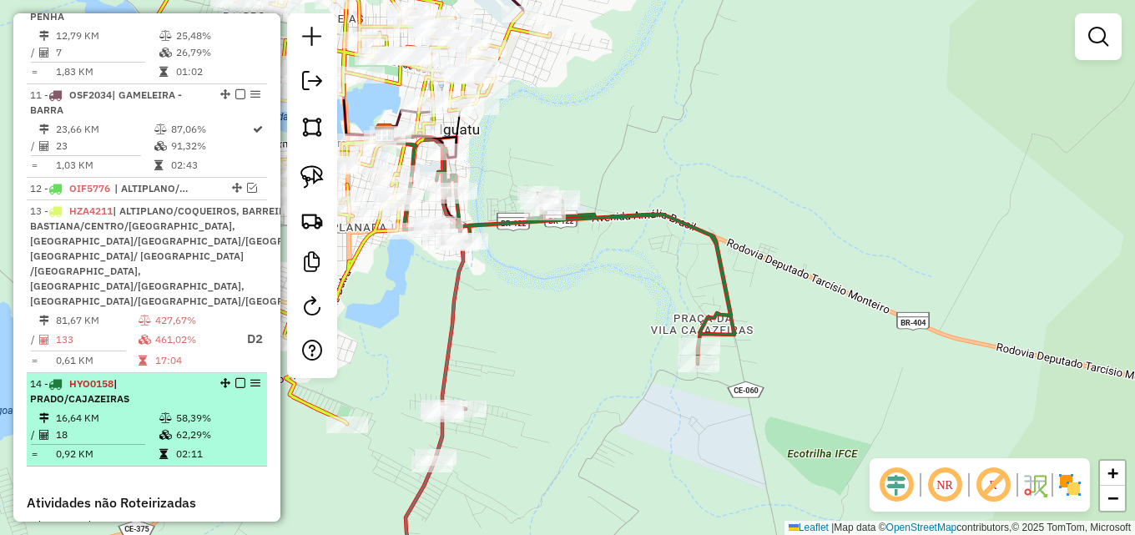
drag, startPoint x: 100, startPoint y: 418, endPoint x: 115, endPoint y: 415, distance: 15.2
click at [105, 390] on span "HYO0158" at bounding box center [91, 383] width 44 height 13
select select "*********"
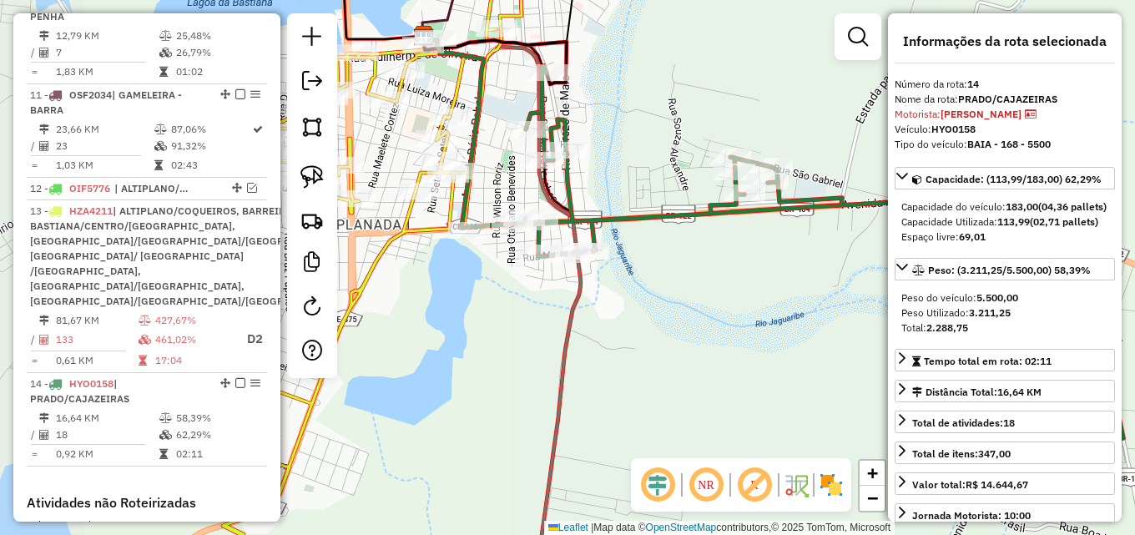
drag, startPoint x: 507, startPoint y: 326, endPoint x: 715, endPoint y: 327, distance: 207.8
click at [714, 326] on div "Janela de atendimento Grade de atendimento Capacidade Transportadoras Veículos …" at bounding box center [567, 267] width 1135 height 535
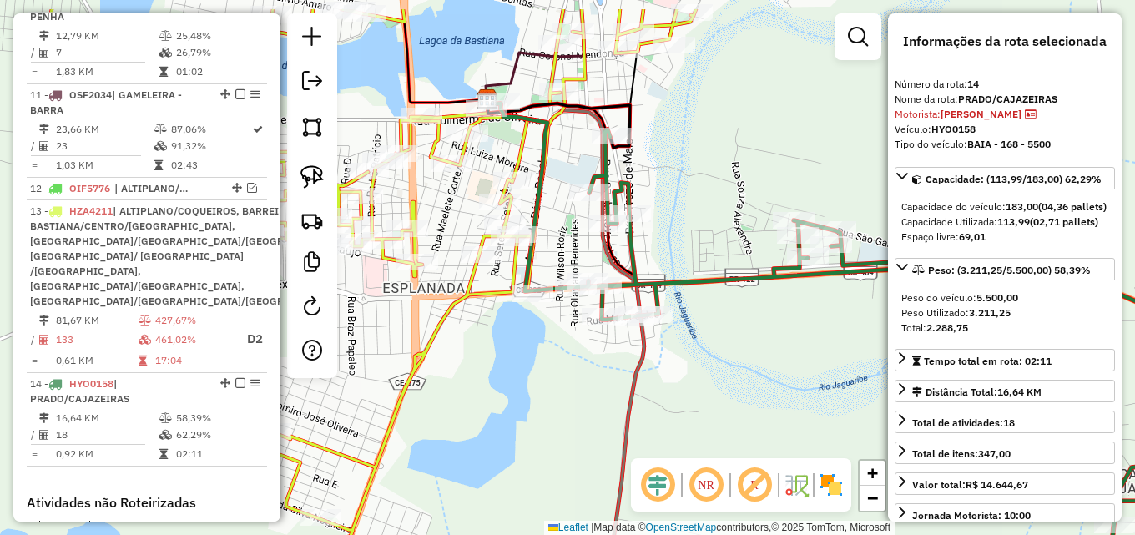
drag, startPoint x: 436, startPoint y: 280, endPoint x: 498, endPoint y: 342, distance: 87.3
click at [498, 342] on div "Janela de atendimento Grade de atendimento Capacidade Transportadoras Veículos …" at bounding box center [567, 267] width 1135 height 535
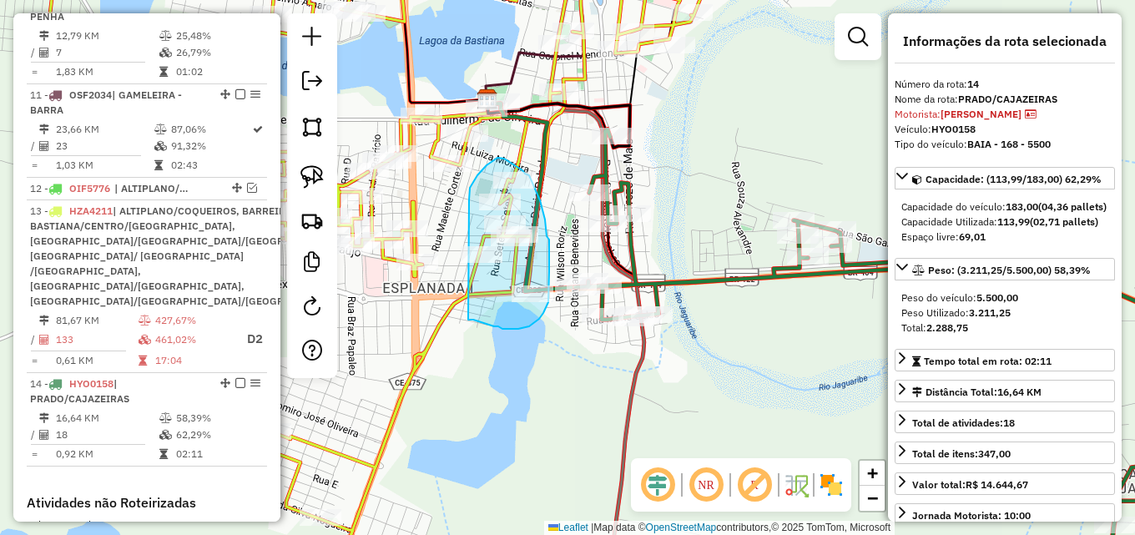
drag, startPoint x: 473, startPoint y: 182, endPoint x: 468, endPoint y: 320, distance: 137.8
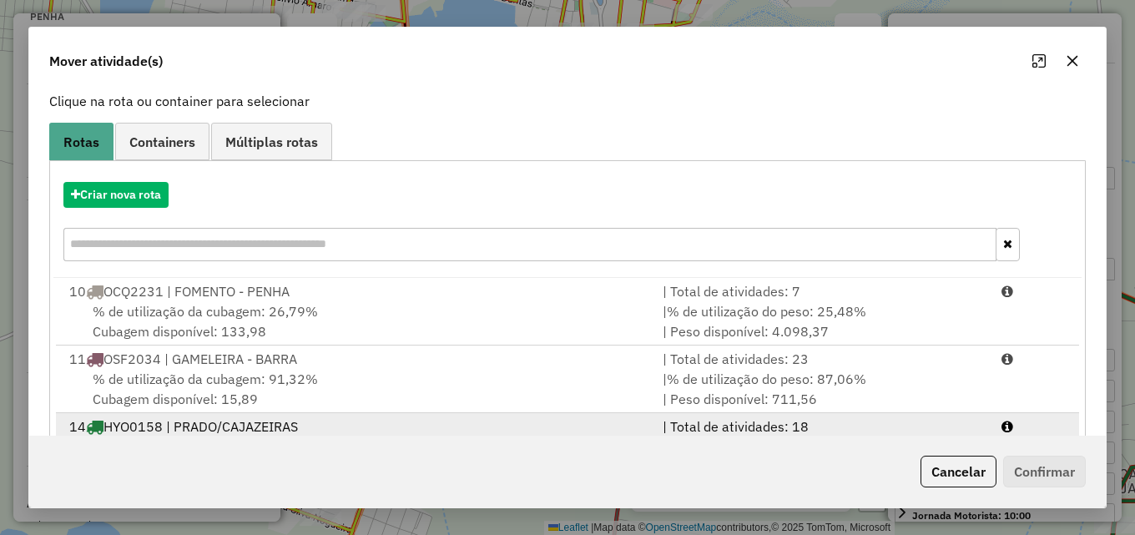
scroll to position [175, 0]
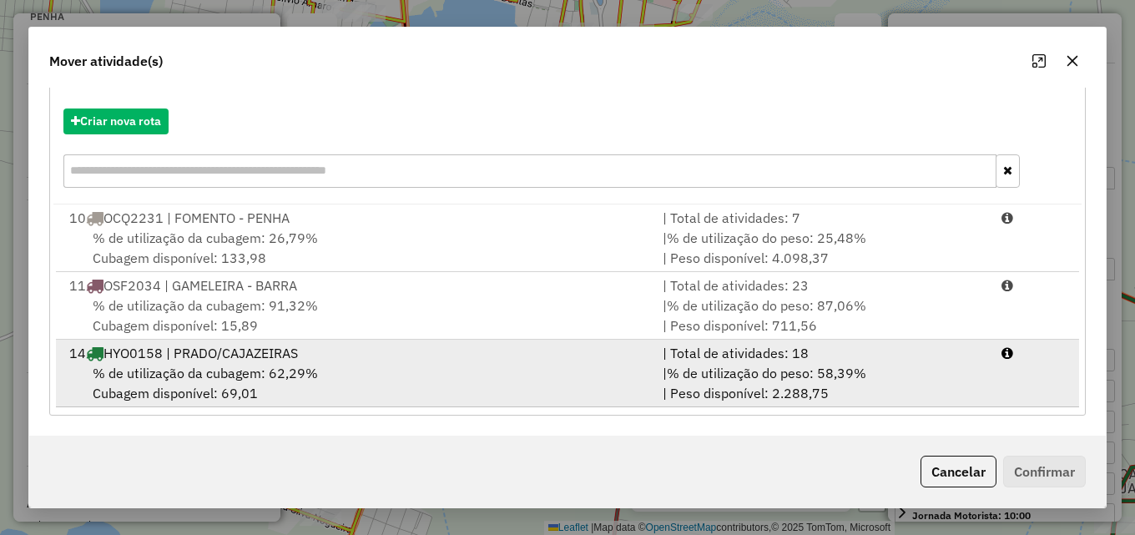
drag, startPoint x: 773, startPoint y: 375, endPoint x: 805, endPoint y: 380, distance: 33.1
click at [778, 375] on span "% de utilização do peso: 58,39%" at bounding box center [766, 373] width 199 height 17
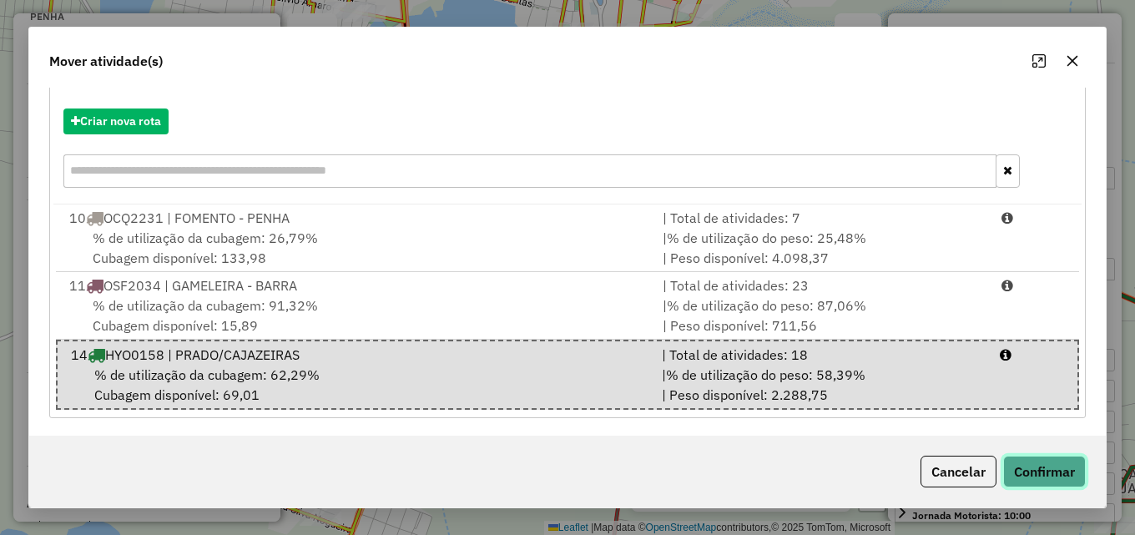
click at [1040, 474] on button "Confirmar" at bounding box center [1044, 472] width 83 height 32
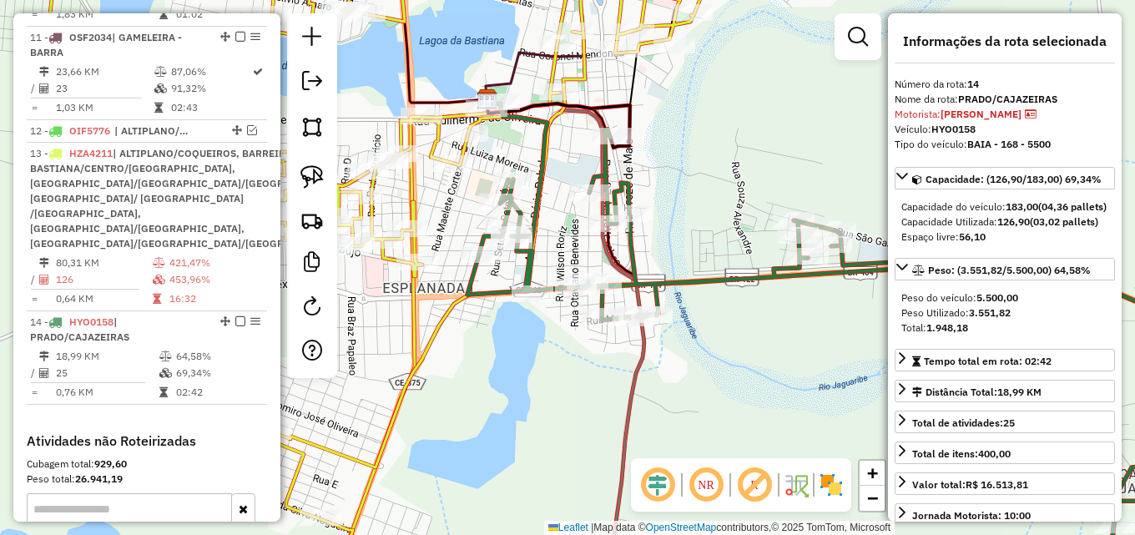
scroll to position [1156, 0]
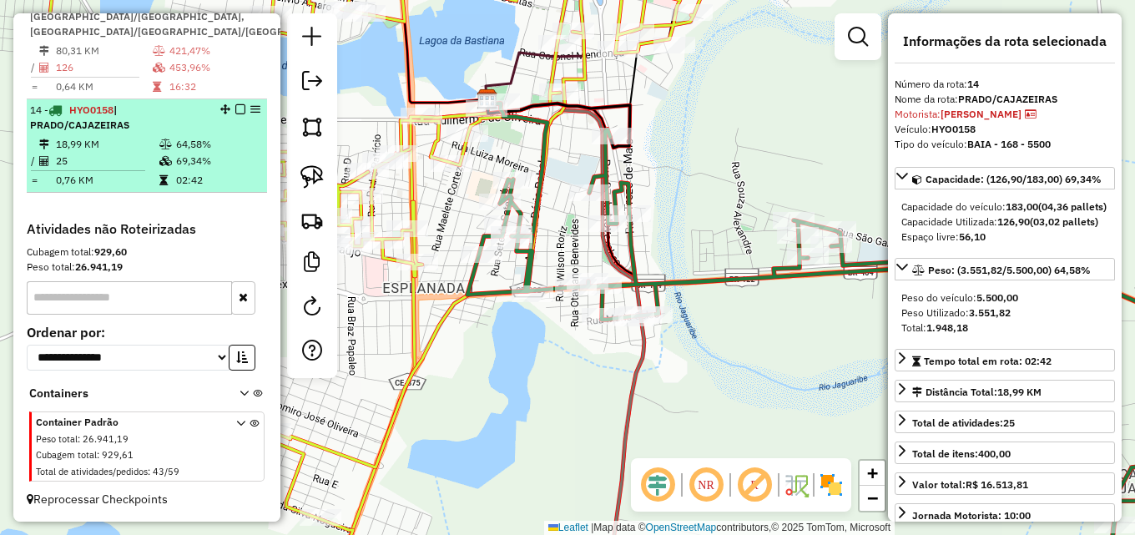
click at [97, 131] on span "| PRADO/CAJAZEIRAS" at bounding box center [79, 117] width 99 height 28
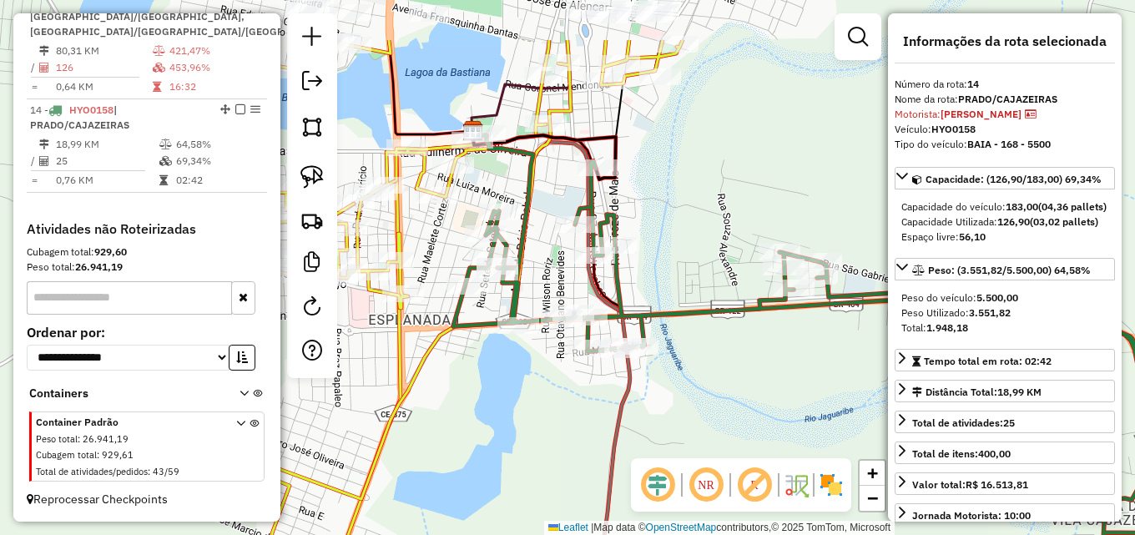
drag, startPoint x: 491, startPoint y: 326, endPoint x: 743, endPoint y: 419, distance: 268.4
click at [741, 422] on div "Janela de atendimento Grade de atendimento Capacidade Transportadoras Veículos …" at bounding box center [567, 267] width 1135 height 535
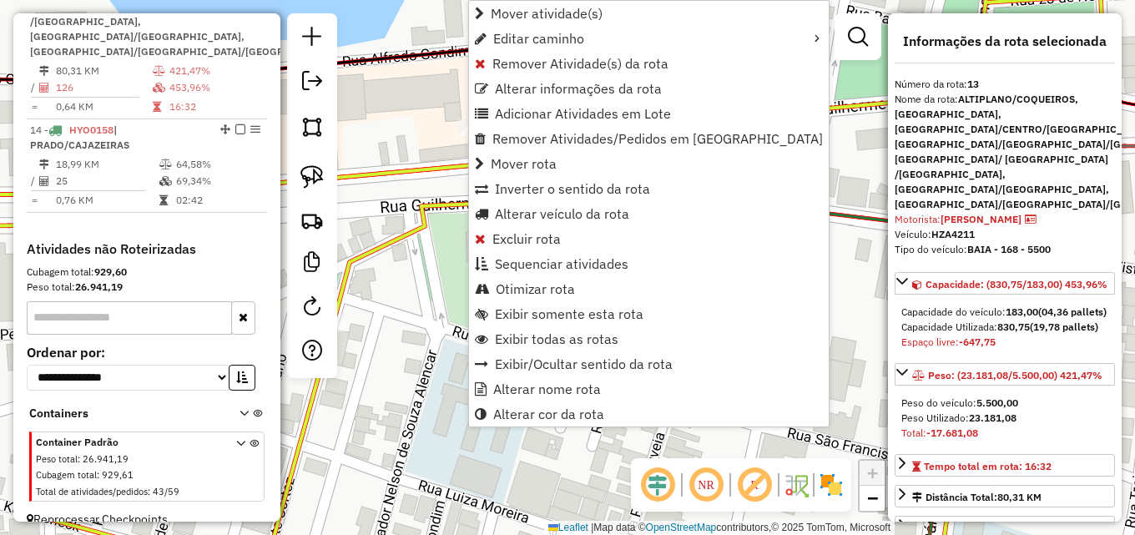
scroll to position [1058, 0]
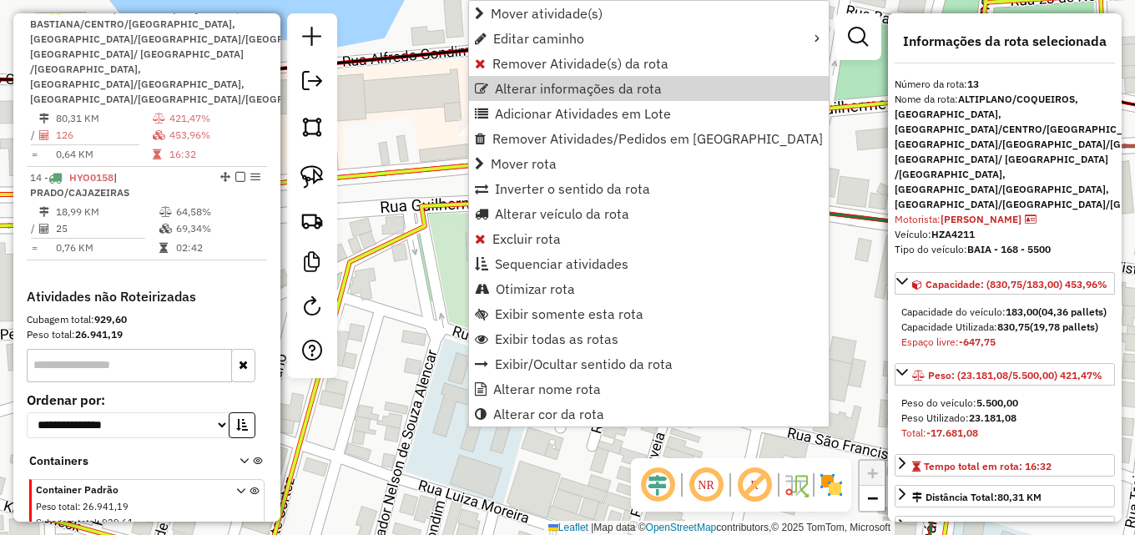
click at [408, 117] on div "Janela de atendimento Grade de atendimento Capacidade Transportadoras Veículos …" at bounding box center [567, 267] width 1135 height 535
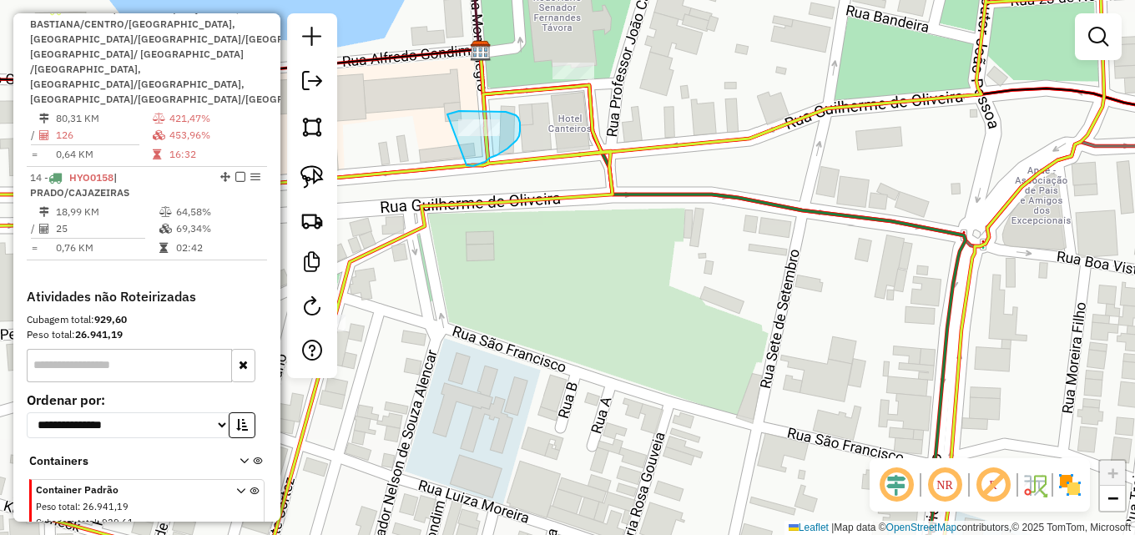
drag, startPoint x: 447, startPoint y: 114, endPoint x: 458, endPoint y: 161, distance: 48.0
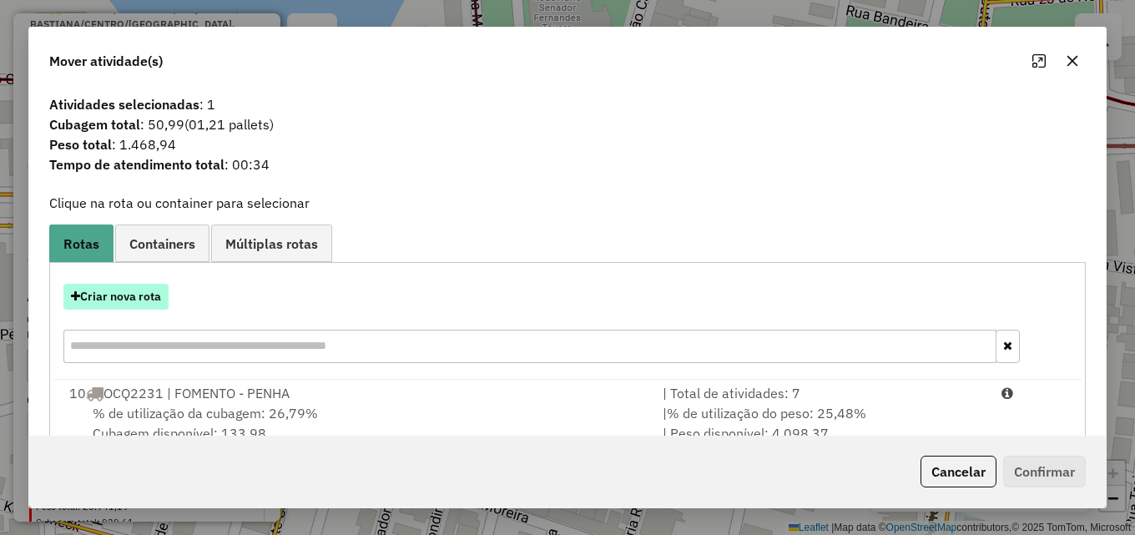
click at [154, 297] on button "Criar nova rota" at bounding box center [115, 297] width 105 height 26
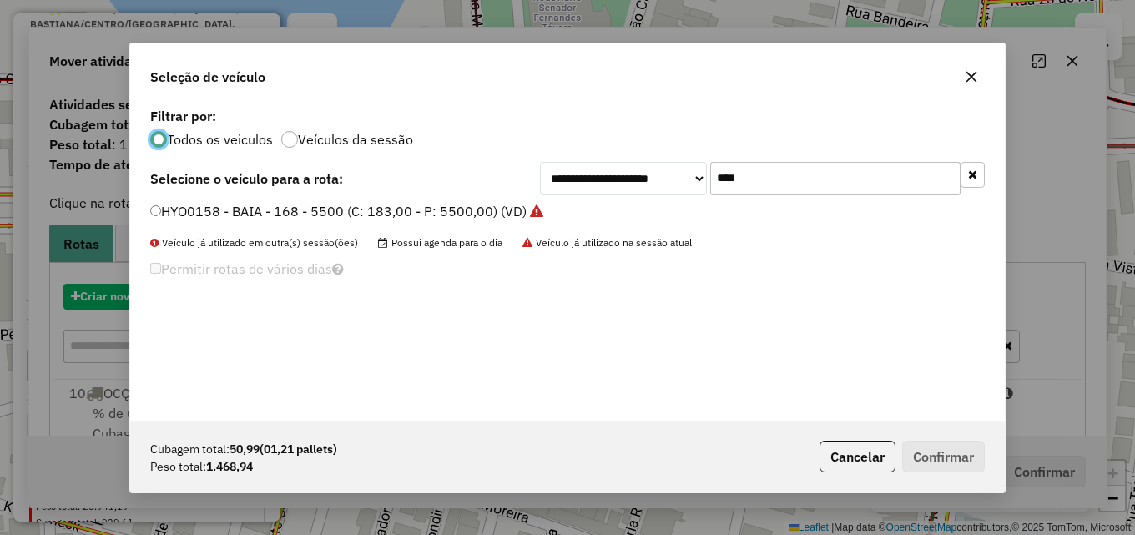
scroll to position [9, 5]
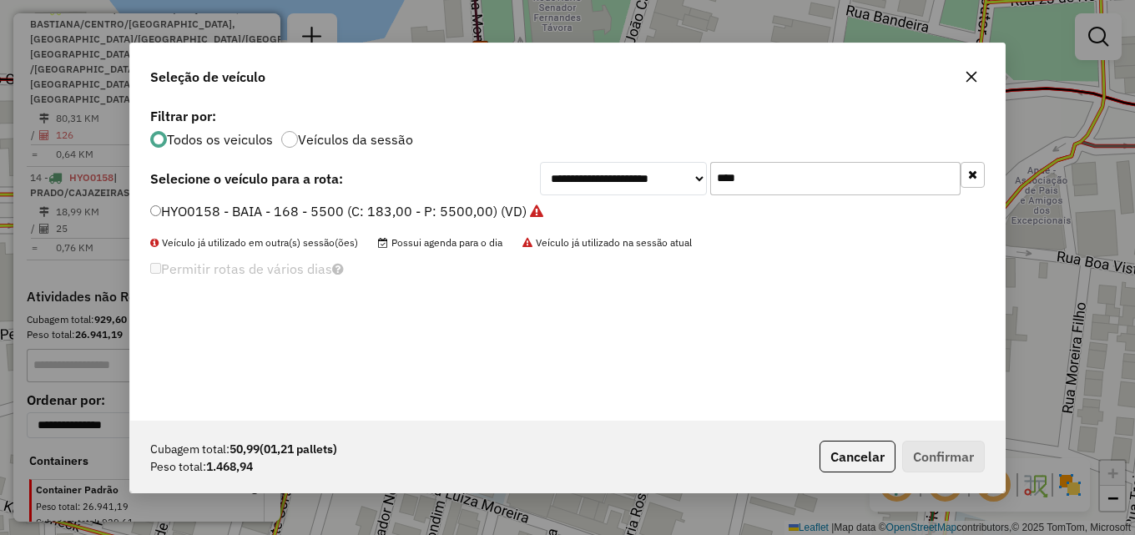
drag, startPoint x: 762, startPoint y: 178, endPoint x: 570, endPoint y: 178, distance: 191.9
click at [570, 178] on div "**********" at bounding box center [762, 178] width 445 height 33
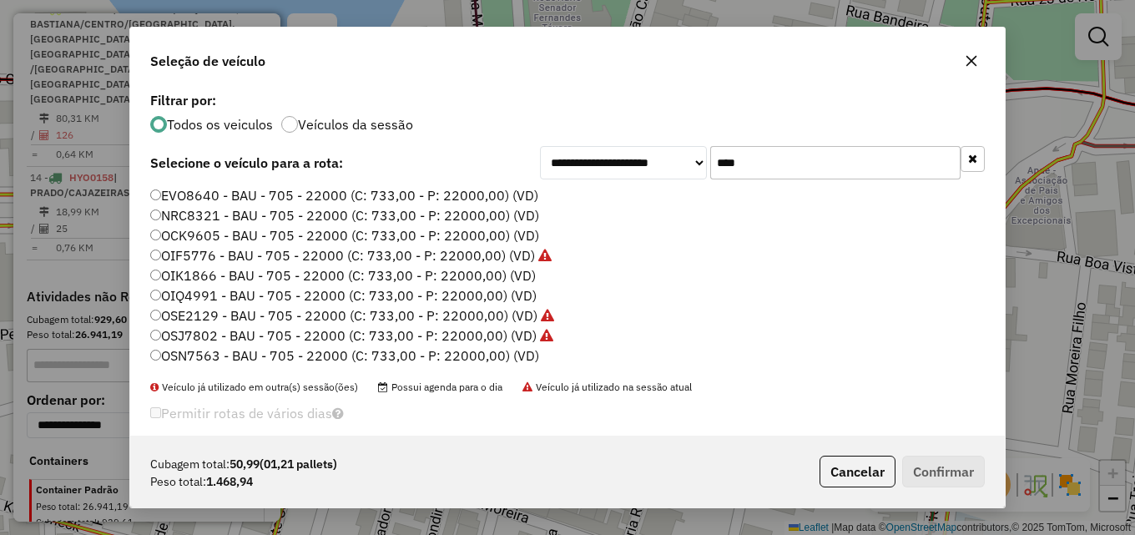
type input "****"
click at [471, 194] on label "EVO8640 - BAU - 705 - 22000 (C: 733,00 - P: 22000,00) (VD)" at bounding box center [344, 195] width 388 height 20
click at [949, 478] on button "Confirmar" at bounding box center [943, 472] width 83 height 32
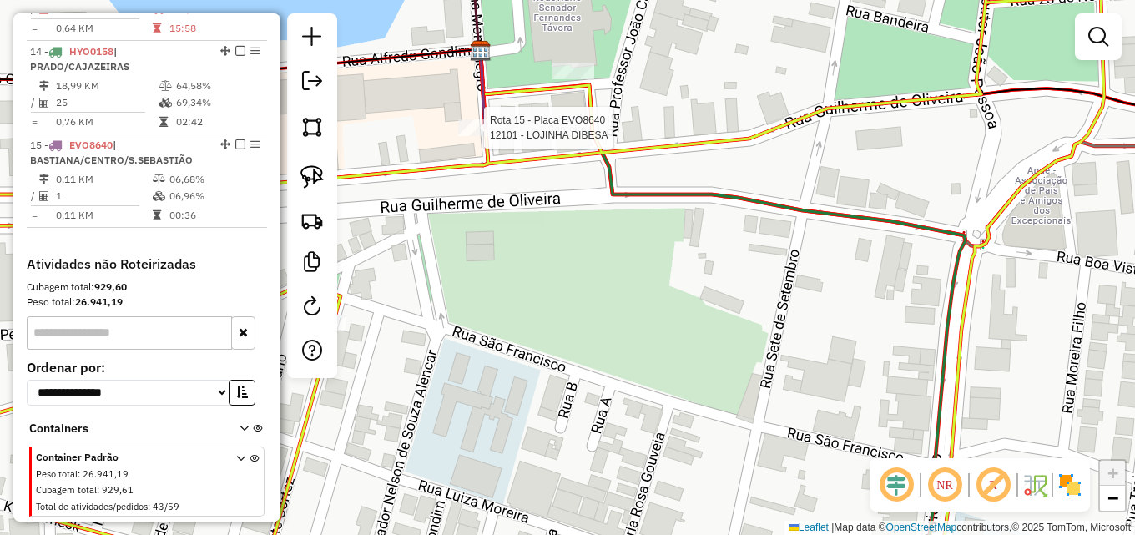
select select "*********"
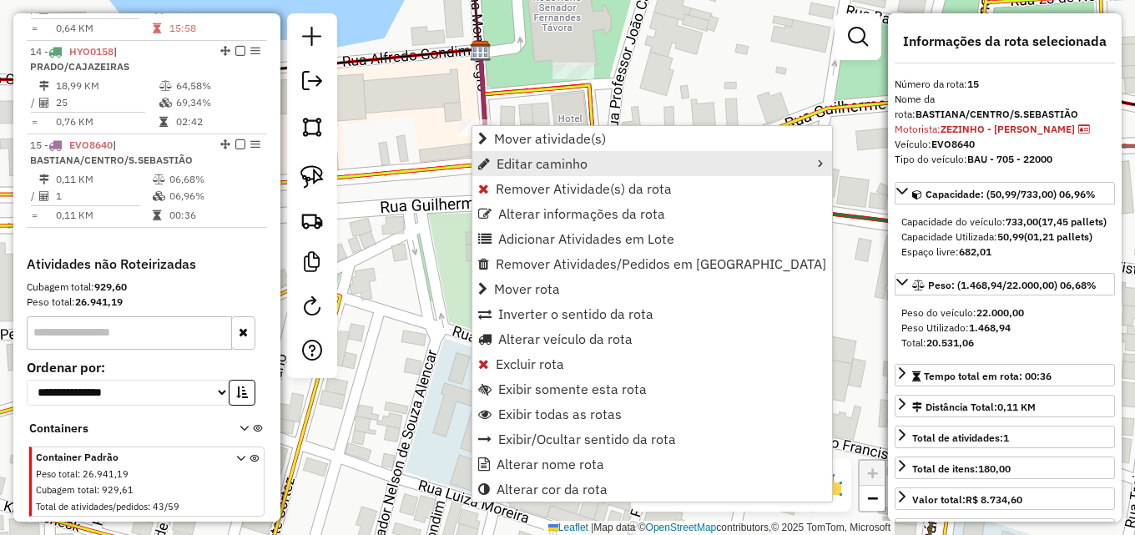
scroll to position [1249, 0]
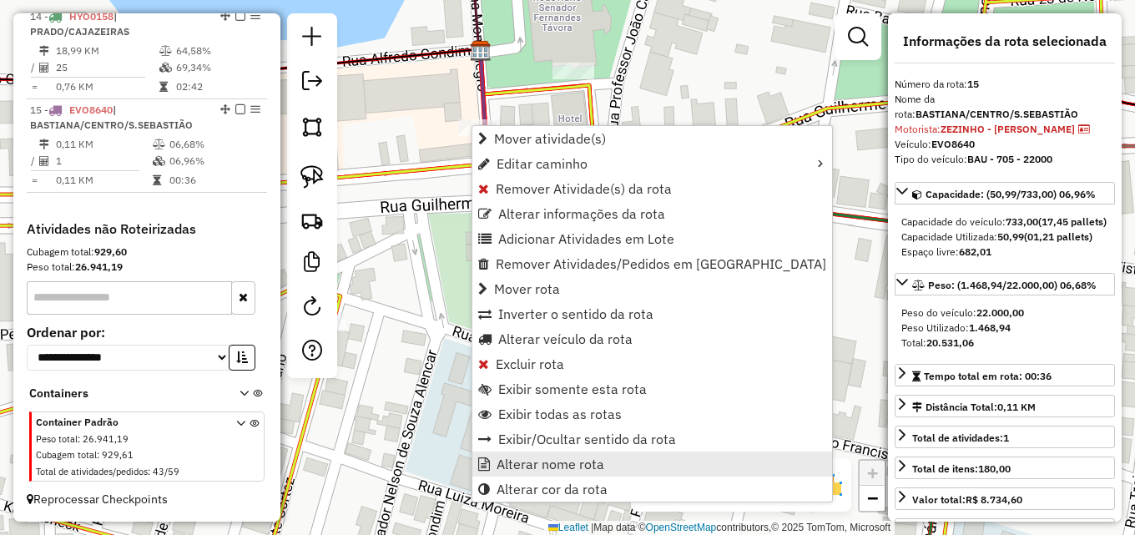
click at [558, 462] on span "Alterar nome rota" at bounding box center [550, 463] width 108 height 13
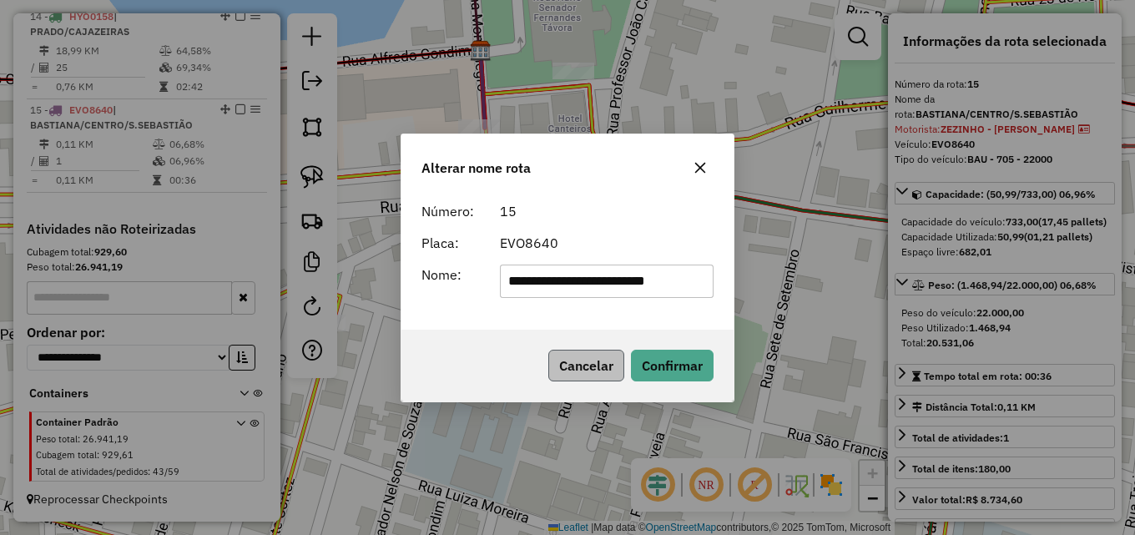
scroll to position [0, 9]
click at [678, 290] on input "**********" at bounding box center [607, 280] width 214 height 33
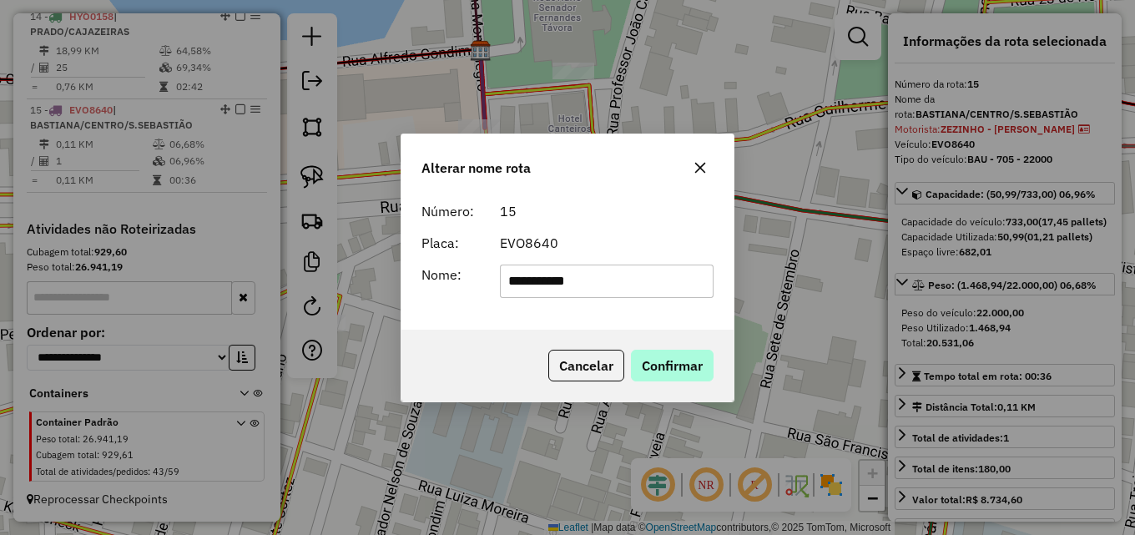
type input "**********"
click at [663, 356] on button "Confirmar" at bounding box center [672, 366] width 83 height 32
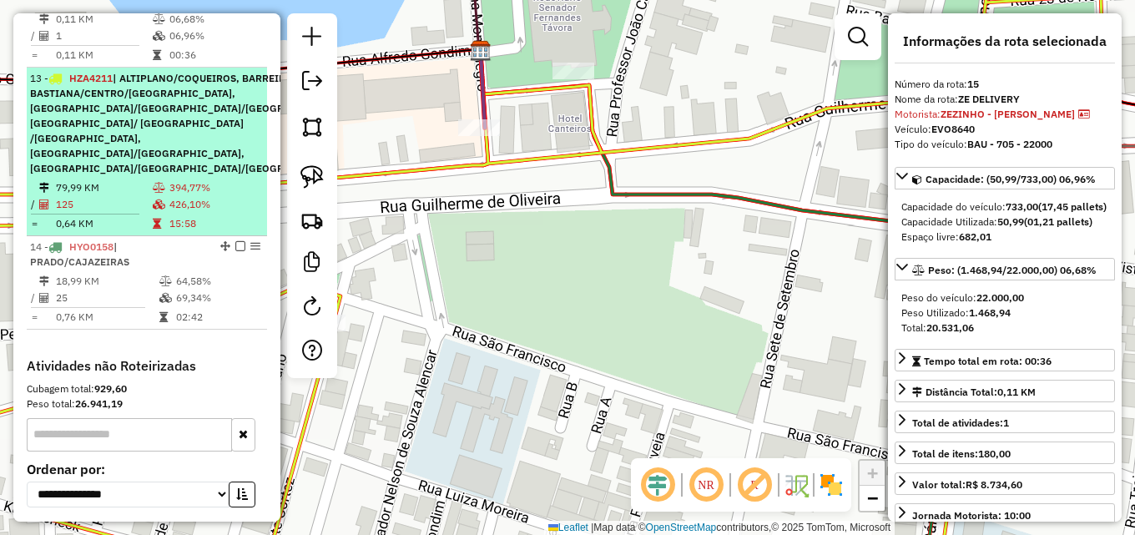
scroll to position [1146, 0]
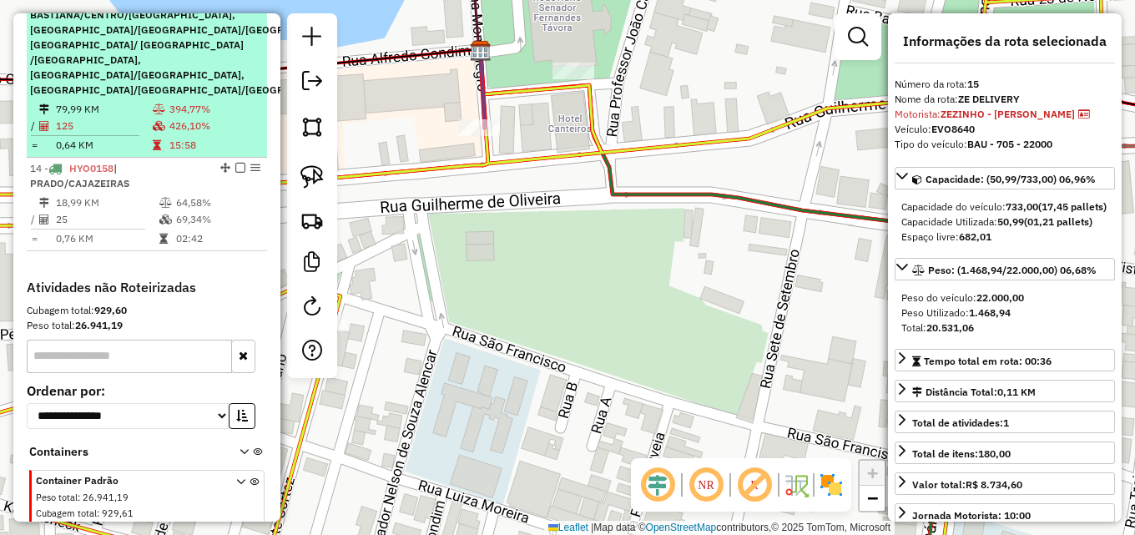
drag, startPoint x: 216, startPoint y: 289, endPoint x: 218, endPoint y: 92, distance: 196.9
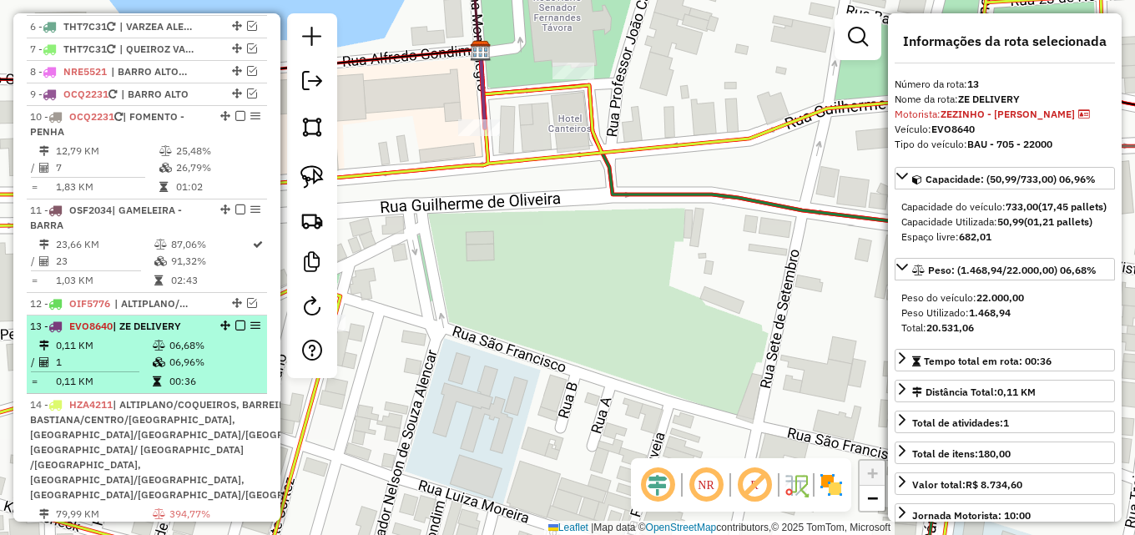
scroll to position [728, 0]
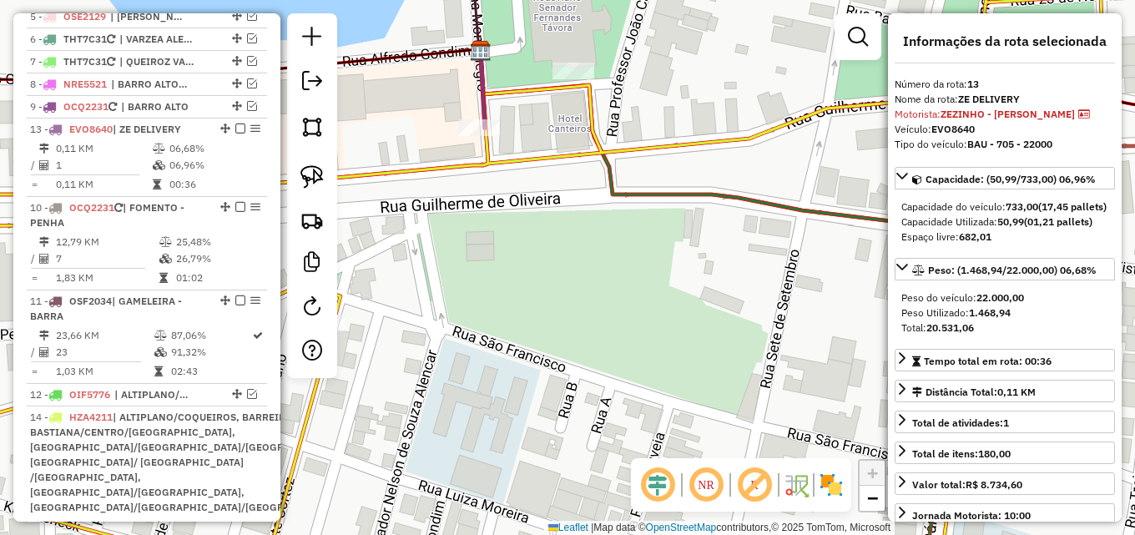
drag, startPoint x: 219, startPoint y: 352, endPoint x: 208, endPoint y: 159, distance: 193.0
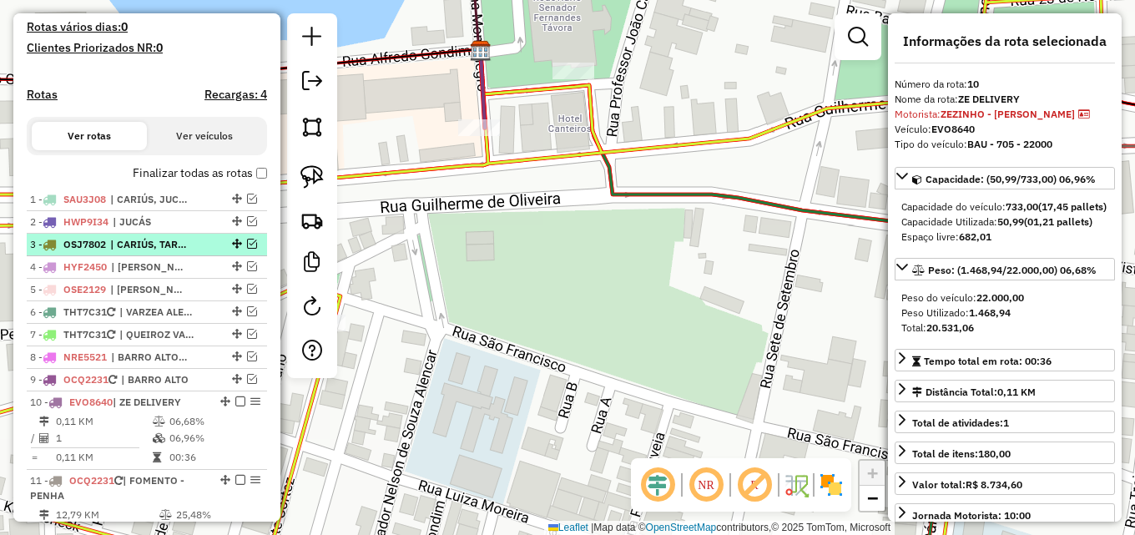
scroll to position [478, 0]
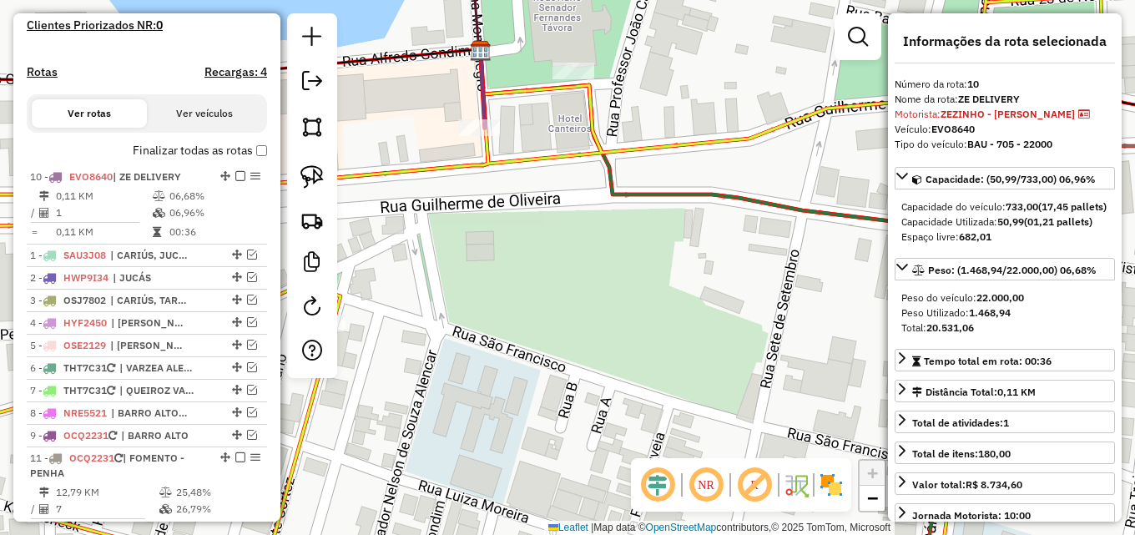
drag, startPoint x: 215, startPoint y: 393, endPoint x: 202, endPoint y: 191, distance: 202.3
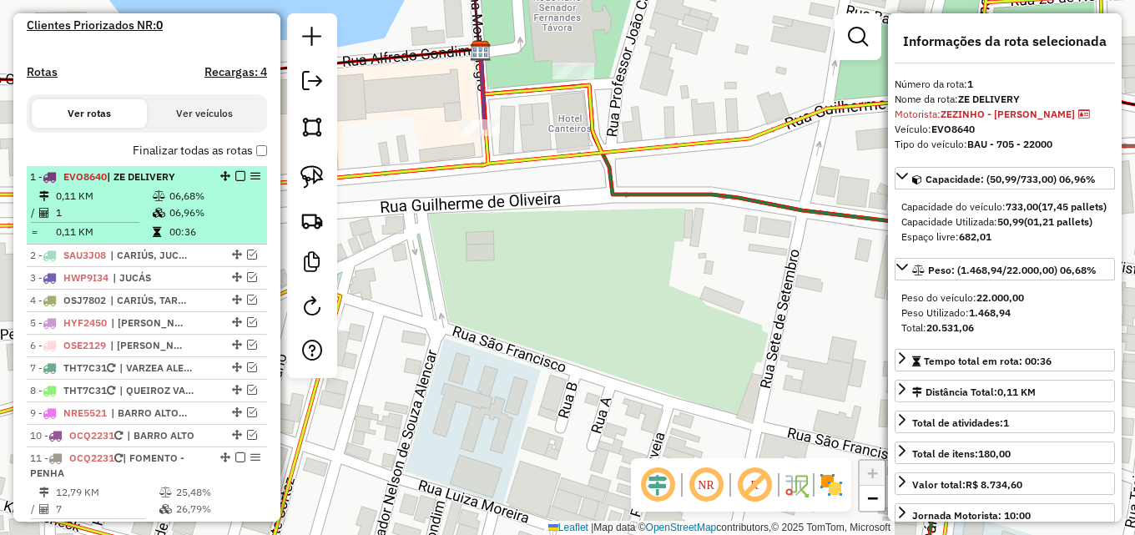
click at [235, 181] on em at bounding box center [240, 176] width 10 height 10
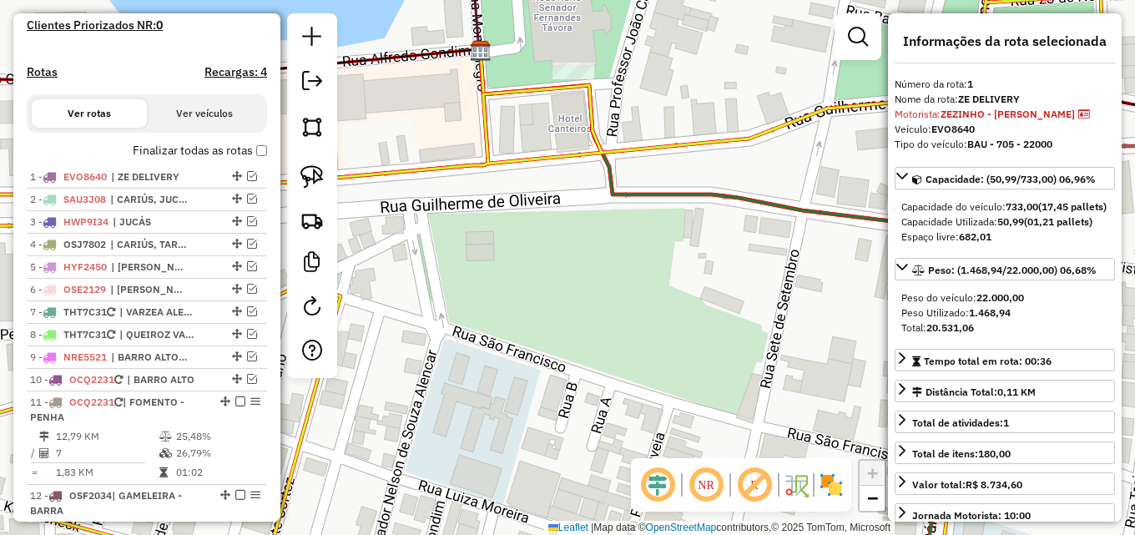
drag, startPoint x: 454, startPoint y: 240, endPoint x: 465, endPoint y: 248, distance: 13.2
click at [458, 242] on div "Janela de atendimento Grade de atendimento Capacidade Transportadoras Veículos …" at bounding box center [567, 267] width 1135 height 535
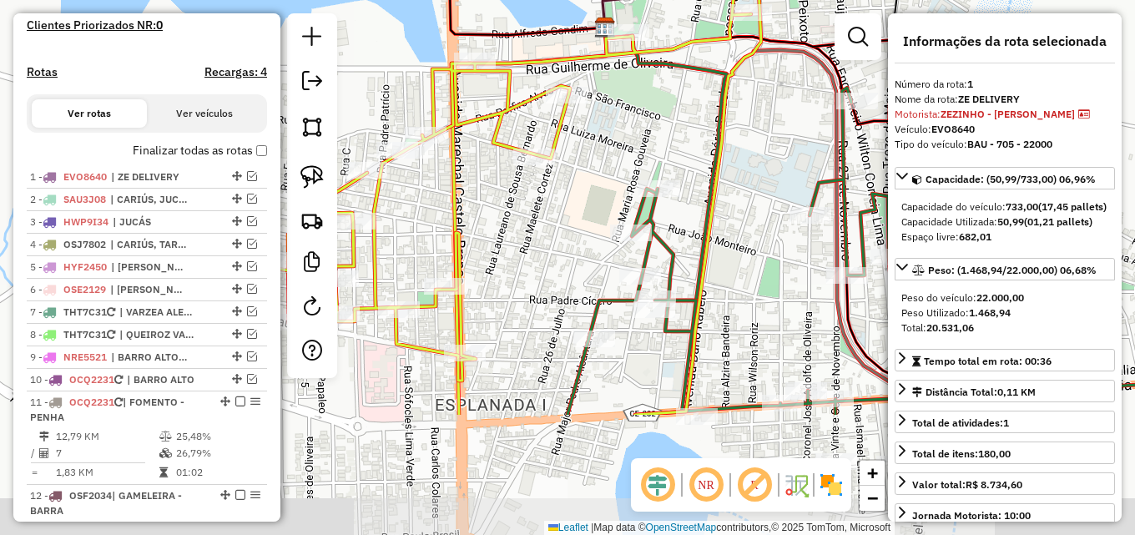
drag, startPoint x: 505, startPoint y: 296, endPoint x: 633, endPoint y: 141, distance: 201.5
click at [633, 141] on div "Janela de atendimento Grade de atendimento Capacidade Transportadoras Veículos …" at bounding box center [567, 267] width 1135 height 535
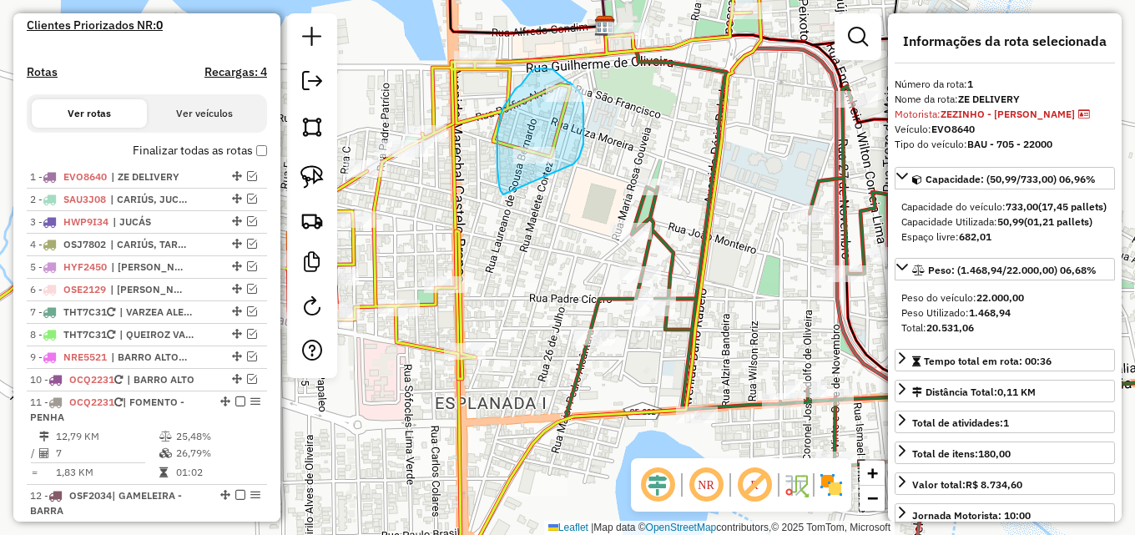
drag, startPoint x: 499, startPoint y: 182, endPoint x: 572, endPoint y: 168, distance: 74.8
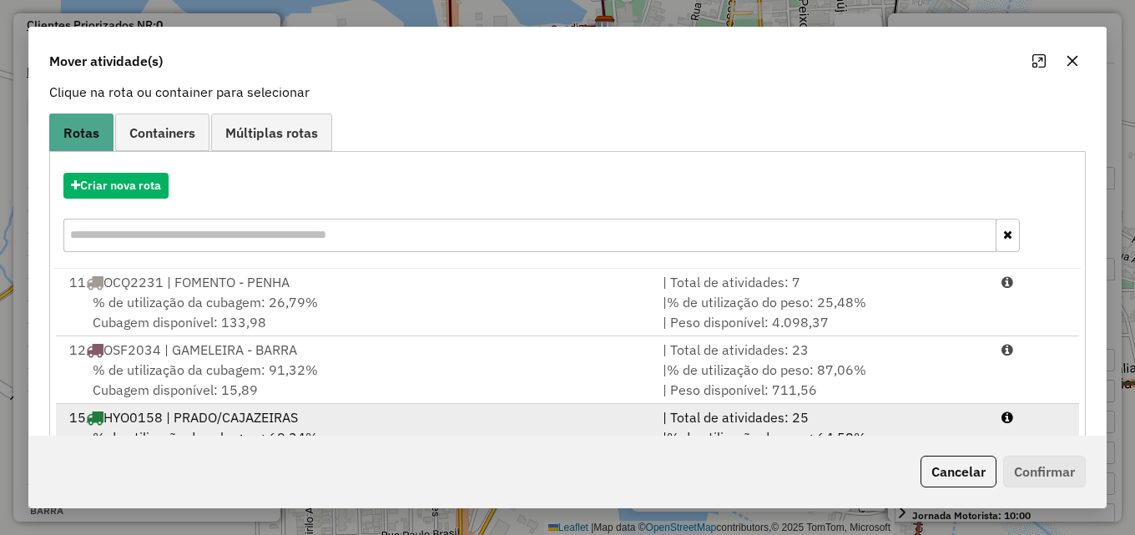
scroll to position [175, 0]
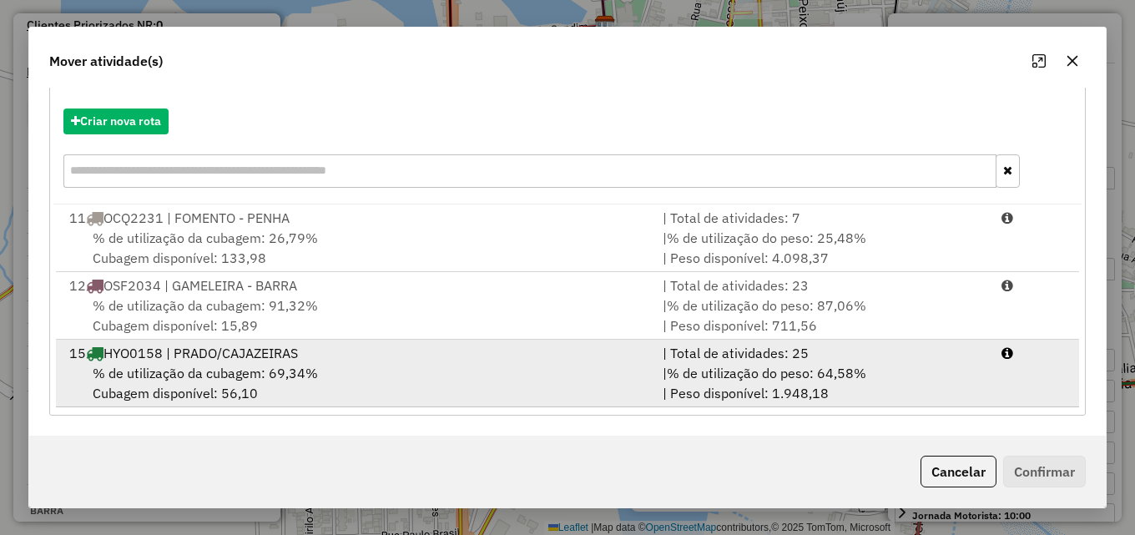
drag, startPoint x: 773, startPoint y: 377, endPoint x: 785, endPoint y: 379, distance: 12.6
click at [777, 377] on span "% de utilização do peso: 64,58%" at bounding box center [766, 373] width 199 height 17
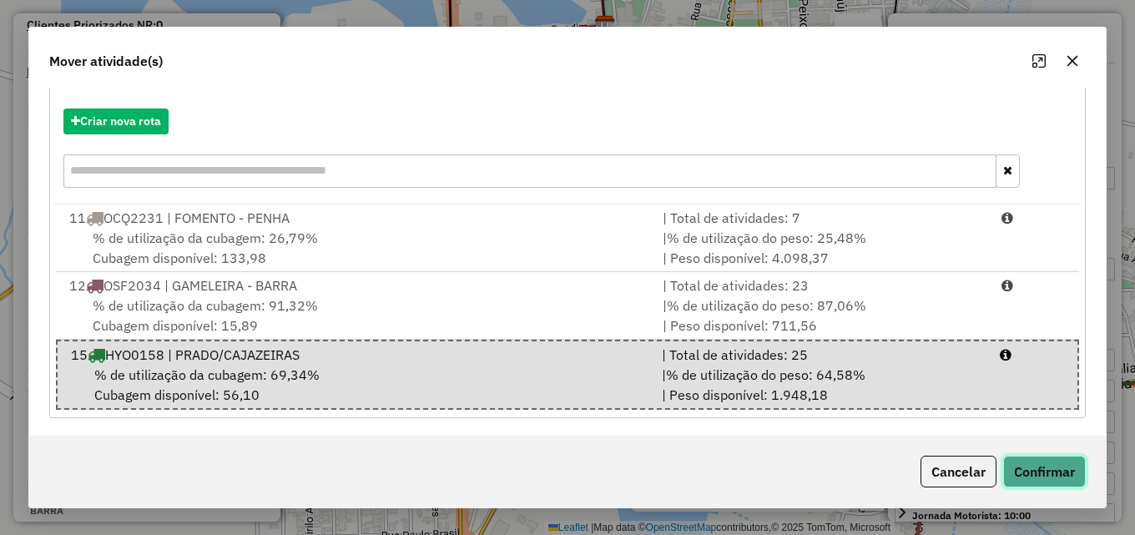
drag, startPoint x: 1020, startPoint y: 463, endPoint x: 1029, endPoint y: 464, distance: 8.4
click at [1028, 464] on button "Confirmar" at bounding box center [1044, 472] width 83 height 32
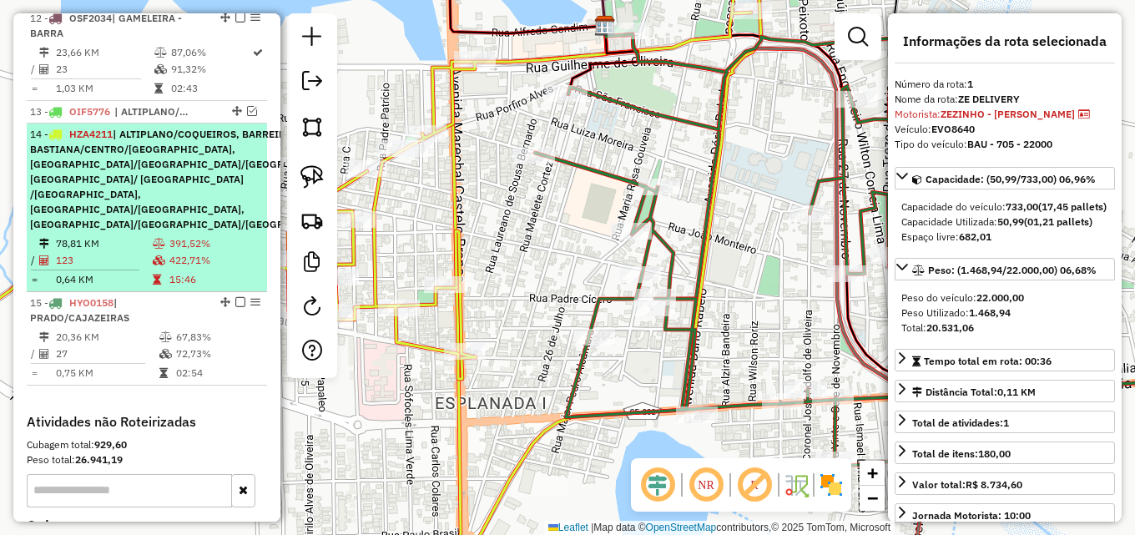
scroll to position [980, 0]
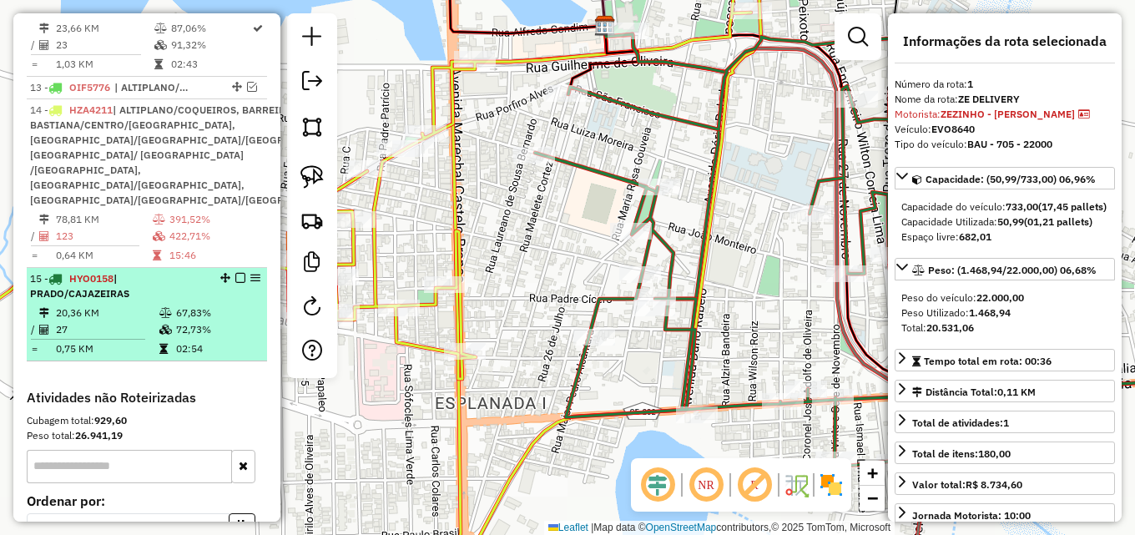
click at [235, 283] on em at bounding box center [240, 278] width 10 height 10
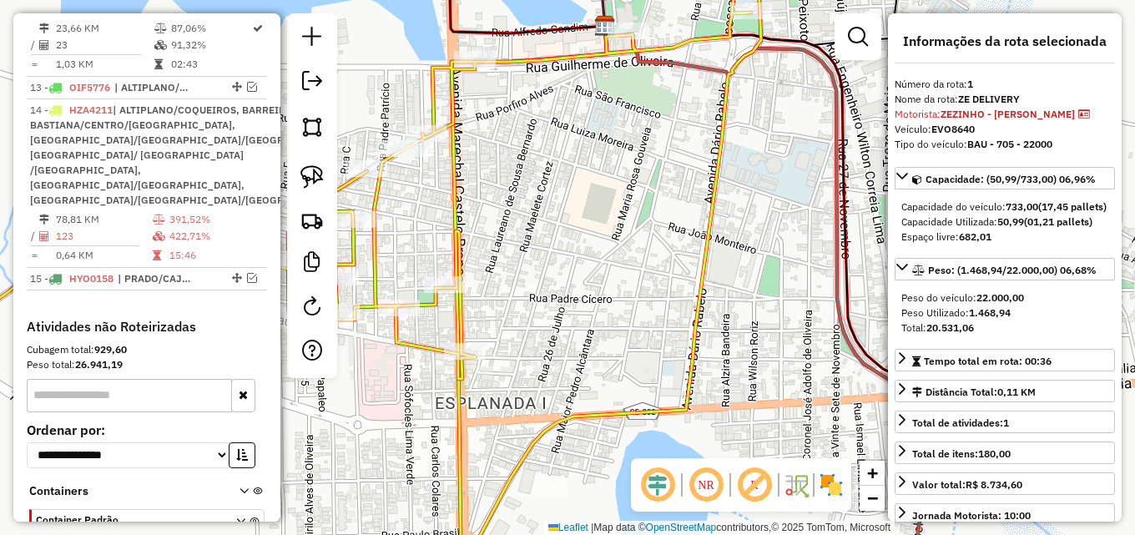
click at [618, 274] on div "Janela de atendimento Grade de atendimento Capacidade Transportadoras Veículos …" at bounding box center [567, 267] width 1135 height 535
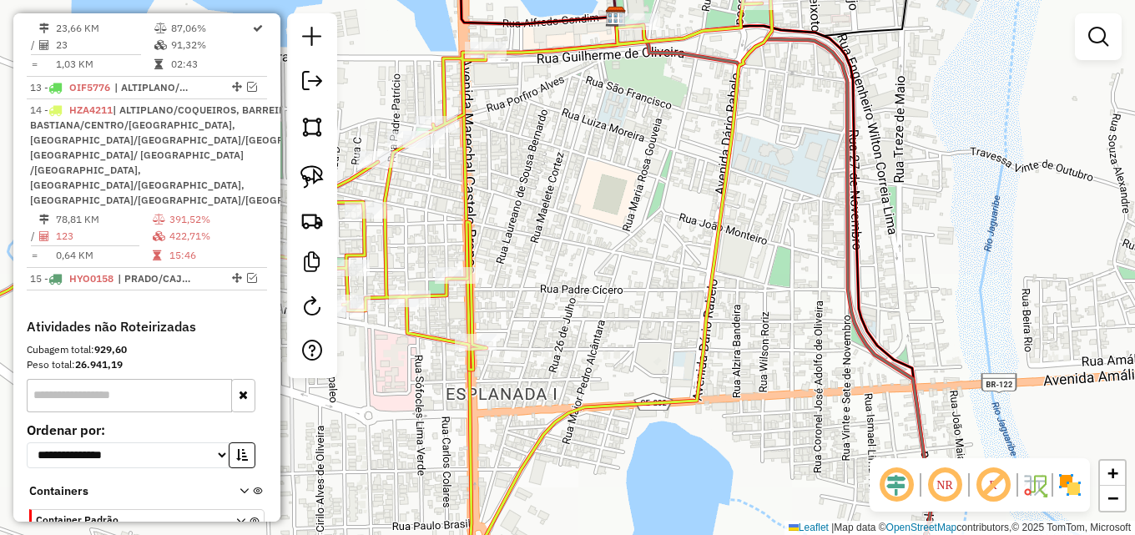
drag, startPoint x: 592, startPoint y: 264, endPoint x: 741, endPoint y: 214, distance: 157.0
click at [736, 214] on div "Janela de atendimento Grade de atendimento Capacidade Transportadoras Veículos …" at bounding box center [567, 267] width 1135 height 535
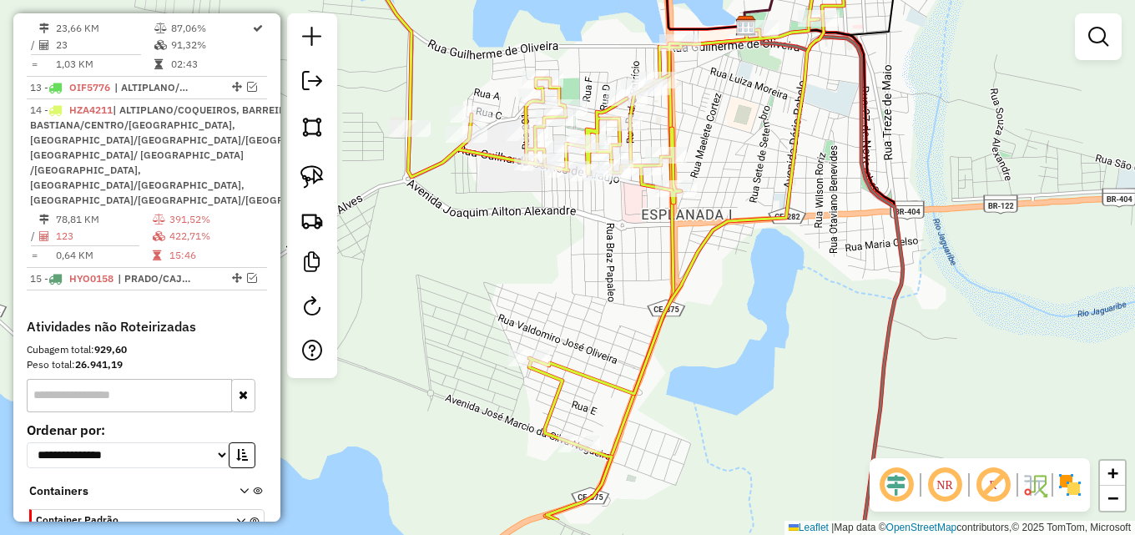
drag, startPoint x: 550, startPoint y: 363, endPoint x: 551, endPoint y: 300, distance: 62.6
click at [551, 300] on div "Janela de atendimento Grade de atendimento Capacidade Transportadoras Veículos …" at bounding box center [567, 267] width 1135 height 535
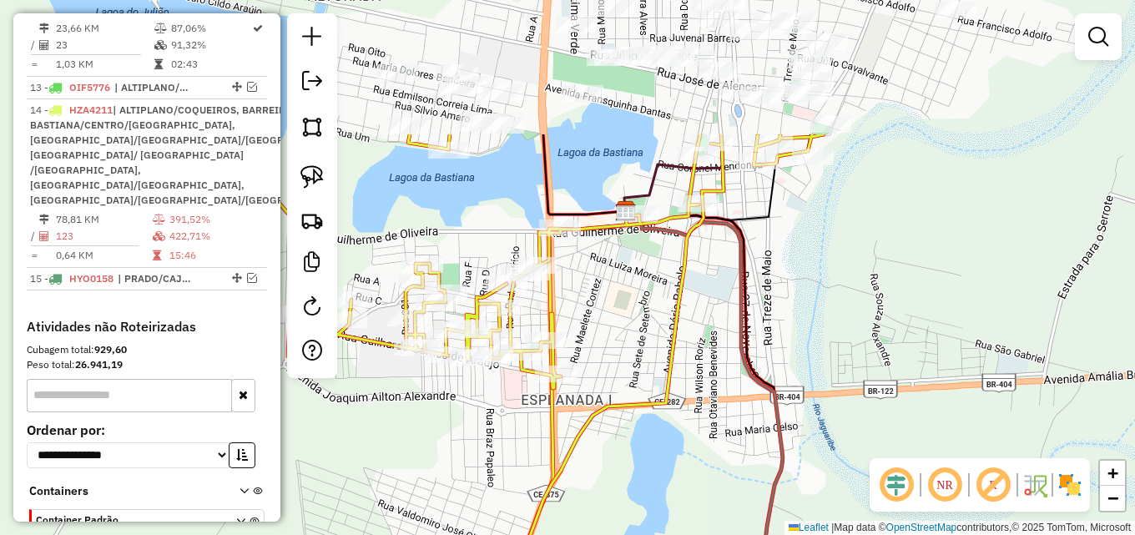
drag, startPoint x: 545, startPoint y: 254, endPoint x: 499, endPoint y: 376, distance: 130.2
click at [429, 436] on div "Janela de atendimento Grade de atendimento Capacidade Transportadoras Veículos …" at bounding box center [567, 267] width 1135 height 535
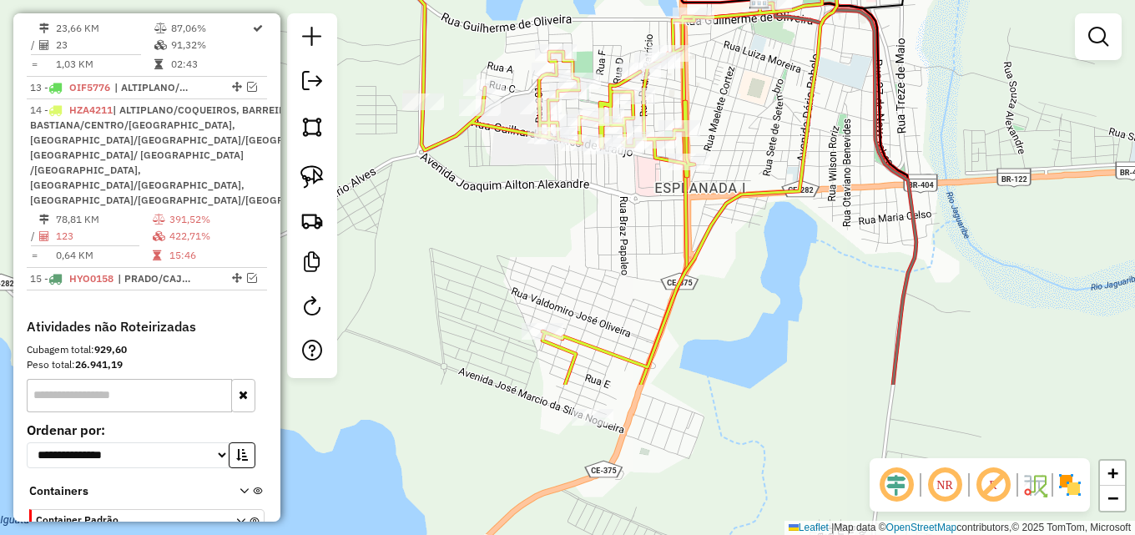
drag, startPoint x: 714, startPoint y: 249, endPoint x: 774, endPoint y: 135, distance: 129.1
click at [792, 119] on div "Janela de atendimento Grade de atendimento Capacidade Transportadoras Veículos …" at bounding box center [567, 267] width 1135 height 535
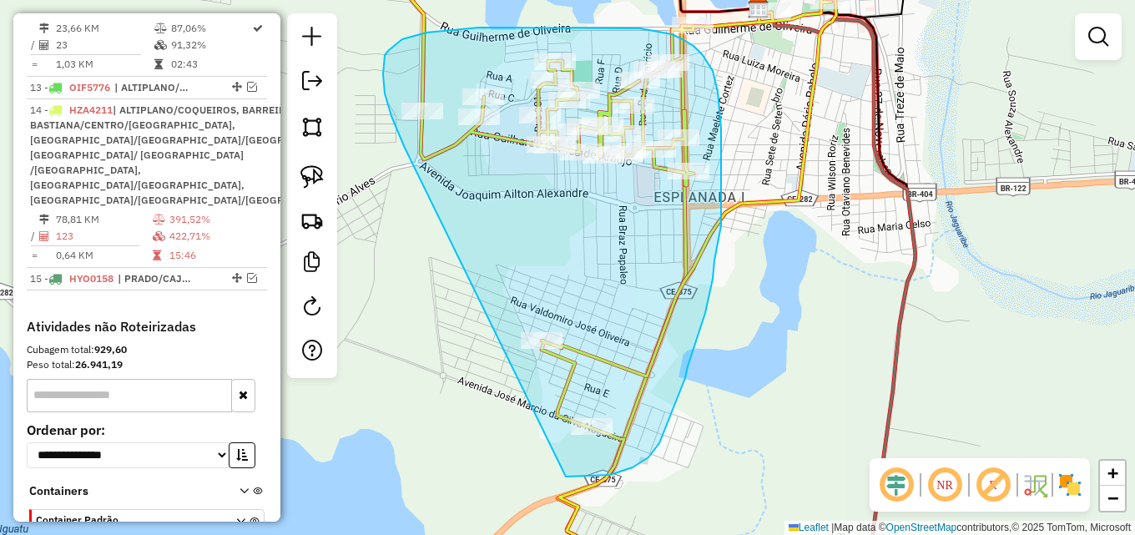
drag, startPoint x: 402, startPoint y: 144, endPoint x: 541, endPoint y: 476, distance: 360.9
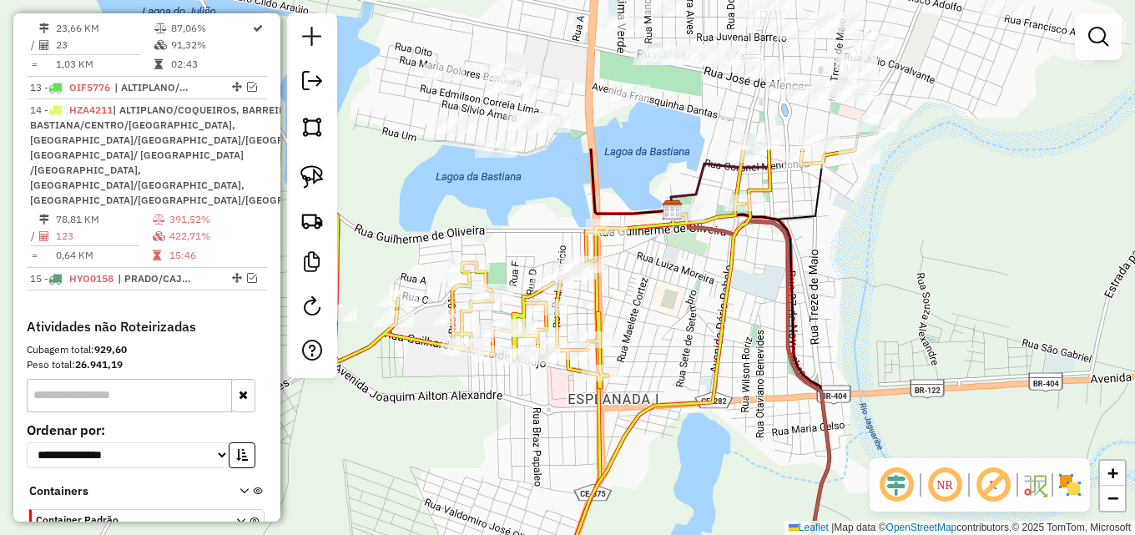
drag, startPoint x: 729, startPoint y: 290, endPoint x: 649, endPoint y: 310, distance: 82.6
click at [674, 385] on div "Janela de atendimento Grade de atendimento Capacidade Transportadoras Veículos …" at bounding box center [567, 267] width 1135 height 535
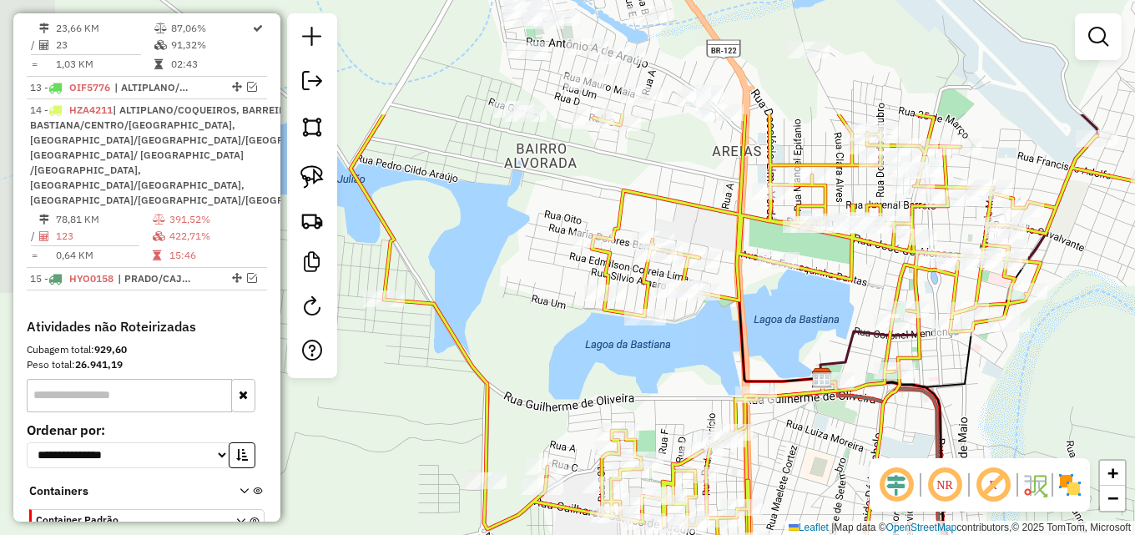
drag, startPoint x: 675, startPoint y: 305, endPoint x: 834, endPoint y: 466, distance: 226.5
click at [834, 466] on div "Janela de atendimento Grade de atendimento Capacidade Transportadoras Veículos …" at bounding box center [567, 267] width 1135 height 535
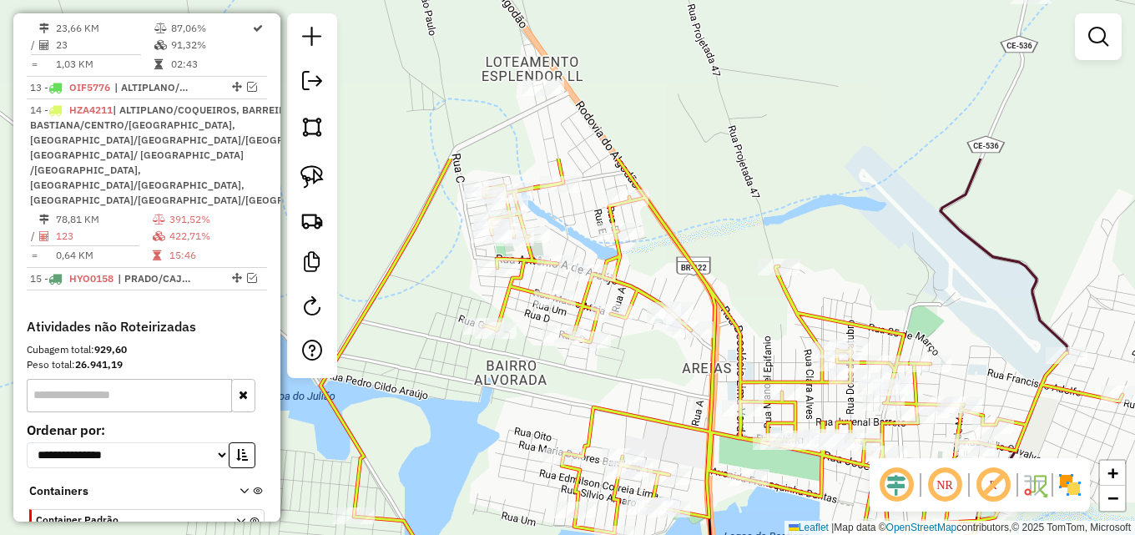
drag, startPoint x: 686, startPoint y: 273, endPoint x: 689, endPoint y: 391, distance: 118.5
click at [702, 408] on div "Janela de atendimento Grade de atendimento Capacidade Transportadoras Veículos …" at bounding box center [567, 267] width 1135 height 535
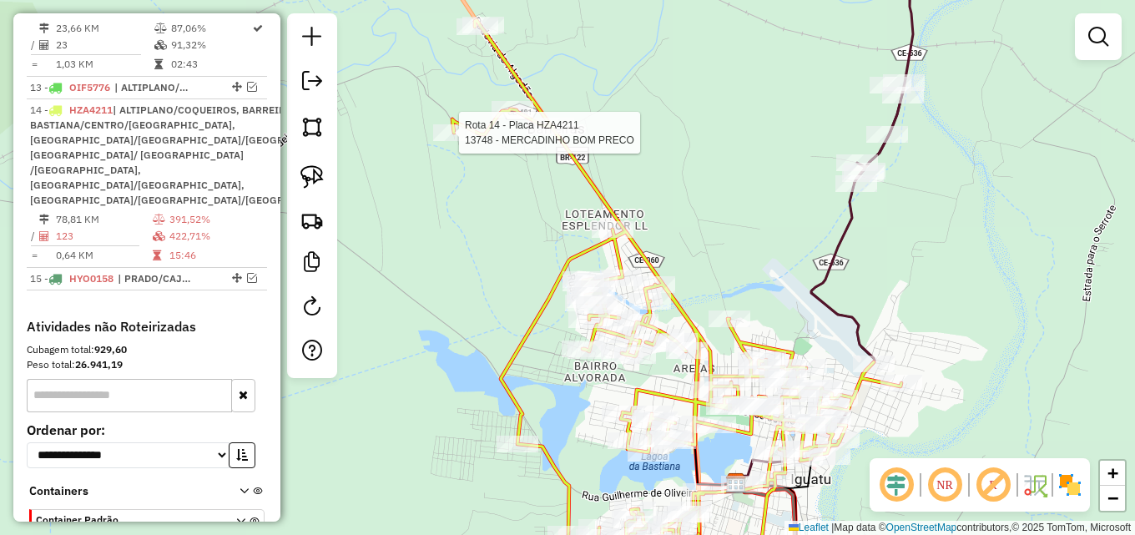
select select "*********"
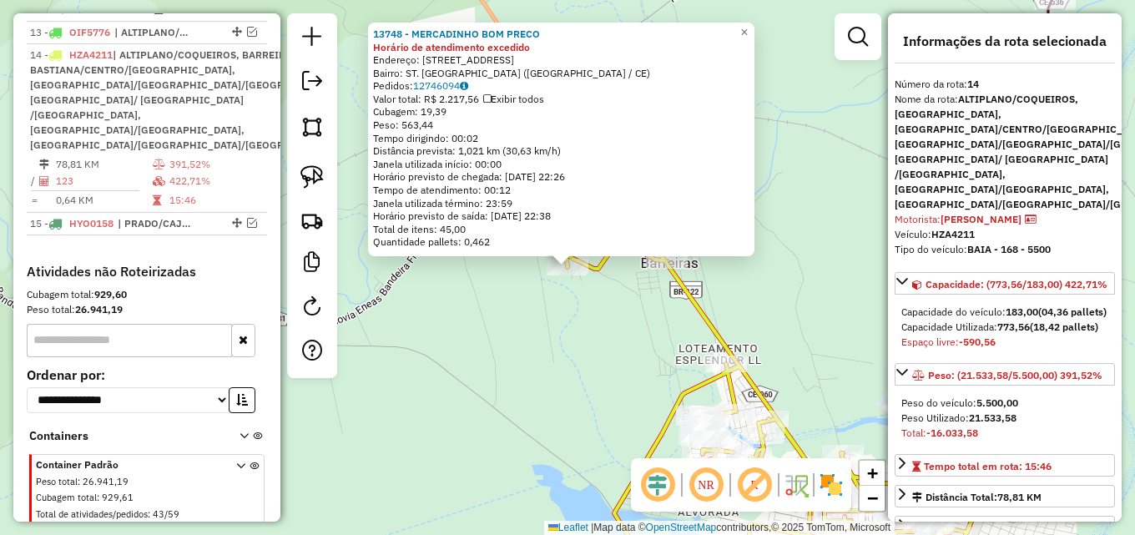
scroll to position [1080, 0]
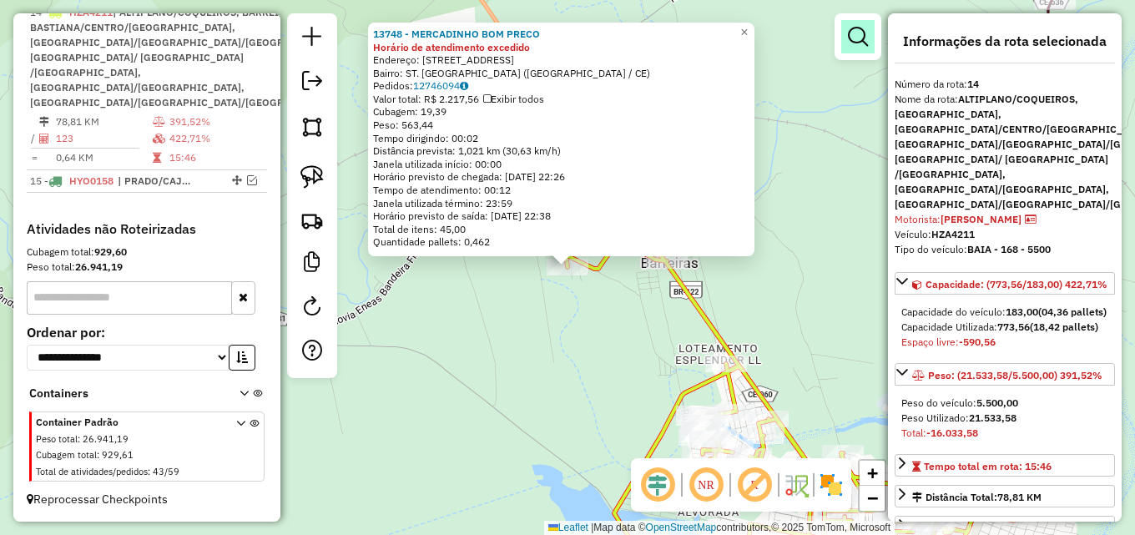
click at [859, 28] on em at bounding box center [858, 37] width 20 height 20
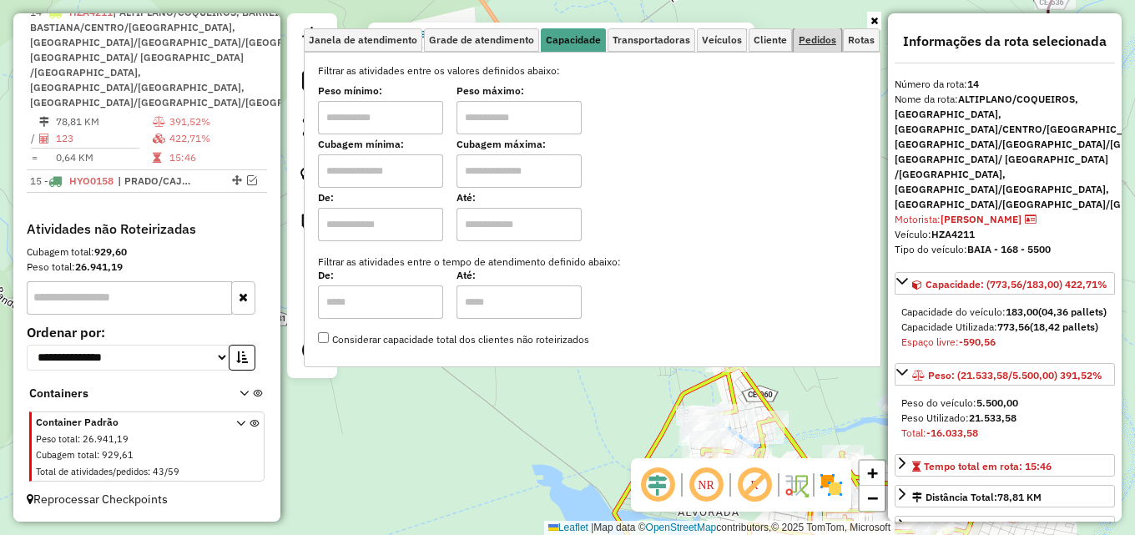
click at [828, 39] on span "Pedidos" at bounding box center [817, 40] width 38 height 10
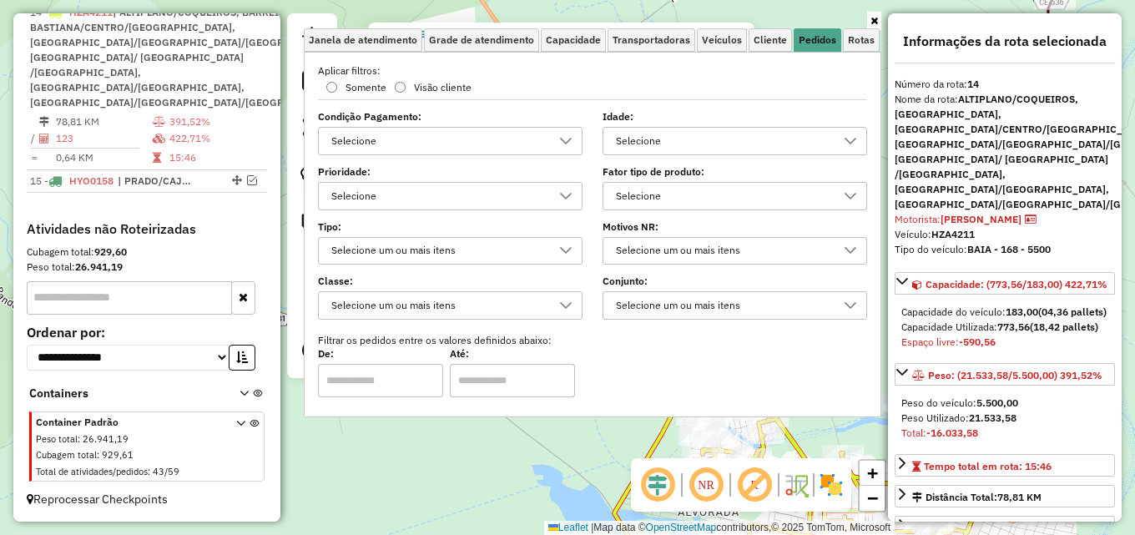
click at [730, 133] on div "Selecione" at bounding box center [722, 141] width 224 height 27
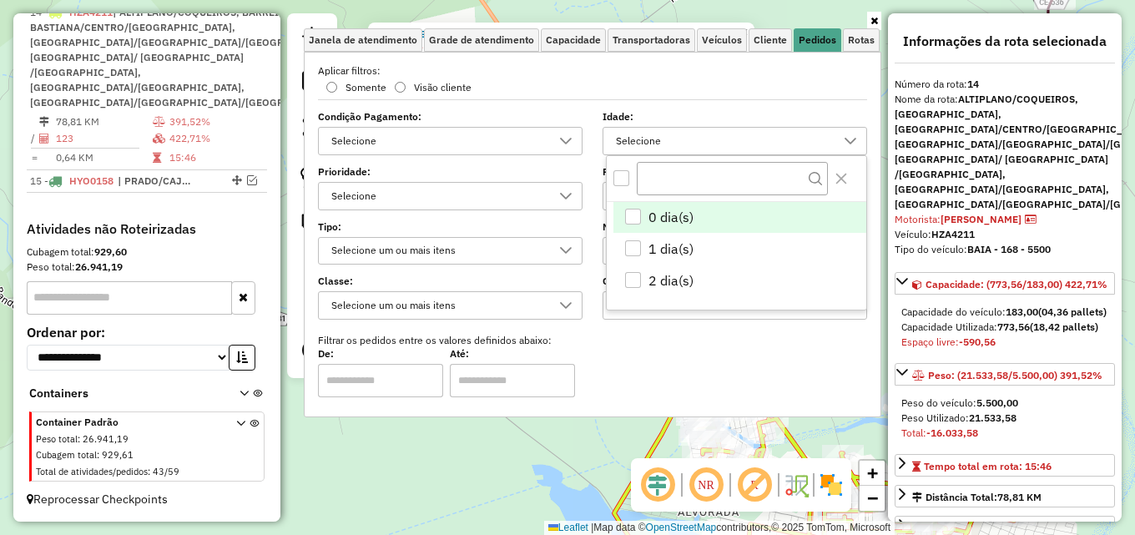
scroll to position [10, 58]
click at [650, 215] on span "0 dia(s)" at bounding box center [670, 217] width 45 height 20
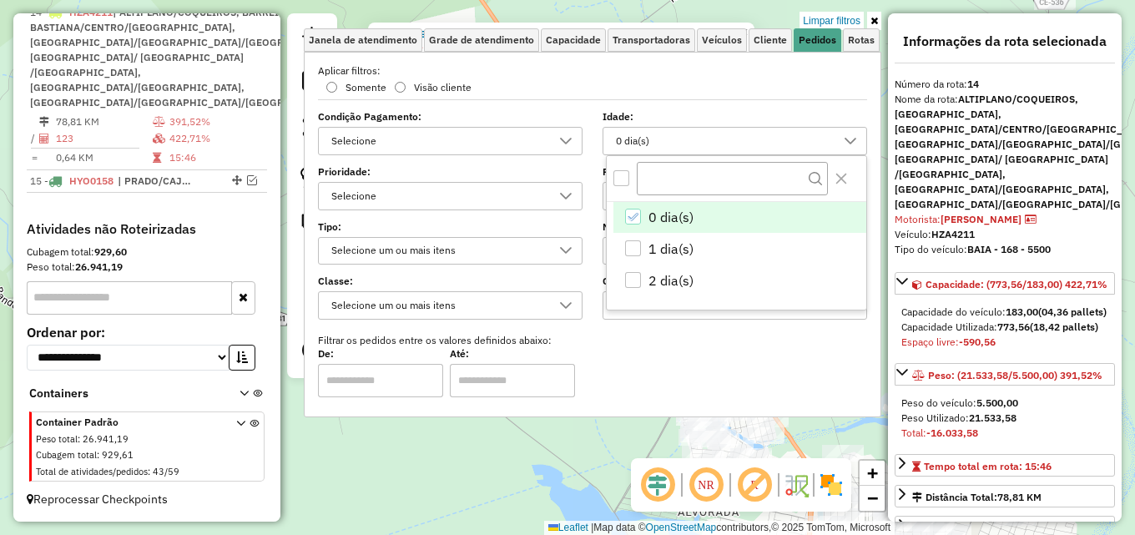
click at [874, 20] on icon at bounding box center [874, 21] width 8 height 10
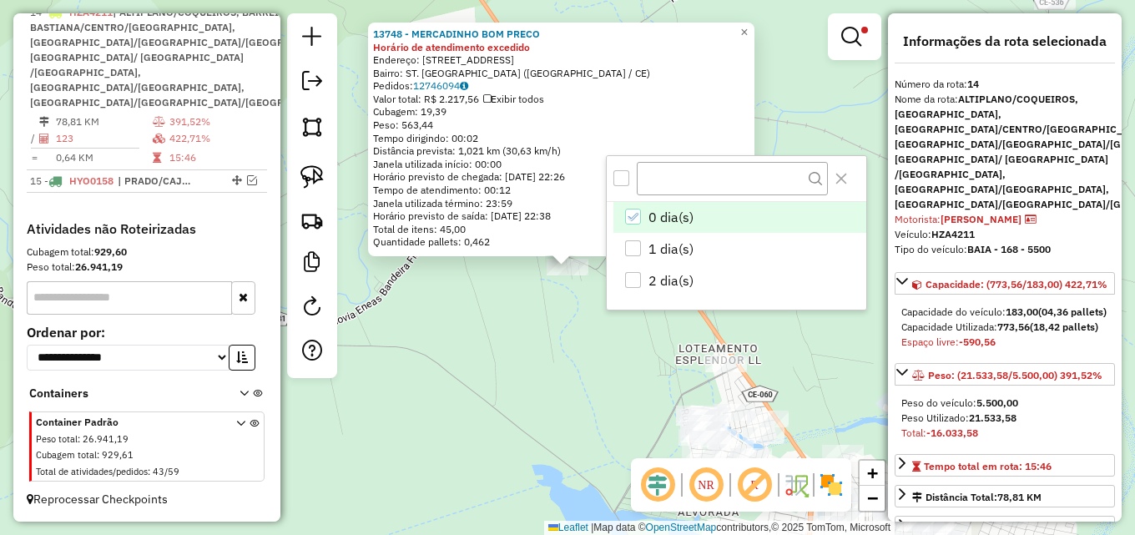
click at [796, 108] on div "13748 - MERCADINHO BOM PRECO Horário de atendimento excedido Endereço: VL BARRE…" at bounding box center [567, 267] width 1135 height 535
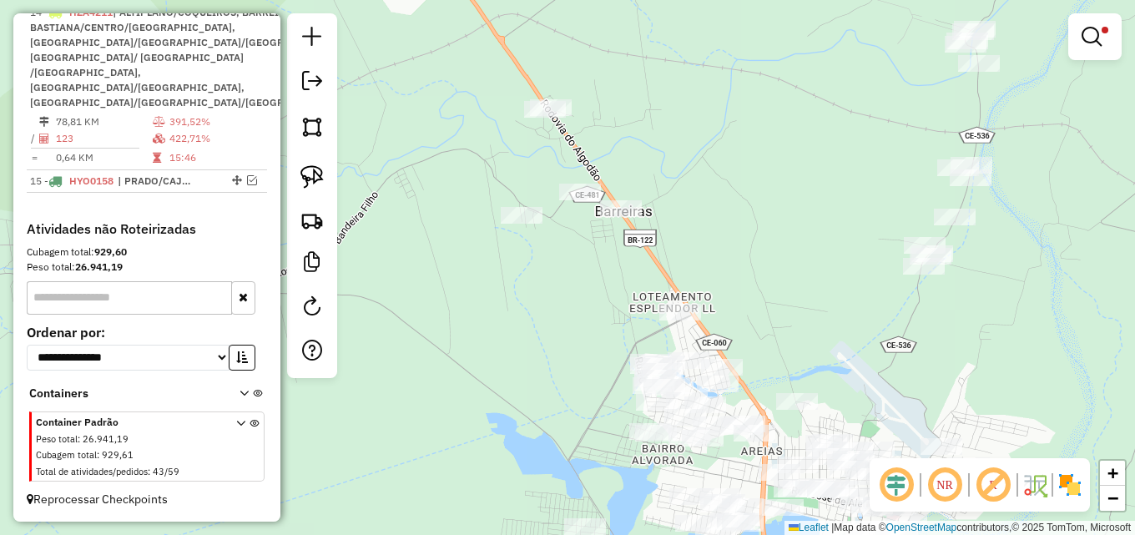
drag, startPoint x: 782, startPoint y: 131, endPoint x: 736, endPoint y: 79, distance: 69.1
click at [736, 79] on div "Limpar filtros Janela de atendimento Grade de atendimento Capacidade Transporta…" at bounding box center [567, 267] width 1135 height 535
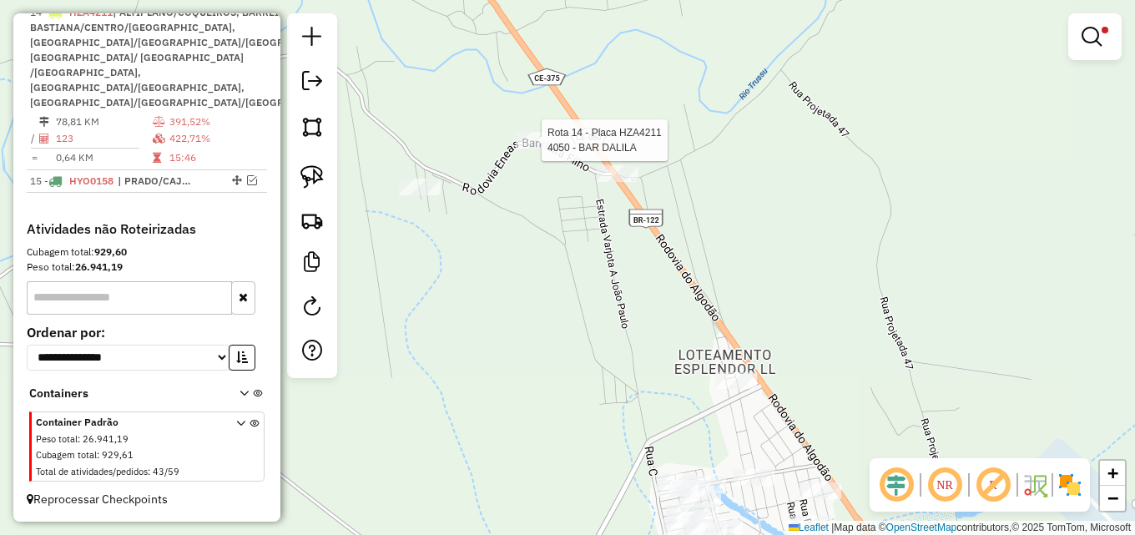
select select "*********"
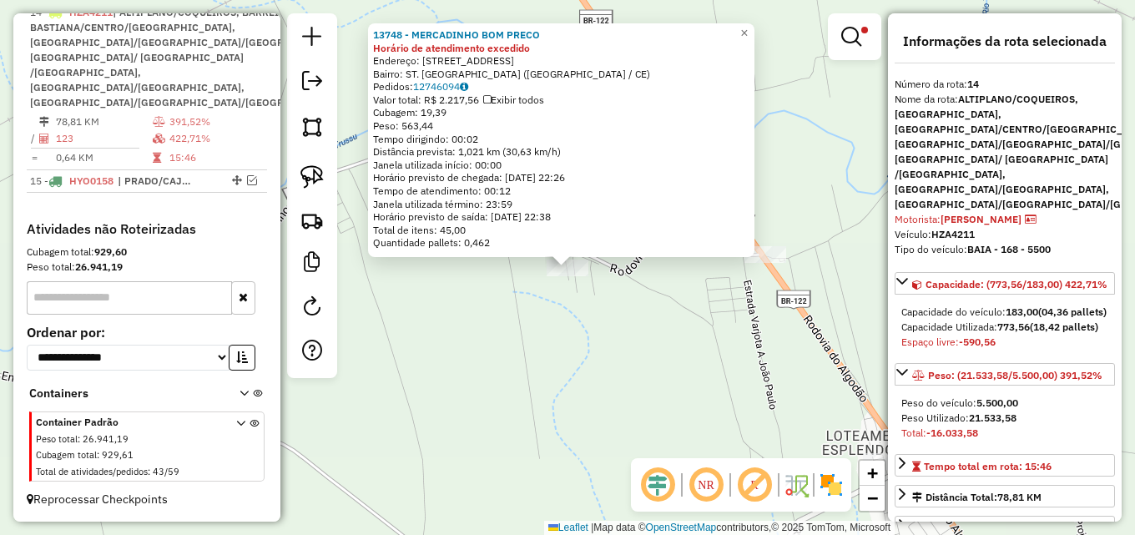
click at [450, 313] on div "13748 - MERCADINHO BOM PRECO Horário de atendimento excedido Endereço: VL BARRE…" at bounding box center [567, 267] width 1135 height 535
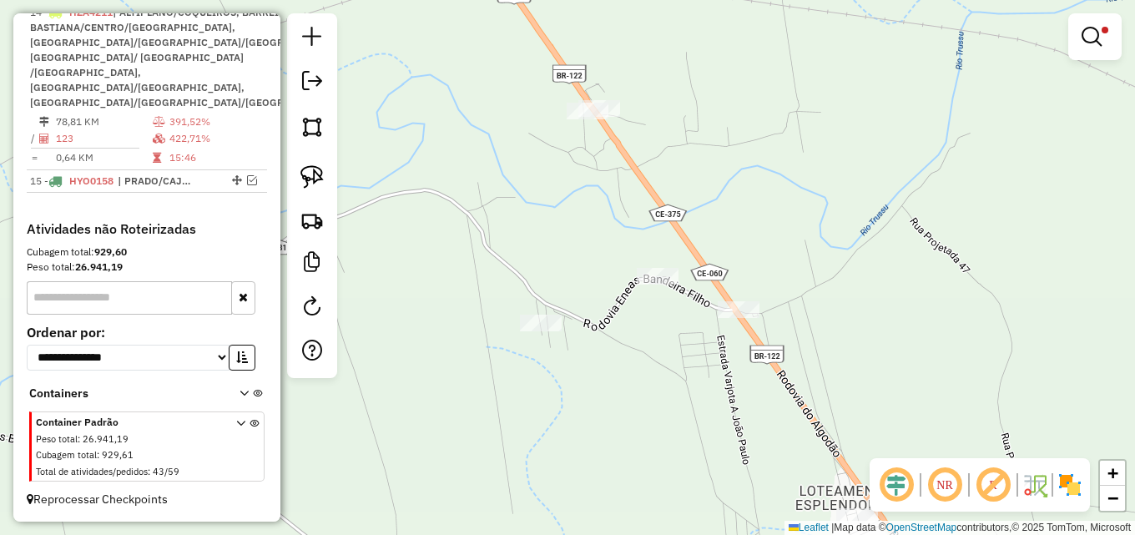
drag, startPoint x: 457, startPoint y: 304, endPoint x: 412, endPoint y: 380, distance: 88.3
click at [412, 380] on div "Limpar filtros Janela de atendimento Grade de atendimento Capacidade Transporta…" at bounding box center [567, 267] width 1135 height 535
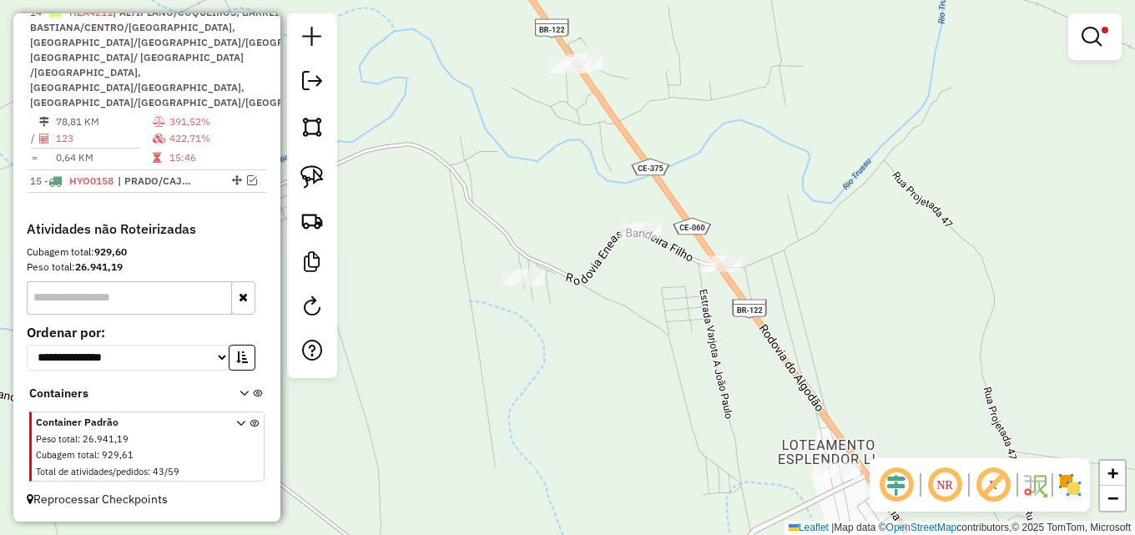
drag, startPoint x: 769, startPoint y: 271, endPoint x: 753, endPoint y: 181, distance: 91.5
click at [753, 185] on div "Limpar filtros Janela de atendimento Grade de atendimento Capacidade Transporta…" at bounding box center [567, 267] width 1135 height 535
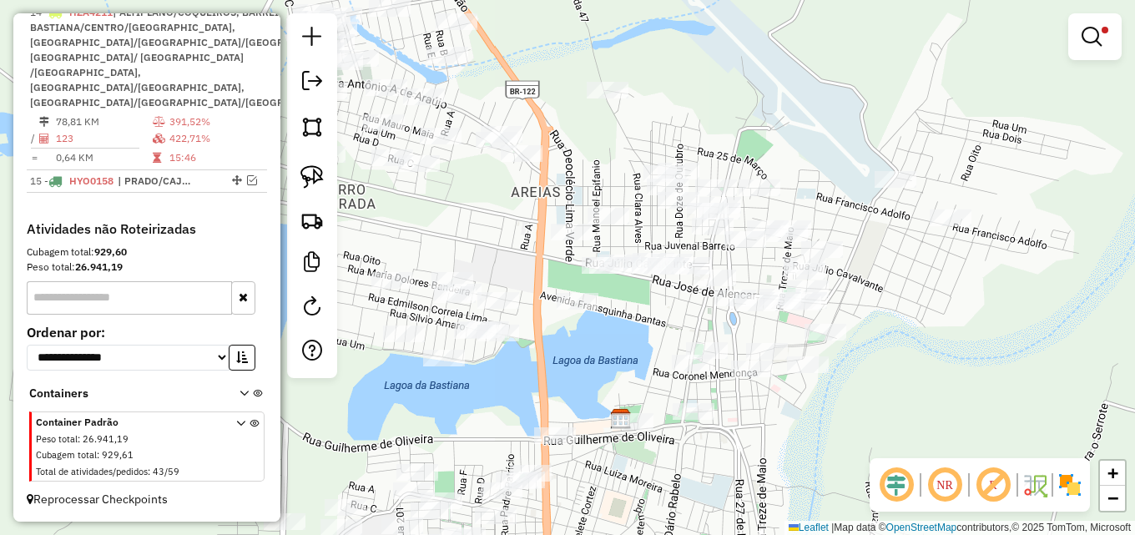
drag, startPoint x: 751, startPoint y: 326, endPoint x: 582, endPoint y: 360, distance: 172.6
click at [582, 360] on div "Limpar filtros Janela de atendimento Grade de atendimento Capacidade Transporta…" at bounding box center [567, 267] width 1135 height 535
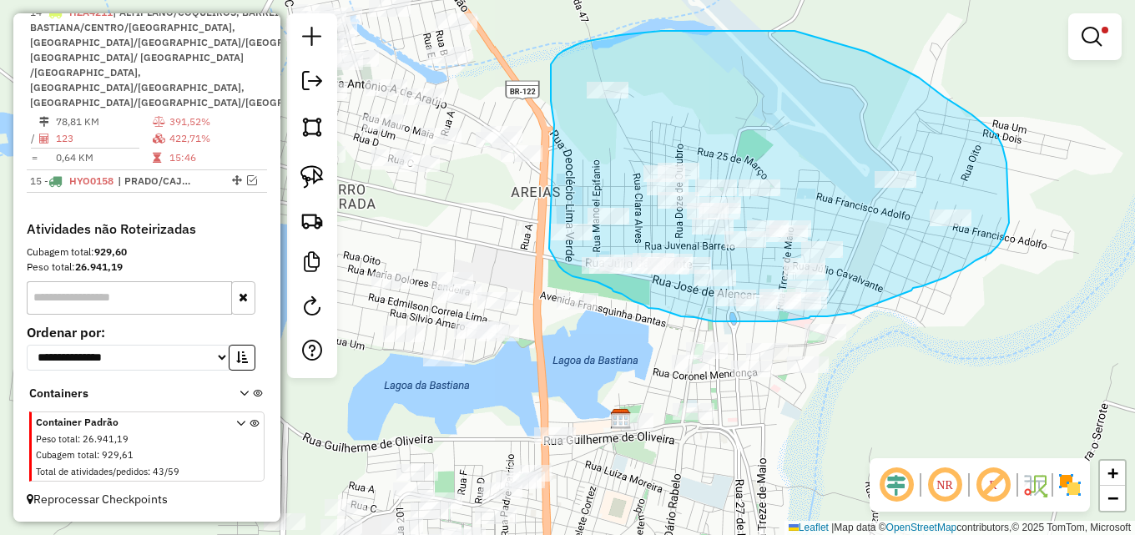
drag, startPoint x: 551, startPoint y: 109, endPoint x: 549, endPoint y: 249, distance: 139.4
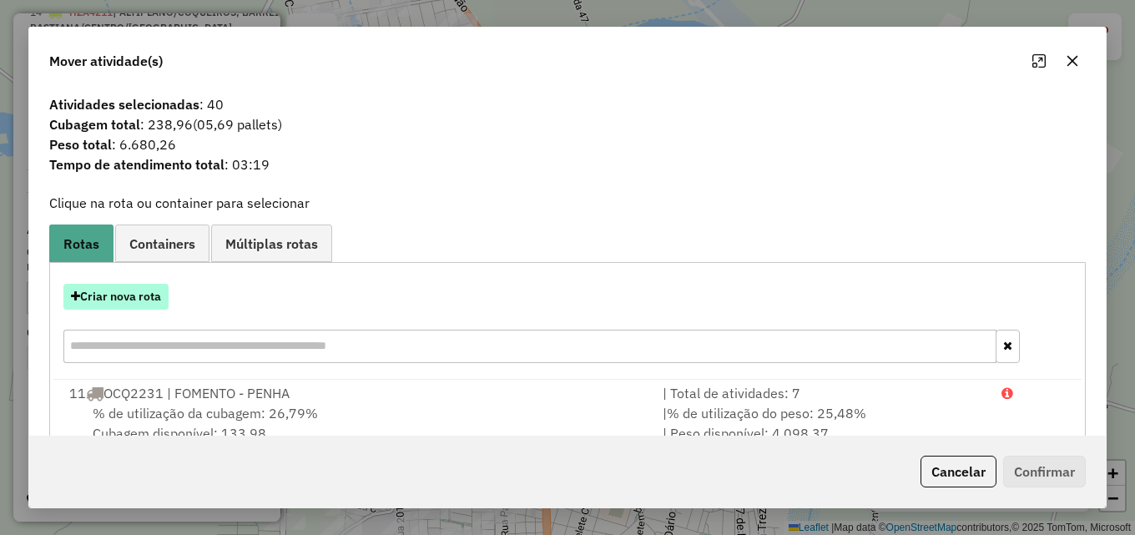
click at [132, 299] on button "Criar nova rota" at bounding box center [115, 297] width 105 height 26
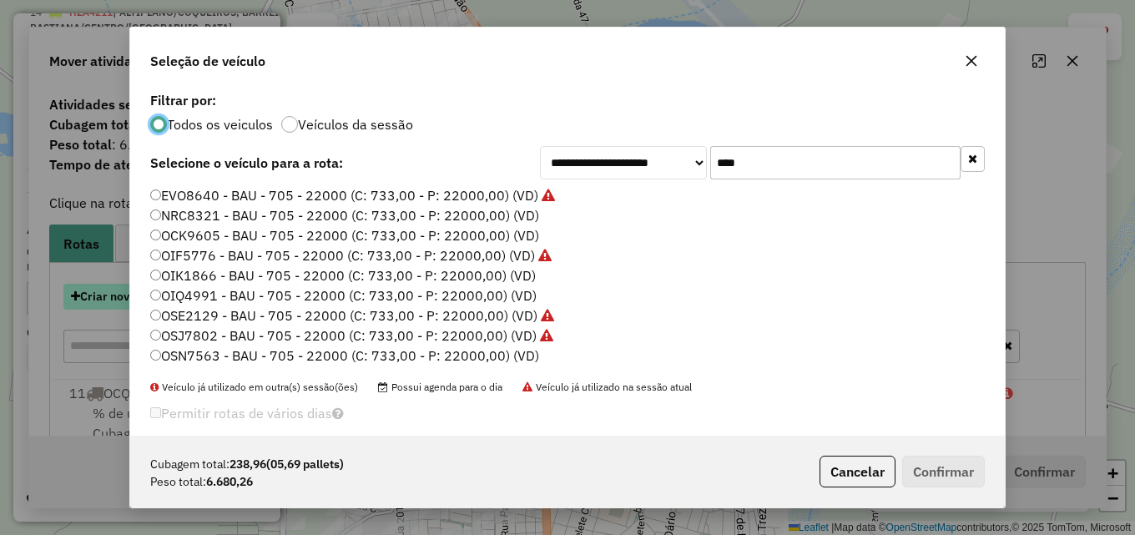
scroll to position [9, 5]
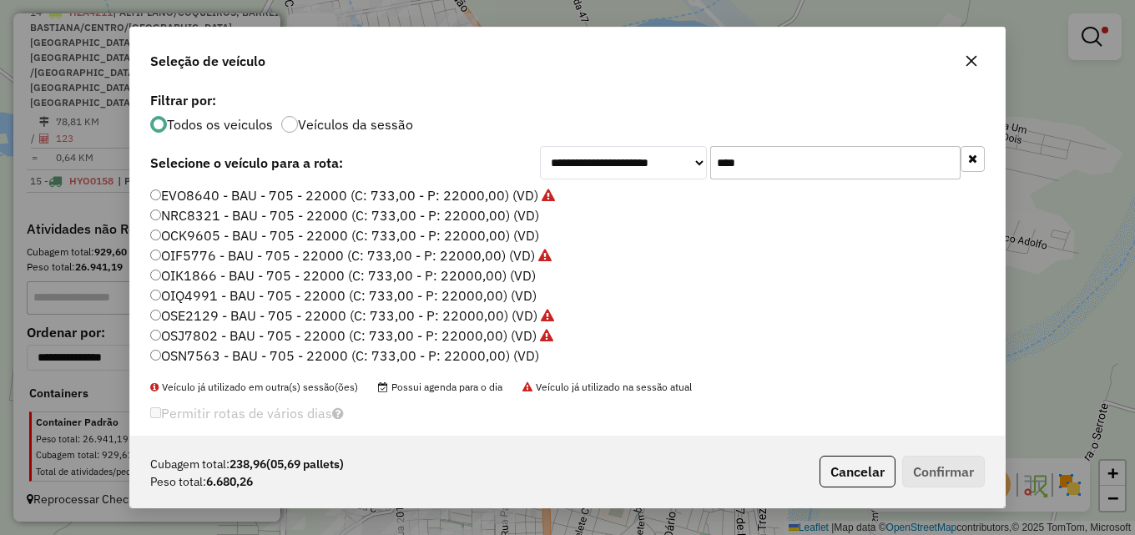
drag, startPoint x: 753, startPoint y: 161, endPoint x: 400, endPoint y: 159, distance: 352.1
click at [400, 159] on div "**********" at bounding box center [567, 162] width 834 height 33
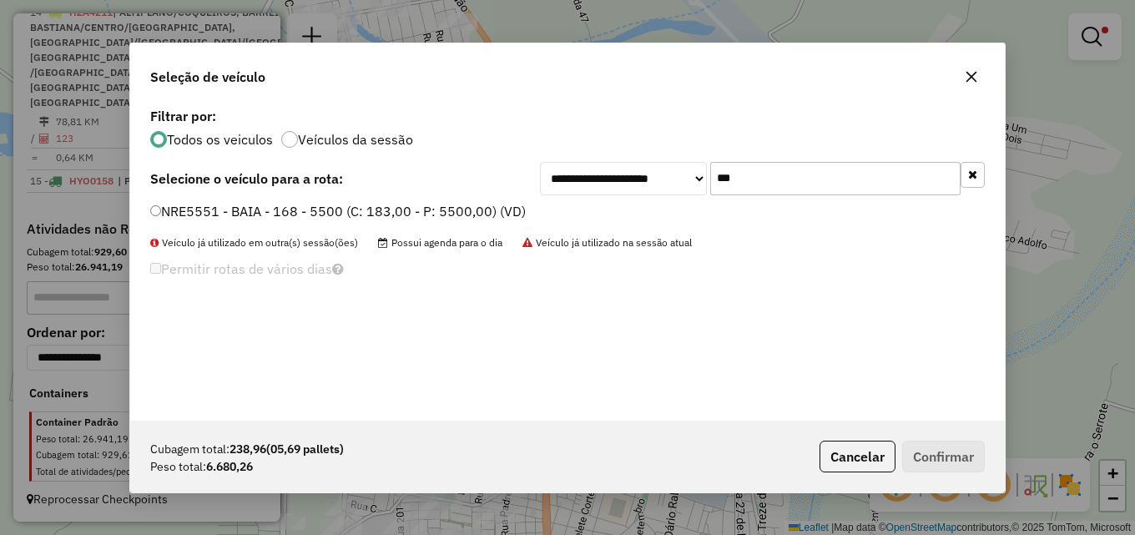
type input "***"
click at [426, 215] on label "NRE5551 - BAIA - 168 - 5500 (C: 183,00 - P: 5500,00) (VD)" at bounding box center [337, 211] width 375 height 20
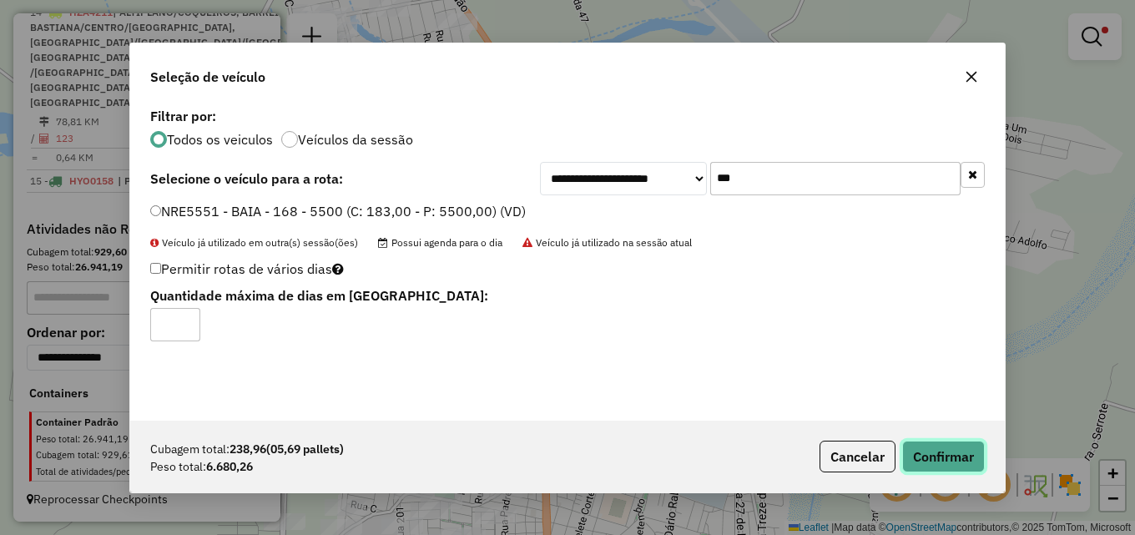
click at [948, 451] on button "Confirmar" at bounding box center [943, 457] width 83 height 32
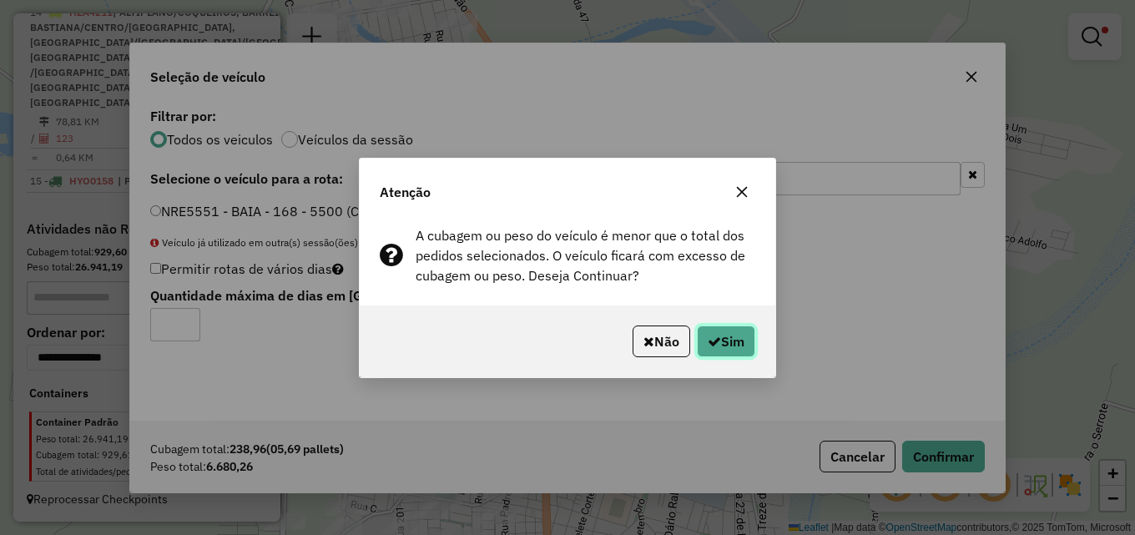
drag, startPoint x: 713, startPoint y: 339, endPoint x: 704, endPoint y: 320, distance: 20.5
click at [710, 329] on button "Sim" at bounding box center [726, 341] width 58 height 32
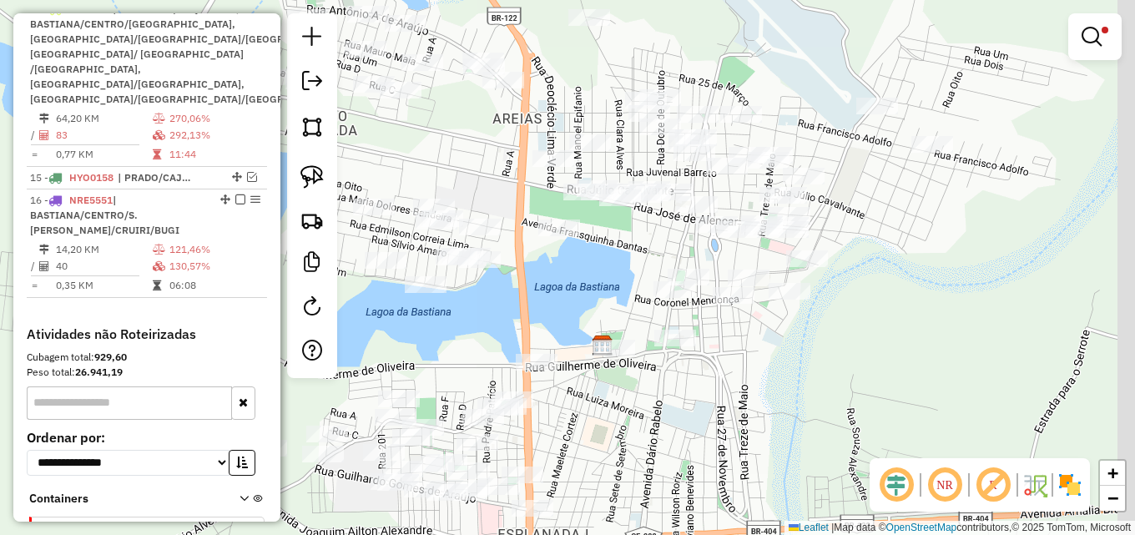
drag, startPoint x: 585, startPoint y: 159, endPoint x: 565, endPoint y: 83, distance: 77.7
click at [565, 83] on div "Limpar filtros Janela de atendimento Grade de atendimento Capacidade Transporta…" at bounding box center [567, 267] width 1135 height 535
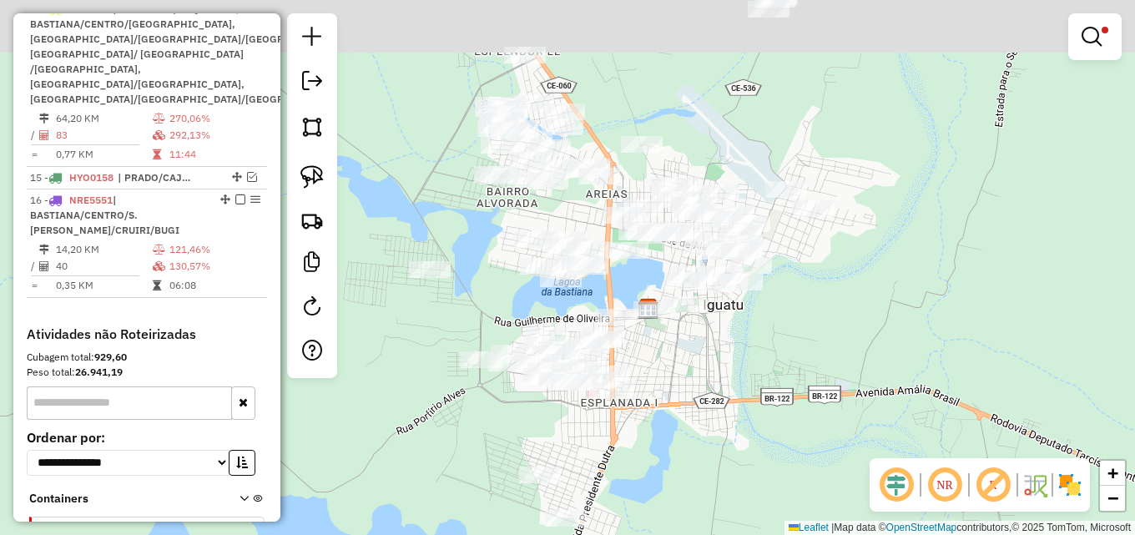
drag, startPoint x: 665, startPoint y: 385, endPoint x: 723, endPoint y: 428, distance: 72.8
click at [723, 437] on div "Limpar filtros Janela de atendimento Grade de atendimento Capacidade Transporta…" at bounding box center [567, 267] width 1135 height 535
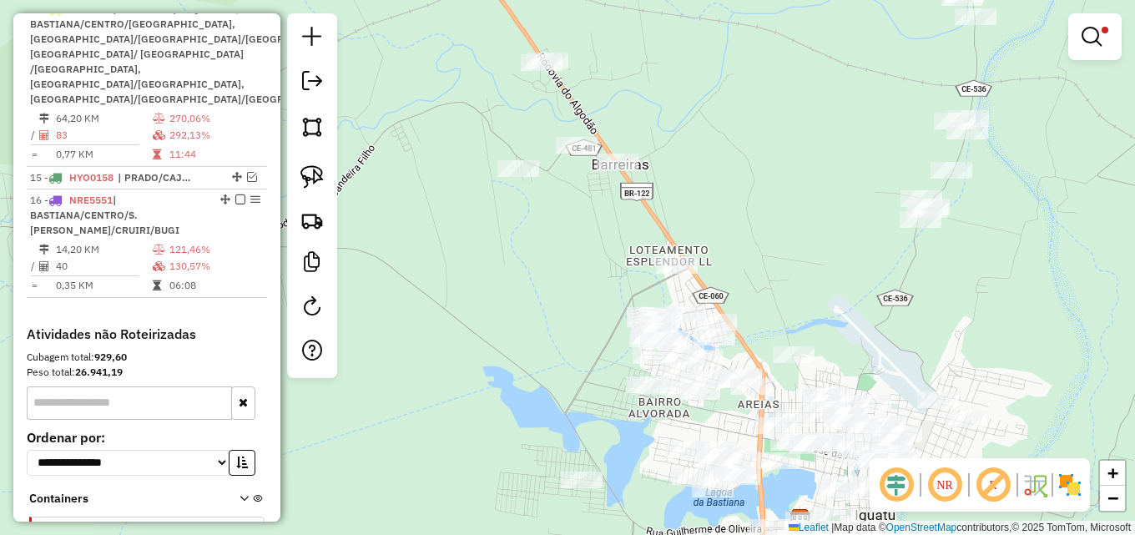
drag, startPoint x: 512, startPoint y: 233, endPoint x: 646, endPoint y: 416, distance: 227.0
click at [647, 426] on div "Limpar filtros Janela de atendimento Grade de atendimento Capacidade Transporta…" at bounding box center [567, 267] width 1135 height 535
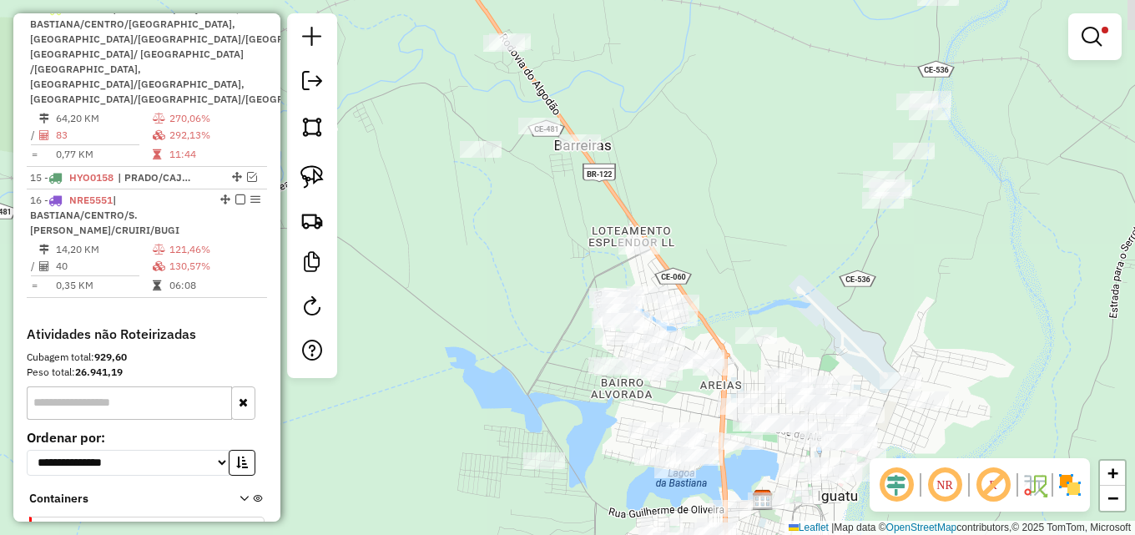
drag, startPoint x: 455, startPoint y: 240, endPoint x: 432, endPoint y: 234, distance: 23.3
click at [432, 234] on div "Limpar filtros Janela de atendimento Grade de atendimento Capacidade Transporta…" at bounding box center [567, 267] width 1135 height 535
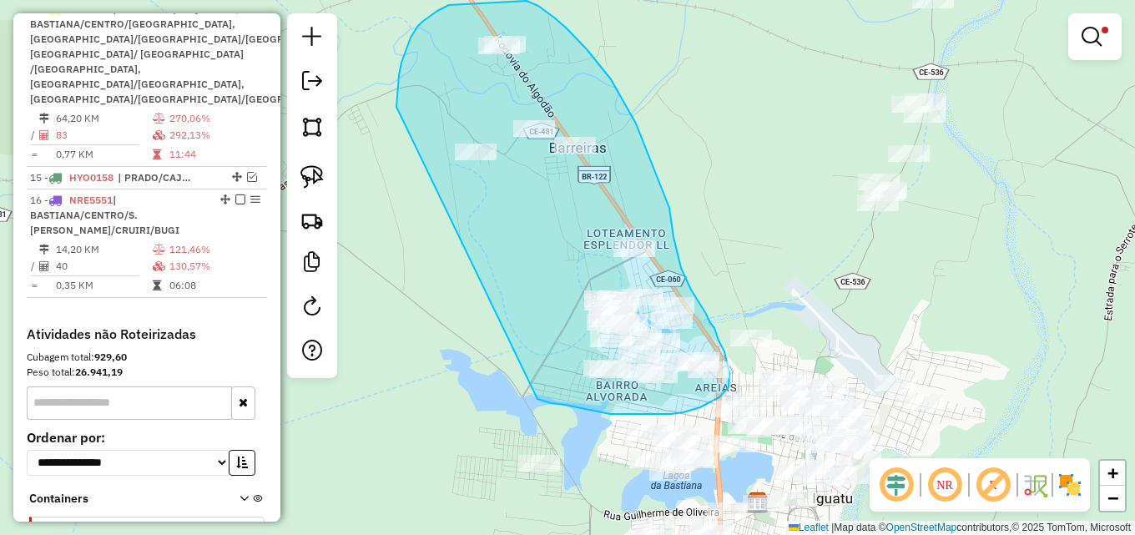
drag, startPoint x: 401, startPoint y: 63, endPoint x: 533, endPoint y: 392, distance: 354.9
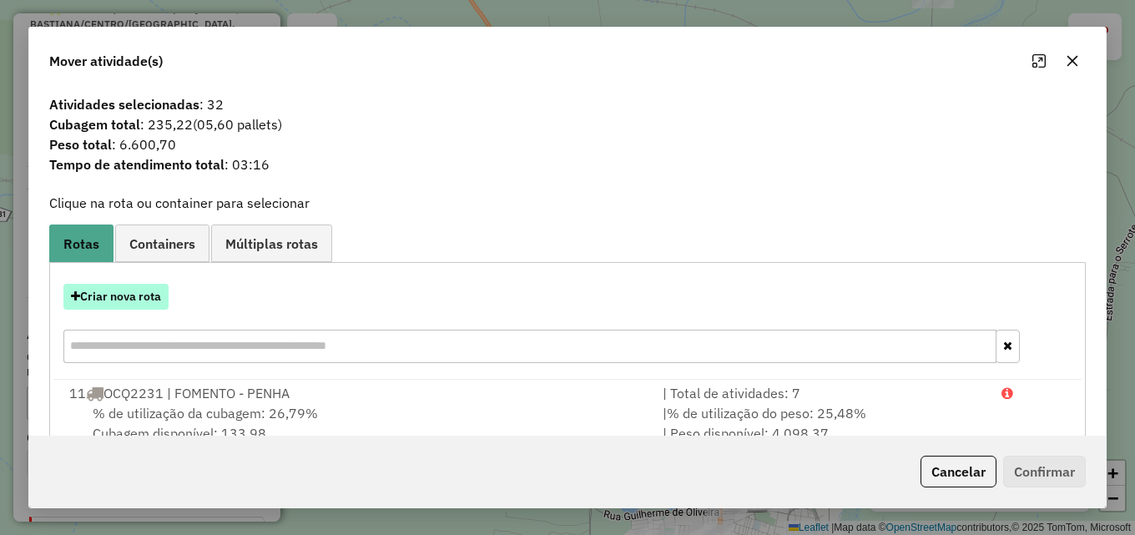
click at [144, 291] on button "Criar nova rota" at bounding box center [115, 297] width 105 height 26
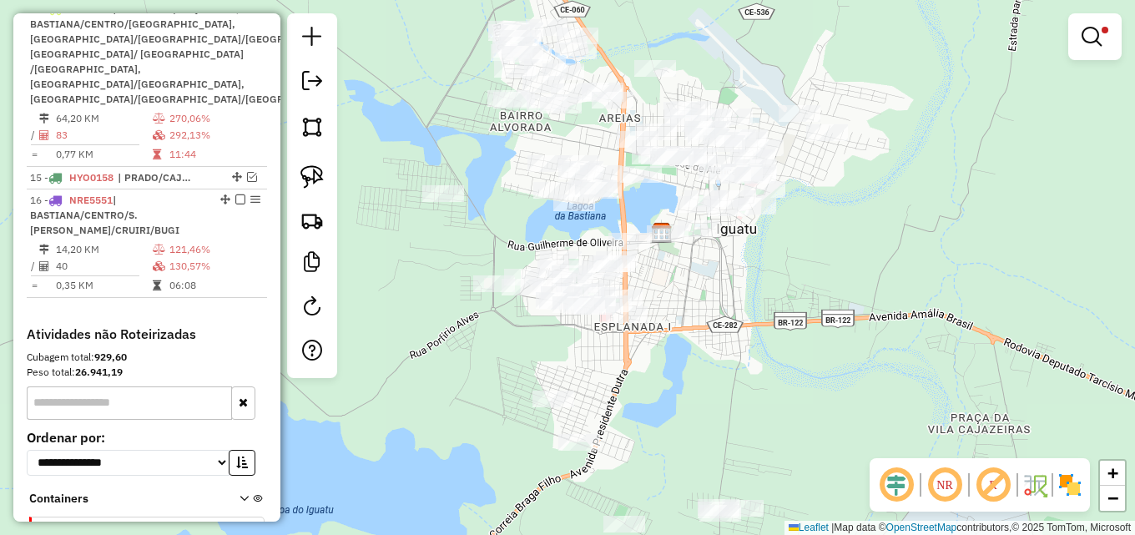
drag, startPoint x: 708, startPoint y: 177, endPoint x: 629, endPoint y: -13, distance: 206.1
click at [629, 0] on html "Aguarde... Pop-up bloqueado! Seu navegador bloqueou automáticamente a abertura …" at bounding box center [567, 267] width 1135 height 535
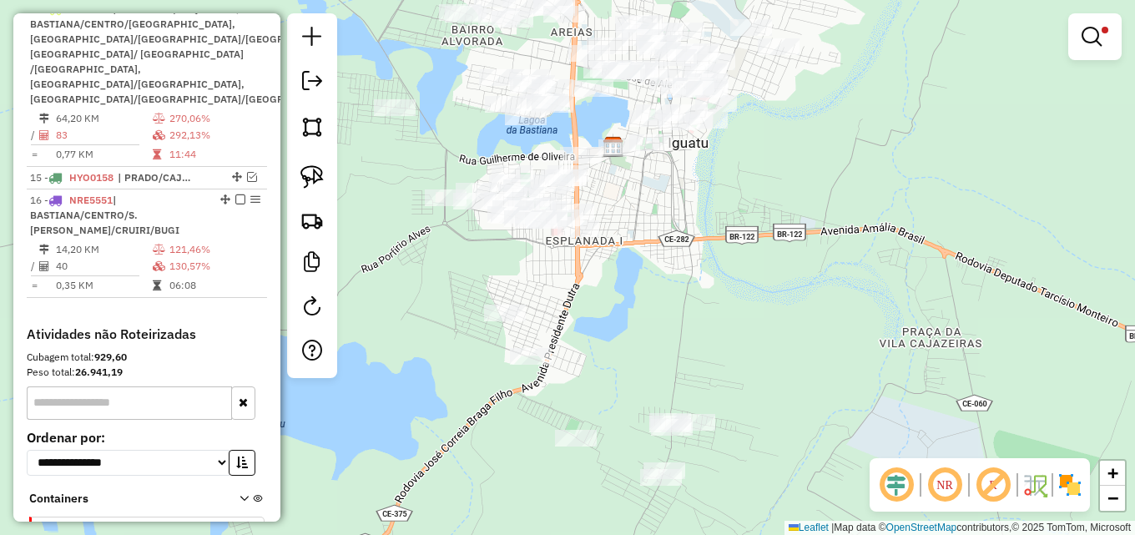
drag, startPoint x: 597, startPoint y: 359, endPoint x: 553, endPoint y: 270, distance: 98.9
click at [553, 270] on div "Limpar filtros Janela de atendimento Grade de atendimento Capacidade Transporta…" at bounding box center [567, 267] width 1135 height 535
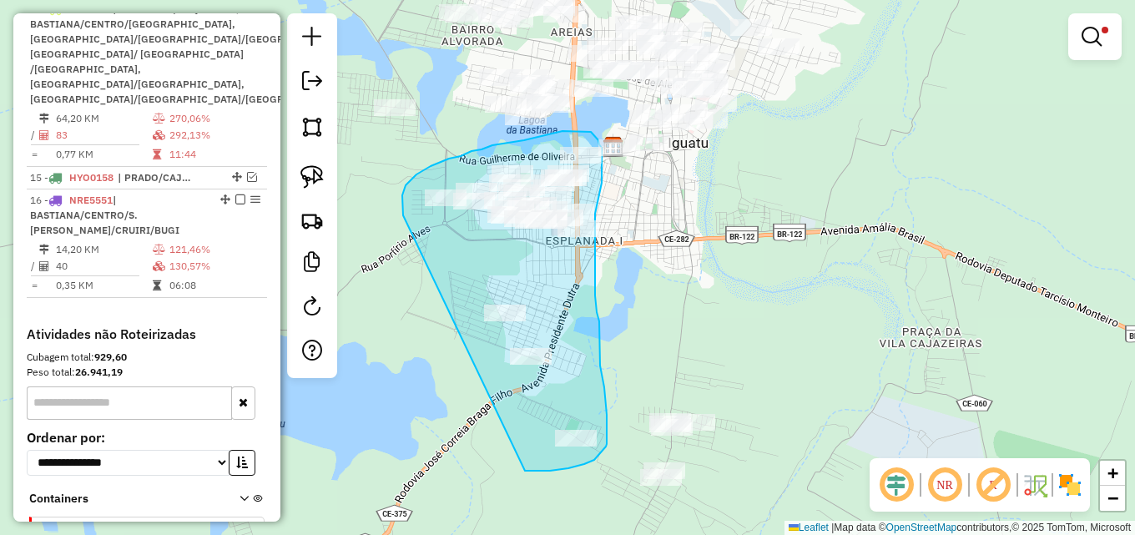
drag, startPoint x: 402, startPoint y: 209, endPoint x: 518, endPoint y: 469, distance: 285.0
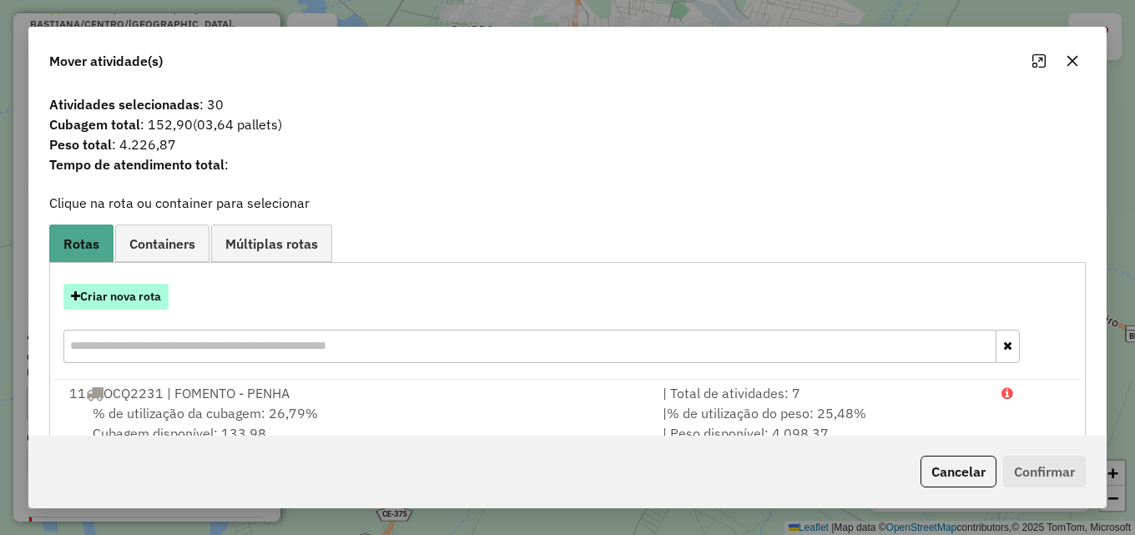
click at [140, 296] on button "Criar nova rota" at bounding box center [115, 297] width 105 height 26
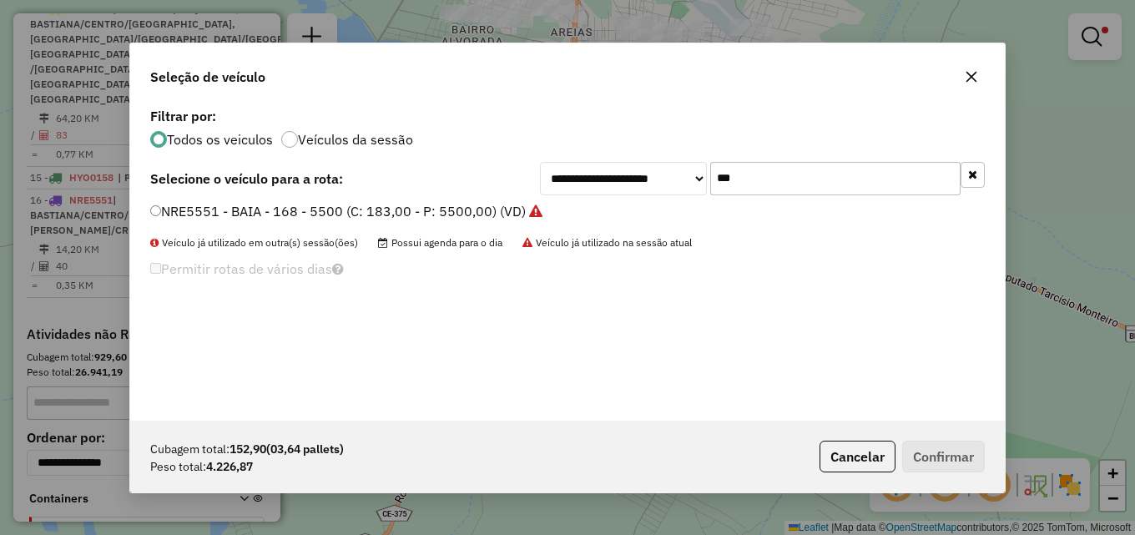
drag, startPoint x: 750, startPoint y: 175, endPoint x: 362, endPoint y: 196, distance: 388.5
click at [389, 196] on div "**********" at bounding box center [567, 261] width 874 height 317
type input "****"
click at [368, 215] on label "HZA4211 - BAIA - 168 - 5500 (C: 183,00 - P: 5500,00) (VD)" at bounding box center [346, 211] width 392 height 20
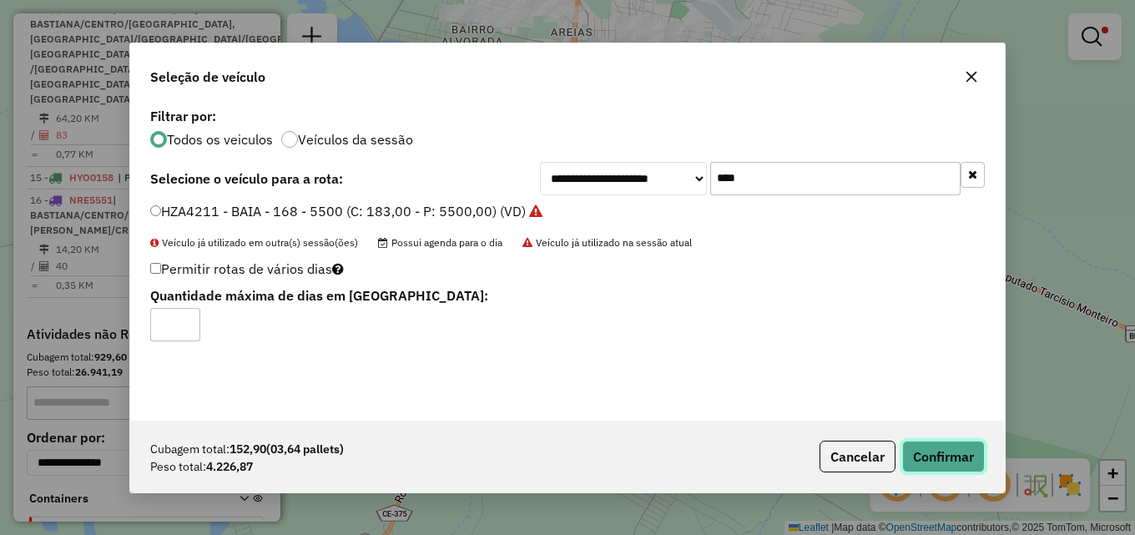
click at [939, 454] on button "Confirmar" at bounding box center [943, 457] width 83 height 32
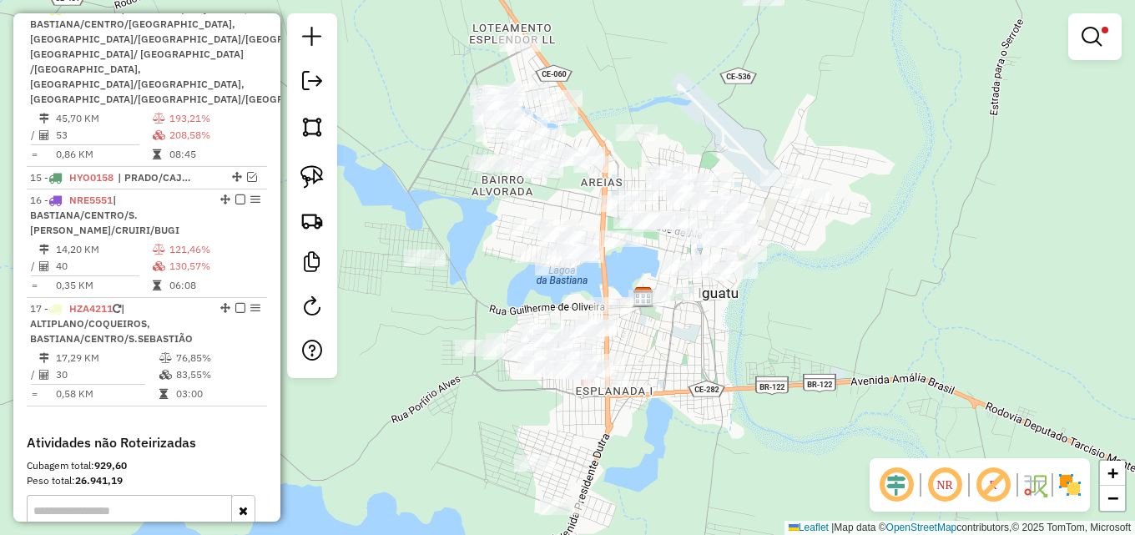
drag, startPoint x: 370, startPoint y: 159, endPoint x: 400, endPoint y: 308, distance: 151.5
click at [400, 309] on div "Limpar filtros Janela de atendimento Grade de atendimento Capacidade Transporta…" at bounding box center [567, 267] width 1135 height 535
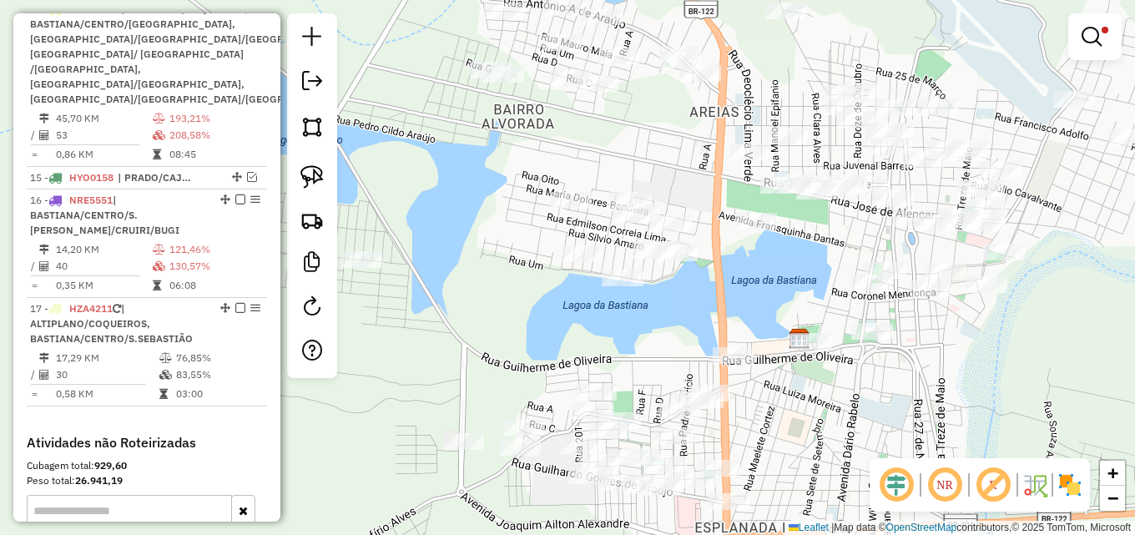
drag, startPoint x: 595, startPoint y: 285, endPoint x: 701, endPoint y: 315, distance: 110.1
click at [701, 315] on div "Limpar filtros Janela de atendimento Grade de atendimento Capacidade Transporta…" at bounding box center [567, 267] width 1135 height 535
select select "*********"
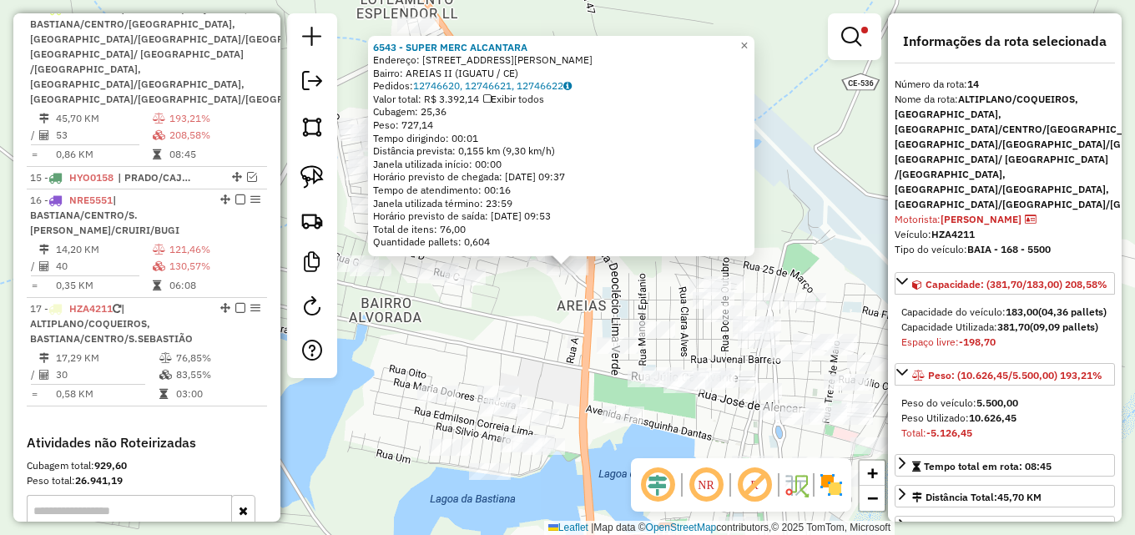
drag, startPoint x: 530, startPoint y: 315, endPoint x: 528, endPoint y: 325, distance: 11.0
click at [530, 315] on div "6543 - SUPER MERC ALCANTARA Endereço: R JOSE CAIEIRA DE ARAUJO, 20 Bairro: AREI…" at bounding box center [567, 267] width 1135 height 535
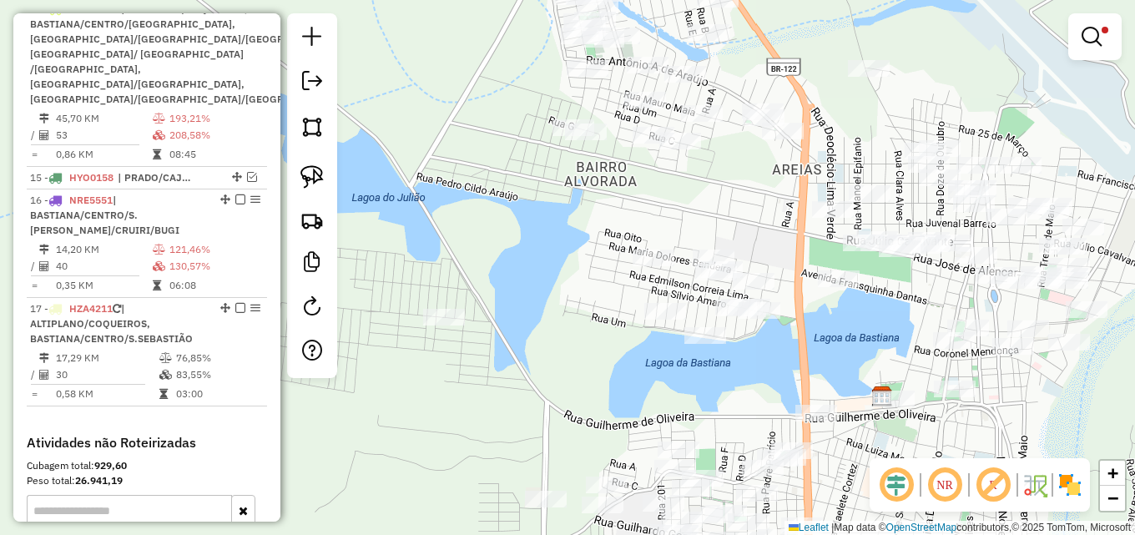
drag, startPoint x: 528, startPoint y: 325, endPoint x: 744, endPoint y: 189, distance: 255.3
click at [744, 189] on div "Limpar filtros Janela de atendimento Grade de atendimento Capacidade Transporta…" at bounding box center [567, 267] width 1135 height 535
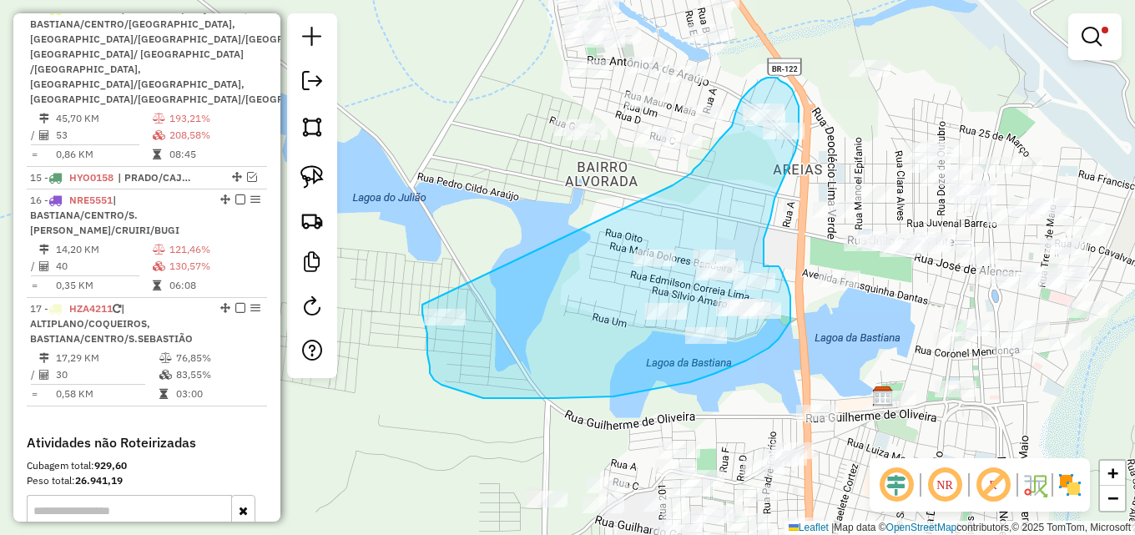
drag, startPoint x: 677, startPoint y: 182, endPoint x: 422, endPoint y: 305, distance: 283.2
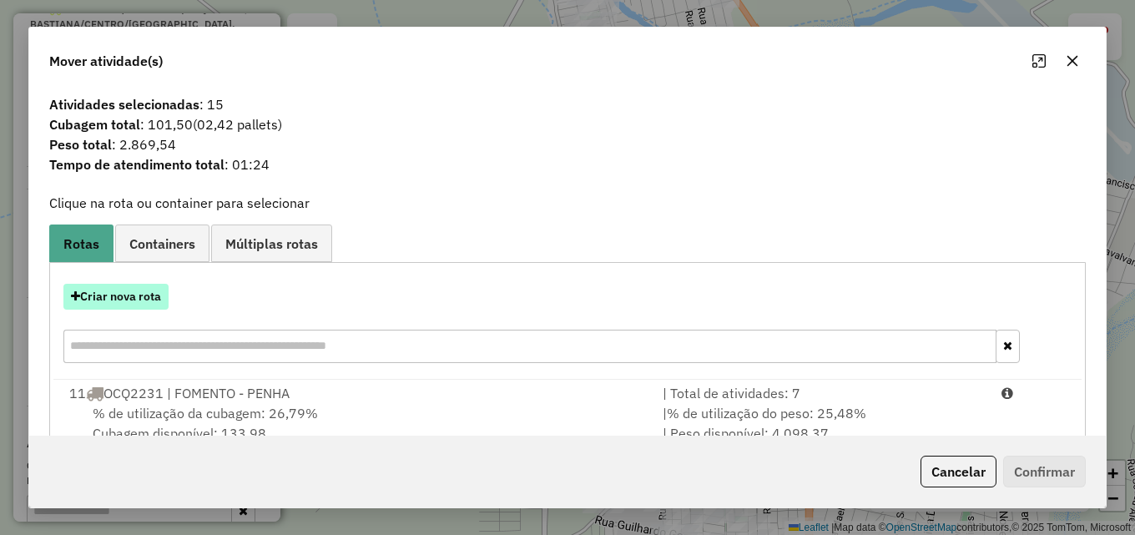
click at [133, 299] on button "Criar nova rota" at bounding box center [115, 297] width 105 height 26
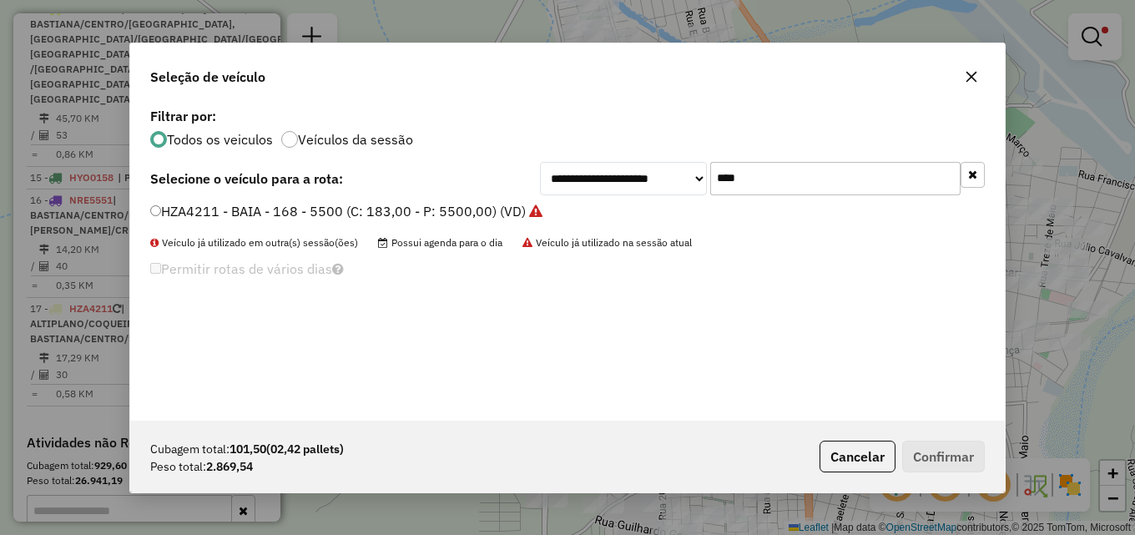
drag, startPoint x: 683, startPoint y: 179, endPoint x: 281, endPoint y: 179, distance: 402.1
click at [311, 179] on div "**********" at bounding box center [567, 178] width 834 height 33
type input "****"
click at [300, 208] on label "HXS3J10 - TOCO - 134 - 4000 (C: 134,00 - P: 4000,00) (VD)" at bounding box center [339, 211] width 378 height 20
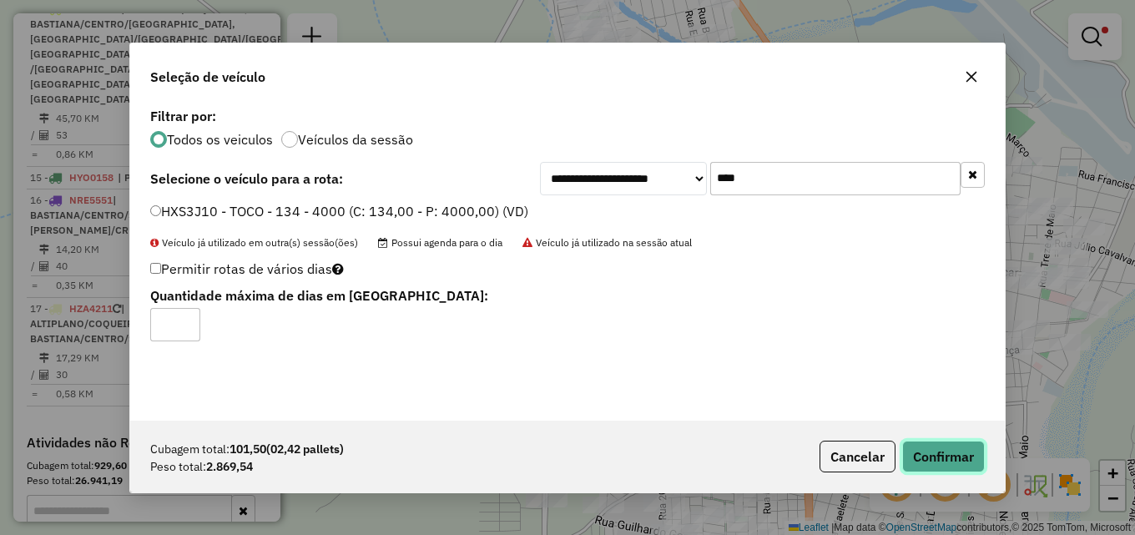
click at [944, 451] on button "Confirmar" at bounding box center [943, 457] width 83 height 32
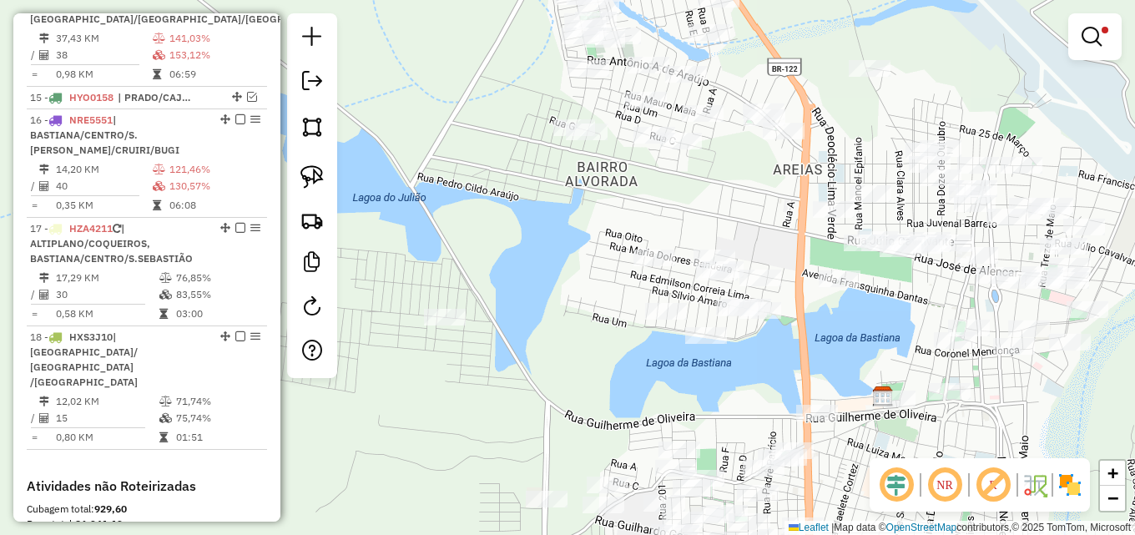
scroll to position [1247, 0]
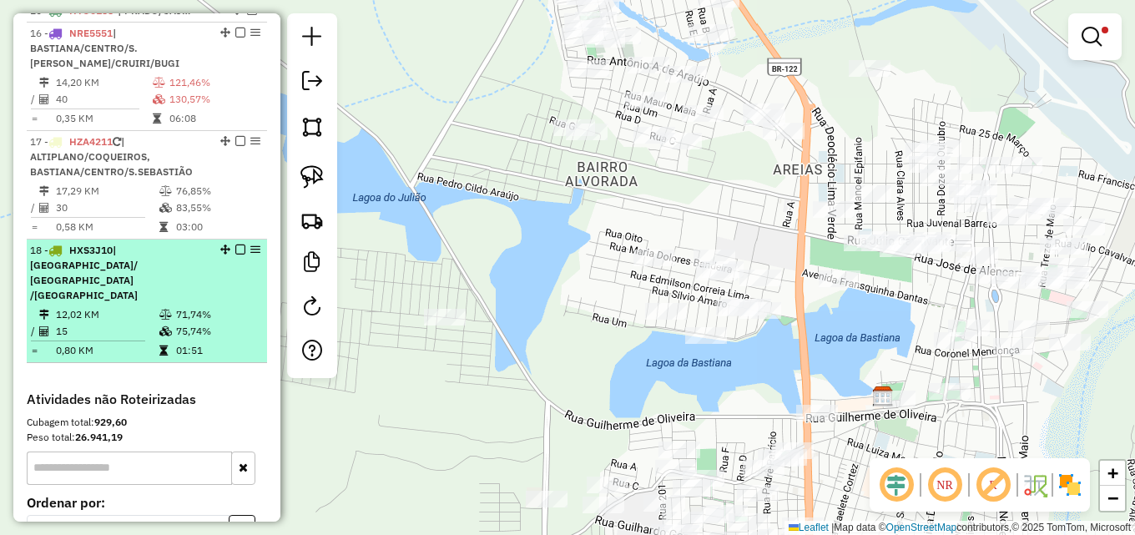
click at [183, 329] on td "75,74%" at bounding box center [217, 331] width 84 height 17
select select "*********"
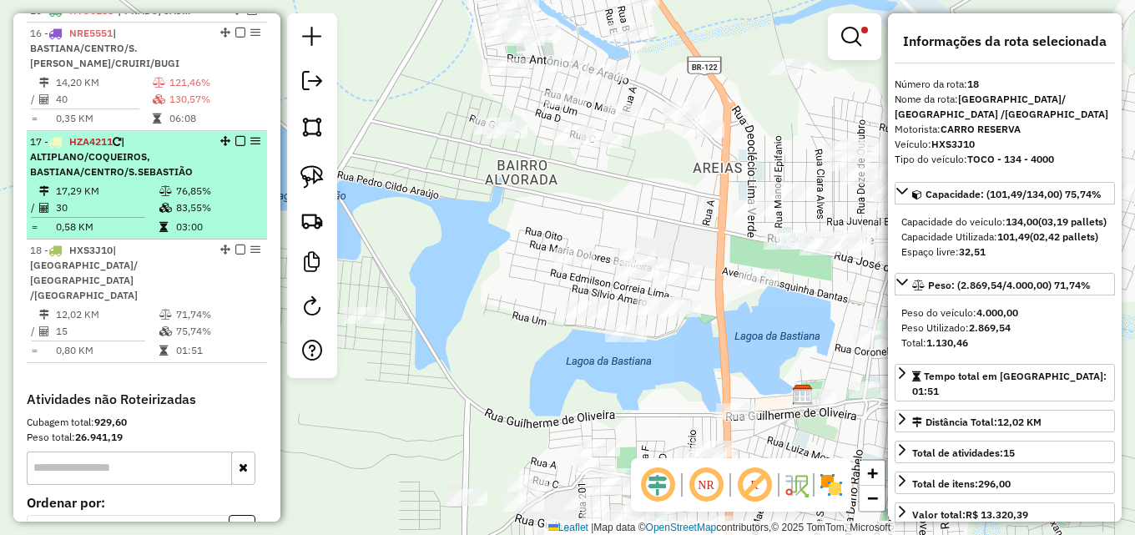
click at [176, 178] on span "| ALTIPLANO/COQUEIROS, BASTIANA/CENTRO/S.SEBASTIÃO" at bounding box center [111, 156] width 163 height 43
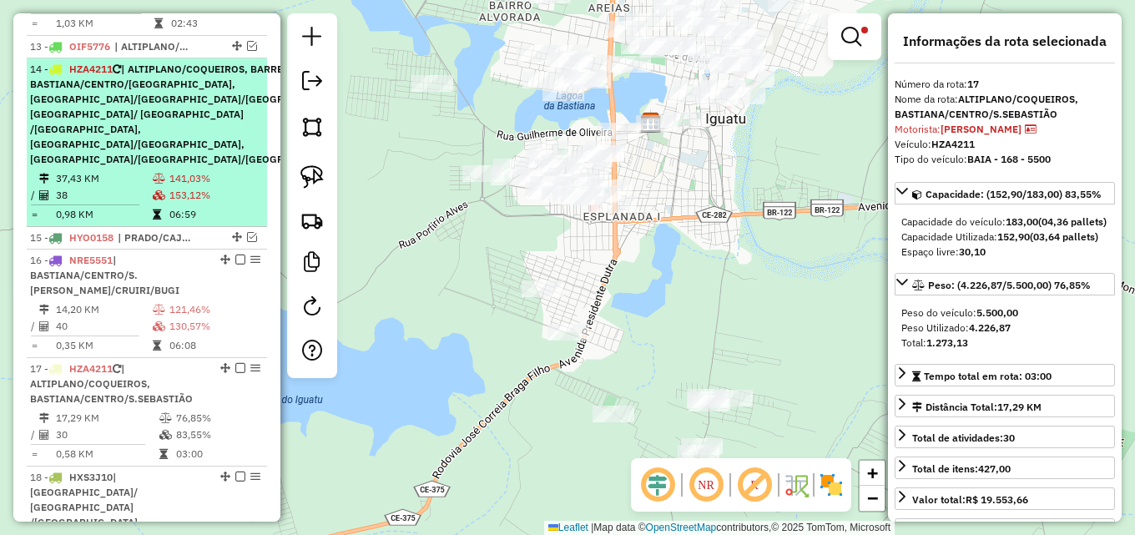
scroll to position [997, 0]
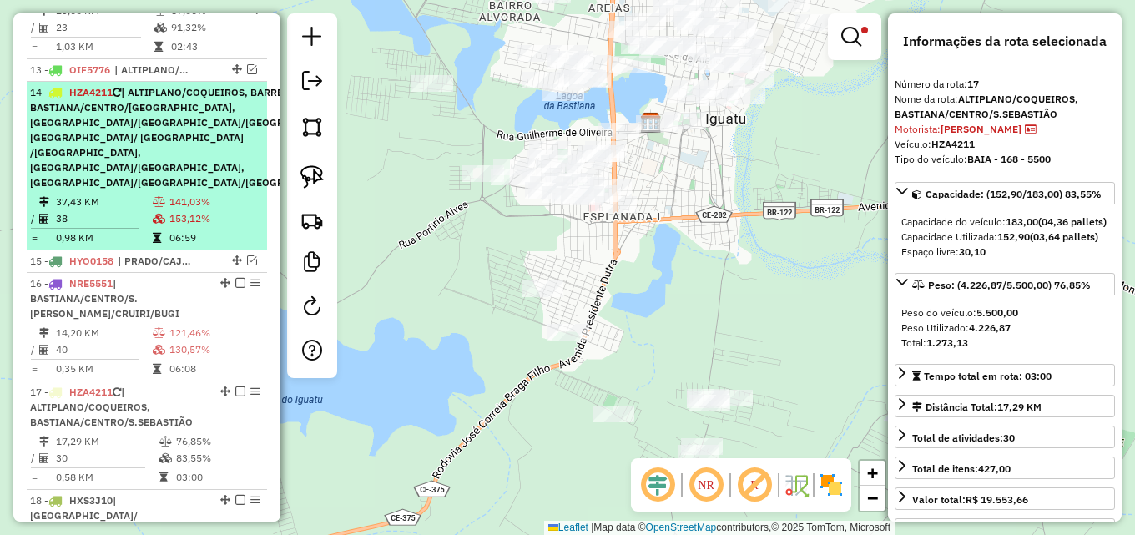
click at [168, 189] on div "14 - HZA4211 | ALTIPLANO/COQUEIROS, BARREIRAS, BASTIANA/CENTRO/S.SEBASTIÃO, FLO…" at bounding box center [191, 137] width 322 height 105
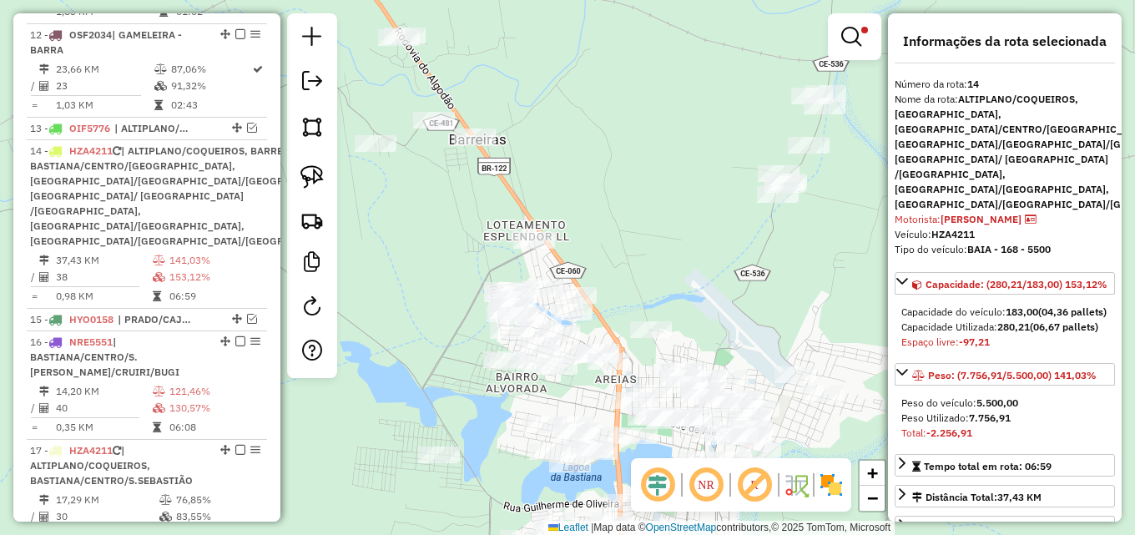
scroll to position [914, 0]
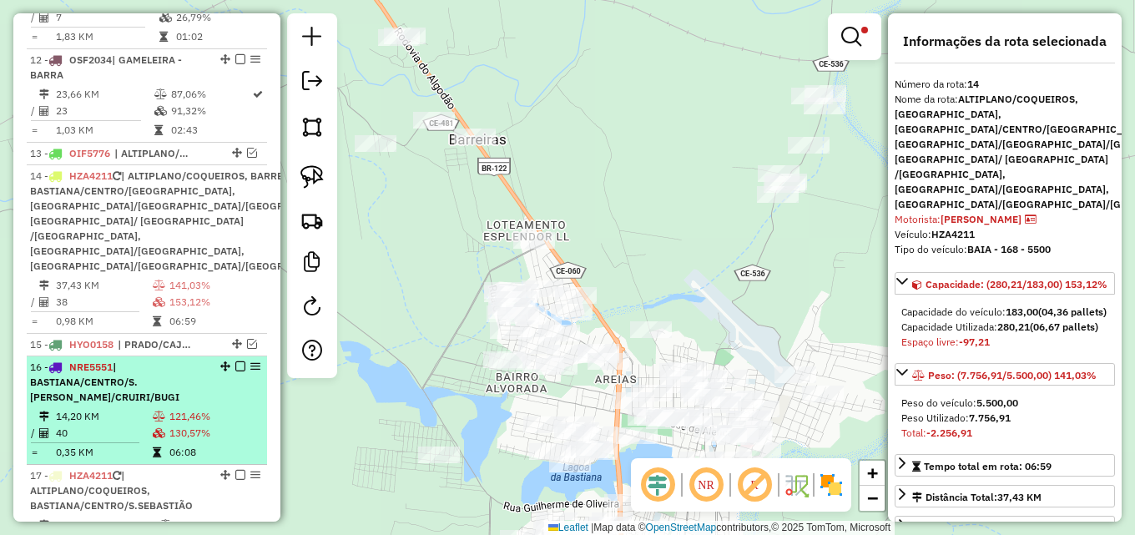
click at [160, 405] on div "16 - NRE5551 | BASTIANA/CENTRO/S.SEBASTIÃO, FLORES/CRUIRI/BUGI" at bounding box center [118, 382] width 177 height 45
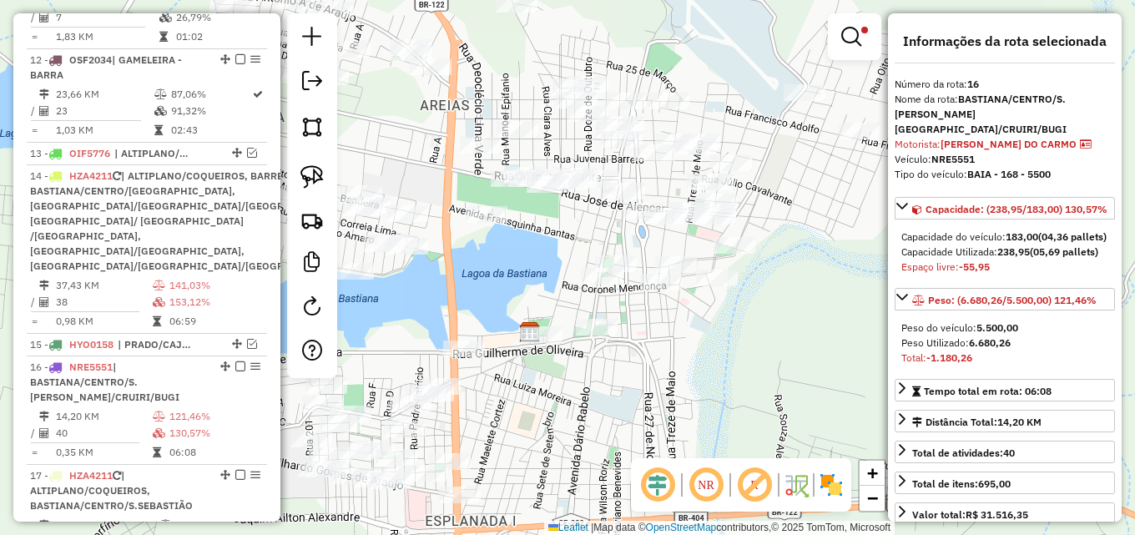
drag, startPoint x: 400, startPoint y: 359, endPoint x: 489, endPoint y: 234, distance: 152.6
click at [496, 260] on div "Limpar filtros Janela de atendimento Grade de atendimento Capacidade Transporta…" at bounding box center [567, 267] width 1135 height 535
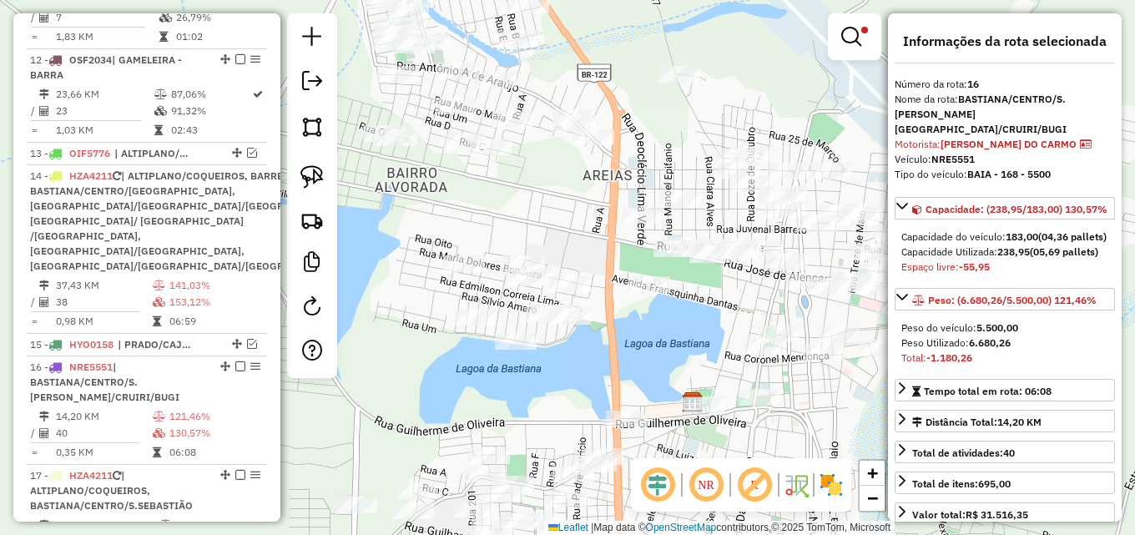
drag, startPoint x: 500, startPoint y: 269, endPoint x: 649, endPoint y: 304, distance: 153.2
click at [650, 310] on div "Limpar filtros Janela de atendimento Grade de atendimento Capacidade Transporta…" at bounding box center [567, 267] width 1135 height 535
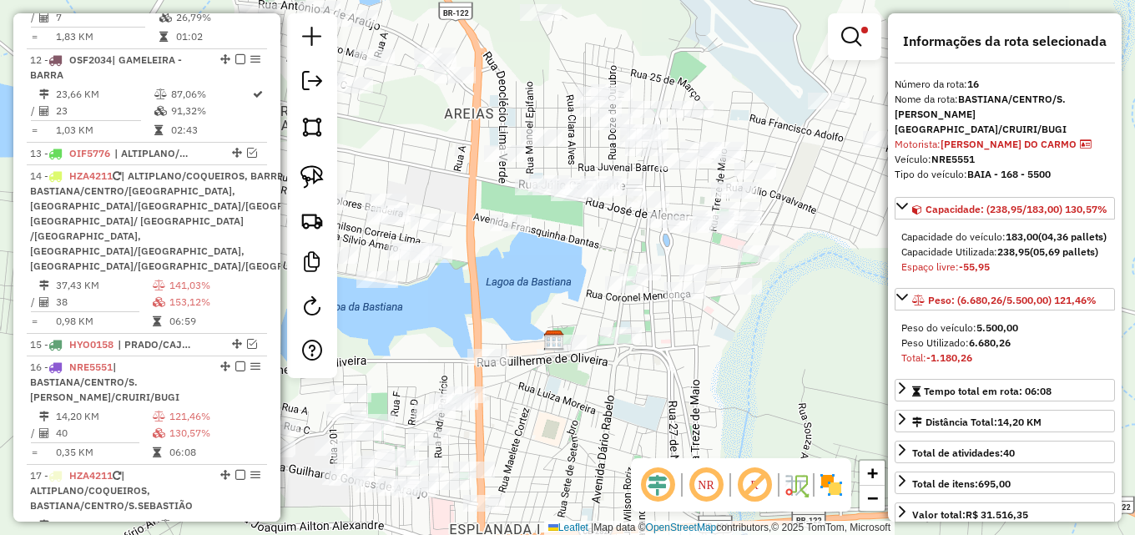
drag, startPoint x: 632, startPoint y: 309, endPoint x: 511, endPoint y: 280, distance: 124.3
click at [511, 280] on div "Limpar filtros Janela de atendimento Grade de atendimento Capacidade Transporta…" at bounding box center [567, 267] width 1135 height 535
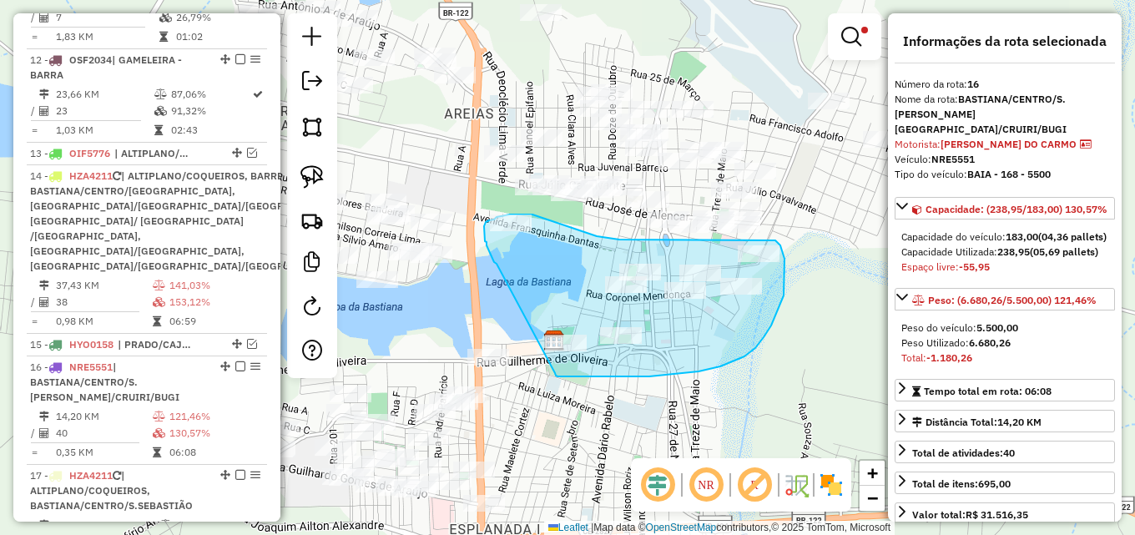
drag, startPoint x: 496, startPoint y: 264, endPoint x: 555, endPoint y: 371, distance: 122.5
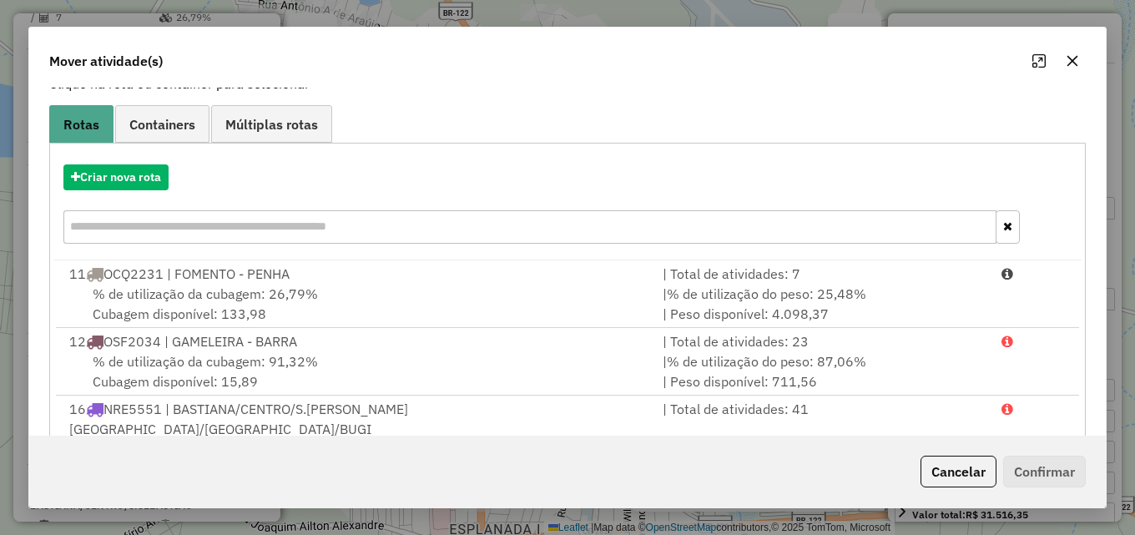
scroll to position [306, 0]
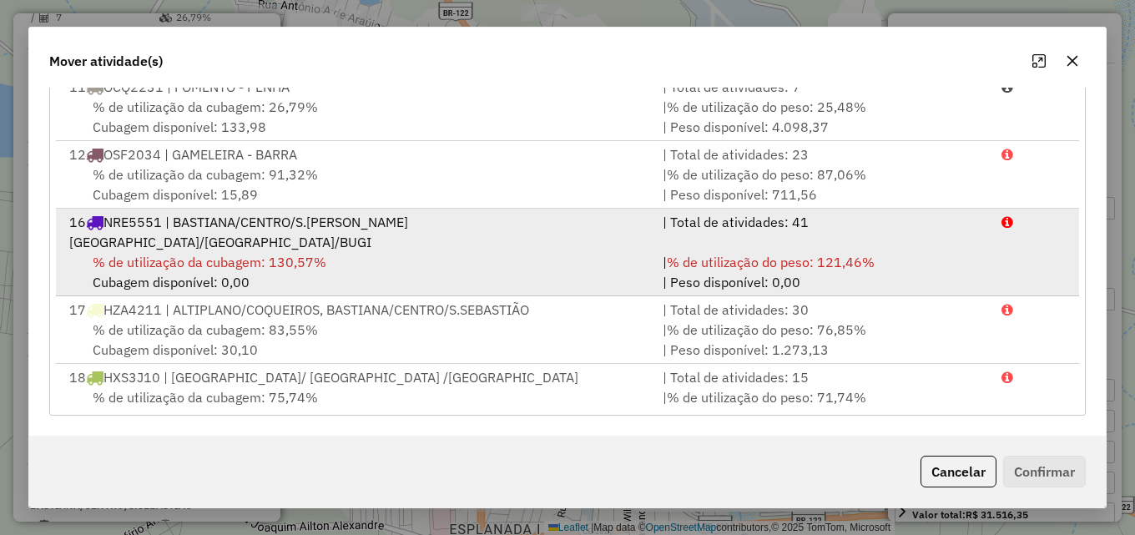
click at [580, 252] on div "% de utilização da cubagem: 130,57% Cubagem disponível: 0,00" at bounding box center [355, 272] width 593 height 40
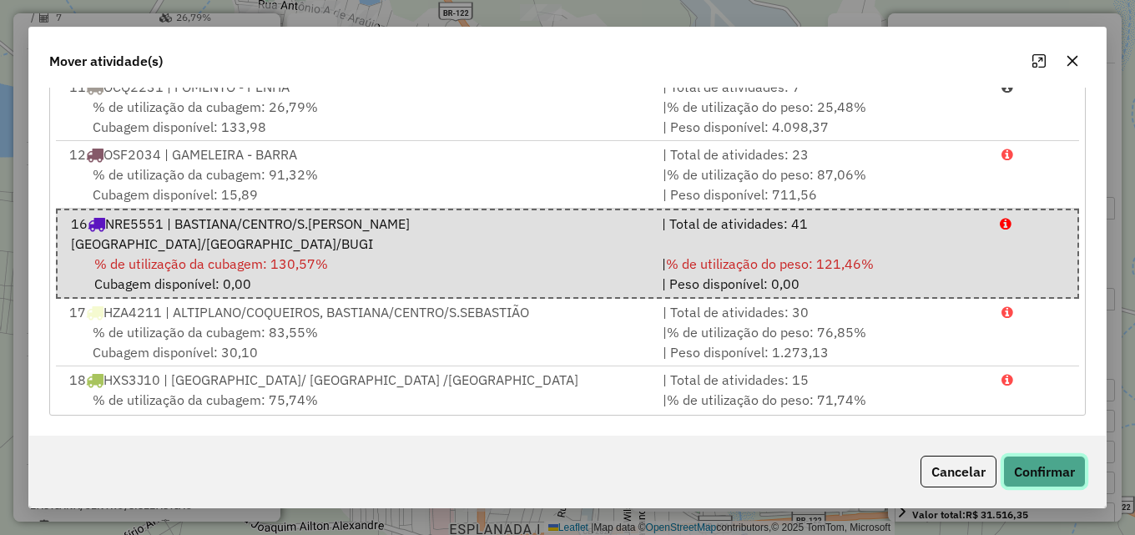
click at [1048, 465] on button "Confirmar" at bounding box center [1044, 472] width 83 height 32
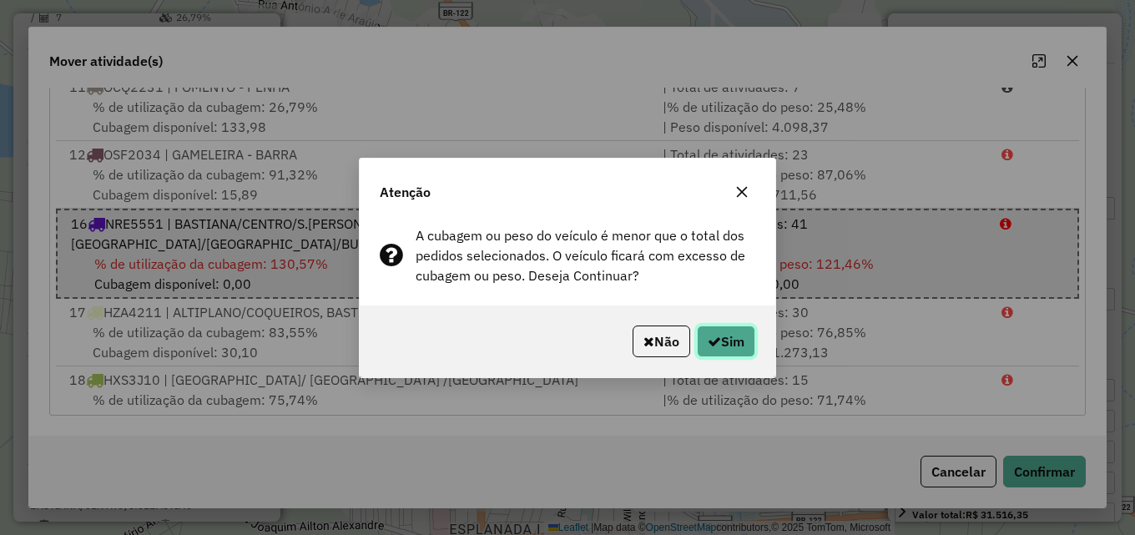
click at [749, 345] on button "Sim" at bounding box center [726, 341] width 58 height 32
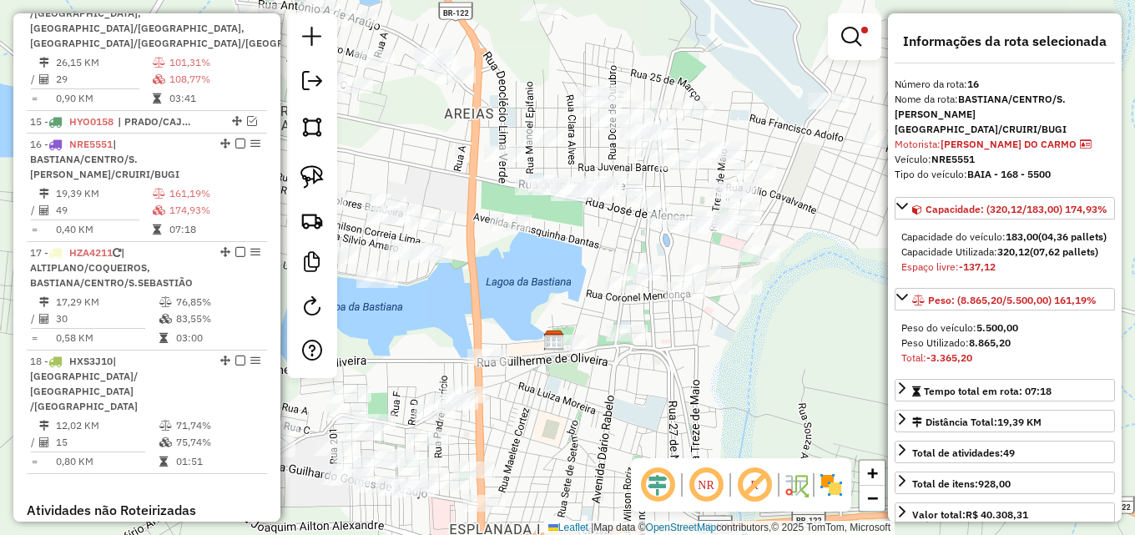
scroll to position [1287, 0]
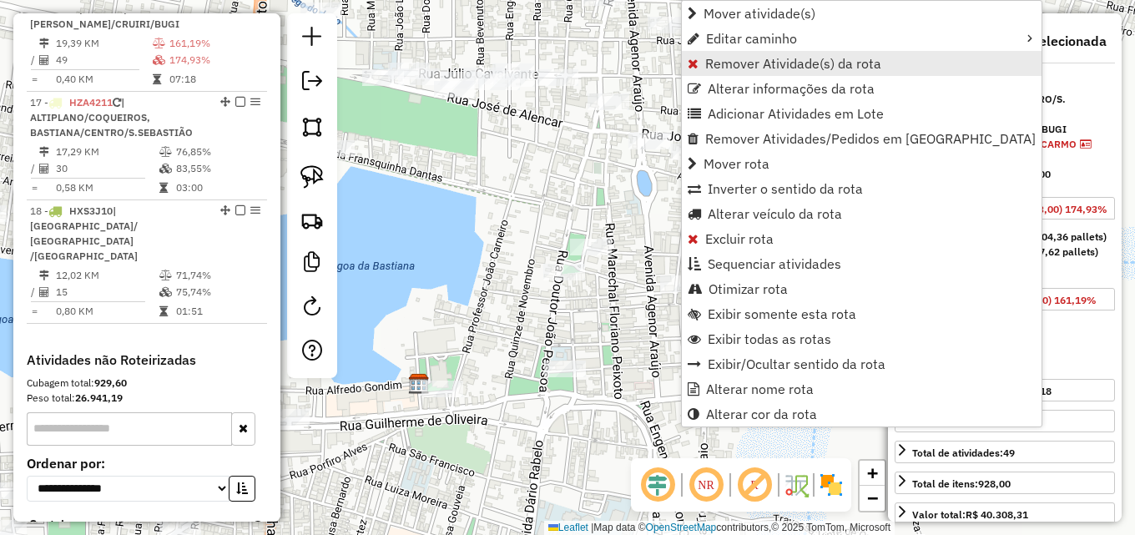
click at [749, 70] on span "Remover Atividade(s) da rota" at bounding box center [793, 63] width 176 height 13
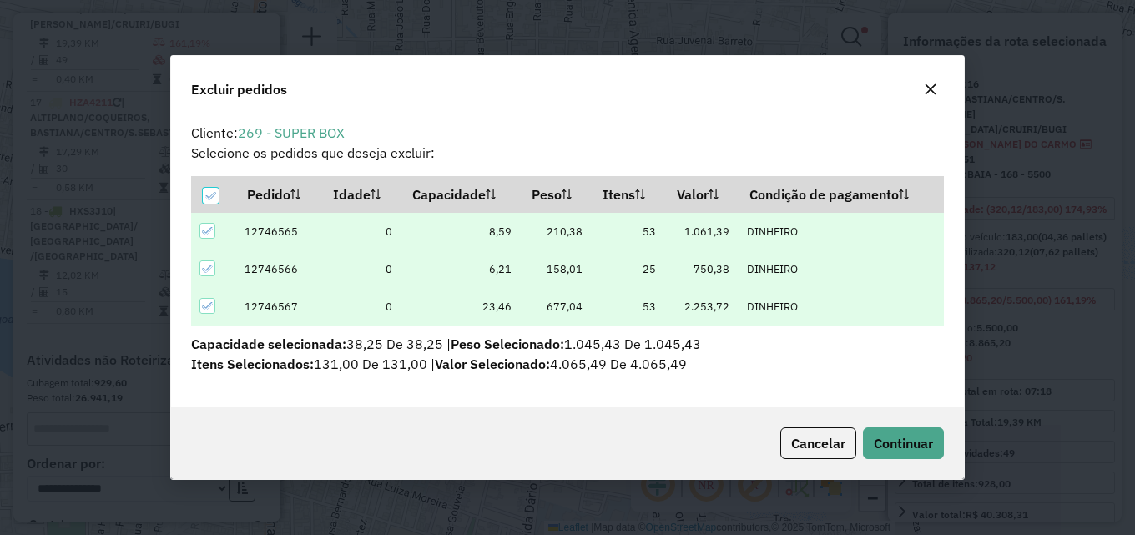
scroll to position [0, 0]
click at [874, 425] on div "Cancelar Continuar" at bounding box center [567, 443] width 793 height 72
click at [878, 439] on span "Continuar" at bounding box center [903, 443] width 59 height 17
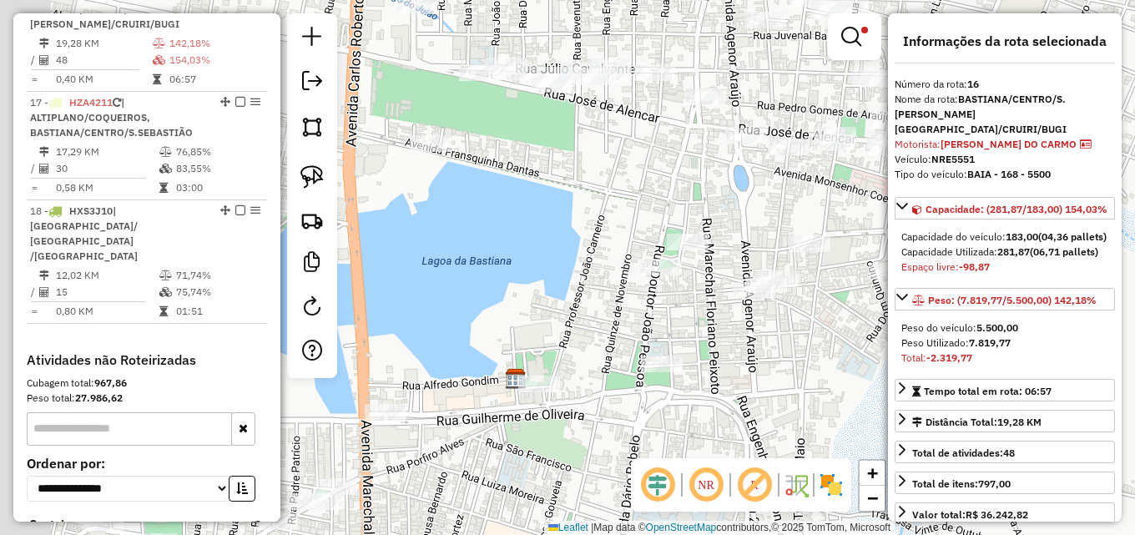
drag, startPoint x: 474, startPoint y: 200, endPoint x: 582, endPoint y: 194, distance: 108.7
click at [574, 196] on div "Limpar filtros Janela de atendimento Grade de atendimento Capacidade Transporta…" at bounding box center [567, 267] width 1135 height 535
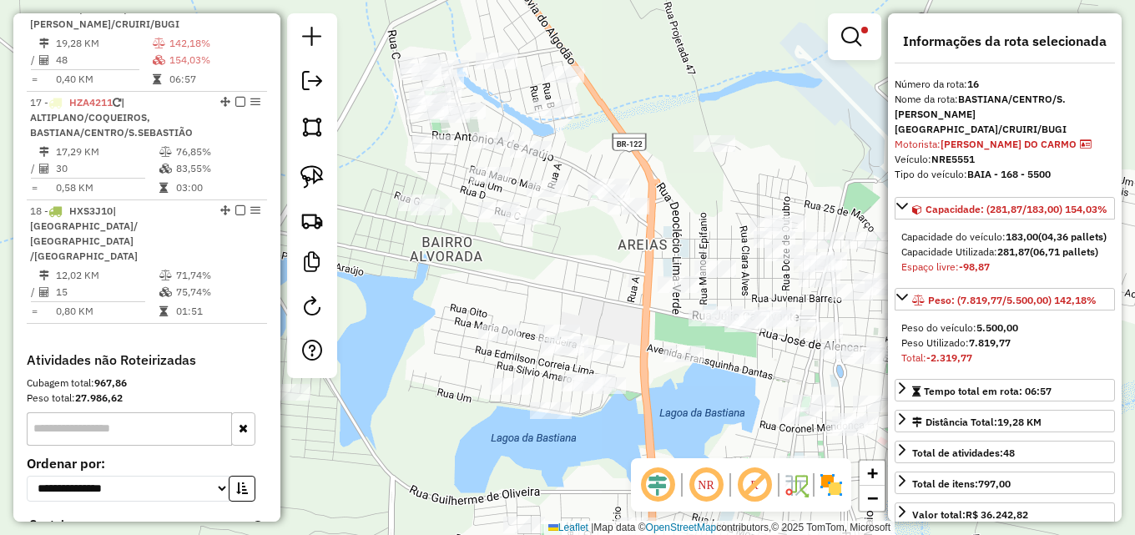
drag, startPoint x: 583, startPoint y: 195, endPoint x: 762, endPoint y: 385, distance: 260.3
click at [762, 385] on div "Limpar filtros Janela de atendimento Grade de atendimento Capacidade Transporta…" at bounding box center [567, 267] width 1135 height 535
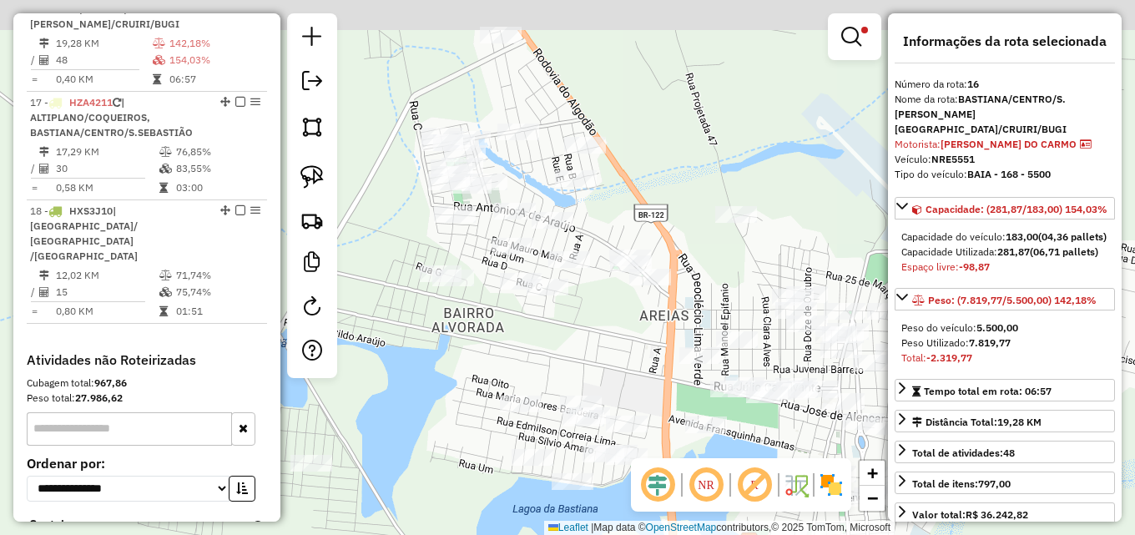
drag, startPoint x: 593, startPoint y: 262, endPoint x: 611, endPoint y: 333, distance: 73.1
click at [611, 333] on div "Limpar filtros Janela de atendimento Grade de atendimento Capacidade Transporta…" at bounding box center [567, 267] width 1135 height 535
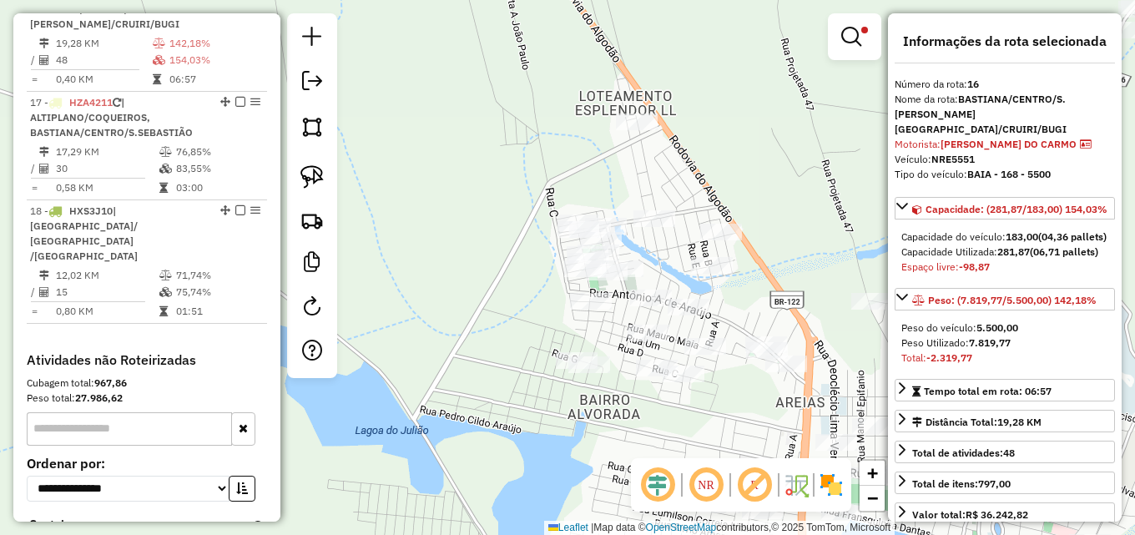
drag, startPoint x: 583, startPoint y: 326, endPoint x: 625, endPoint y: 369, distance: 59.6
click at [694, 412] on div "Limpar filtros Janela de atendimento Grade de atendimento Capacidade Transporta…" at bounding box center [567, 267] width 1135 height 535
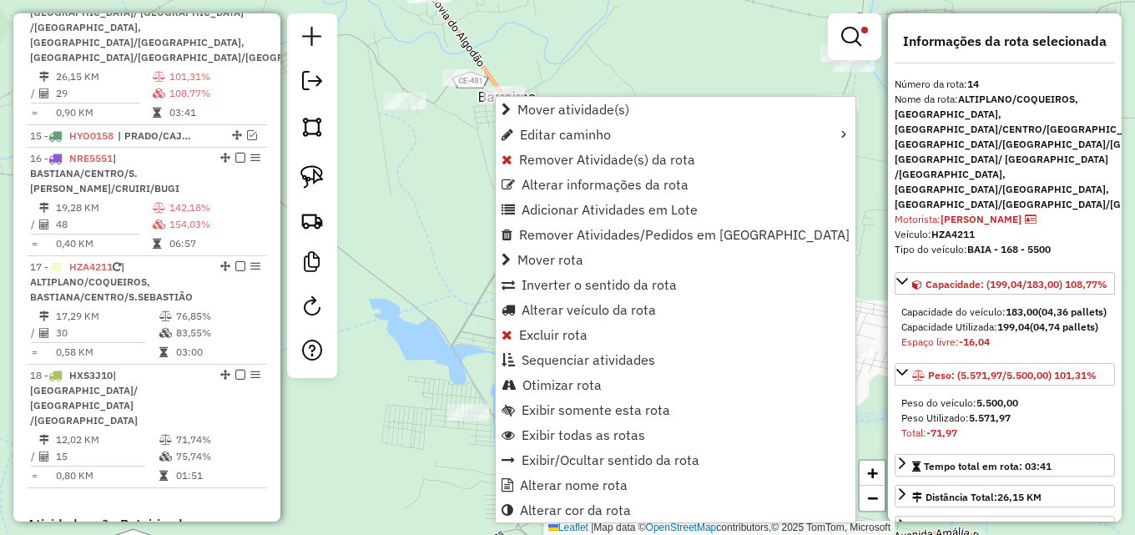
scroll to position [1080, 0]
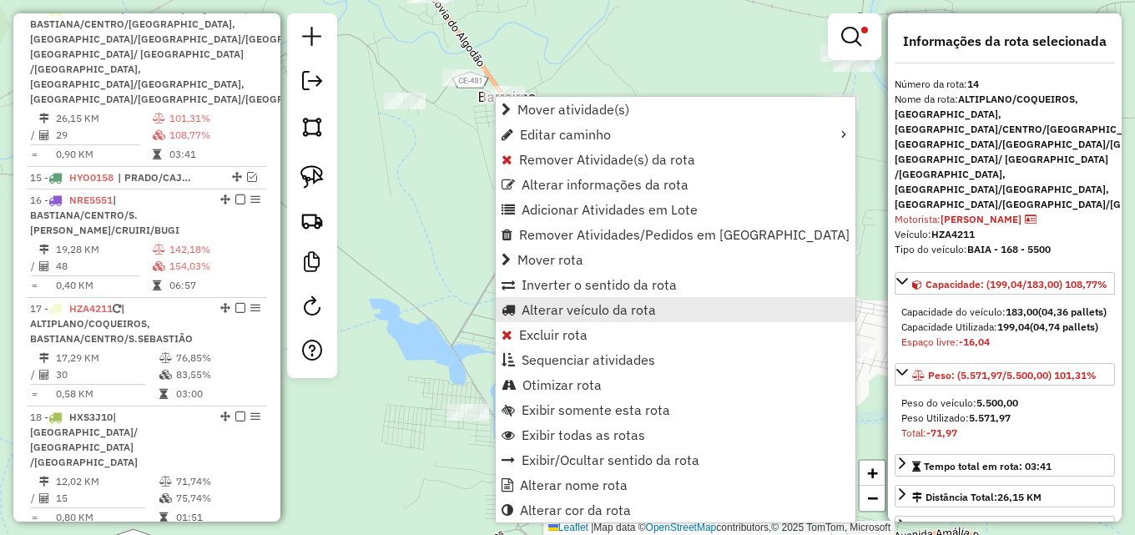
click at [572, 310] on span "Alterar veículo da rota" at bounding box center [588, 309] width 134 height 13
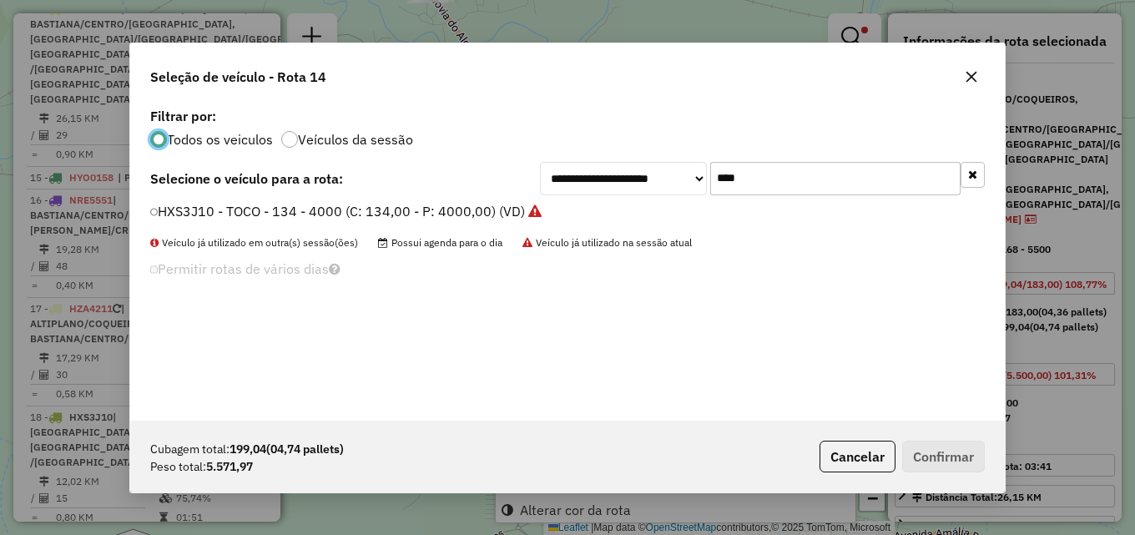
scroll to position [9, 5]
drag, startPoint x: 761, startPoint y: 186, endPoint x: 599, endPoint y: 177, distance: 162.1
click at [599, 177] on div "**********" at bounding box center [762, 178] width 445 height 33
type input "***"
click at [471, 209] on label "SBP2H59 - BAIA - 14.500KG (C: 490,00 - P: 14500,00) (VD)" at bounding box center [338, 211] width 376 height 20
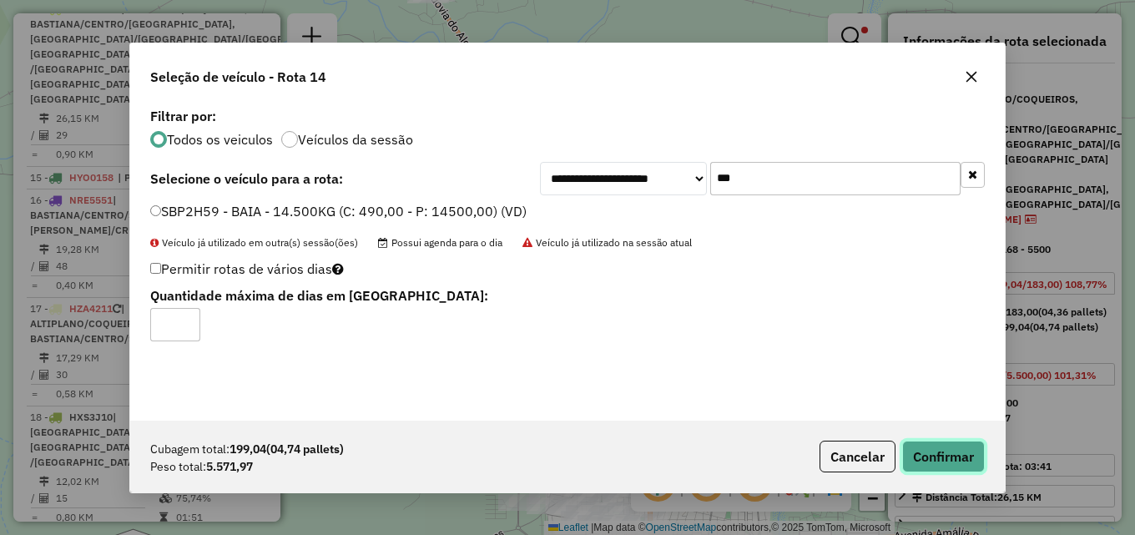
click at [934, 451] on button "Confirmar" at bounding box center [943, 457] width 83 height 32
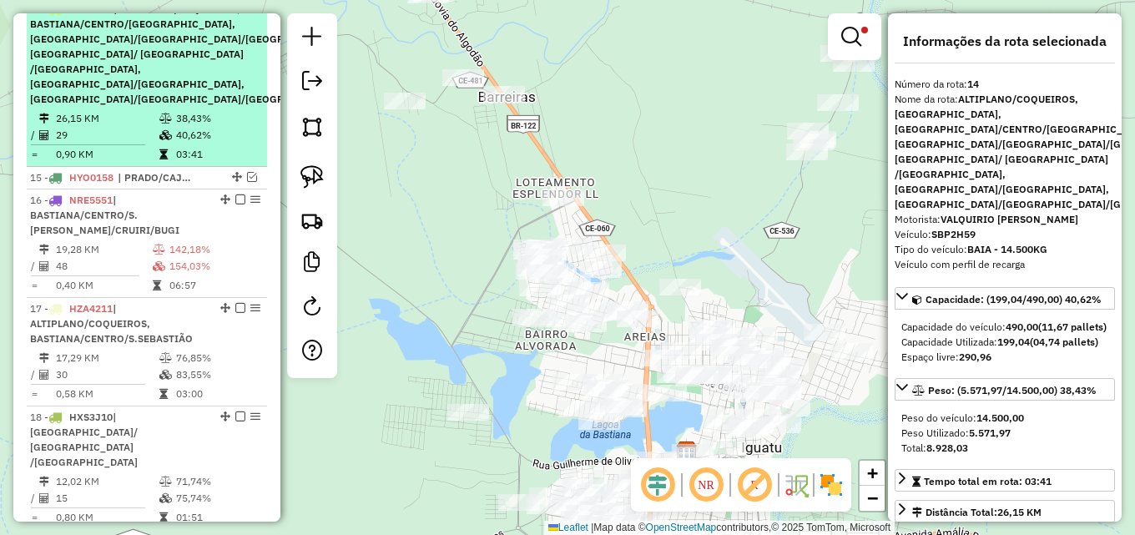
click at [167, 102] on div "14 - SBP2H59 | ALTIPLANO/COQUEIROS, BARREIRAS, BASTIANA/CENTRO/S.SEBASTIÃO, FLO…" at bounding box center [191, 54] width 322 height 105
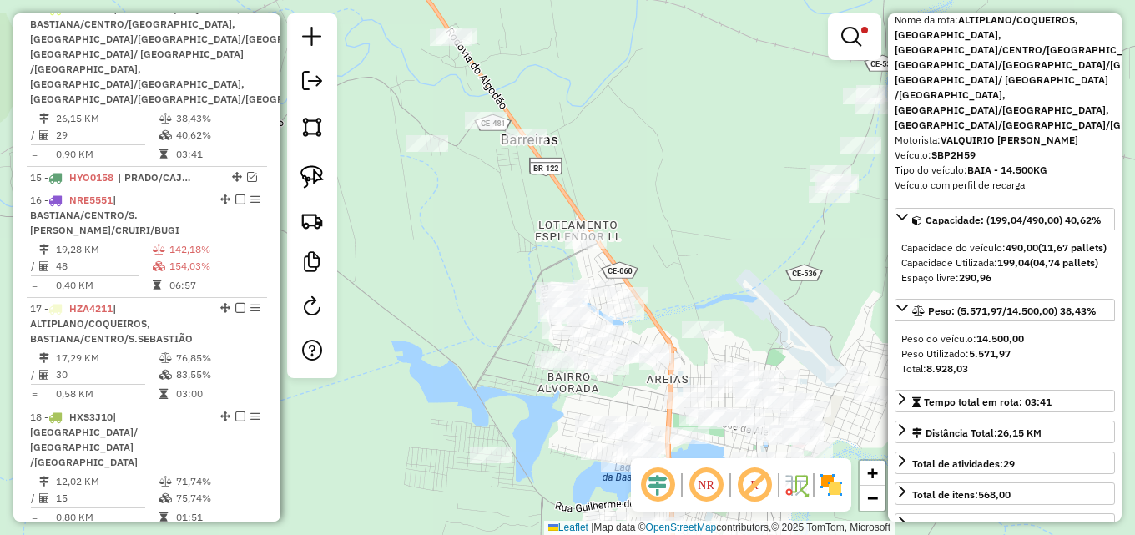
scroll to position [250, 0]
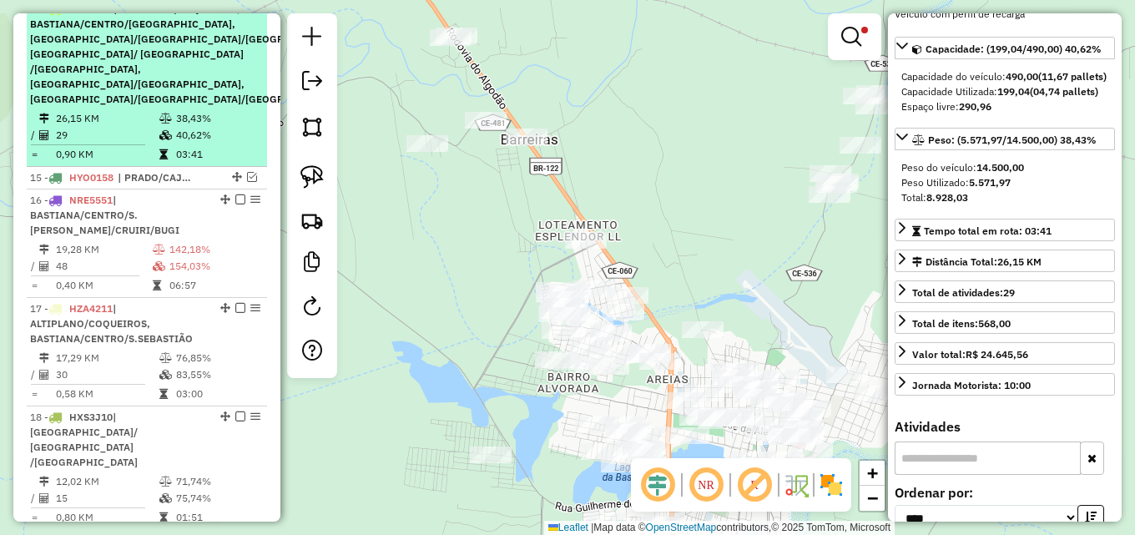
click at [120, 105] on span "| ALTIPLANO/COQUEIROS, BARREIRAS, BASTIANA/CENTRO/[GEOGRAPHIC_DATA], [GEOGRAPHI…" at bounding box center [191, 54] width 322 height 103
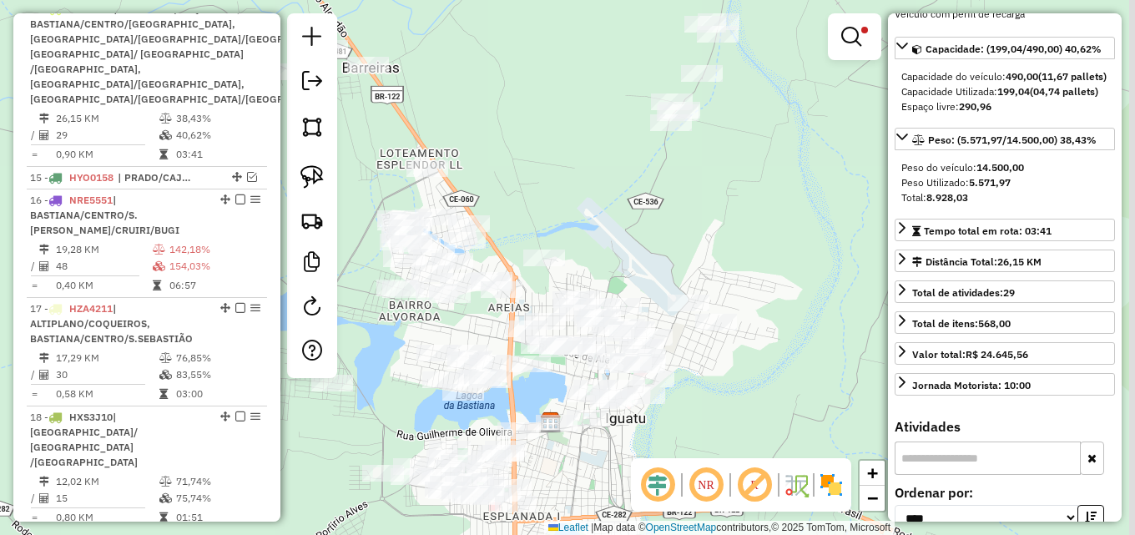
drag, startPoint x: 768, startPoint y: 221, endPoint x: 610, endPoint y: 149, distance: 174.0
click at [610, 149] on div "Limpar filtros Janela de atendimento Grade de atendimento Capacidade Transporta…" at bounding box center [567, 267] width 1135 height 535
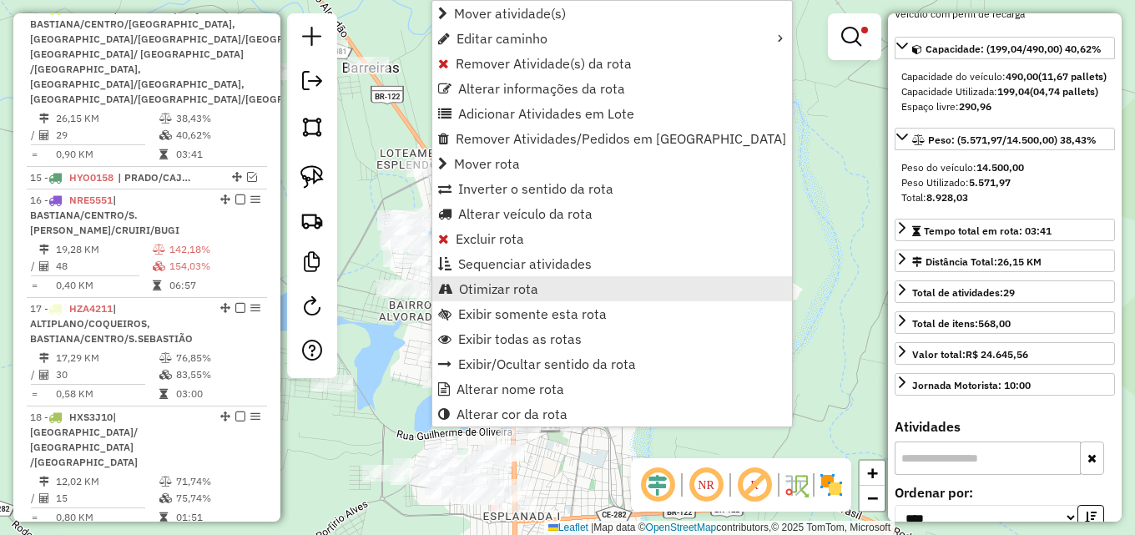
click at [481, 291] on span "Otimizar rota" at bounding box center [498, 288] width 79 height 13
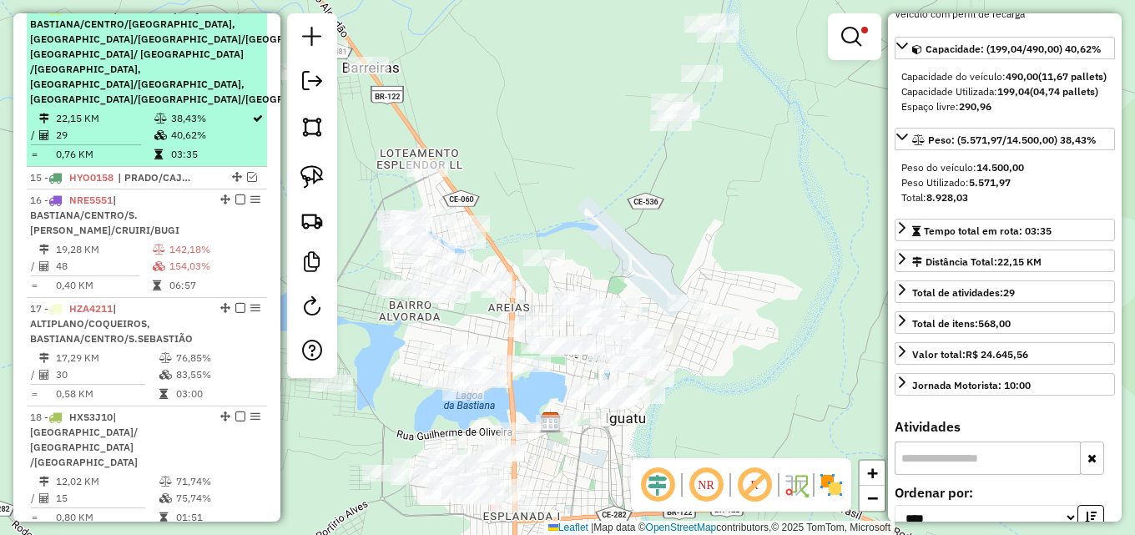
click at [370, 13] on em at bounding box center [375, 8] width 10 height 10
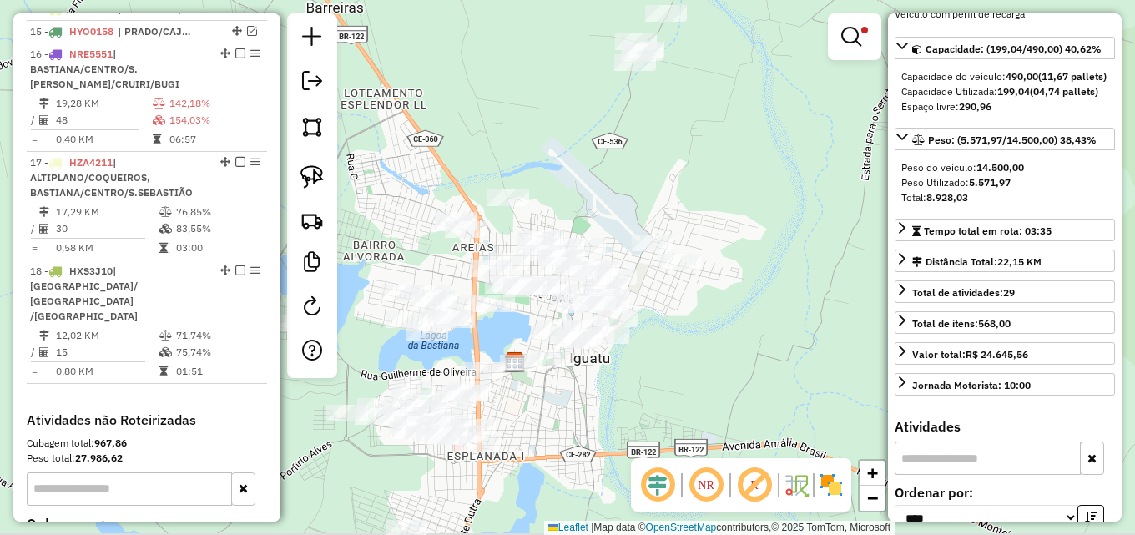
drag, startPoint x: 584, startPoint y: 176, endPoint x: 526, endPoint y: 76, distance: 115.5
click at [526, 76] on div "Limpar filtros Janela de atendimento Grade de atendimento Capacidade Transporta…" at bounding box center [567, 267] width 1135 height 535
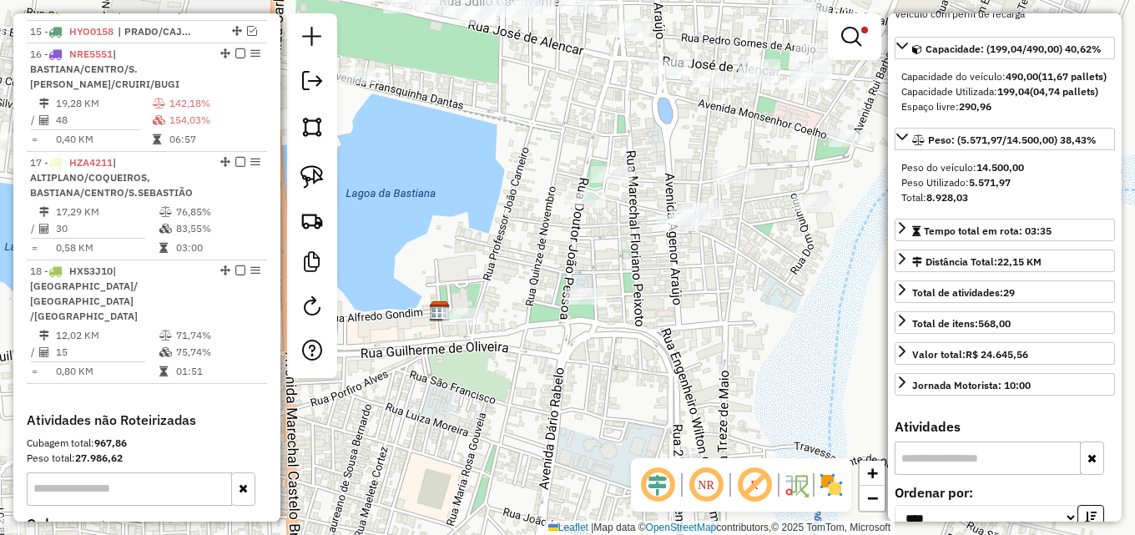
drag, startPoint x: 670, startPoint y: 335, endPoint x: 672, endPoint y: 261, distance: 74.3
click at [672, 261] on div "Limpar filtros Janela de atendimento Grade de atendimento Capacidade Transporta…" at bounding box center [567, 267] width 1135 height 535
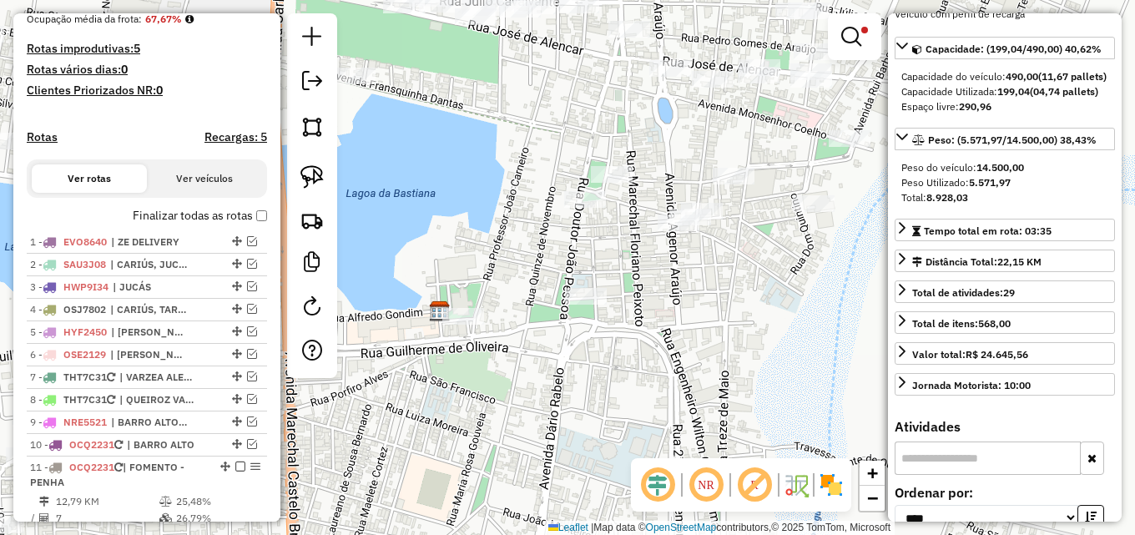
scroll to position [330, 0]
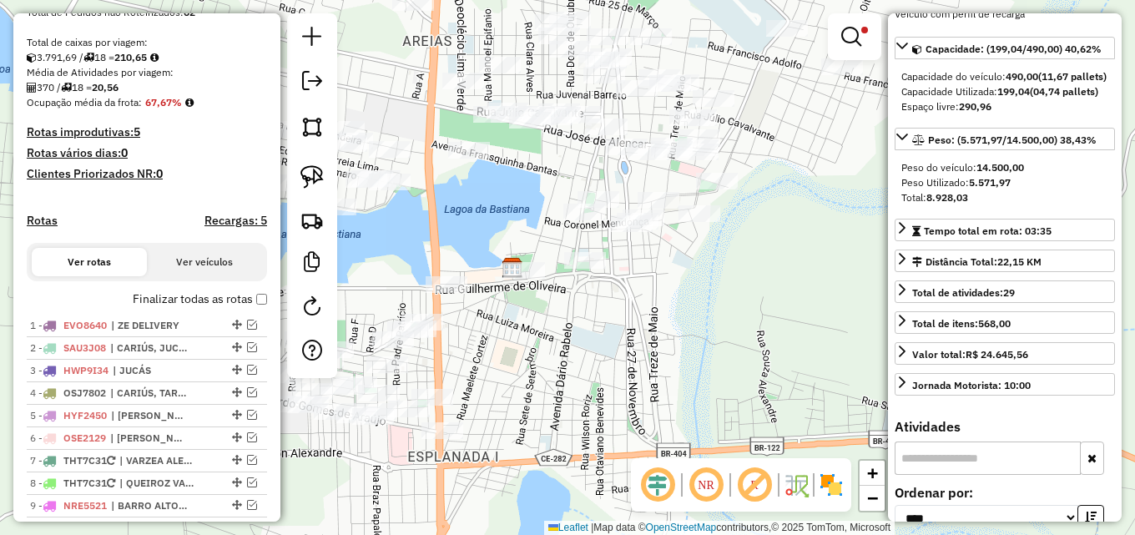
drag, startPoint x: 566, startPoint y: 233, endPoint x: 536, endPoint y: 184, distance: 57.2
click at [547, 184] on div "Limpar filtros Janela de atendimento Grade de atendimento Capacidade Transporta…" at bounding box center [567, 267] width 1135 height 535
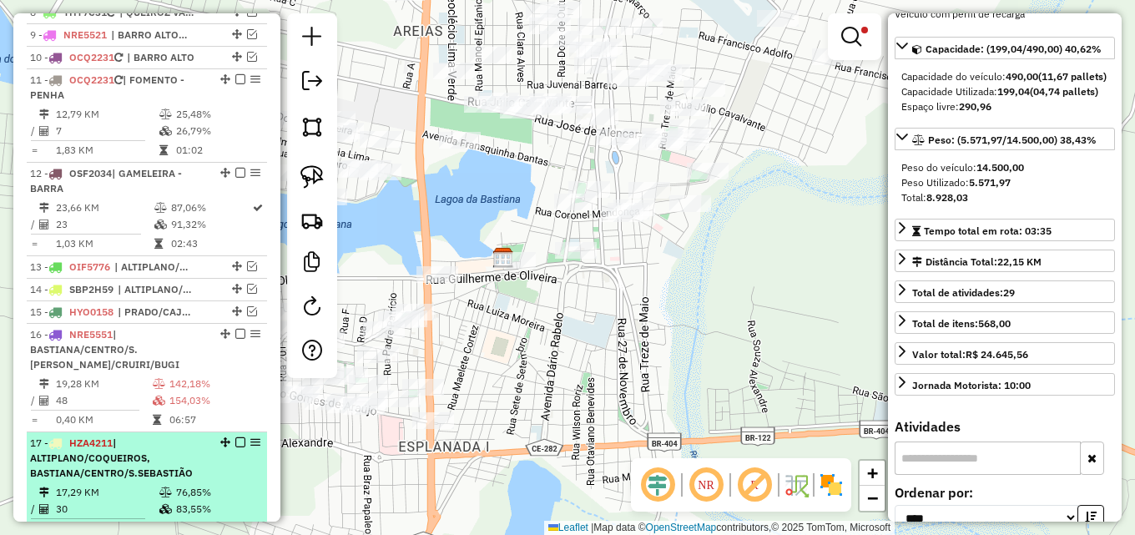
scroll to position [914, 0]
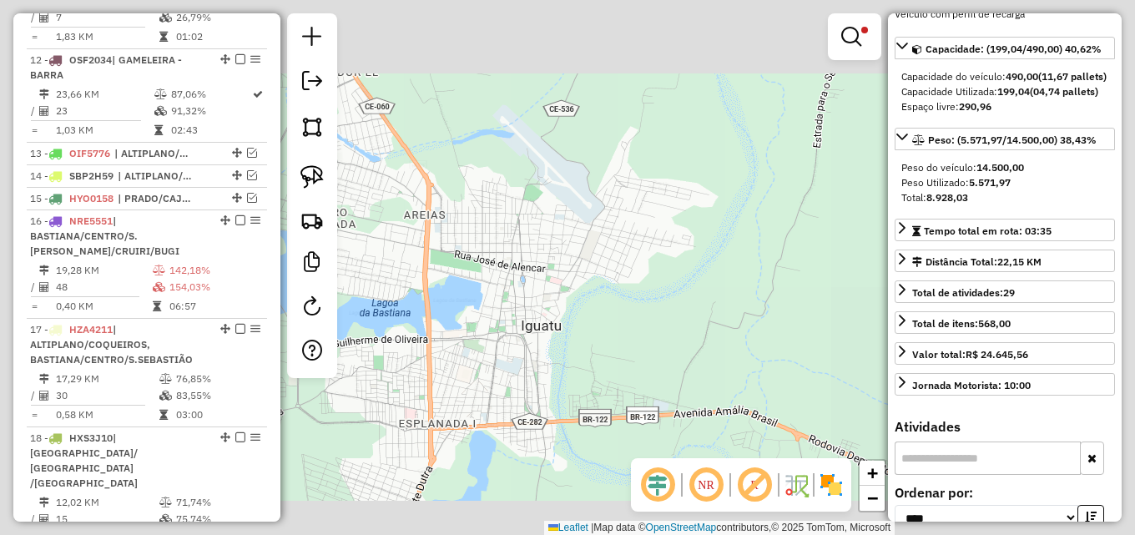
drag, startPoint x: 599, startPoint y: 444, endPoint x: 555, endPoint y: 171, distance: 276.4
click at [554, 172] on div "Limpar filtros Janela de atendimento Grade de atendimento Capacidade Transporta…" at bounding box center [567, 267] width 1135 height 535
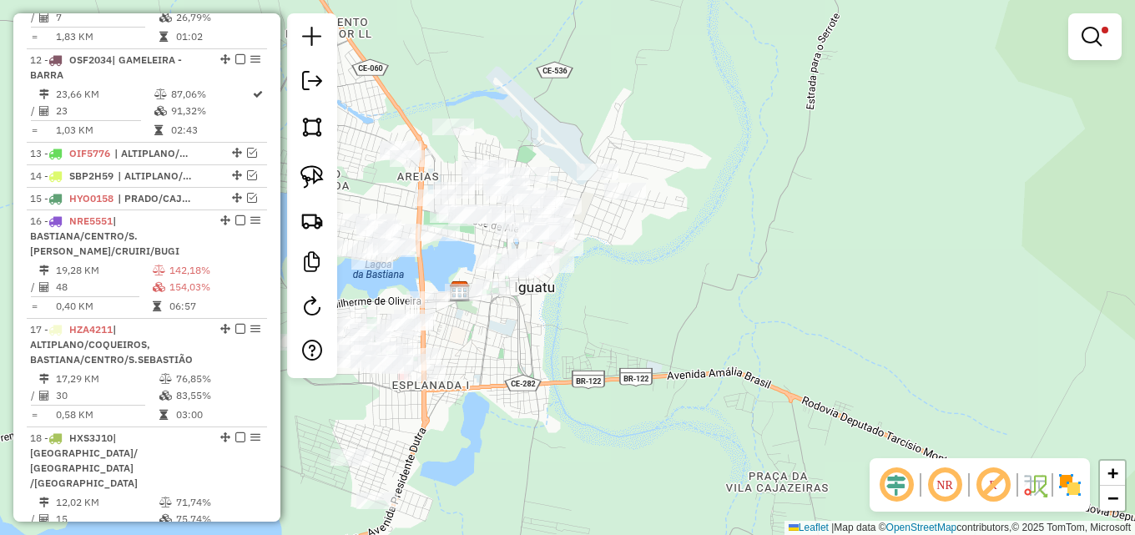
drag, startPoint x: 671, startPoint y: 364, endPoint x: 668, endPoint y: 174, distance: 190.2
click at [662, 185] on div "Limpar filtros Janela de atendimento Grade de atendimento Capacidade Transporta…" at bounding box center [567, 267] width 1135 height 535
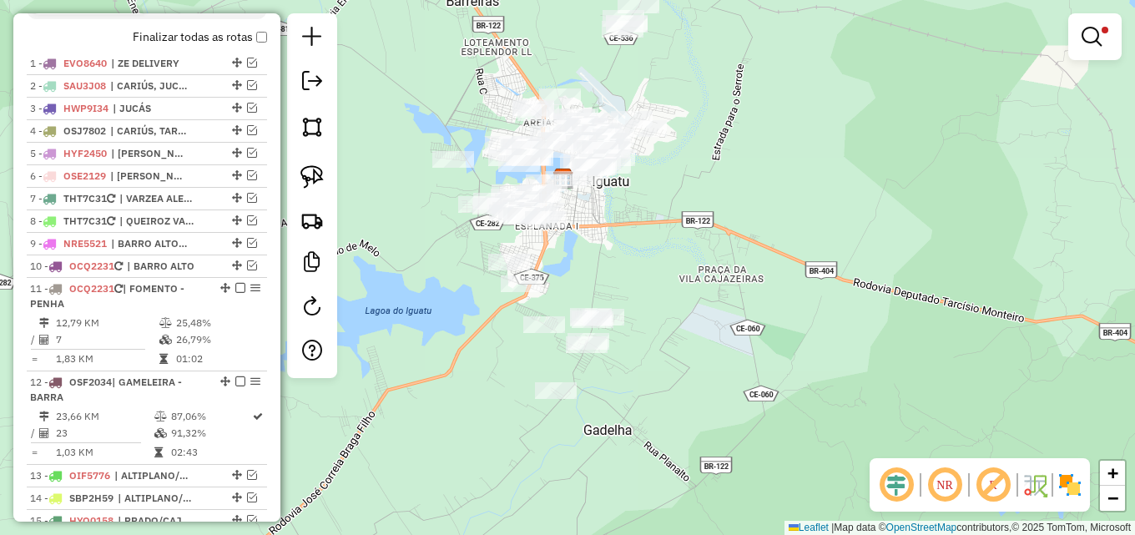
scroll to position [580, 0]
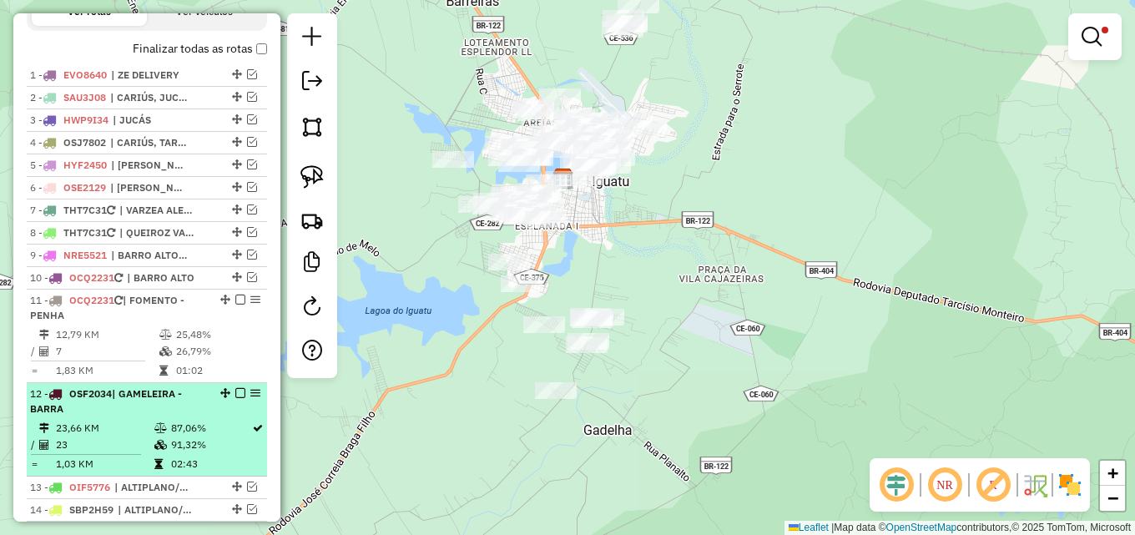
click at [199, 416] on div "12 - OSF2034 | GAMELEIRA - BARRA" at bounding box center [118, 401] width 177 height 30
select select "*********"
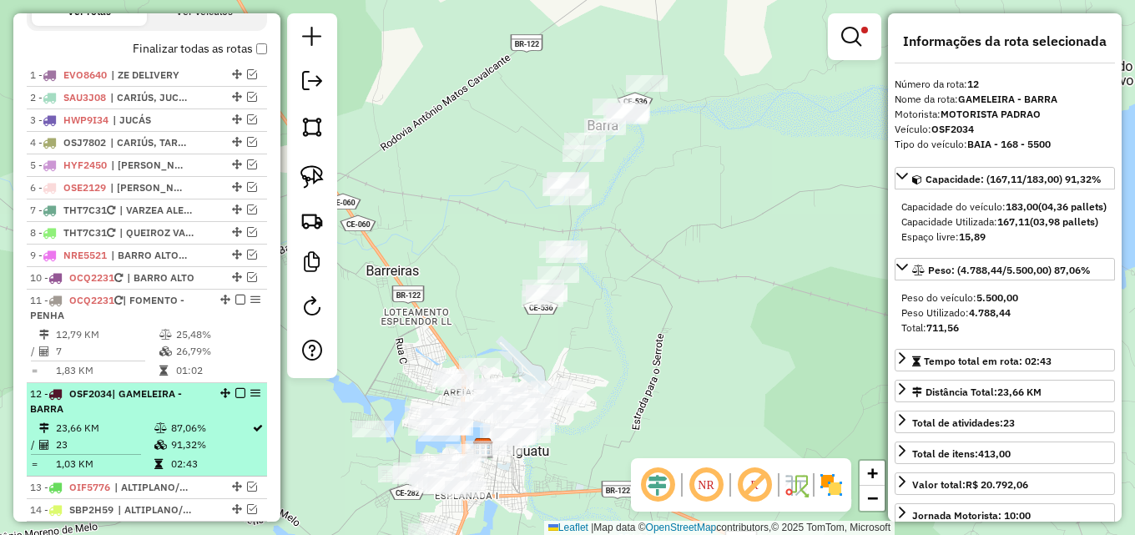
click at [235, 398] on em at bounding box center [240, 393] width 10 height 10
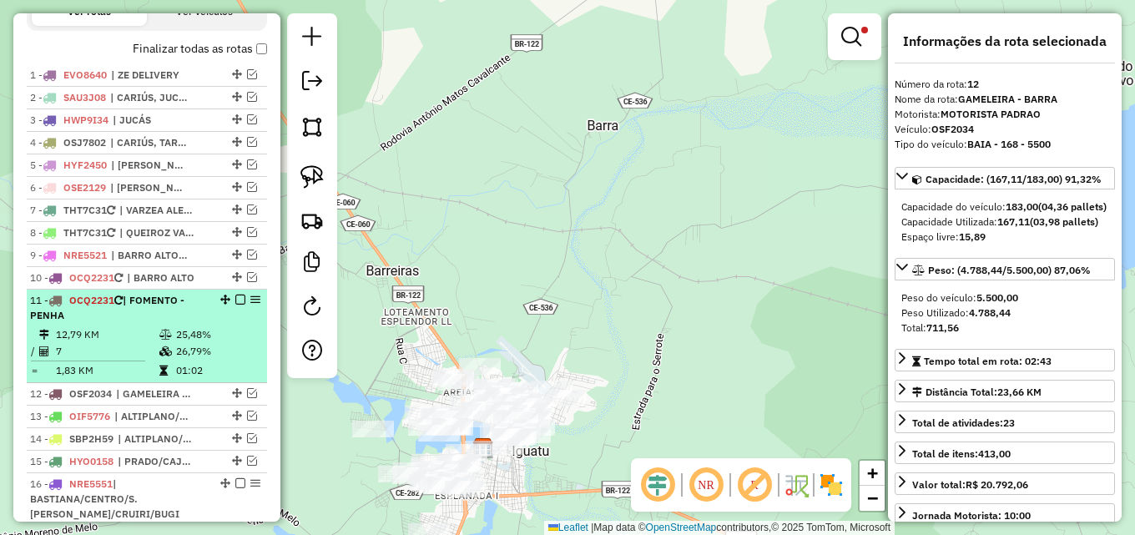
click at [210, 360] on td "26,79%" at bounding box center [217, 351] width 84 height 17
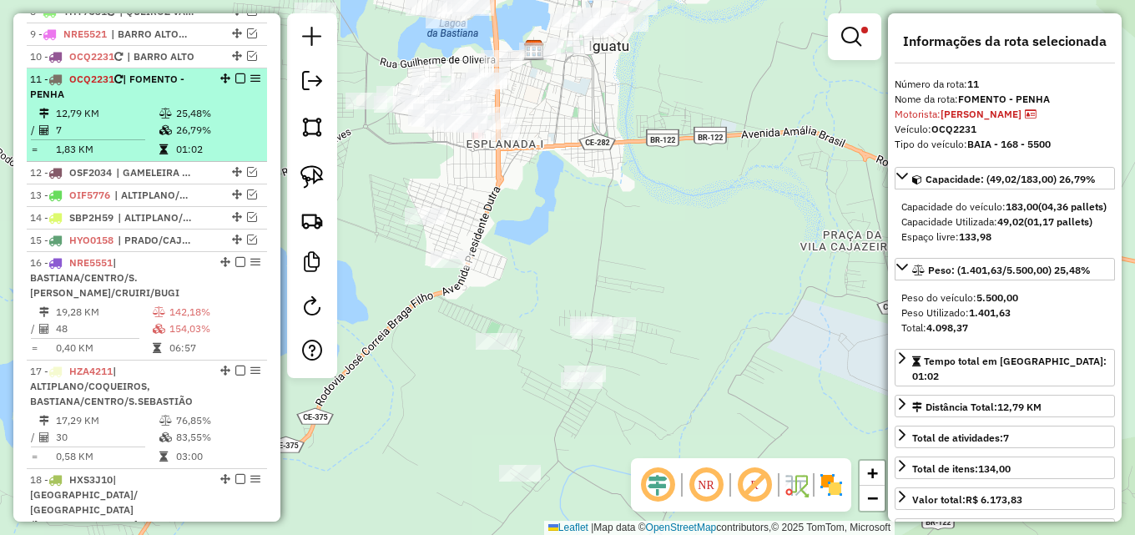
scroll to position [830, 0]
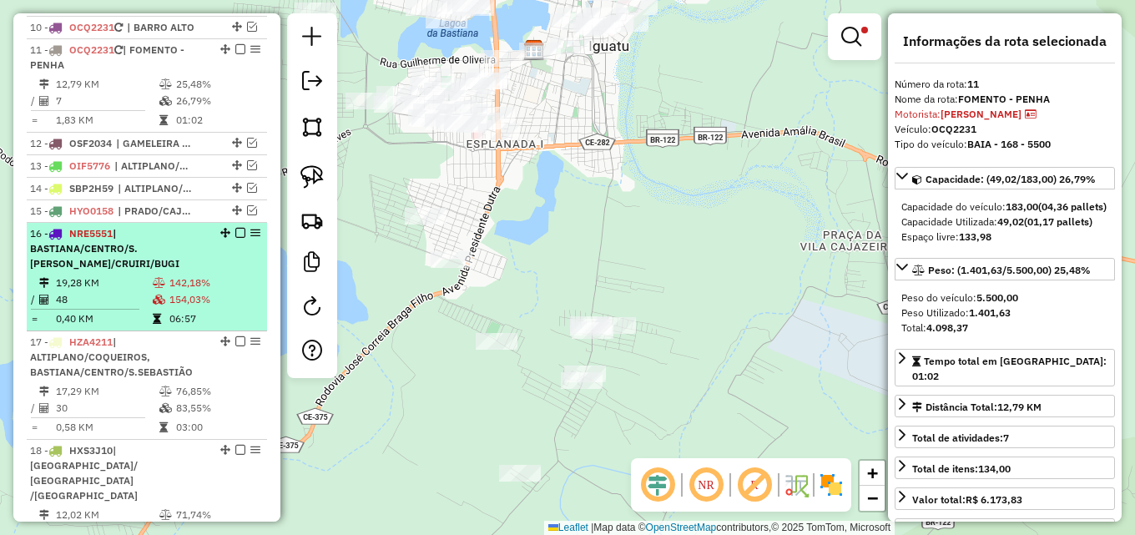
click at [175, 291] on td "142,18%" at bounding box center [215, 282] width 92 height 17
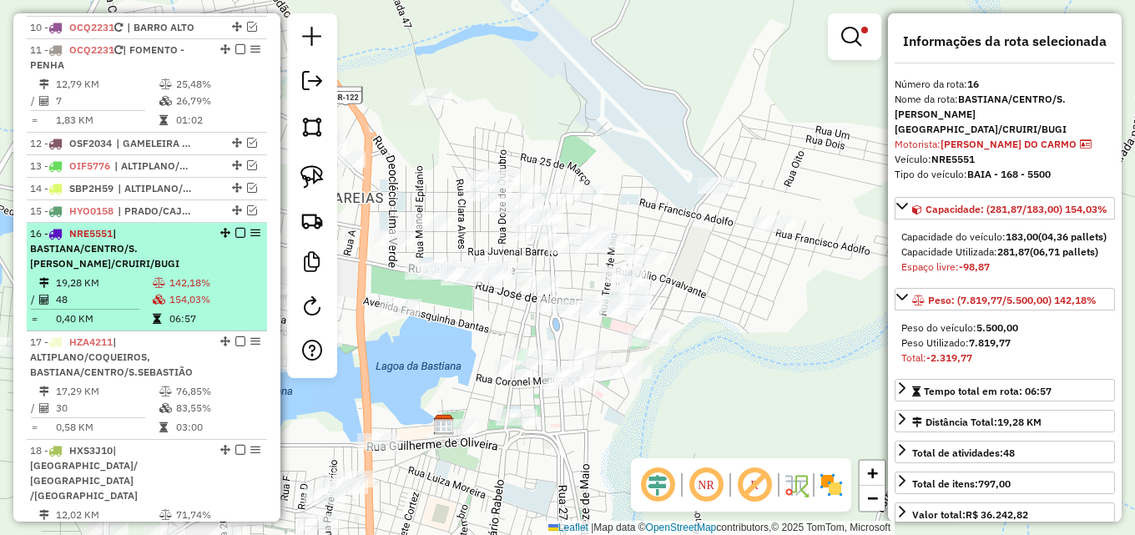
scroll to position [914, 0]
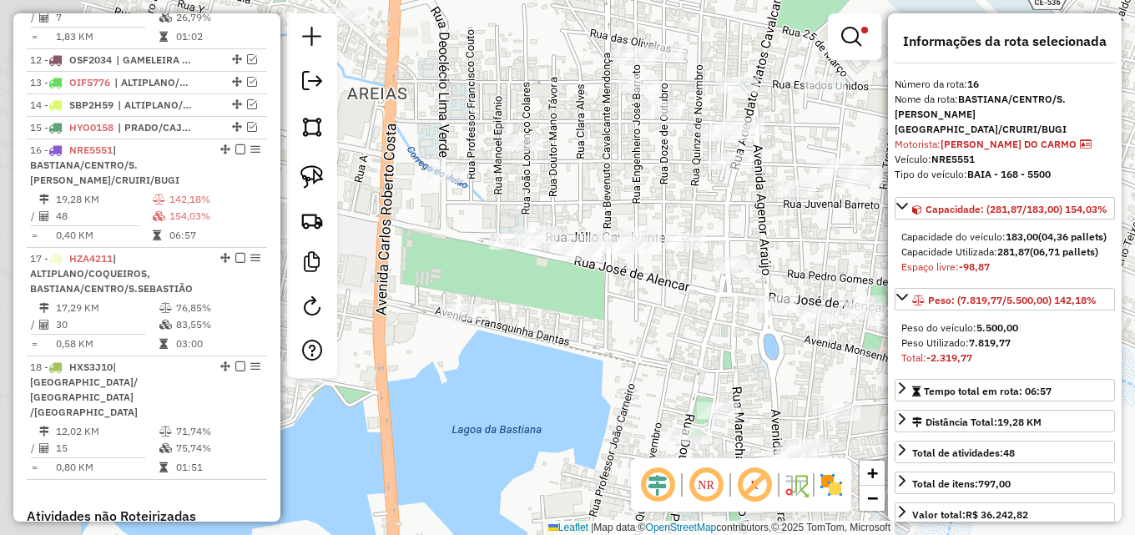
drag, startPoint x: 484, startPoint y: 314, endPoint x: 587, endPoint y: 329, distance: 103.7
click at [587, 329] on div "Limpar filtros Janela de atendimento Grade de atendimento Capacidade Transporta…" at bounding box center [567, 267] width 1135 height 535
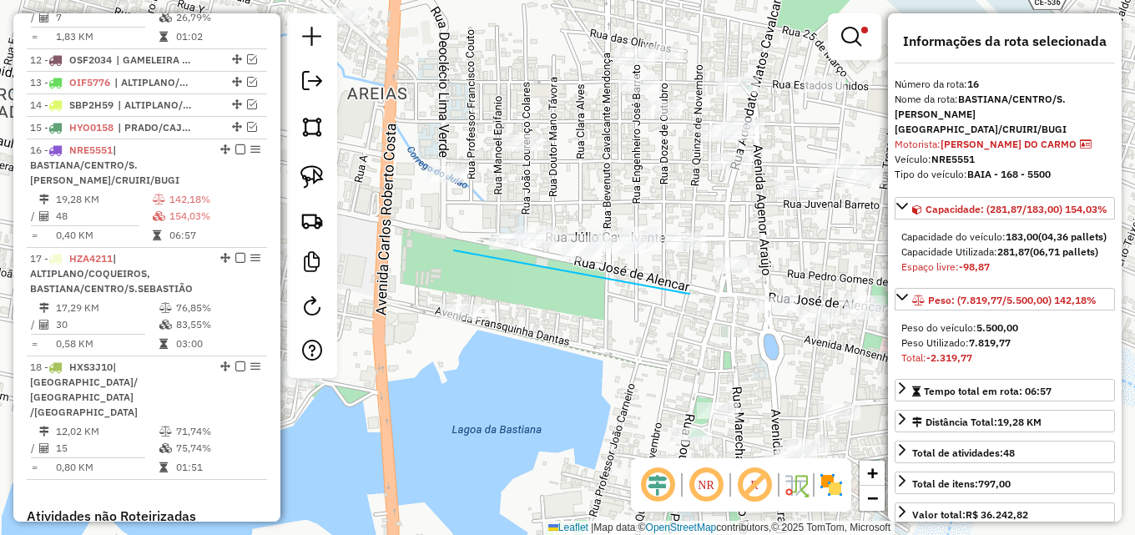
drag, startPoint x: 689, startPoint y: 294, endPoint x: 602, endPoint y: 294, distance: 86.8
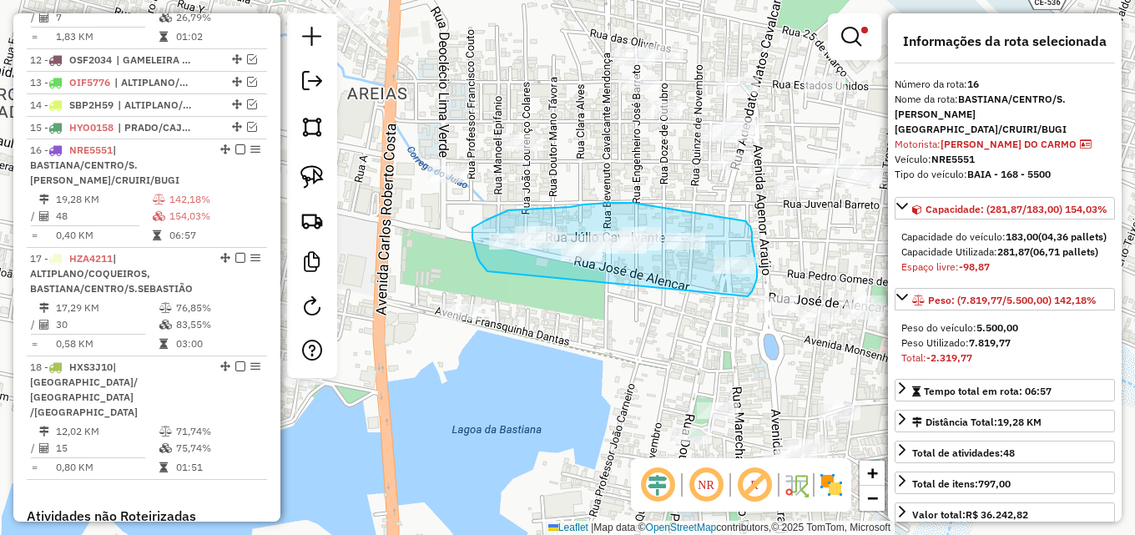
drag, startPoint x: 475, startPoint y: 250, endPoint x: 748, endPoint y: 297, distance: 276.8
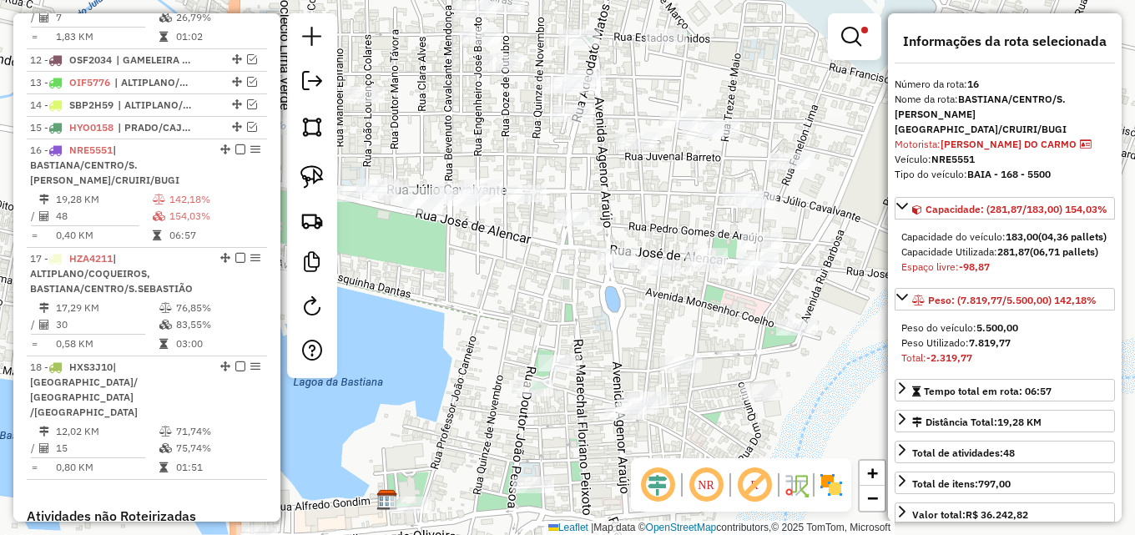
drag, startPoint x: 634, startPoint y: 316, endPoint x: 476, endPoint y: 269, distance: 165.5
click at [476, 269] on div "Limpar filtros Janela de atendimento Grade de atendimento Capacidade Transporta…" at bounding box center [567, 267] width 1135 height 535
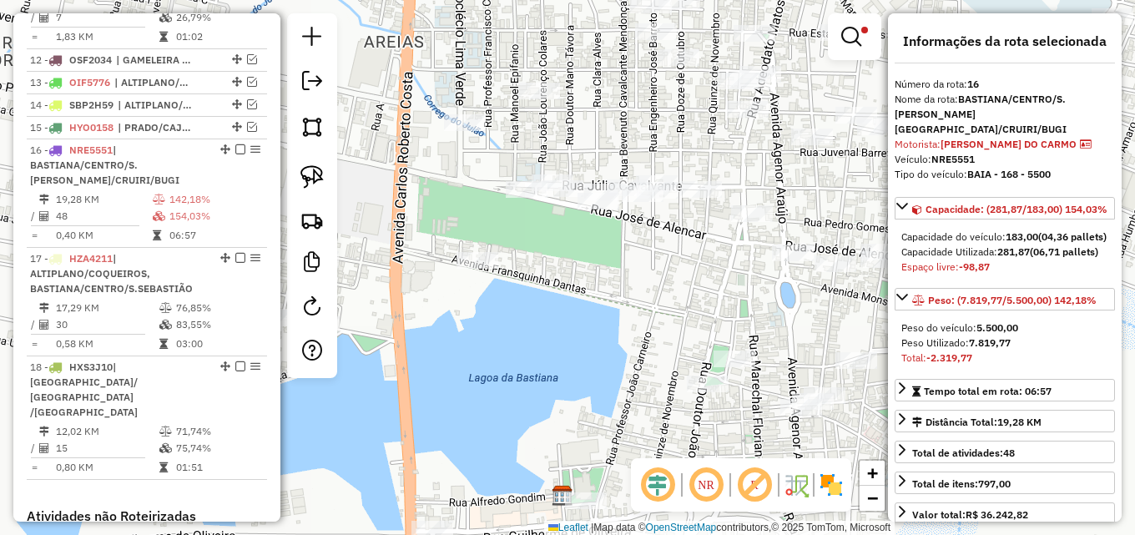
drag, startPoint x: 451, startPoint y: 133, endPoint x: 593, endPoint y: 129, distance: 141.9
click at [593, 129] on div "Limpar filtros Janela de atendimento Grade de atendimento Capacidade Transporta…" at bounding box center [567, 267] width 1135 height 535
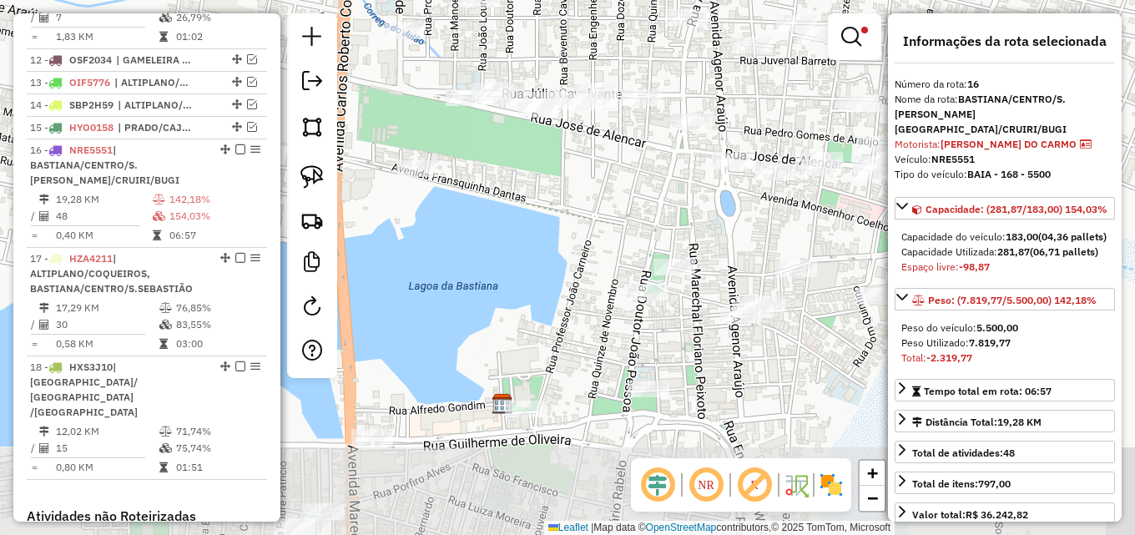
drag, startPoint x: 524, startPoint y: 194, endPoint x: 520, endPoint y: 184, distance: 10.1
click at [520, 184] on div "Limpar filtros Janela de atendimento Grade de atendimento Capacidade Transporta…" at bounding box center [567, 267] width 1135 height 535
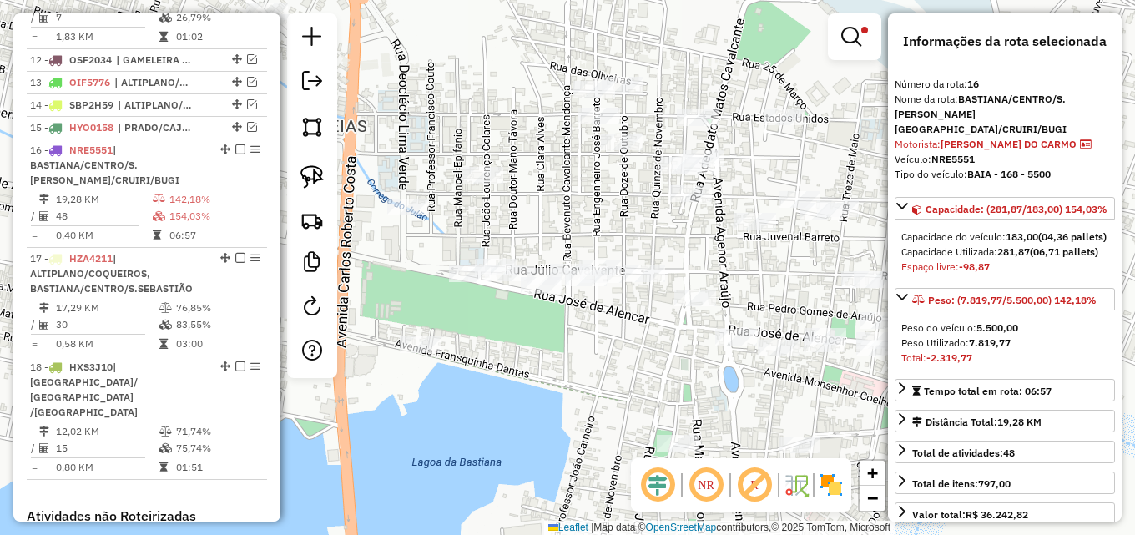
drag, startPoint x: 543, startPoint y: 307, endPoint x: 544, endPoint y: 462, distance: 155.2
click at [543, 463] on div "Limpar filtros Janela de atendimento Grade de atendimento Capacidade Transporta…" at bounding box center [567, 267] width 1135 height 535
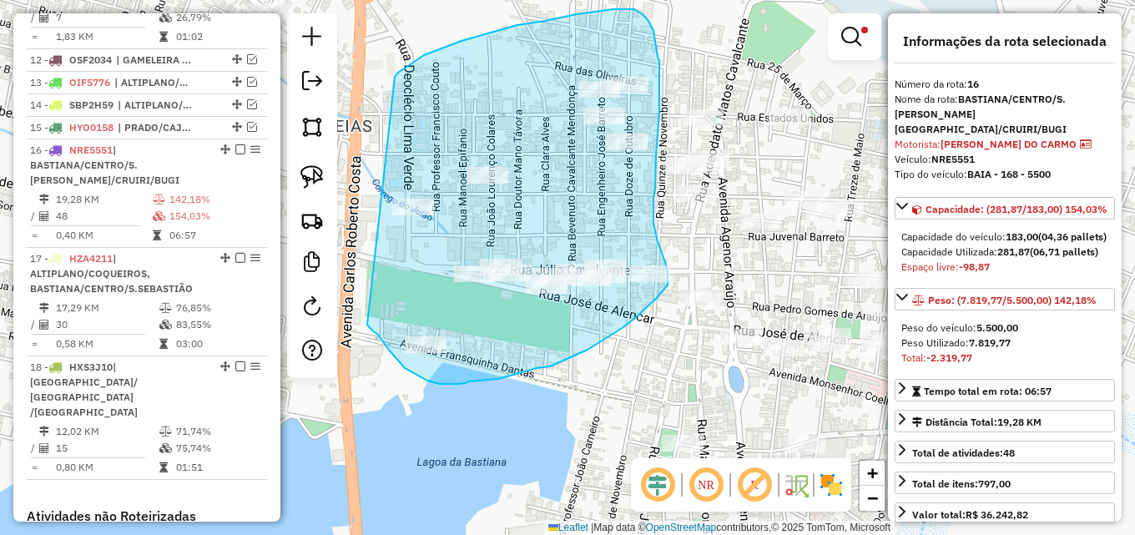
drag, startPoint x: 431, startPoint y: 53, endPoint x: 361, endPoint y: 316, distance: 272.8
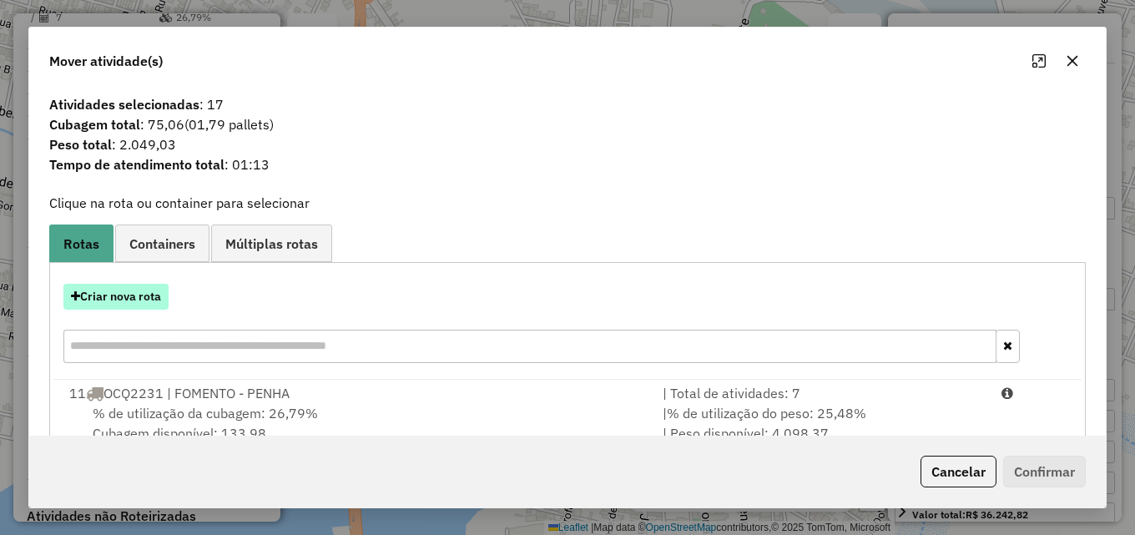
click at [124, 303] on button "Criar nova rota" at bounding box center [115, 297] width 105 height 26
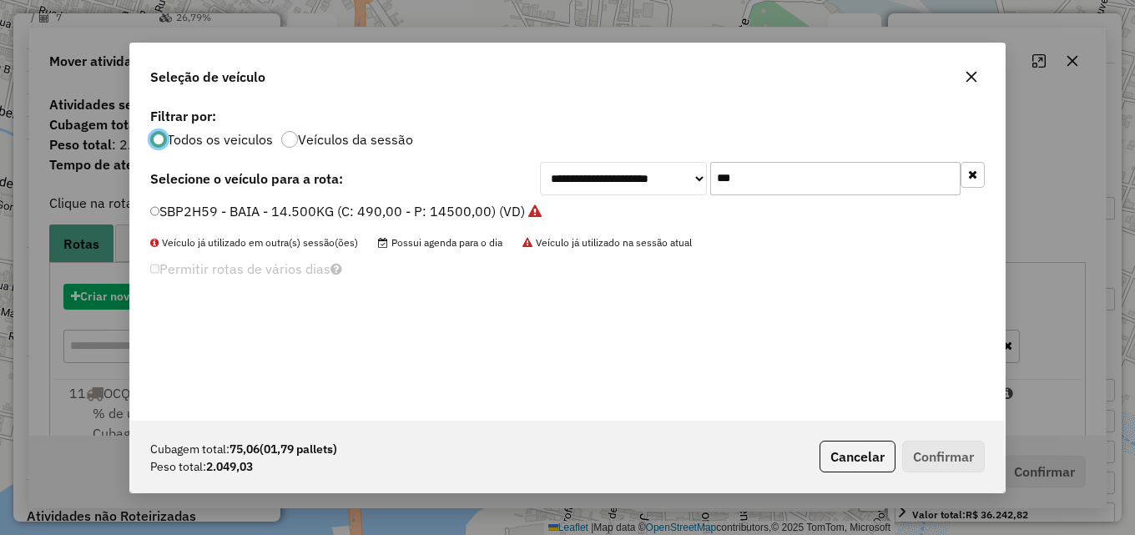
scroll to position [9, 5]
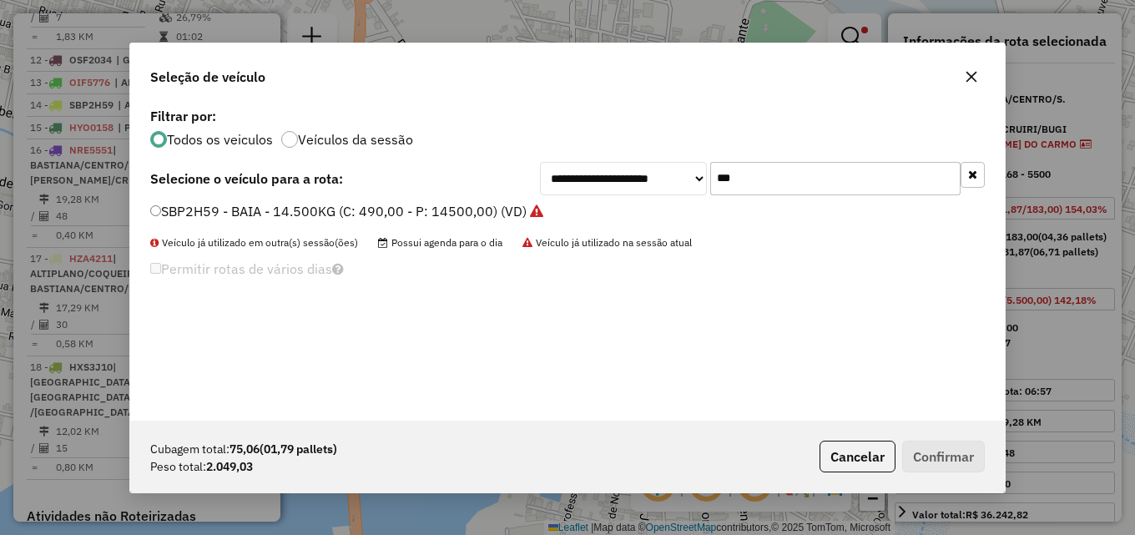
drag, startPoint x: 751, startPoint y: 183, endPoint x: 219, endPoint y: 189, distance: 532.3
click at [324, 181] on div "**********" at bounding box center [567, 178] width 834 height 33
type input "****"
click at [249, 214] on label "OCL9086 - TOCO - 50 - 1500 (C: 50,00 - P: 1500,00) (VD)" at bounding box center [331, 211] width 362 height 20
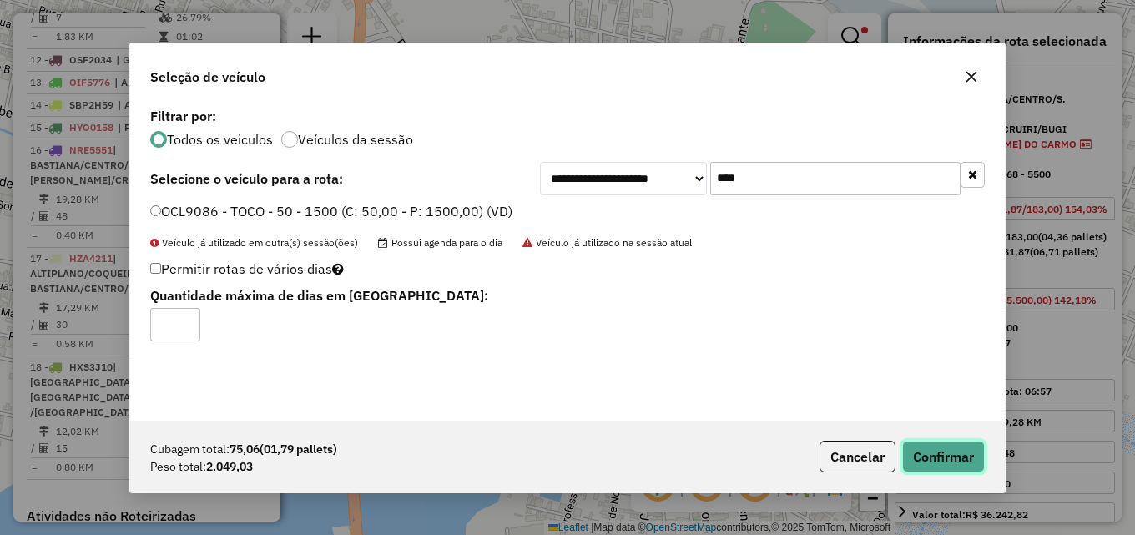
click at [939, 446] on button "Confirmar" at bounding box center [943, 457] width 83 height 32
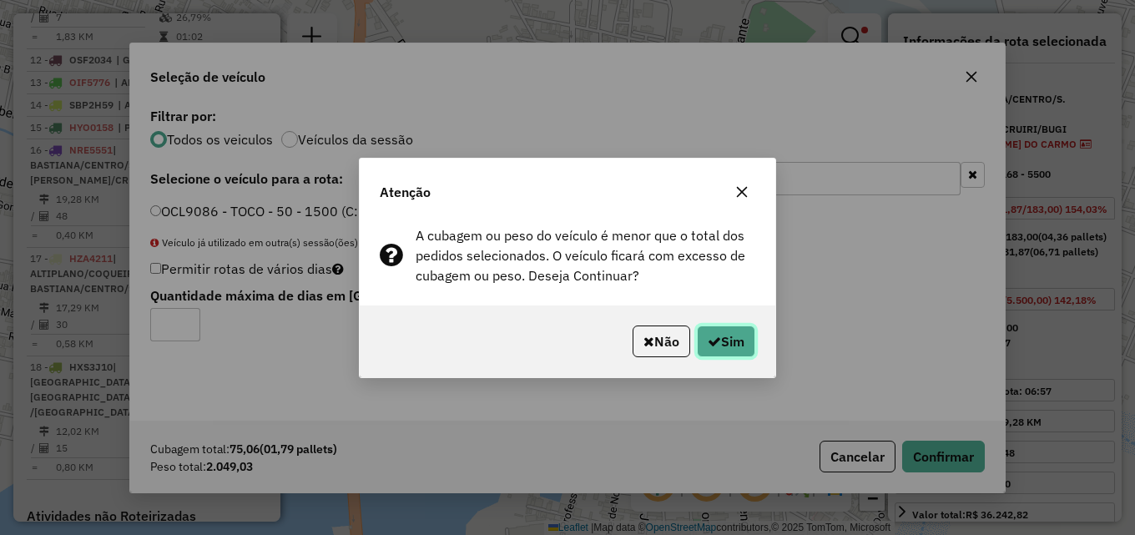
click at [732, 347] on button "Sim" at bounding box center [726, 341] width 58 height 32
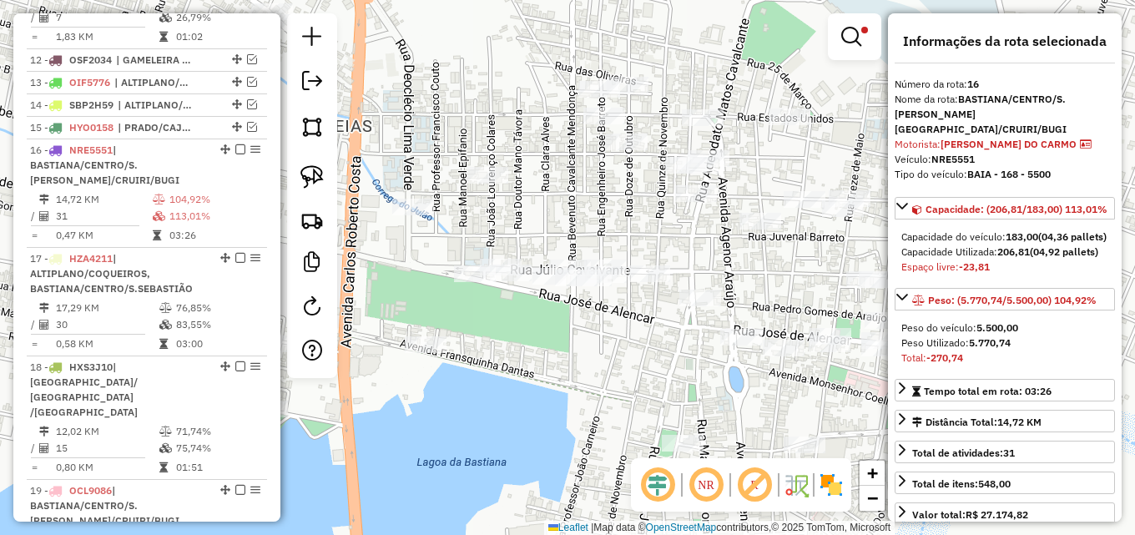
scroll to position [1055, 0]
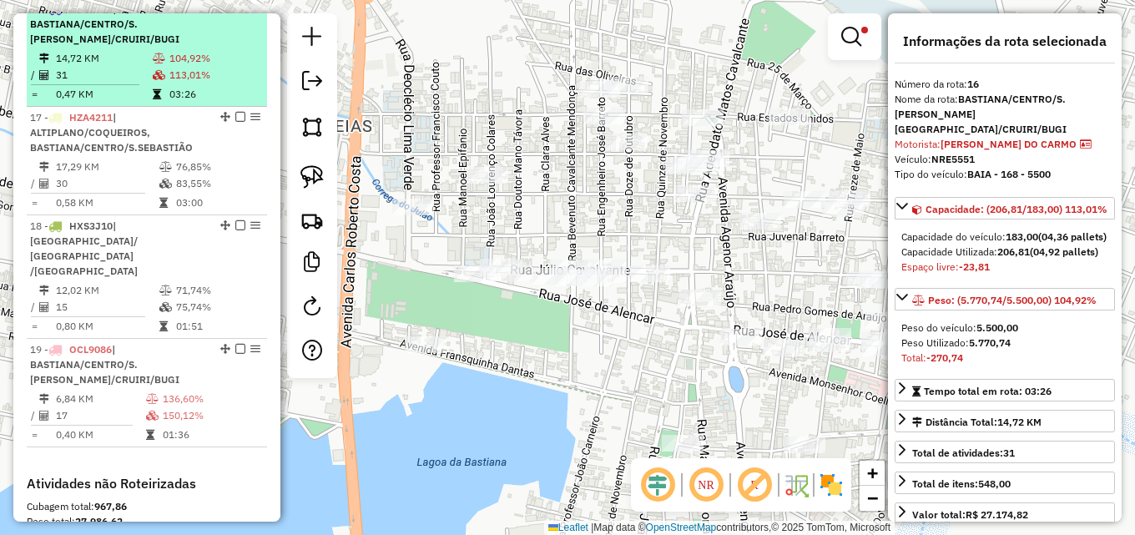
click at [123, 67] on td "14,72 KM" at bounding box center [103, 58] width 97 height 17
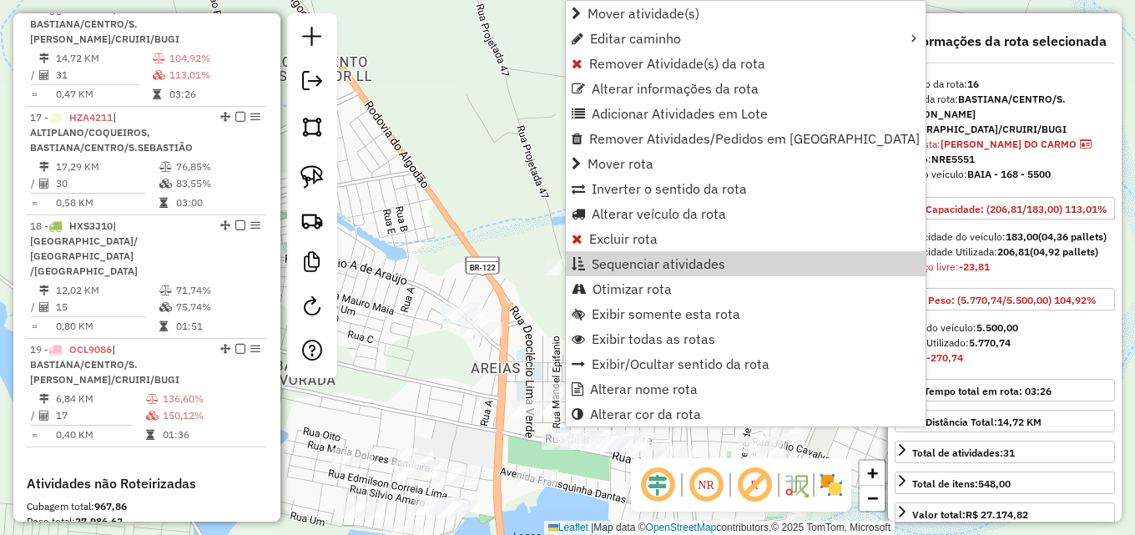
click at [546, 252] on div "Limpar filtros Janela de atendimento Grade de atendimento Capacidade Transporta…" at bounding box center [567, 267] width 1135 height 535
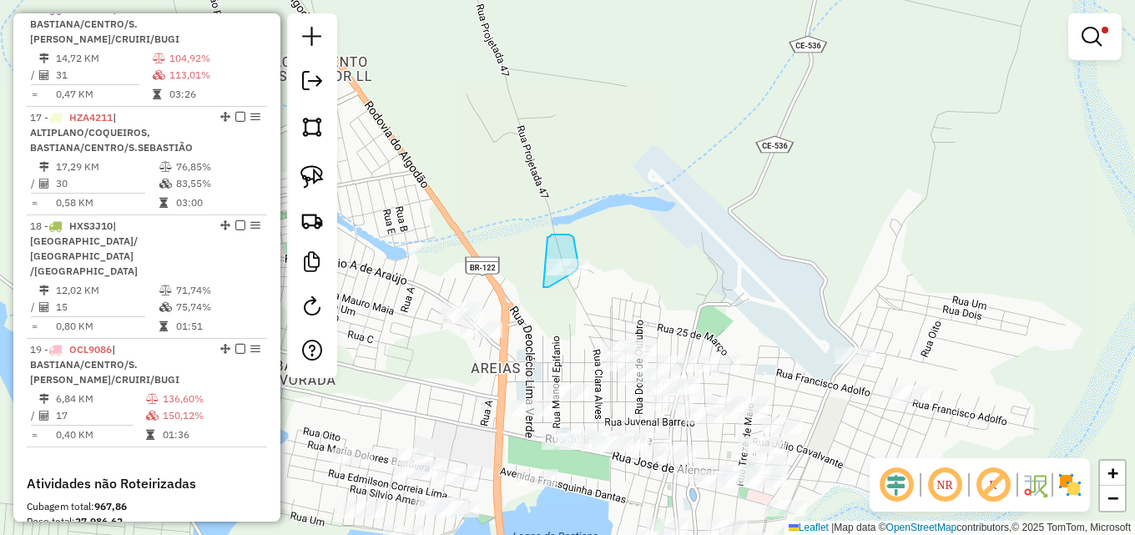
drag, startPoint x: 551, startPoint y: 234, endPoint x: 541, endPoint y: 287, distance: 53.5
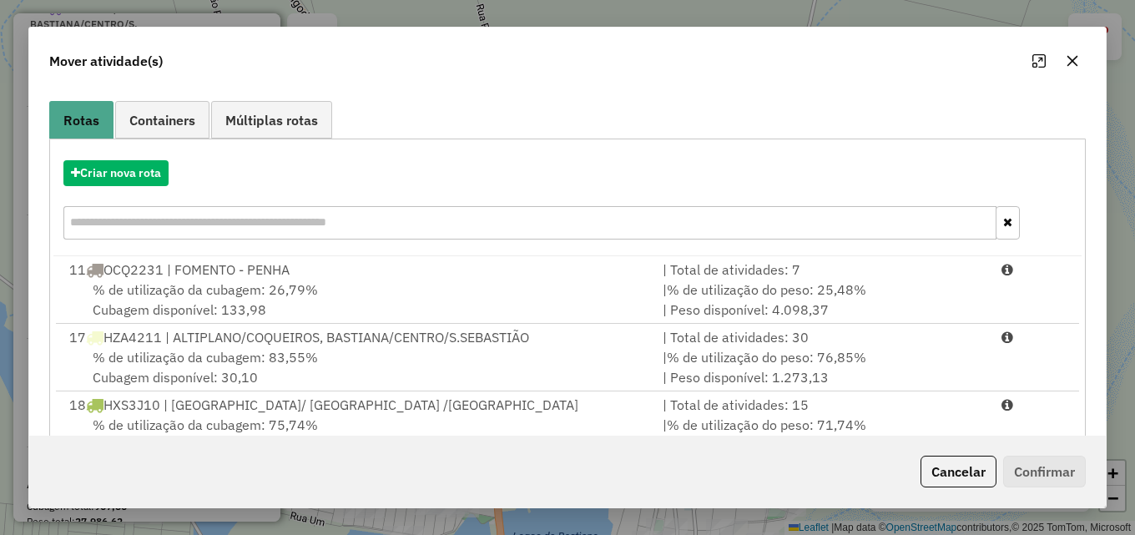
scroll to position [243, 0]
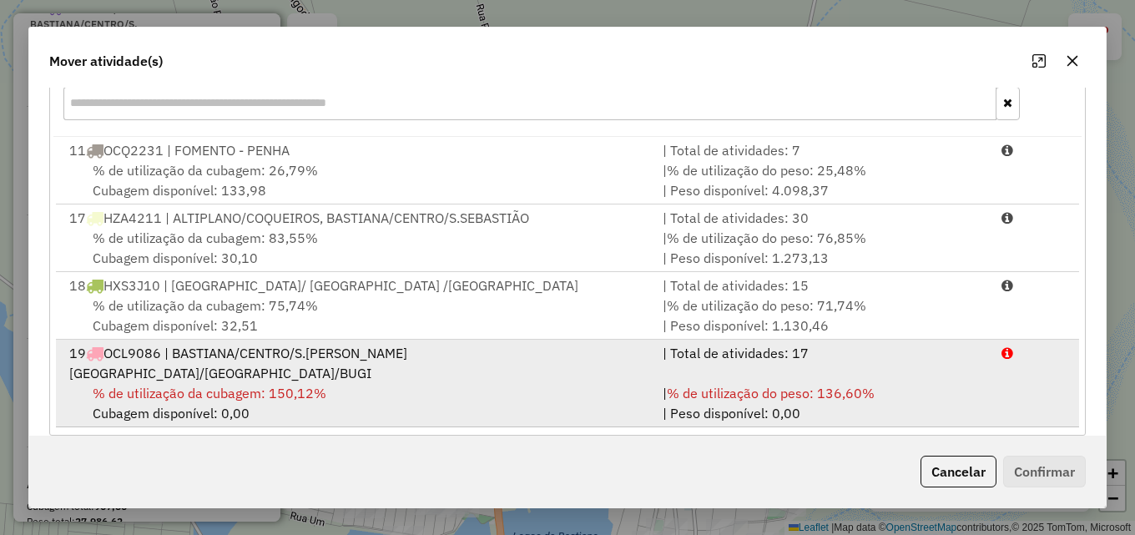
drag, startPoint x: 572, startPoint y: 366, endPoint x: 599, endPoint y: 365, distance: 27.6
click at [572, 383] on div "% de utilização da cubagem: 150,12% Cubagem disponível: 0,00" at bounding box center [355, 403] width 593 height 40
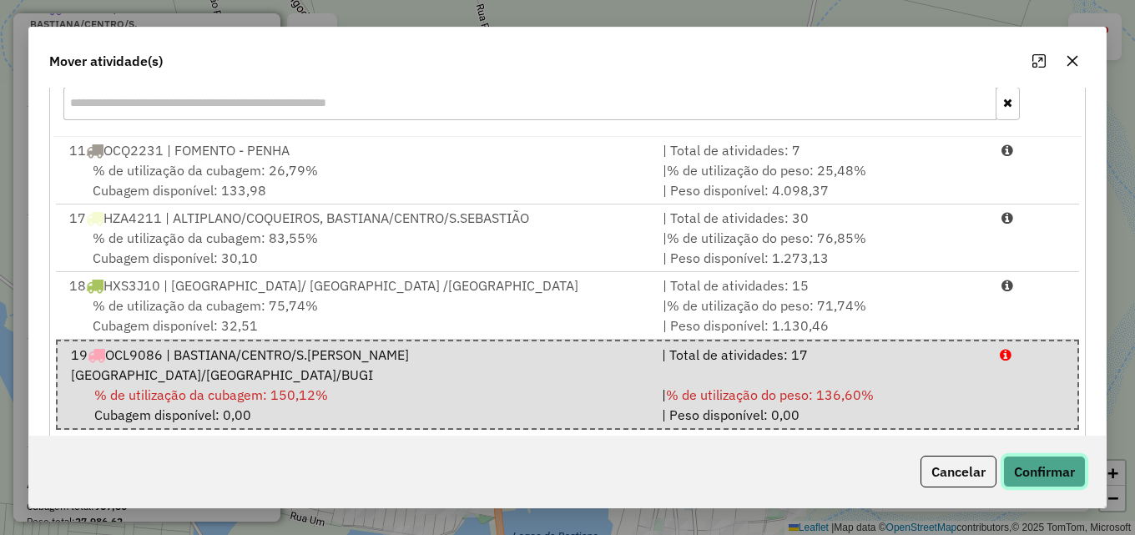
click at [1066, 471] on button "Confirmar" at bounding box center [1044, 472] width 83 height 32
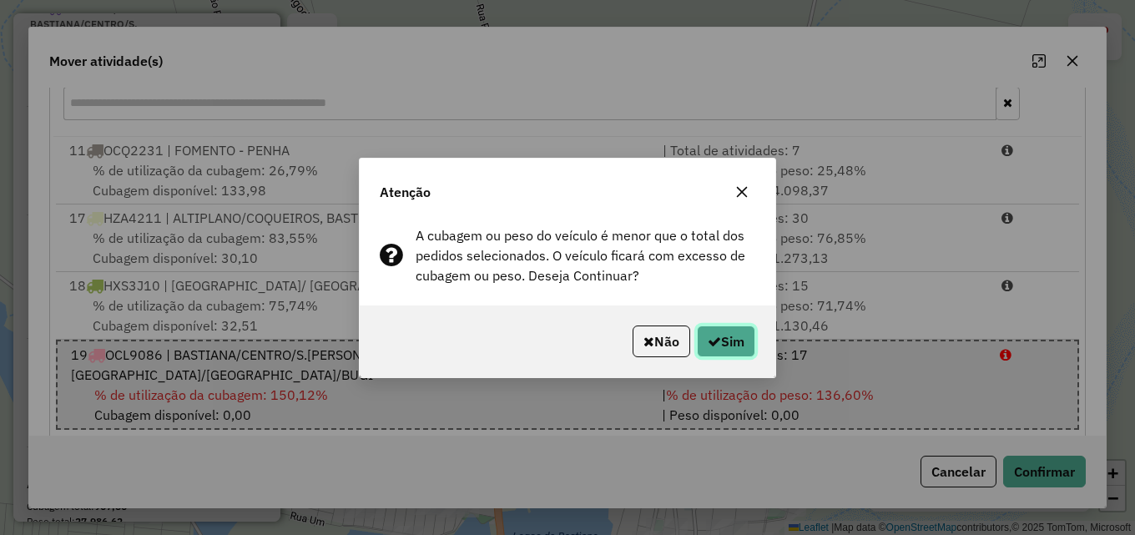
click at [738, 345] on button "Sim" at bounding box center [726, 341] width 58 height 32
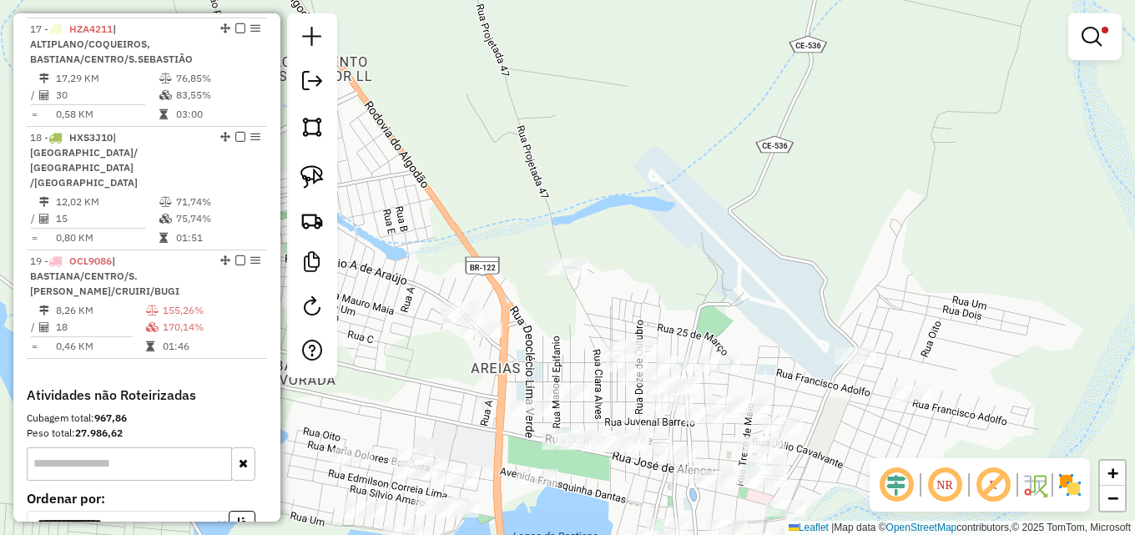
scroll to position [1221, 0]
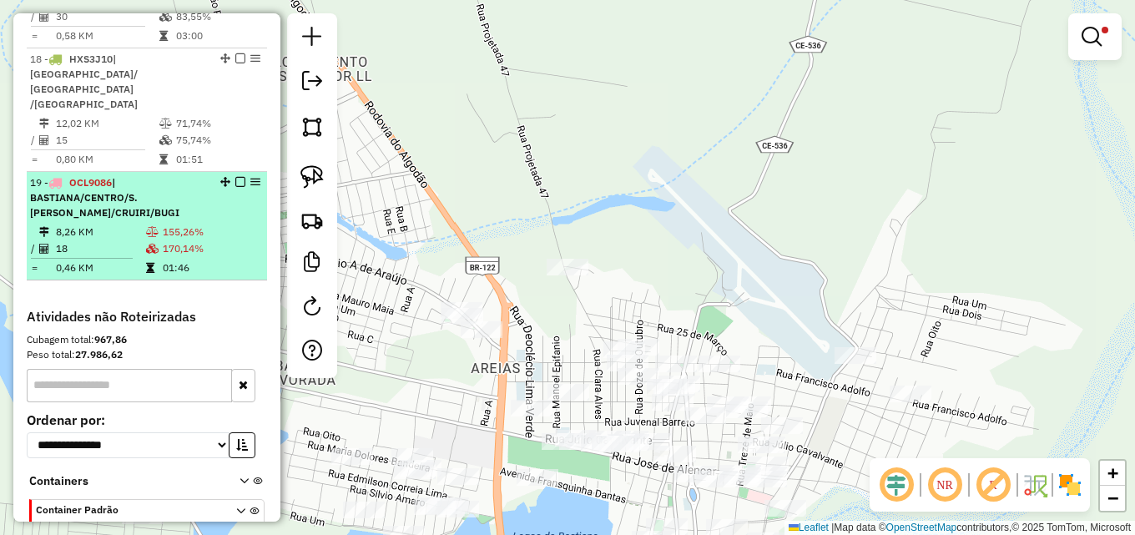
click at [163, 195] on div "19 - OCL9086 | BASTIANA/CENTRO/S.SEBASTIÃO, FLORES/CRUIRI/BUGI" at bounding box center [118, 197] width 177 height 45
select select "*********"
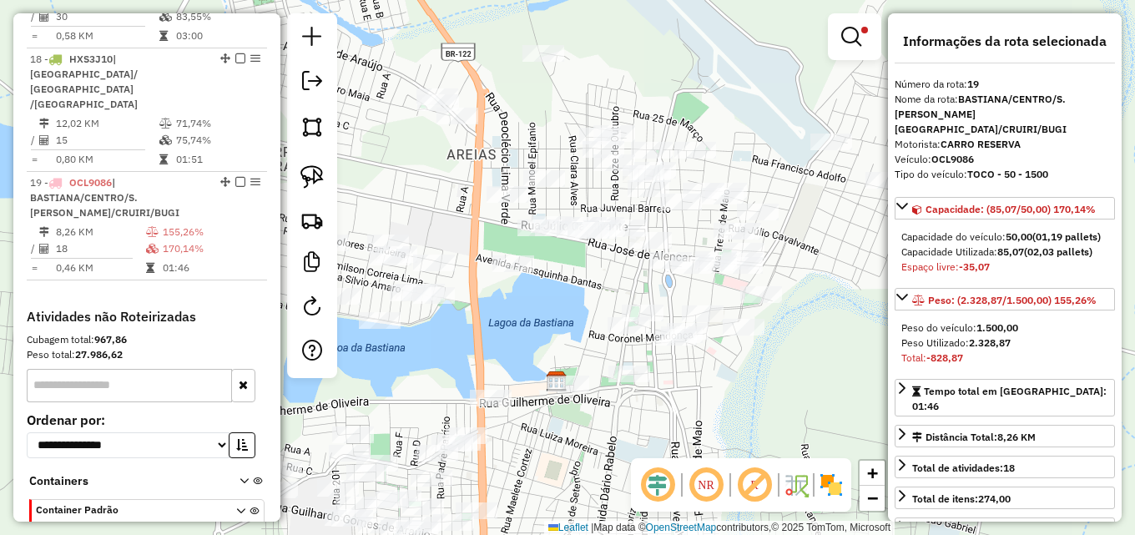
drag, startPoint x: 644, startPoint y: 77, endPoint x: 627, endPoint y: 28, distance: 52.0
click at [627, 28] on div "Limpar filtros Janela de atendimento Grade de atendimento Capacidade Transporta…" at bounding box center [567, 267] width 1135 height 535
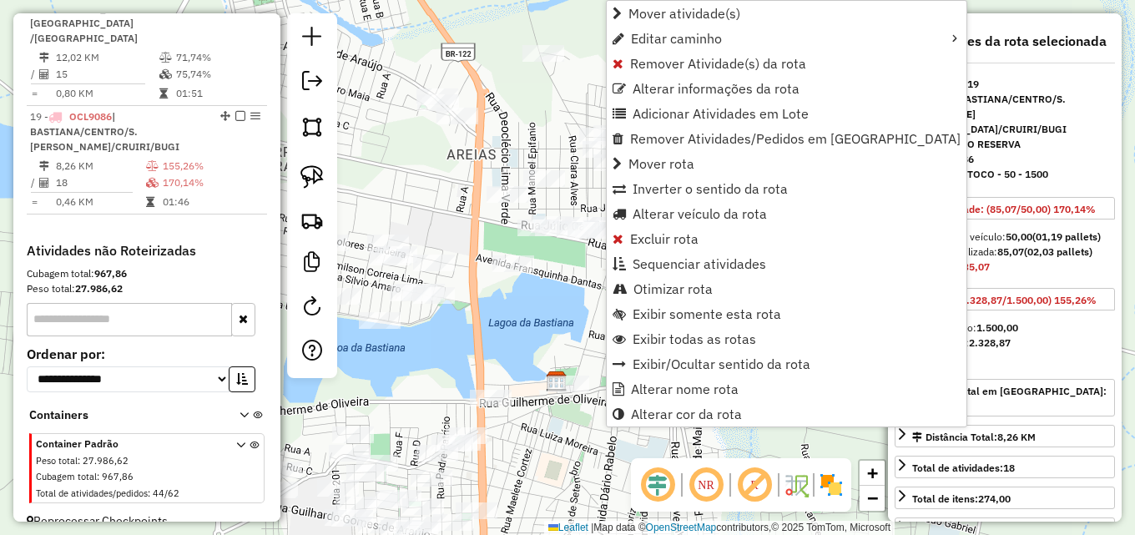
scroll to position [1294, 0]
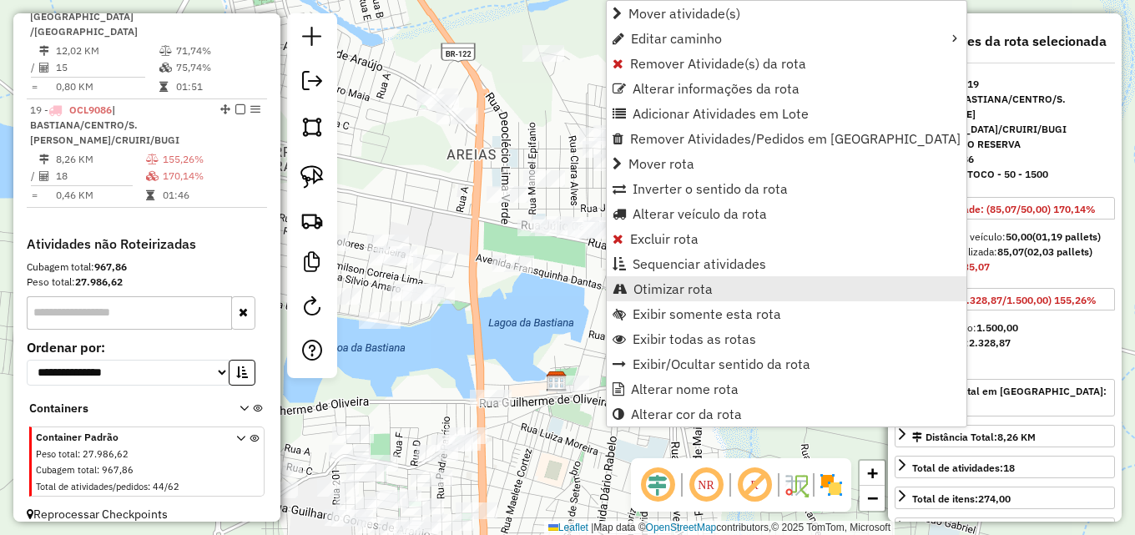
click at [673, 294] on span "Otimizar rota" at bounding box center [672, 288] width 79 height 13
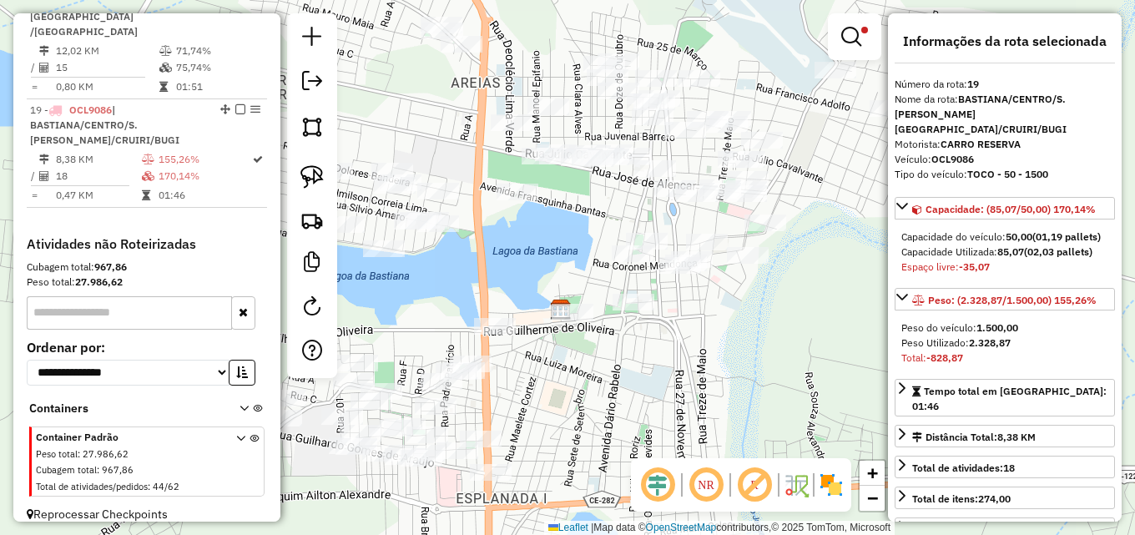
drag, startPoint x: 524, startPoint y: 304, endPoint x: 520, endPoint y: 240, distance: 63.5
click at [520, 240] on div "Limpar filtros Janela de atendimento Grade de atendimento Capacidade Transporta…" at bounding box center [567, 267] width 1135 height 535
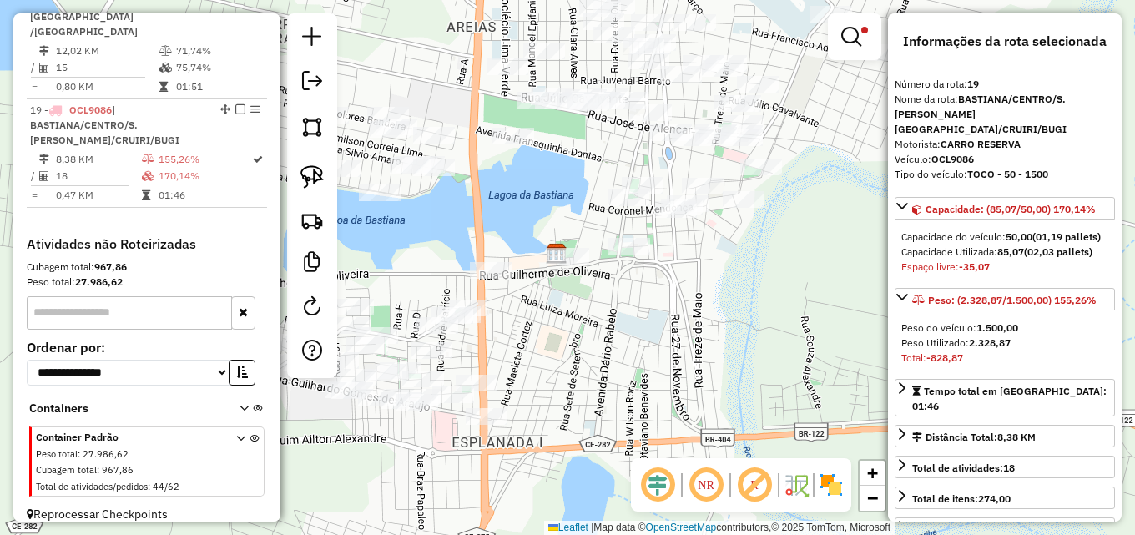
drag, startPoint x: 676, startPoint y: 351, endPoint x: 596, endPoint y: 245, distance: 132.8
click at [596, 245] on div "Limpar filtros Janela de atendimento Grade de atendimento Capacidade Transporta…" at bounding box center [567, 267] width 1135 height 535
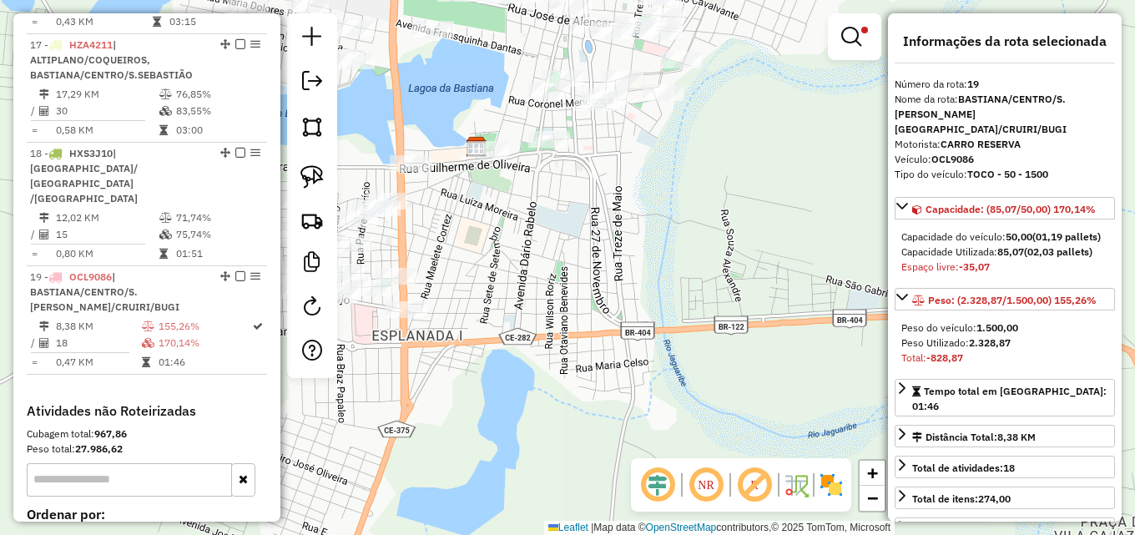
scroll to position [1044, 0]
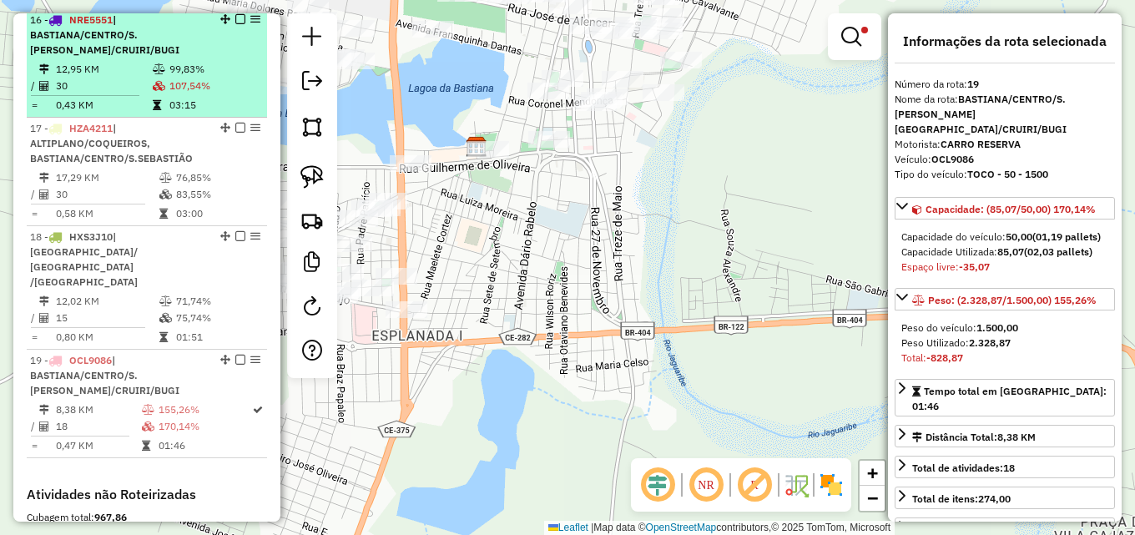
click at [187, 78] on td "99,83%" at bounding box center [215, 69] width 92 height 17
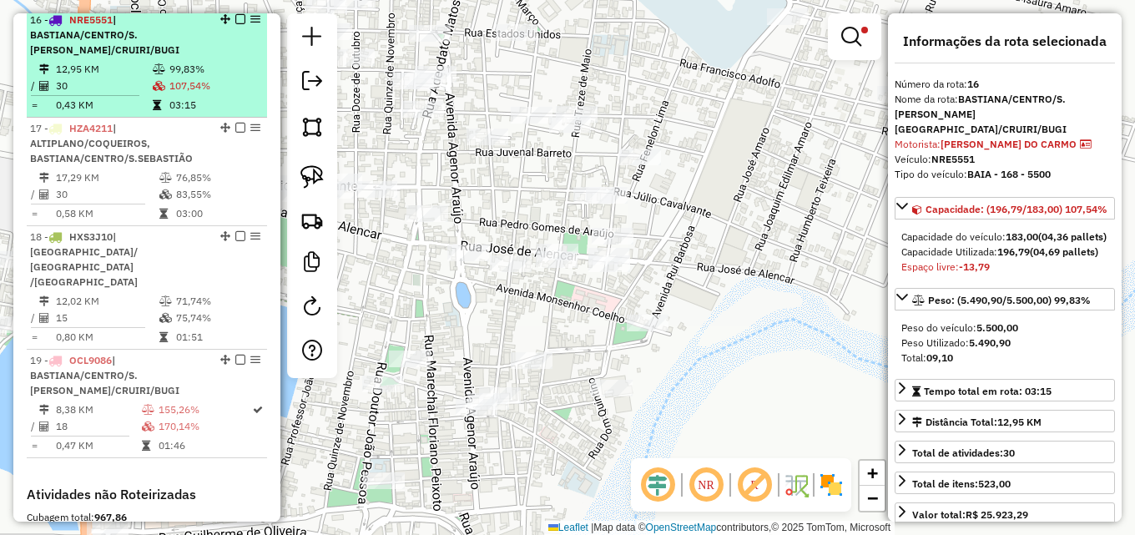
click at [236, 24] on em at bounding box center [240, 19] width 10 height 10
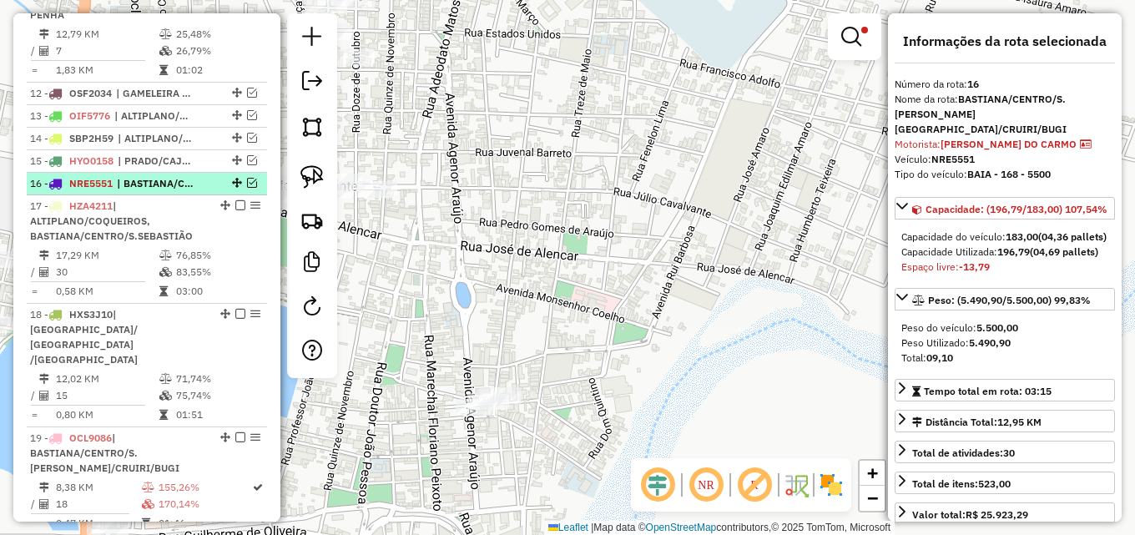
scroll to position [877, 0]
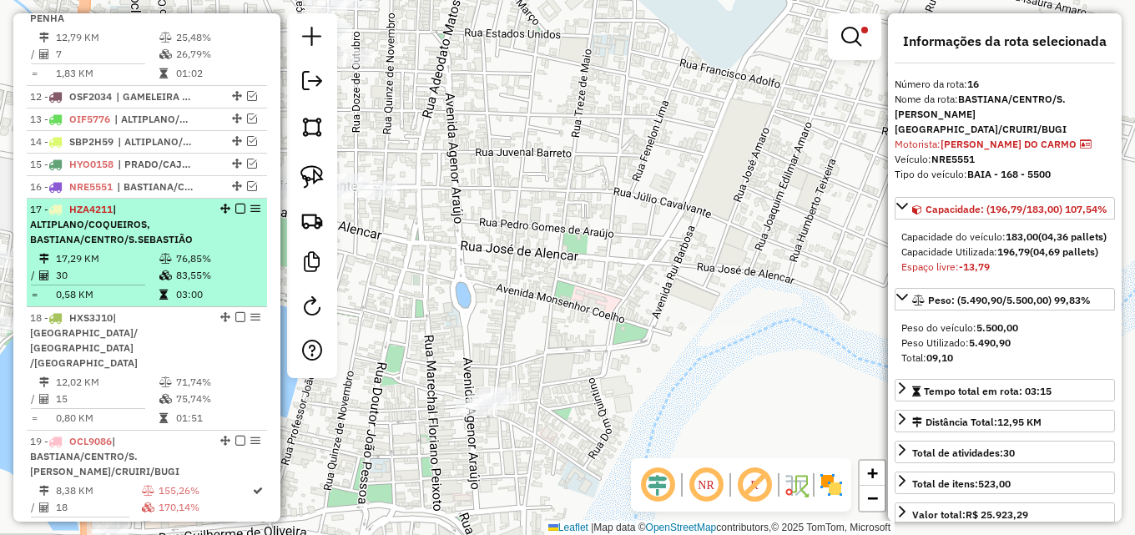
click at [173, 245] on span "| ALTIPLANO/COQUEIROS, BASTIANA/CENTRO/S.SEBASTIÃO" at bounding box center [111, 224] width 163 height 43
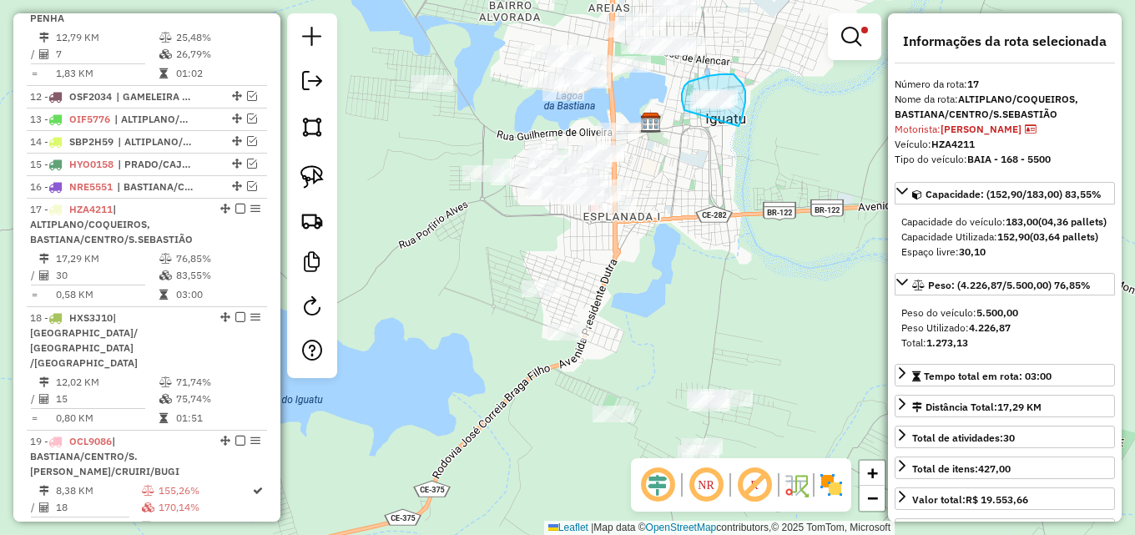
drag, startPoint x: 683, startPoint y: 109, endPoint x: 738, endPoint y: 126, distance: 57.5
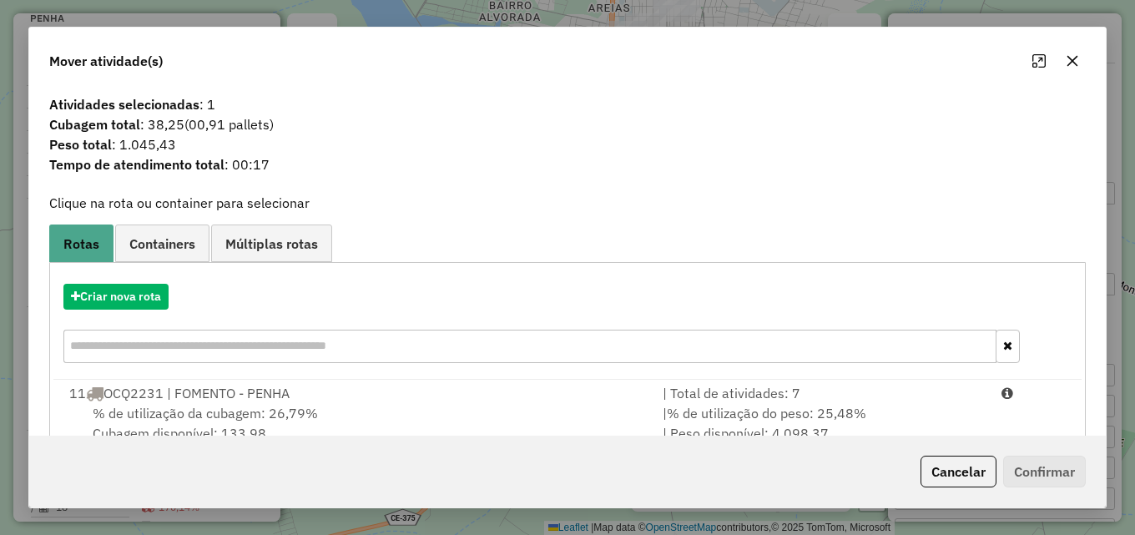
click at [1068, 65] on icon "button" at bounding box center [1072, 61] width 11 height 11
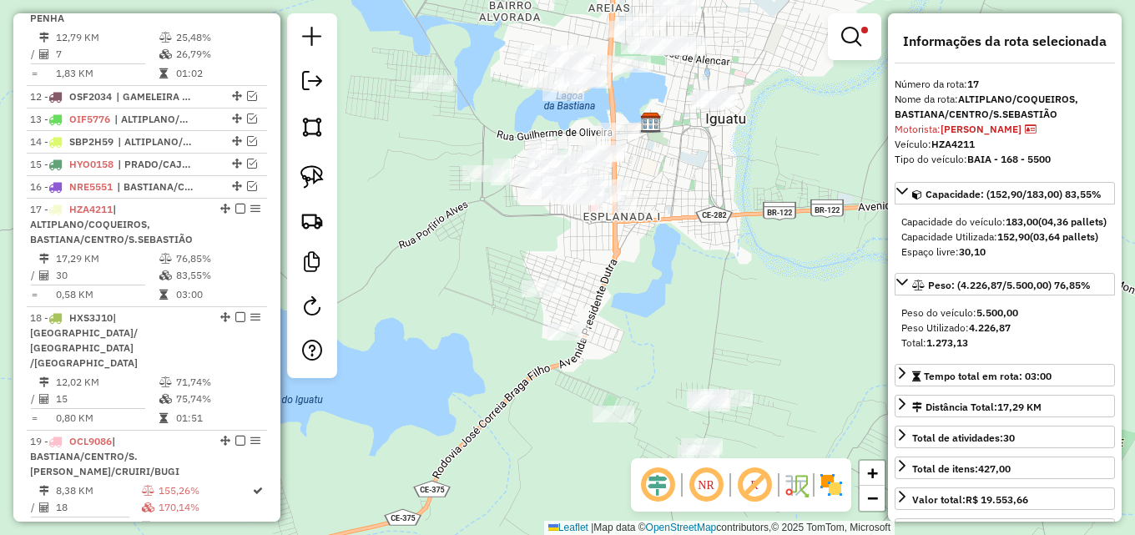
drag, startPoint x: 690, startPoint y: 268, endPoint x: 631, endPoint y: 288, distance: 62.5
click at [631, 288] on div "Limpar filtros Janela de atendimento Grade de atendimento Capacidade Transporta…" at bounding box center [567, 267] width 1135 height 535
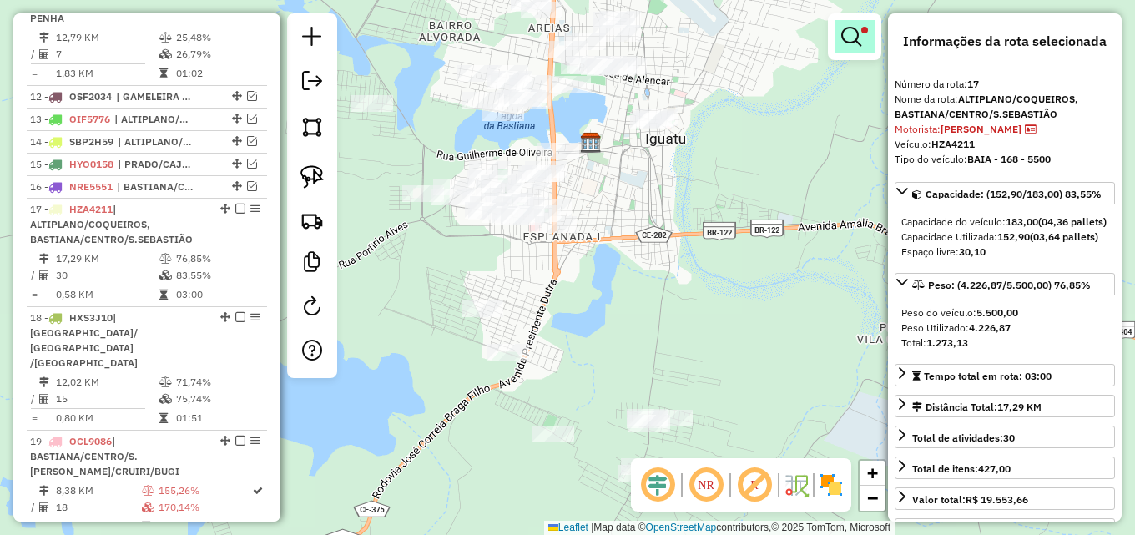
click at [861, 39] on link at bounding box center [854, 36] width 40 height 33
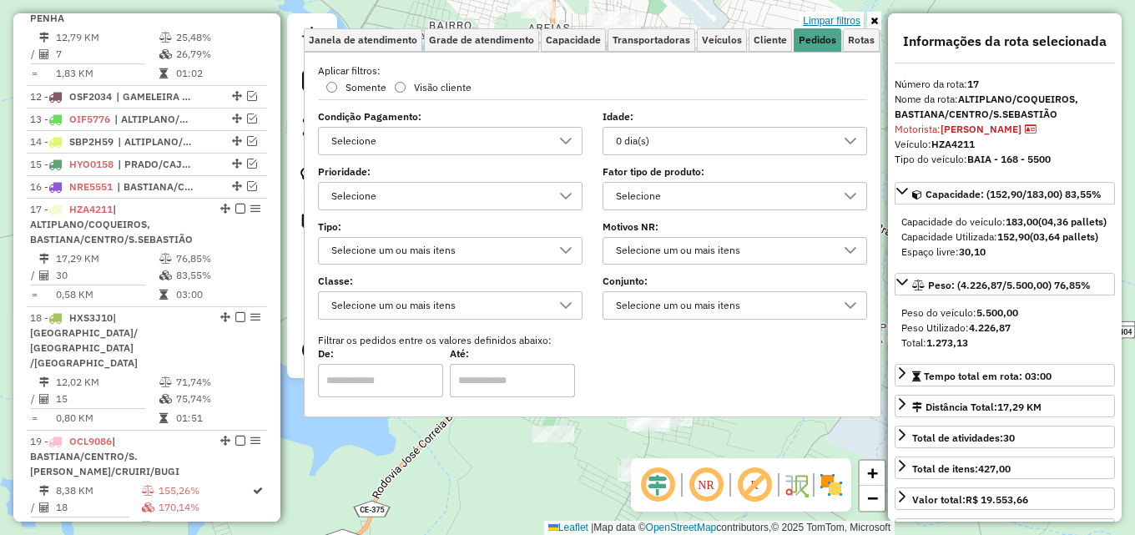
click at [851, 19] on link "Limpar filtros" at bounding box center [831, 21] width 64 height 18
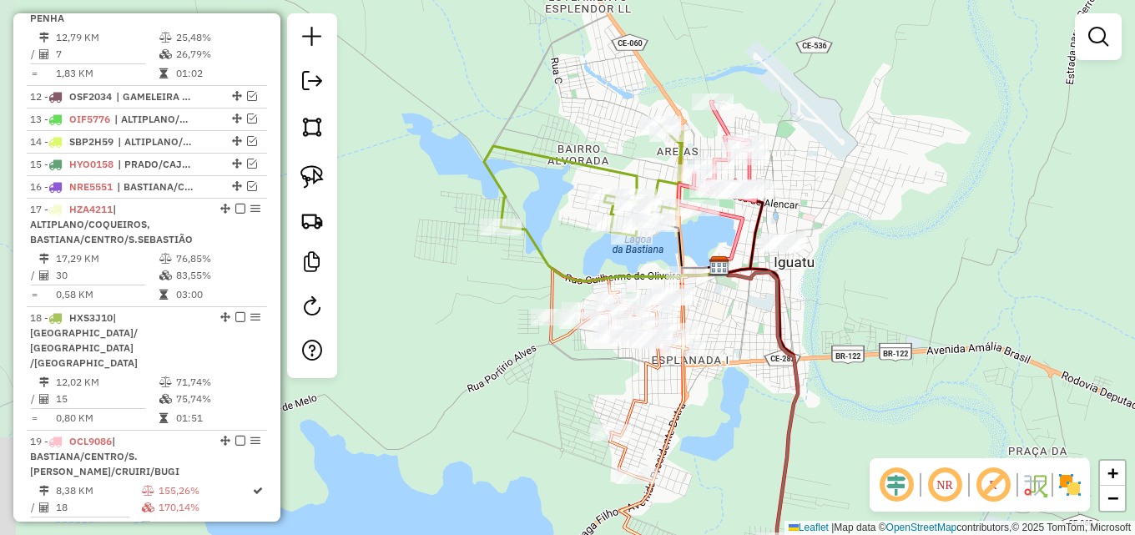
drag, startPoint x: 724, startPoint y: 190, endPoint x: 823, endPoint y: 255, distance: 118.7
click at [853, 262] on div "Janela de atendimento Grade de atendimento Capacidade Transportadoras Veículos …" at bounding box center [567, 267] width 1135 height 535
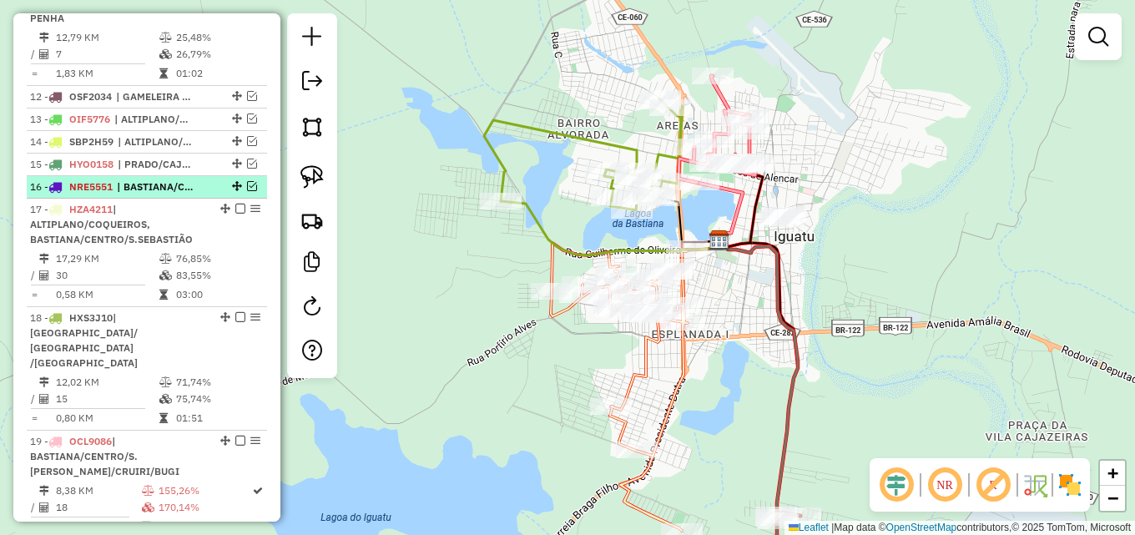
click at [247, 191] on em at bounding box center [252, 186] width 10 height 10
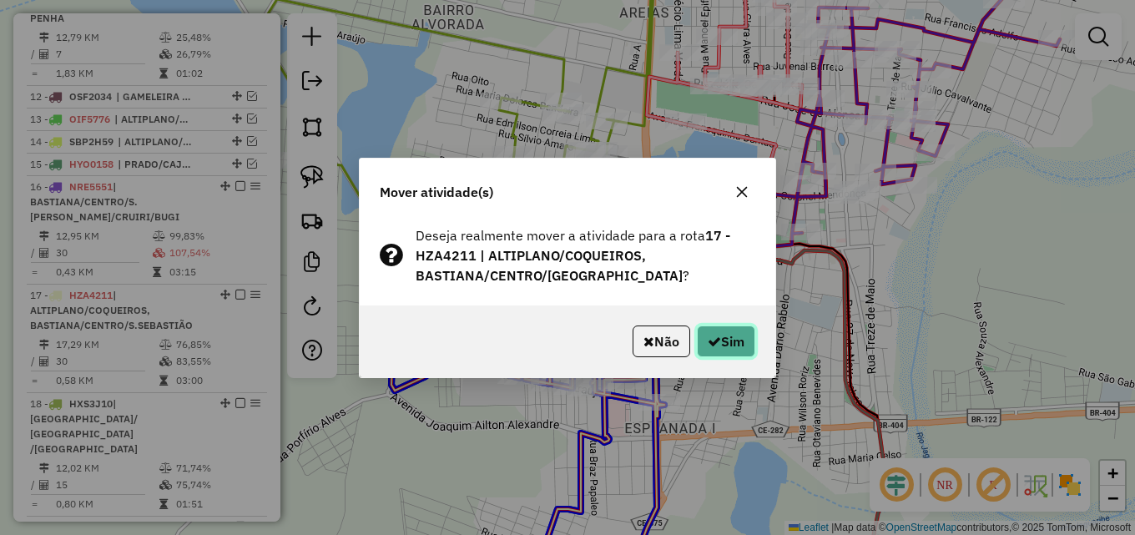
click at [742, 334] on button "Sim" at bounding box center [726, 341] width 58 height 32
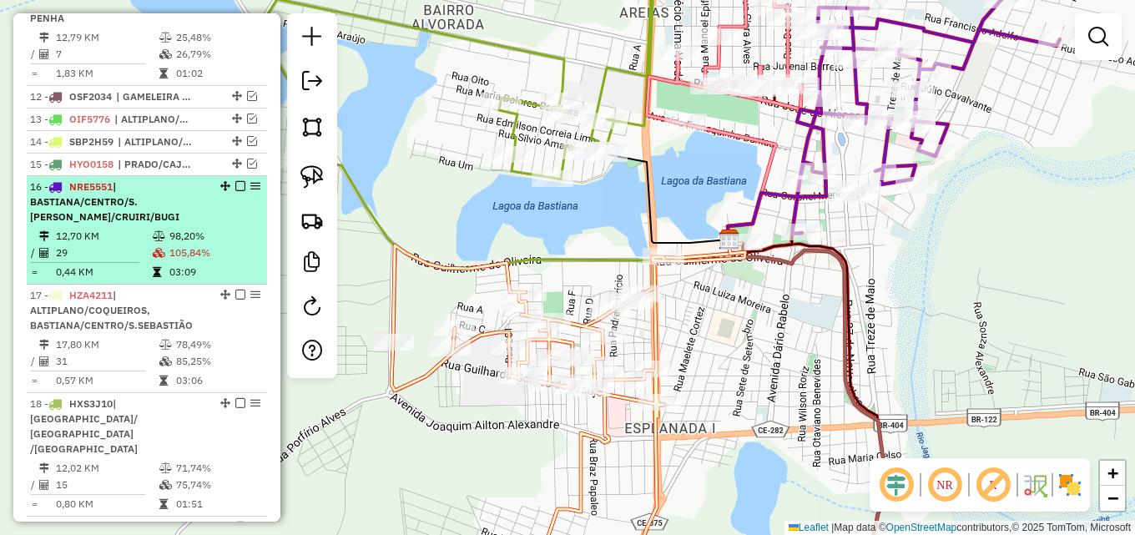
click at [133, 243] on td "12,70 KM" at bounding box center [103, 236] width 97 height 17
select select "*********"
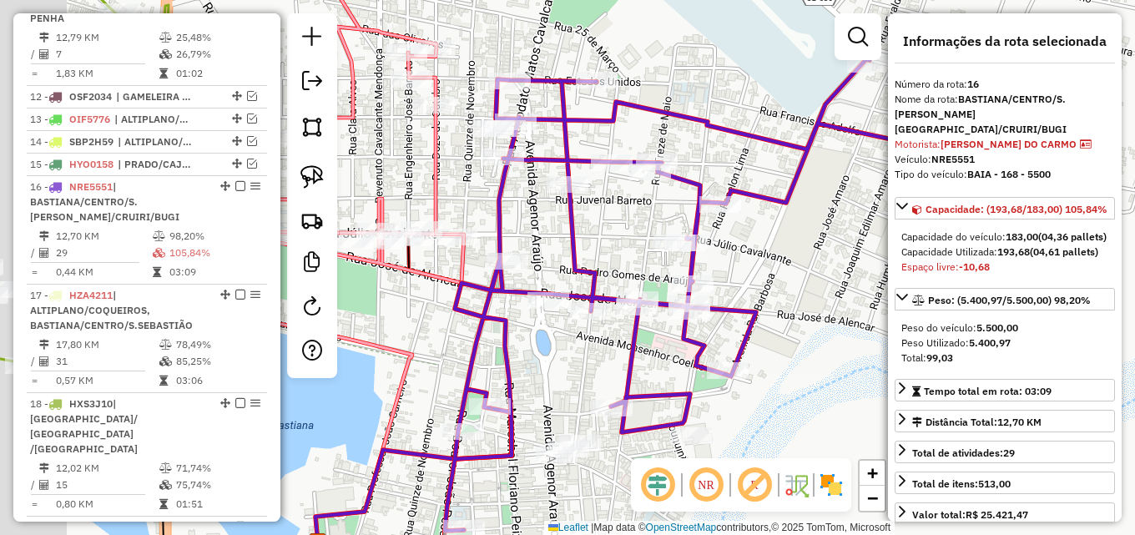
drag, startPoint x: 672, startPoint y: 269, endPoint x: 817, endPoint y: 345, distance: 163.5
click at [817, 345] on icon at bounding box center [712, 294] width 534 height 471
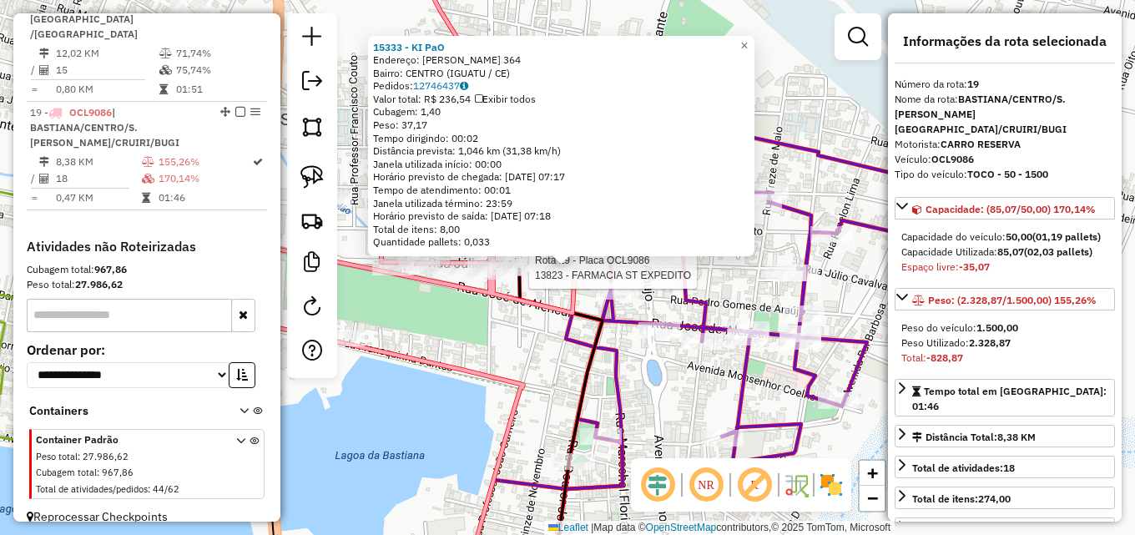
scroll to position [1294, 0]
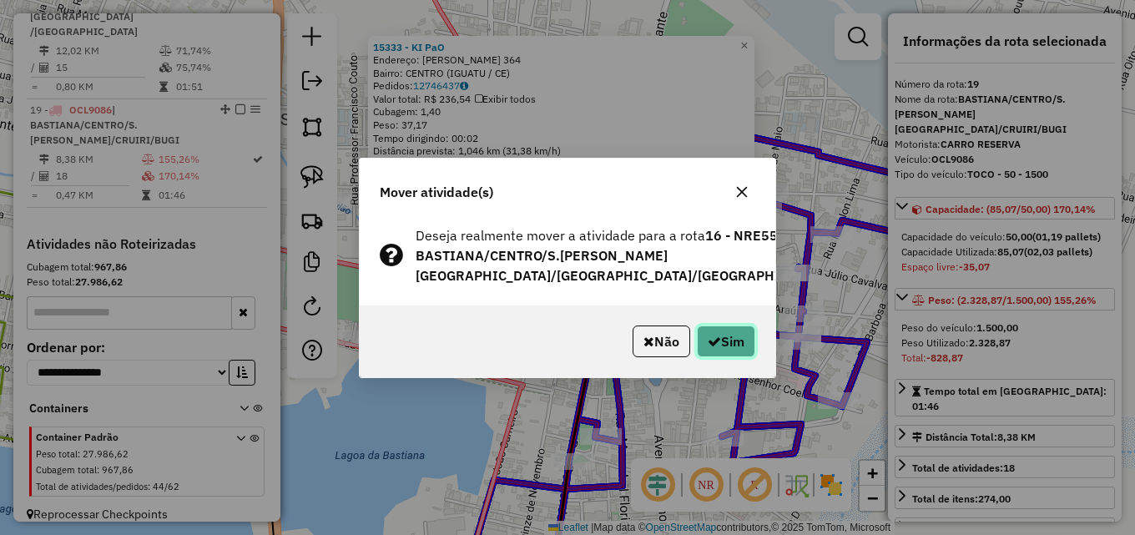
click at [730, 345] on button "Sim" at bounding box center [726, 341] width 58 height 32
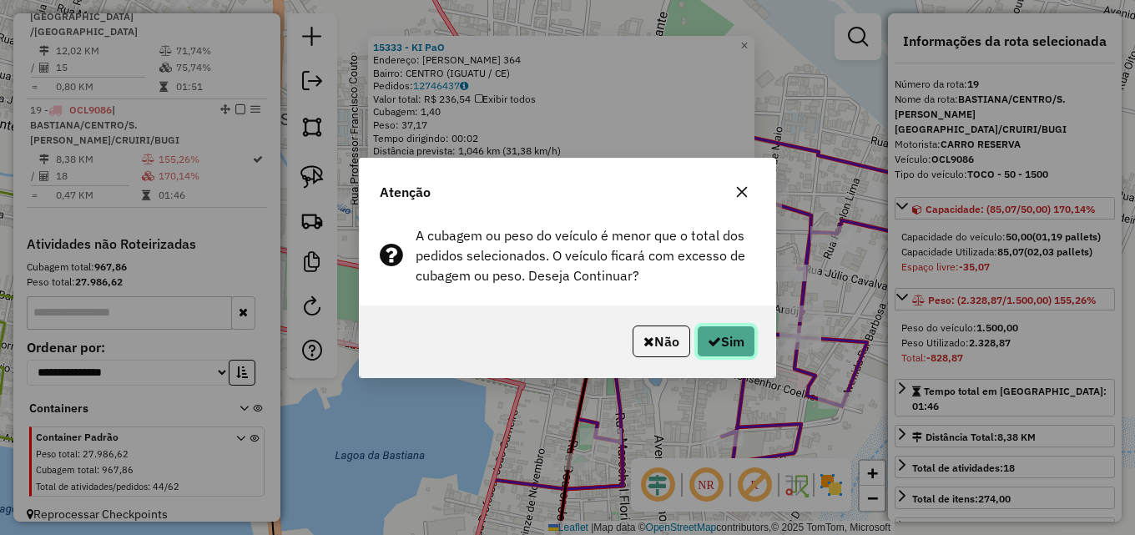
click at [734, 338] on button "Sim" at bounding box center [726, 341] width 58 height 32
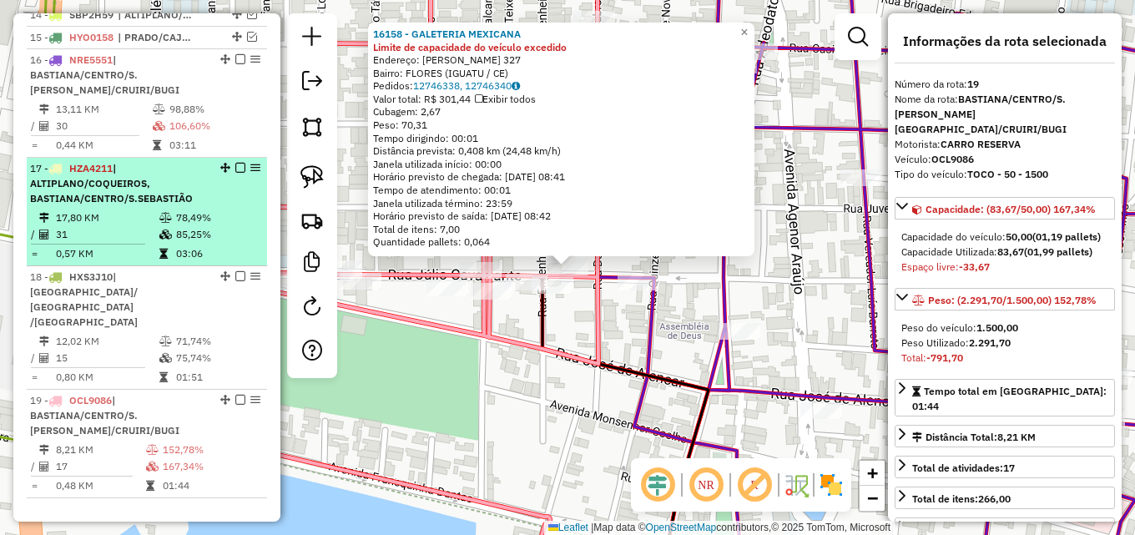
scroll to position [960, 0]
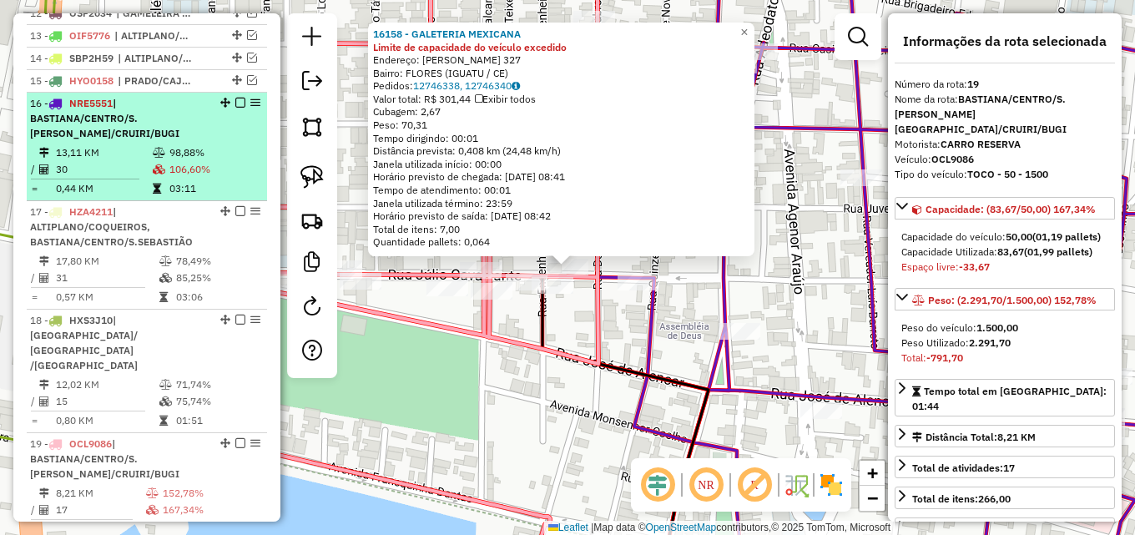
click at [187, 141] on div "16 - NRE5551 | BASTIANA/CENTRO/S.SEBASTIÃO, FLORES/CRUIRI/BUGI" at bounding box center [118, 118] width 177 height 45
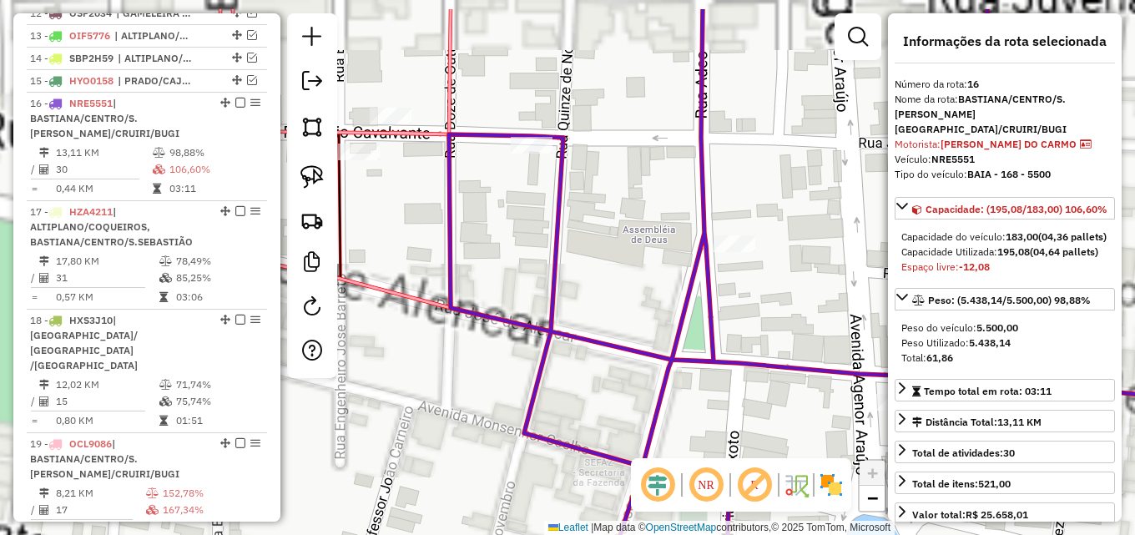
drag, startPoint x: 382, startPoint y: 207, endPoint x: 758, endPoint y: 314, distance: 391.1
click at [758, 314] on div "Janela de atendimento Grade de atendimento Capacidade Transportadoras Veículos …" at bounding box center [567, 267] width 1135 height 535
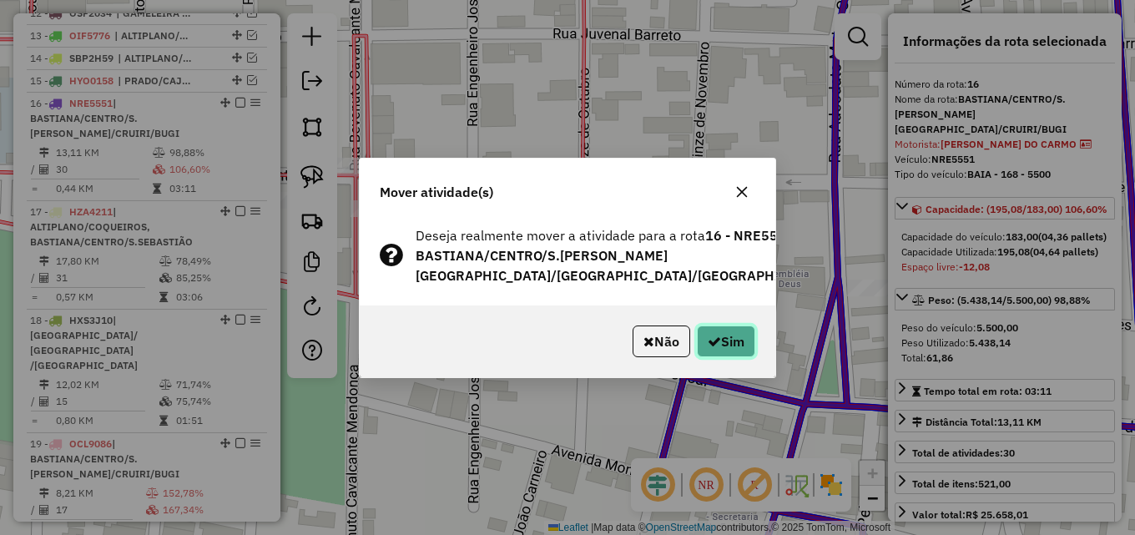
click at [722, 338] on button "Sim" at bounding box center [726, 341] width 58 height 32
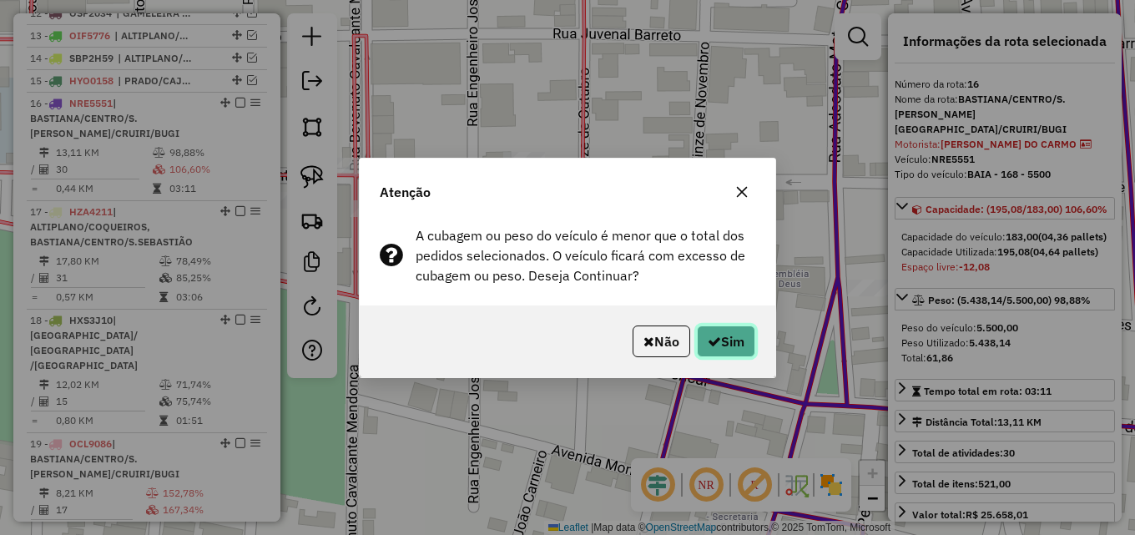
click at [722, 342] on button "Sim" at bounding box center [726, 341] width 58 height 32
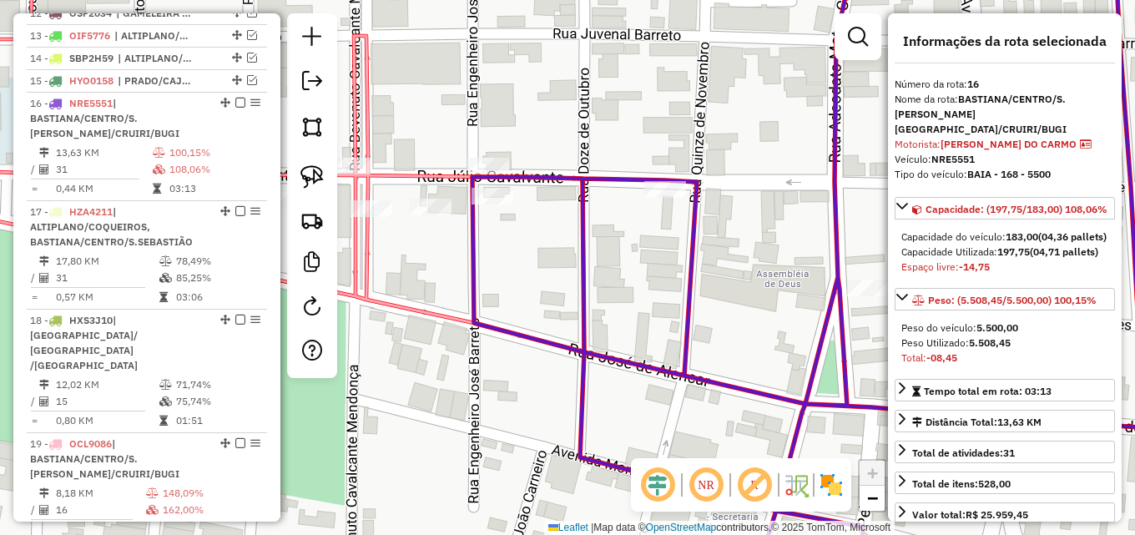
scroll to position [1055, 0]
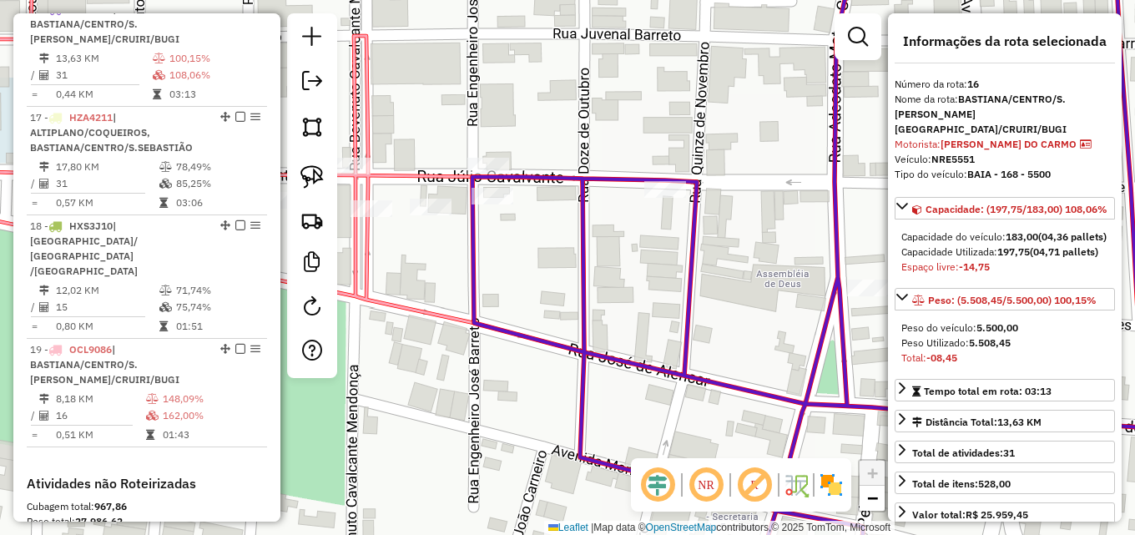
click at [720, 146] on div "Janela de atendimento Grade de atendimento Capacidade Transportadoras Veículos …" at bounding box center [567, 267] width 1135 height 535
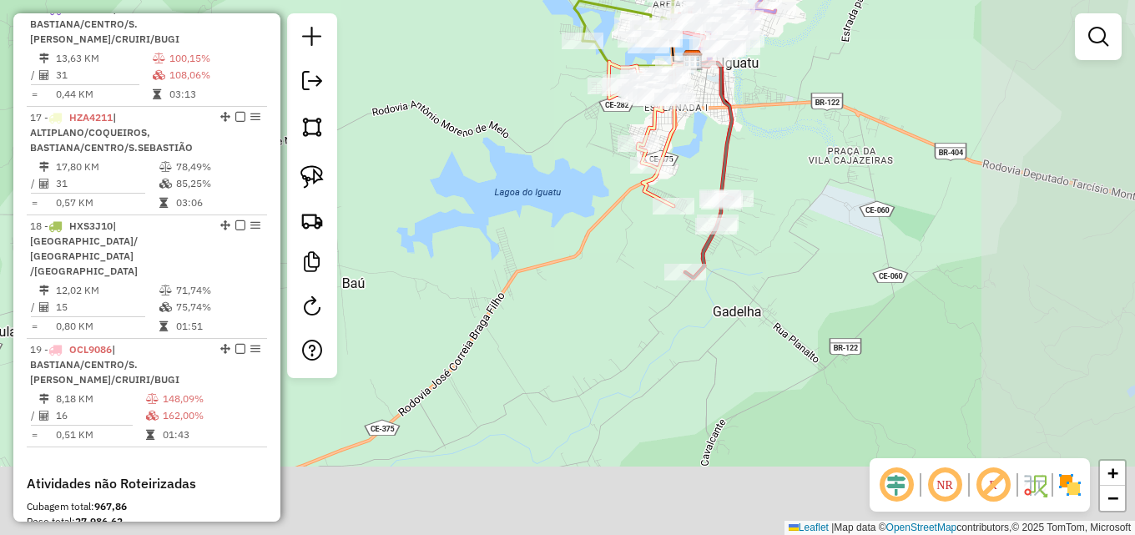
drag, startPoint x: 964, startPoint y: 288, endPoint x: 808, endPoint y: 58, distance: 277.7
click at [808, 59] on div "Janela de atendimento Grade de atendimento Capacidade Transportadoras Veículos …" at bounding box center [567, 267] width 1135 height 535
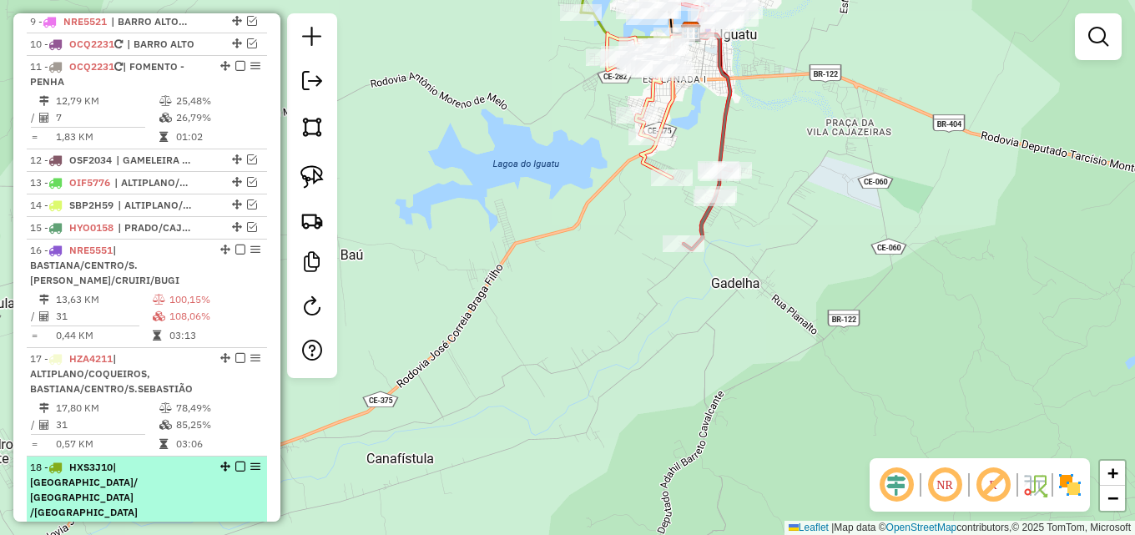
scroll to position [804, 0]
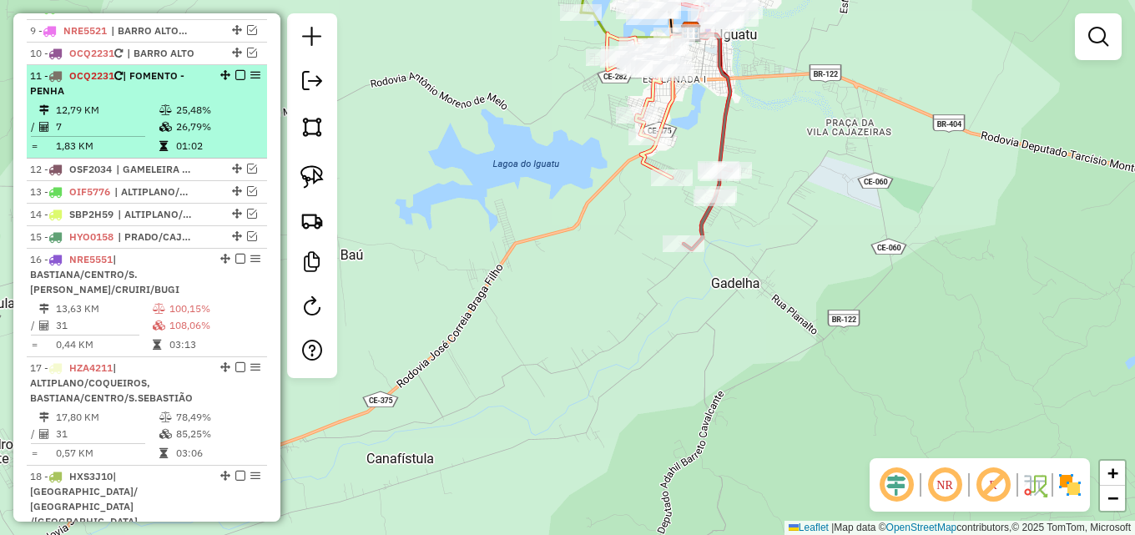
click at [174, 151] on table "12,79 KM 25,48% / 7 26,79% = 1,83 KM 01:02" at bounding box center [147, 128] width 234 height 53
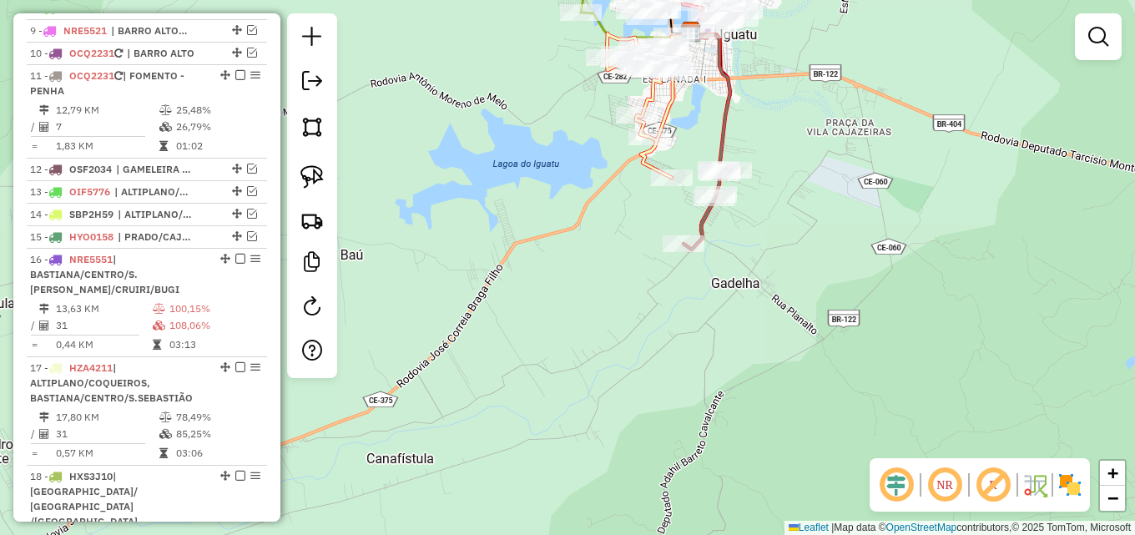
select select "*********"
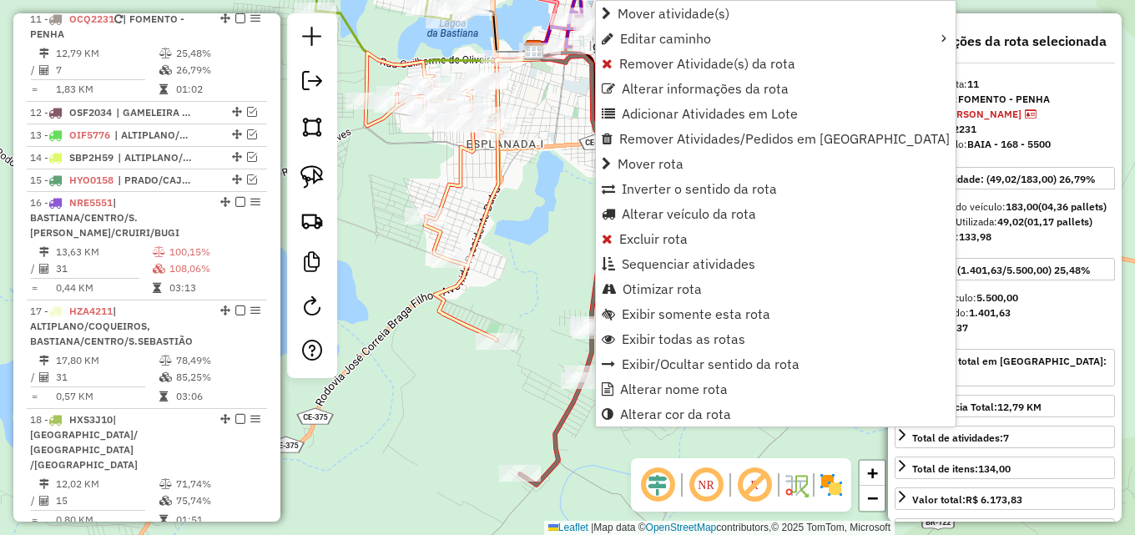
scroll to position [871, 0]
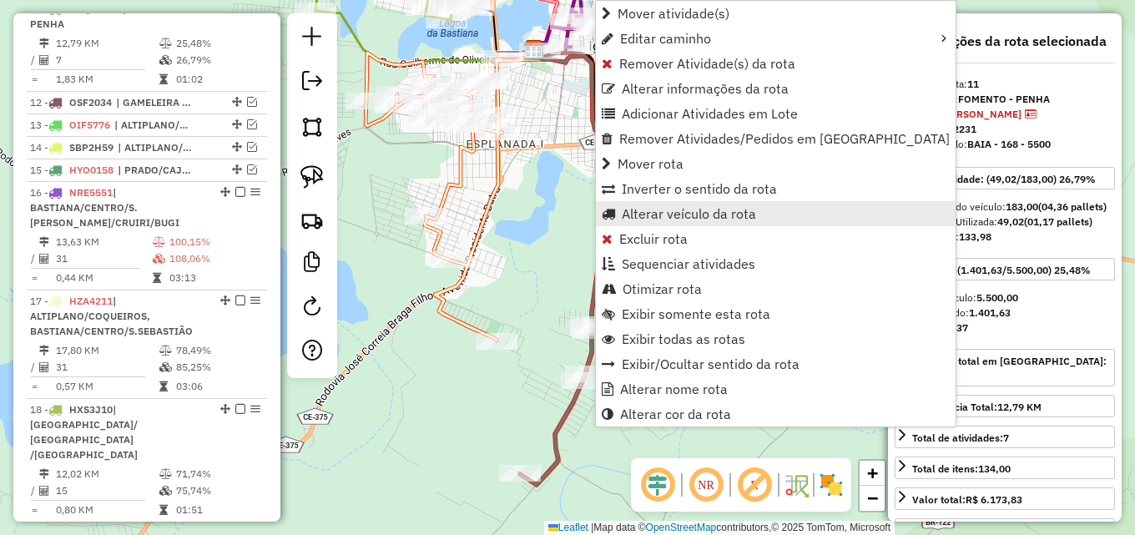
click at [672, 209] on span "Alterar veículo da rota" at bounding box center [689, 213] width 134 height 13
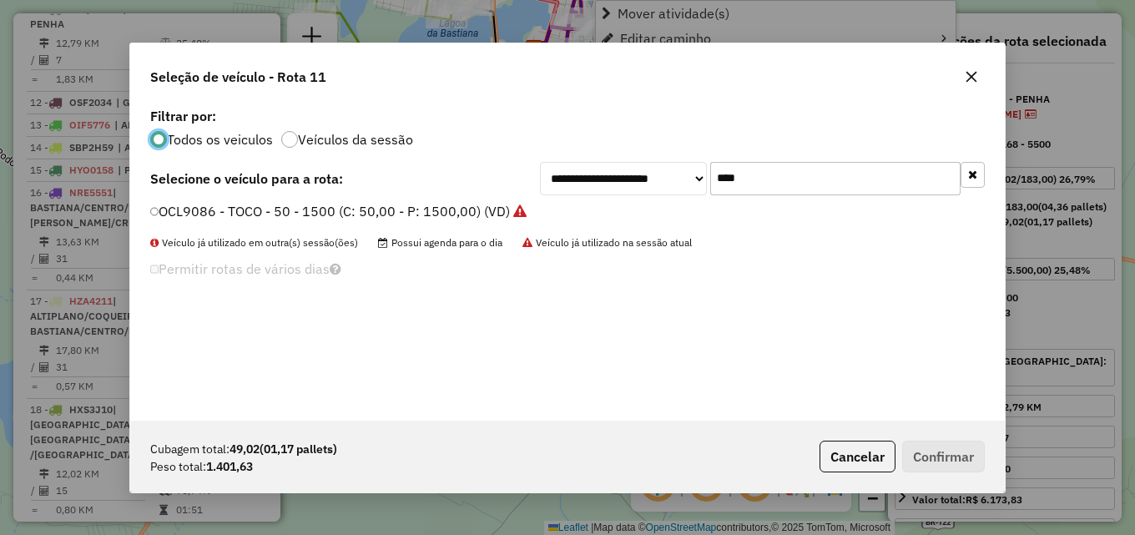
scroll to position [9, 5]
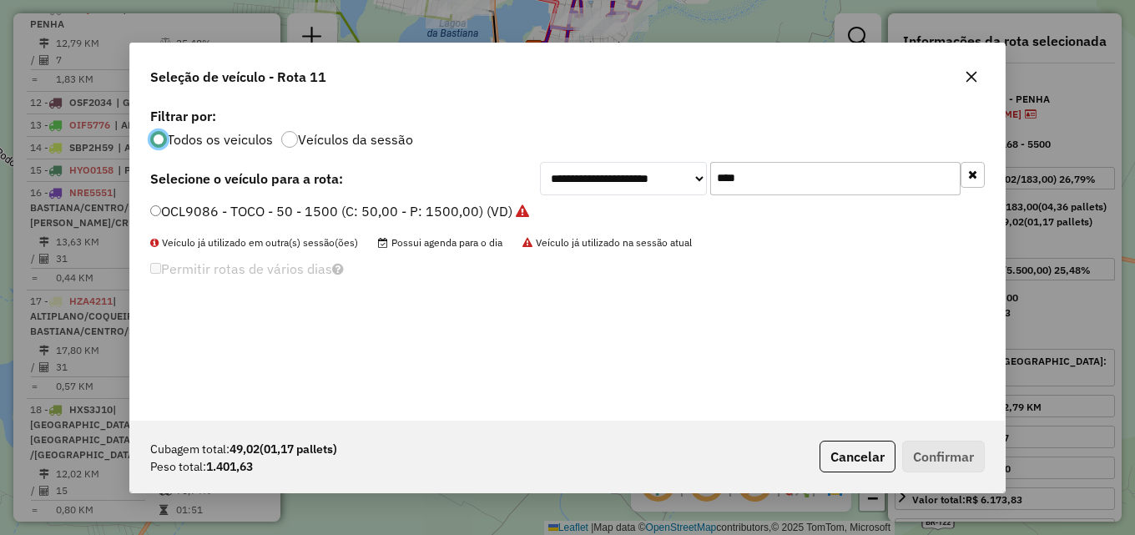
click at [484, 211] on label "OCL9086 - TOCO - 50 - 1500 (C: 50,00 - P: 1500,00) (VD)" at bounding box center [339, 211] width 379 height 20
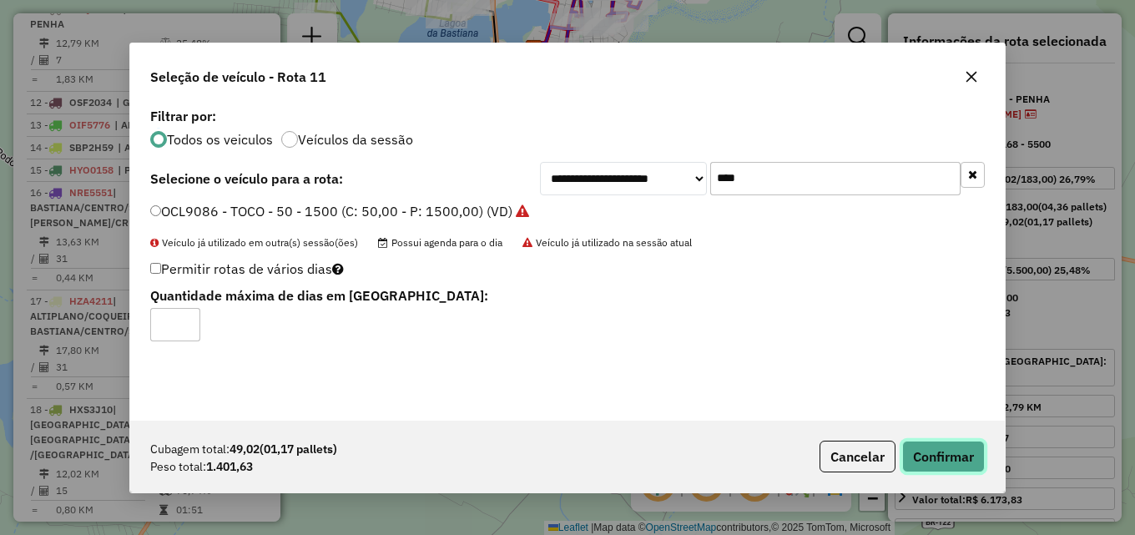
click at [938, 445] on button "Confirmar" at bounding box center [943, 457] width 83 height 32
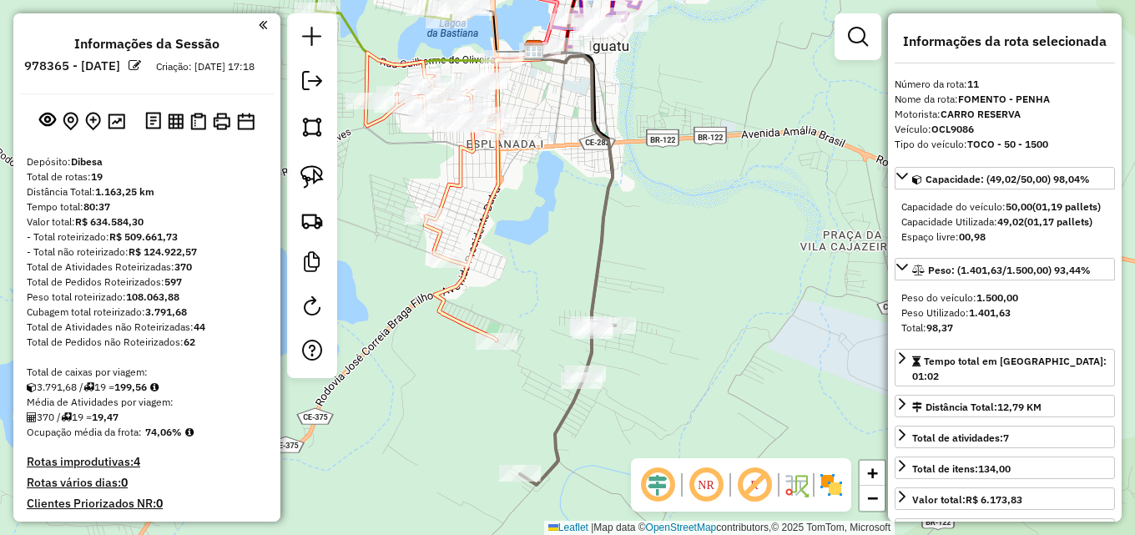
select select "*********"
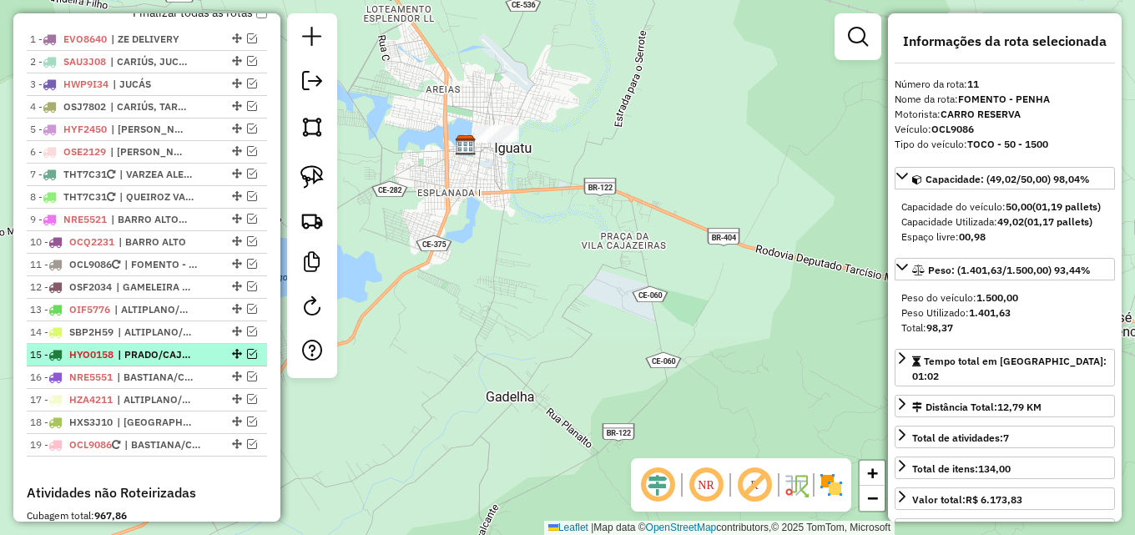
scroll to position [704, 0]
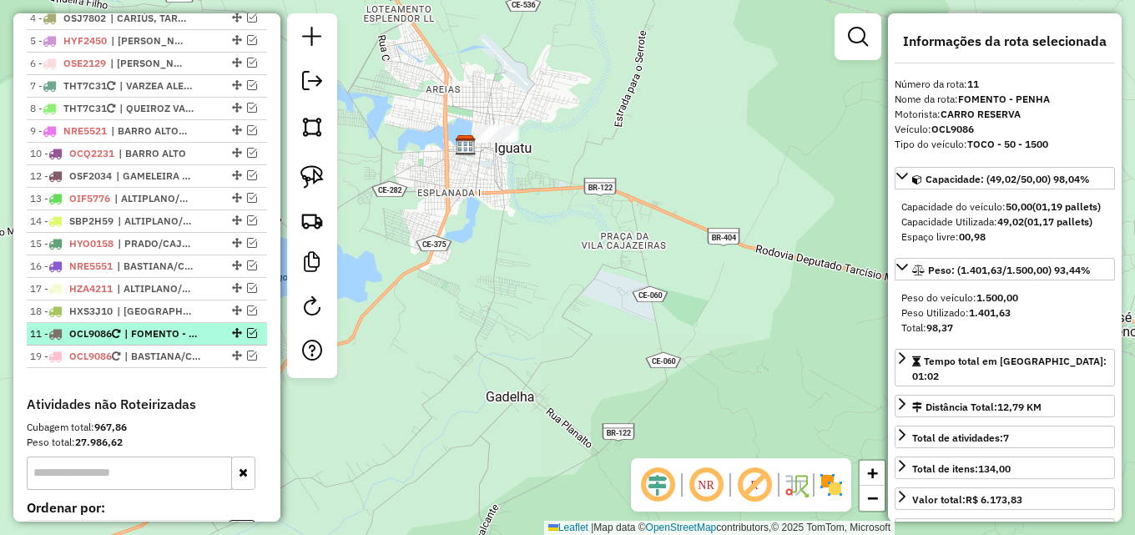
drag, startPoint x: 233, startPoint y: 191, endPoint x: 215, endPoint y: 352, distance: 162.0
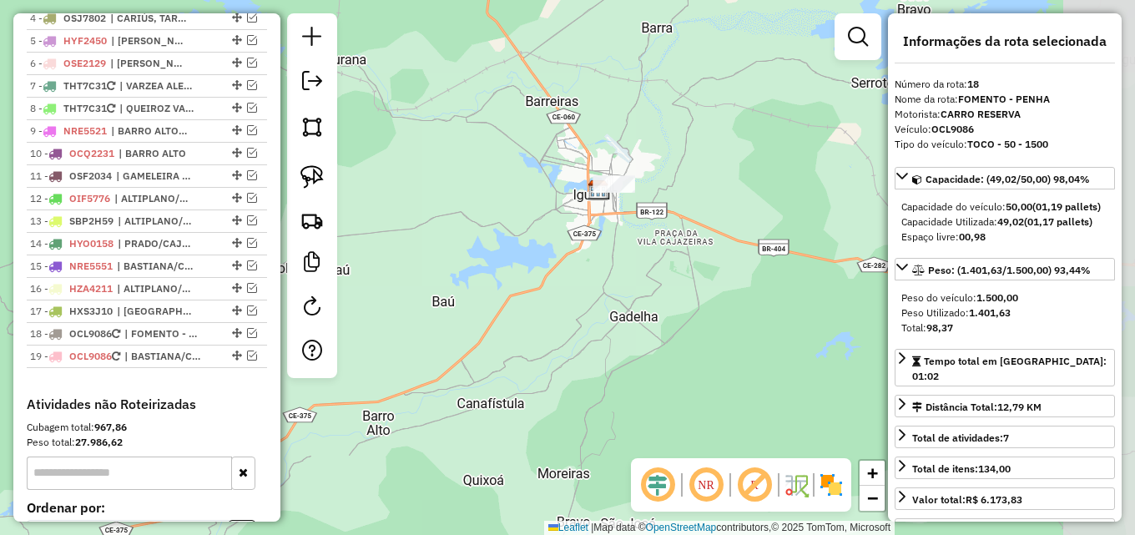
drag, startPoint x: 495, startPoint y: 234, endPoint x: 638, endPoint y: 229, distance: 143.6
click at [635, 231] on div "Janela de atendimento Grade de atendimento Capacidade Transportadoras Veículos …" at bounding box center [567, 267] width 1135 height 535
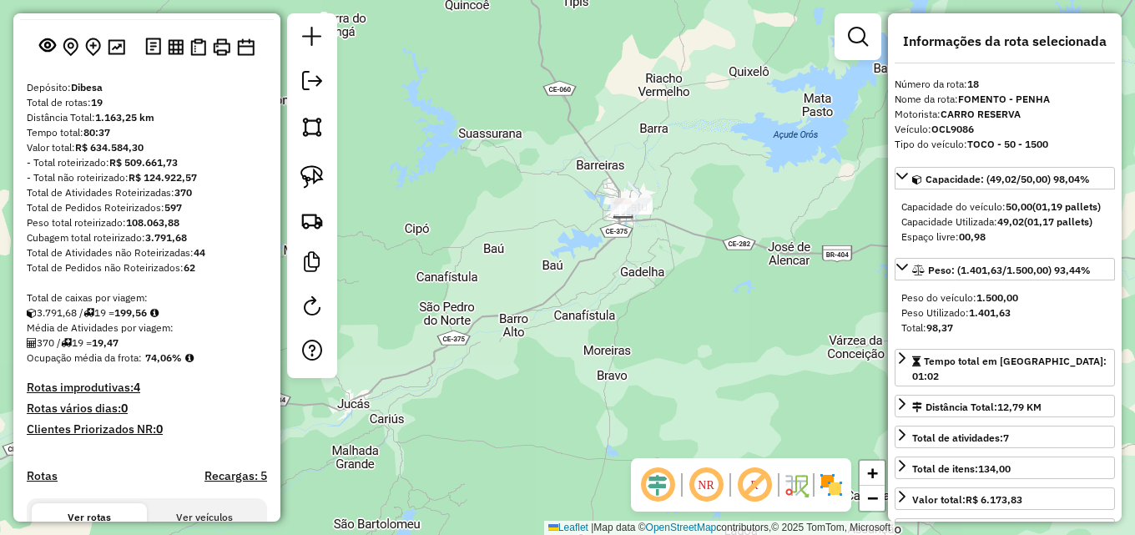
scroll to position [37, 0]
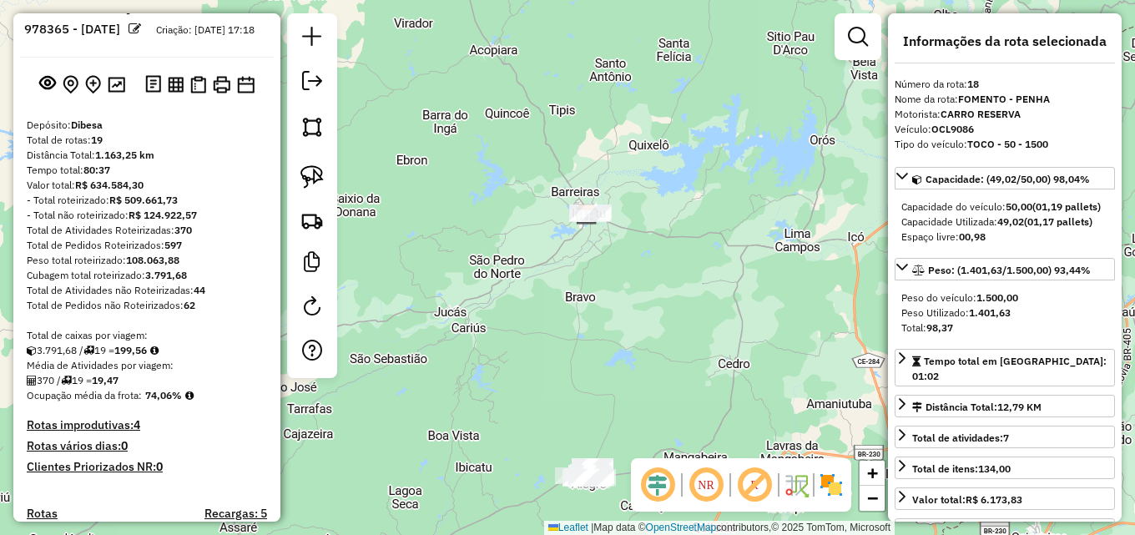
click at [619, 265] on div "Janela de atendimento Grade de atendimento Capacidade Transportadoras Veículos …" at bounding box center [567, 267] width 1135 height 535
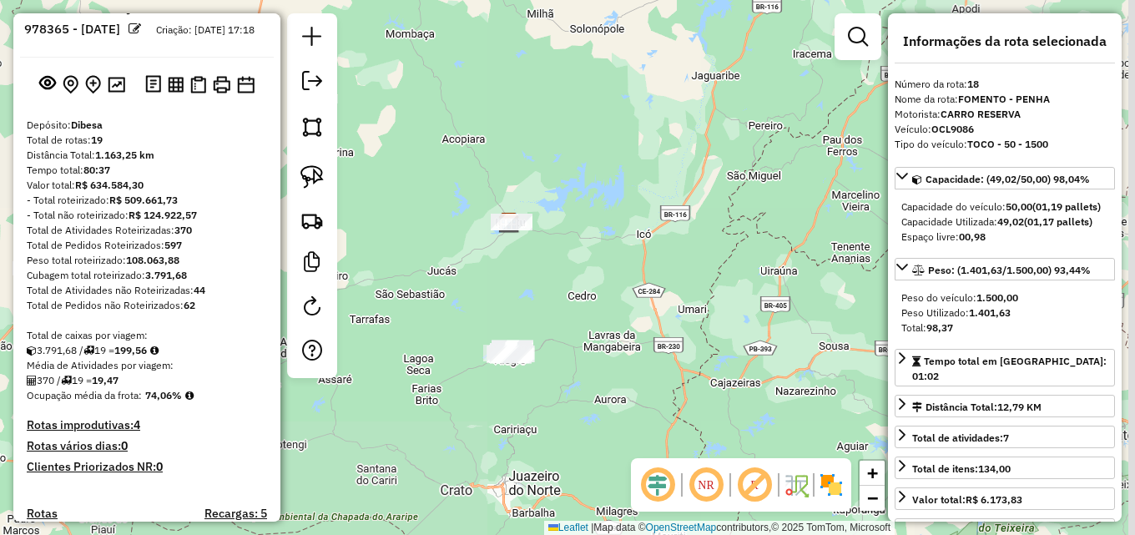
drag, startPoint x: 634, startPoint y: 272, endPoint x: 527, endPoint y: 253, distance: 108.5
click at [527, 253] on div "Janela de atendimento Grade de atendimento Capacidade Transportadoras Veículos …" at bounding box center [567, 267] width 1135 height 535
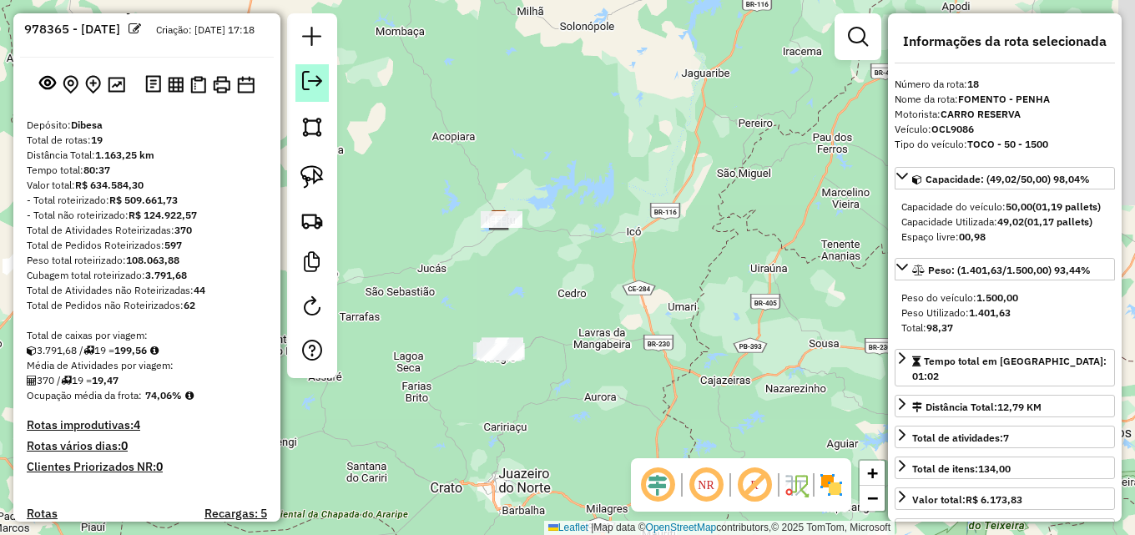
click at [315, 82] on em at bounding box center [312, 81] width 20 height 20
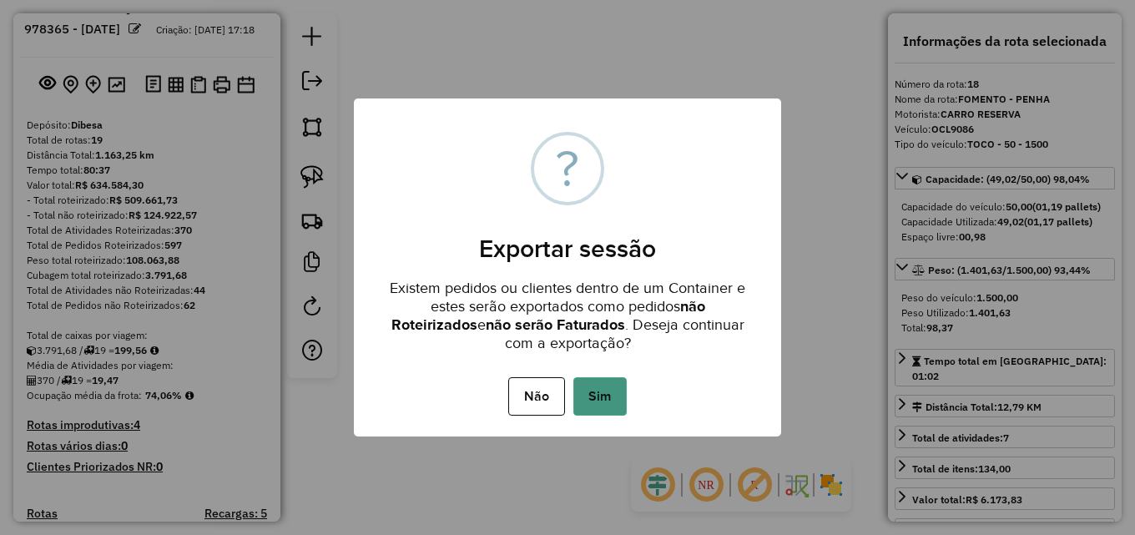
click at [603, 400] on button "Sim" at bounding box center [599, 396] width 53 height 38
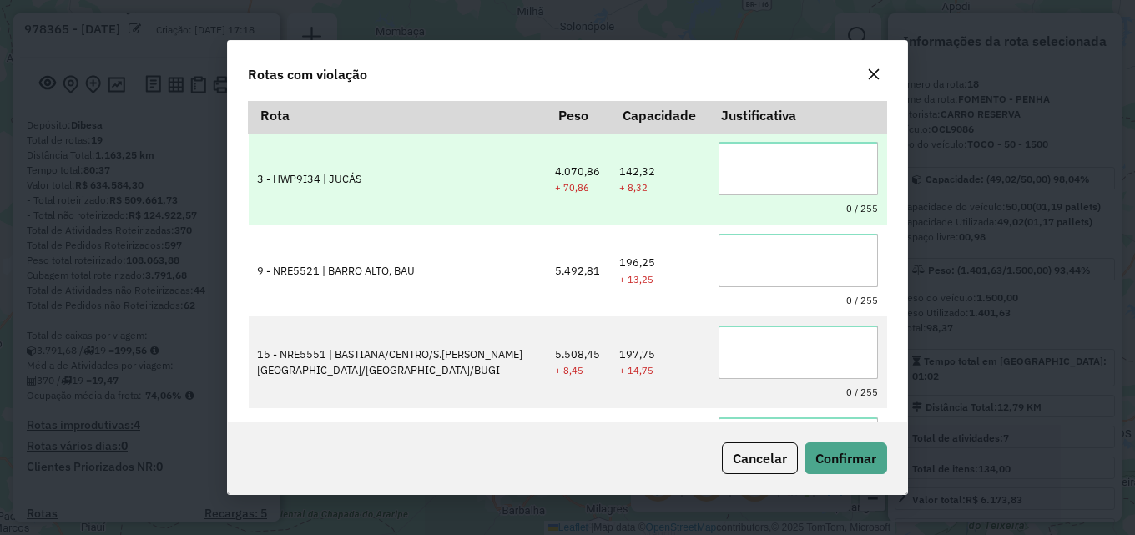
scroll to position [0, 0]
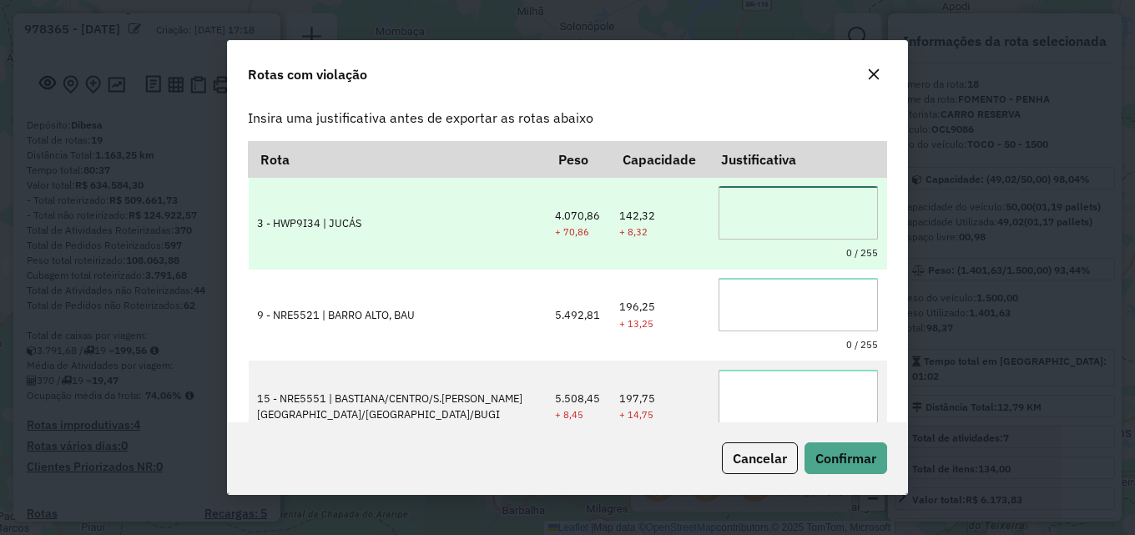
click at [798, 221] on textarea at bounding box center [797, 212] width 159 height 53
type textarea "**********"
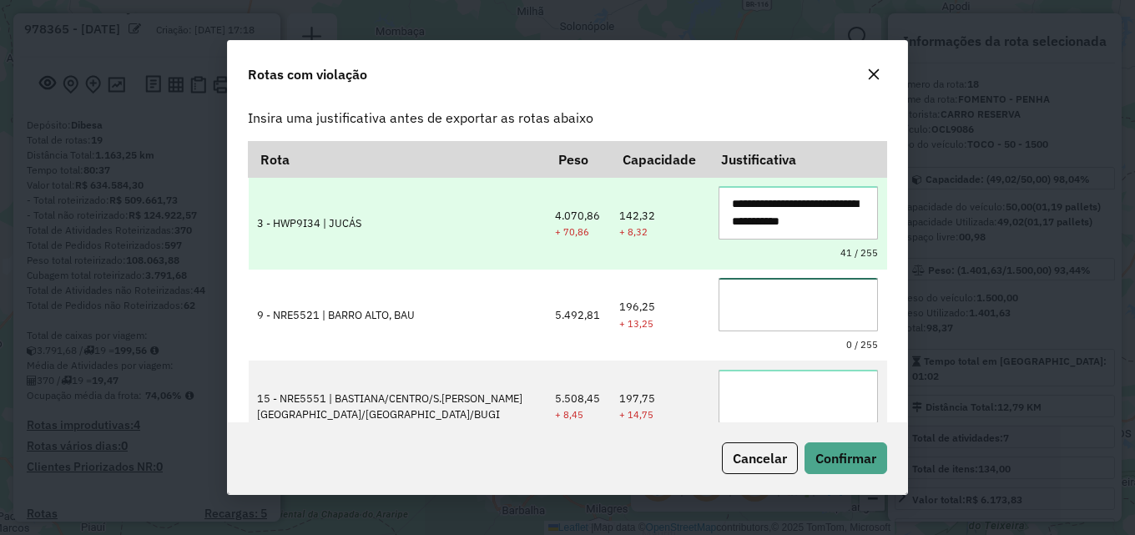
paste textarea "**********"
type textarea "**********"
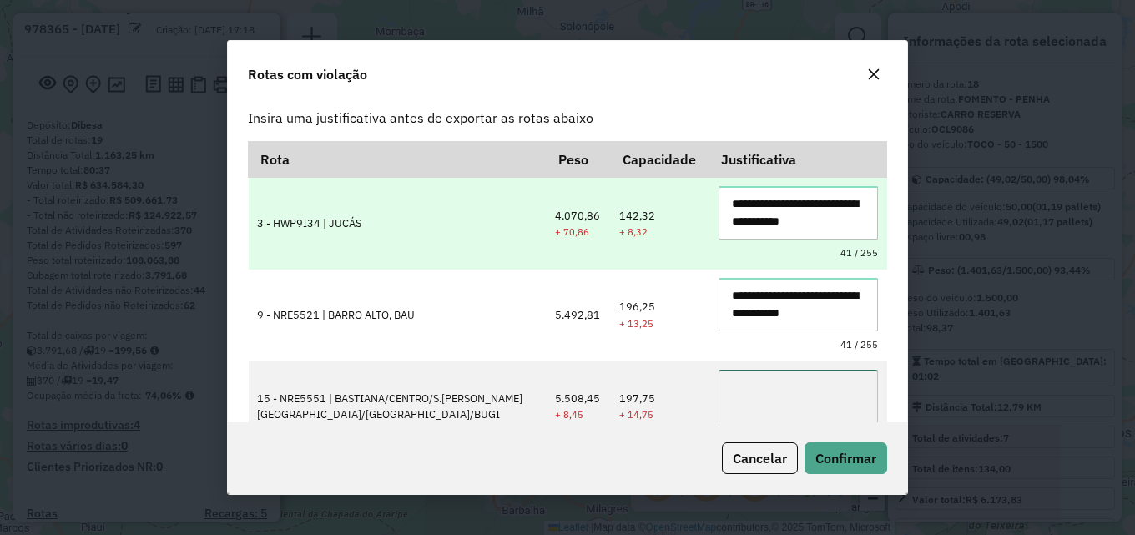
paste textarea "**********"
type textarea "**********"
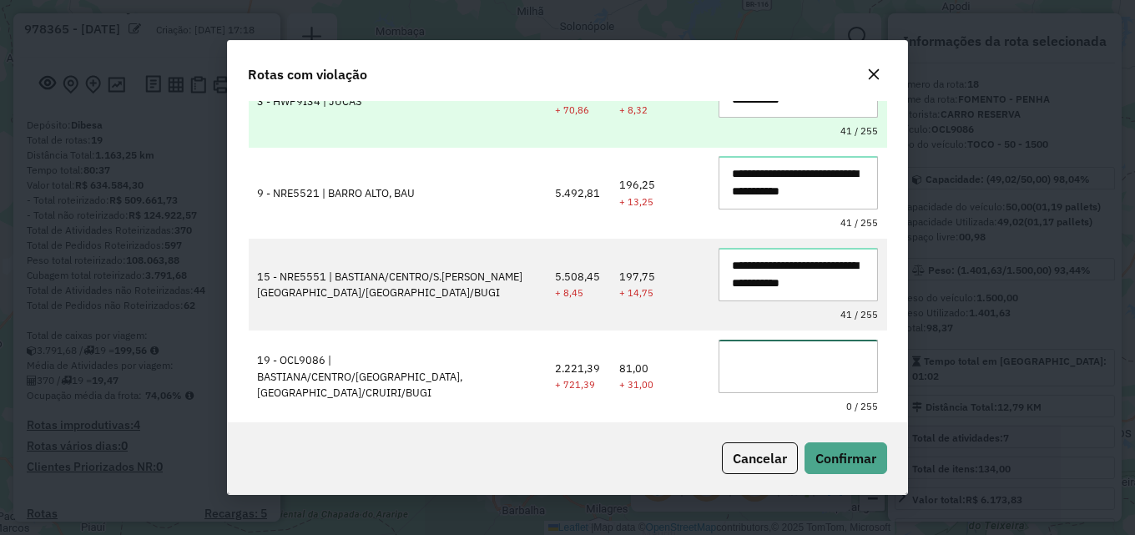
paste textarea "**********"
type textarea "**********"
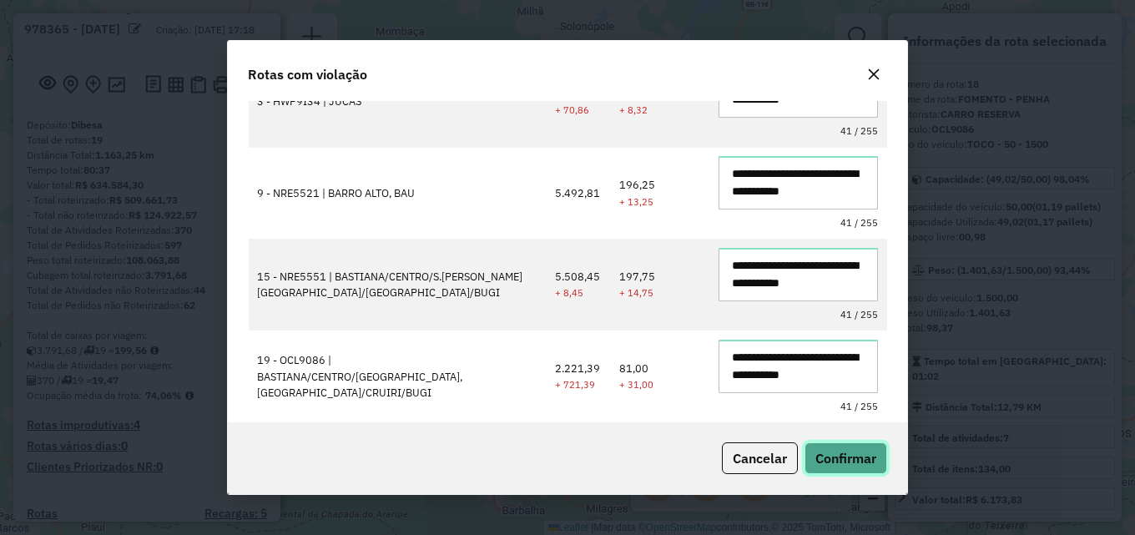
click at [844, 455] on span "Confirmar" at bounding box center [845, 458] width 61 height 17
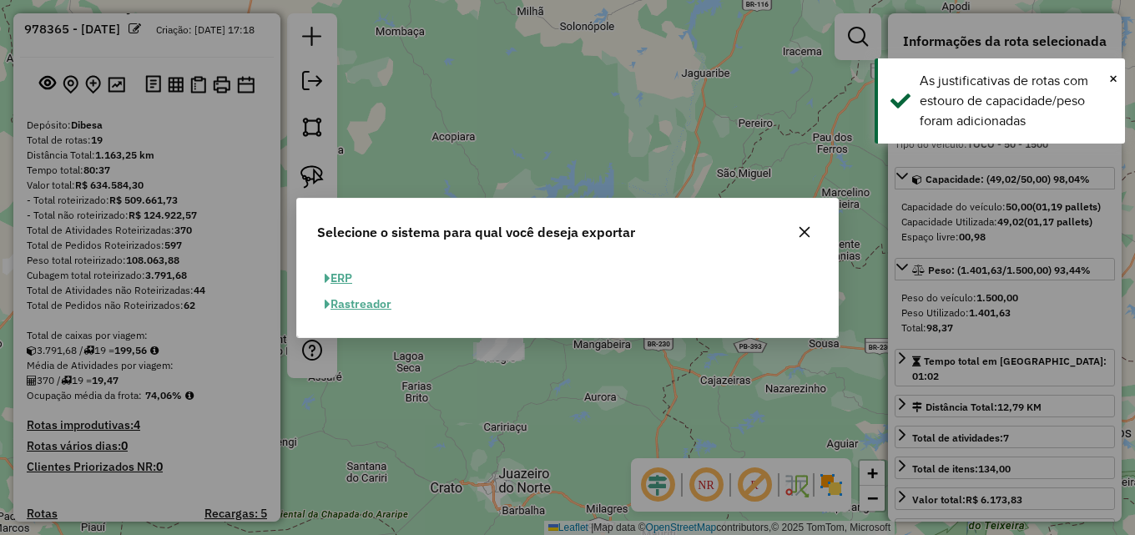
click at [340, 281] on button "ERP" at bounding box center [338, 278] width 43 height 26
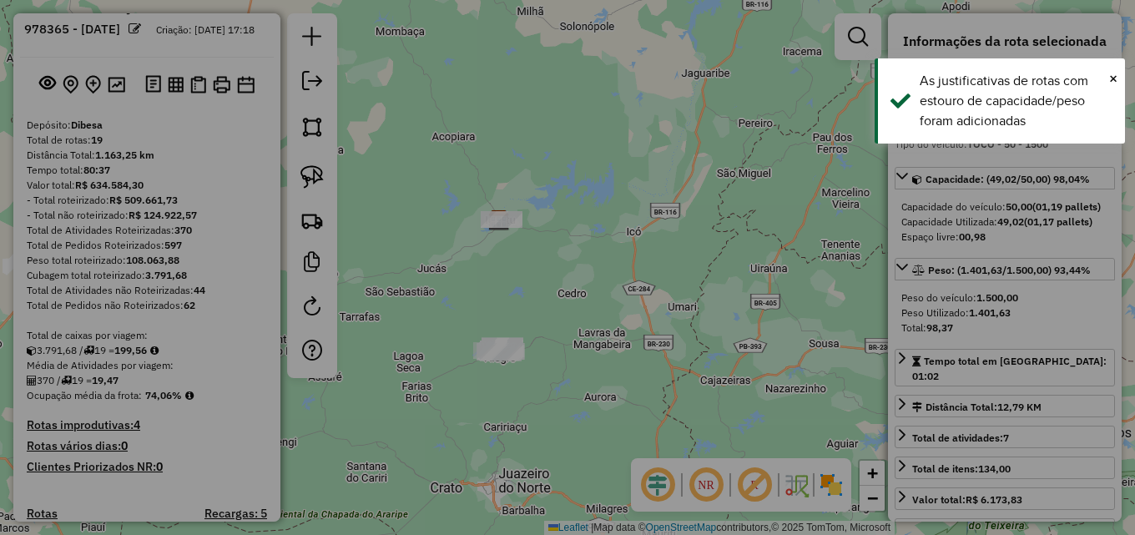
select select "**"
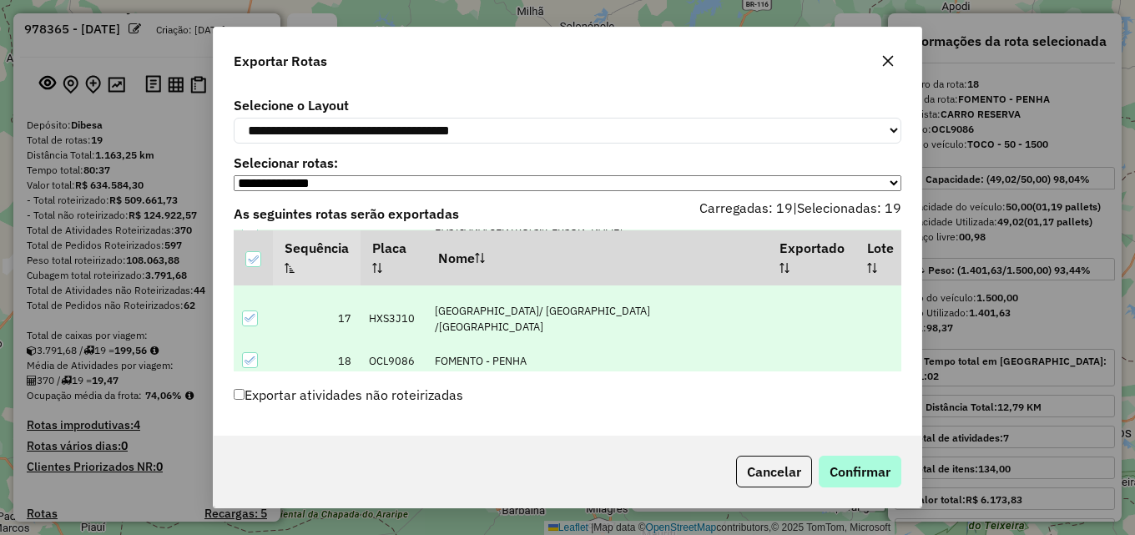
scroll to position [706, 0]
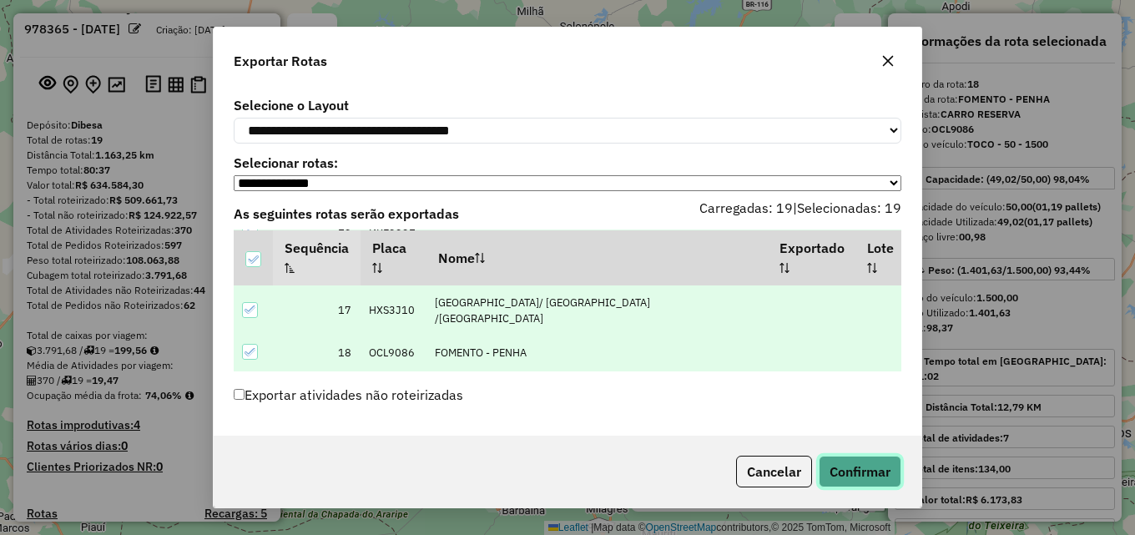
click at [844, 468] on button "Confirmar" at bounding box center [859, 472] width 83 height 32
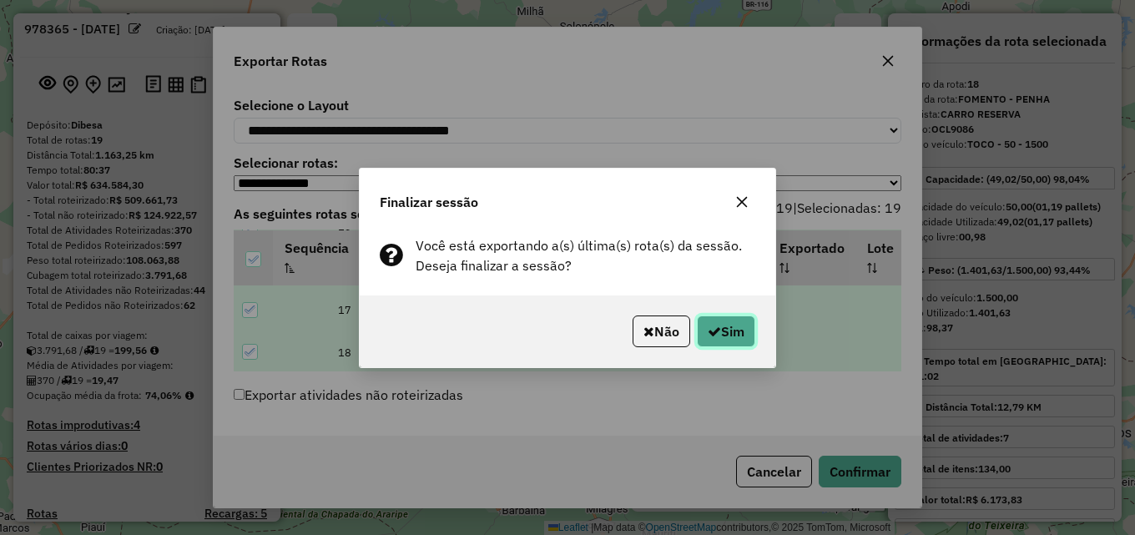
click at [735, 322] on button "Sim" at bounding box center [726, 331] width 58 height 32
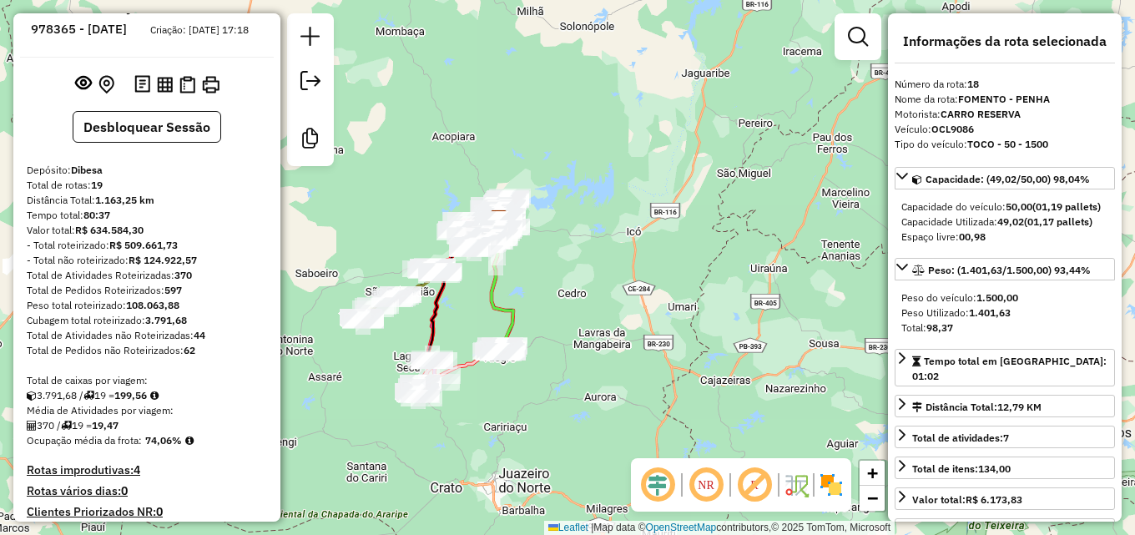
scroll to position [2291, 0]
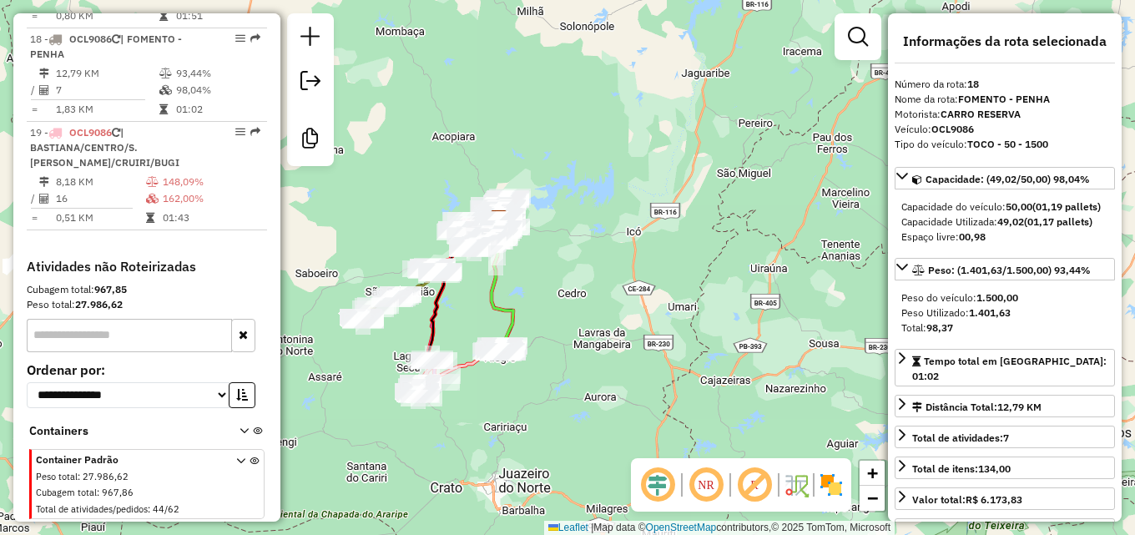
click at [623, 214] on div "Janela de atendimento Grade de atendimento Capacidade Transportadoras Veículos …" at bounding box center [567, 267] width 1135 height 535
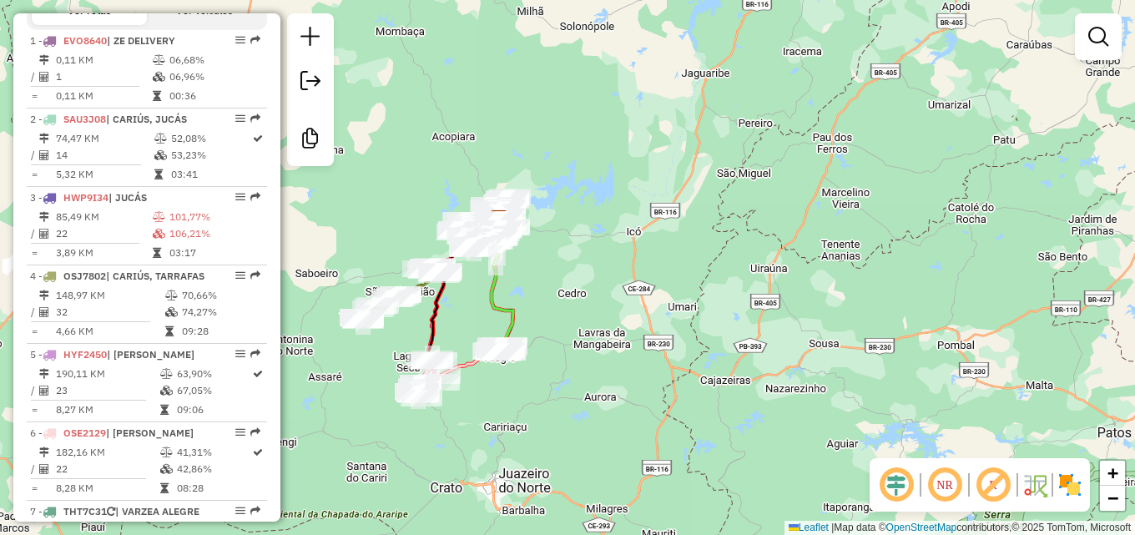
scroll to position [539, 0]
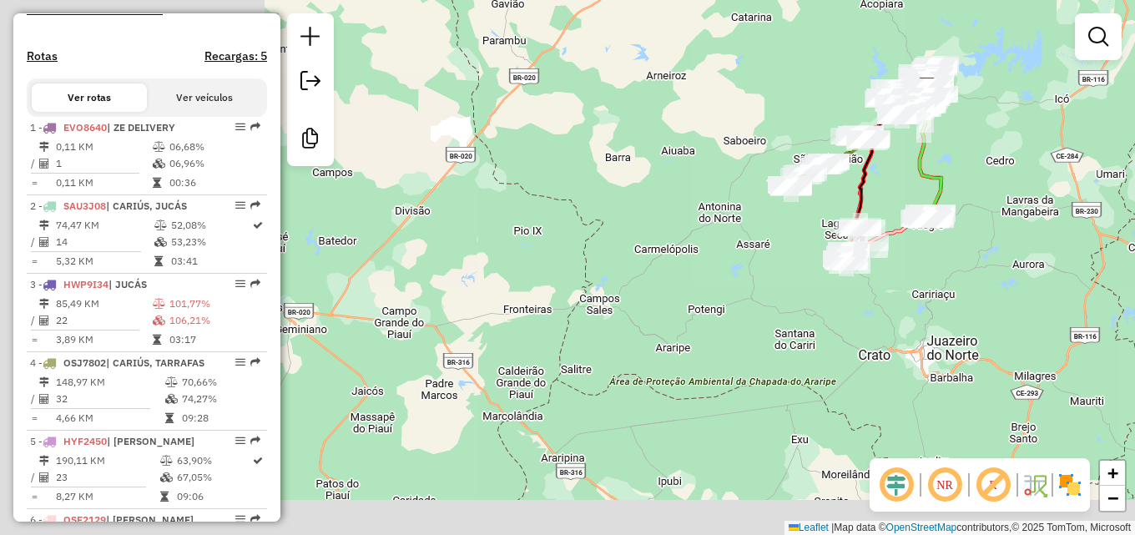
drag, startPoint x: 315, startPoint y: 207, endPoint x: 733, endPoint y: 79, distance: 437.1
click at [742, 61] on div "Janela de atendimento Grade de atendimento Capacidade Transportadoras Veículos …" at bounding box center [567, 267] width 1135 height 535
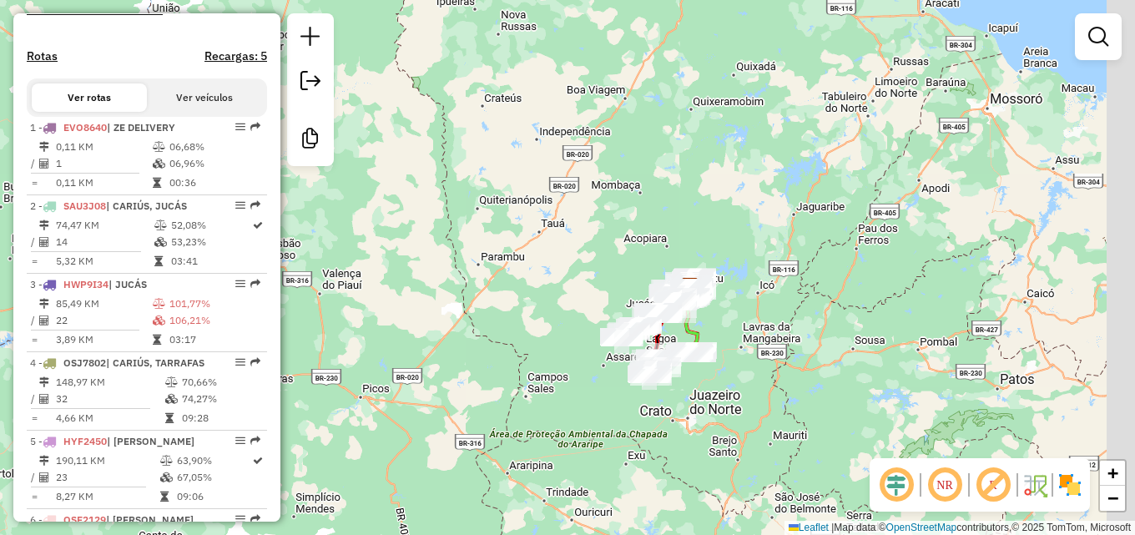
drag, startPoint x: 576, startPoint y: 327, endPoint x: 499, endPoint y: 402, distance: 107.4
click at [502, 410] on div "Janela de atendimento Grade de atendimento Capacidade Transportadoras Veículos …" at bounding box center [567, 267] width 1135 height 535
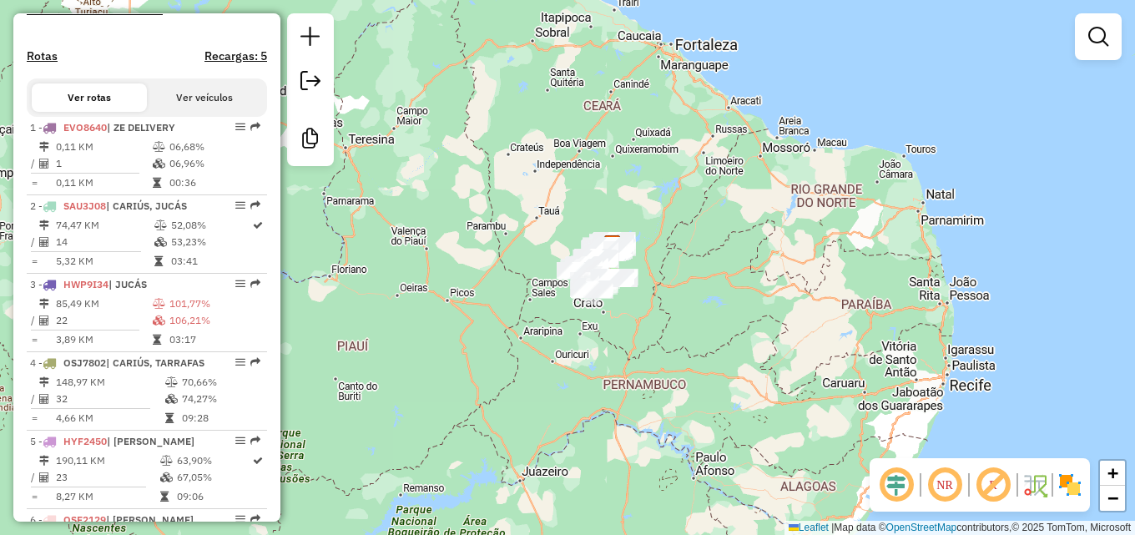
drag, startPoint x: 591, startPoint y: 201, endPoint x: 562, endPoint y: 269, distance: 73.6
click at [514, 303] on div "Janela de atendimento Grade de atendimento Capacidade Transportadoras Veículos …" at bounding box center [567, 267] width 1135 height 535
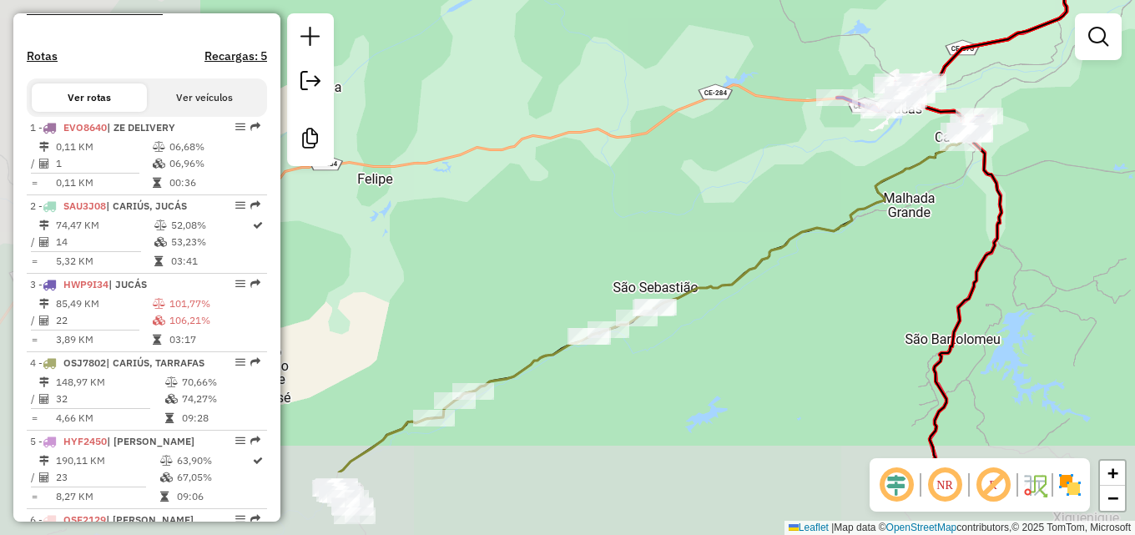
drag, startPoint x: 461, startPoint y: 316, endPoint x: 714, endPoint y: 200, distance: 278.1
click at [714, 200] on div "Janela de atendimento Grade de atendimento Capacidade Transportadoras Veículos …" at bounding box center [567, 267] width 1135 height 535
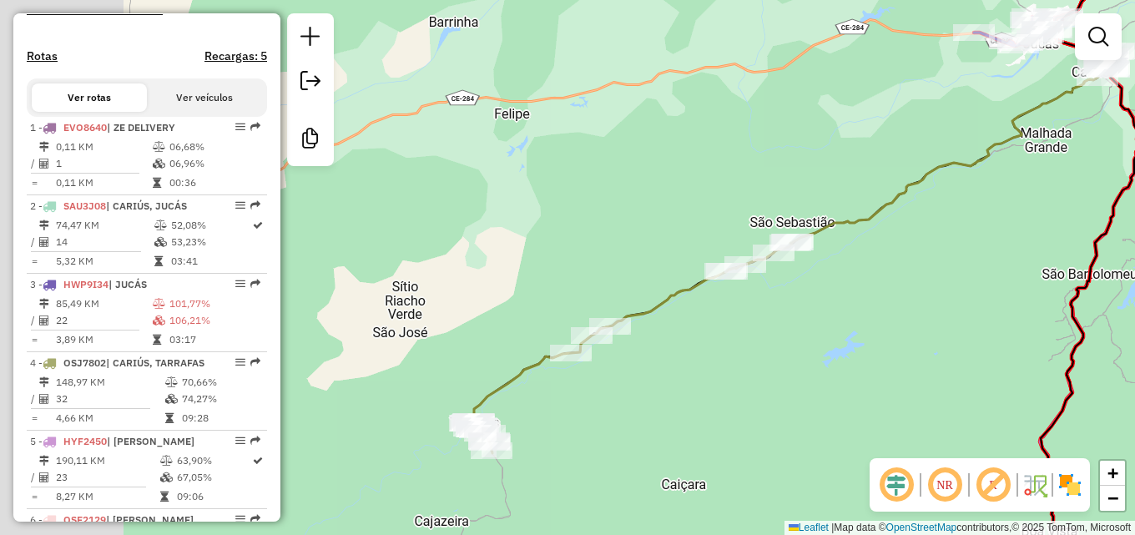
drag, startPoint x: 395, startPoint y: 255, endPoint x: 566, endPoint y: 172, distance: 189.6
click at [603, 154] on div "Janela de atendimento Grade de atendimento Capacidade Transportadoras Veículos …" at bounding box center [567, 267] width 1135 height 535
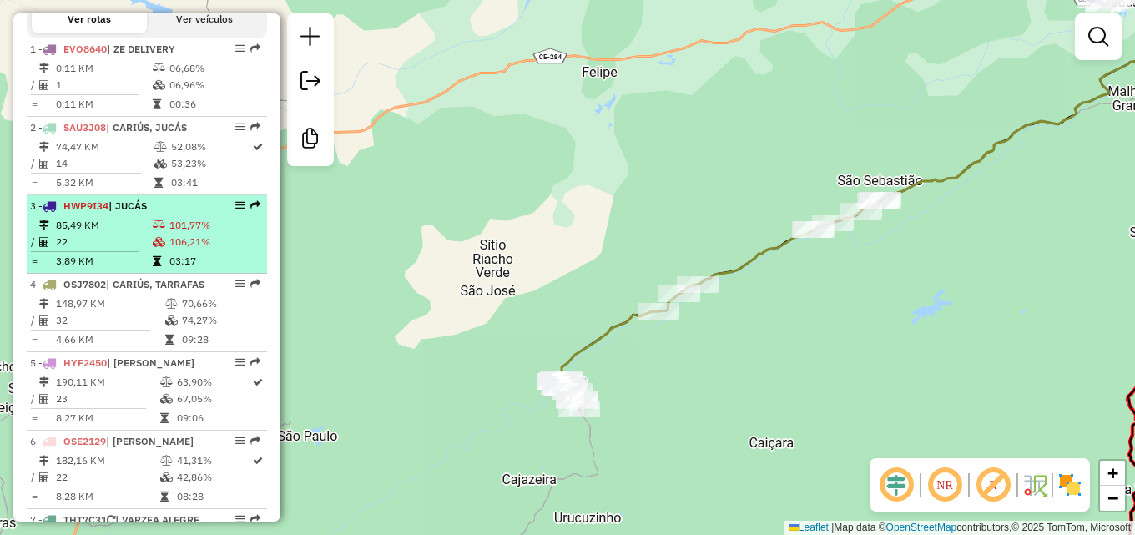
scroll to position [622, 0]
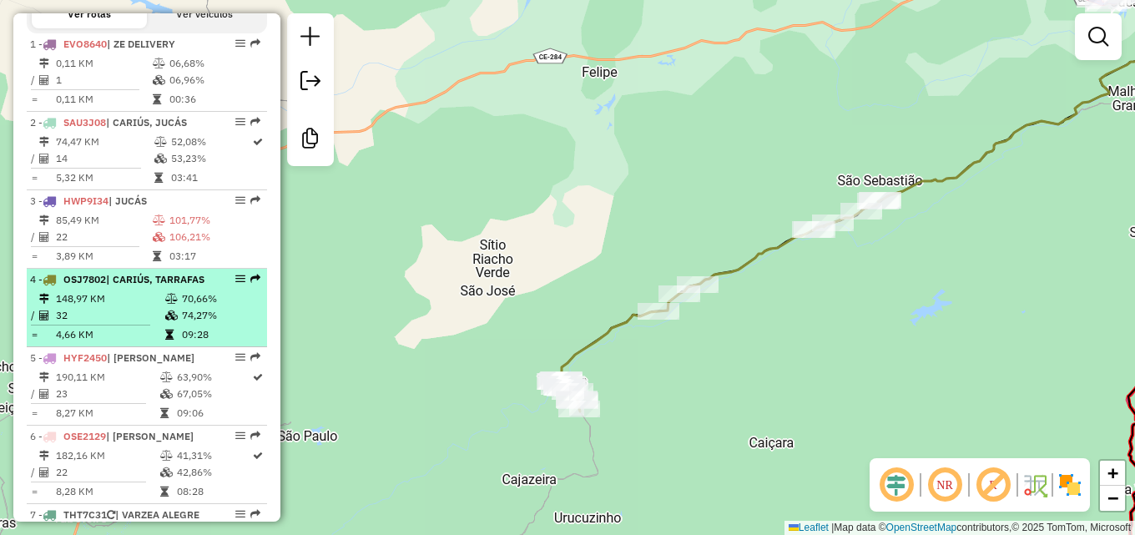
click at [149, 307] on td "148,97 KM" at bounding box center [109, 298] width 109 height 17
select select "*********"
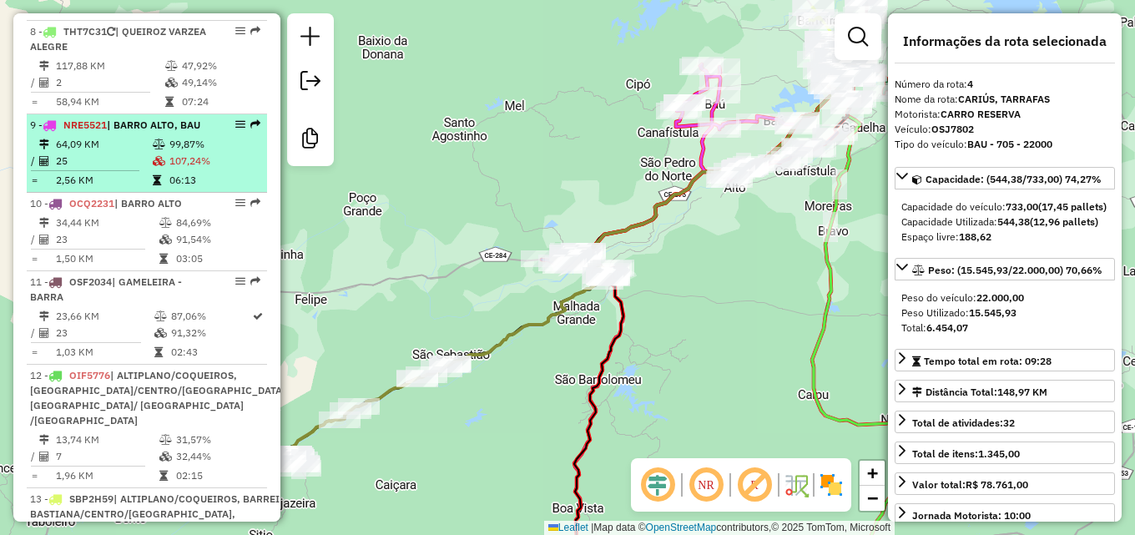
scroll to position [1206, 0]
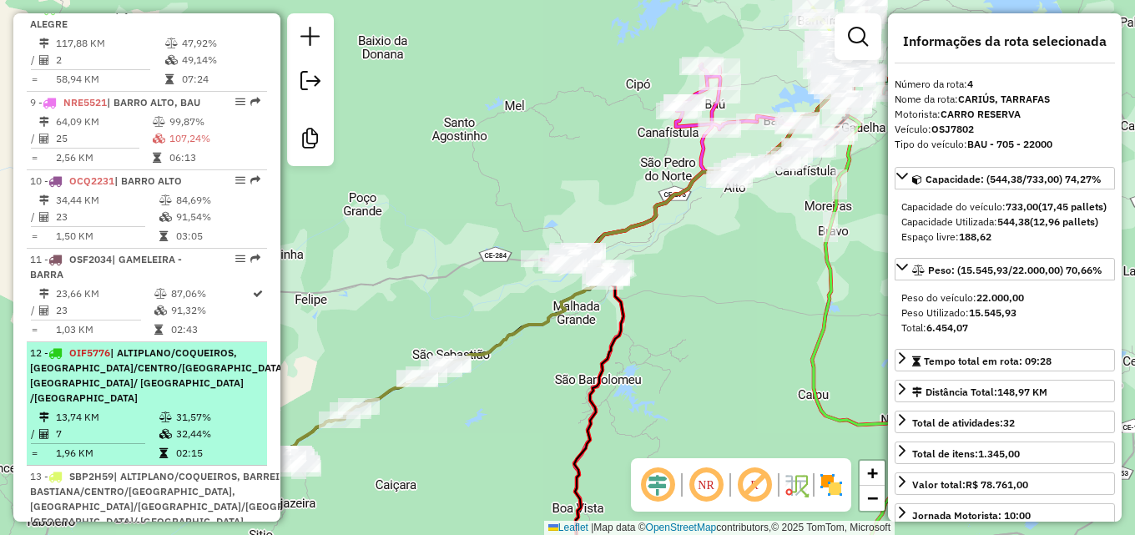
click at [143, 404] on span "| ALTIPLANO/COQUEIROS, [GEOGRAPHIC_DATA]/CENTRO/[GEOGRAPHIC_DATA], [GEOGRAPHIC_…" at bounding box center [159, 375] width 259 height 58
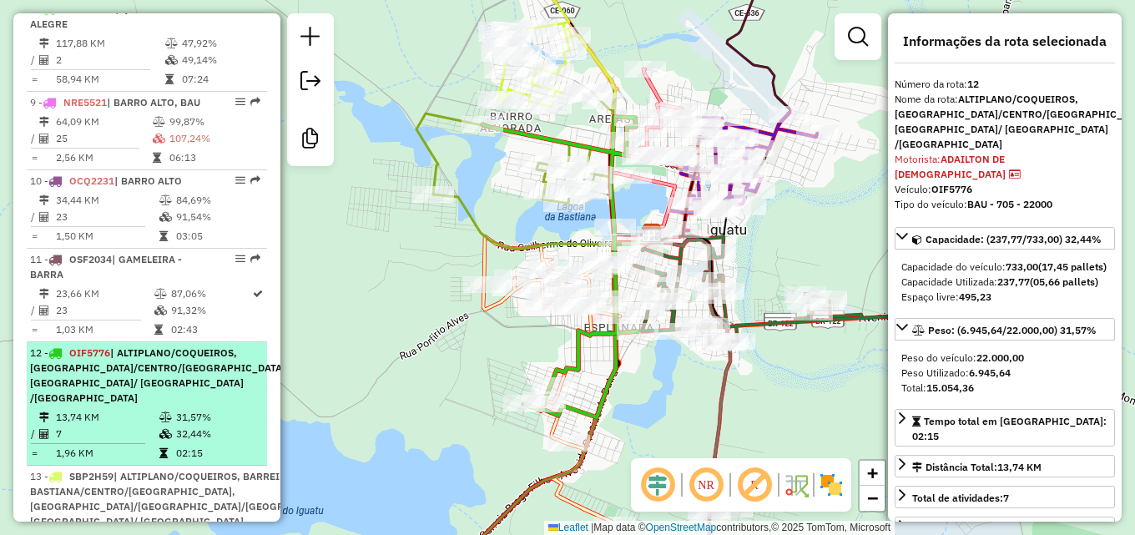
scroll to position [1290, 0]
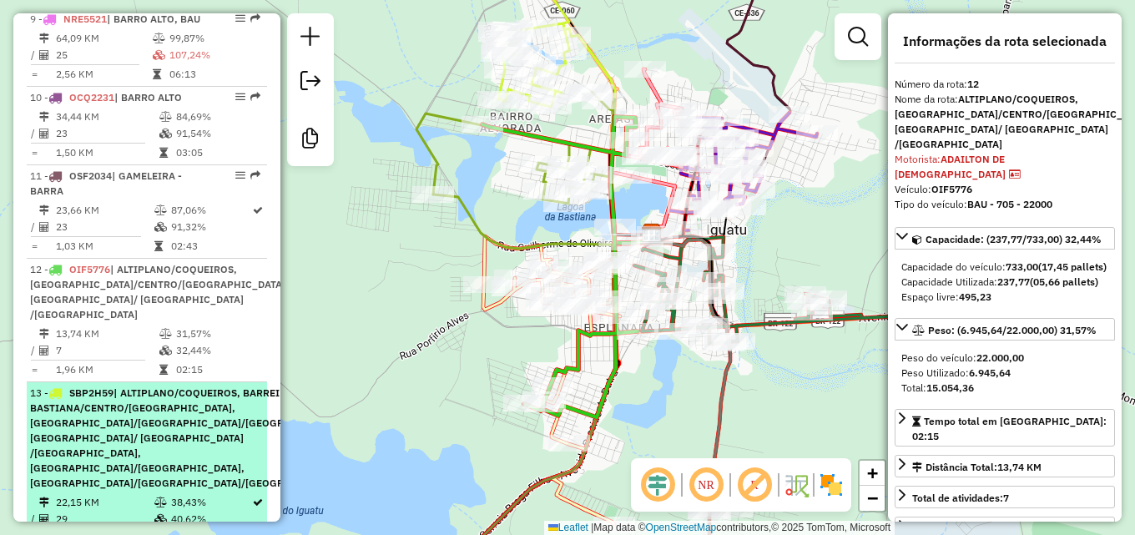
click at [127, 462] on span "| ALTIPLANO/COQUEIROS, BARREIRAS, BASTIANA/CENTRO/[GEOGRAPHIC_DATA], [GEOGRAPHI…" at bounding box center [191, 437] width 322 height 103
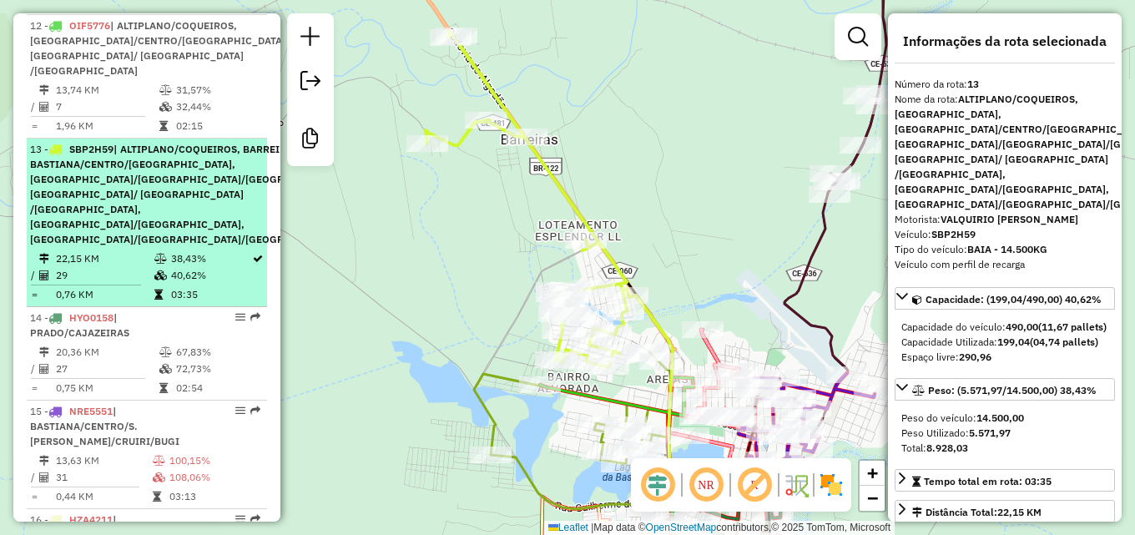
scroll to position [1624, 0]
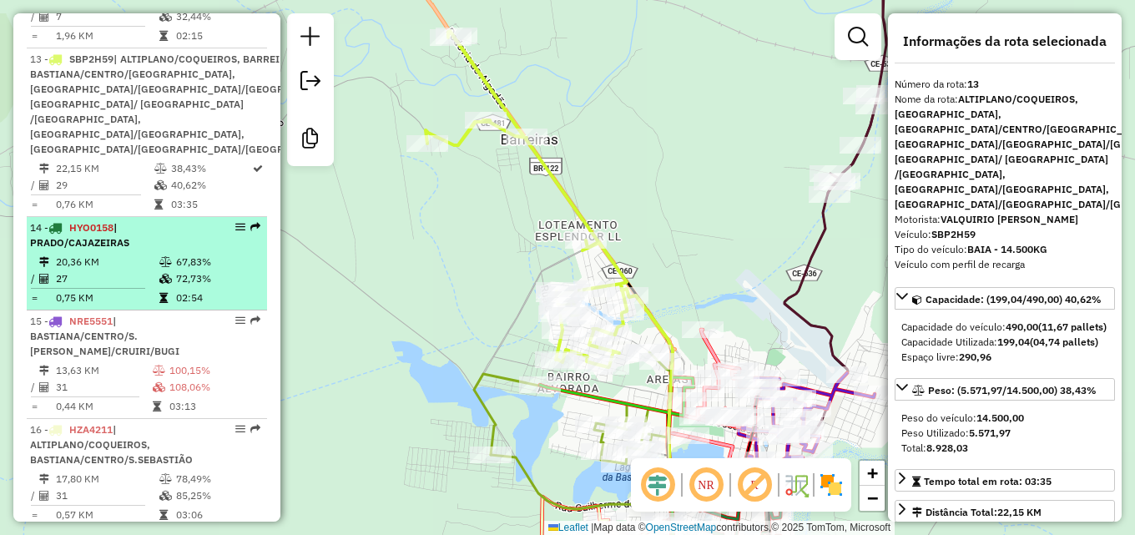
click at [123, 287] on td "27" at bounding box center [106, 278] width 103 height 17
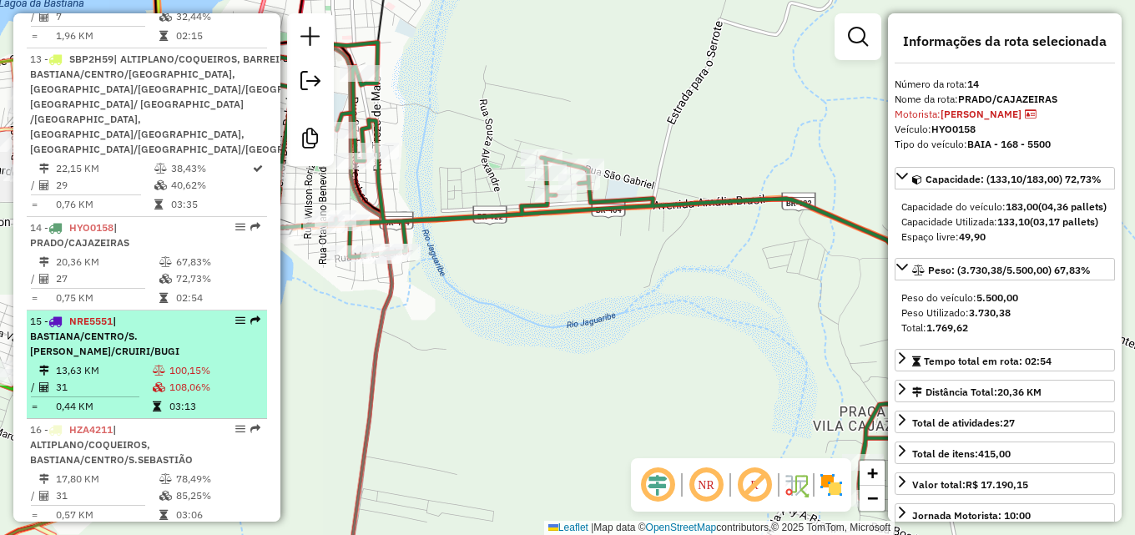
click at [140, 379] on td "13,63 KM" at bounding box center [103, 370] width 97 height 17
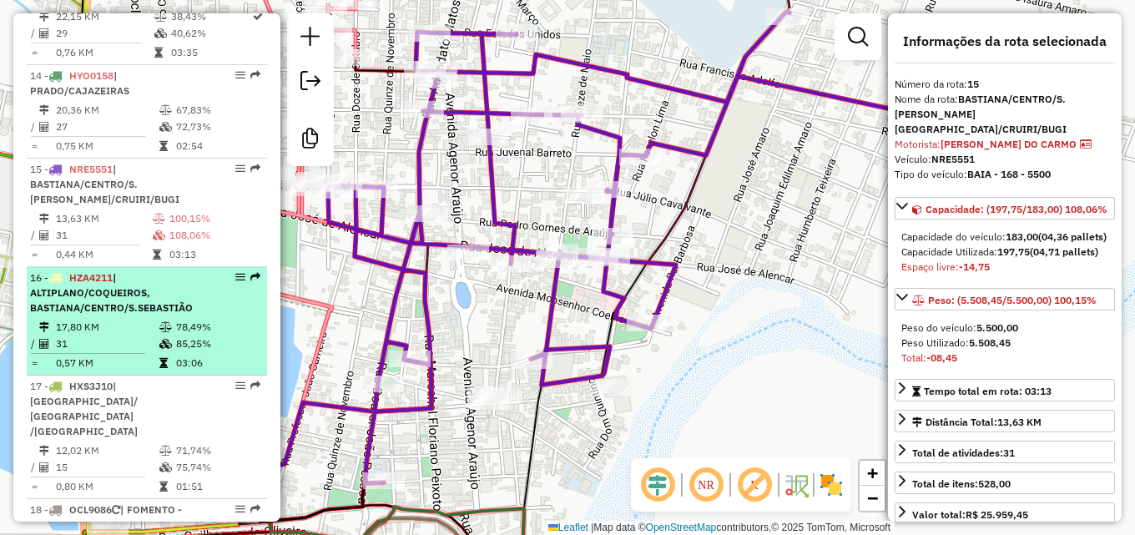
scroll to position [1790, 0]
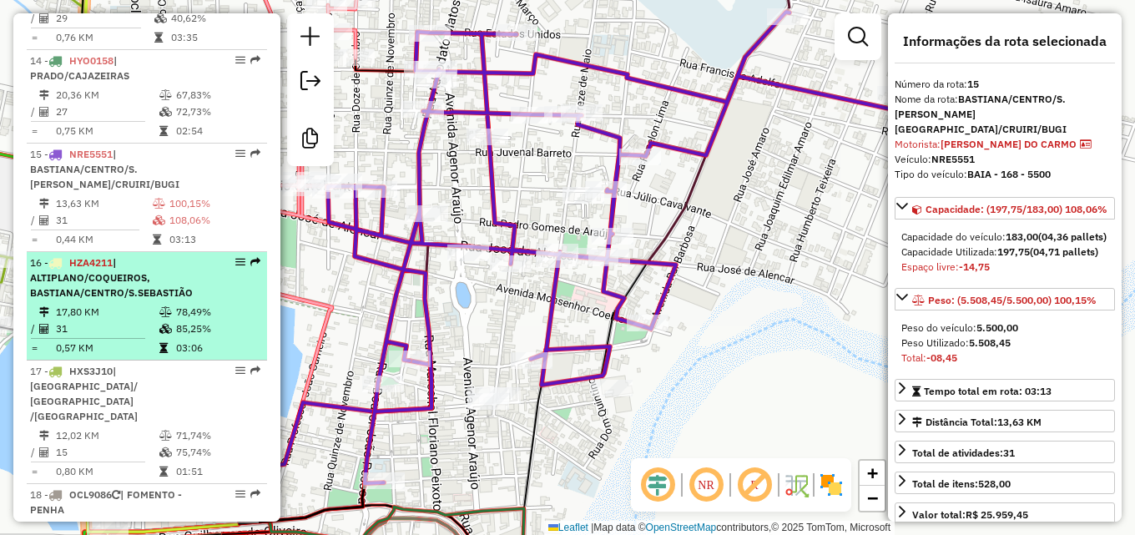
click at [116, 337] on td "31" at bounding box center [106, 328] width 103 height 17
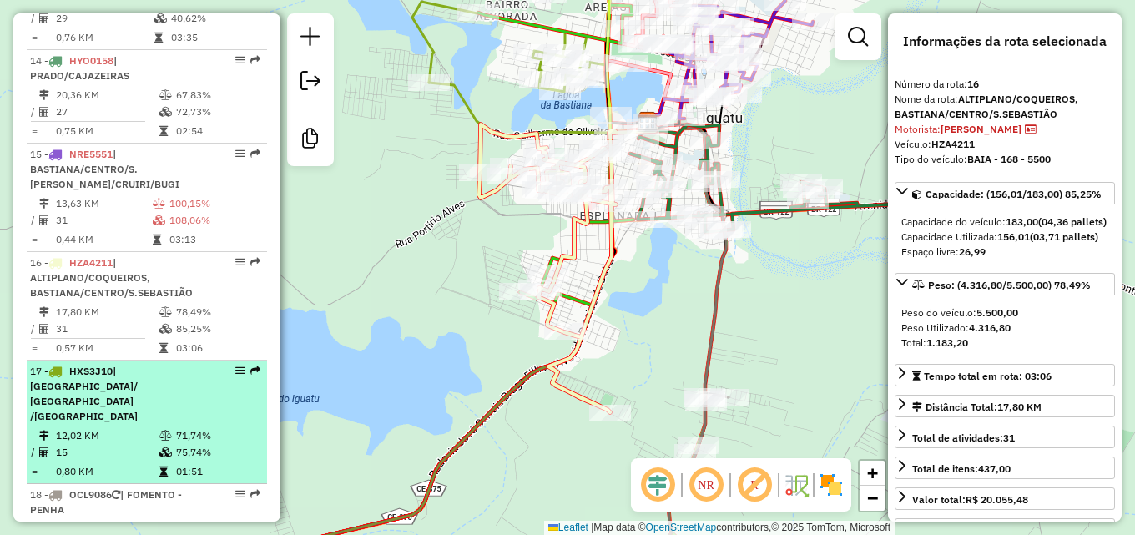
click at [114, 422] on span "| [GEOGRAPHIC_DATA]/ [GEOGRAPHIC_DATA] /[GEOGRAPHIC_DATA]" at bounding box center [84, 394] width 108 height 58
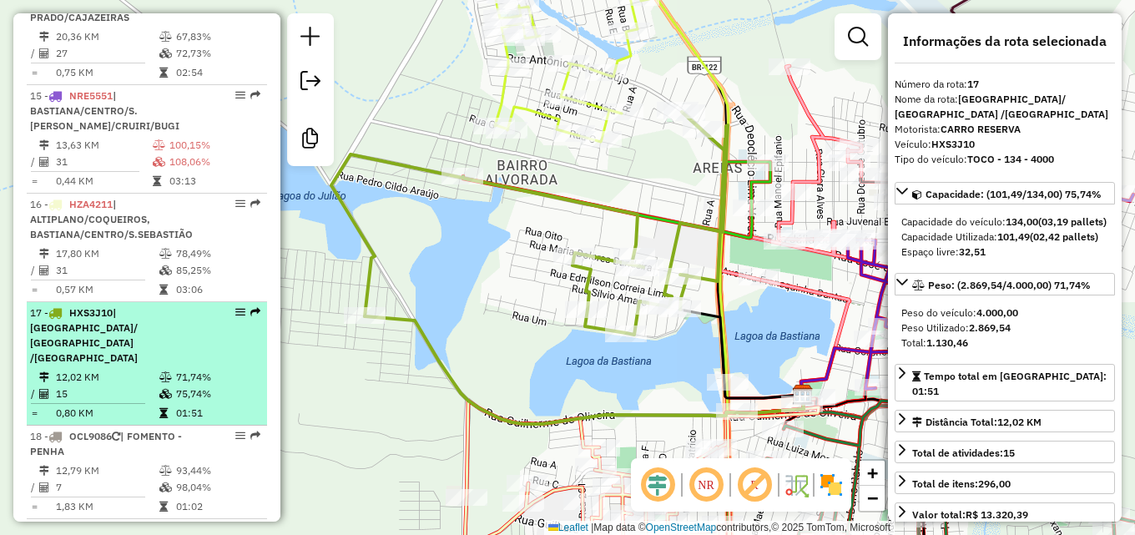
scroll to position [1874, 0]
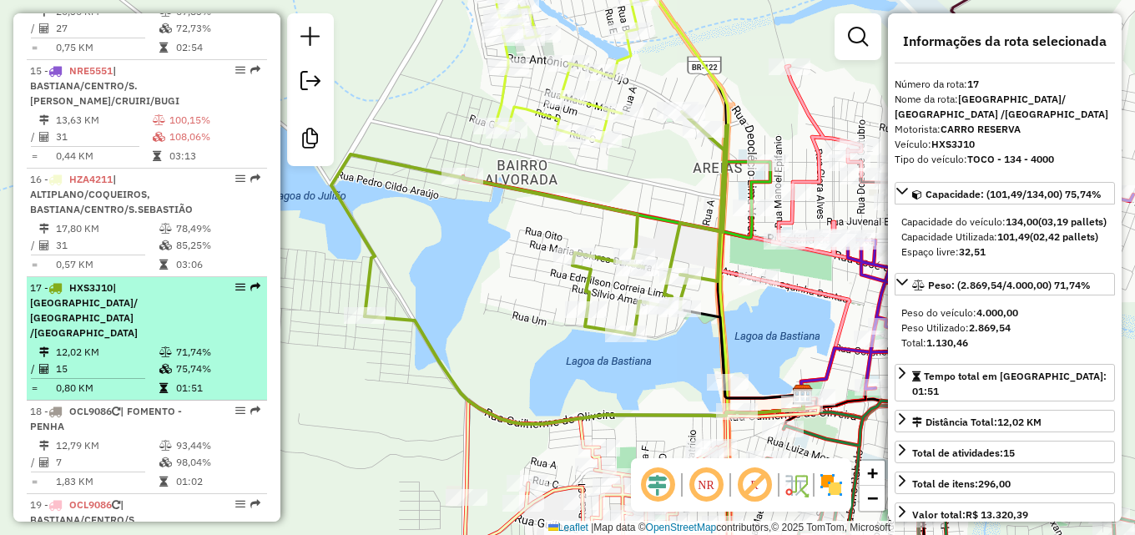
click at [112, 417] on span "OCL9086" at bounding box center [90, 411] width 43 height 13
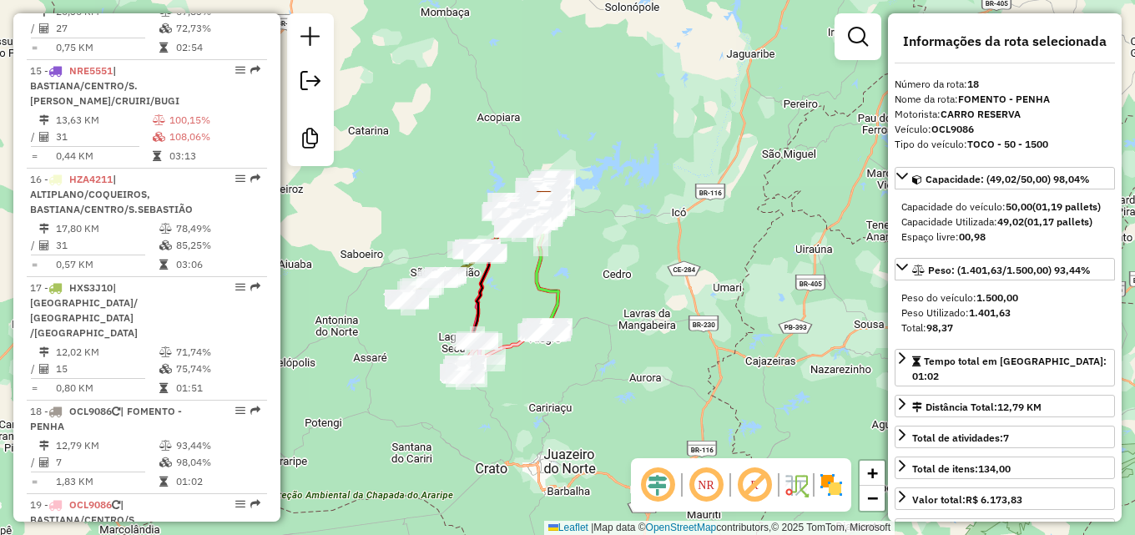
click at [503, 295] on div "Rota 4 - Placa OSJ7802 16257 - PONTO DO CHURRASCO Janela de atendimento Grade d…" at bounding box center [567, 267] width 1135 height 535
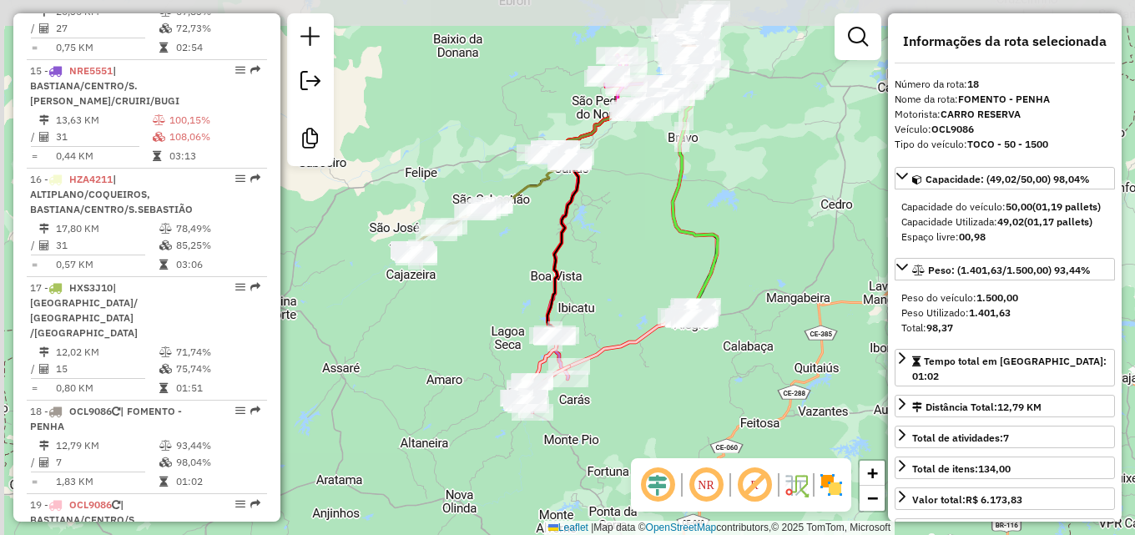
drag, startPoint x: 431, startPoint y: 264, endPoint x: 531, endPoint y: 325, distance: 117.2
click at [531, 325] on div "Janela de atendimento Grade de atendimento Capacidade Transportadoras Veículos …" at bounding box center [567, 267] width 1135 height 535
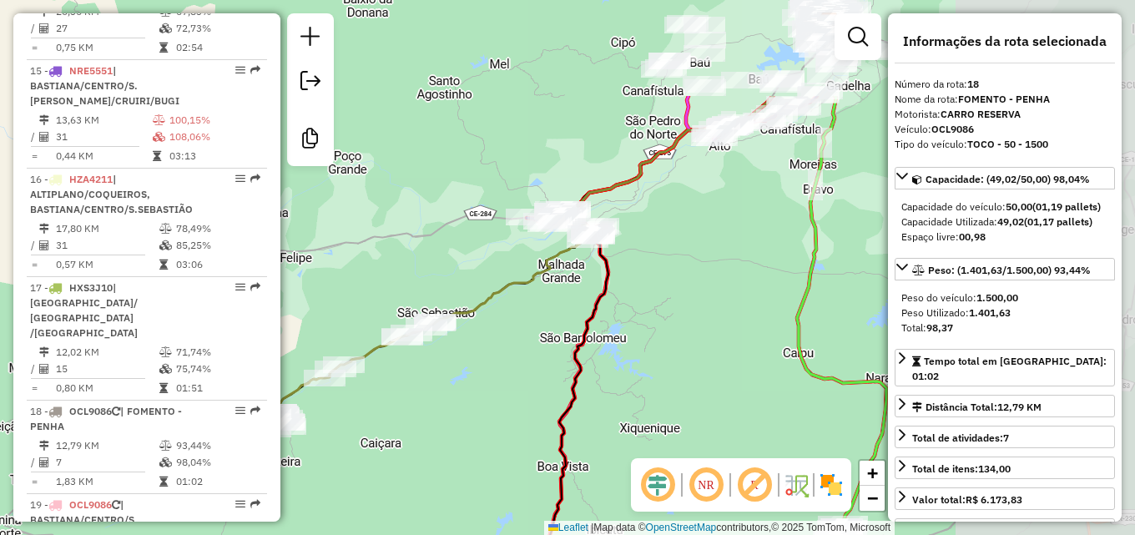
drag, startPoint x: 657, startPoint y: 203, endPoint x: 499, endPoint y: 307, distance: 189.8
click at [478, 350] on div "Janela de atendimento Grade de atendimento Capacidade Transportadoras Veículos …" at bounding box center [567, 267] width 1135 height 535
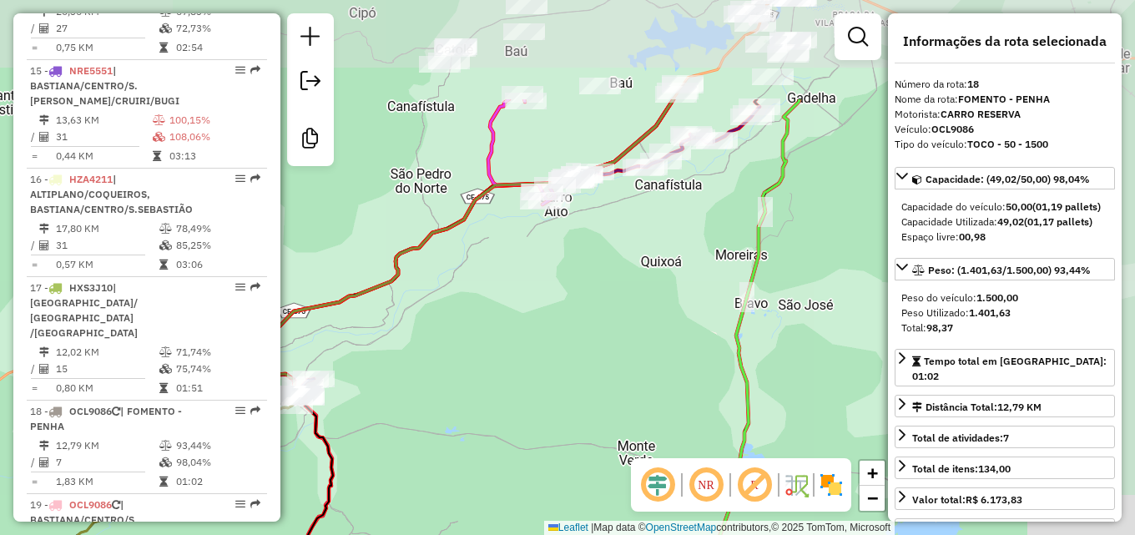
drag, startPoint x: 661, startPoint y: 205, endPoint x: 447, endPoint y: 330, distance: 247.6
click at [401, 355] on div "Janela de atendimento Grade de atendimento Capacidade Transportadoras Veículos …" at bounding box center [567, 267] width 1135 height 535
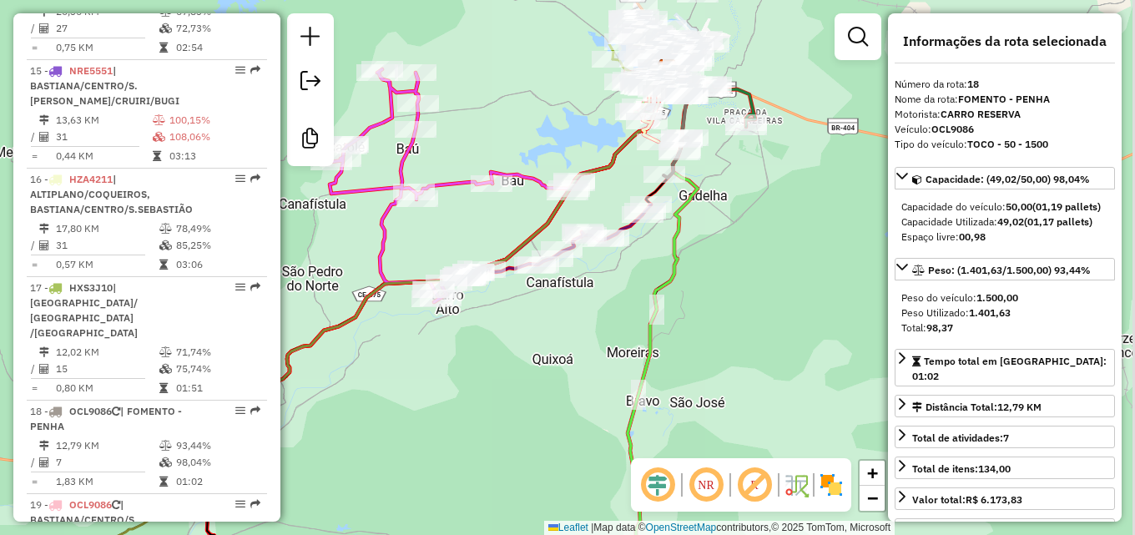
drag, startPoint x: 622, startPoint y: 234, endPoint x: 518, endPoint y: 314, distance: 130.3
click at [518, 314] on div "Janela de atendimento Grade de atendimento Capacidade Transportadoras Veículos …" at bounding box center [567, 267] width 1135 height 535
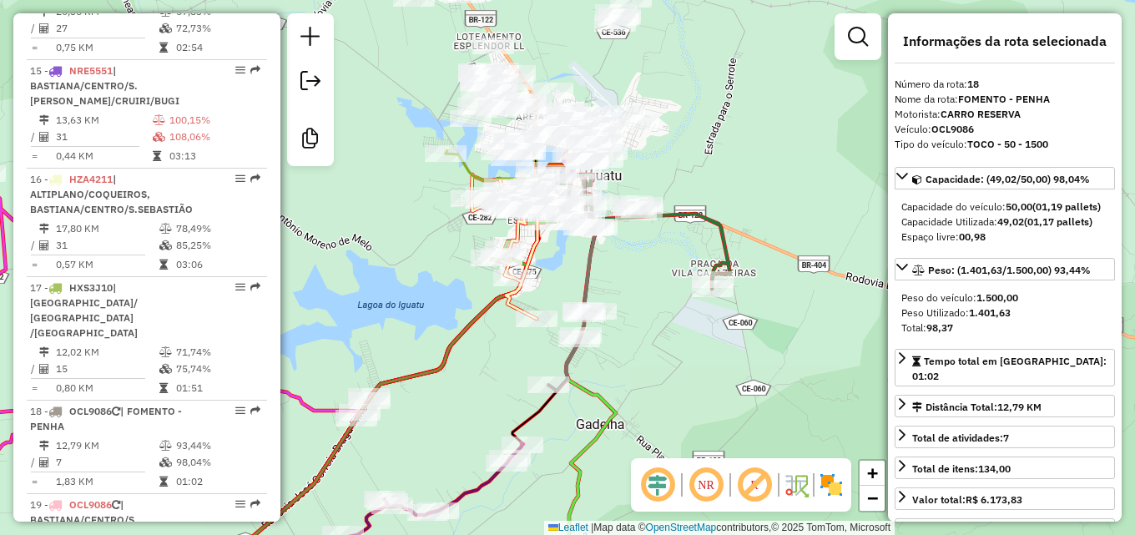
drag, startPoint x: 727, startPoint y: 126, endPoint x: 622, endPoint y: 329, distance: 228.0
click at [622, 329] on div "Janela de atendimento Grade de atendimento Capacidade Transportadoras Veículos …" at bounding box center [567, 267] width 1135 height 535
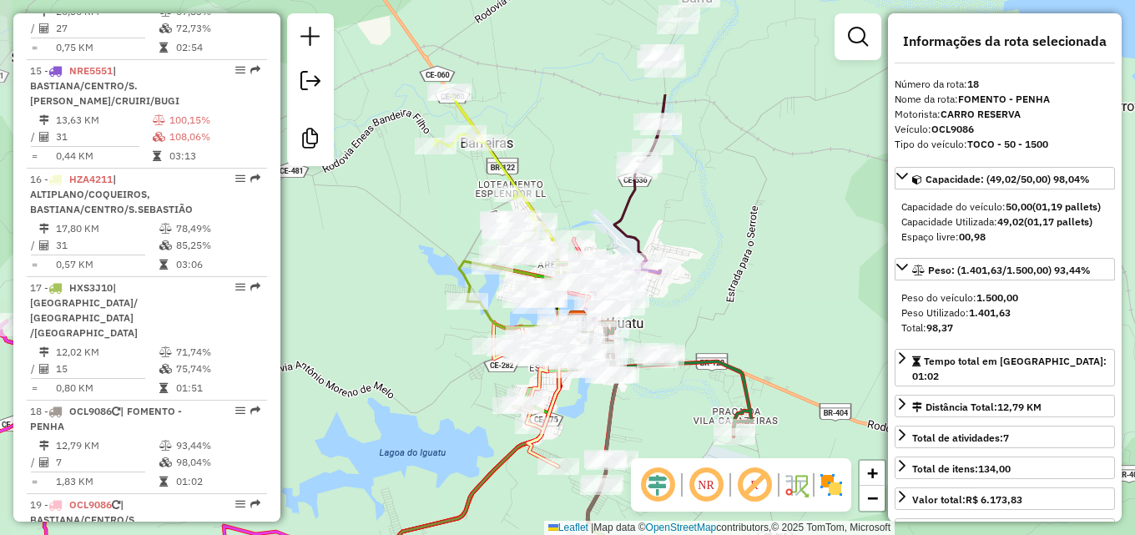
drag, startPoint x: 682, startPoint y: 150, endPoint x: 704, endPoint y: 300, distance: 151.9
click at [704, 300] on div "Janela de atendimento Grade de atendimento Capacidade Transportadoras Veículos …" at bounding box center [567, 267] width 1135 height 535
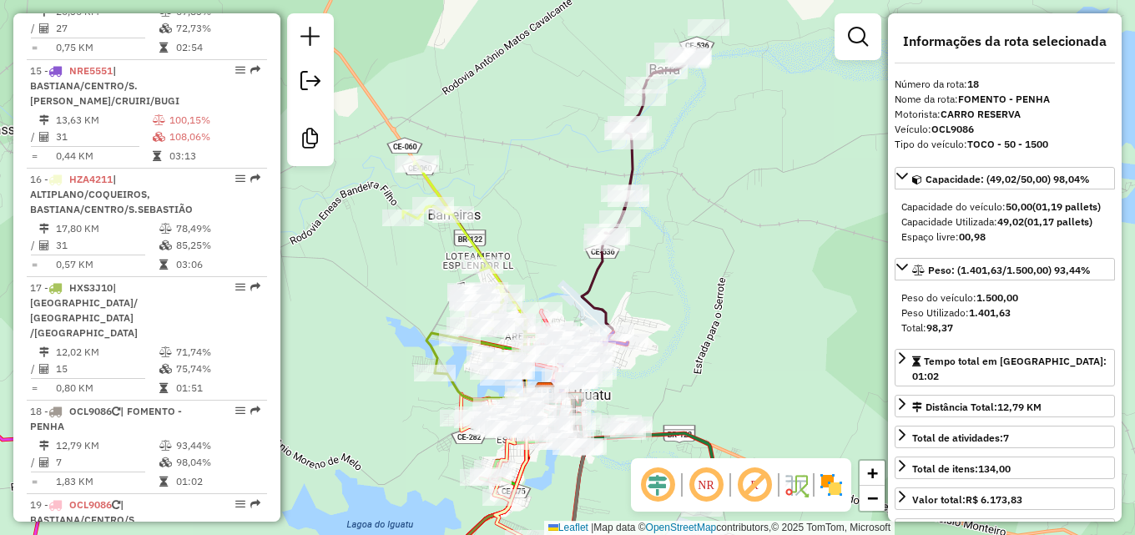
drag, startPoint x: 660, startPoint y: 226, endPoint x: 684, endPoint y: 150, distance: 79.7
click at [657, 231] on div "Janela de atendimento Grade de atendimento Capacidade Transportadoras Veículos …" at bounding box center [567, 267] width 1135 height 535
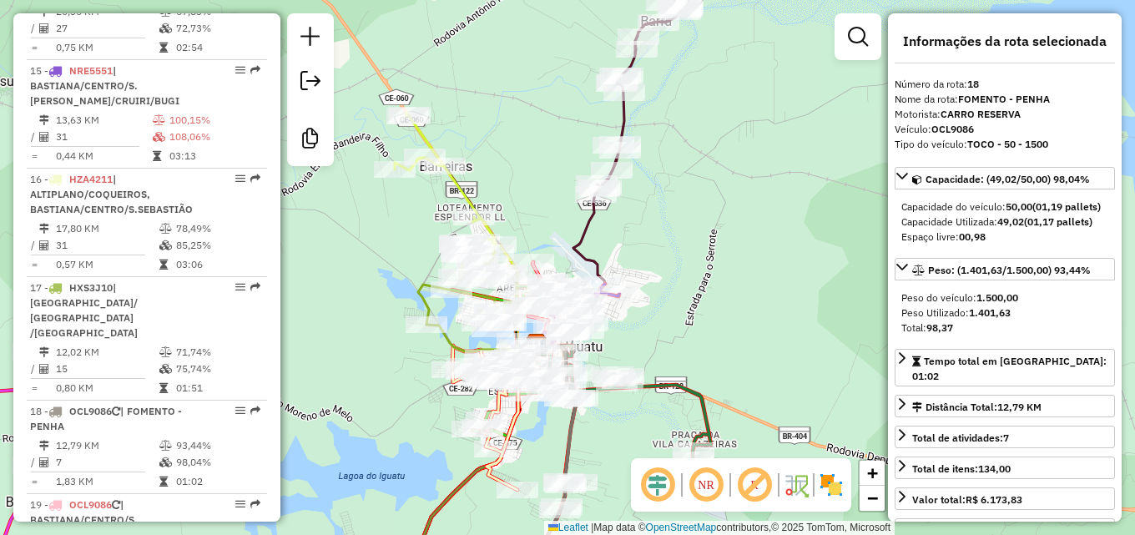
drag, startPoint x: 721, startPoint y: 205, endPoint x: 701, endPoint y: 154, distance: 54.7
click at [713, 138] on div "Janela de atendimento Grade de atendimento Capacidade Transportadoras Veículos …" at bounding box center [567, 267] width 1135 height 535
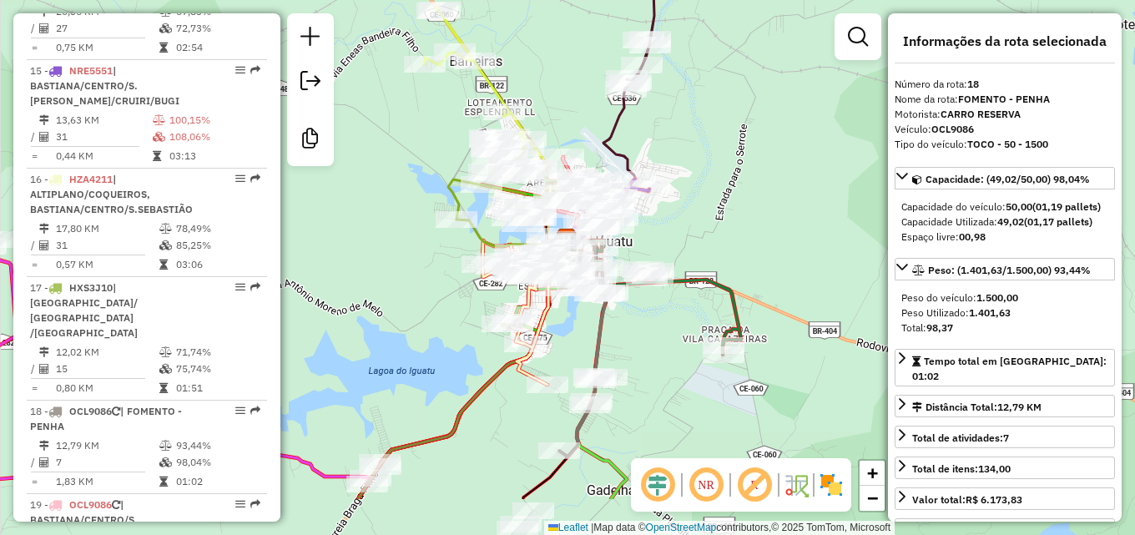
drag, startPoint x: 668, startPoint y: 280, endPoint x: 682, endPoint y: 193, distance: 87.8
click at [701, 189] on div "Janela de atendimento Grade de atendimento Capacidade Transportadoras Veículos …" at bounding box center [567, 267] width 1135 height 535
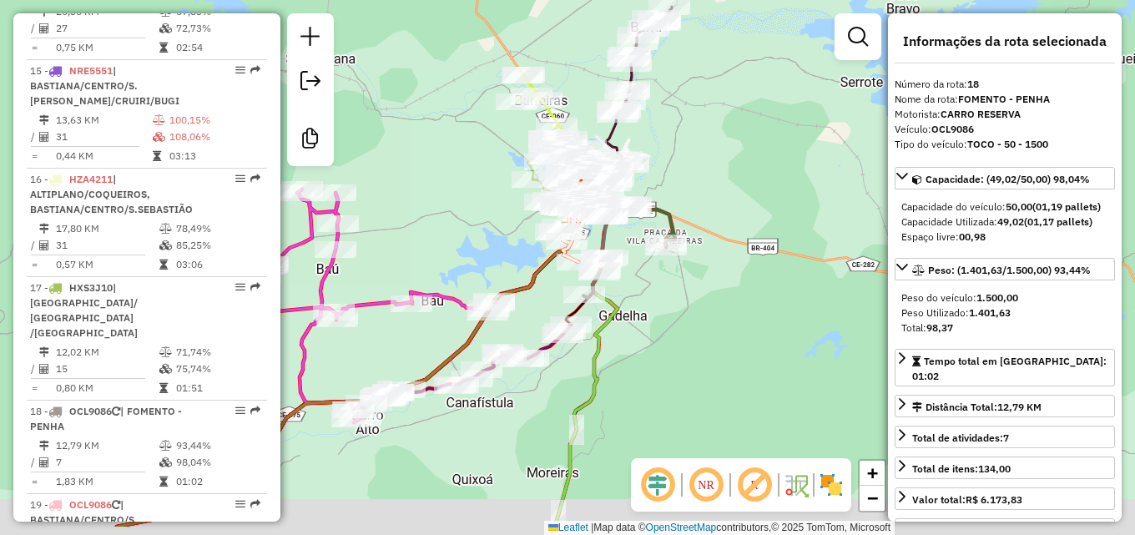
drag, startPoint x: 614, startPoint y: 368, endPoint x: 685, endPoint y: 273, distance: 118.6
click at [685, 273] on div "Janela de atendimento Grade de atendimento Capacidade Transportadoras Veículos …" at bounding box center [567, 267] width 1135 height 535
